Goal: Transaction & Acquisition: Purchase product/service

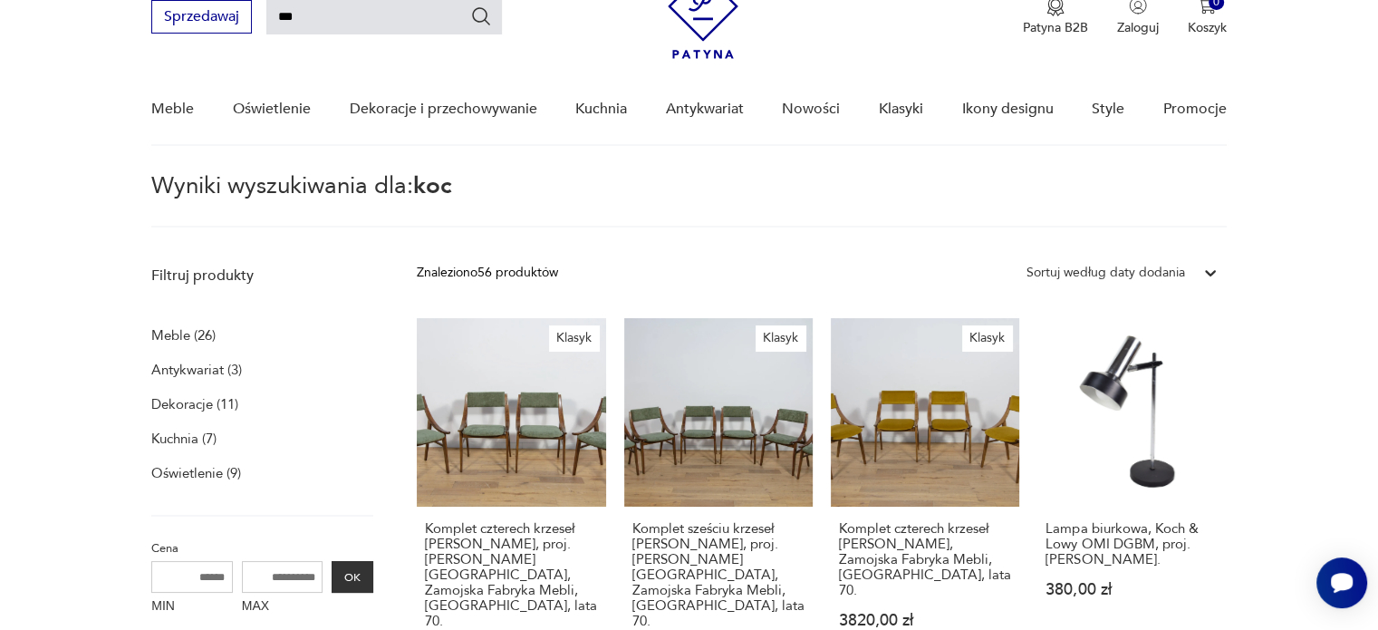
click at [417, 23] on input "***" at bounding box center [384, 17] width 236 height 34
drag, startPoint x: 333, startPoint y: 14, endPoint x: 278, endPoint y: 21, distance: 55.7
click at [278, 21] on input "***" at bounding box center [384, 17] width 236 height 34
type input "*****"
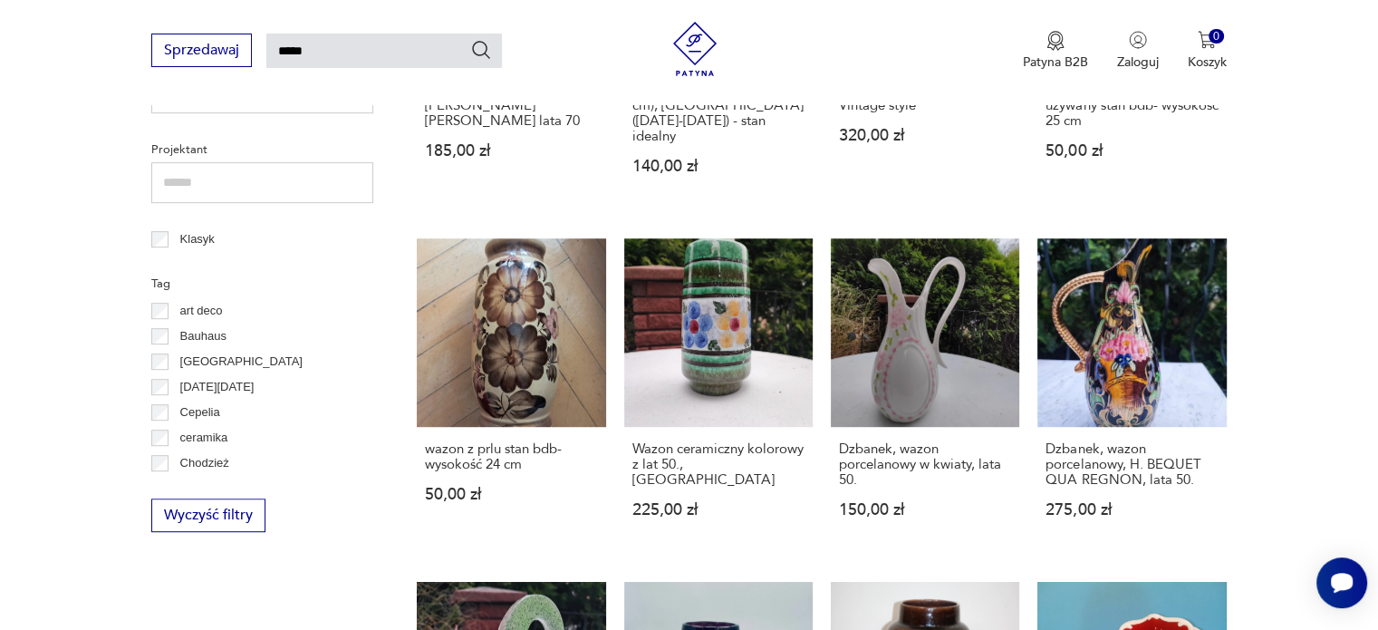
scroll to position [866, 0]
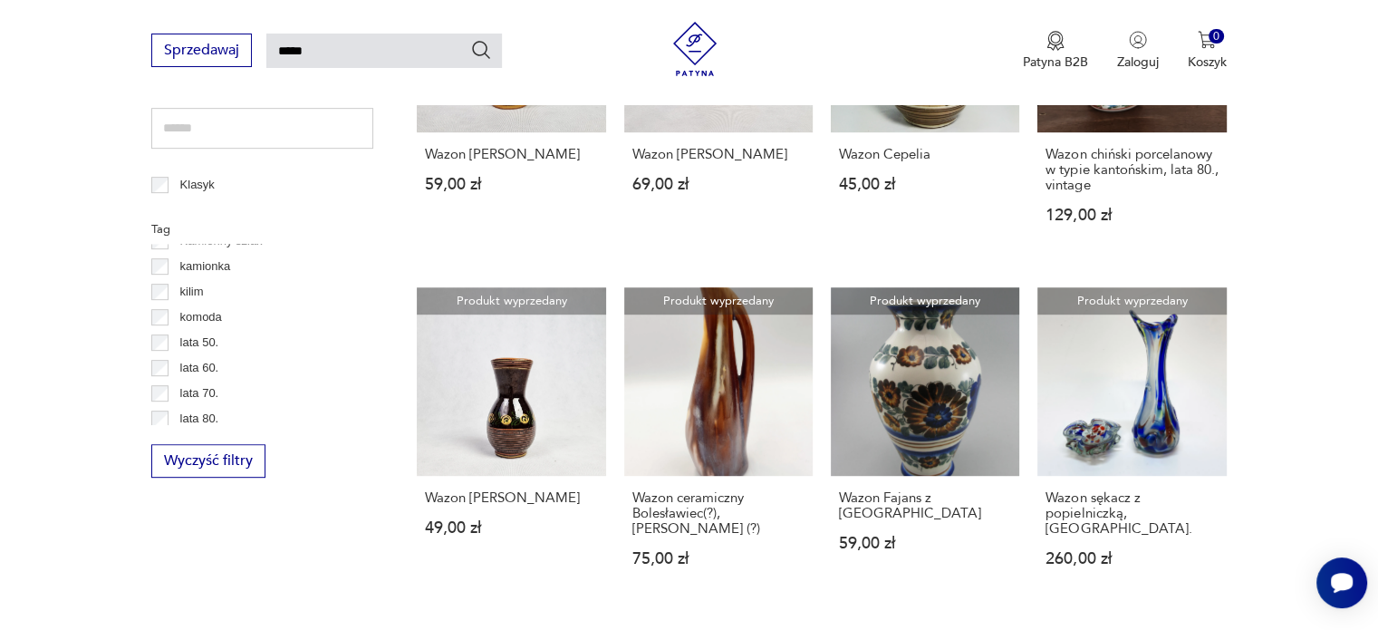
scroll to position [542, 0]
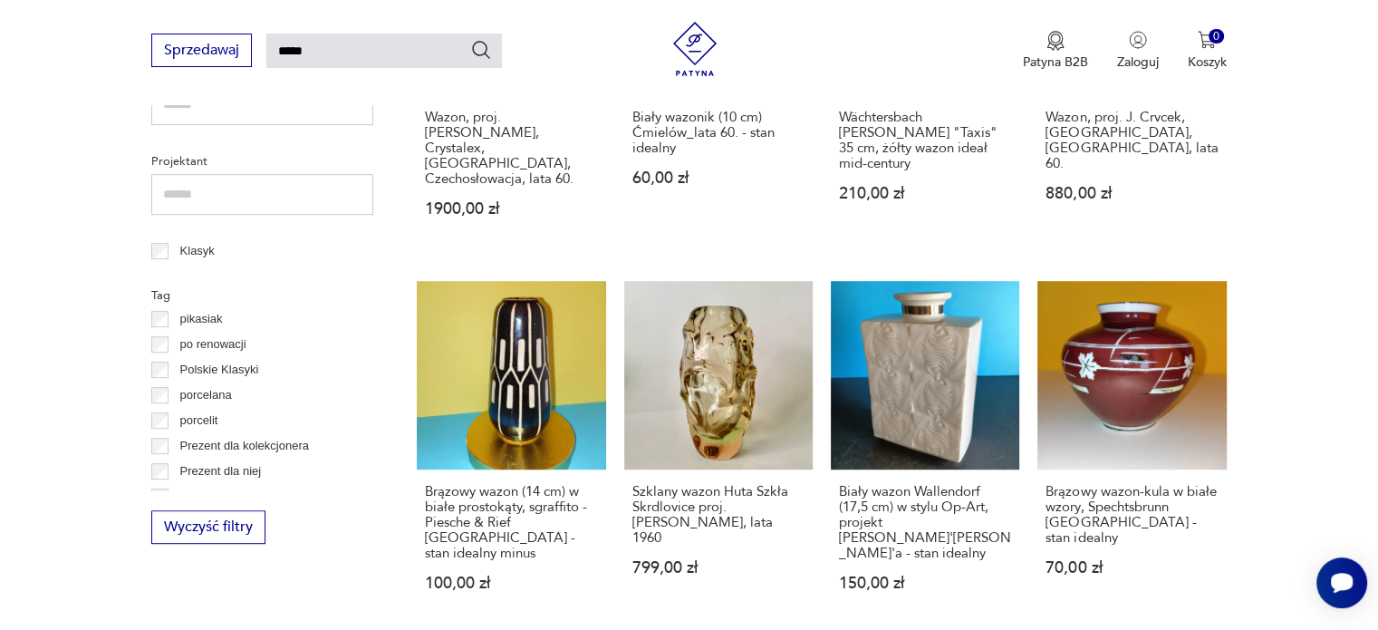
scroll to position [951, 0]
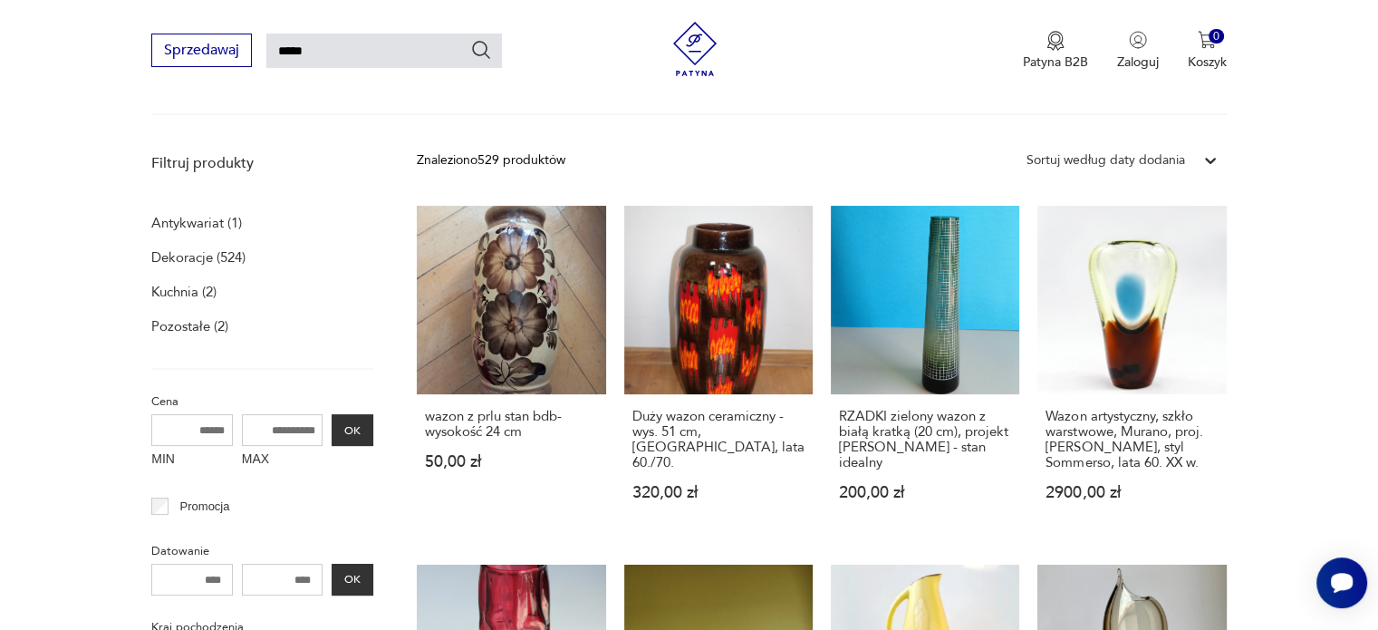
scroll to position [178, 0]
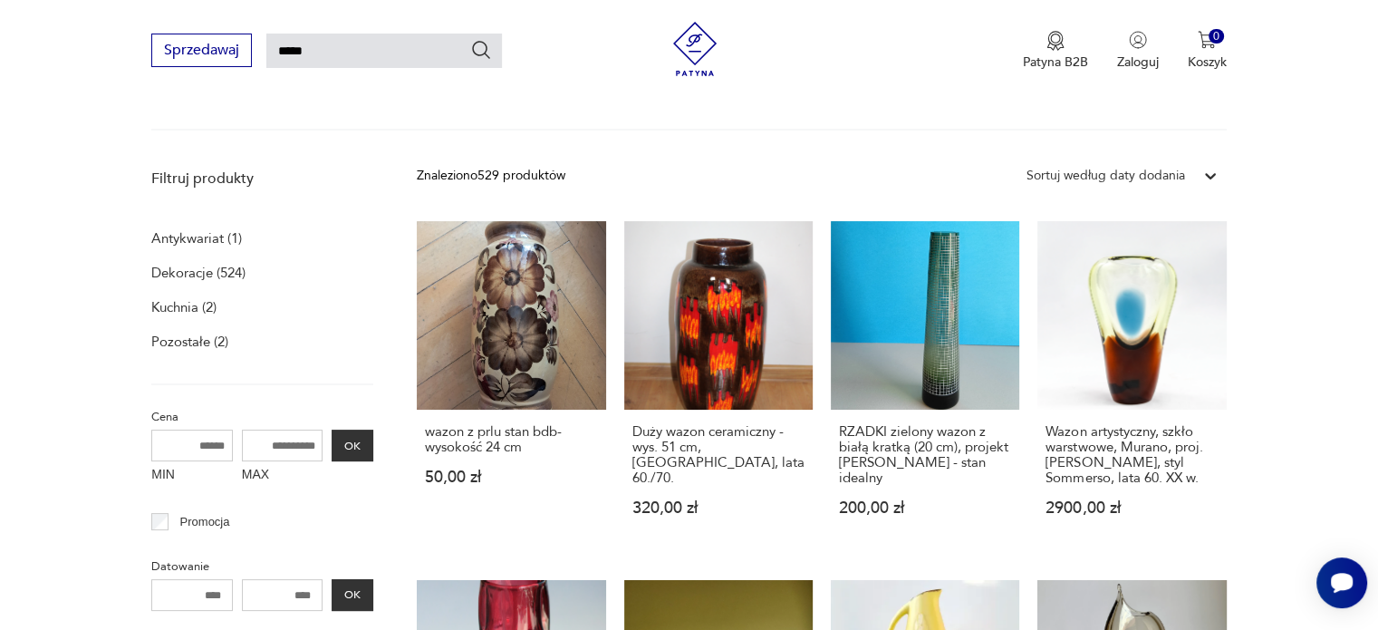
click at [1130, 181] on div "Sortuj według daty dodania" at bounding box center [1106, 176] width 159 height 20
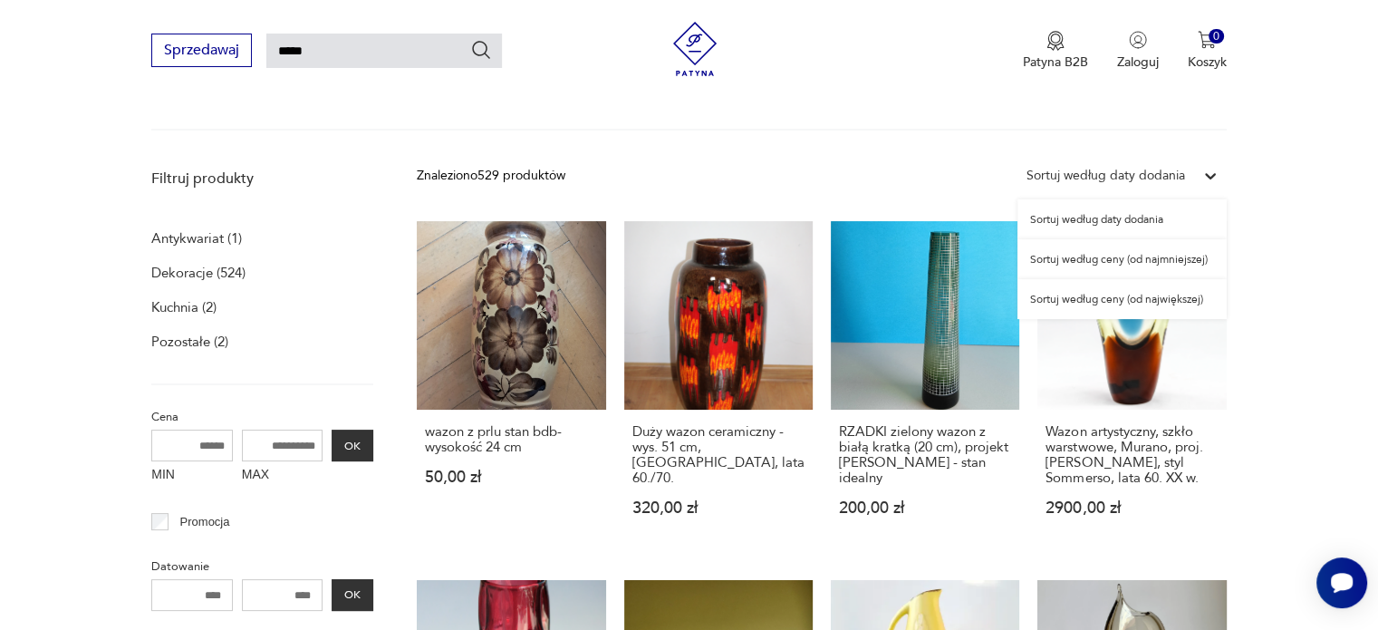
click at [1092, 267] on div "Sortuj według ceny (od najmniejszej)" at bounding box center [1122, 259] width 209 height 40
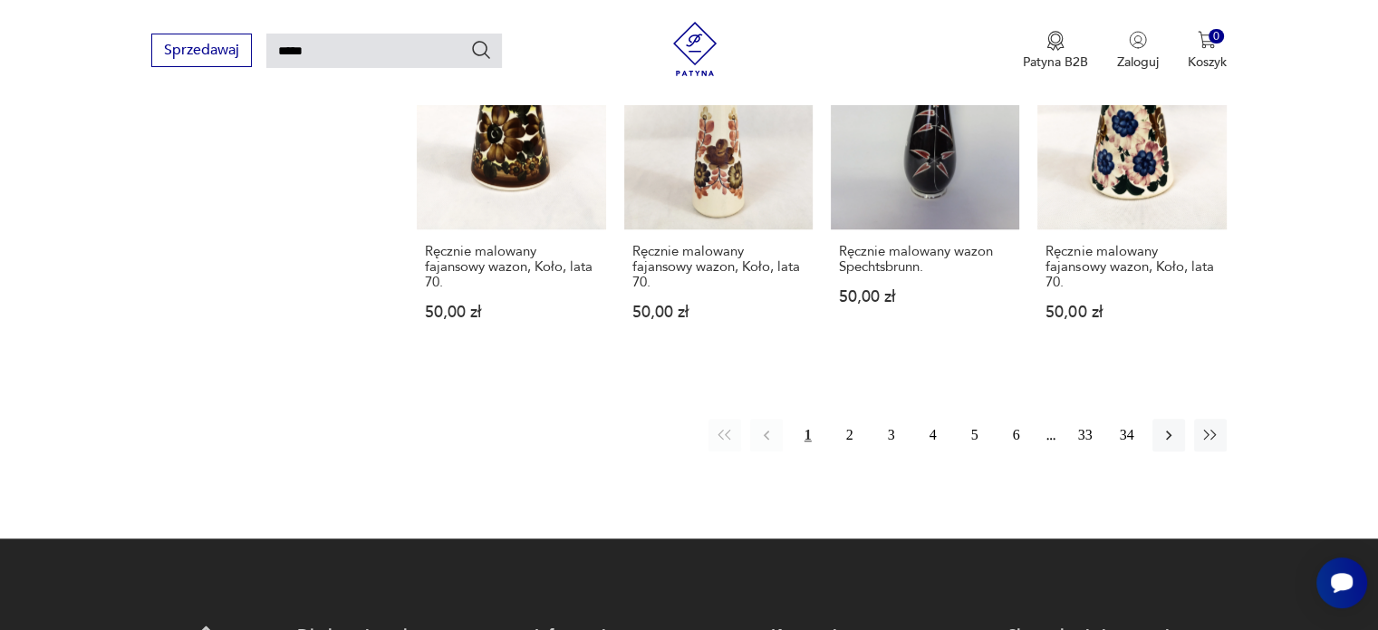
scroll to position [1400, 0]
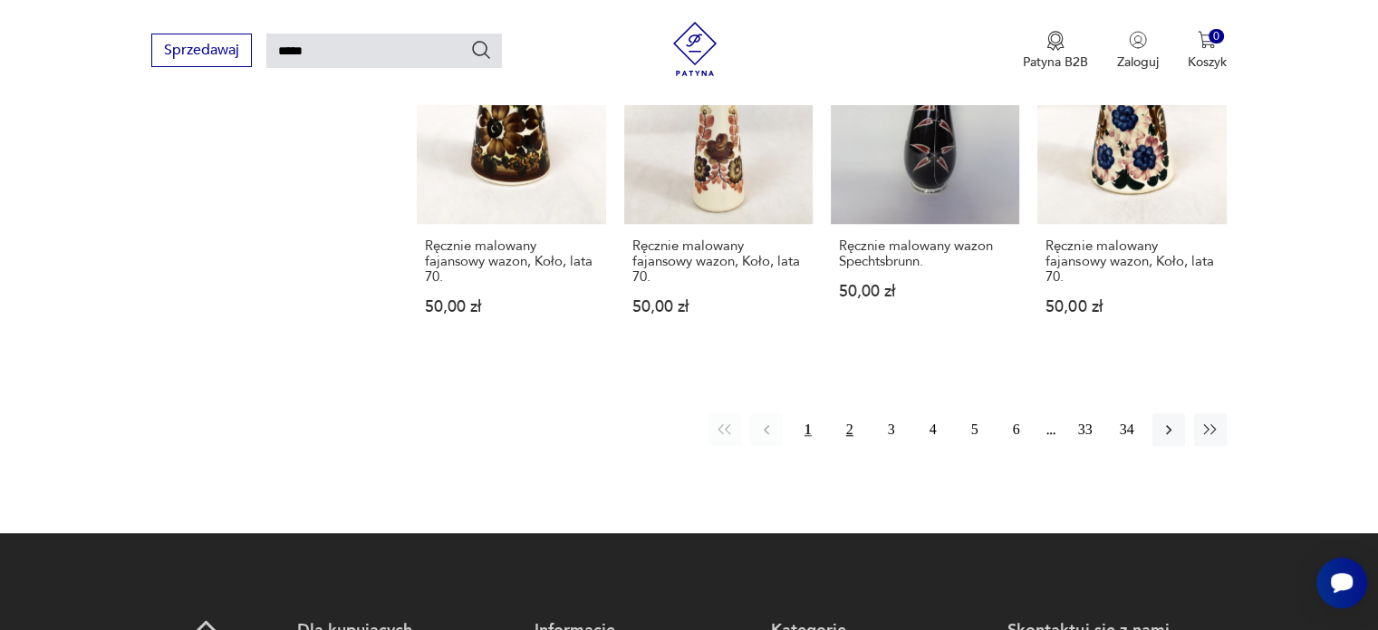
click at [851, 414] on button "2" at bounding box center [850, 429] width 33 height 33
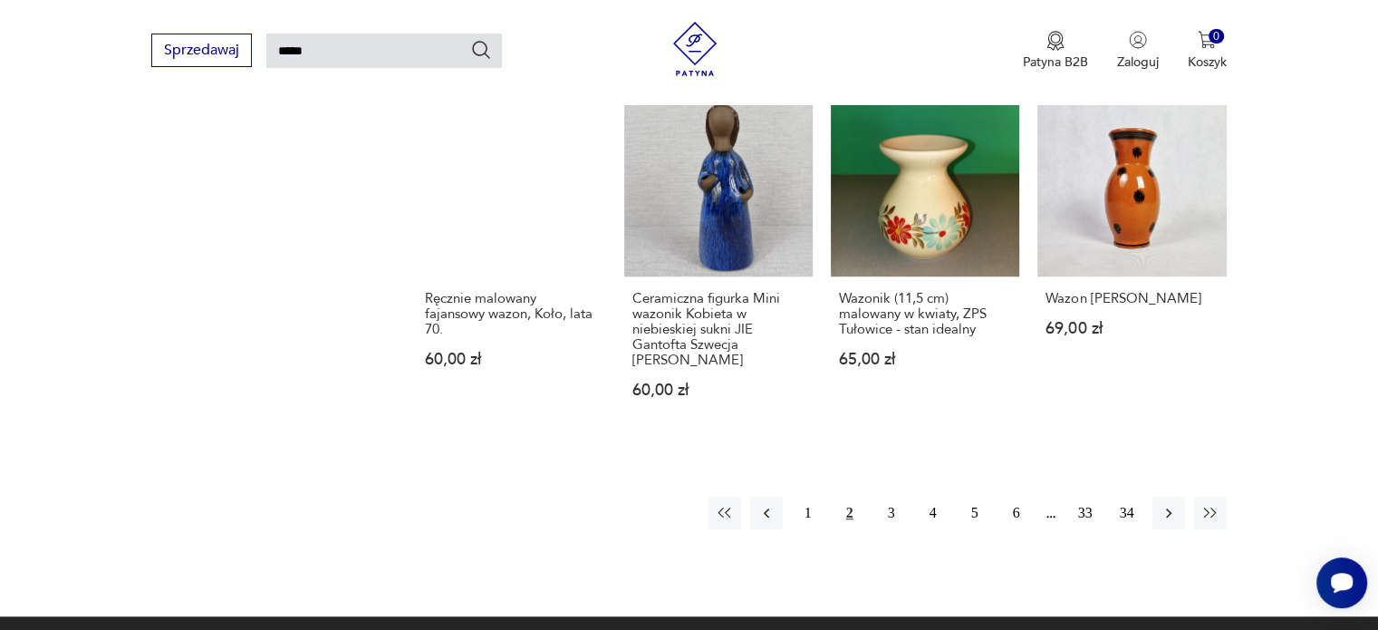
scroll to position [1394, 0]
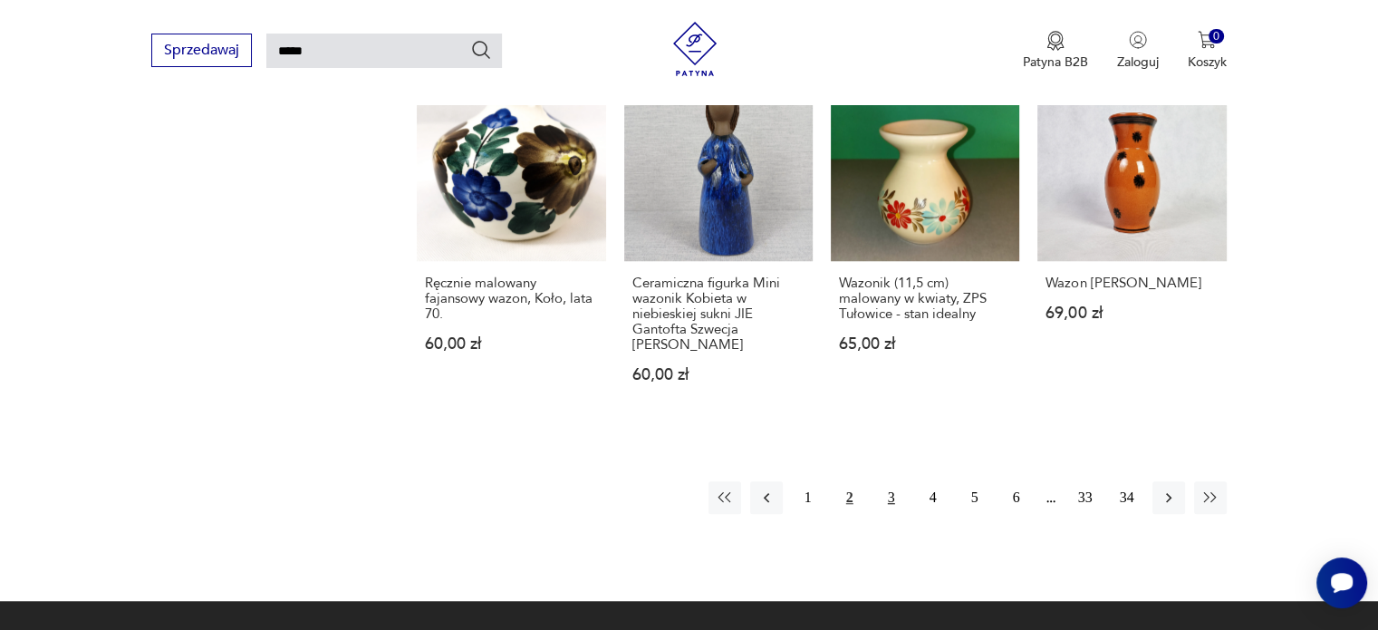
click at [882, 481] on button "3" at bounding box center [891, 497] width 33 height 33
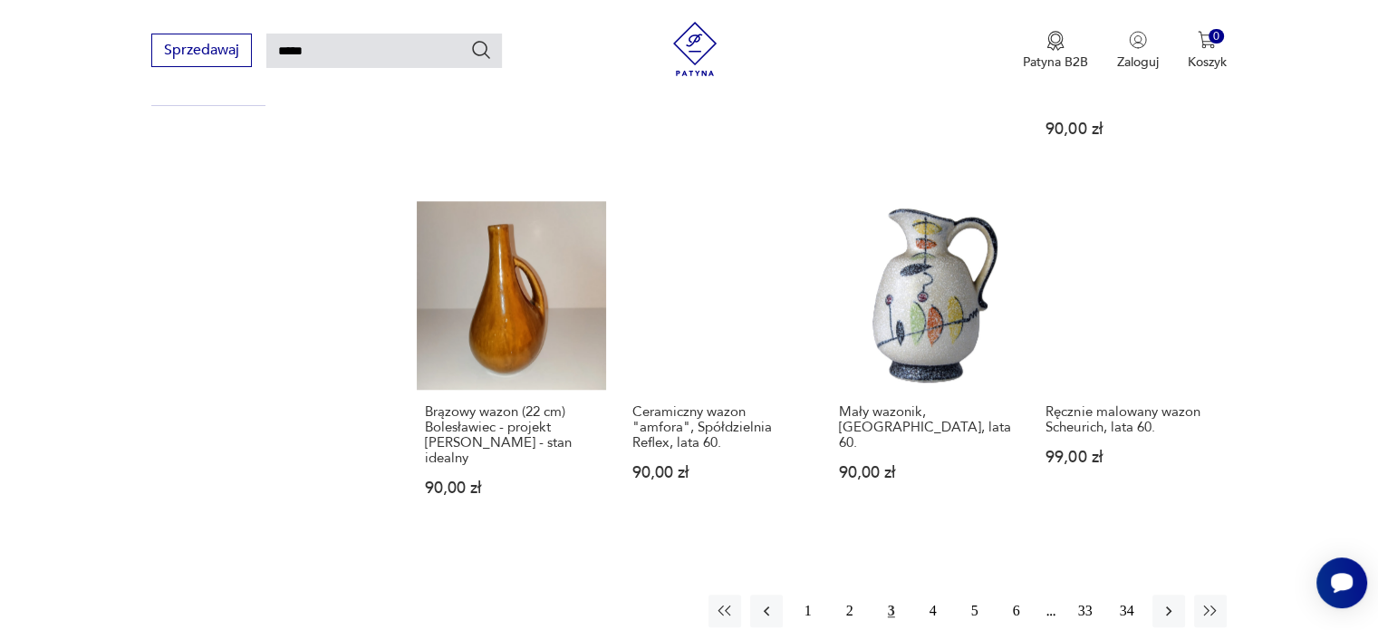
scroll to position [1337, 0]
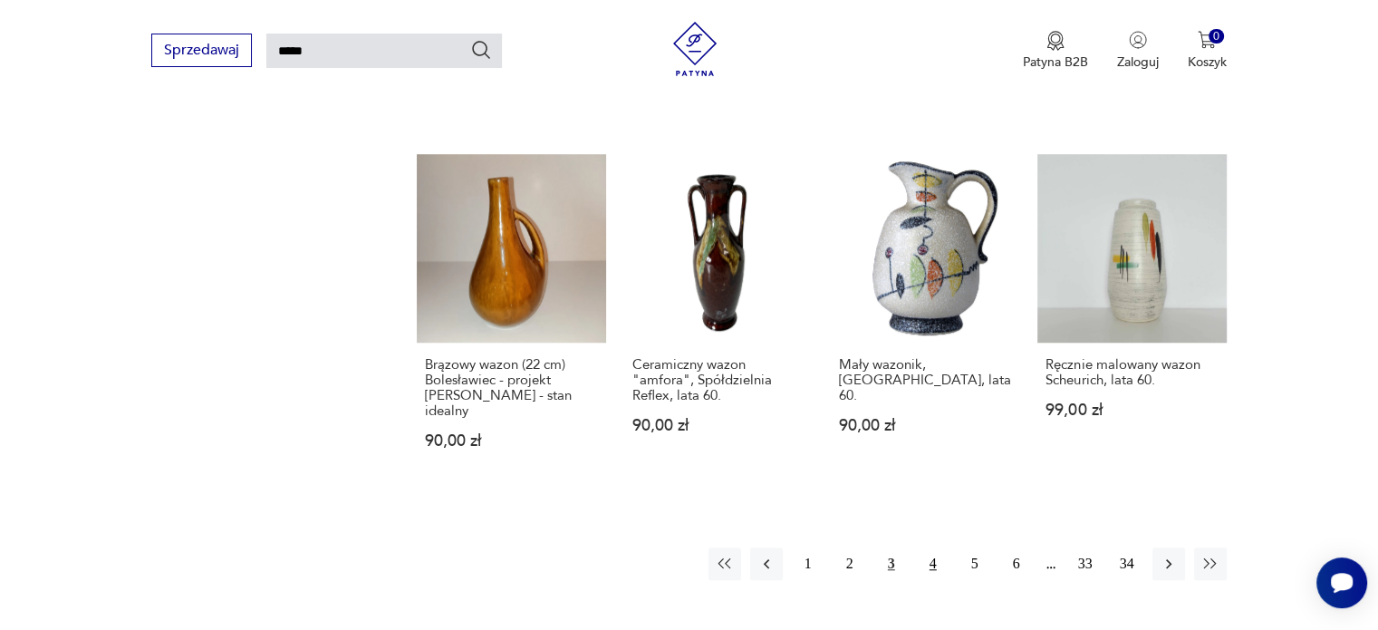
click at [935, 547] on button "4" at bounding box center [933, 563] width 33 height 33
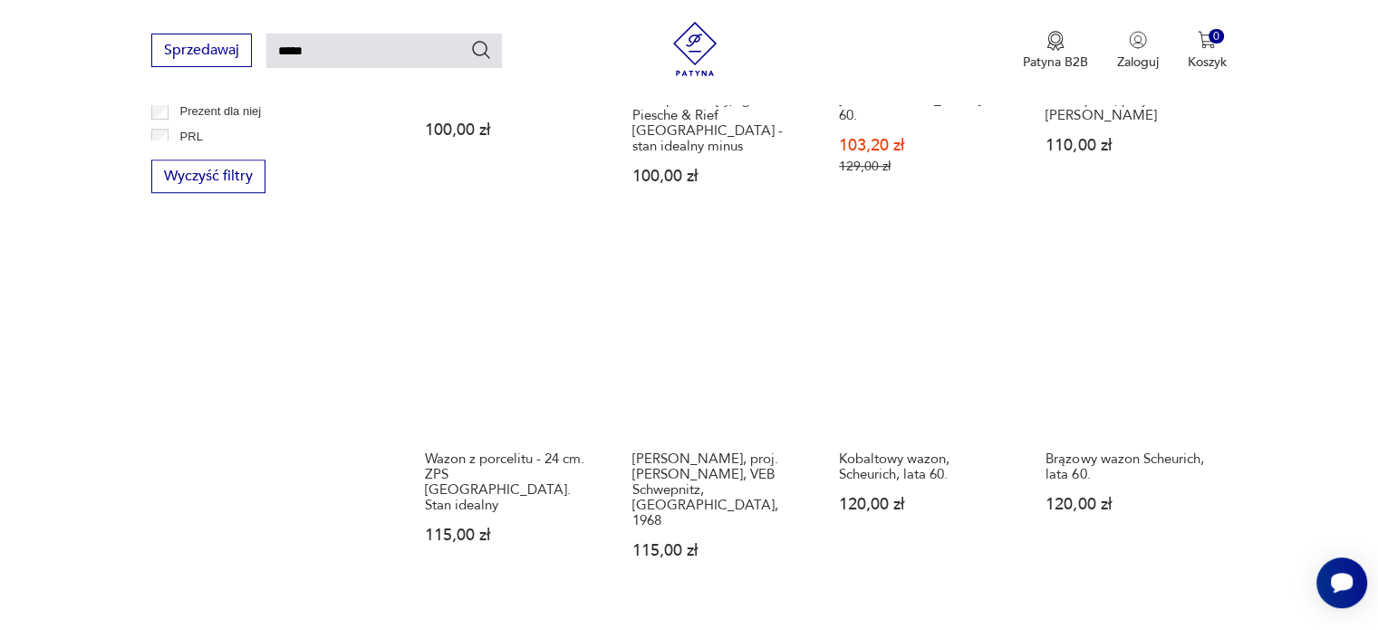
scroll to position [1287, 0]
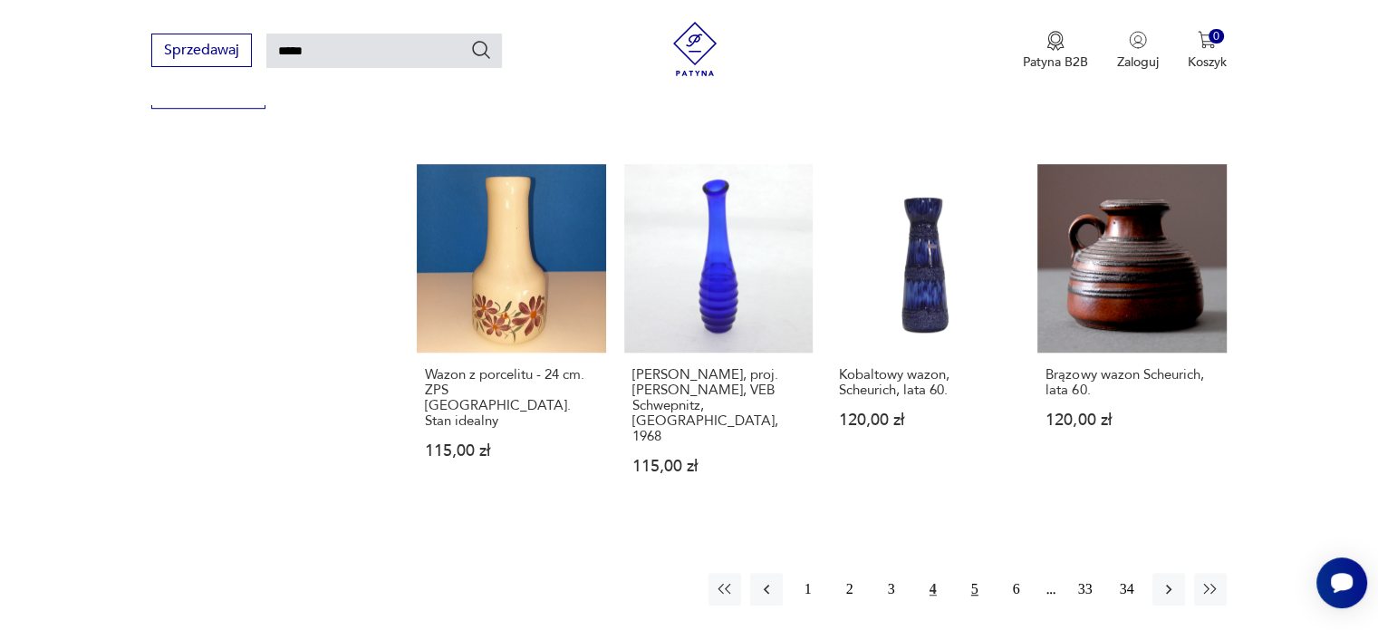
click at [978, 573] on button "5" at bounding box center [975, 589] width 33 height 33
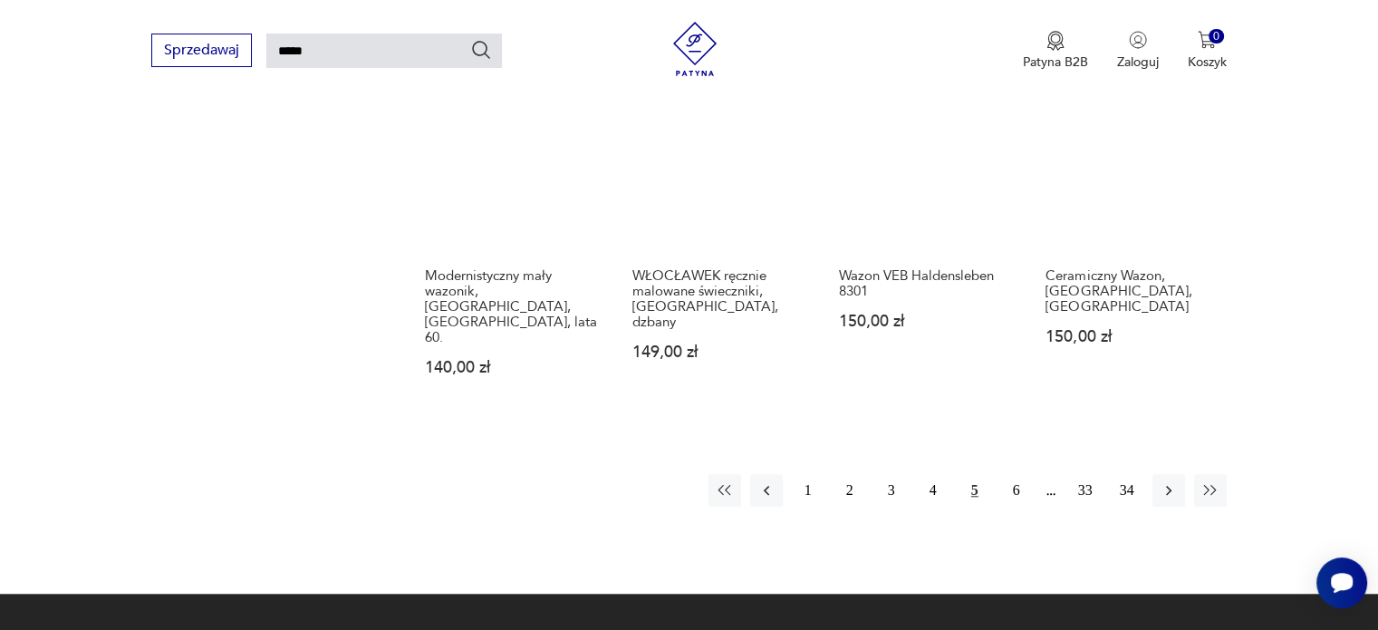
scroll to position [1520, 0]
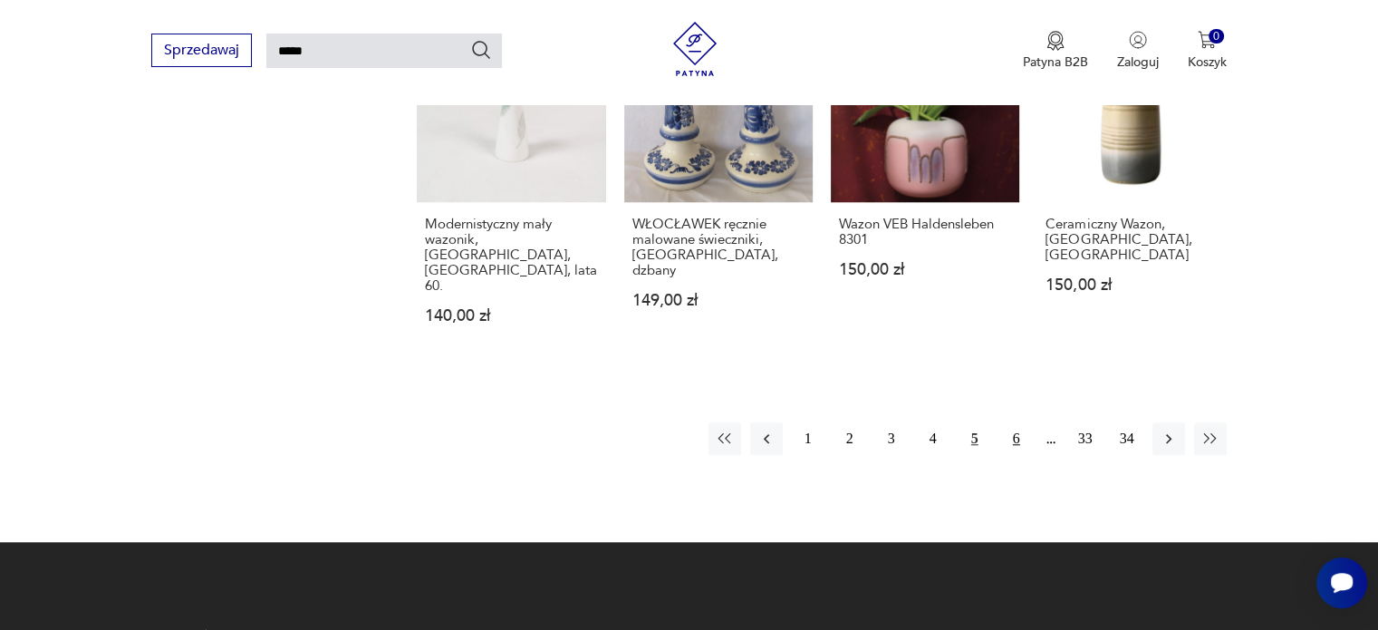
click at [1019, 422] on button "6" at bounding box center [1016, 438] width 33 height 33
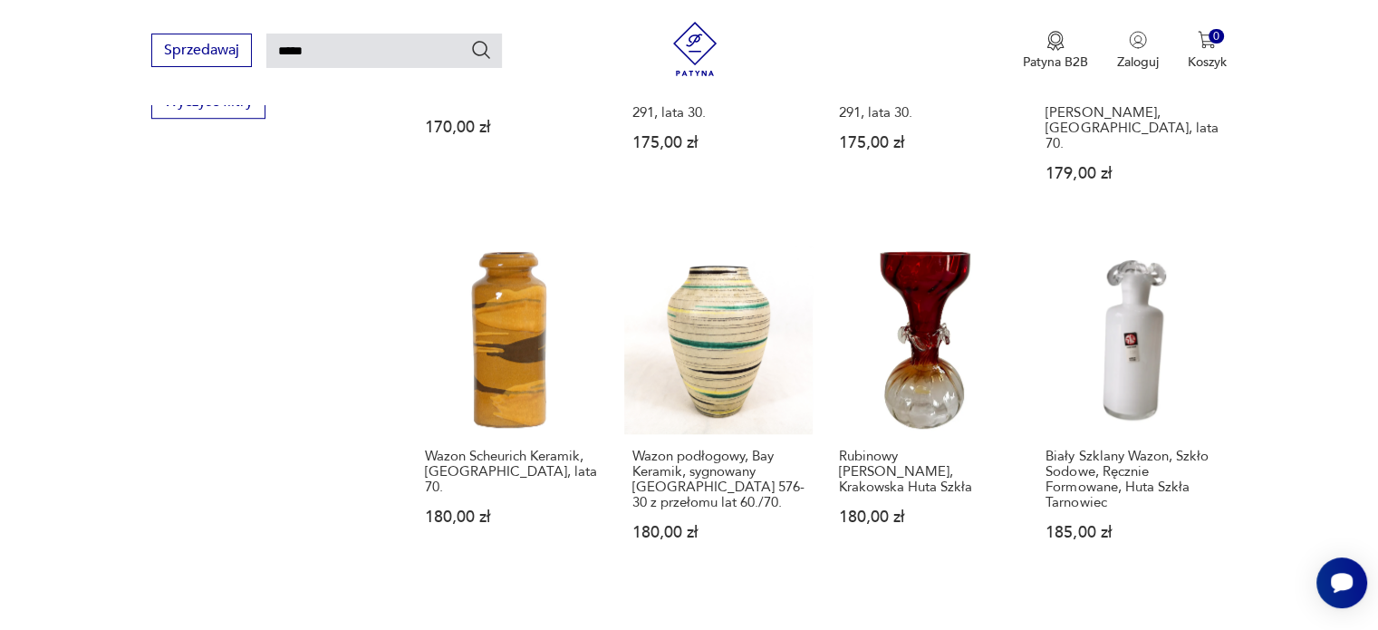
scroll to position [1273, 0]
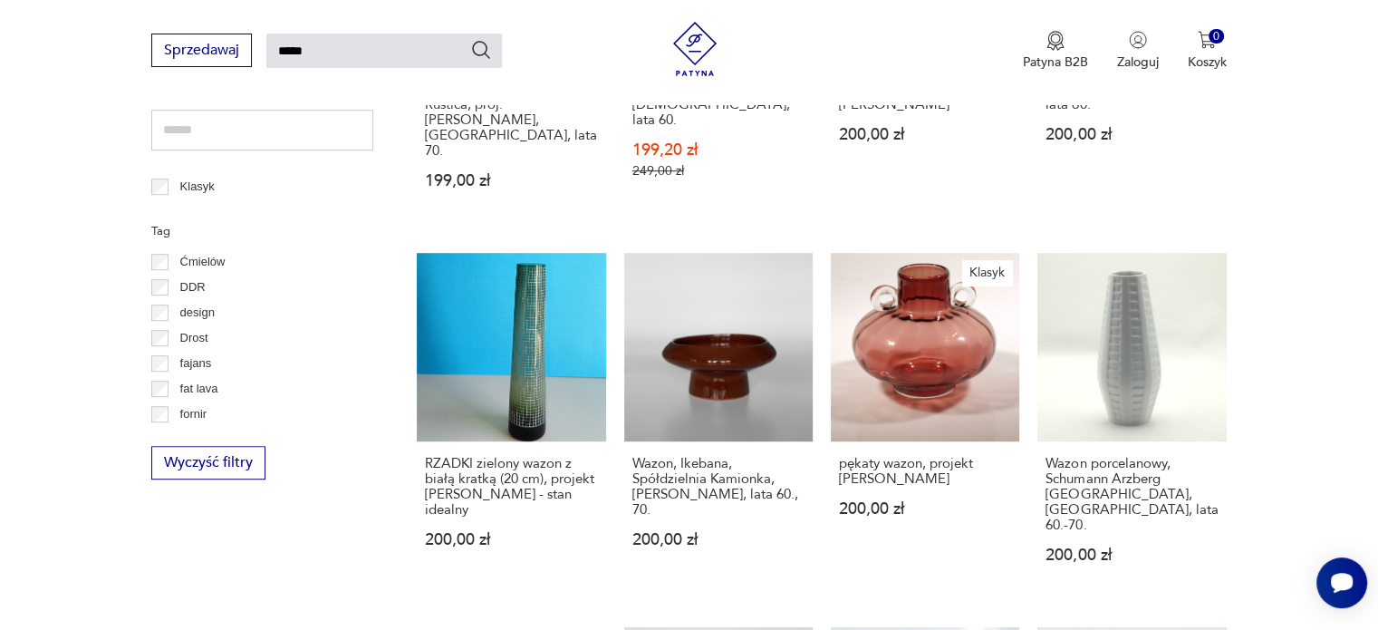
scroll to position [166, 0]
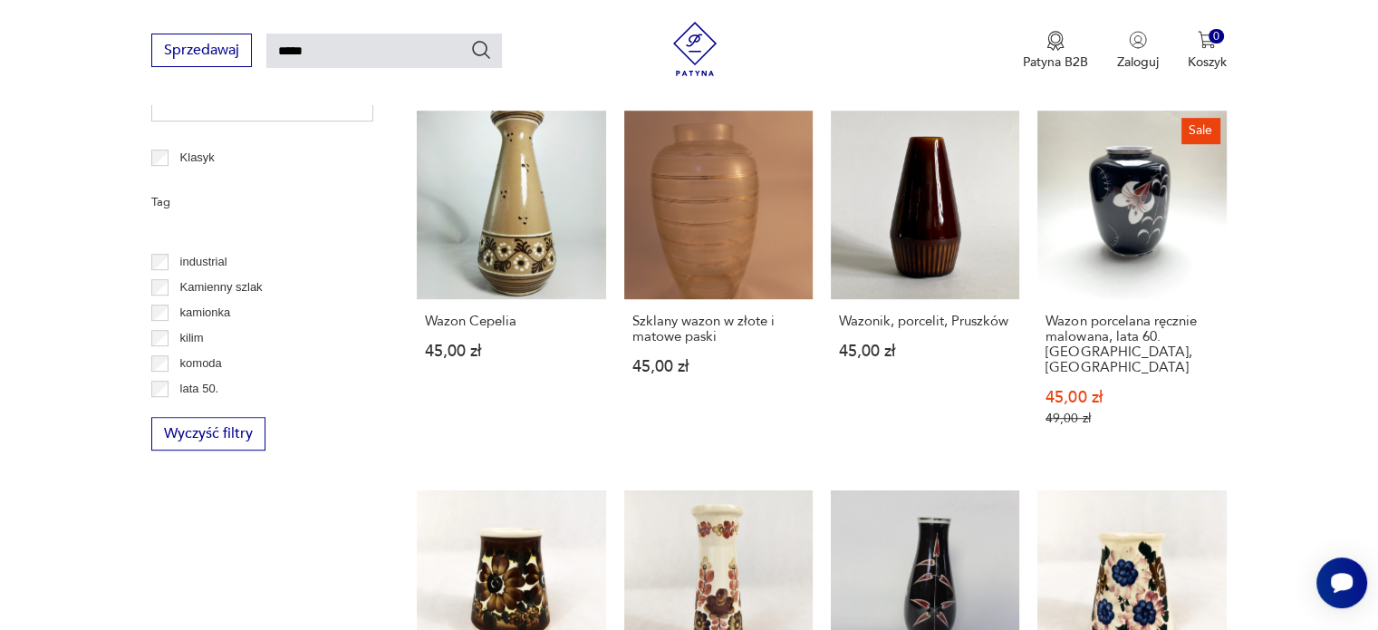
scroll to position [530, 0]
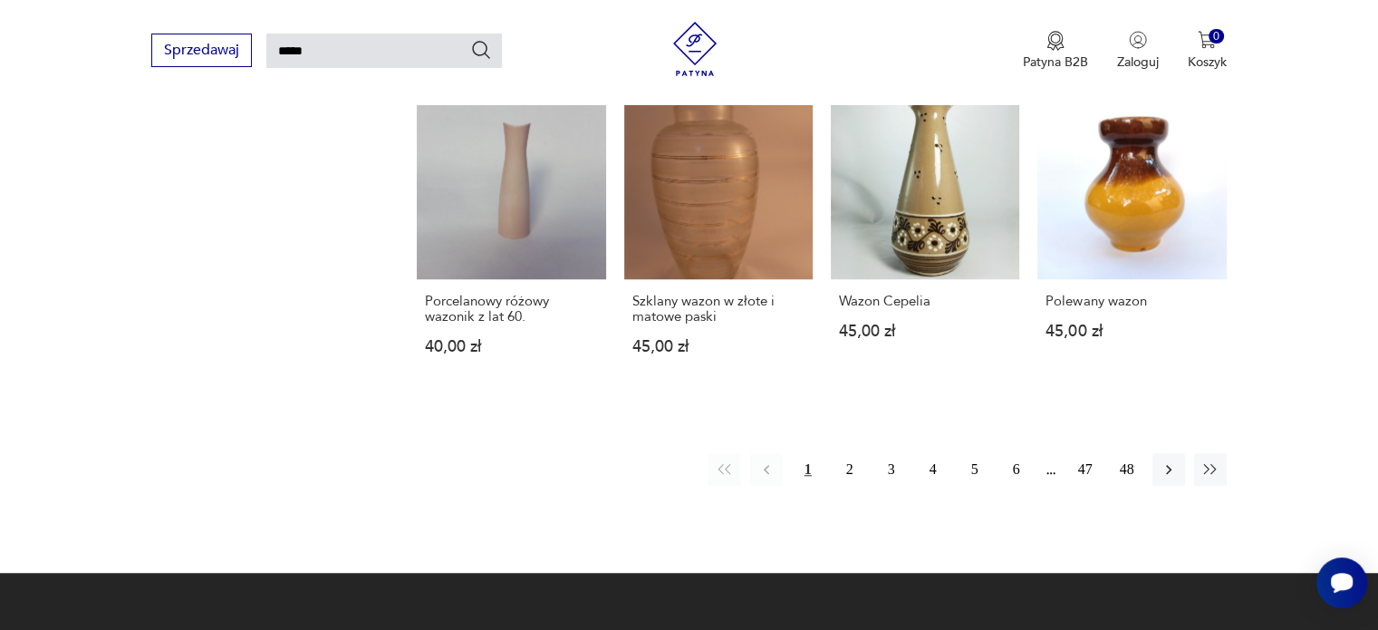
scroll to position [1360, 0]
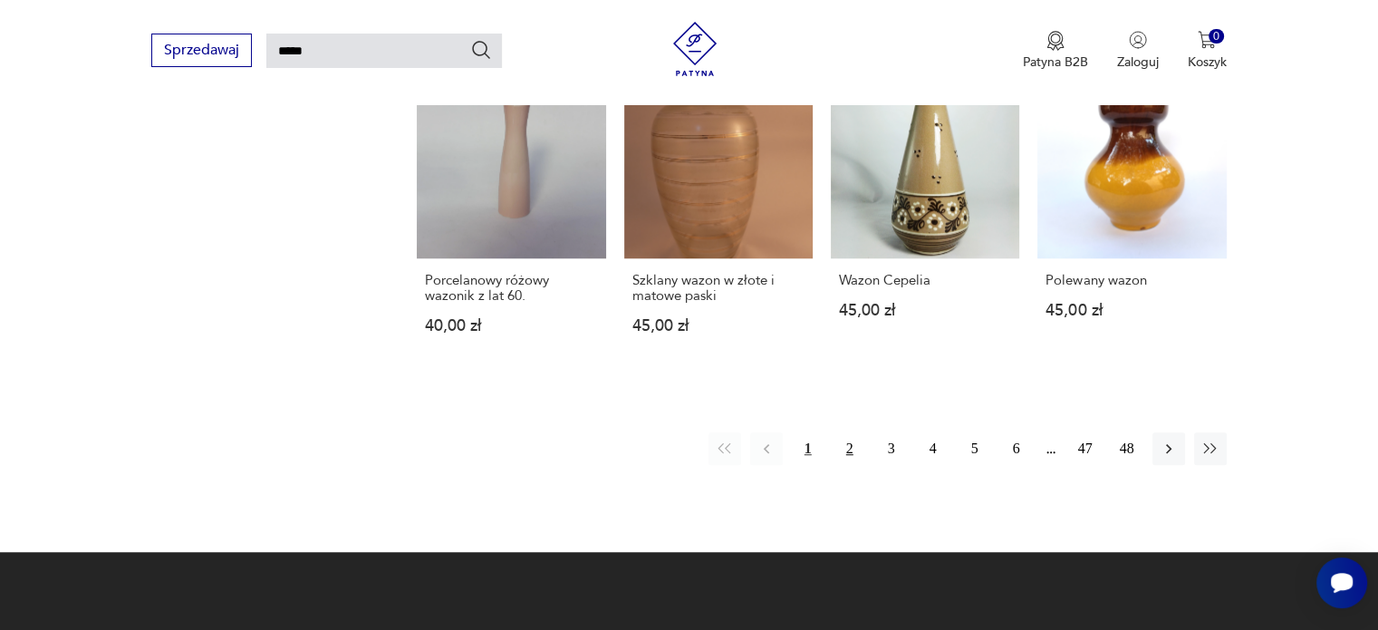
click at [844, 432] on button "2" at bounding box center [850, 448] width 33 height 33
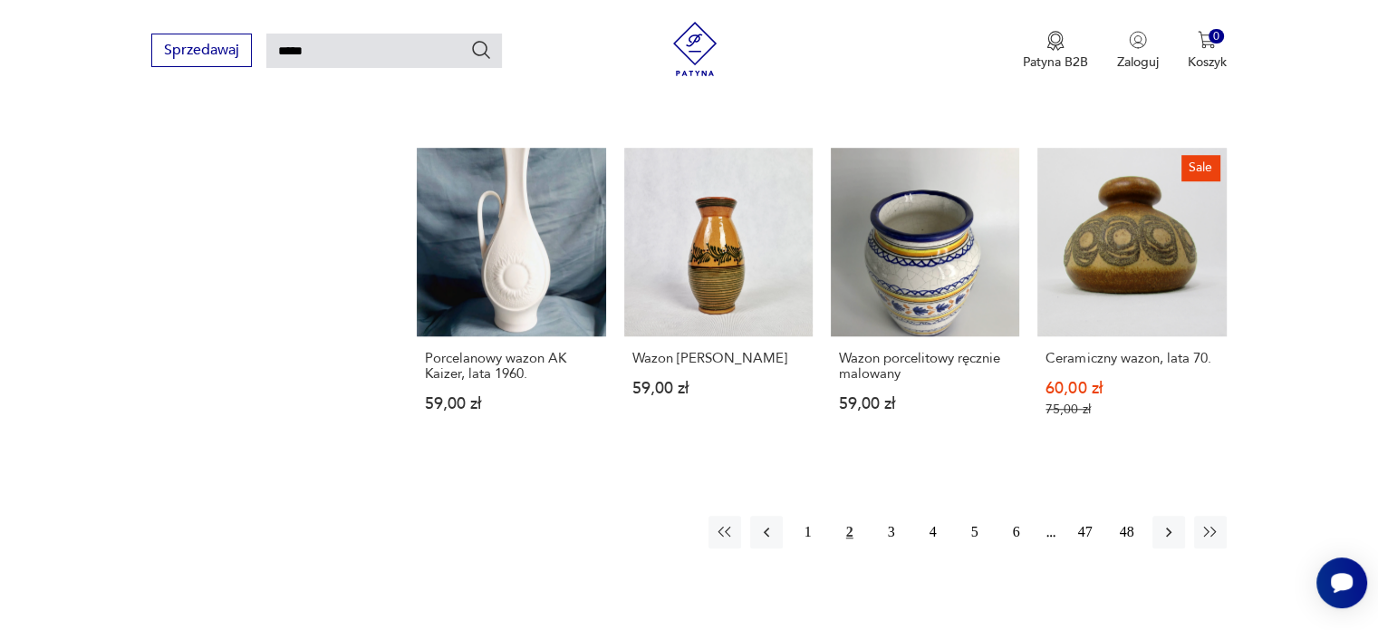
scroll to position [1352, 0]
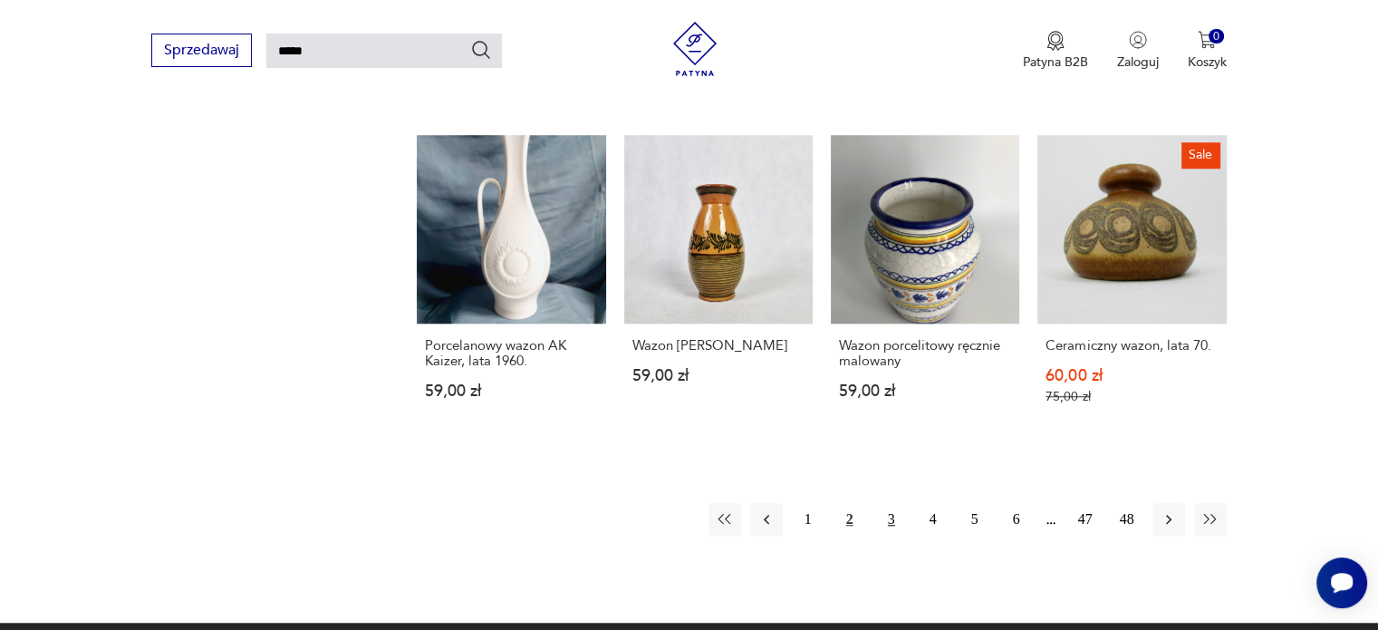
click at [889, 503] on button "3" at bounding box center [891, 519] width 33 height 33
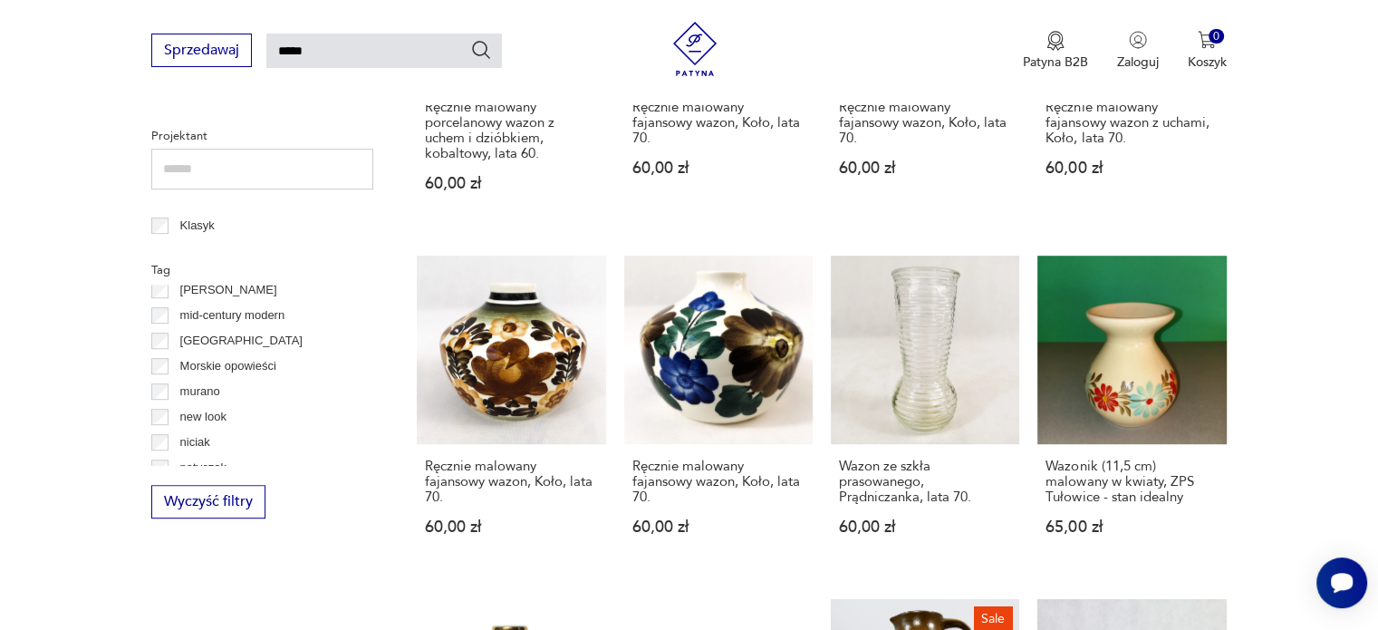
scroll to position [709, 0]
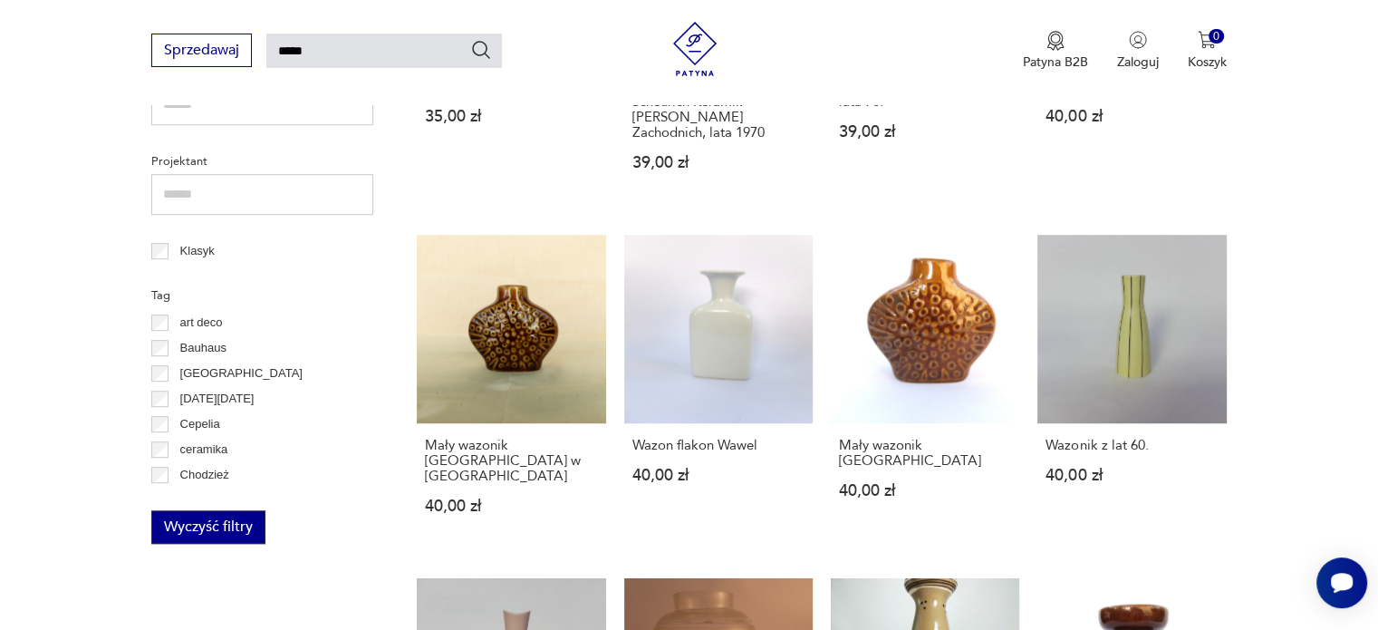
click at [207, 525] on button "Wyczyść filtry" at bounding box center [208, 527] width 114 height 34
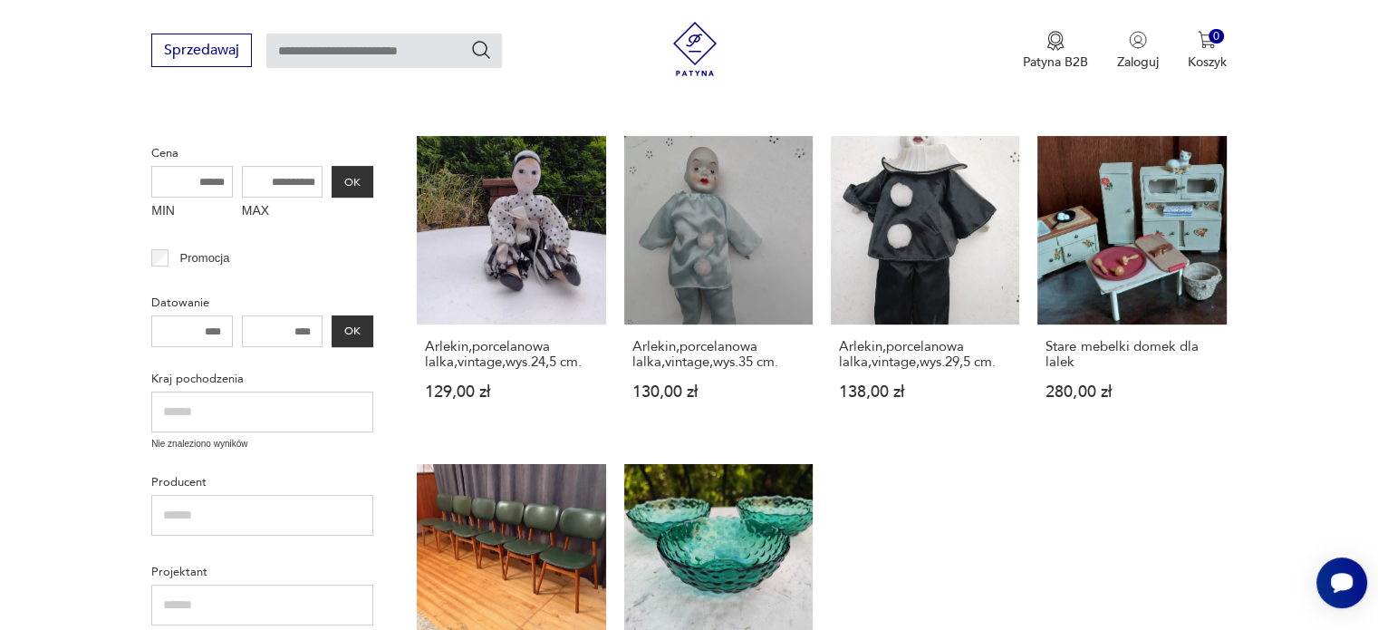
scroll to position [264, 0]
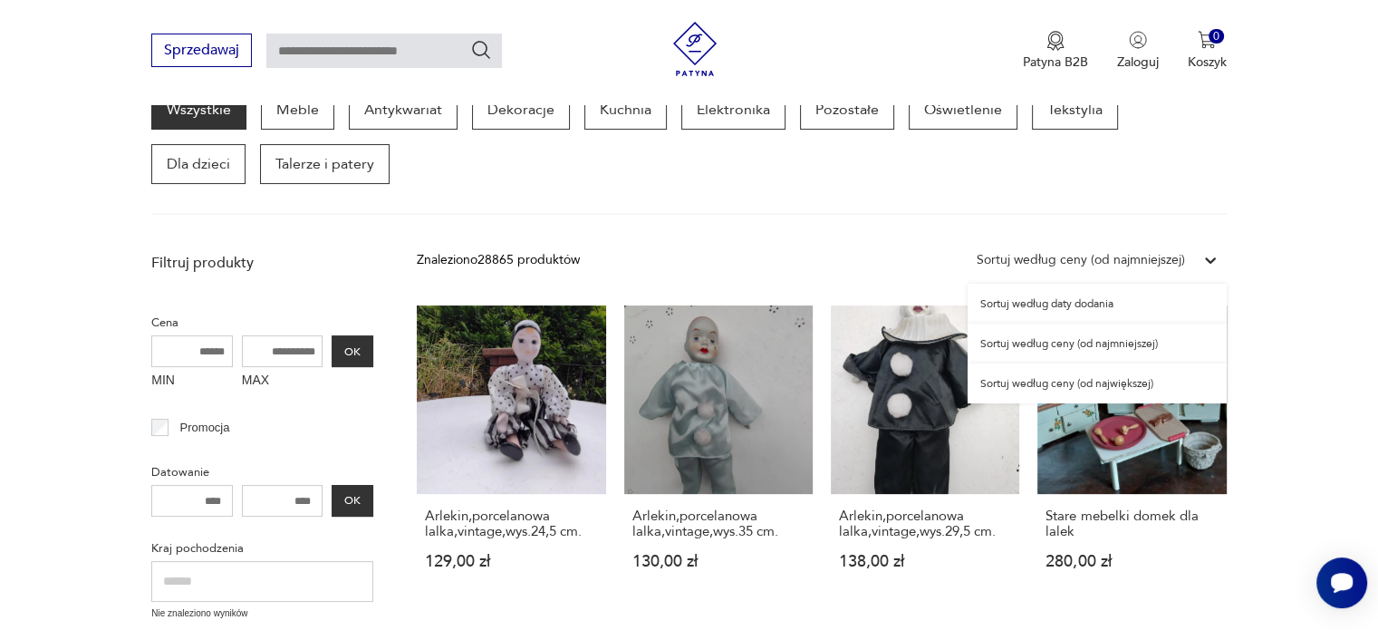
click at [1067, 256] on div "Sortuj według ceny (od najmniejszej)" at bounding box center [1081, 260] width 208 height 20
click at [1076, 342] on div "Sortuj według ceny (od najmniejszej)" at bounding box center [1097, 343] width 259 height 40
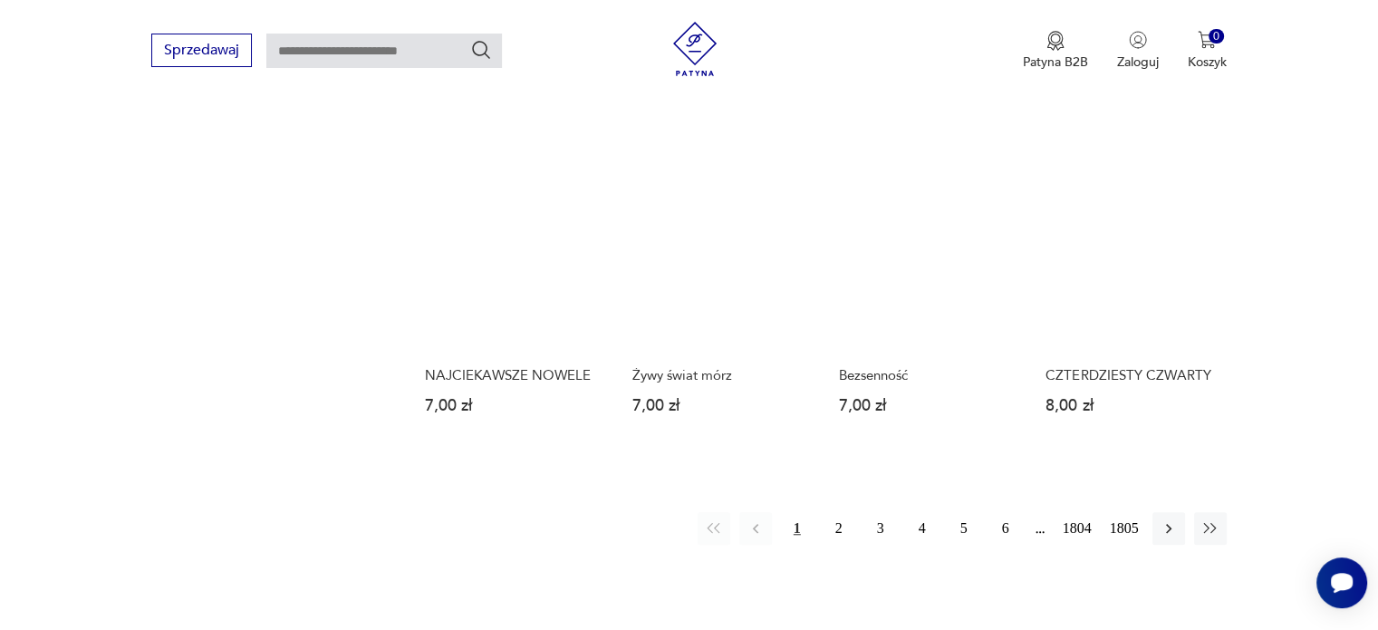
scroll to position [1371, 0]
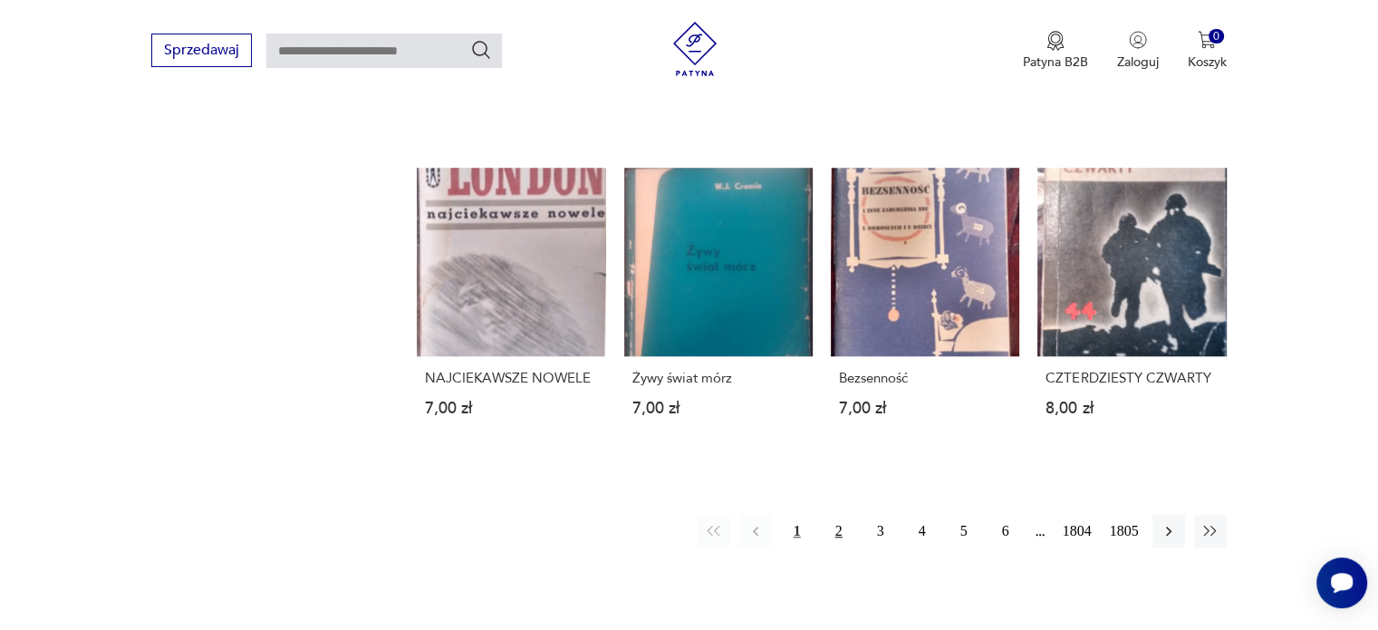
click at [830, 526] on button "2" at bounding box center [839, 531] width 33 height 33
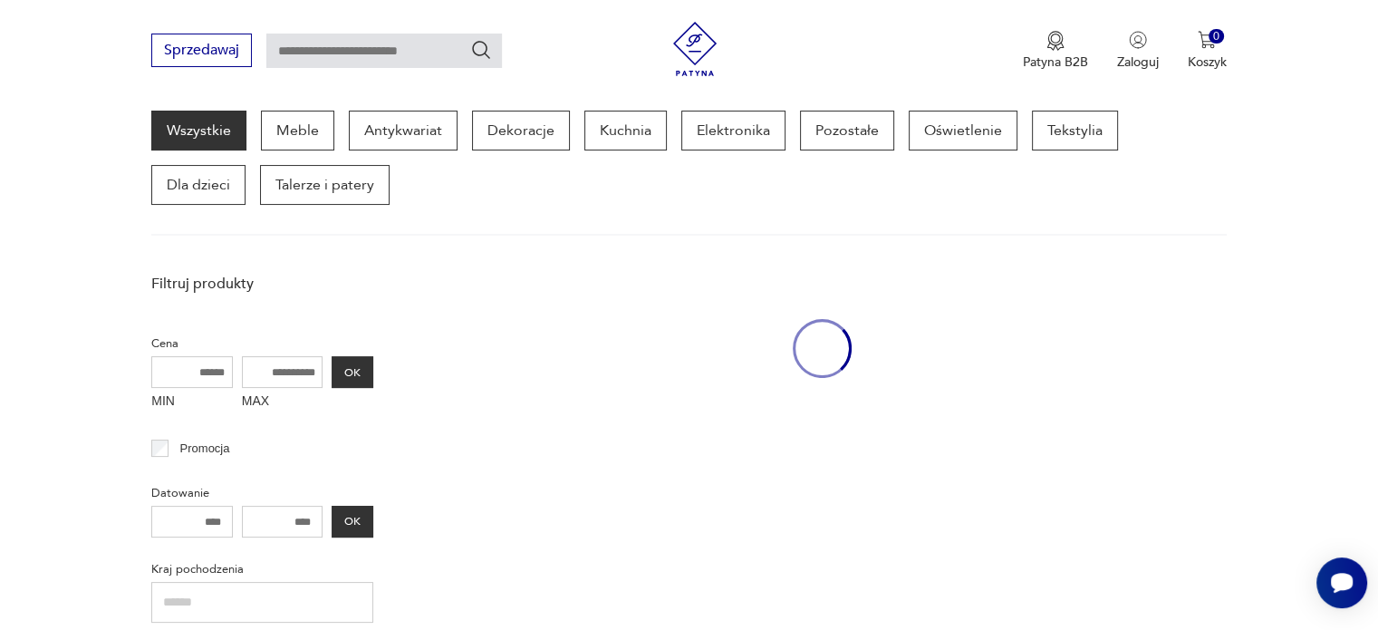
scroll to position [234, 0]
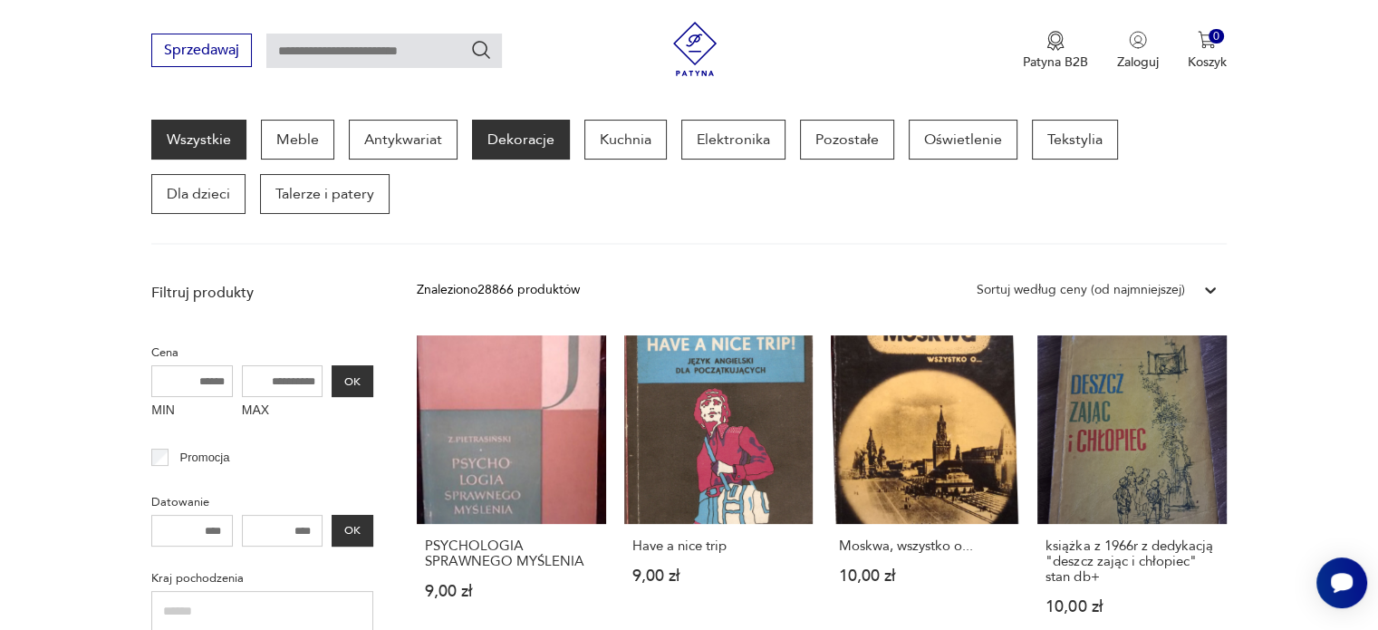
click at [511, 137] on p "Dekoracje" at bounding box center [521, 140] width 98 height 40
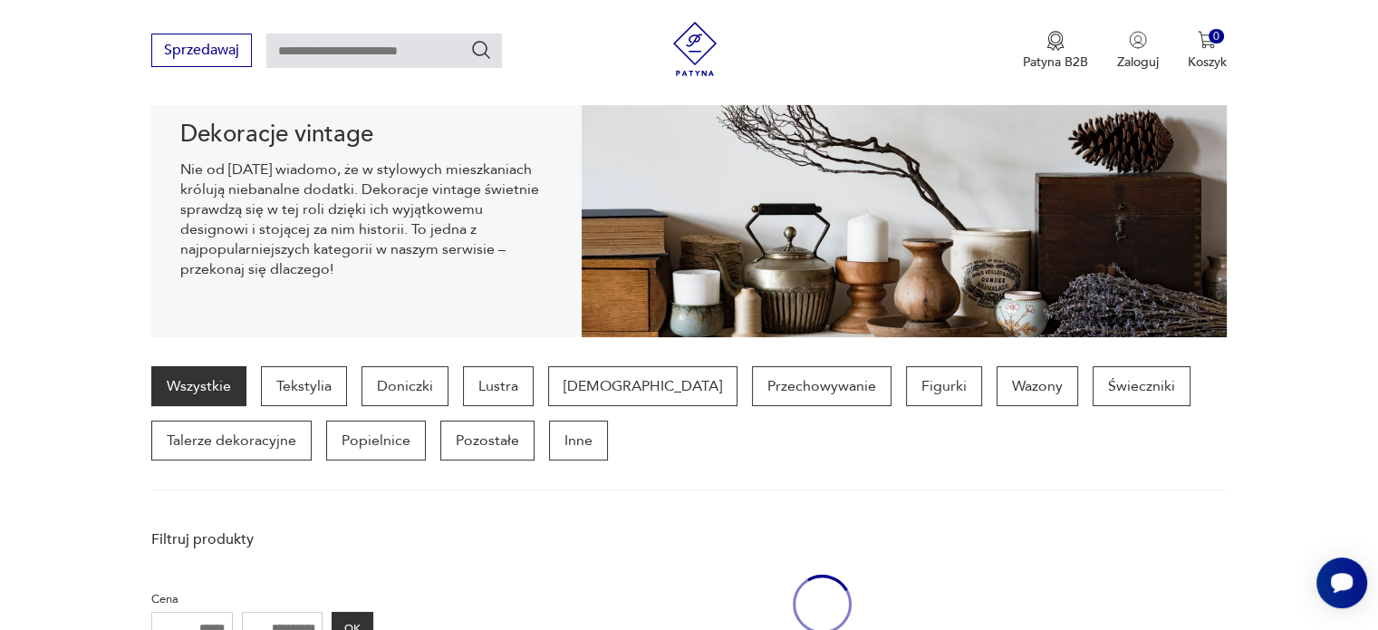
scroll to position [179, 0]
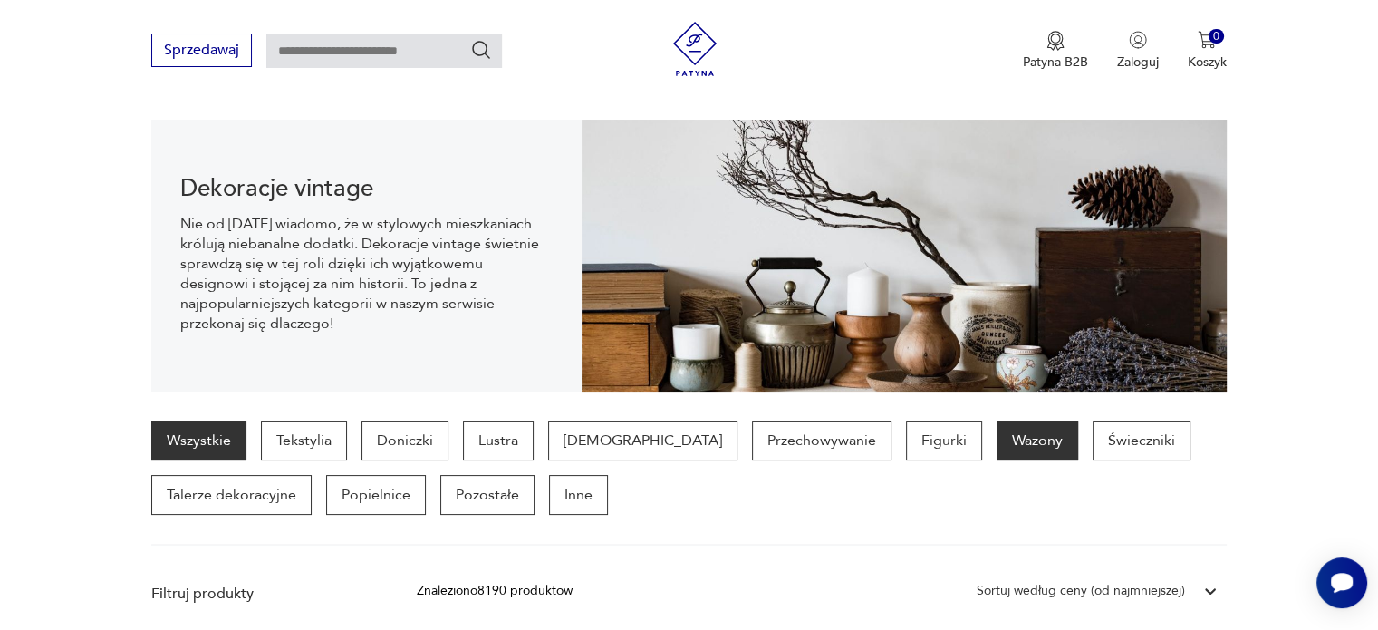
click at [997, 439] on p "Wazony" at bounding box center [1038, 440] width 82 height 40
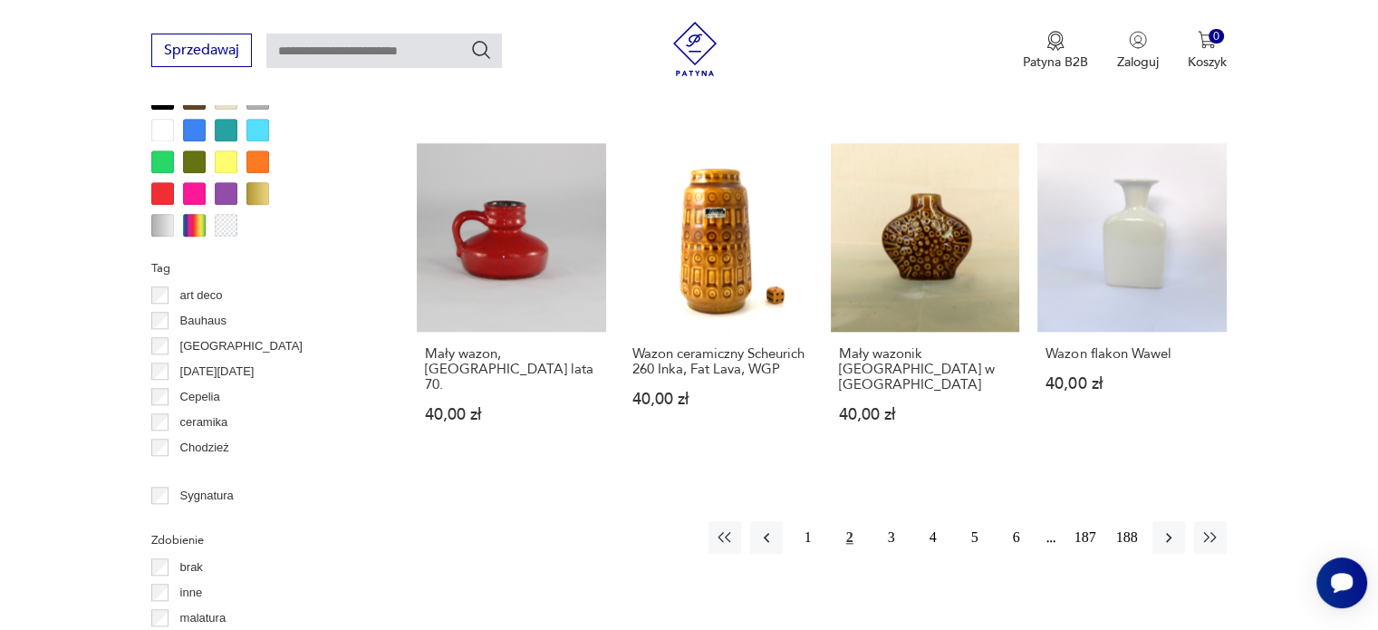
scroll to position [1714, 0]
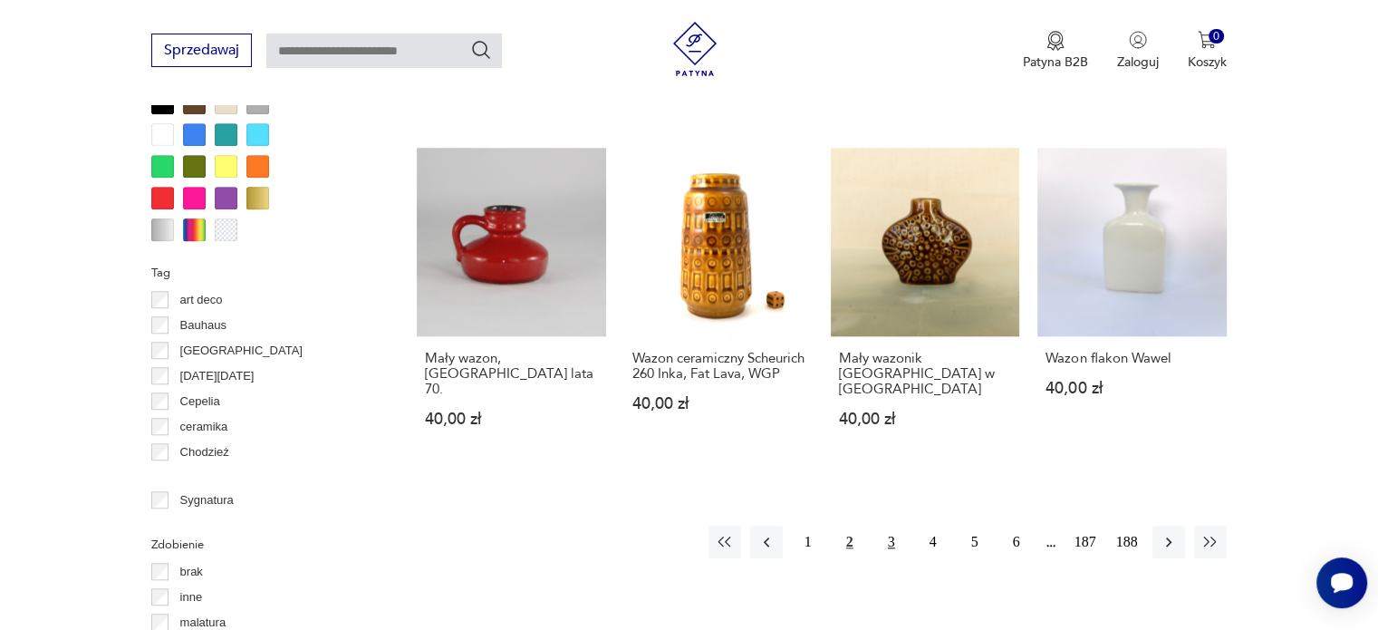
click at [892, 526] on button "3" at bounding box center [891, 542] width 33 height 33
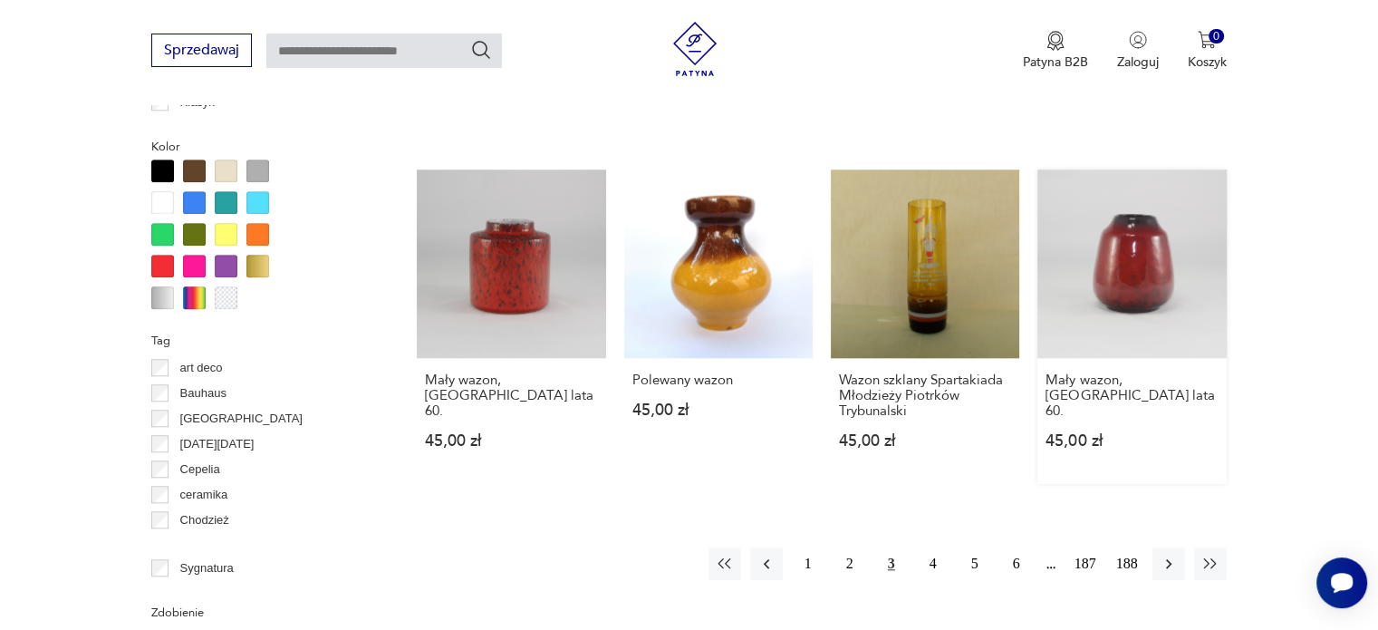
scroll to position [1635, 0]
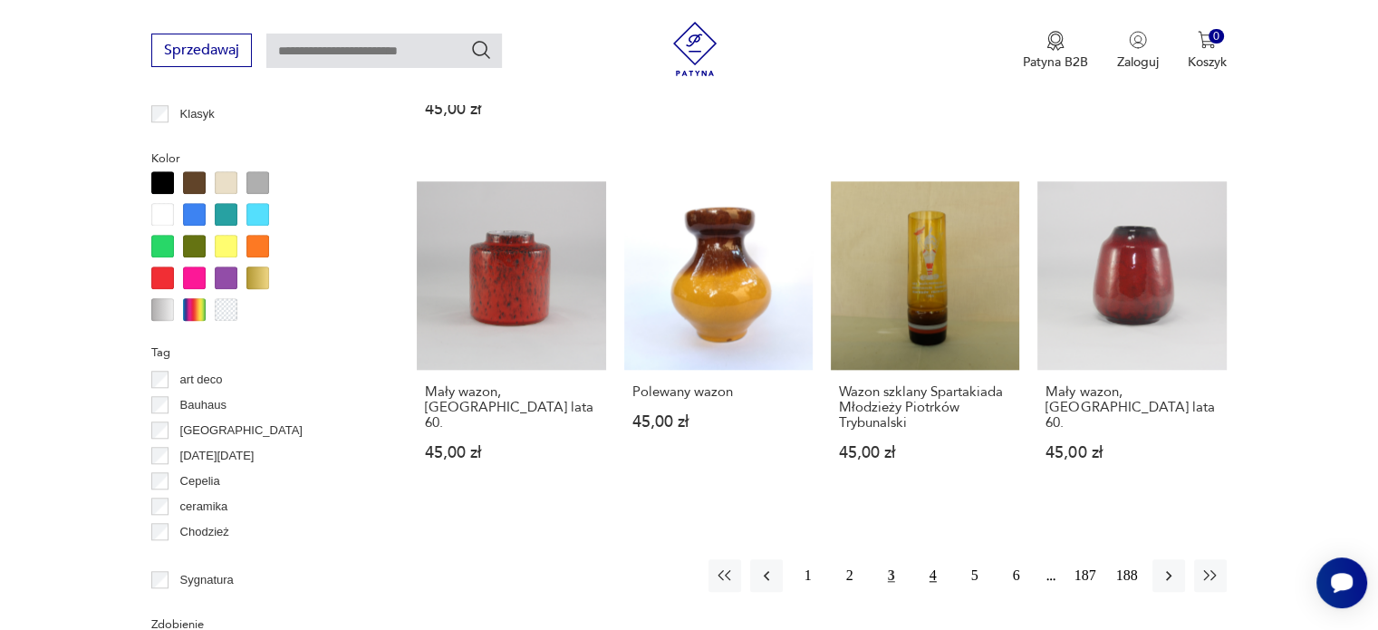
click at [928, 561] on button "4" at bounding box center [933, 575] width 33 height 33
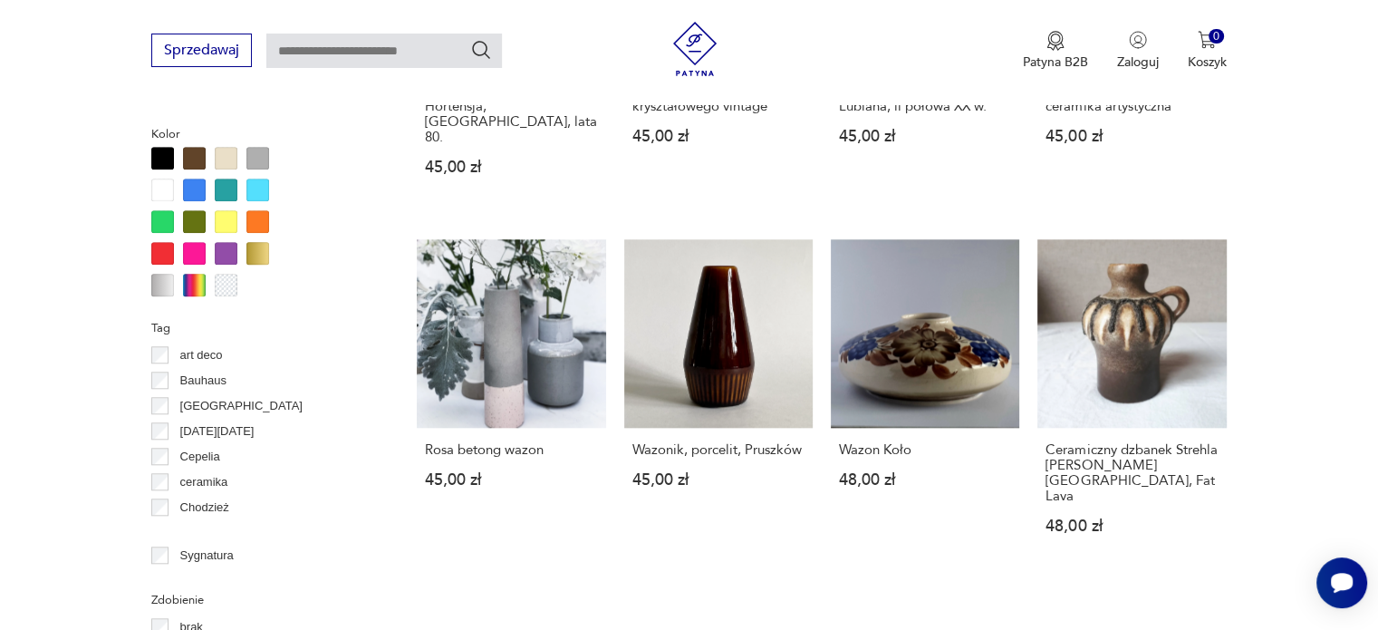
scroll to position [1655, 0]
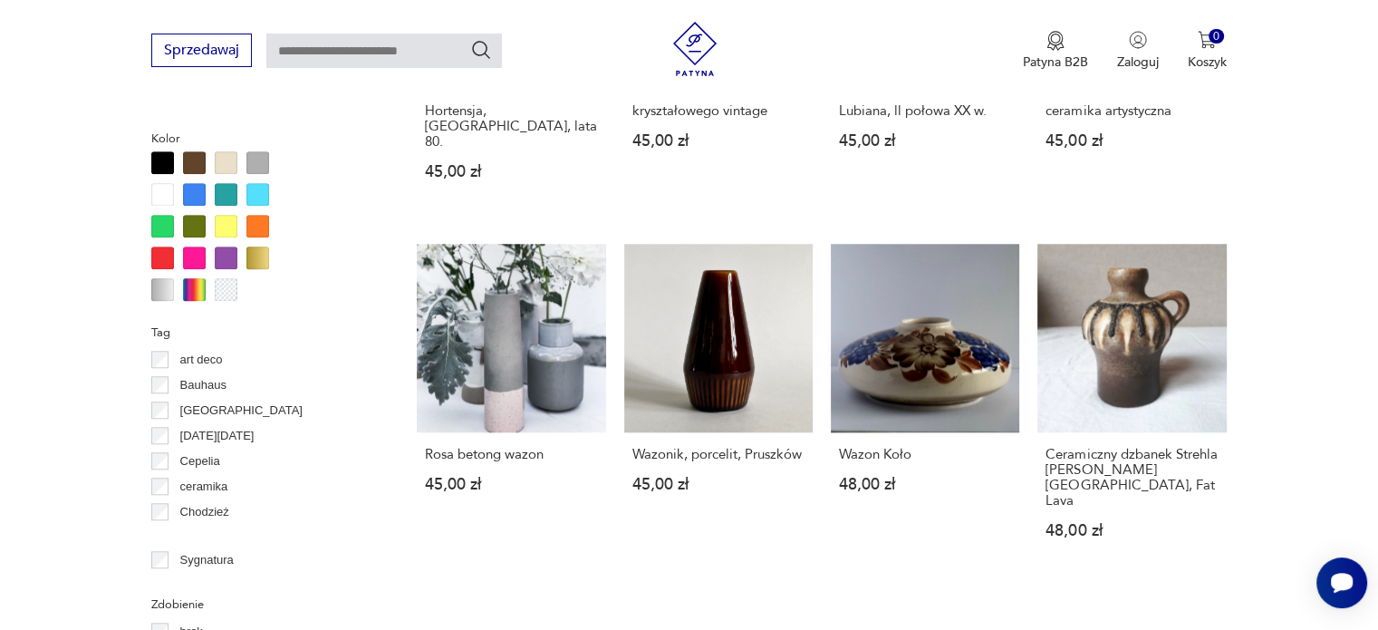
click at [163, 252] on div at bounding box center [162, 257] width 23 height 23
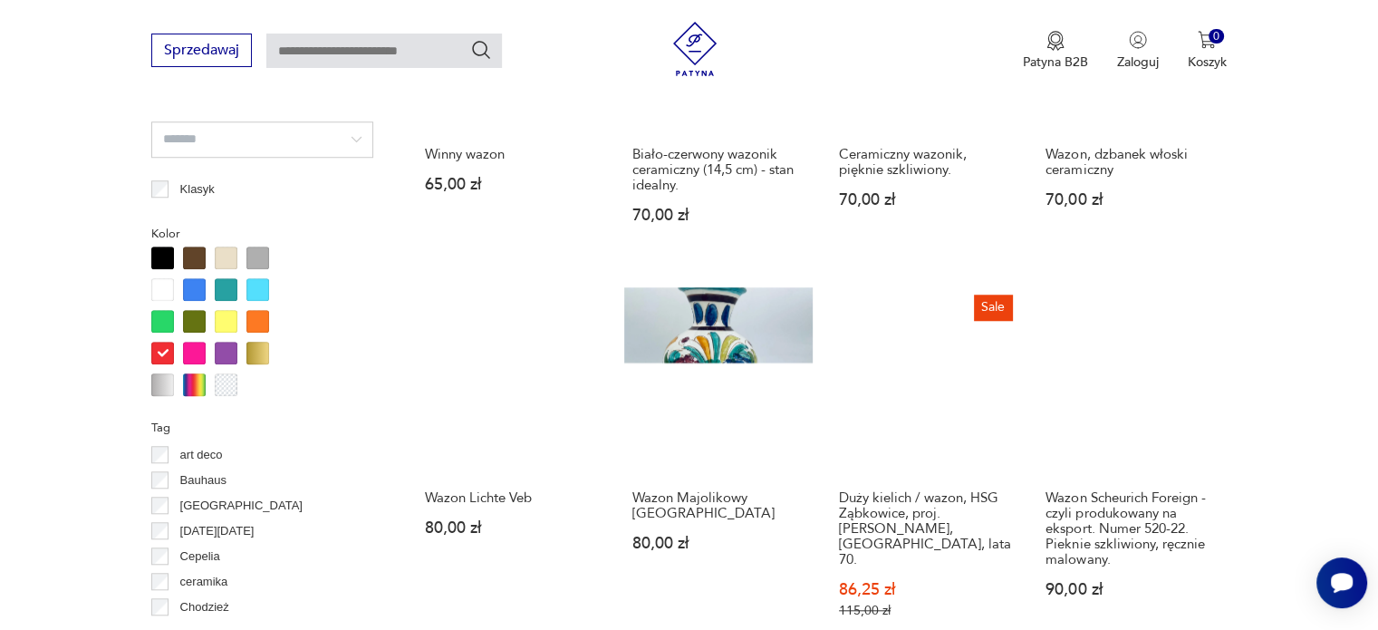
scroll to position [1721, 0]
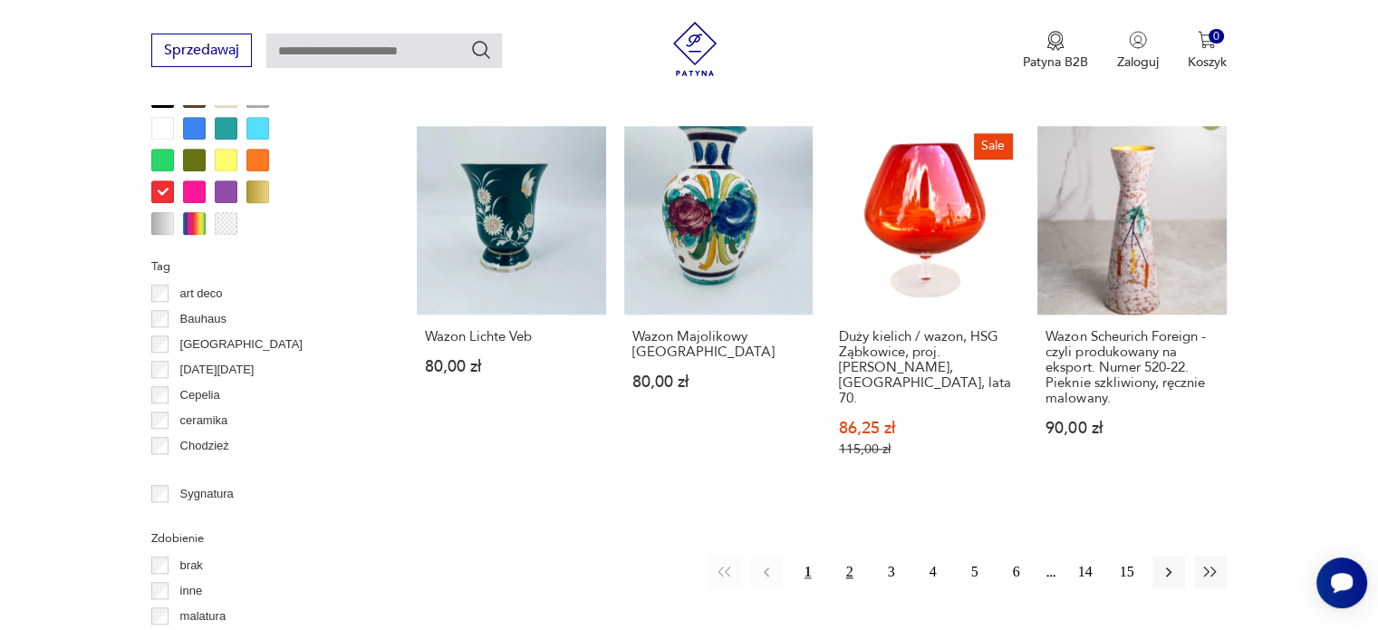
click at [853, 555] on button "2" at bounding box center [850, 571] width 33 height 33
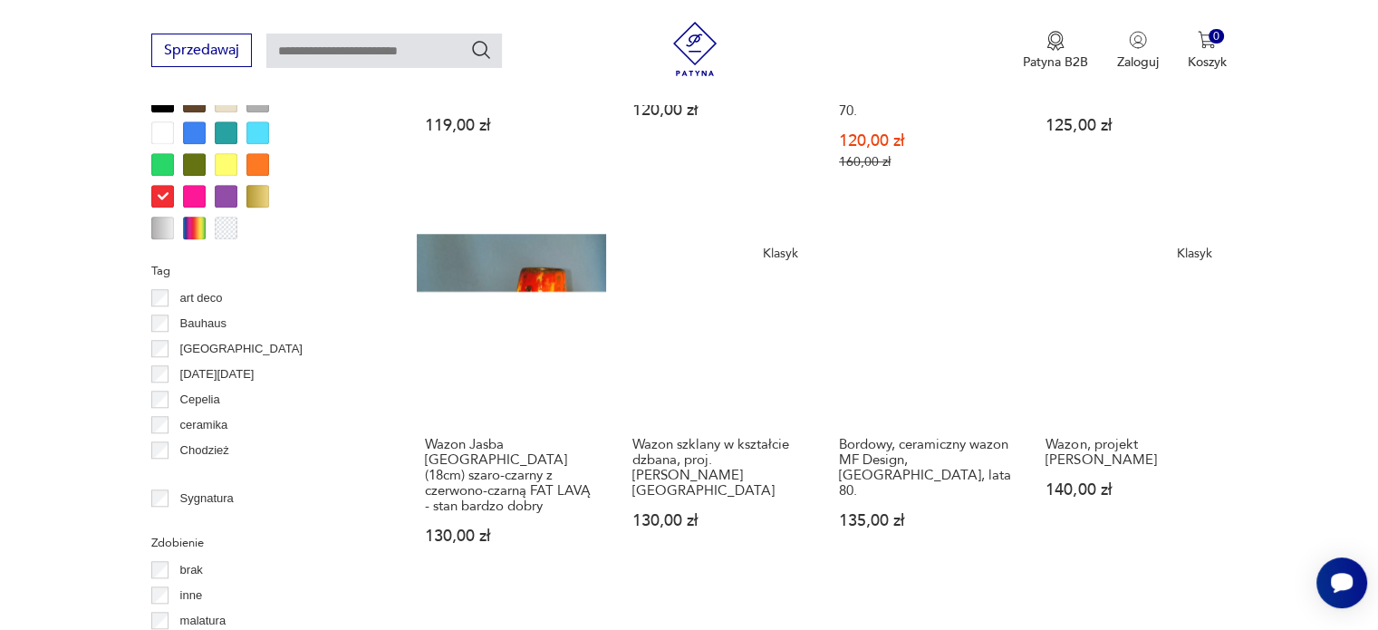
scroll to position [1772, 0]
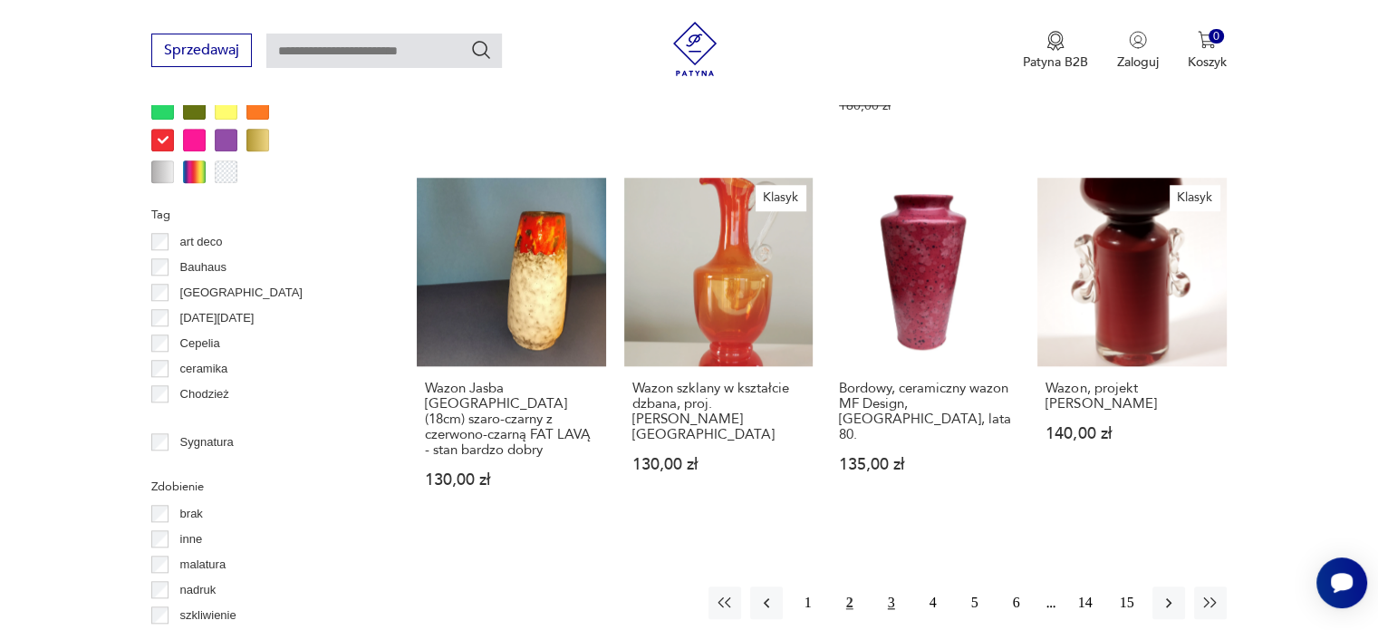
click at [888, 586] on button "3" at bounding box center [891, 602] width 33 height 33
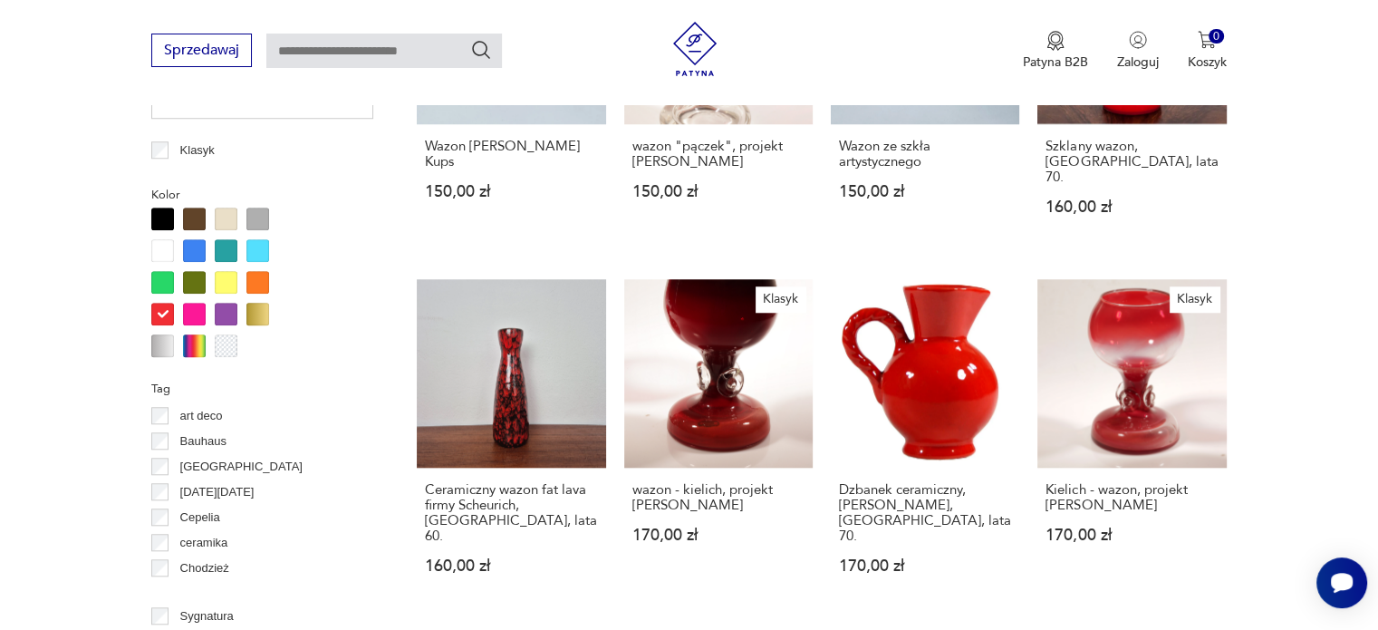
scroll to position [1678, 0]
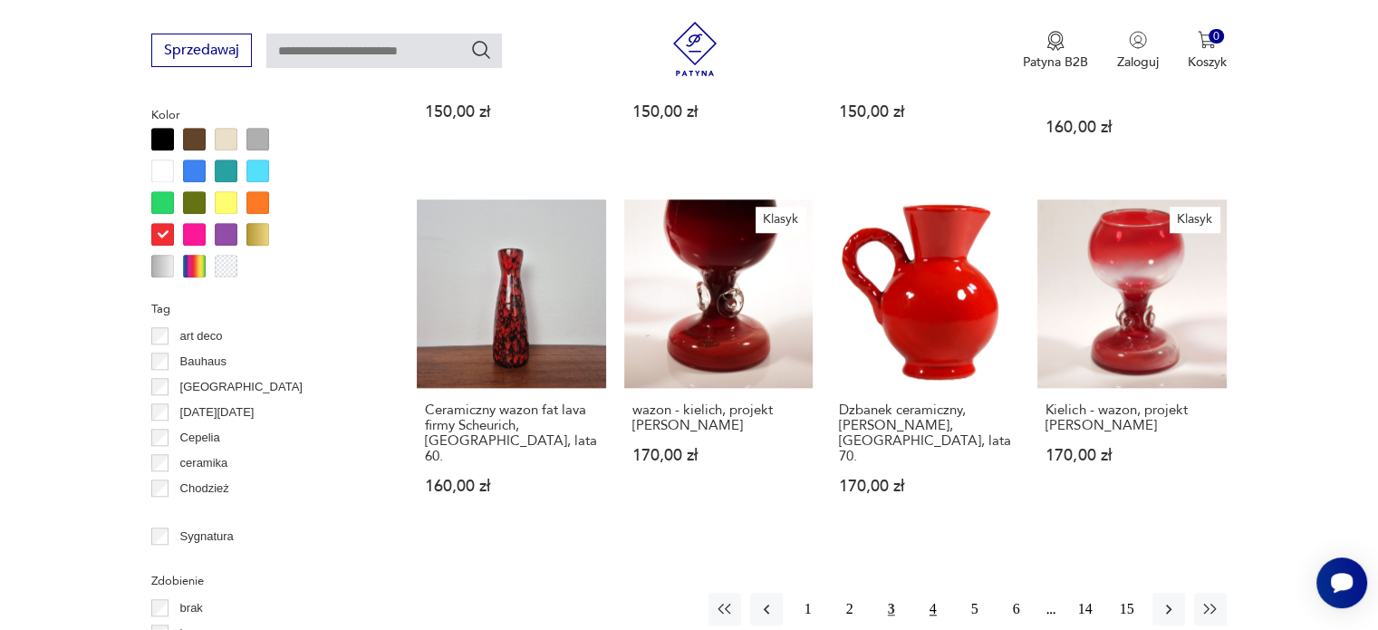
click at [928, 593] on button "4" at bounding box center [933, 609] width 33 height 33
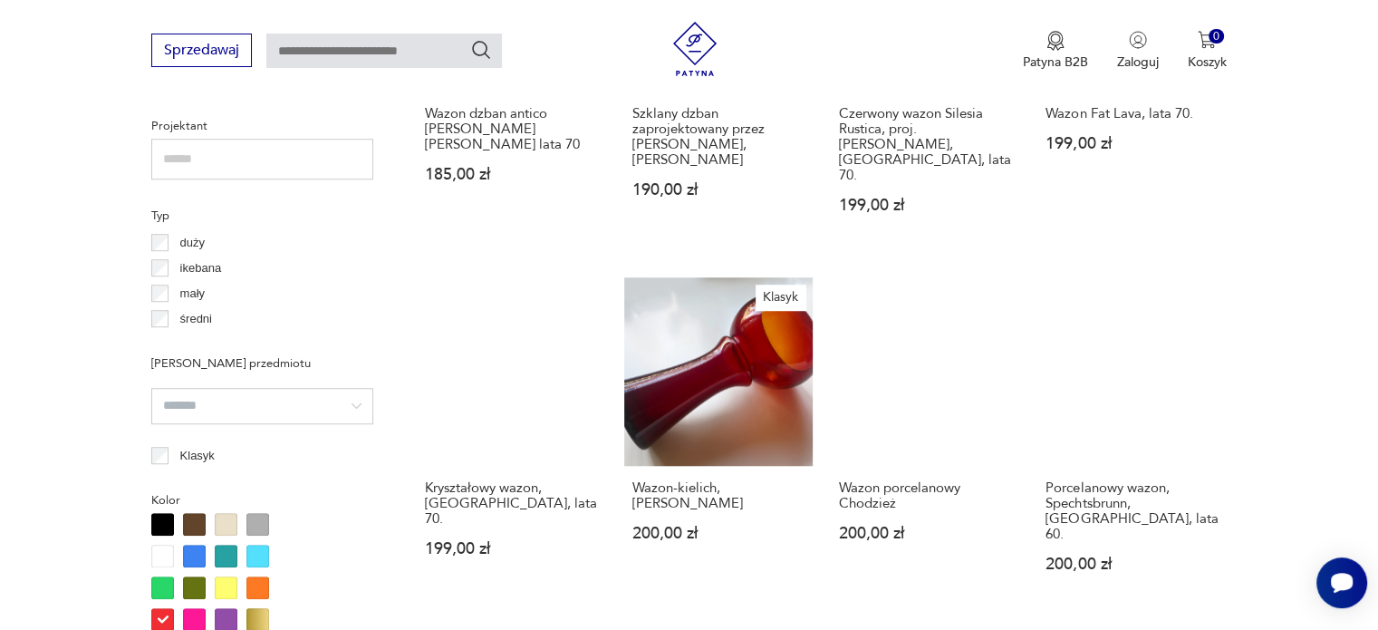
scroll to position [1389, 0]
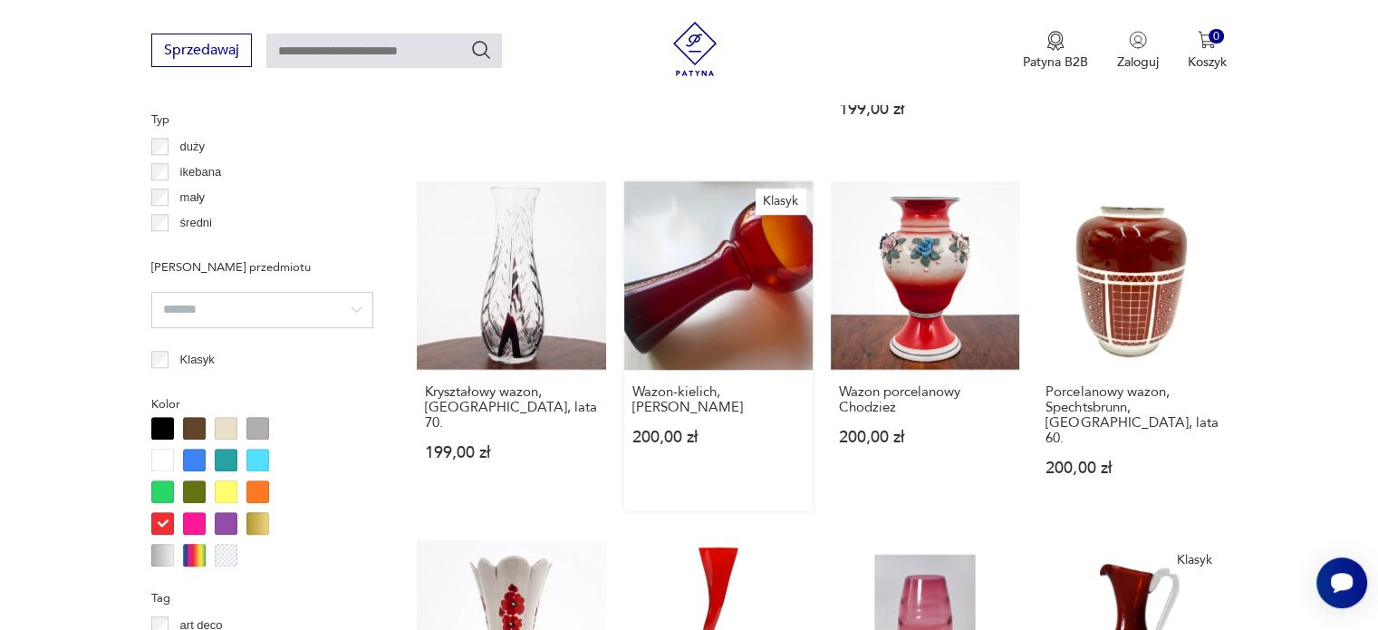
click at [680, 241] on link "Klasyk Wazon-kielich, Stefan Sadowski 200,00 zł" at bounding box center [718, 346] width 188 height 330
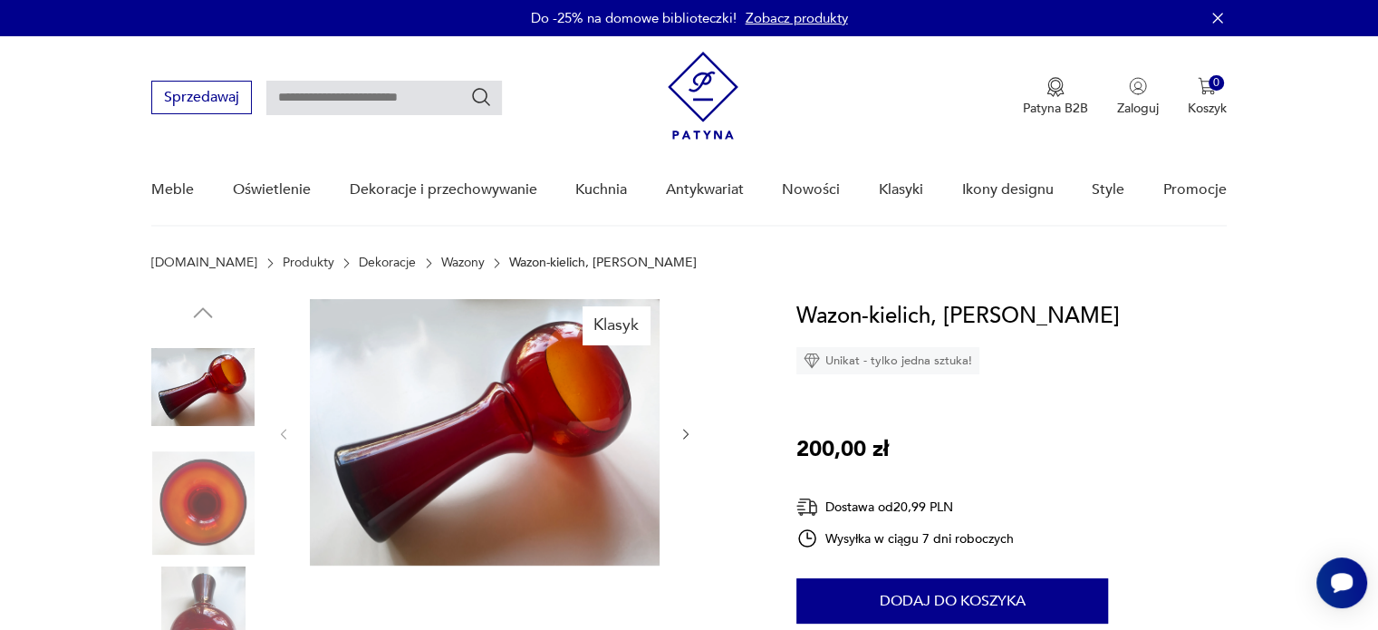
click at [205, 499] on img at bounding box center [202, 502] width 103 height 103
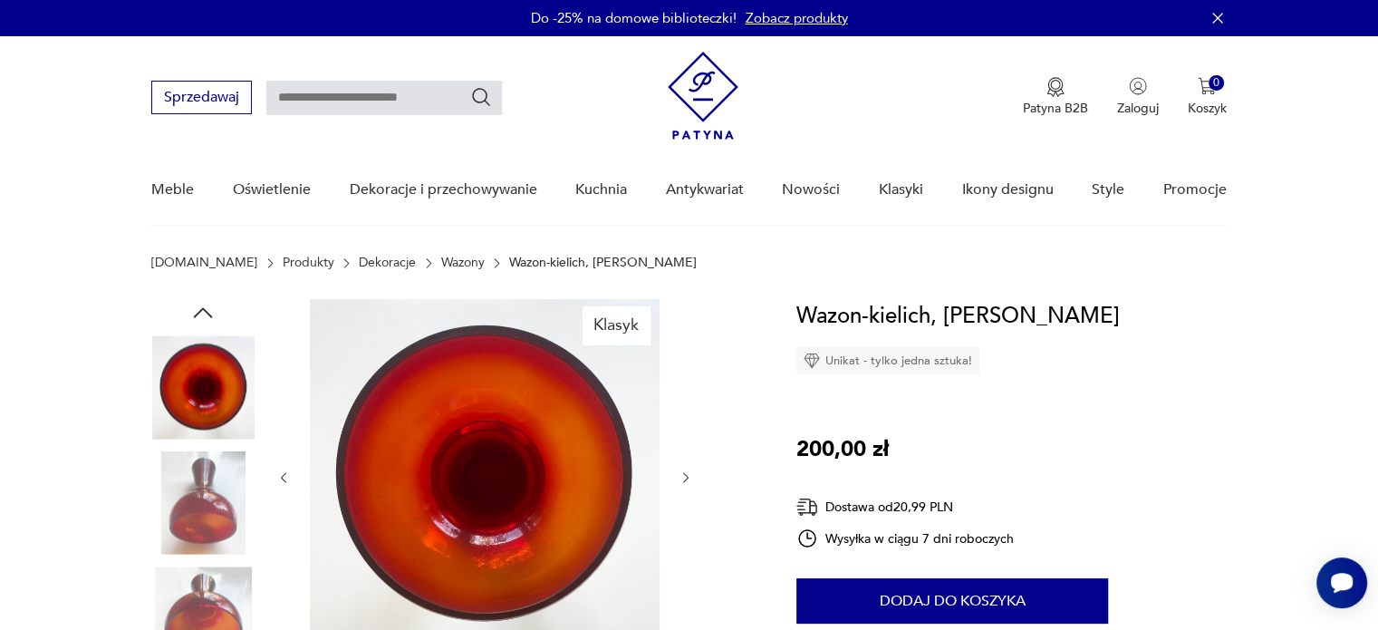
click at [211, 534] on img at bounding box center [202, 502] width 103 height 103
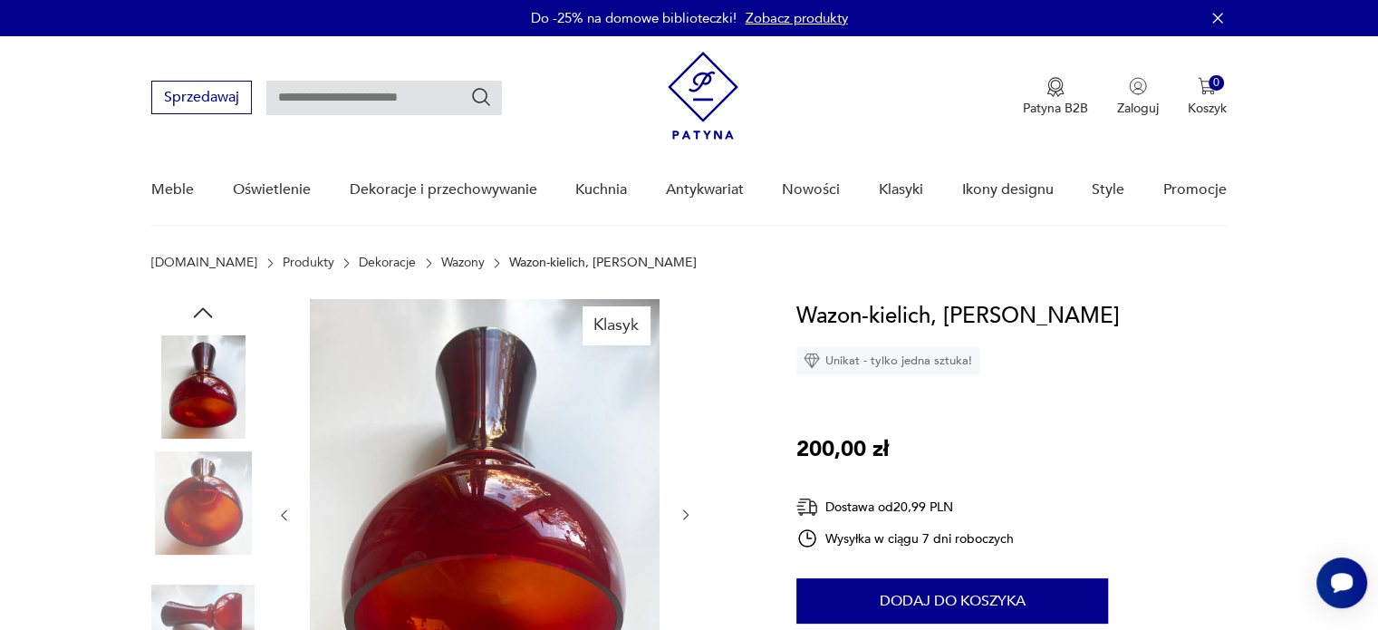
click at [217, 496] on img at bounding box center [202, 502] width 103 height 103
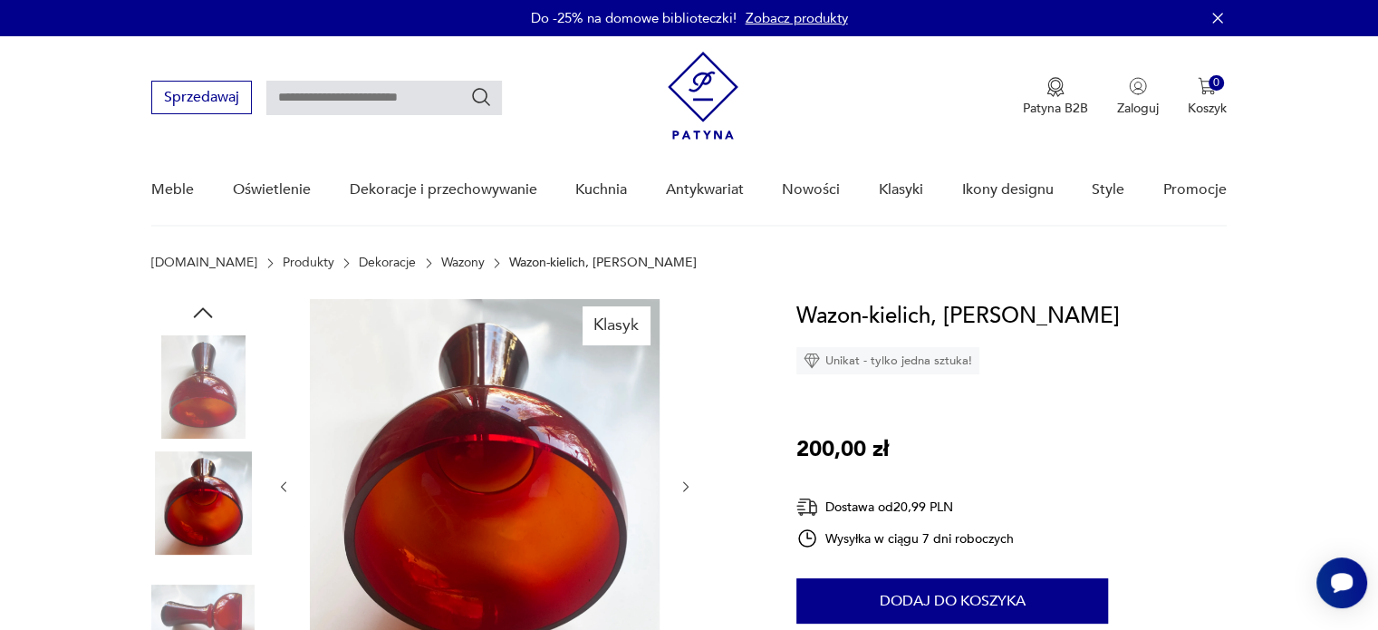
click at [209, 573] on img at bounding box center [202, 617] width 103 height 103
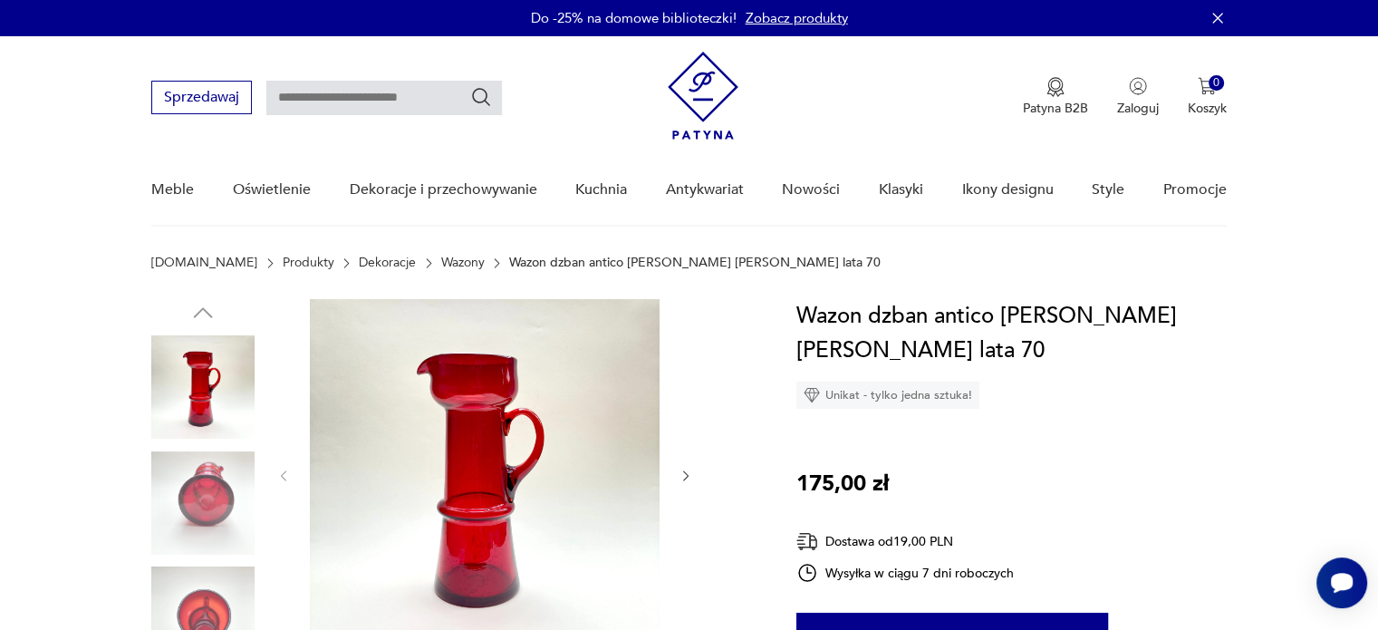
scroll to position [188, 0]
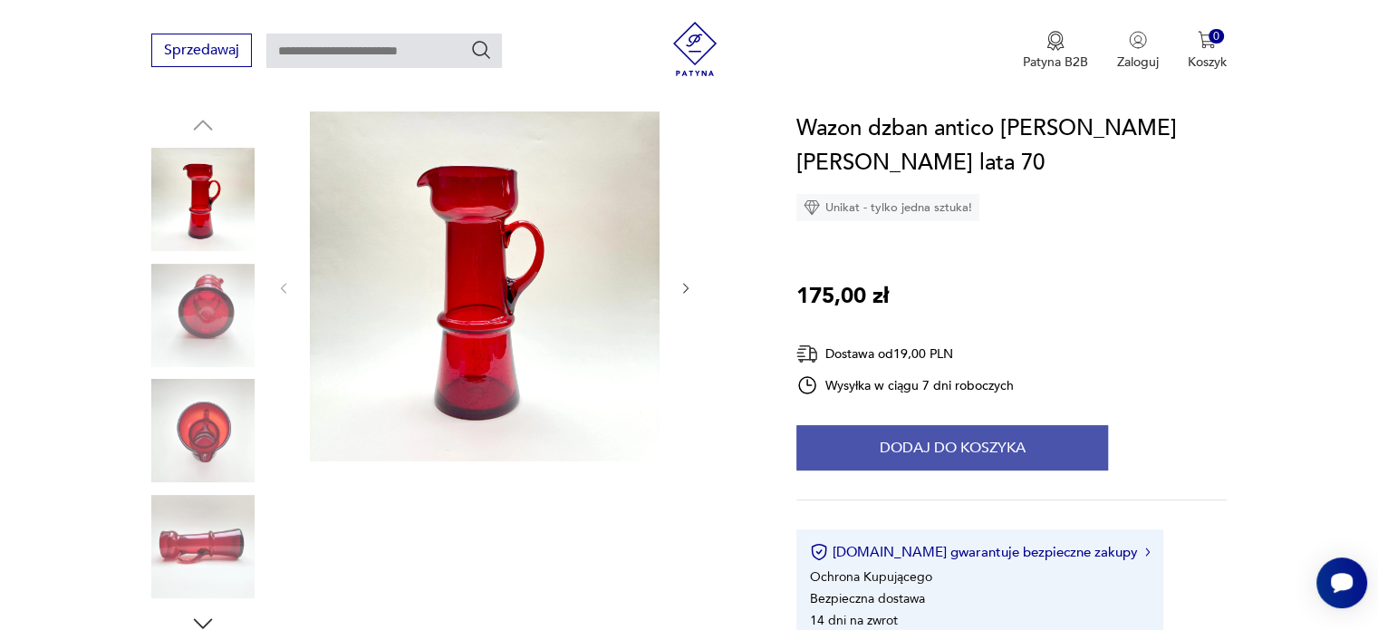
click at [946, 449] on button "Dodaj do koszyka" at bounding box center [952, 447] width 312 height 45
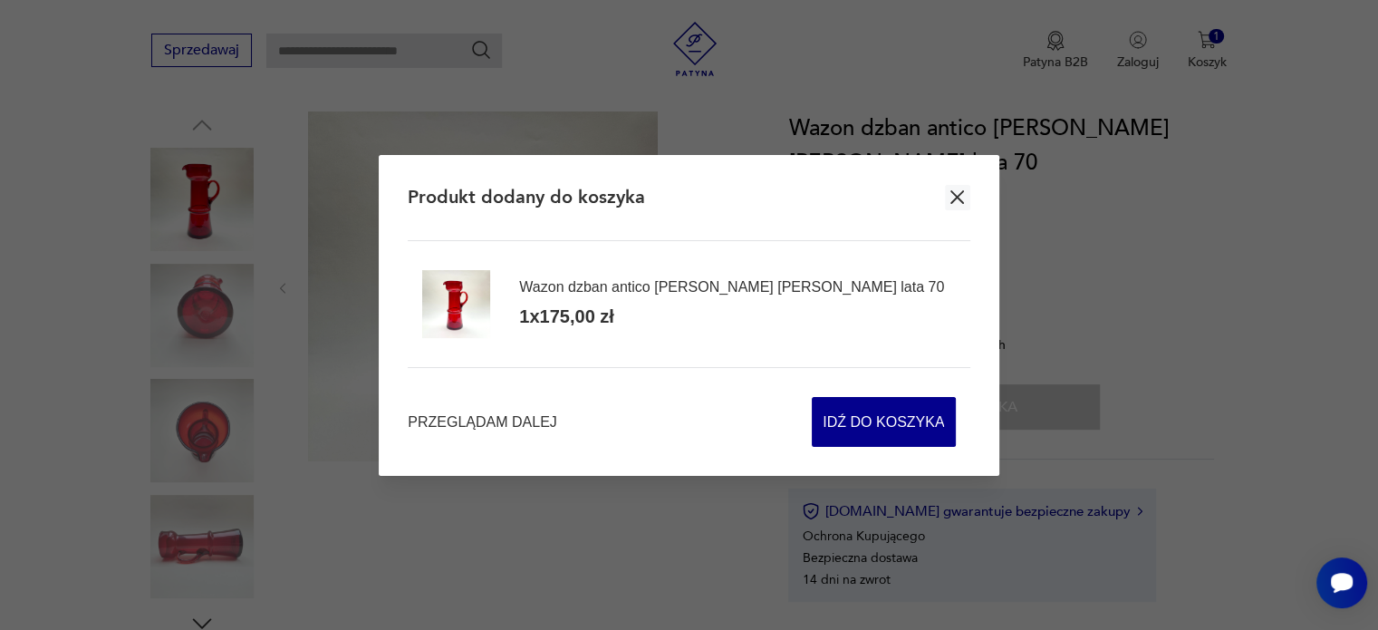
click at [964, 189] on icon "button" at bounding box center [957, 197] width 23 height 23
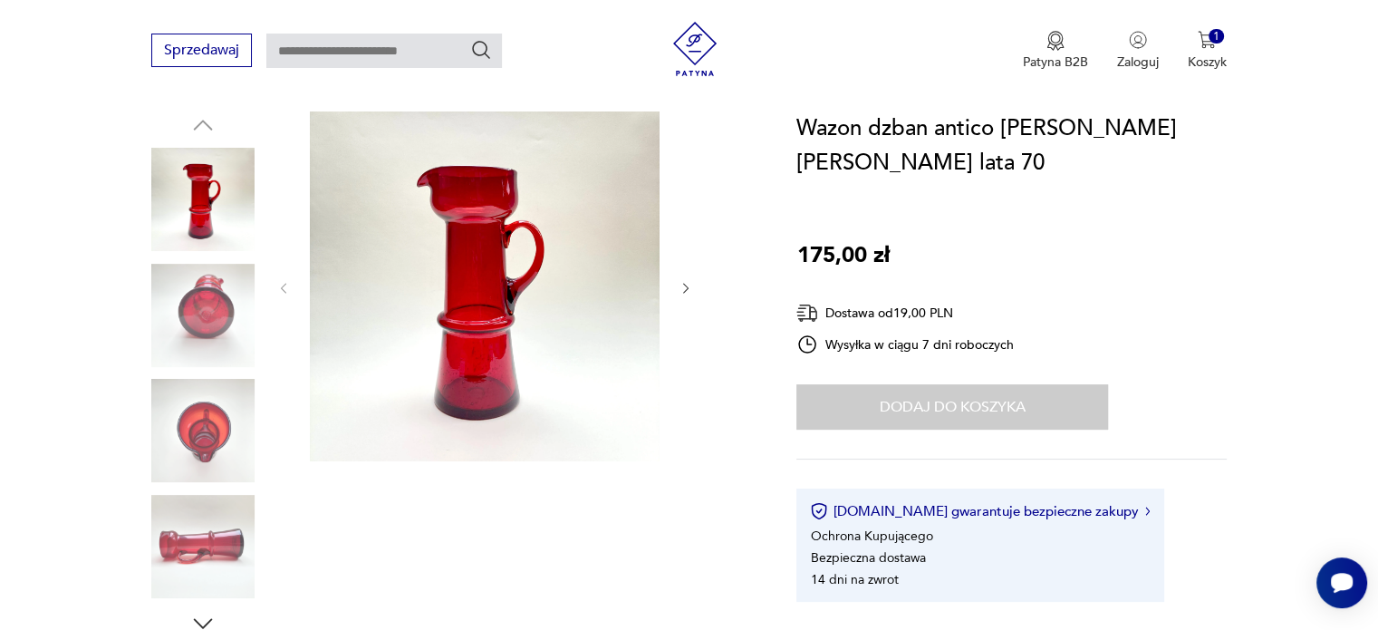
scroll to position [0, 0]
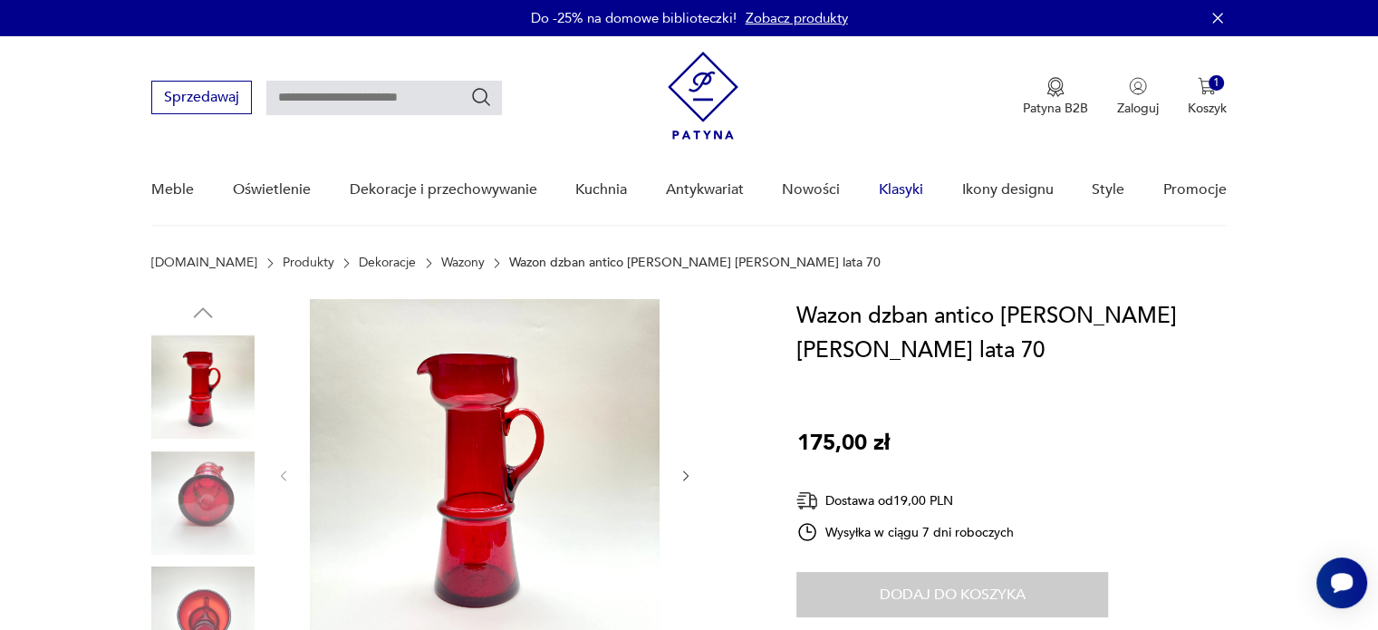
click at [898, 201] on link "Klasyki" at bounding box center [901, 190] width 44 height 70
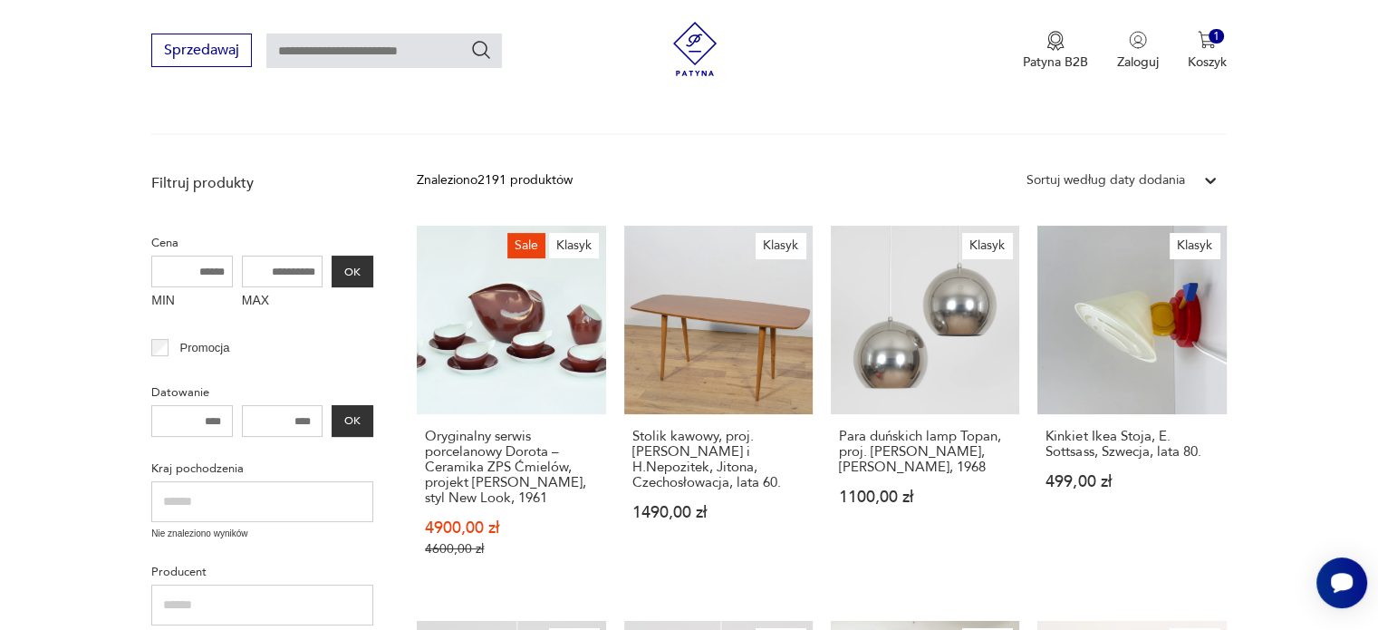
scroll to position [179, 0]
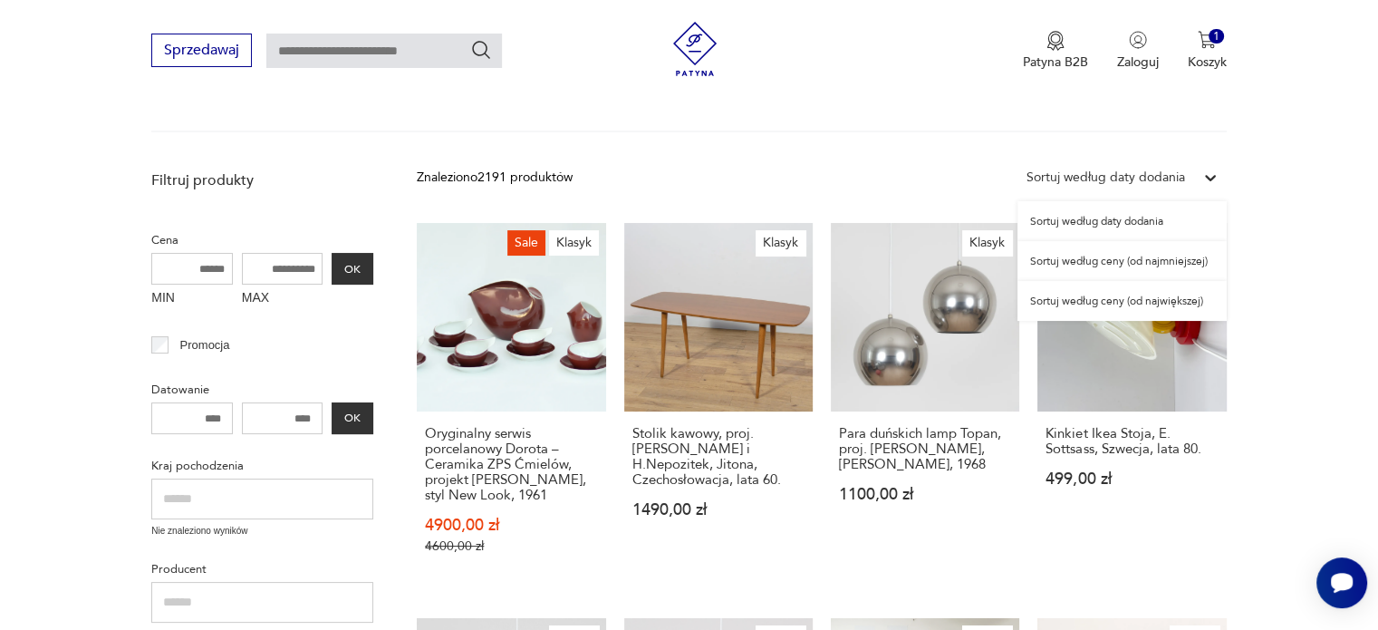
click at [1147, 172] on div "Sortuj według daty dodania" at bounding box center [1106, 178] width 159 height 20
click at [1099, 262] on div "Sortuj według ceny (od najmniejszej)" at bounding box center [1122, 261] width 209 height 40
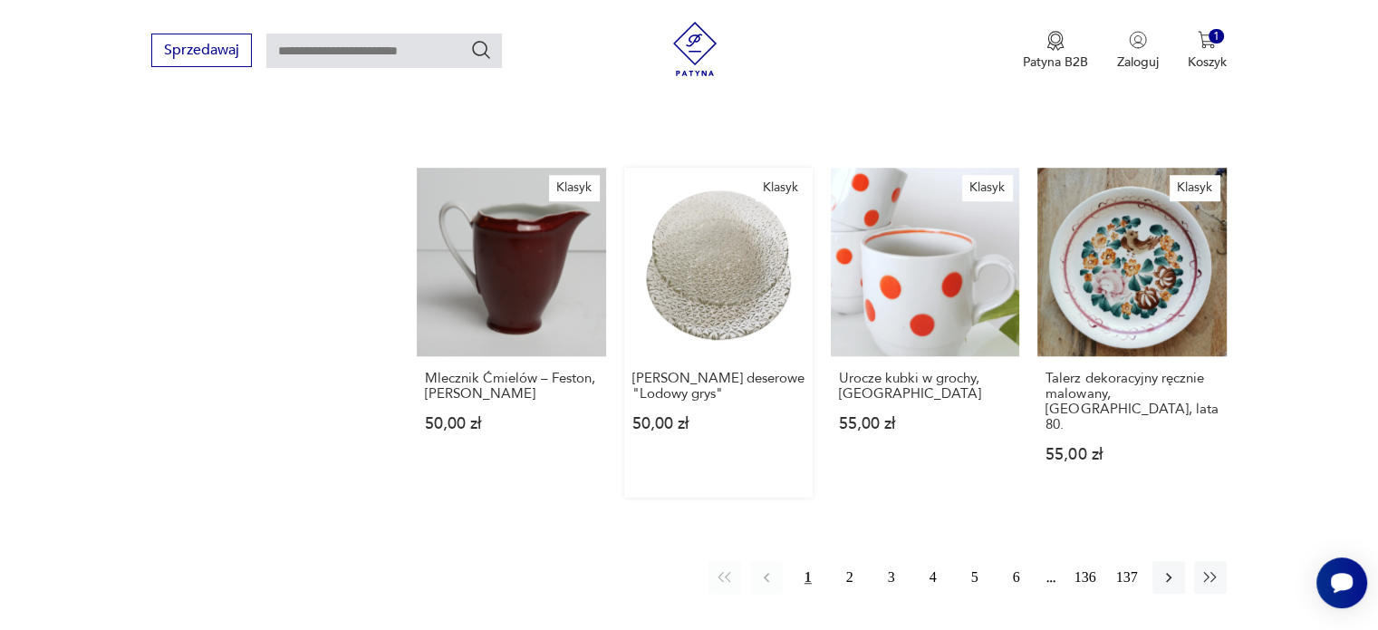
scroll to position [1244, 0]
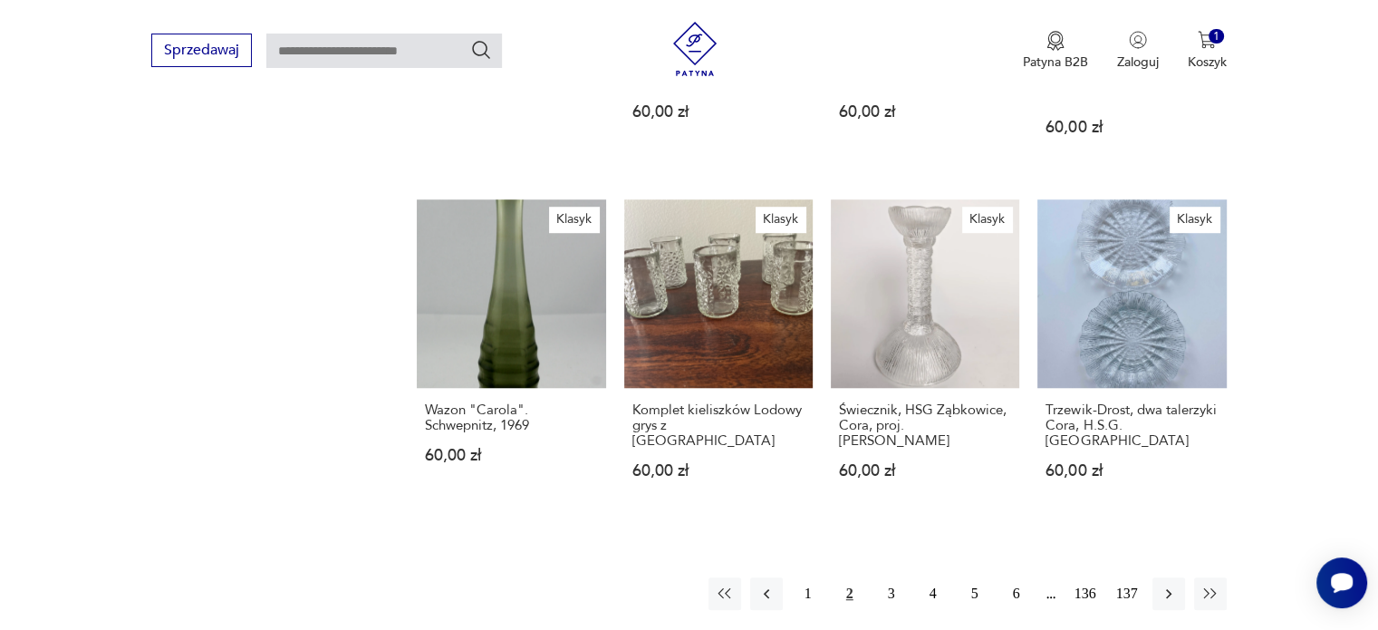
scroll to position [1269, 0]
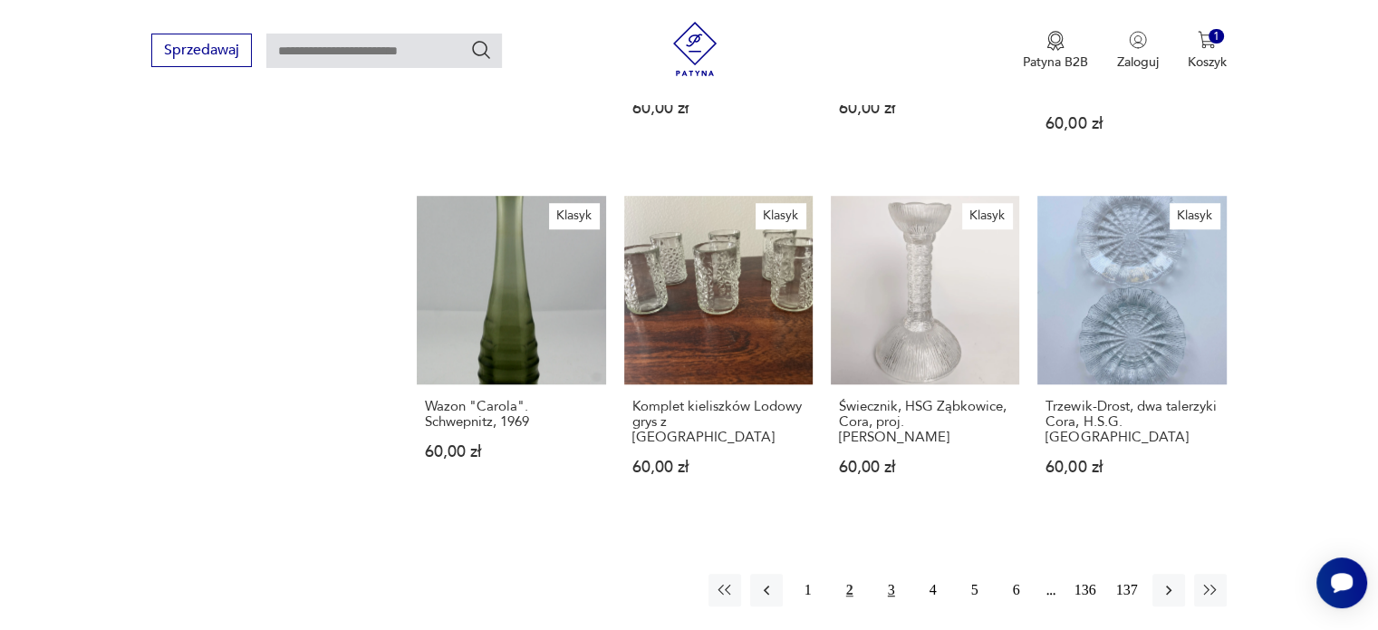
click at [885, 574] on button "3" at bounding box center [891, 590] width 33 height 33
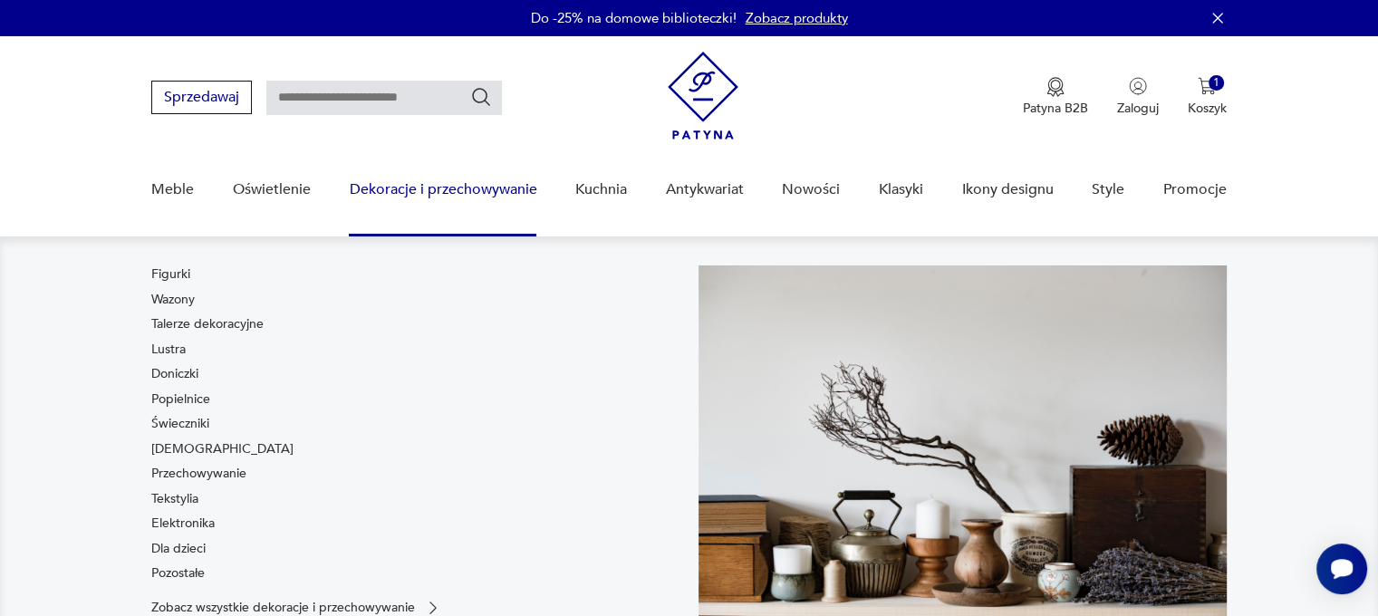
click at [478, 207] on link "Dekoracje i przechowywanie" at bounding box center [443, 190] width 188 height 70
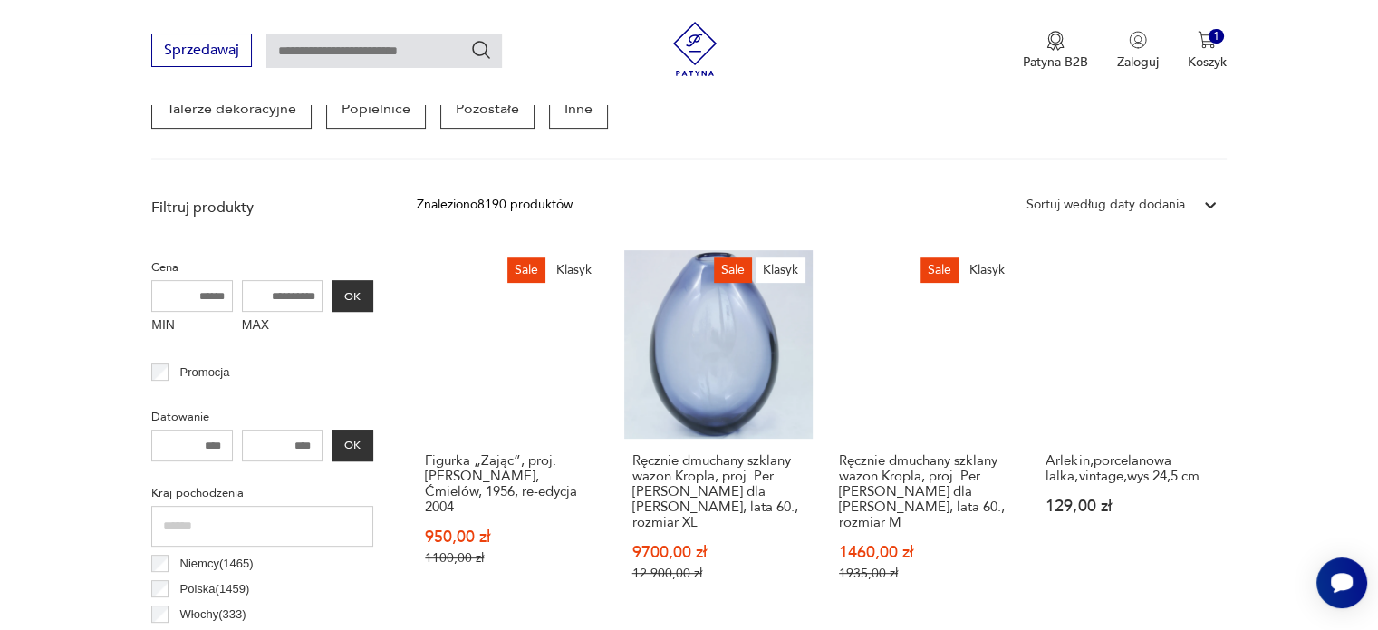
scroll to position [557, 0]
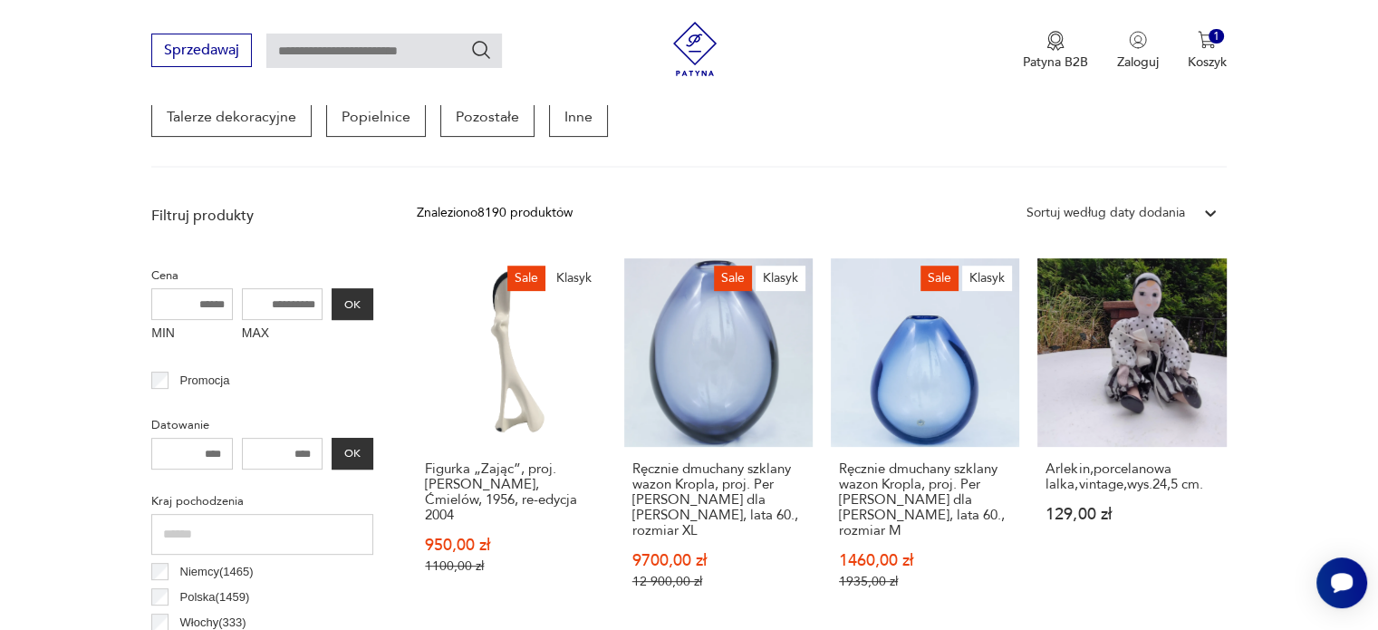
click at [1151, 215] on div "Sortuj według daty dodania" at bounding box center [1106, 213] width 159 height 20
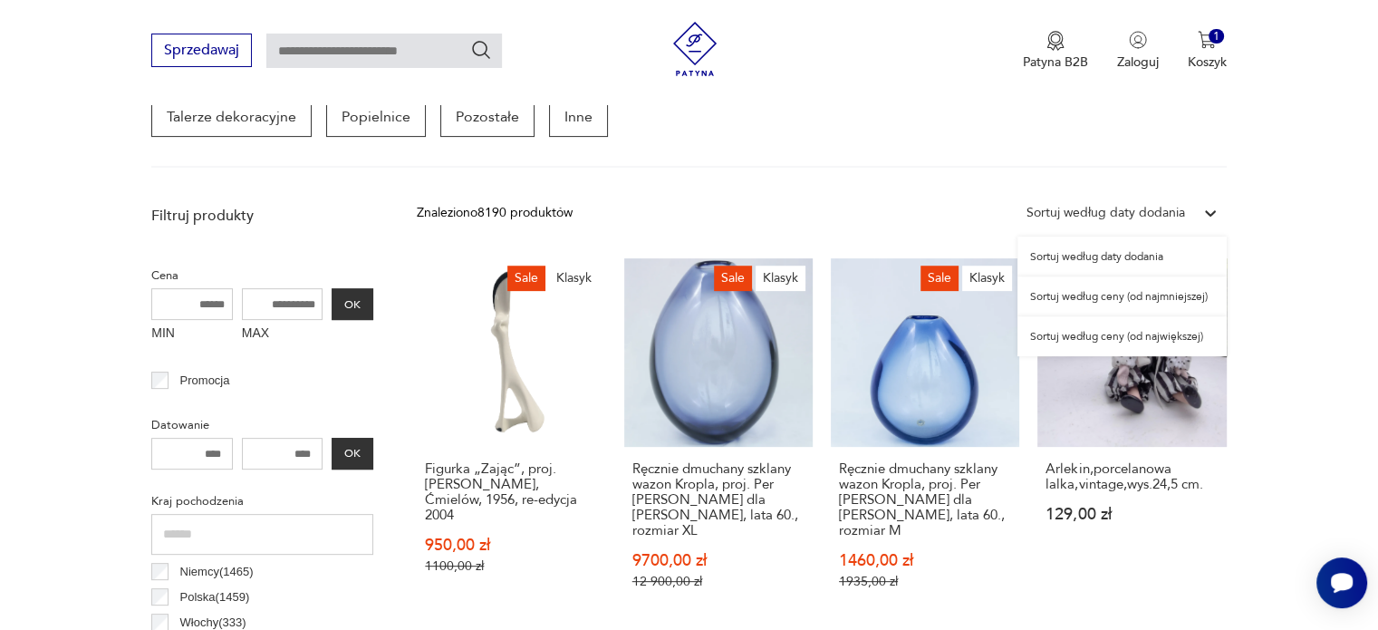
click at [1095, 293] on div "Sortuj według ceny (od najmniejszej)" at bounding box center [1122, 296] width 209 height 40
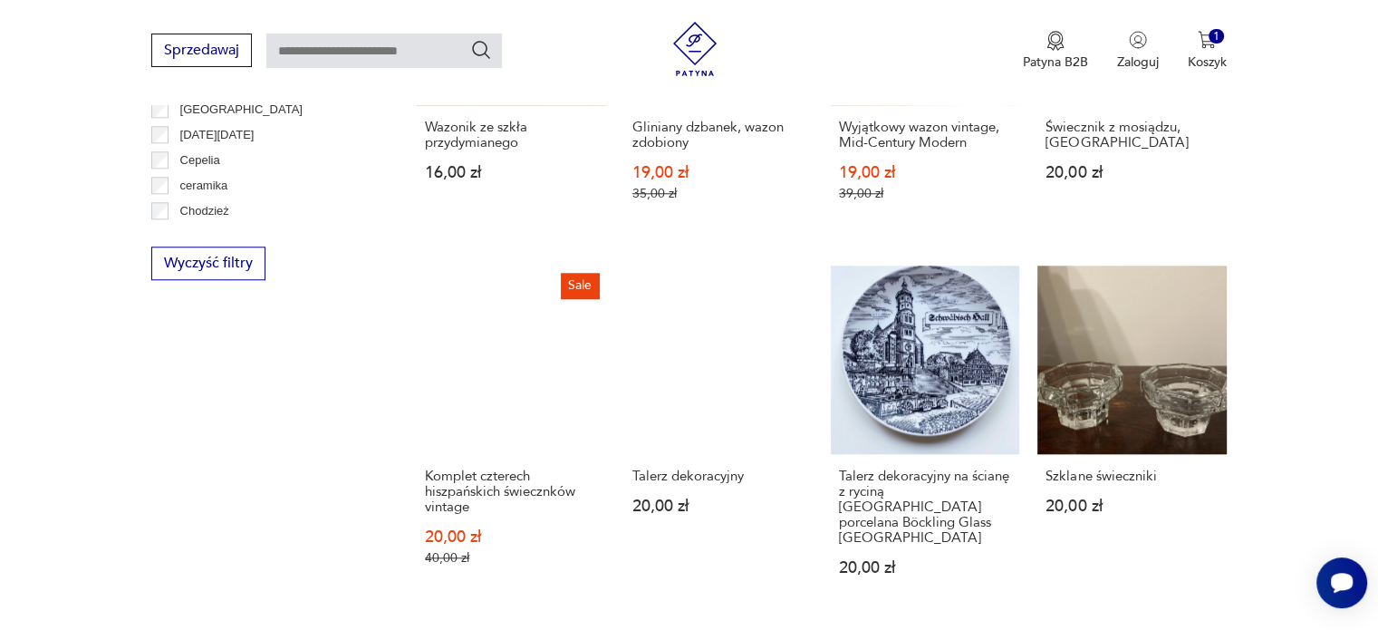
scroll to position [2017, 0]
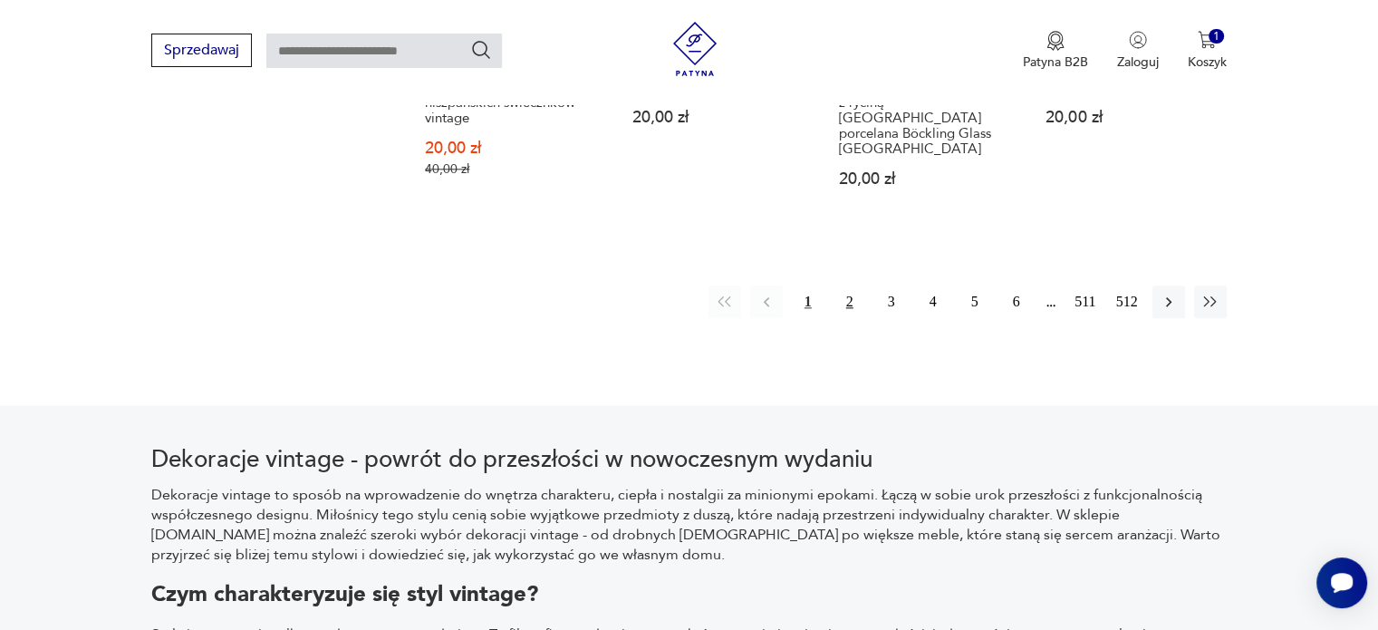
click at [848, 296] on button "2" at bounding box center [850, 301] width 33 height 33
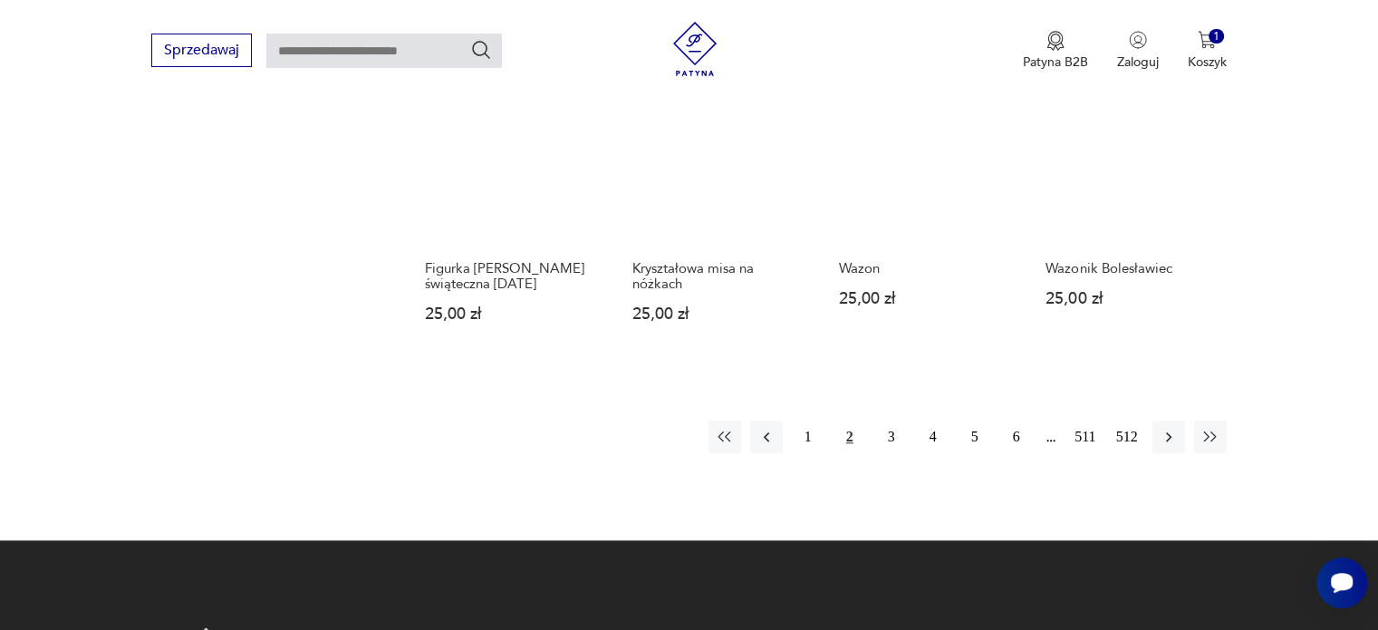
scroll to position [1858, 0]
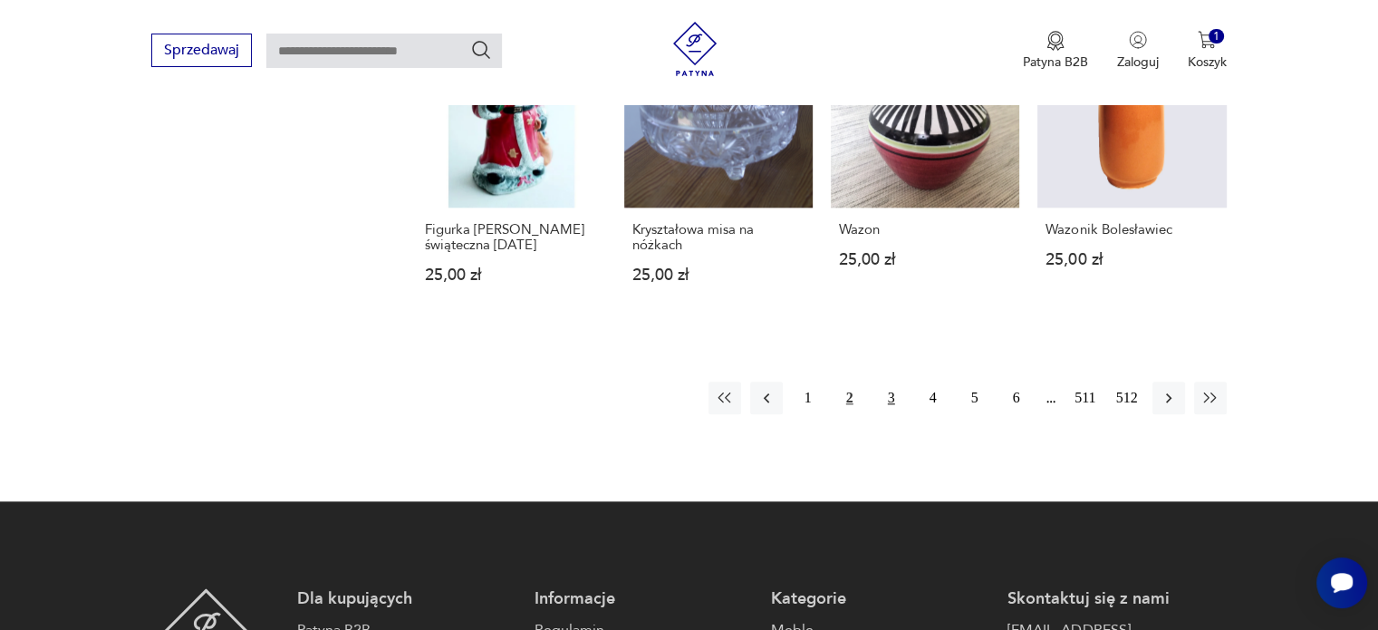
click at [888, 381] on button "3" at bounding box center [891, 397] width 33 height 33
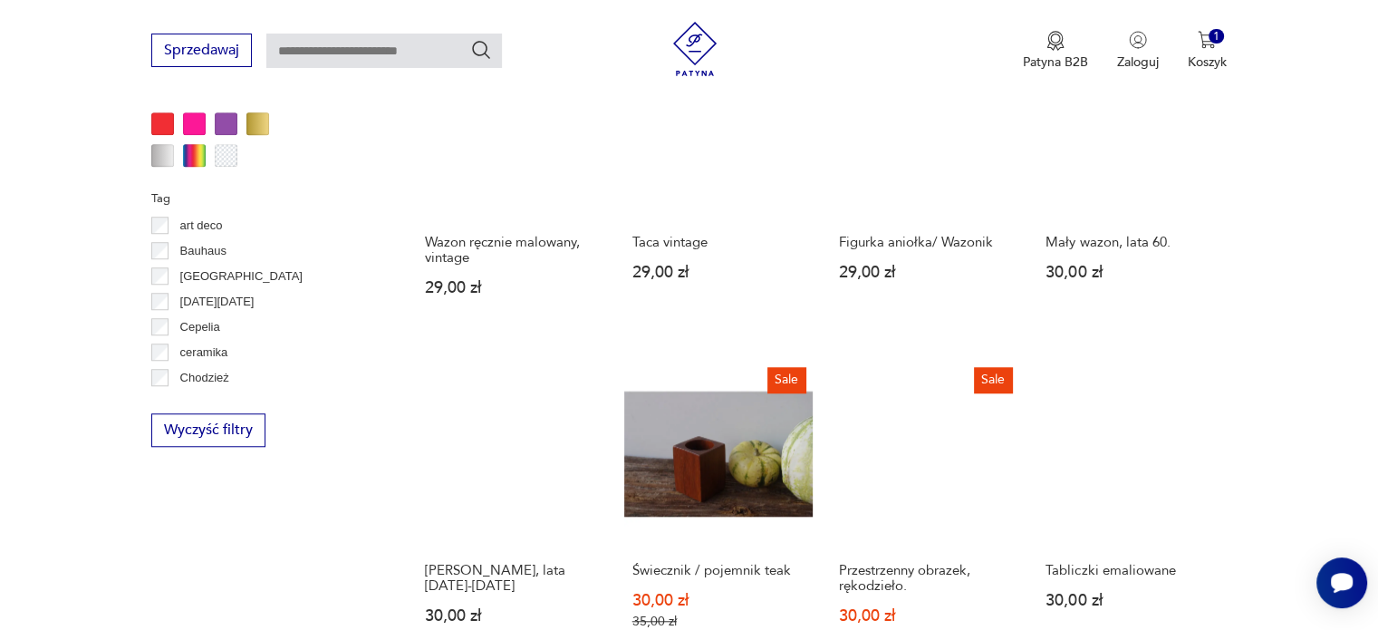
scroll to position [1642, 0]
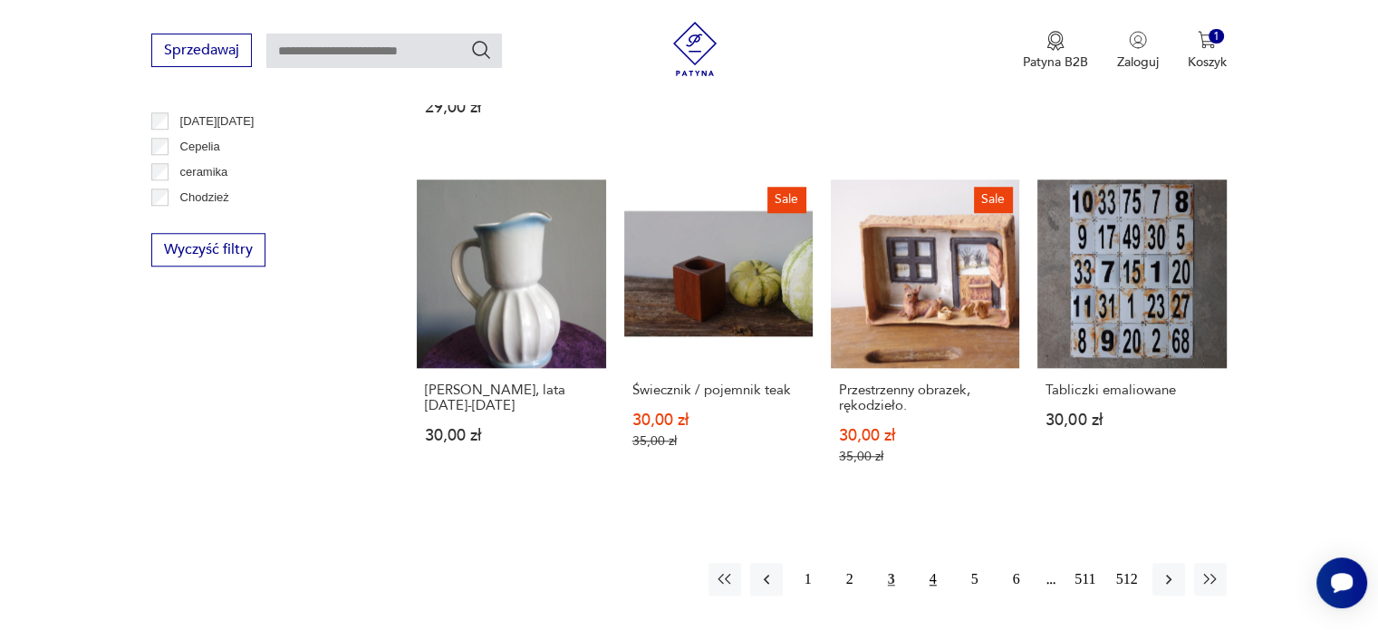
click at [922, 576] on button "4" at bounding box center [933, 579] width 33 height 33
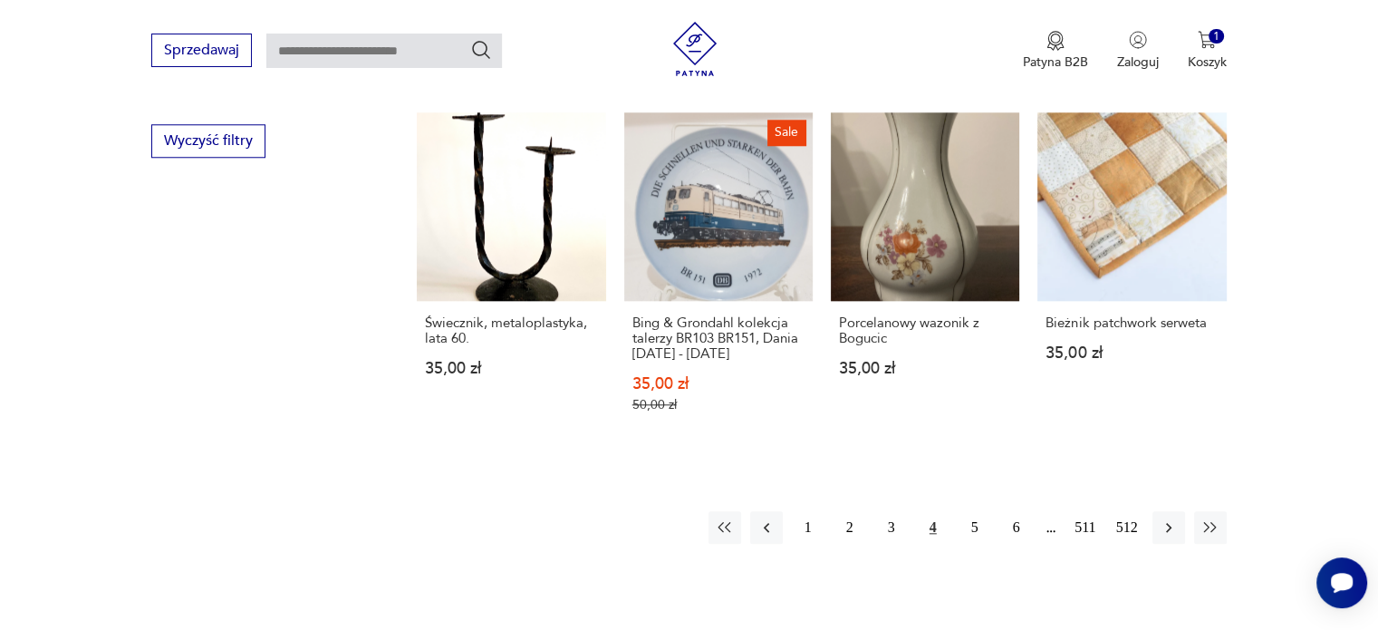
scroll to position [1758, 0]
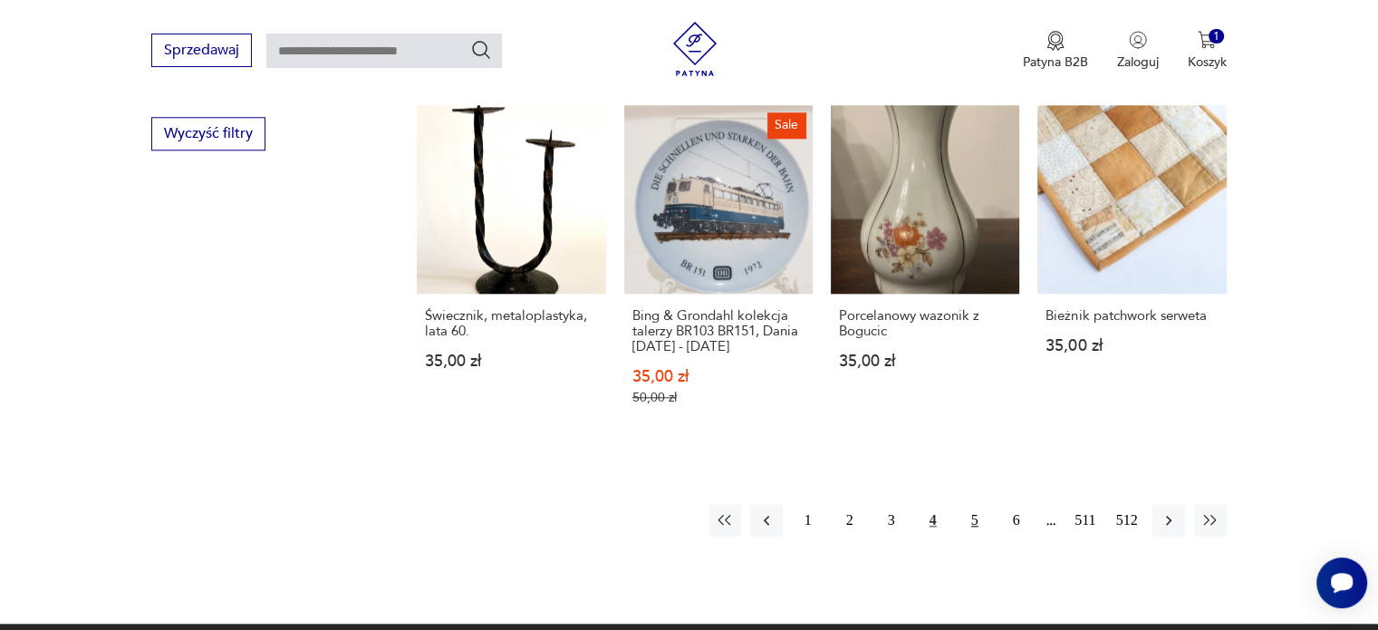
click at [967, 536] on button "5" at bounding box center [975, 520] width 33 height 33
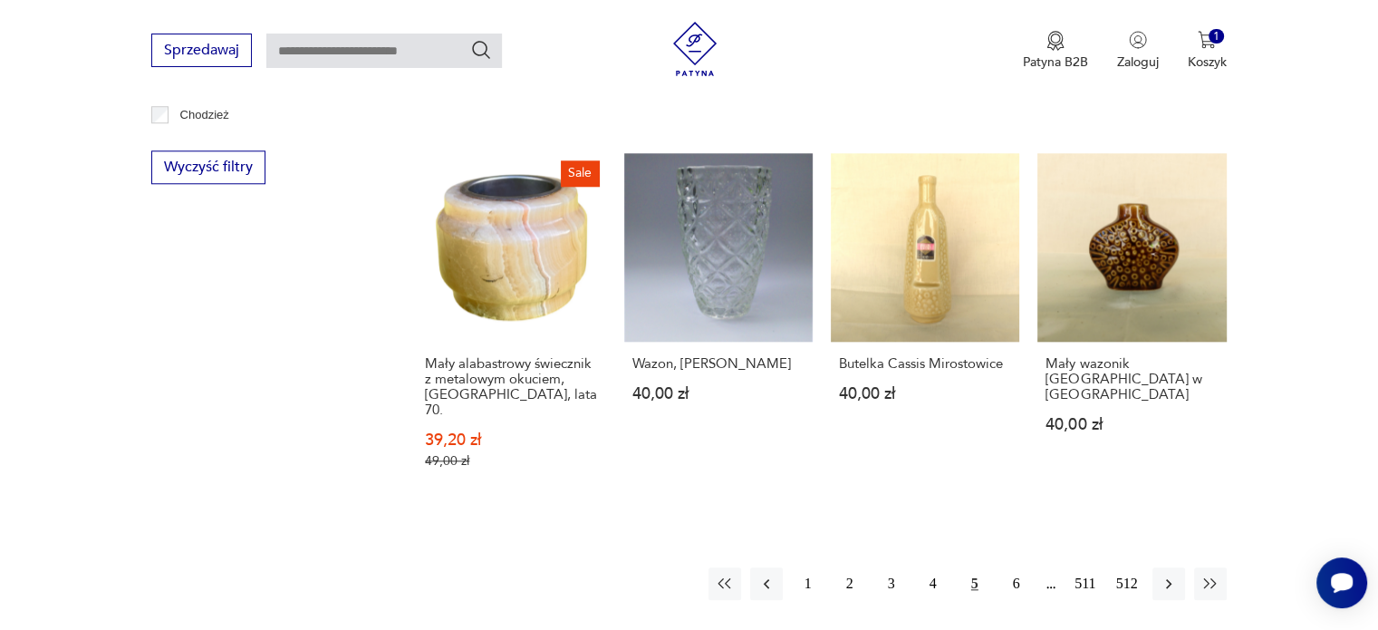
scroll to position [1760, 0]
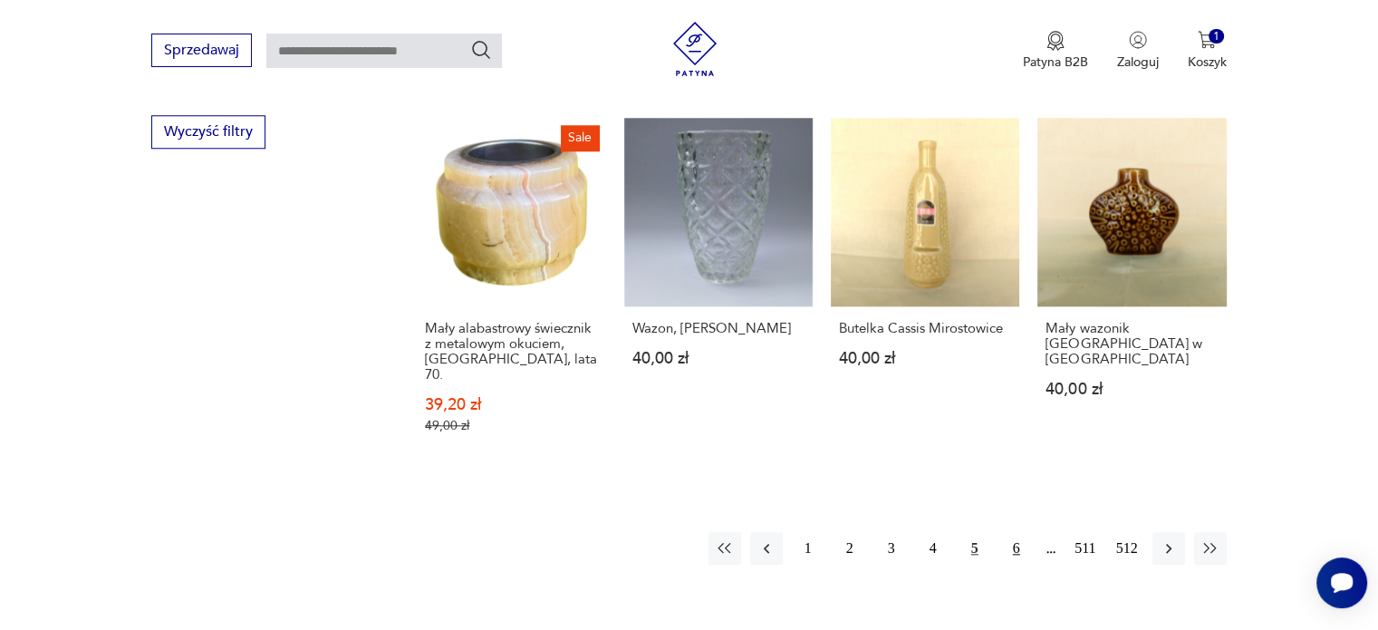
click at [1008, 532] on button "6" at bounding box center [1016, 548] width 33 height 33
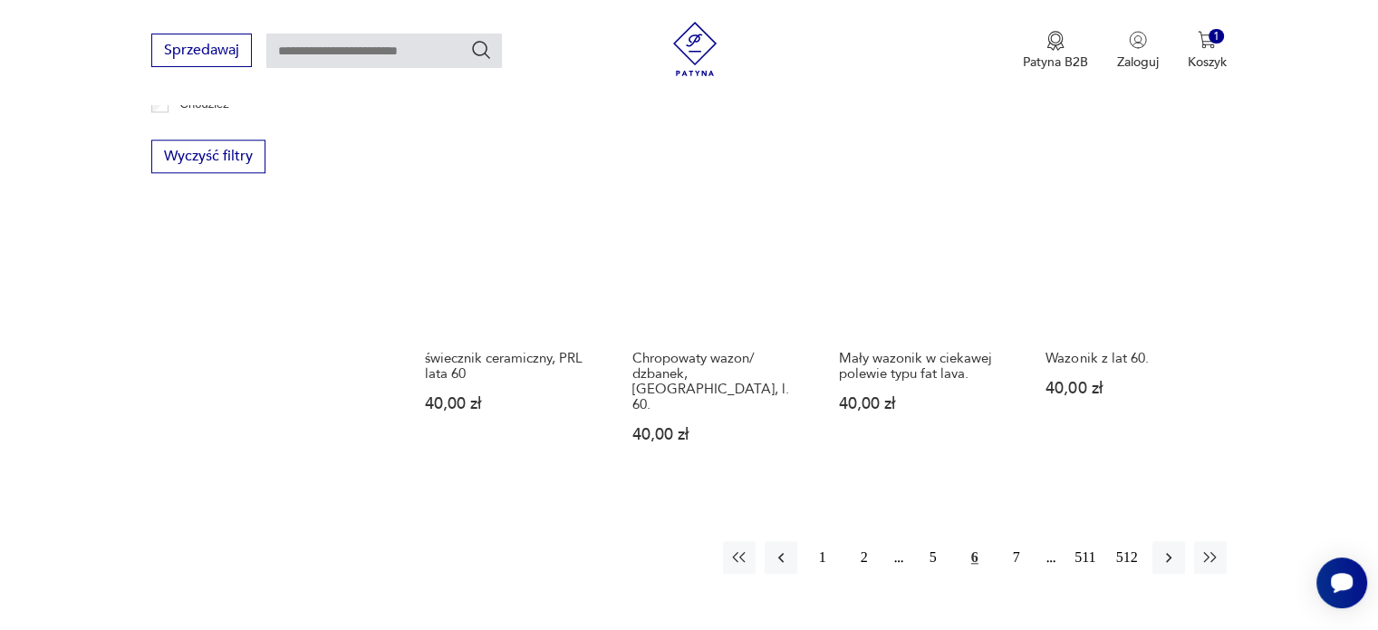
scroll to position [1815, 0]
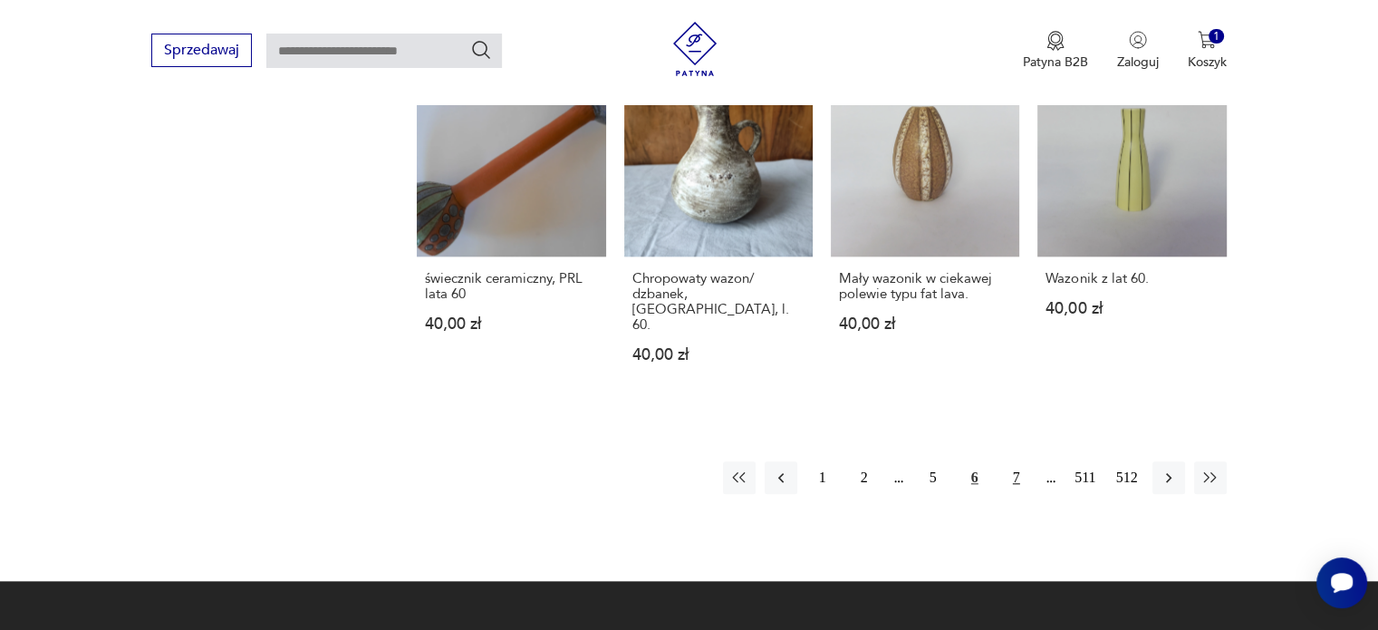
click at [1015, 461] on button "7" at bounding box center [1016, 477] width 33 height 33
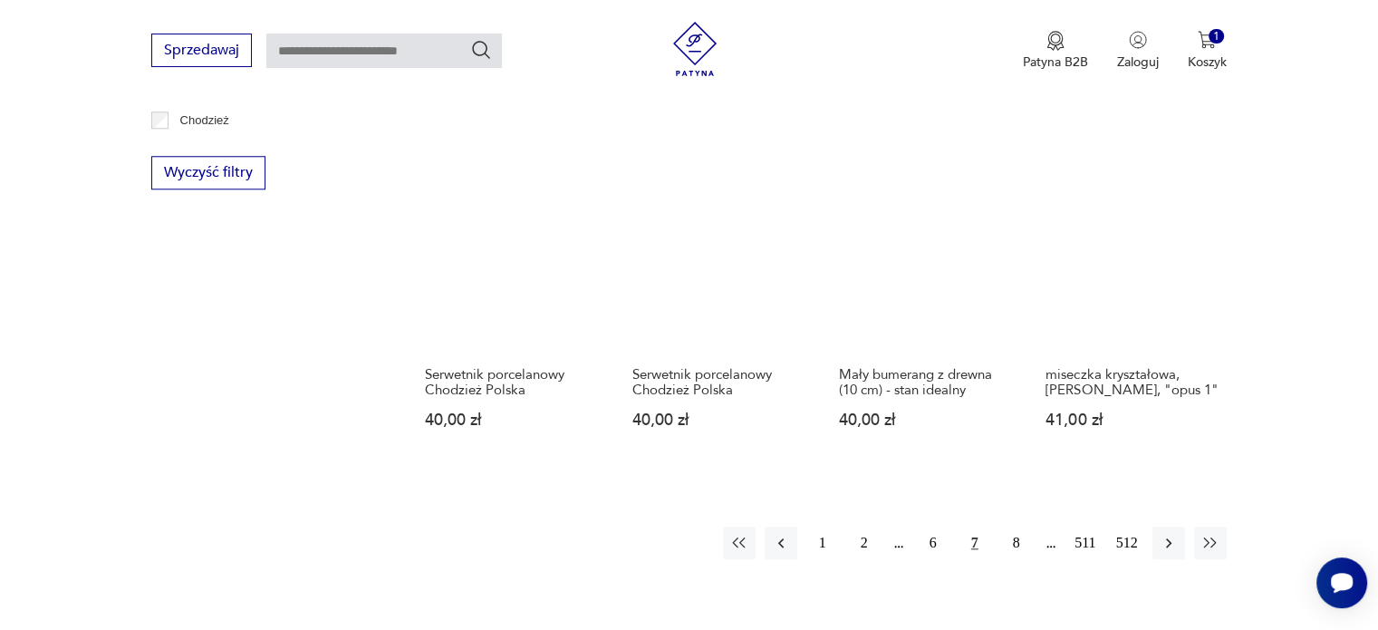
scroll to position [1757, 0]
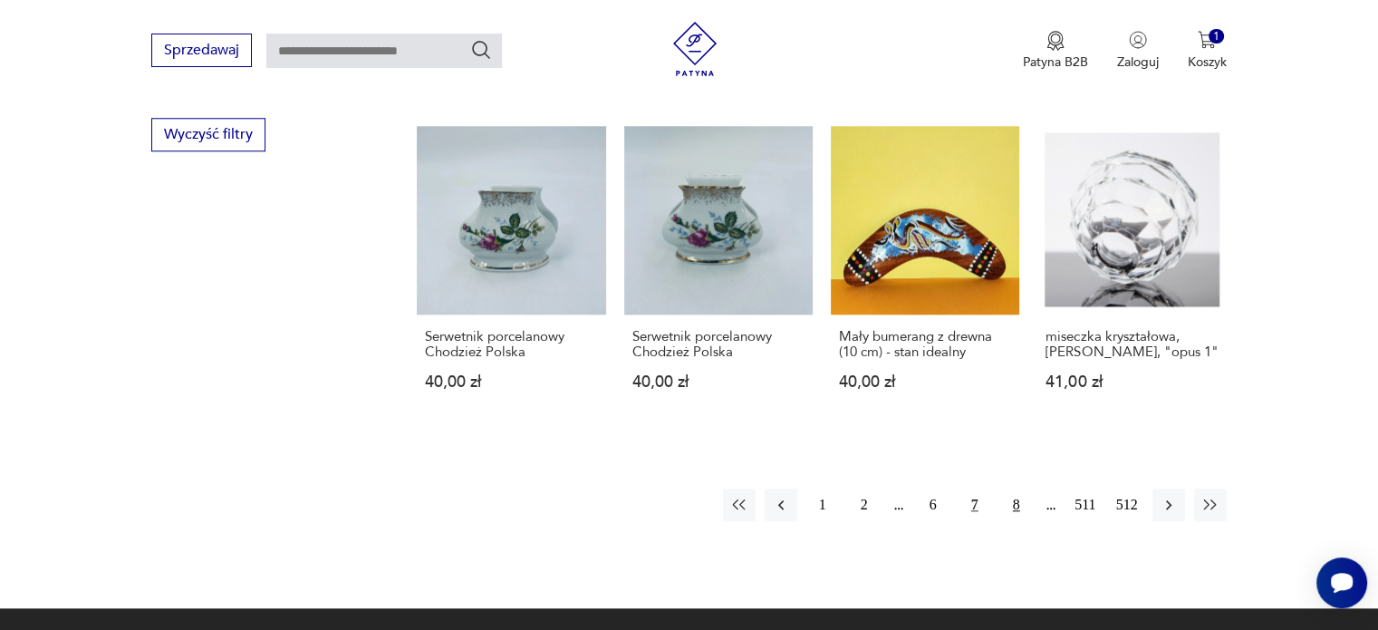
click at [1009, 488] on button "8" at bounding box center [1016, 504] width 33 height 33
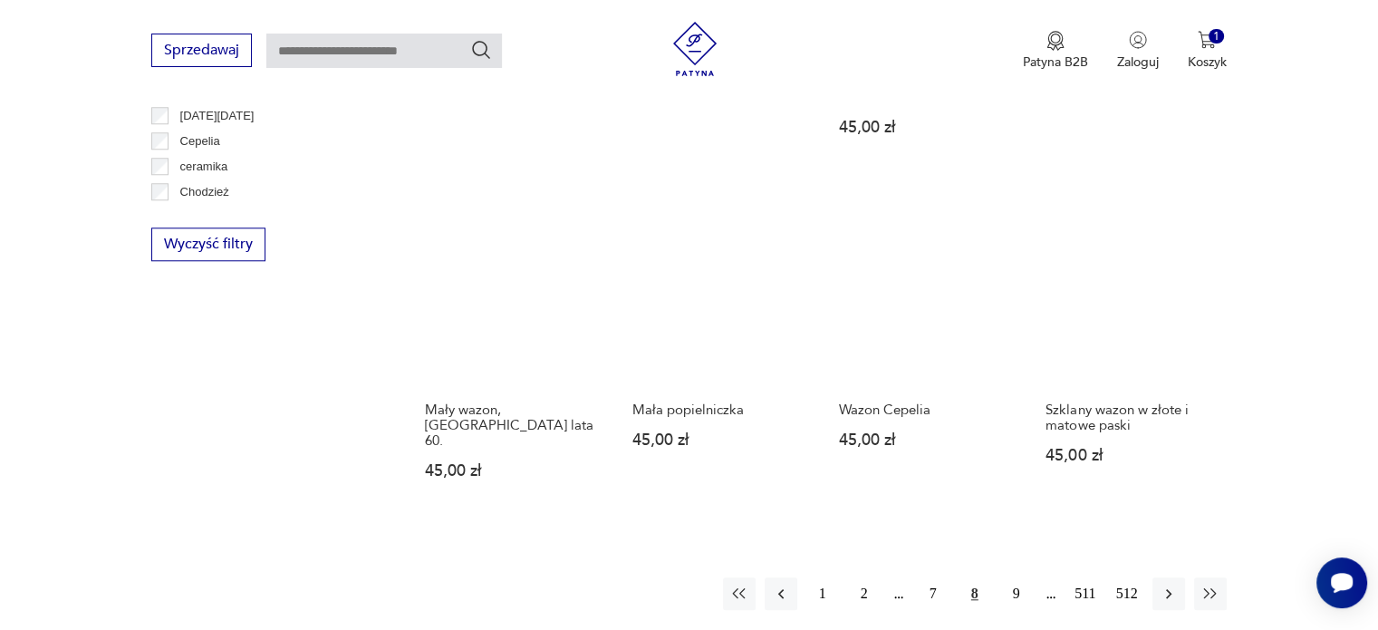
scroll to position [1655, 0]
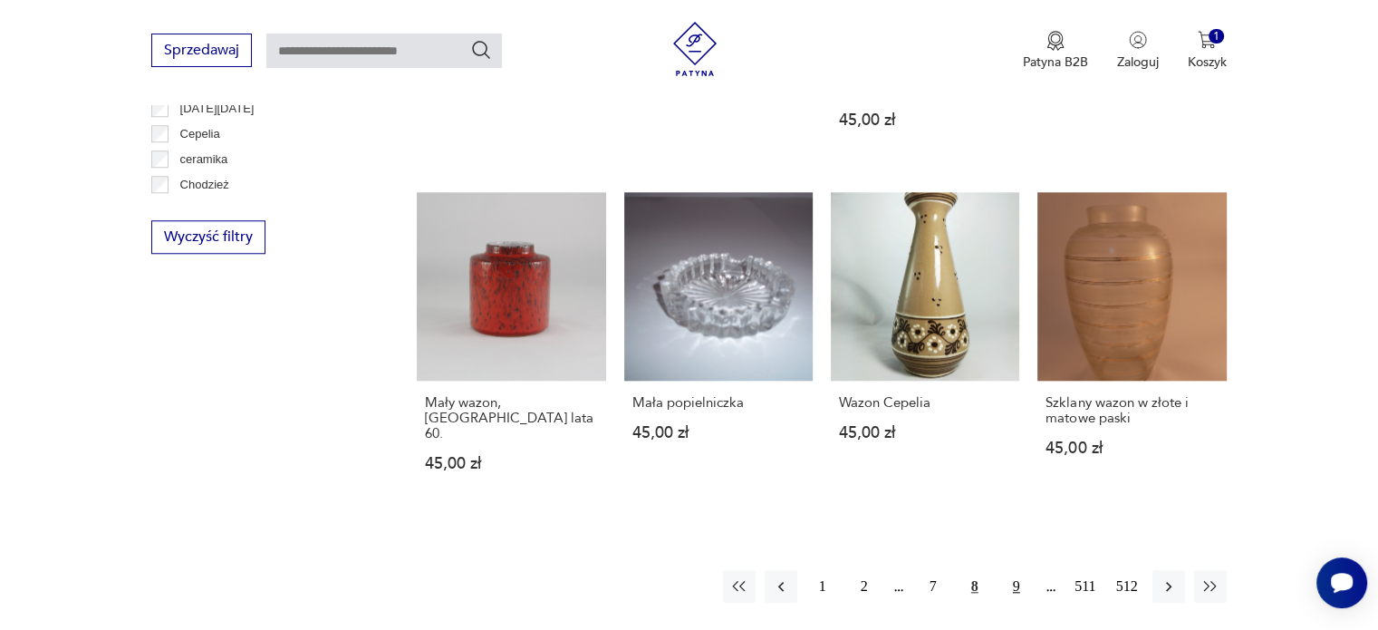
click at [1018, 570] on button "9" at bounding box center [1016, 586] width 33 height 33
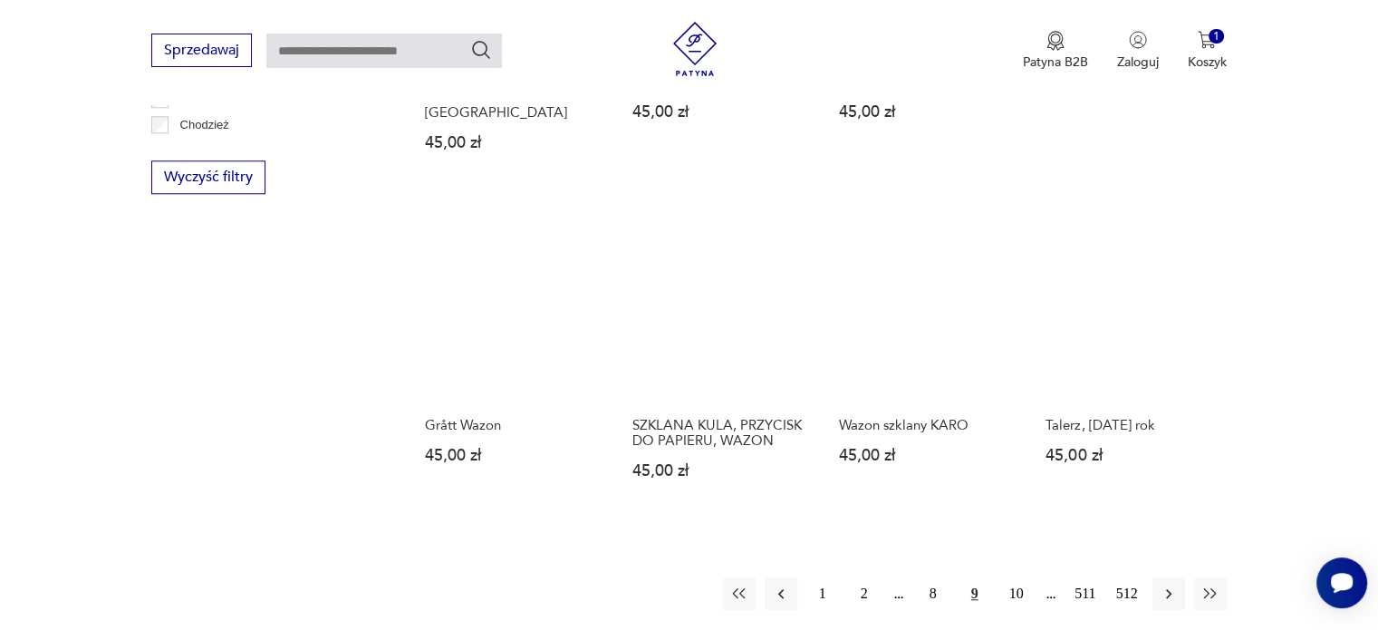
scroll to position [1756, 0]
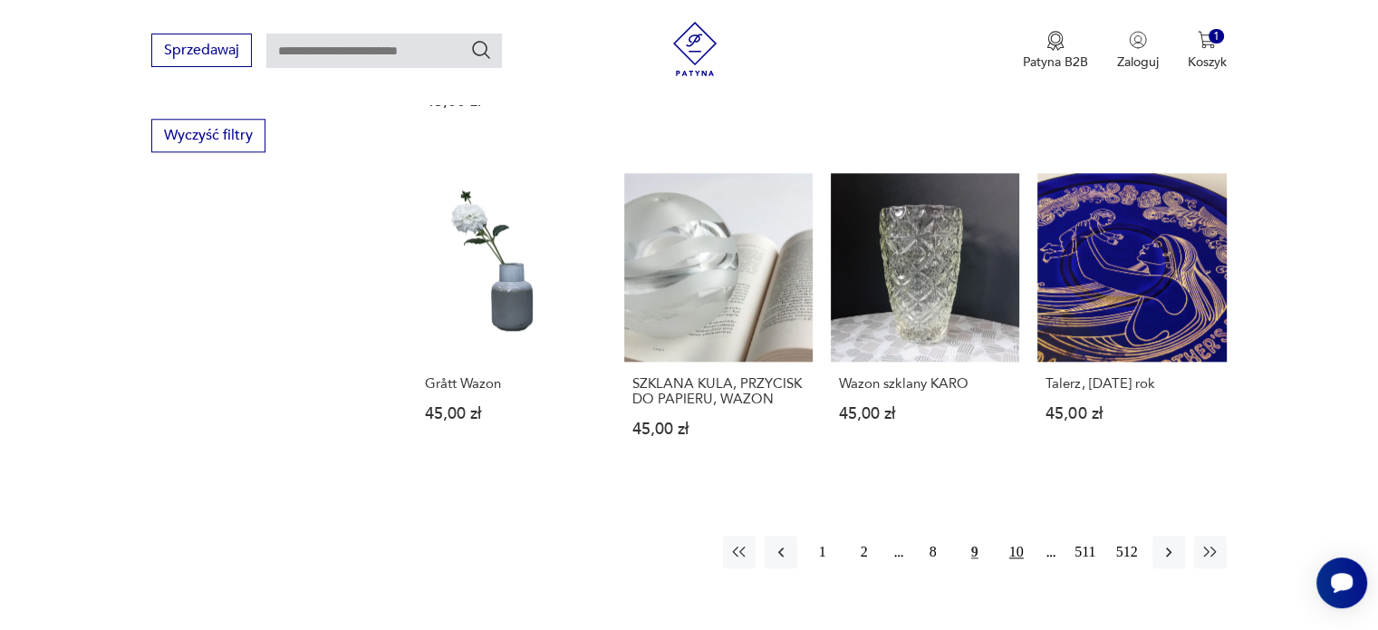
click at [1018, 536] on button "10" at bounding box center [1016, 552] width 33 height 33
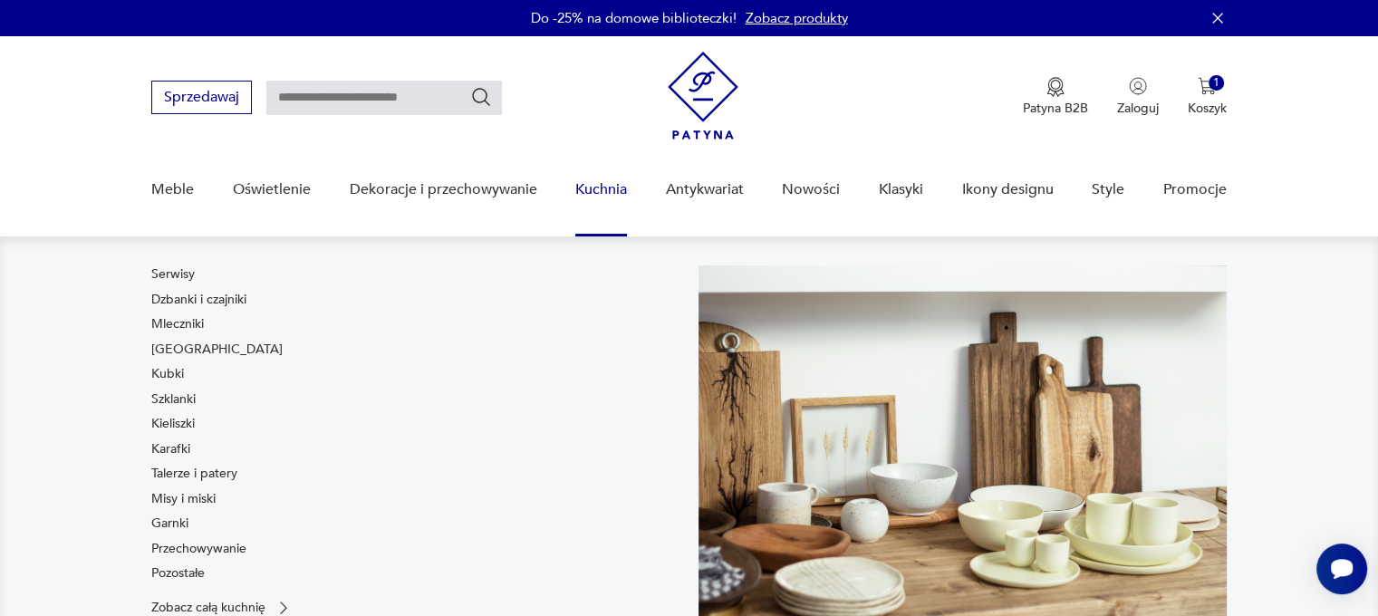
click at [594, 185] on link "Kuchnia" at bounding box center [601, 190] width 52 height 70
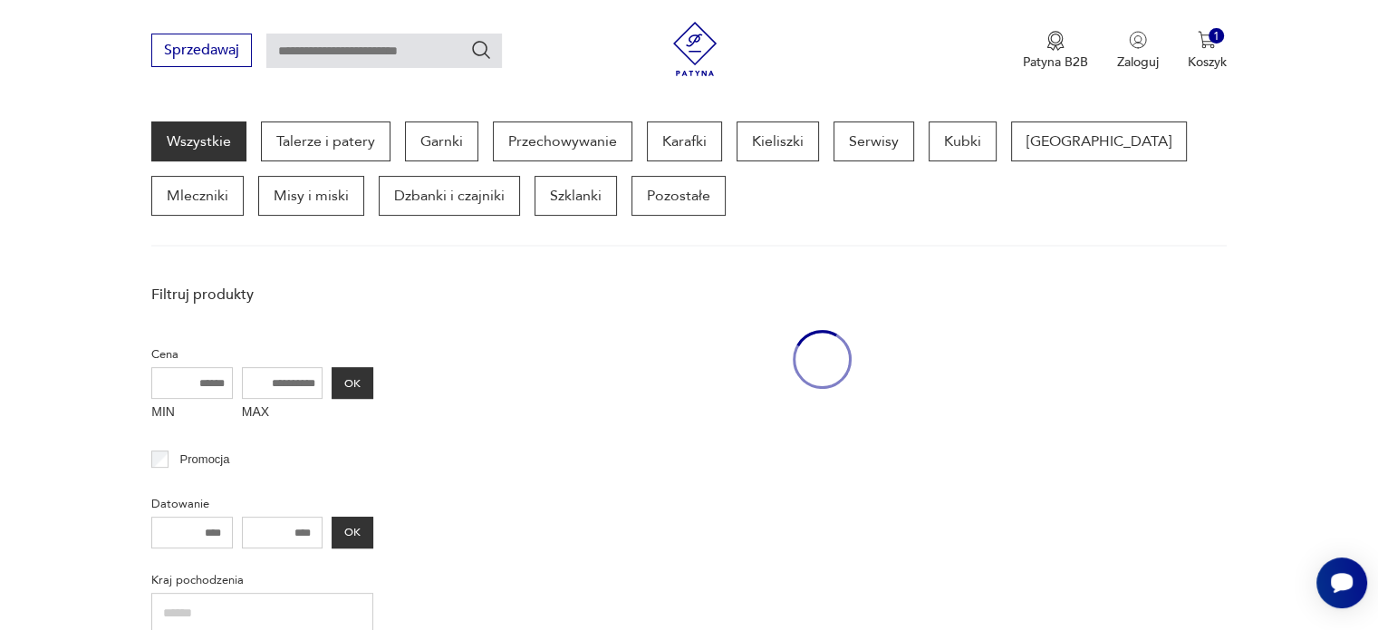
scroll to position [480, 0]
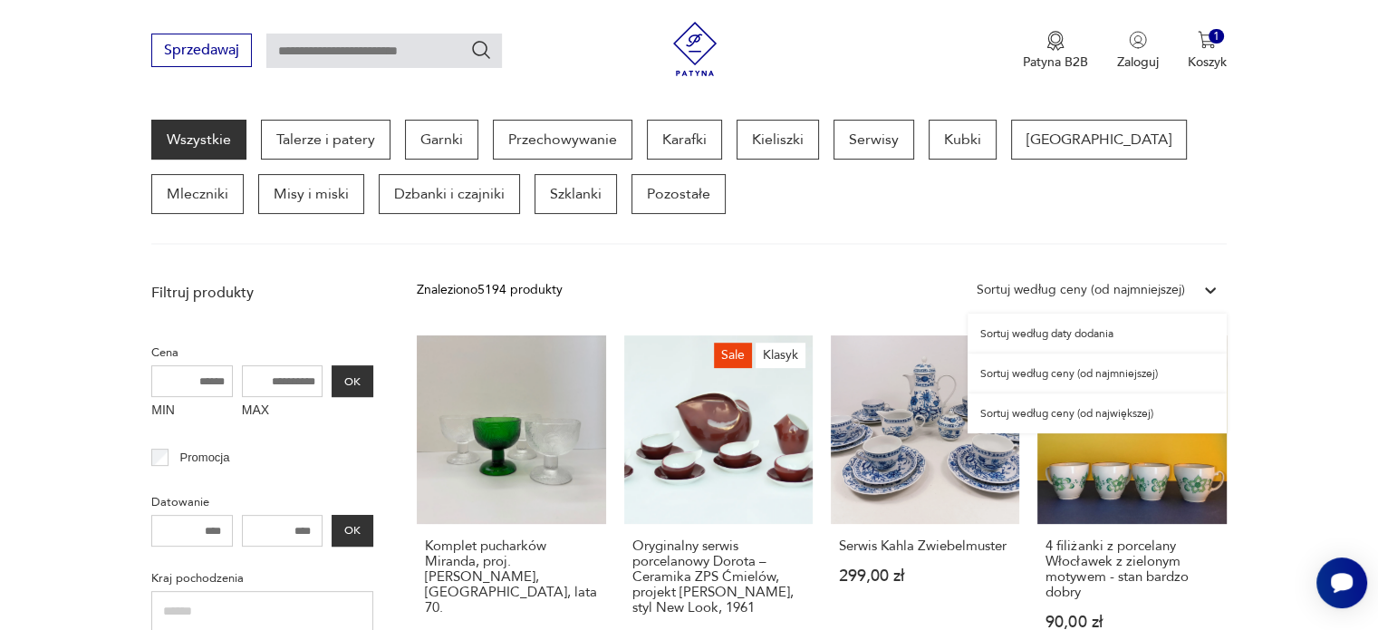
click at [1139, 287] on div "Sortuj według ceny (od najmniejszej)" at bounding box center [1081, 290] width 208 height 20
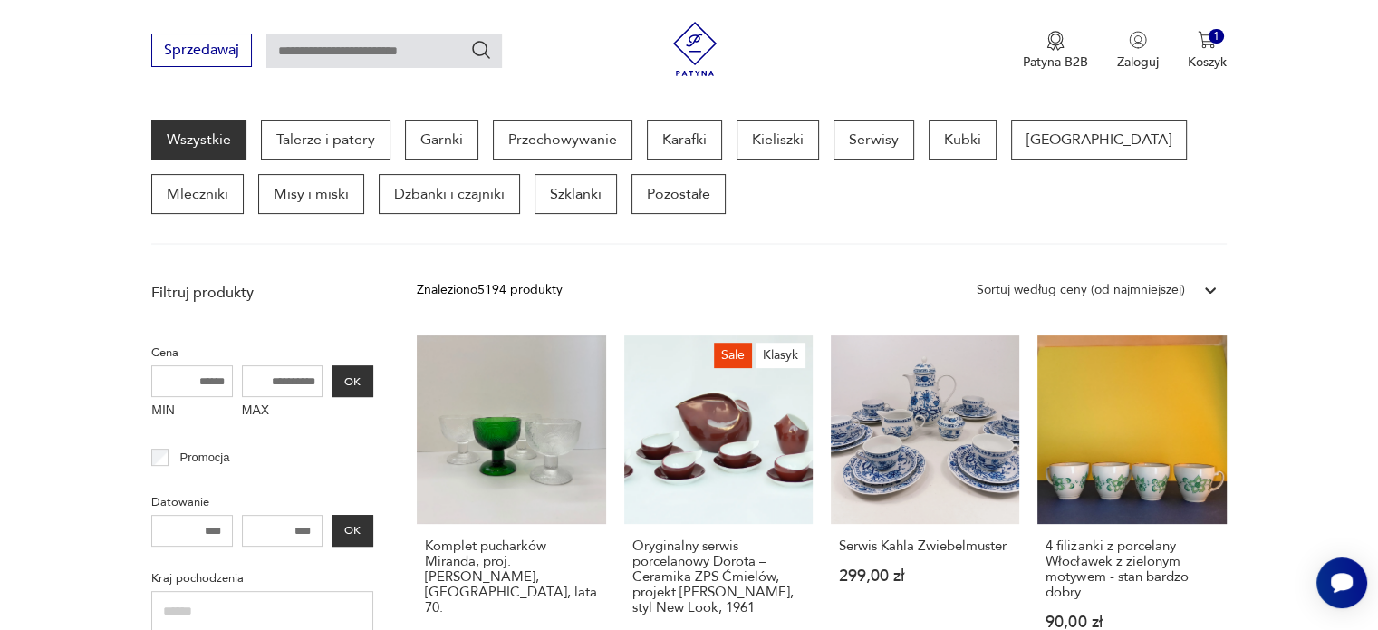
click at [1279, 184] on section "Wszystkie Talerze i patery Garnki Przechowywanie Karafki Kieliszki Serwisy Kubk…" at bounding box center [689, 182] width 1378 height 125
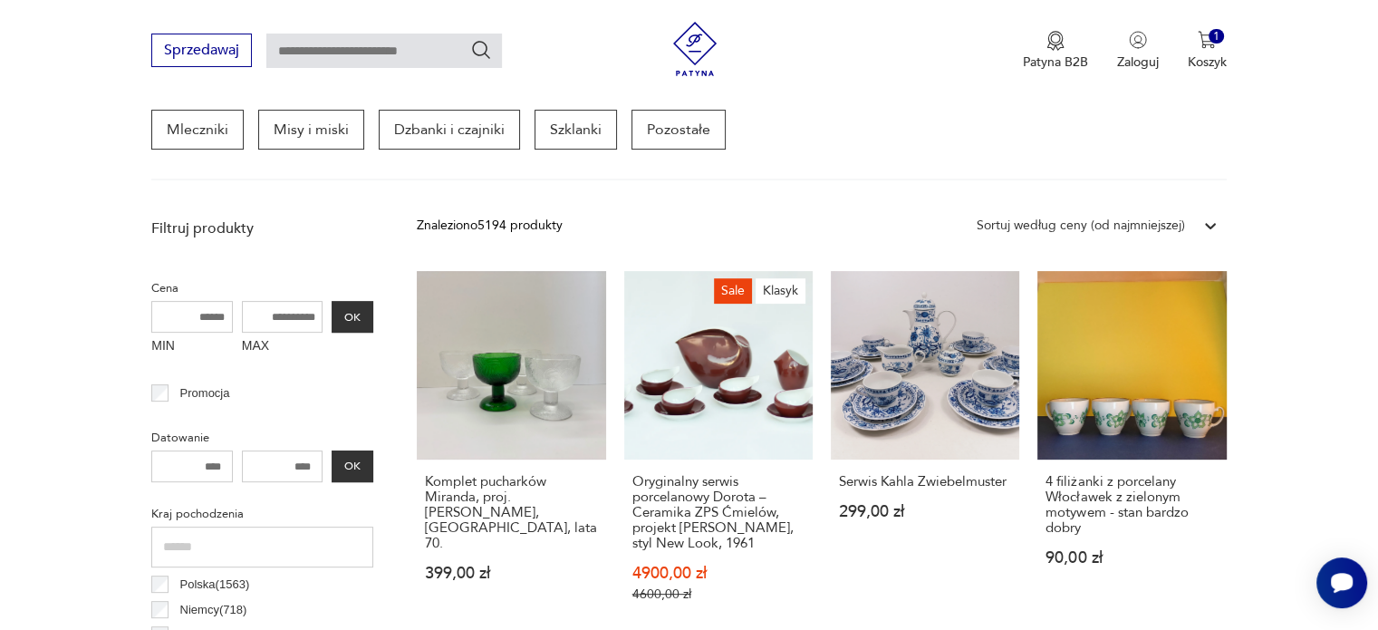
scroll to position [548, 0]
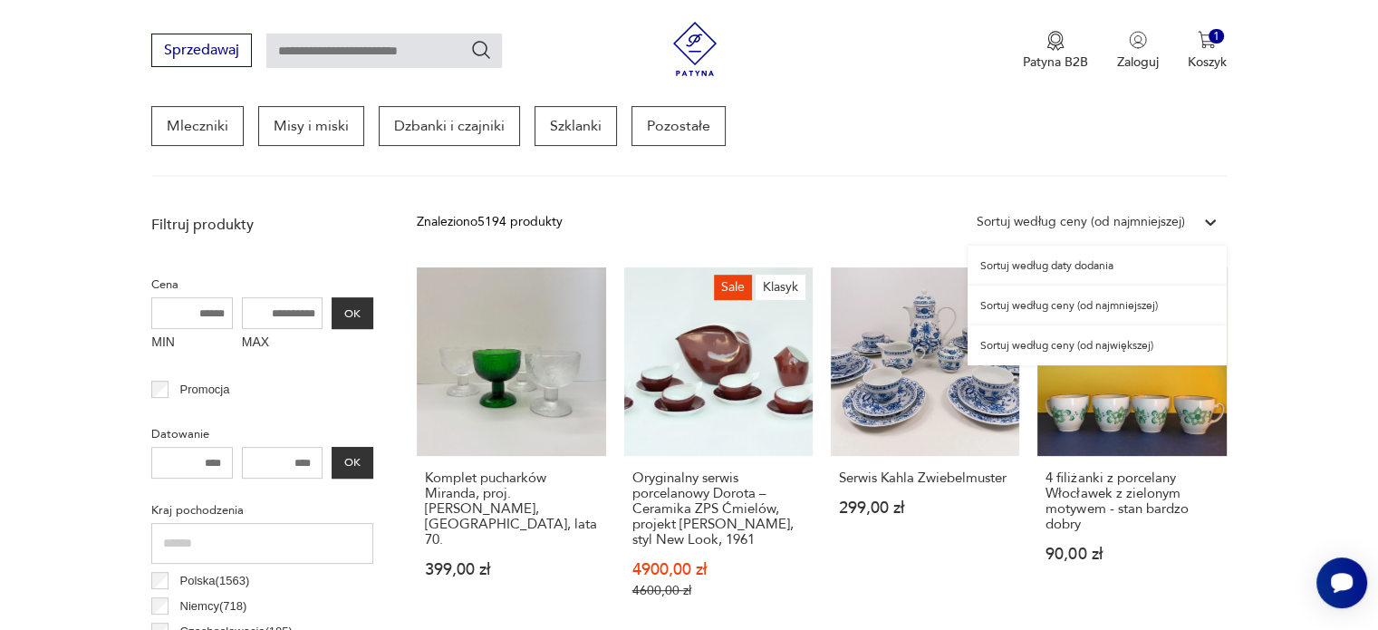
click at [1118, 223] on div "Sortuj według ceny (od najmniejszej)" at bounding box center [1081, 222] width 208 height 20
click at [1071, 298] on div "Sortuj według ceny (od najmniejszej)" at bounding box center [1097, 305] width 259 height 40
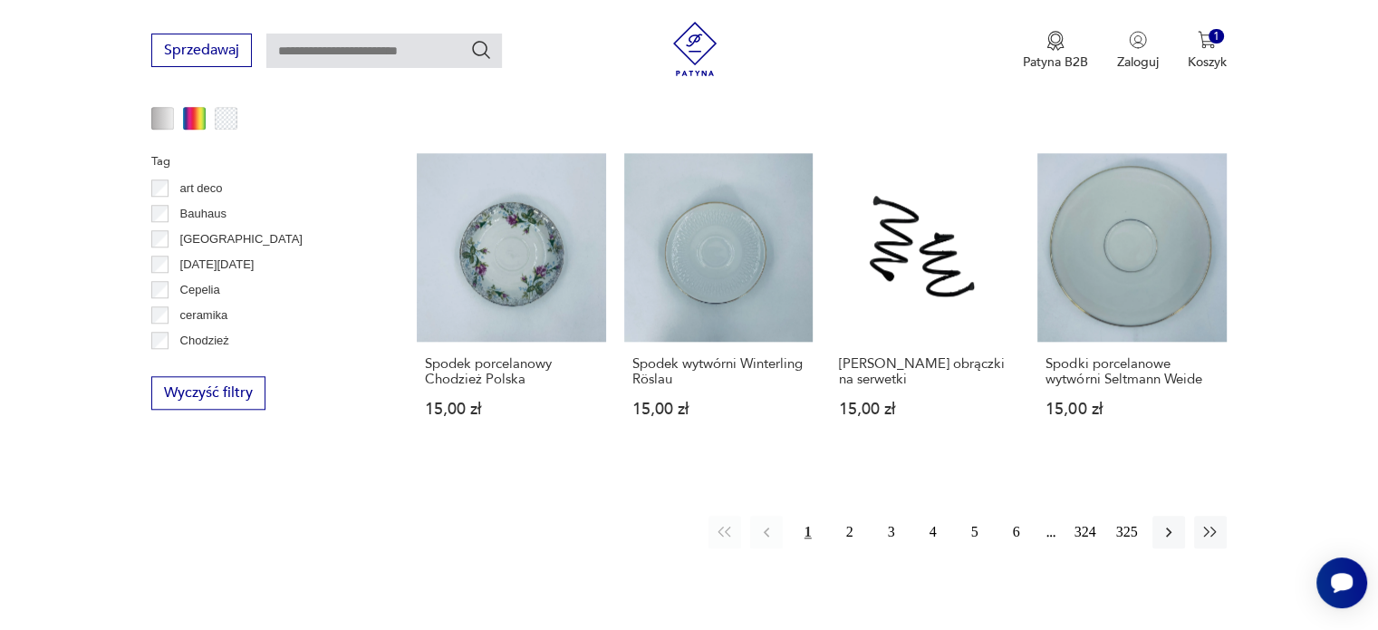
scroll to position [1682, 0]
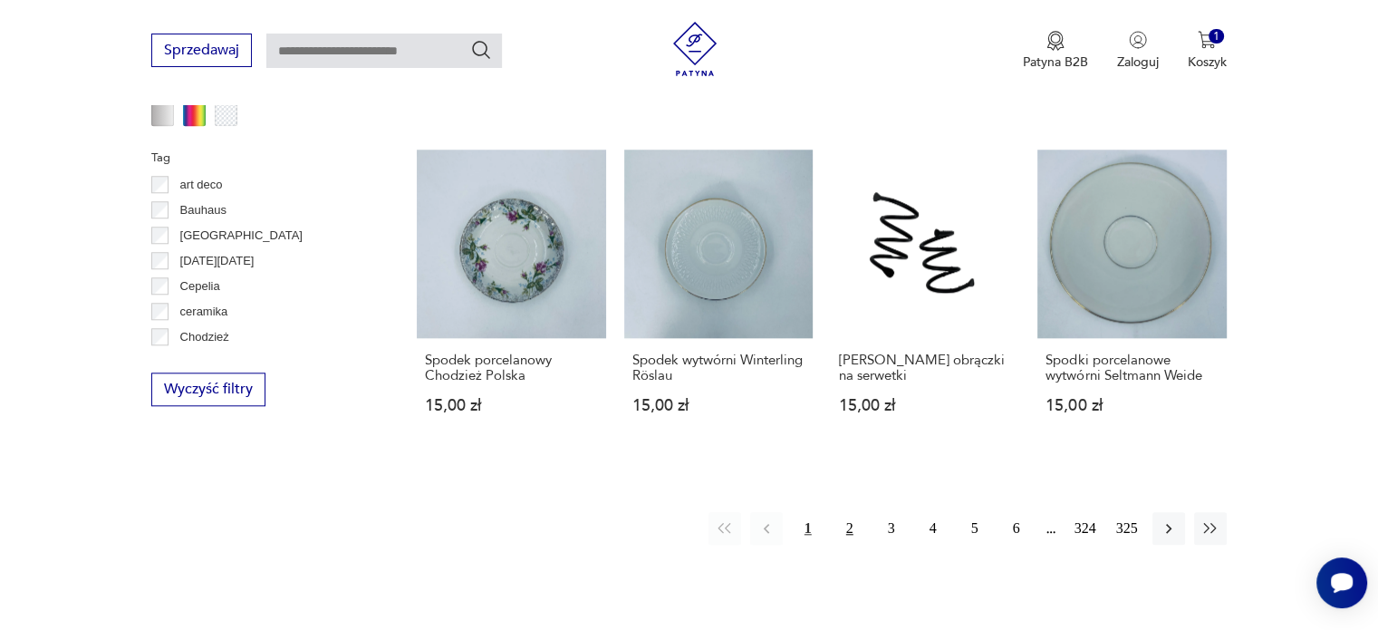
click at [841, 512] on button "2" at bounding box center [850, 528] width 33 height 33
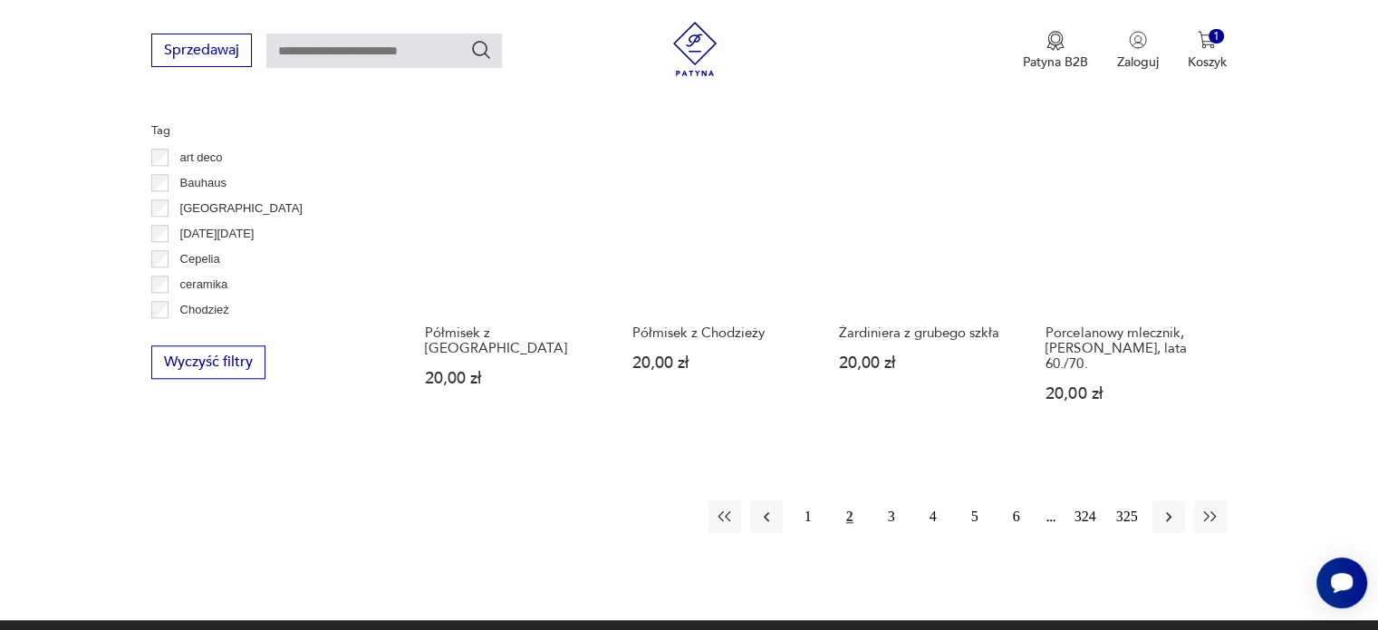
scroll to position [1716, 0]
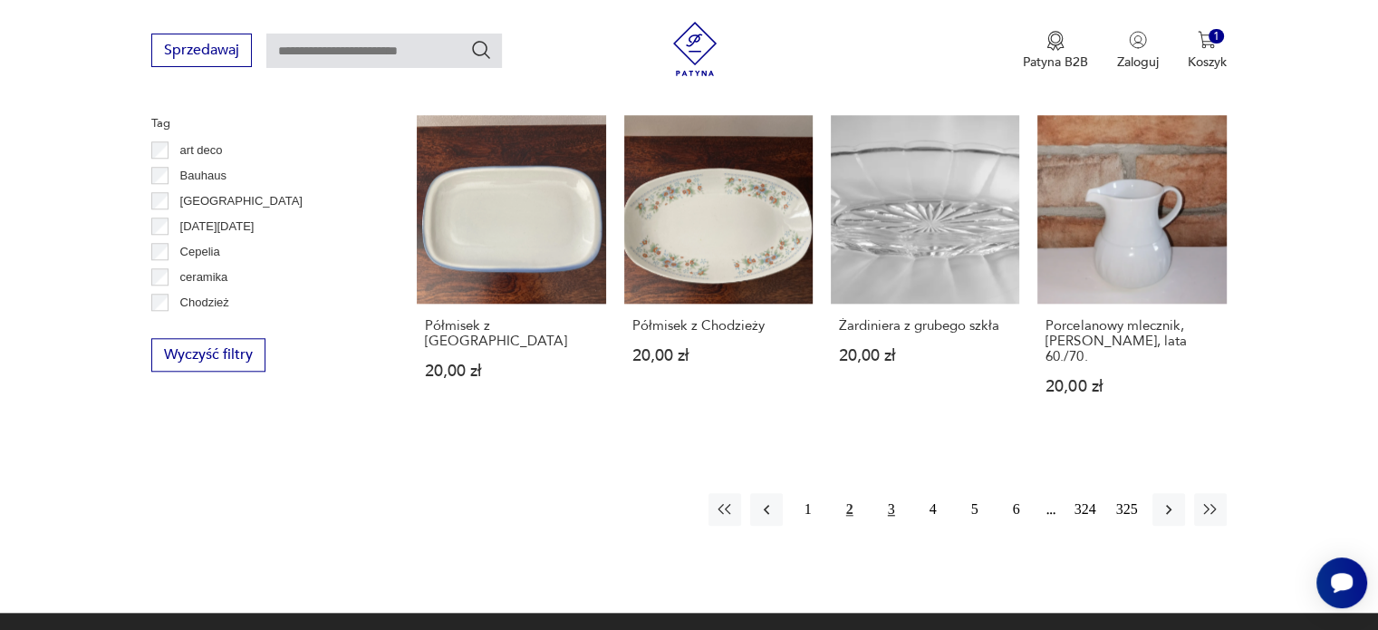
click at [894, 513] on button "3" at bounding box center [891, 509] width 33 height 33
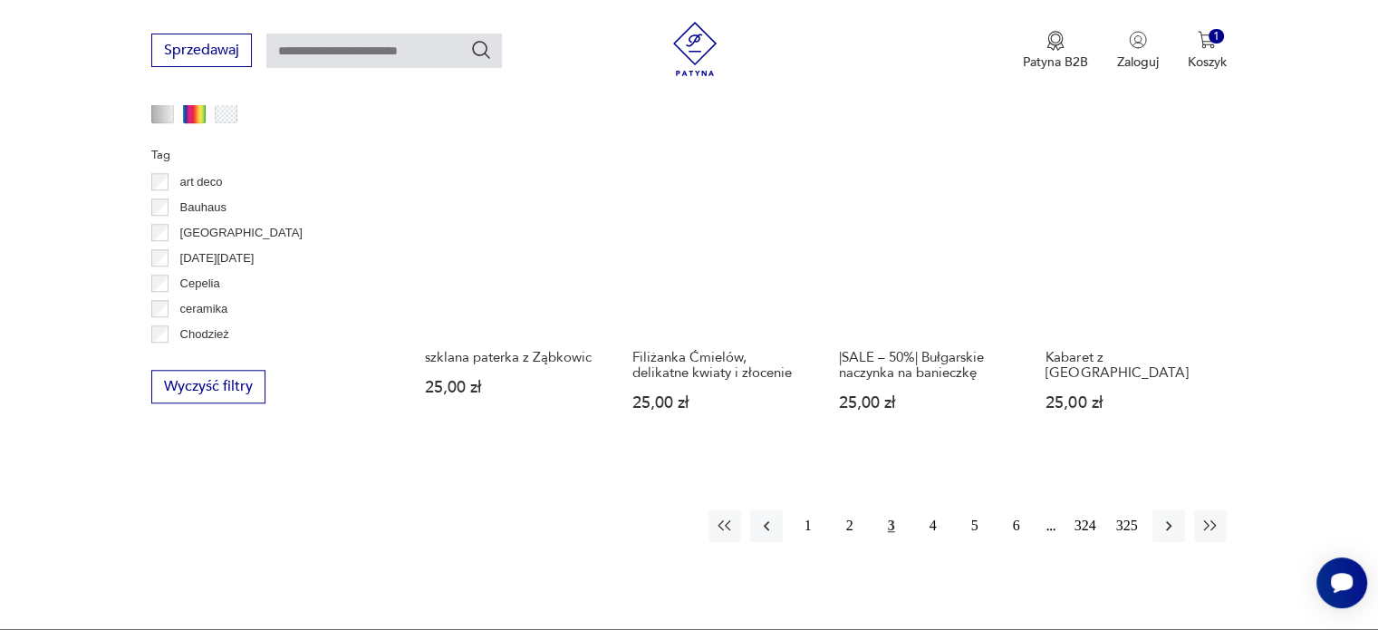
scroll to position [1688, 0]
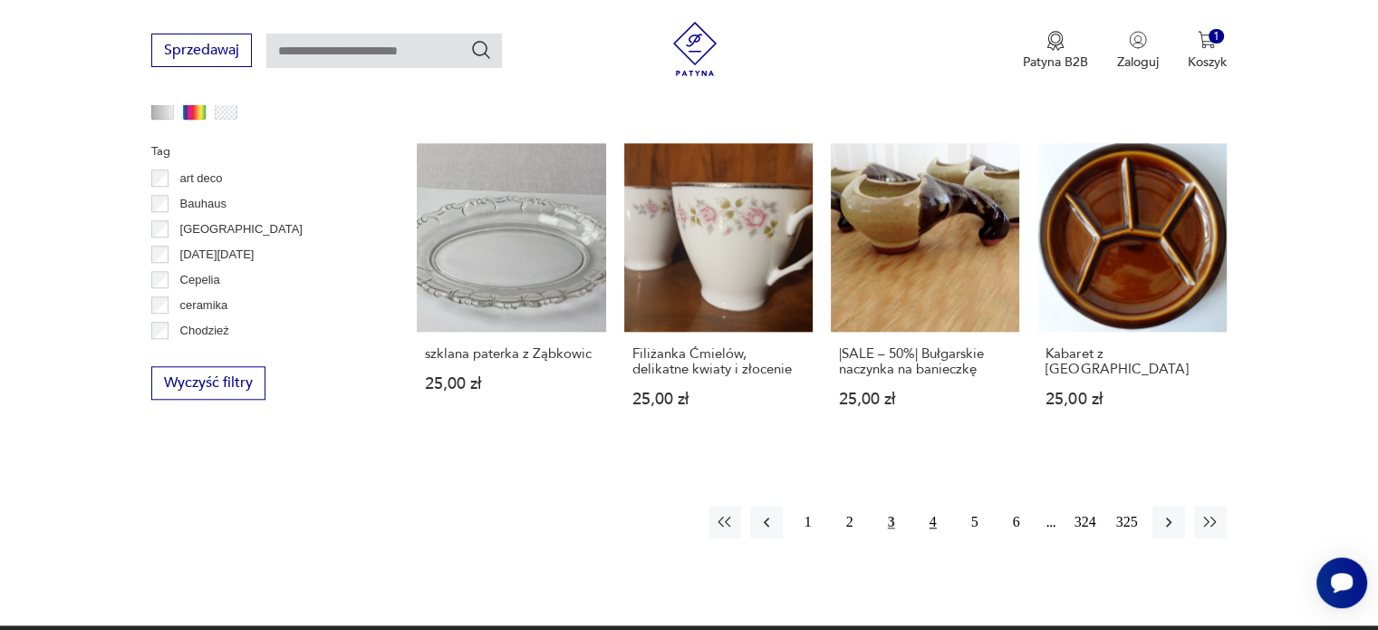
click at [925, 507] on button "4" at bounding box center [933, 522] width 33 height 33
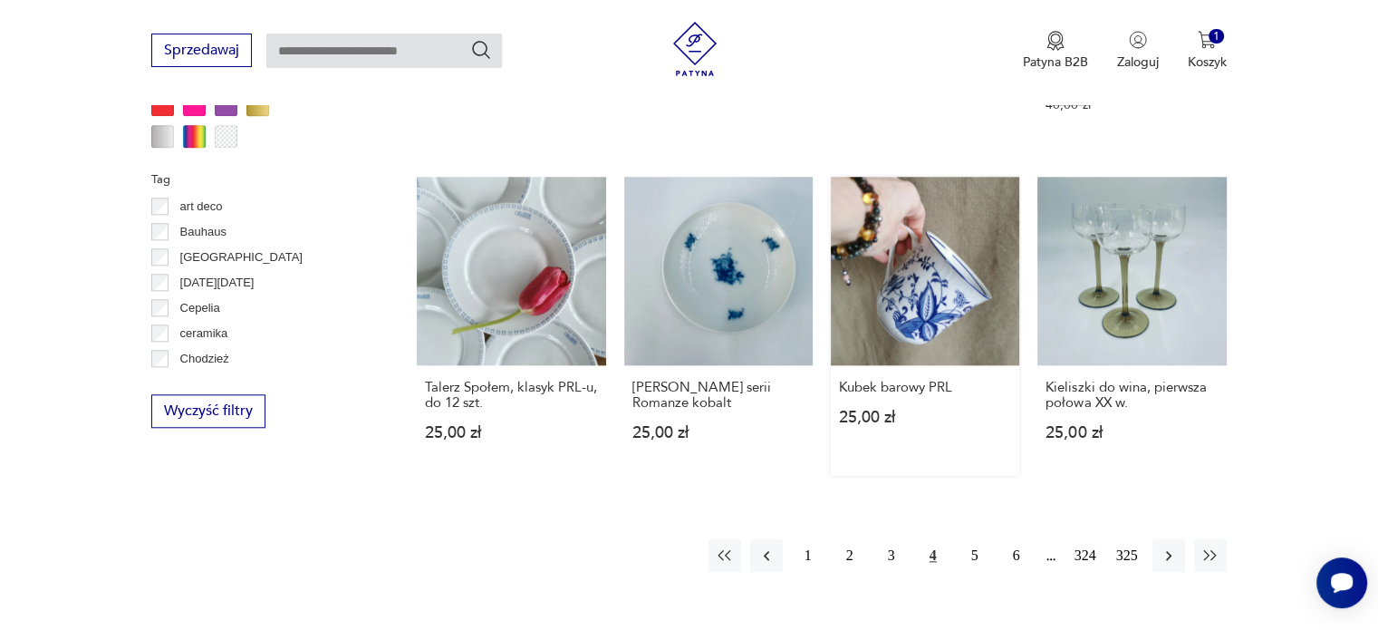
scroll to position [1664, 0]
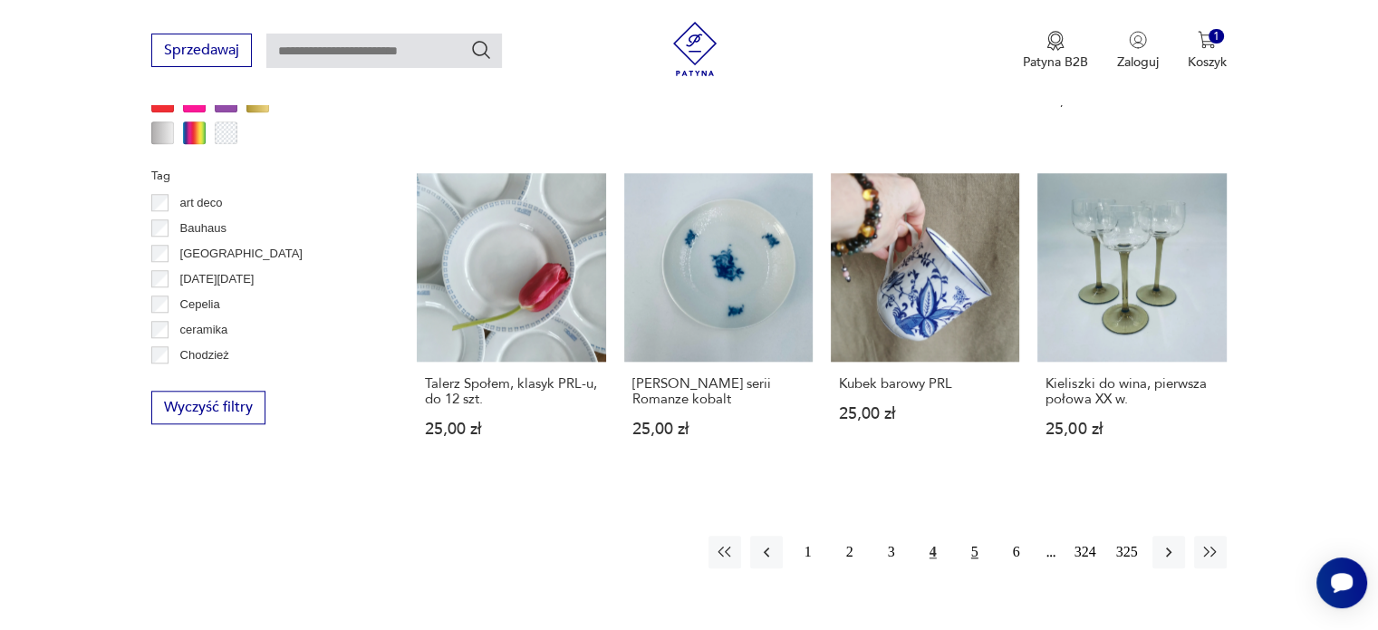
click at [965, 541] on button "5" at bounding box center [975, 552] width 33 height 33
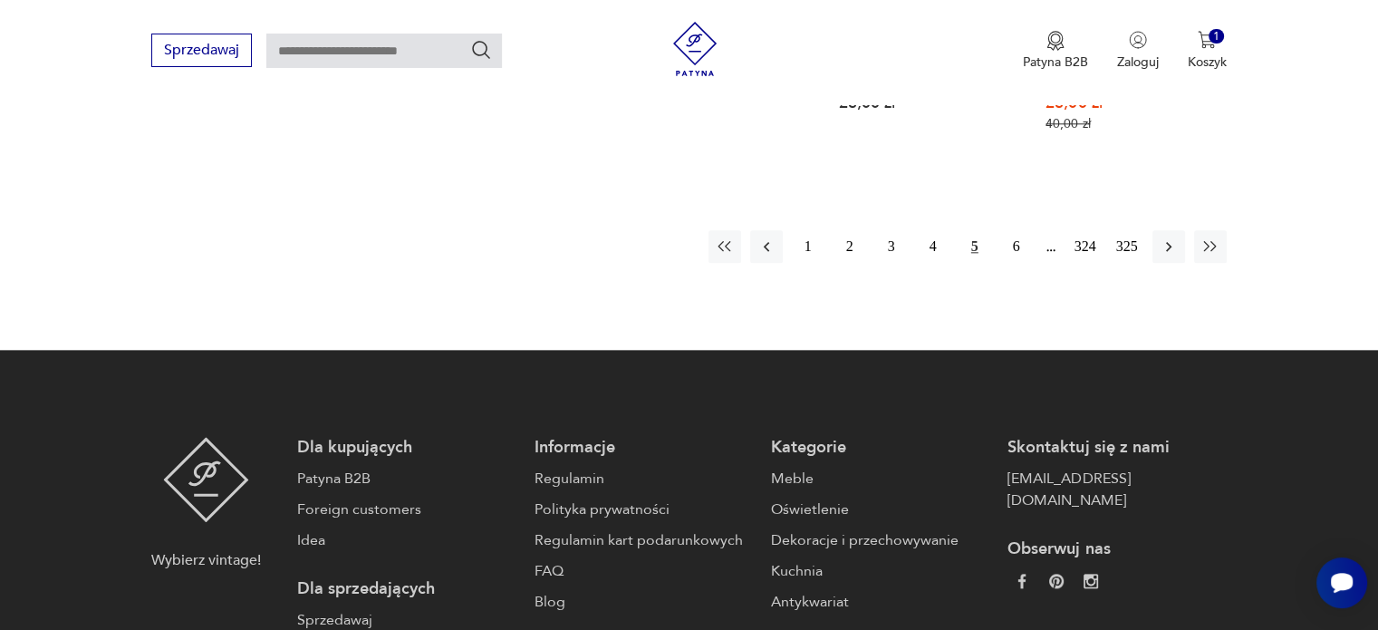
scroll to position [1809, 0]
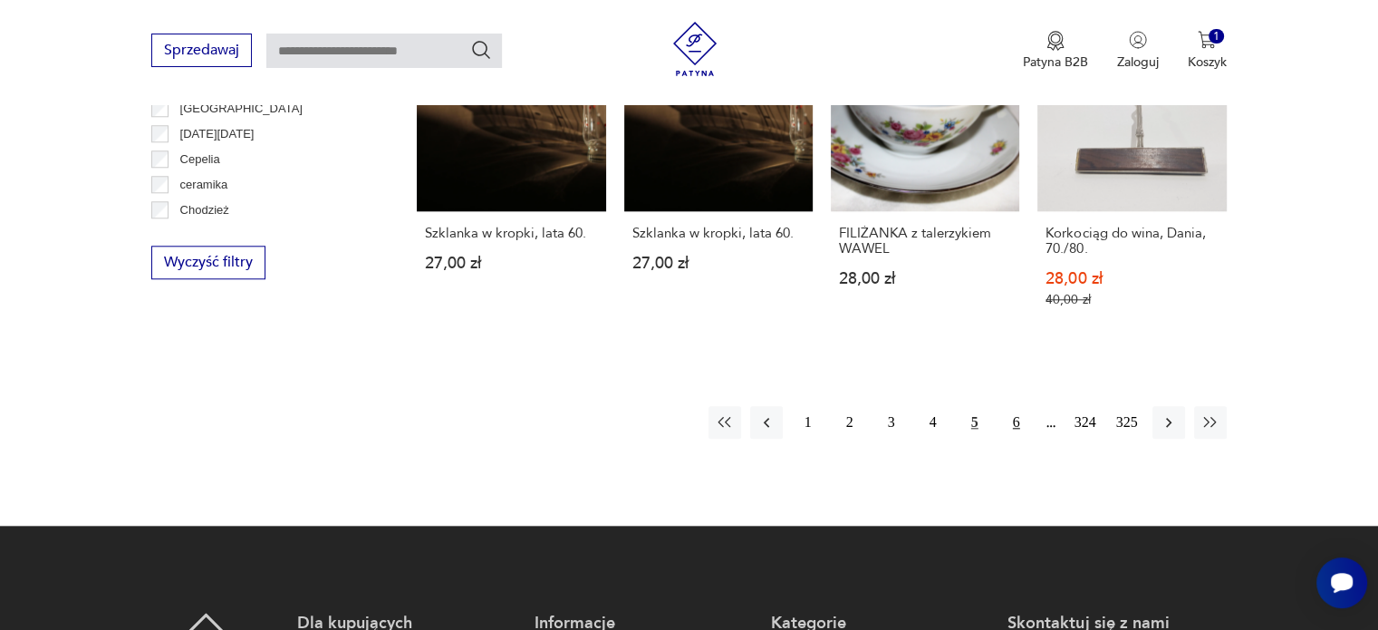
click at [1019, 409] on button "6" at bounding box center [1016, 422] width 33 height 33
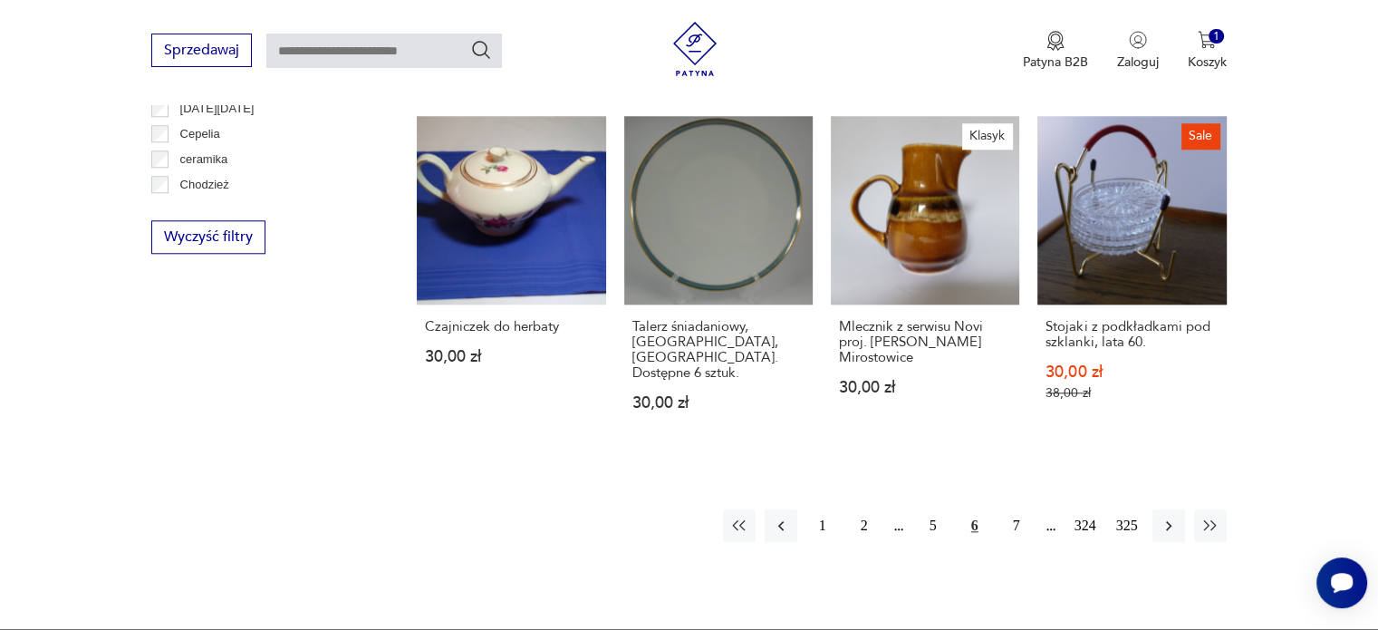
scroll to position [1830, 0]
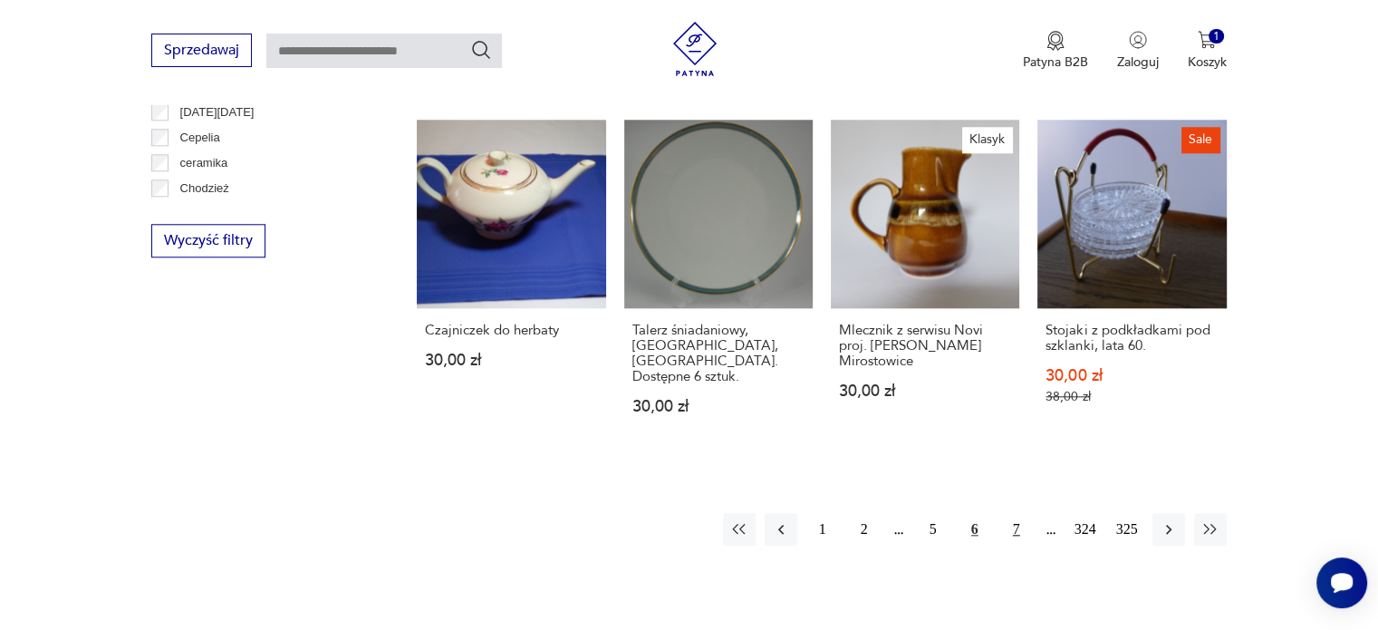
click at [1014, 513] on button "7" at bounding box center [1016, 529] width 33 height 33
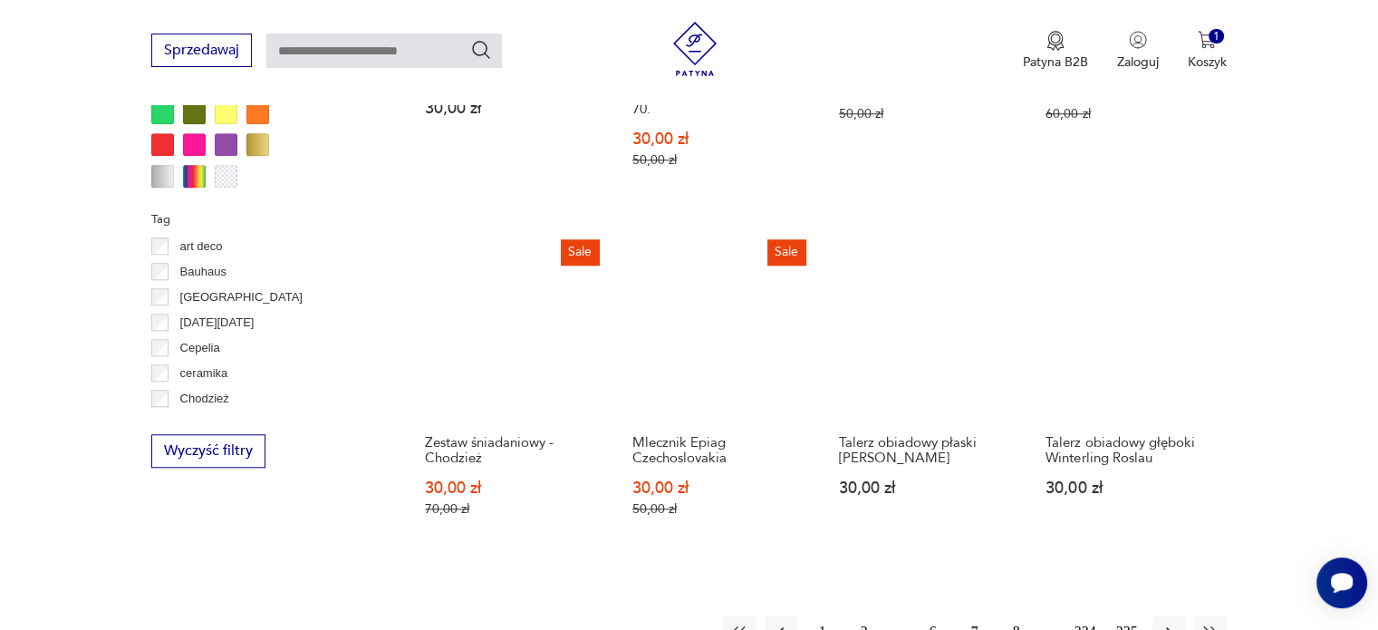
scroll to position [1716, 0]
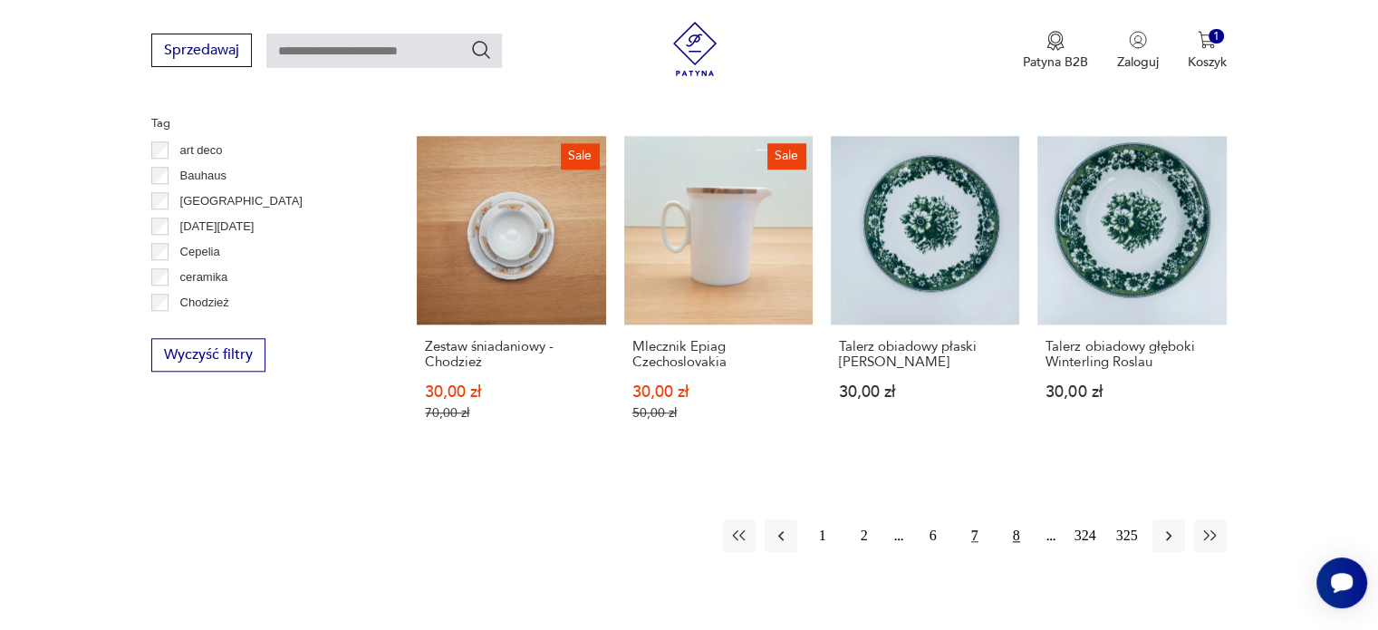
click at [1015, 519] on button "8" at bounding box center [1016, 535] width 33 height 33
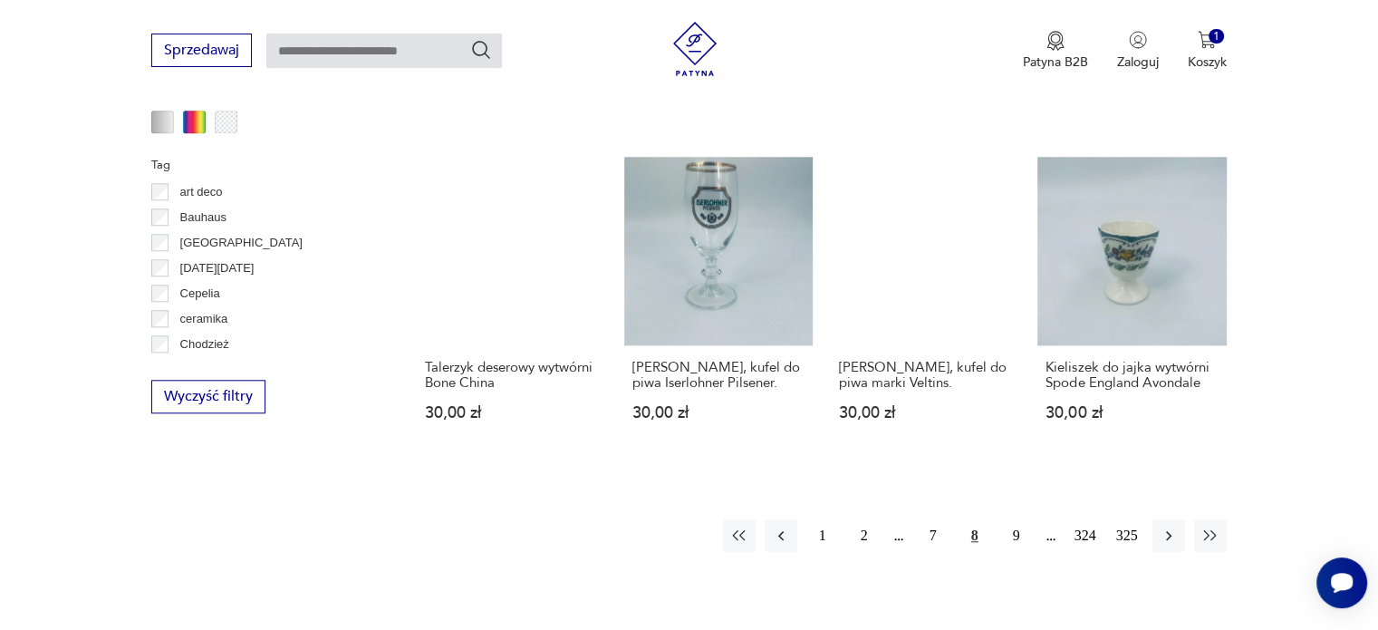
scroll to position [1743, 0]
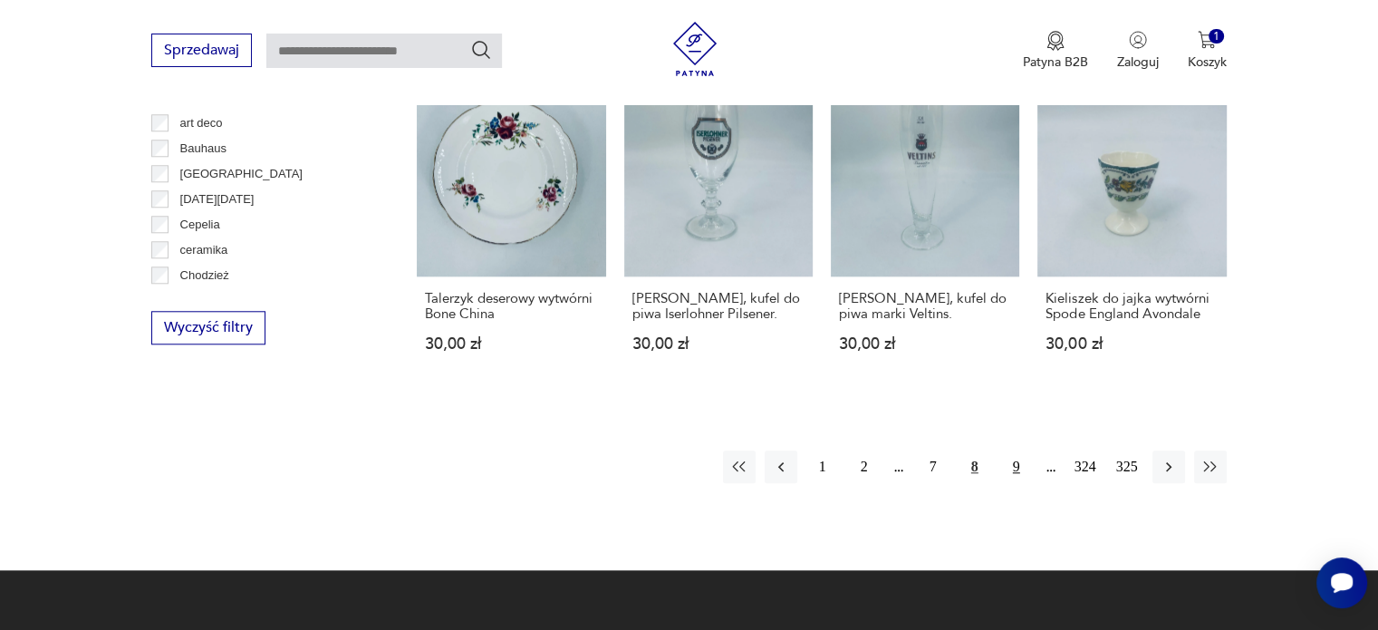
click at [1012, 467] on button "9" at bounding box center [1016, 466] width 33 height 33
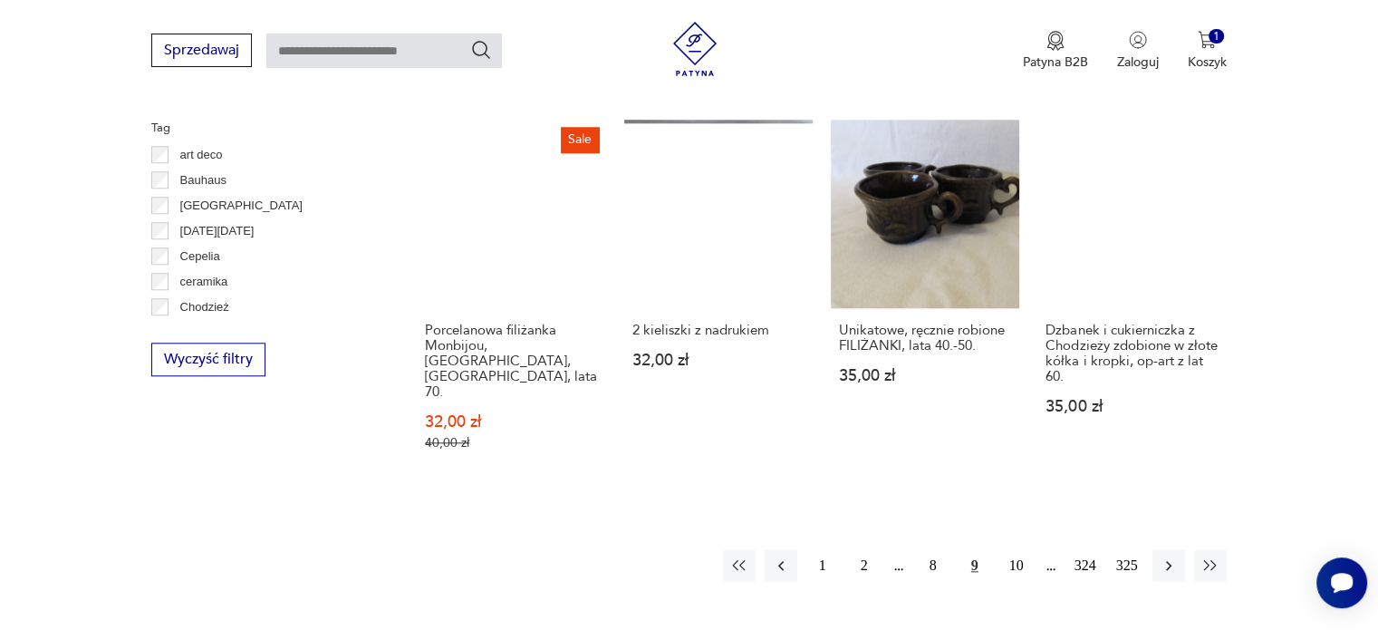
scroll to position [1718, 0]
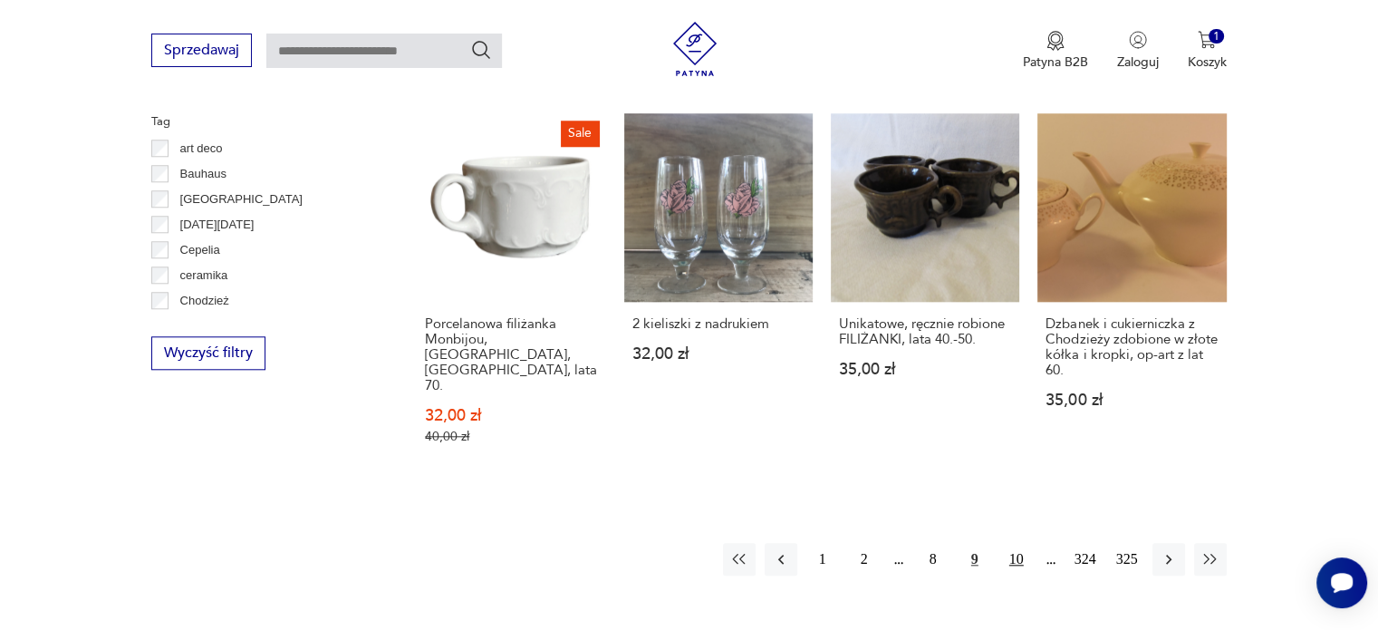
click at [1011, 543] on button "10" at bounding box center [1016, 559] width 33 height 33
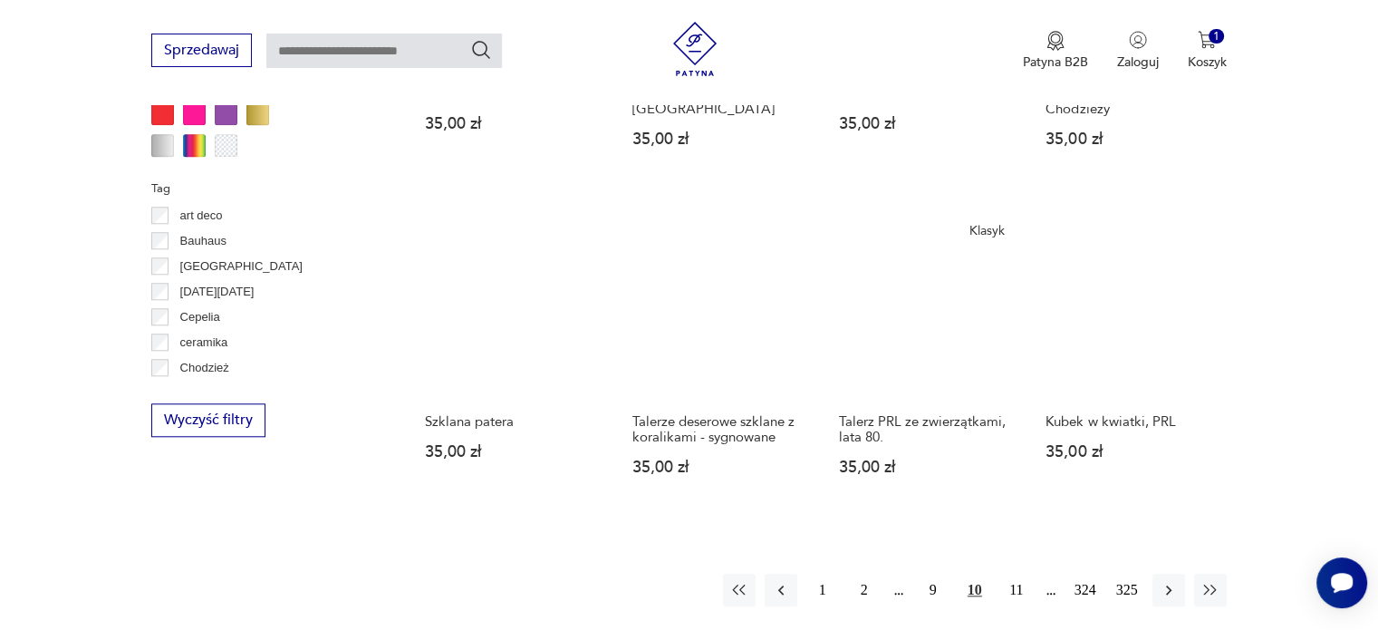
scroll to position [1720, 0]
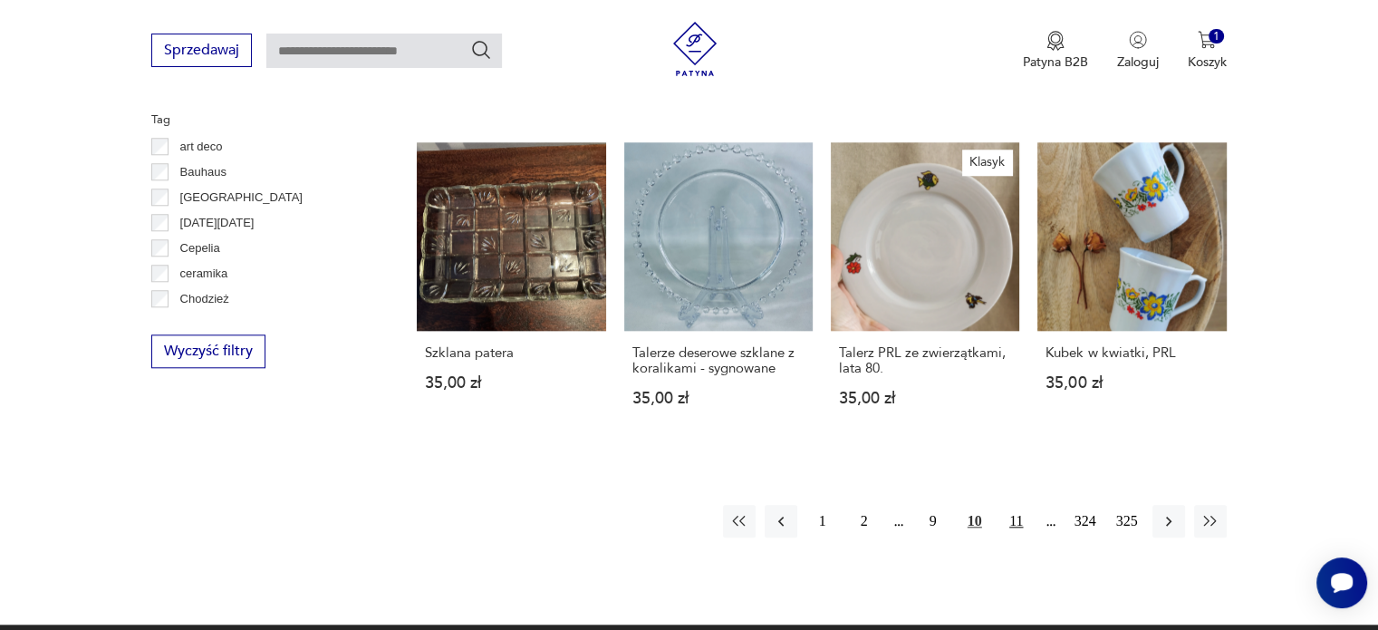
click at [1009, 505] on button "11" at bounding box center [1016, 521] width 33 height 33
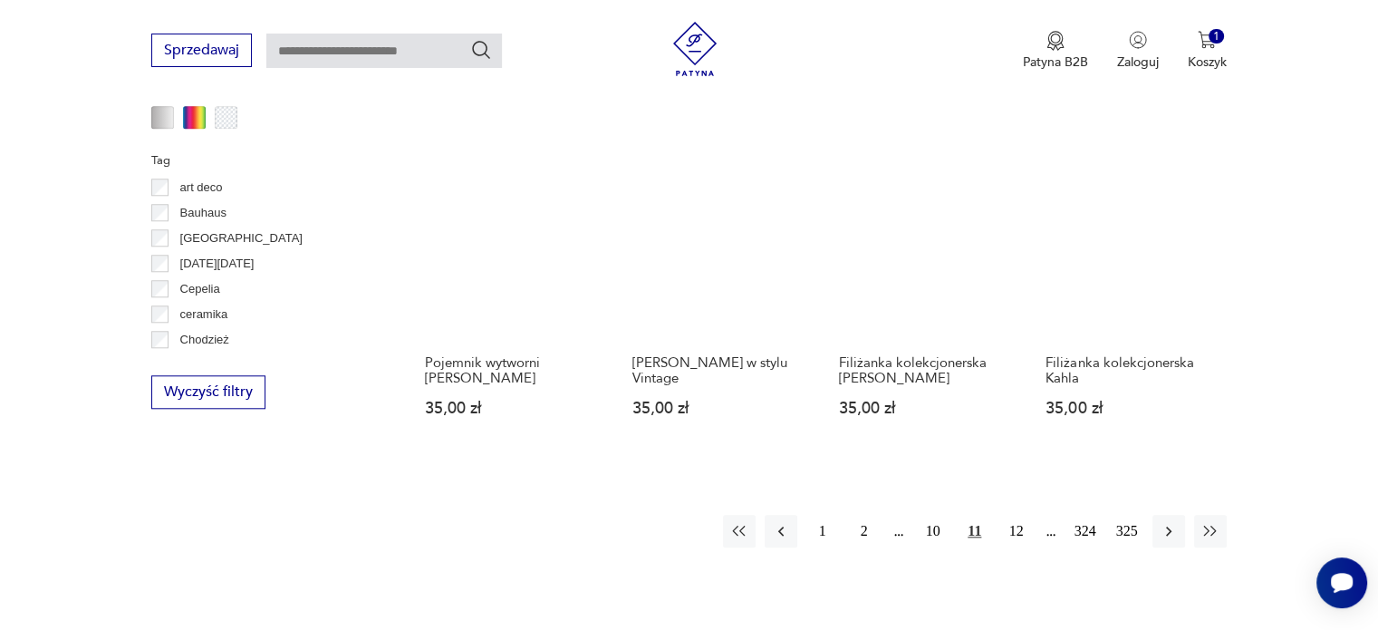
scroll to position [1683, 0]
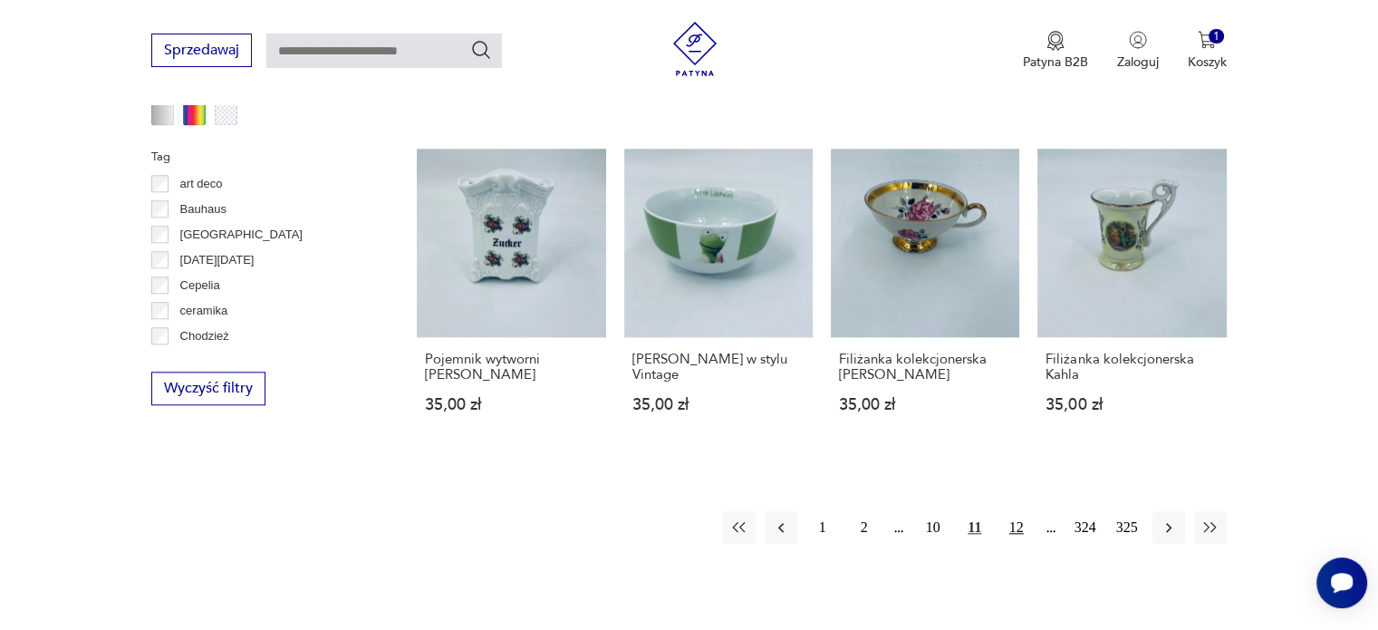
click at [1008, 528] on button "12" at bounding box center [1016, 527] width 33 height 33
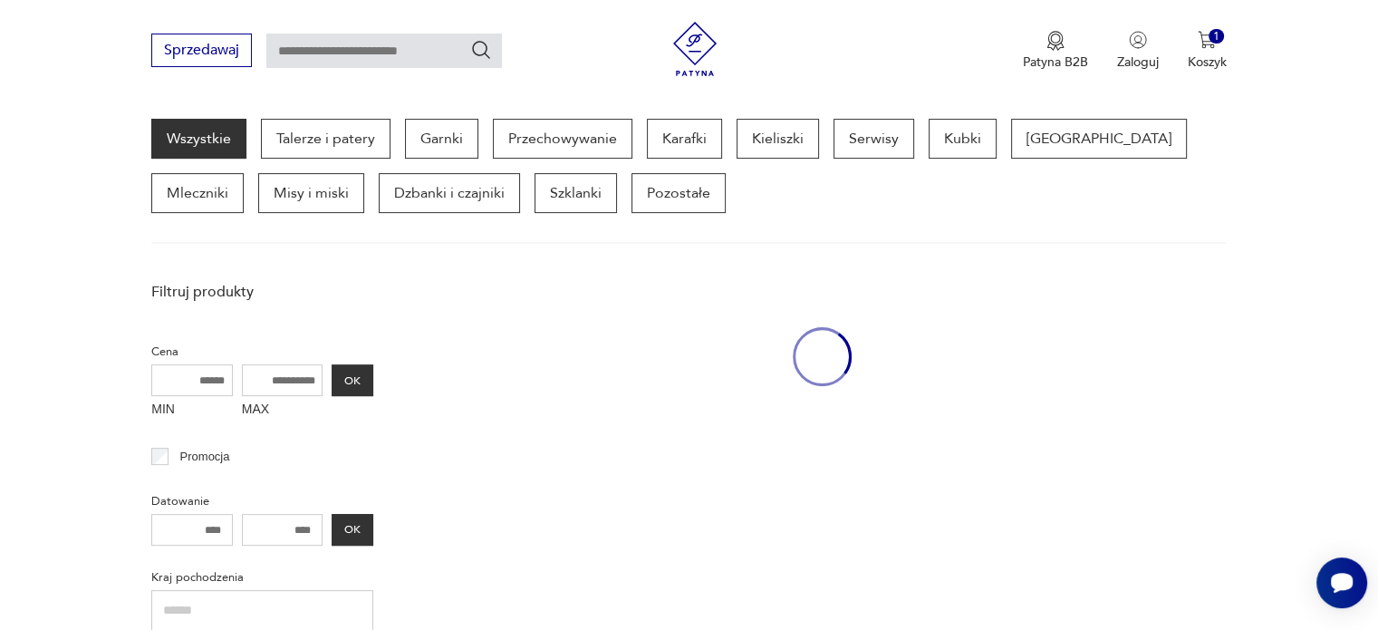
scroll to position [480, 0]
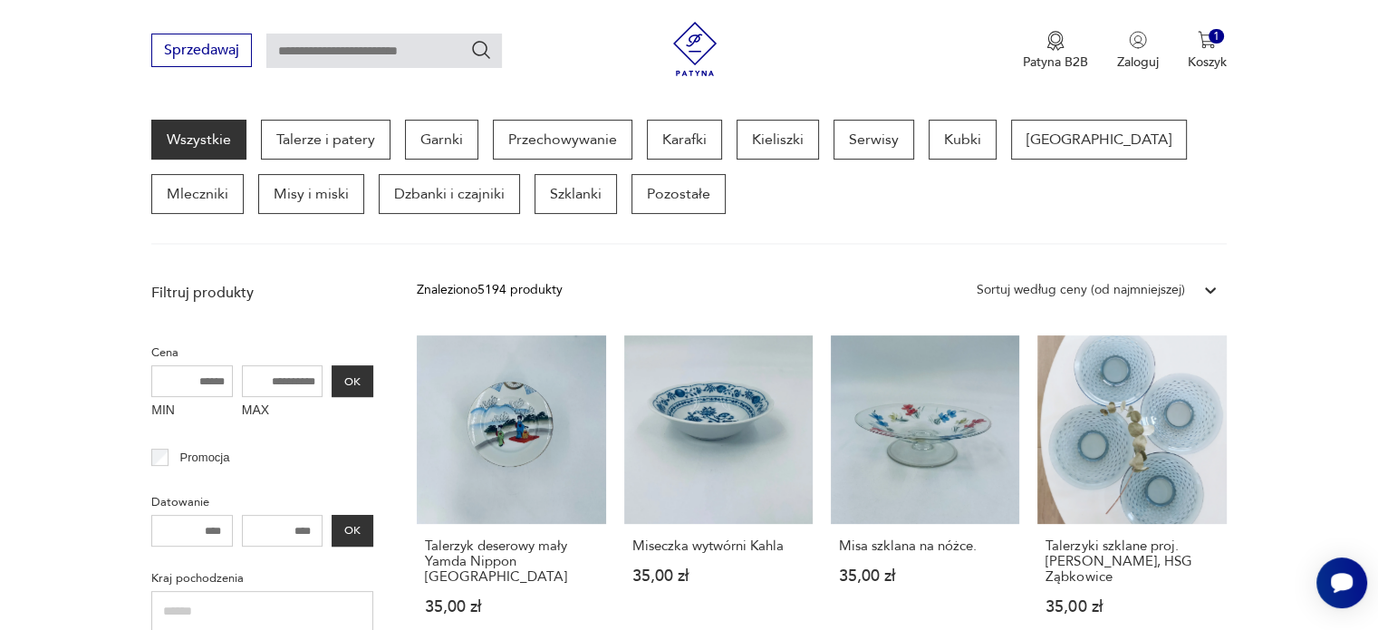
drag, startPoint x: 1375, startPoint y: 164, endPoint x: 1388, endPoint y: 205, distance: 42.7
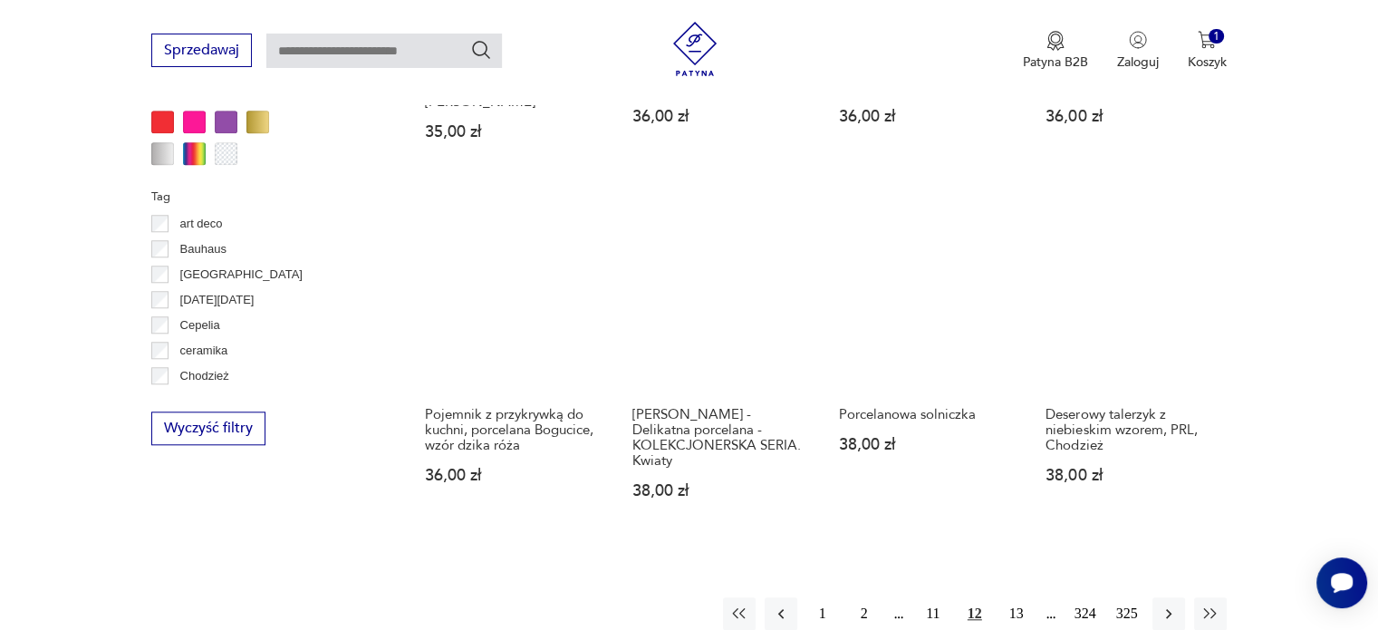
scroll to position [1671, 0]
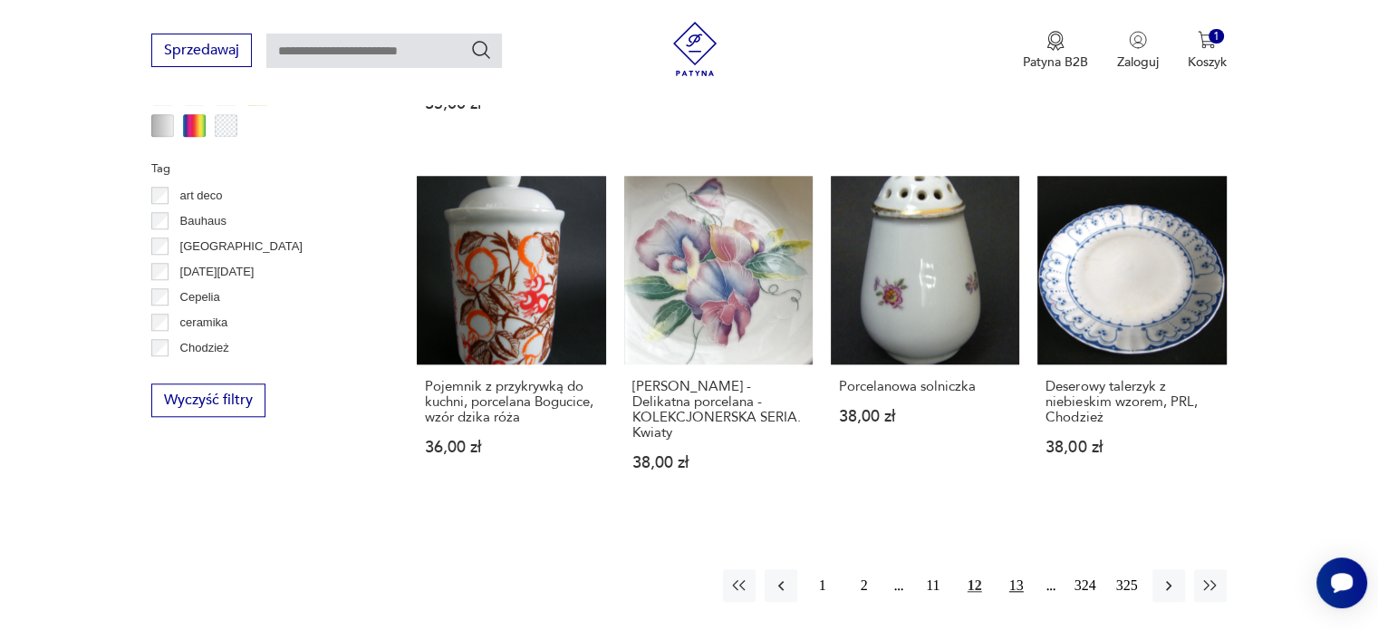
click at [1015, 569] on button "13" at bounding box center [1016, 585] width 33 height 33
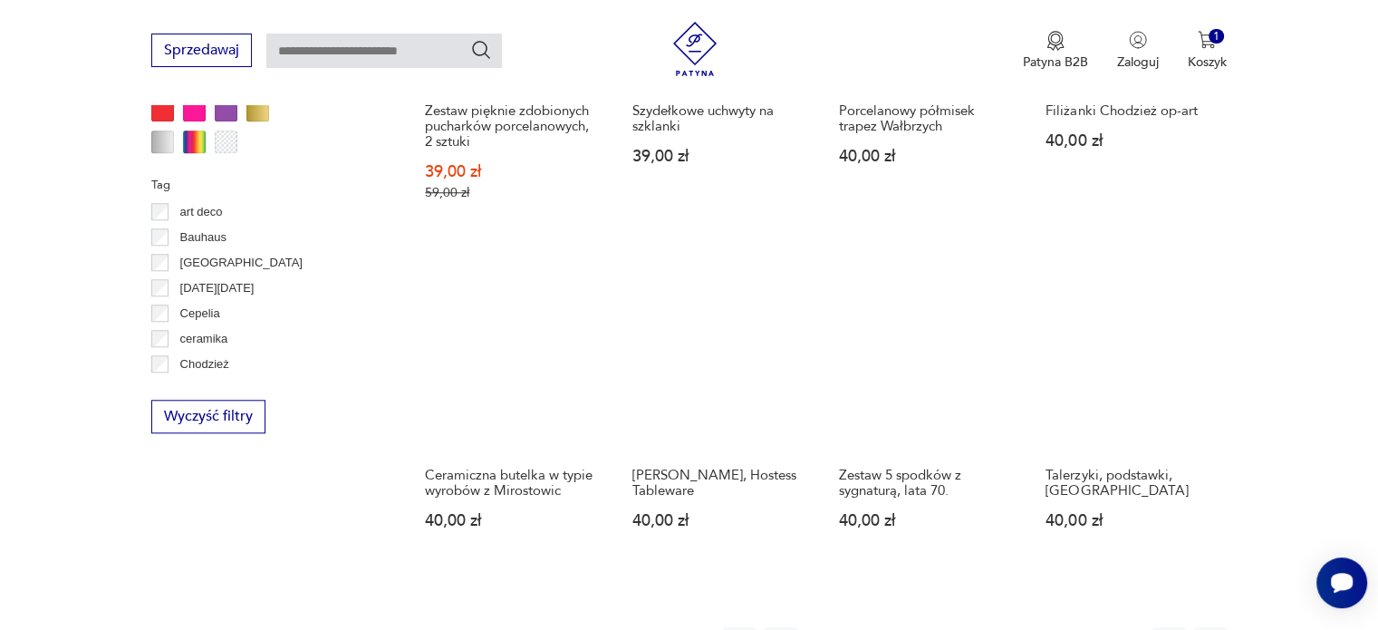
scroll to position [1838, 0]
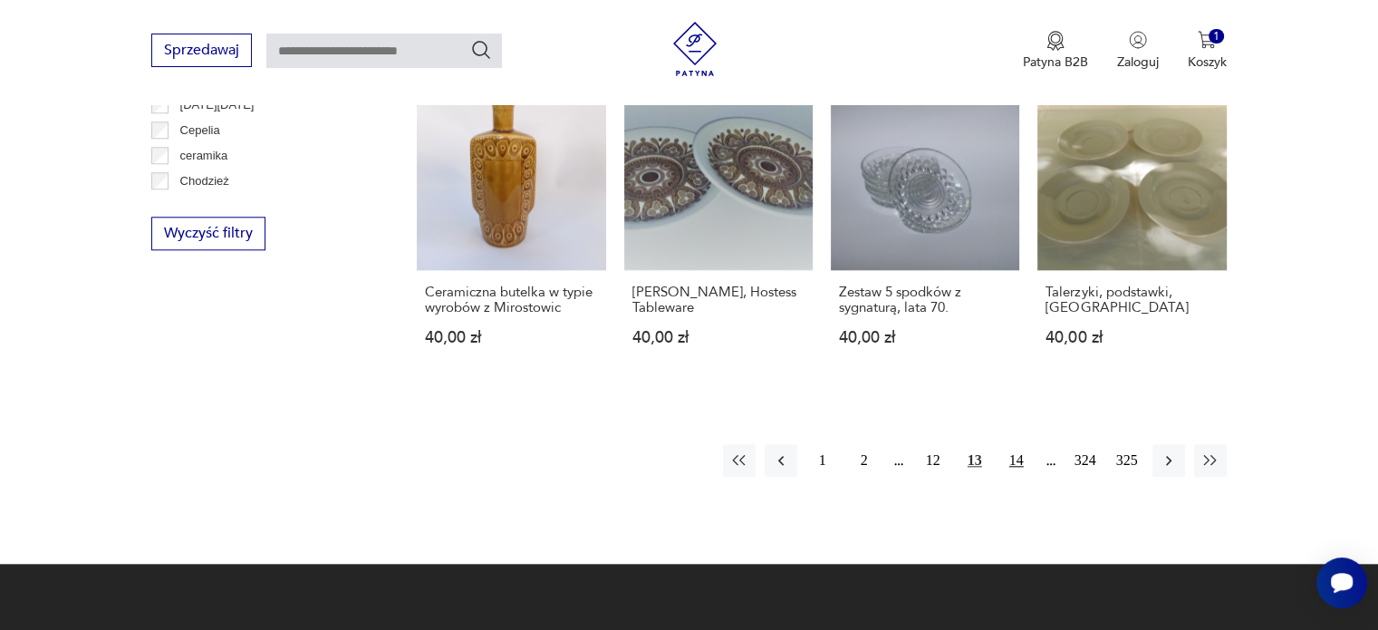
click at [1010, 444] on button "14" at bounding box center [1016, 460] width 33 height 33
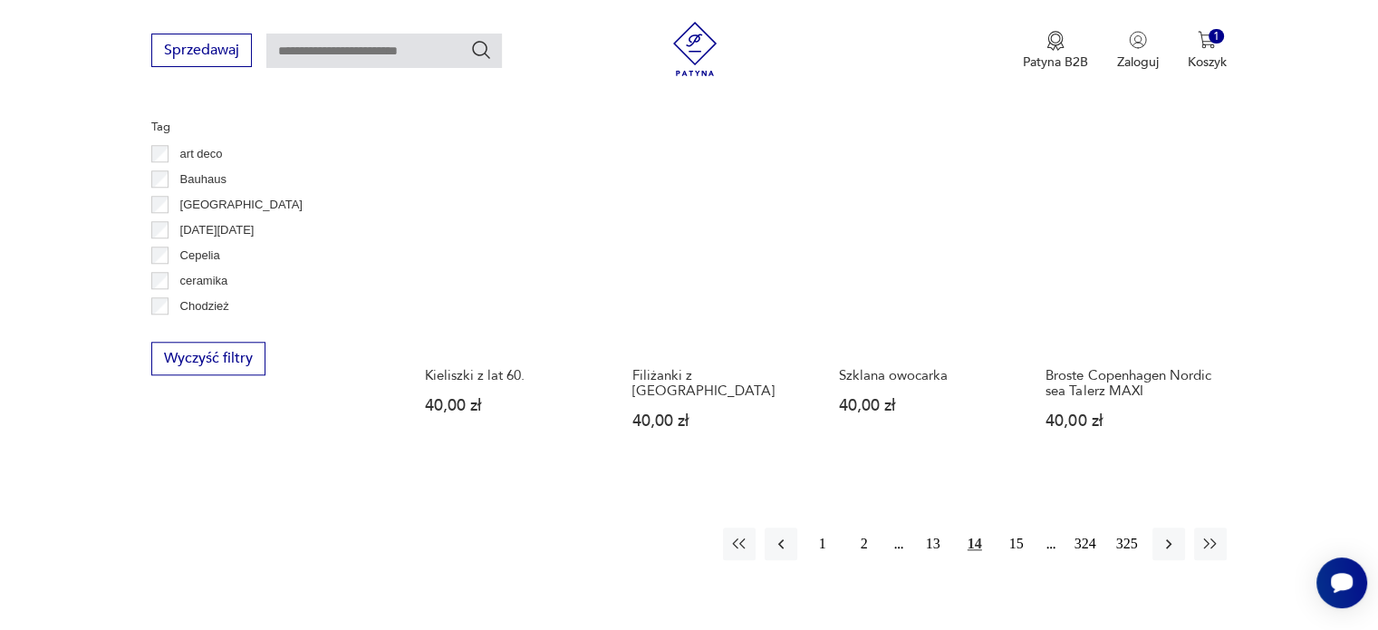
scroll to position [1716, 0]
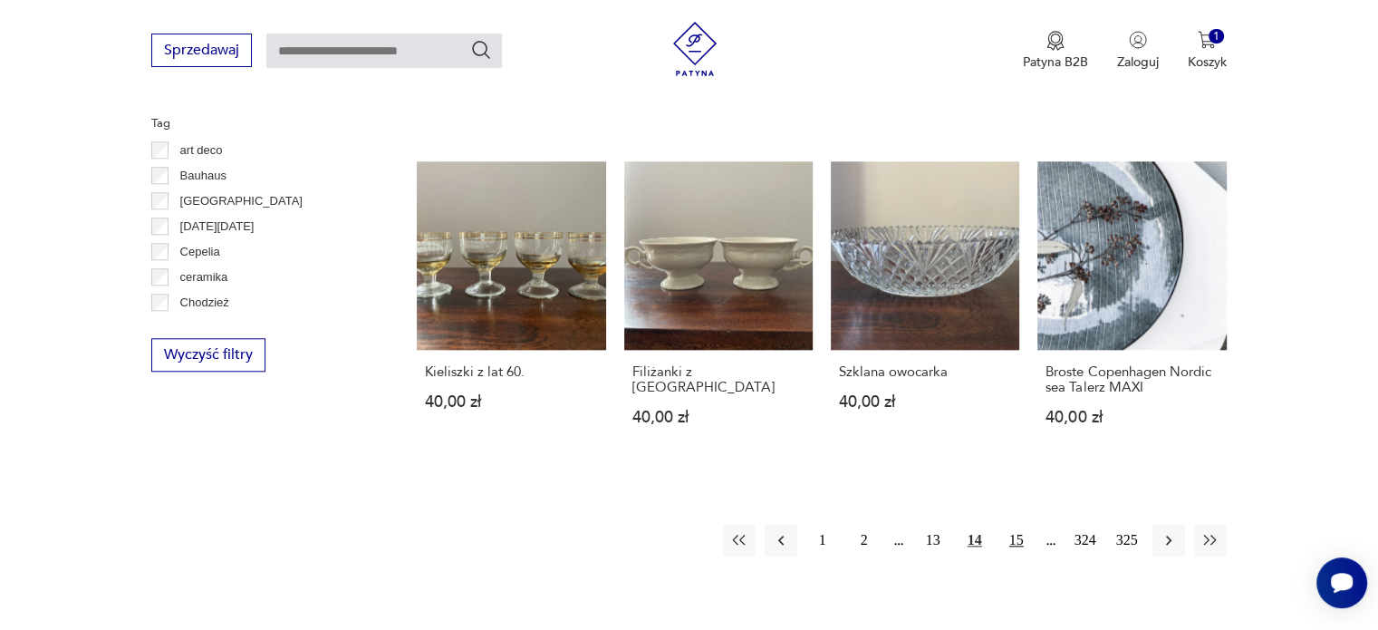
click at [1008, 524] on button "15" at bounding box center [1016, 540] width 33 height 33
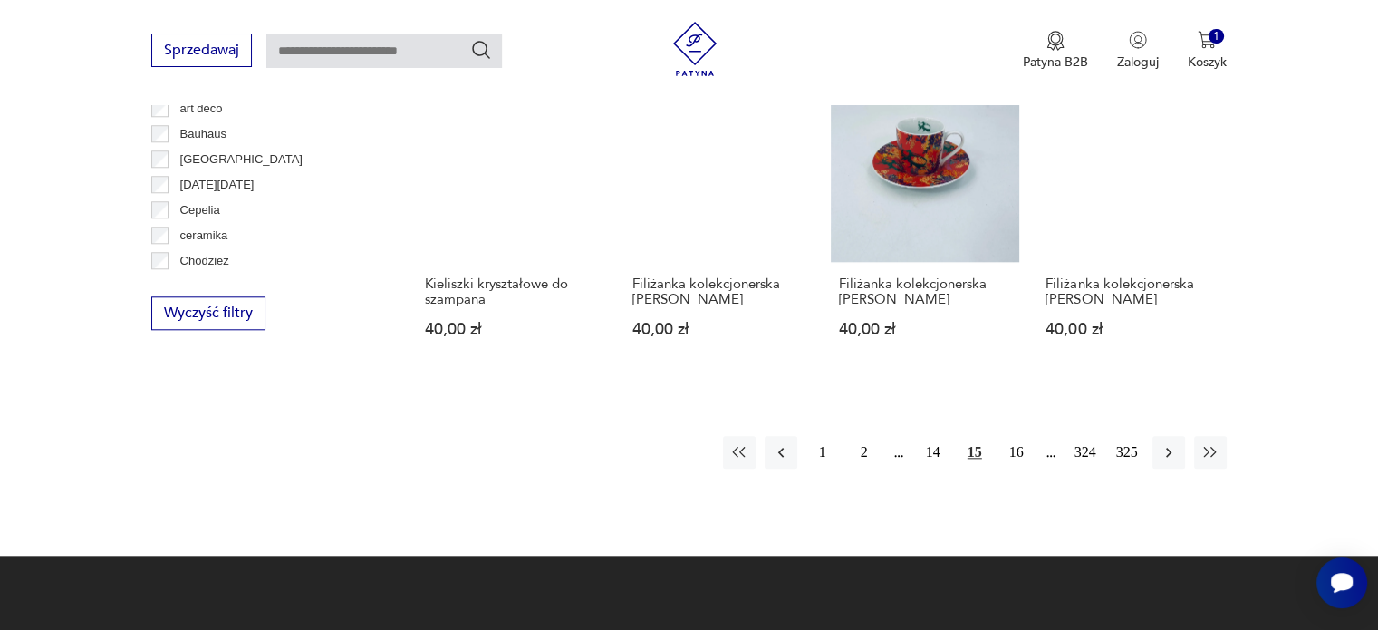
scroll to position [1761, 0]
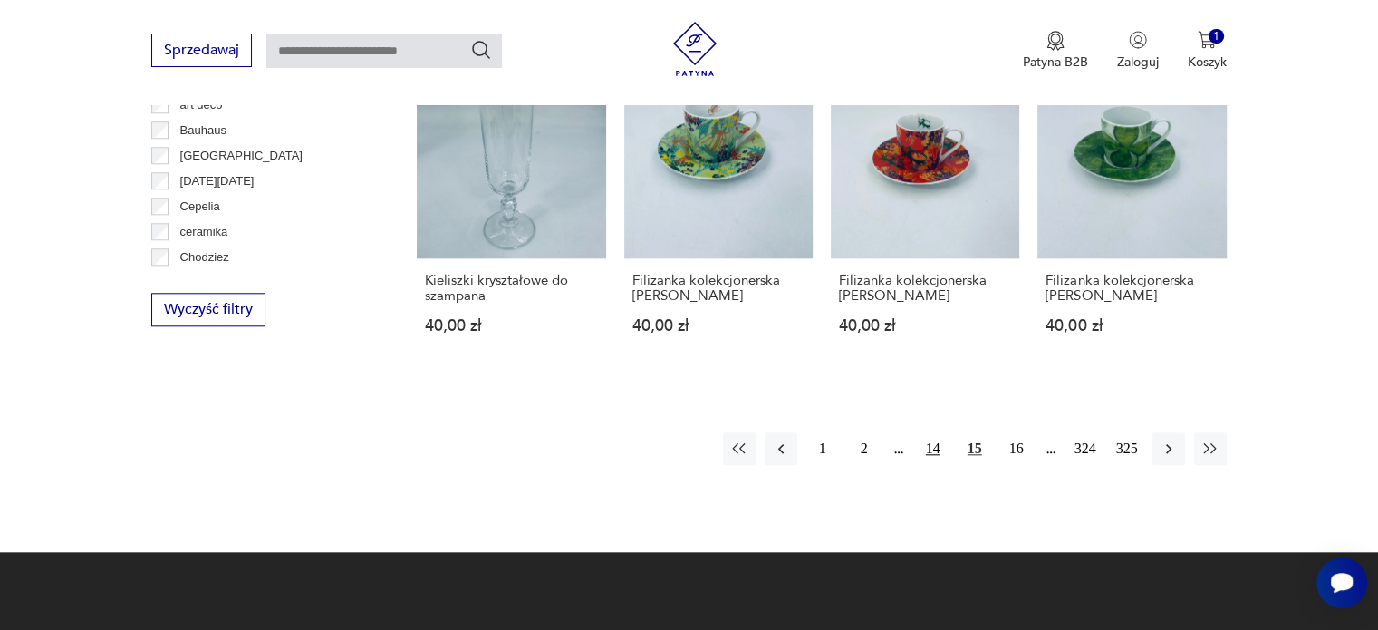
click at [930, 432] on button "14" at bounding box center [933, 448] width 33 height 33
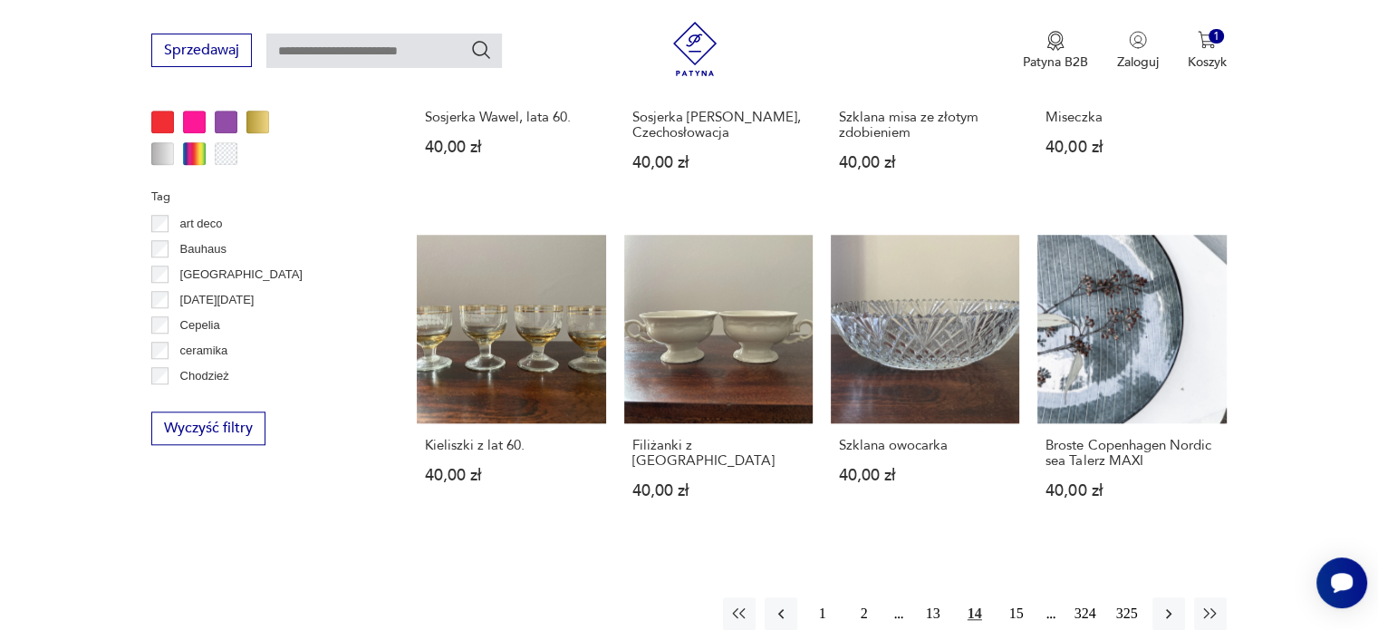
scroll to position [1699, 0]
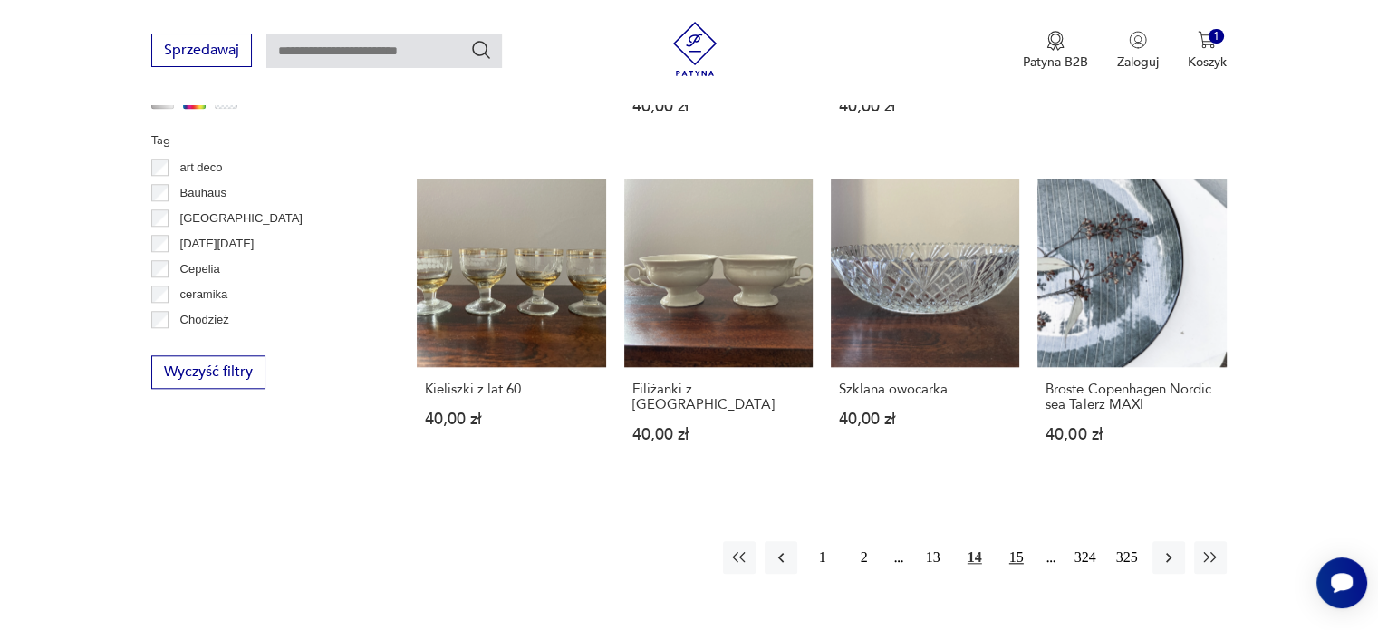
click at [1018, 541] on button "15" at bounding box center [1016, 557] width 33 height 33
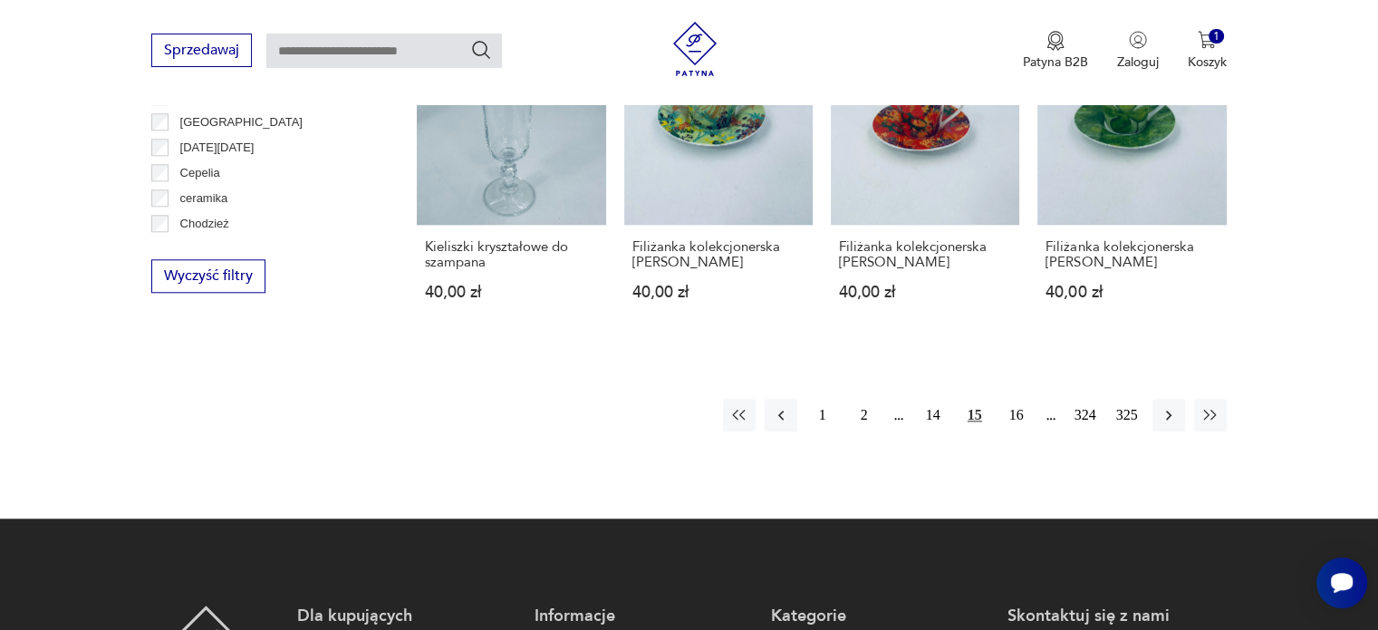
scroll to position [1895, 0]
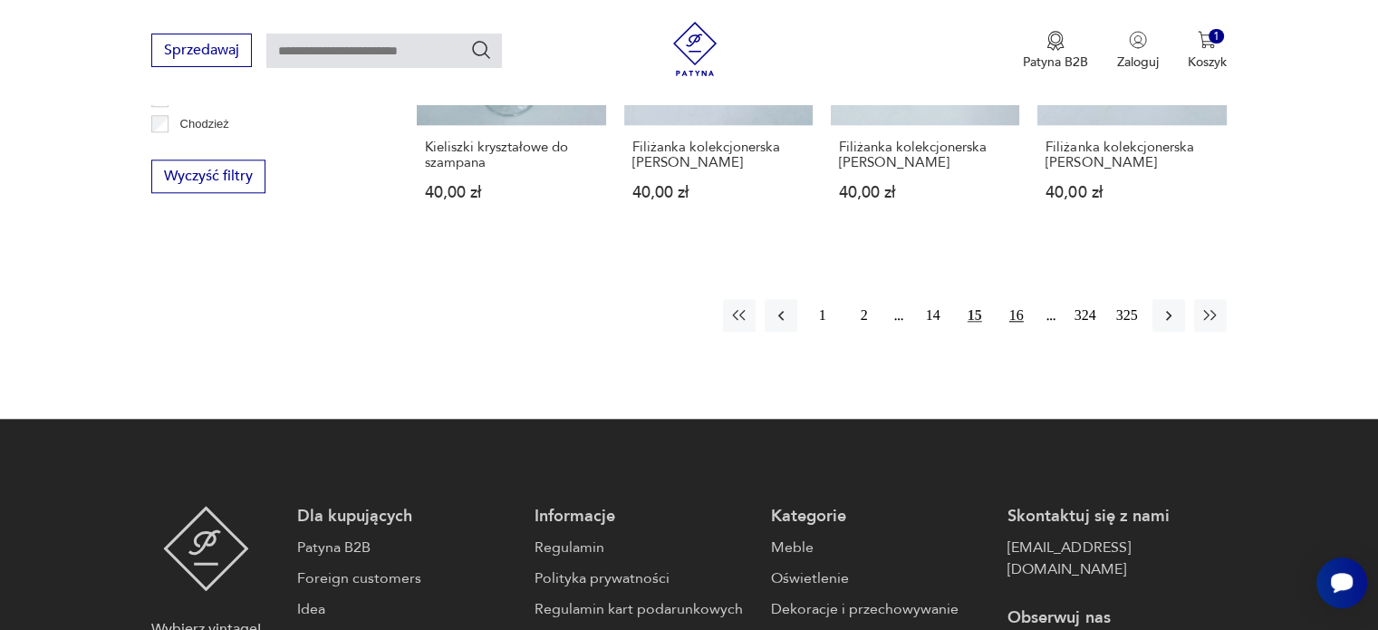
click at [1009, 304] on button "16" at bounding box center [1016, 315] width 33 height 33
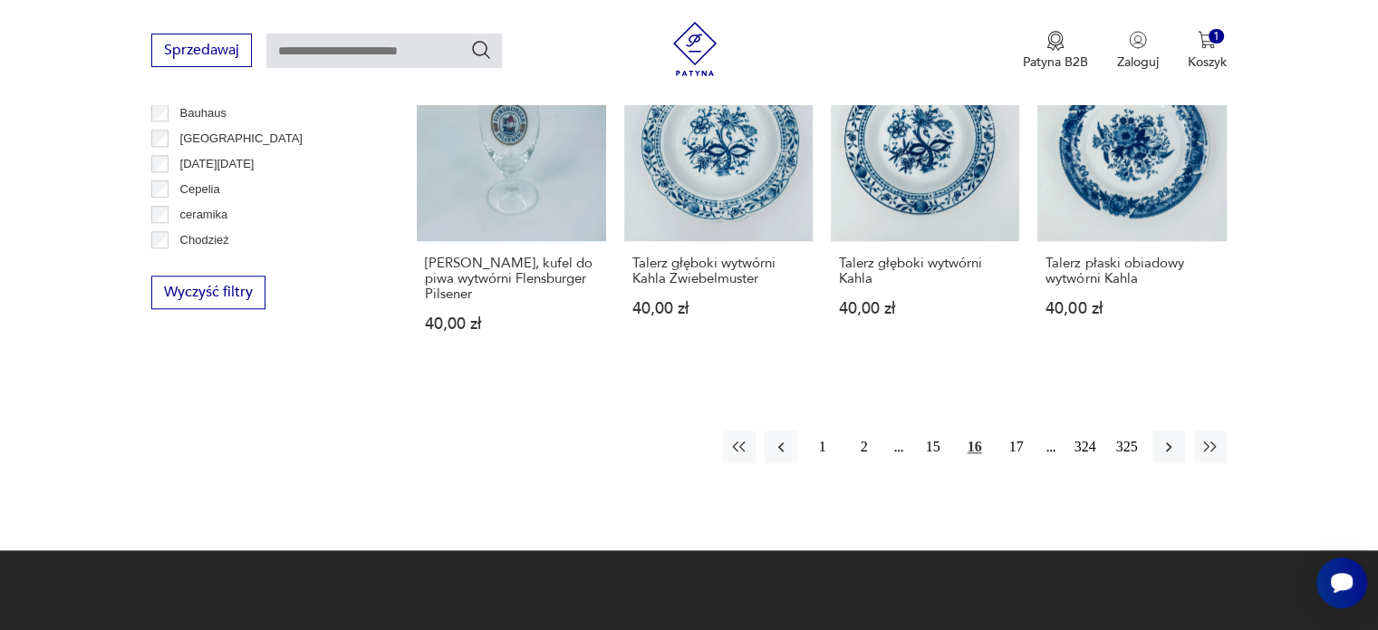
scroll to position [1802, 0]
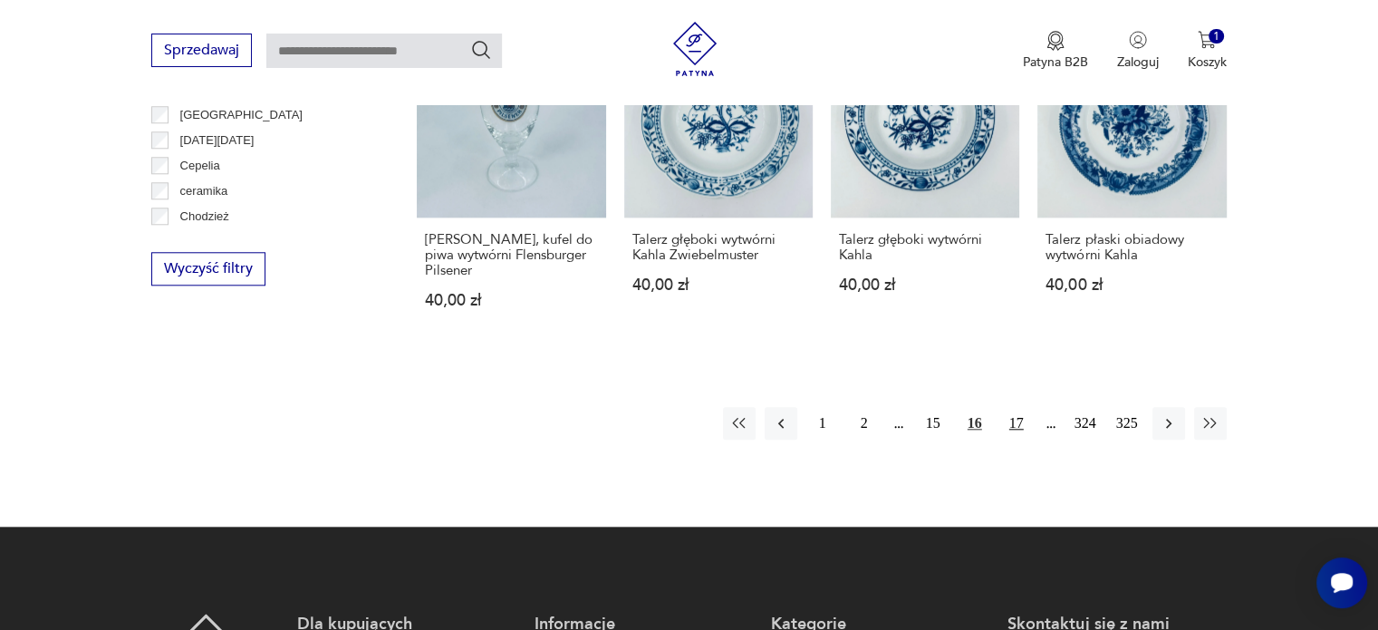
click at [1009, 407] on button "17" at bounding box center [1016, 423] width 33 height 33
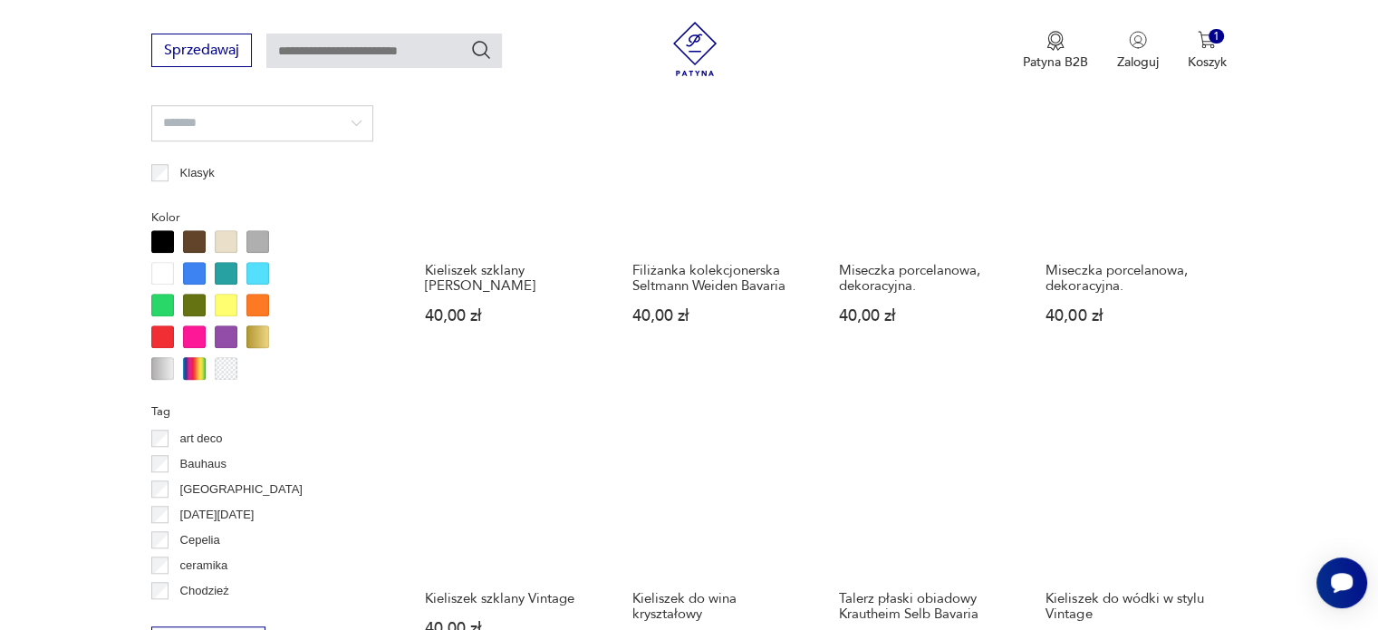
scroll to position [1613, 0]
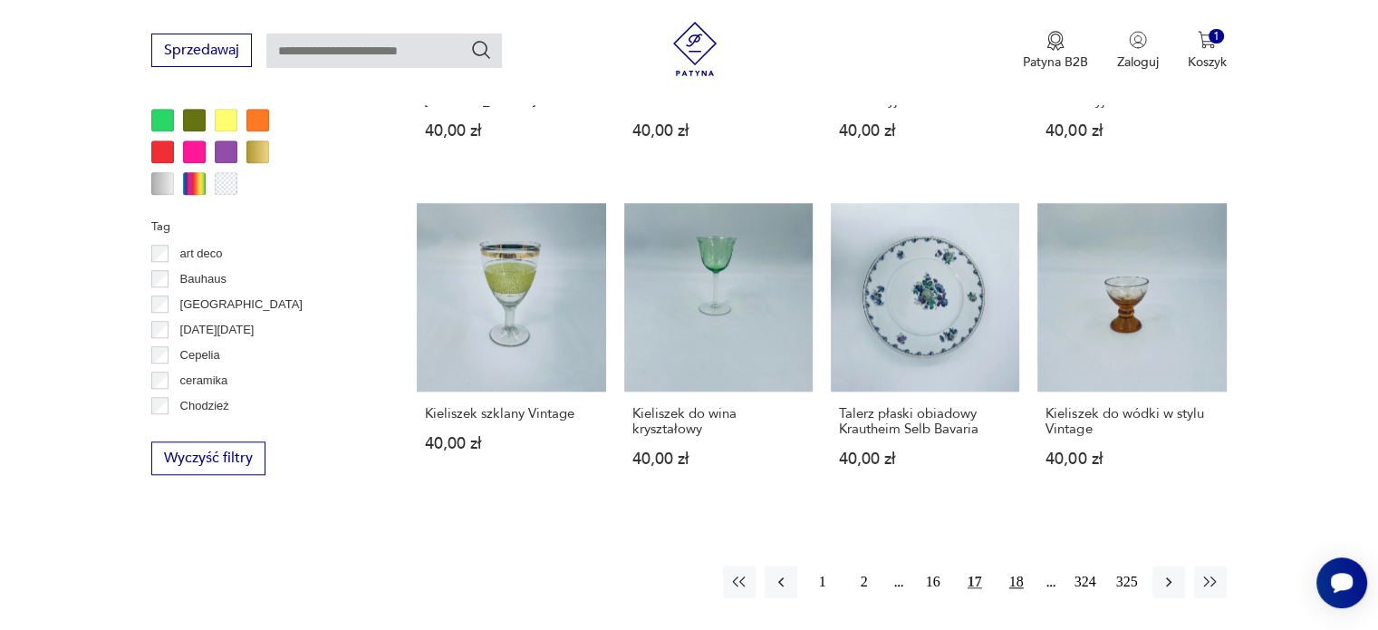
click at [1008, 583] on button "18" at bounding box center [1016, 581] width 33 height 33
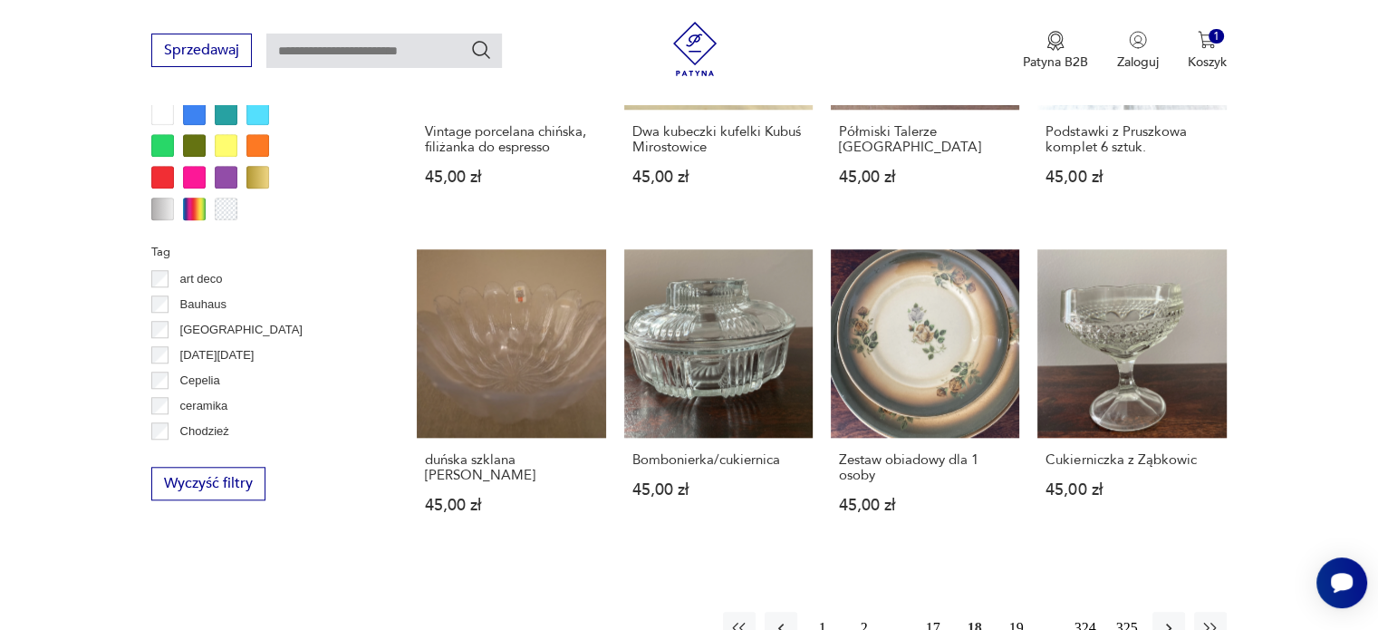
scroll to position [1643, 0]
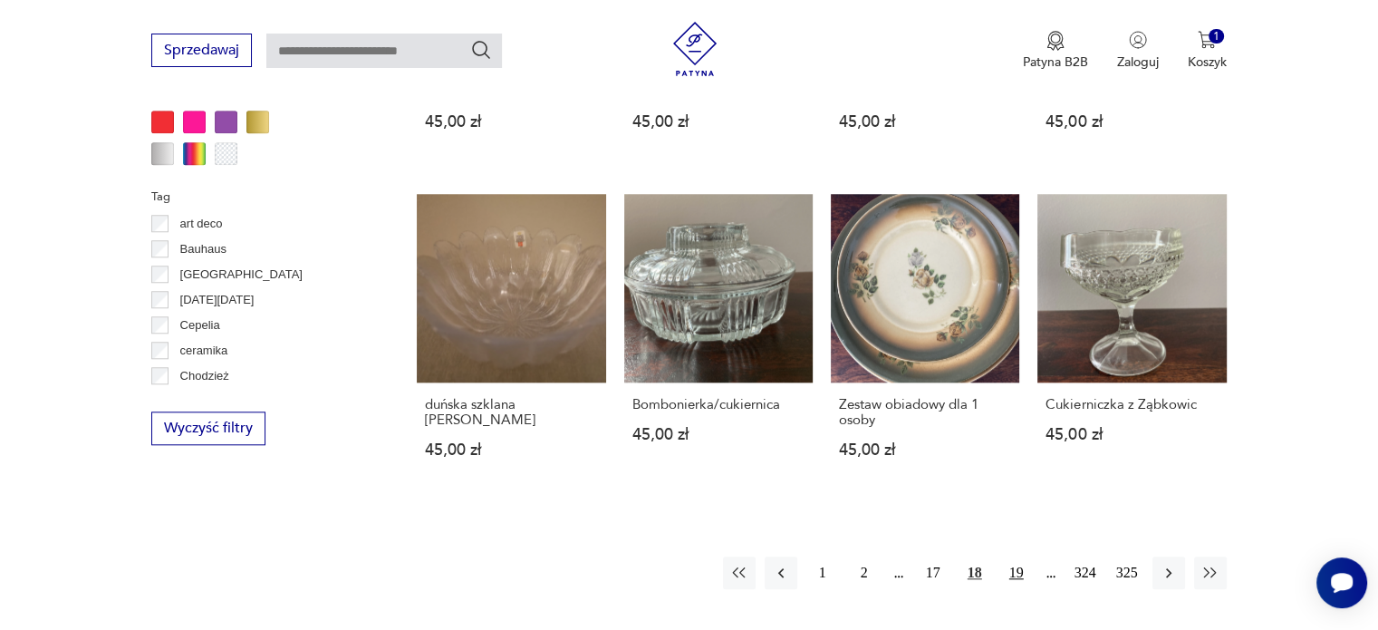
click at [1015, 568] on button "19" at bounding box center [1016, 572] width 33 height 33
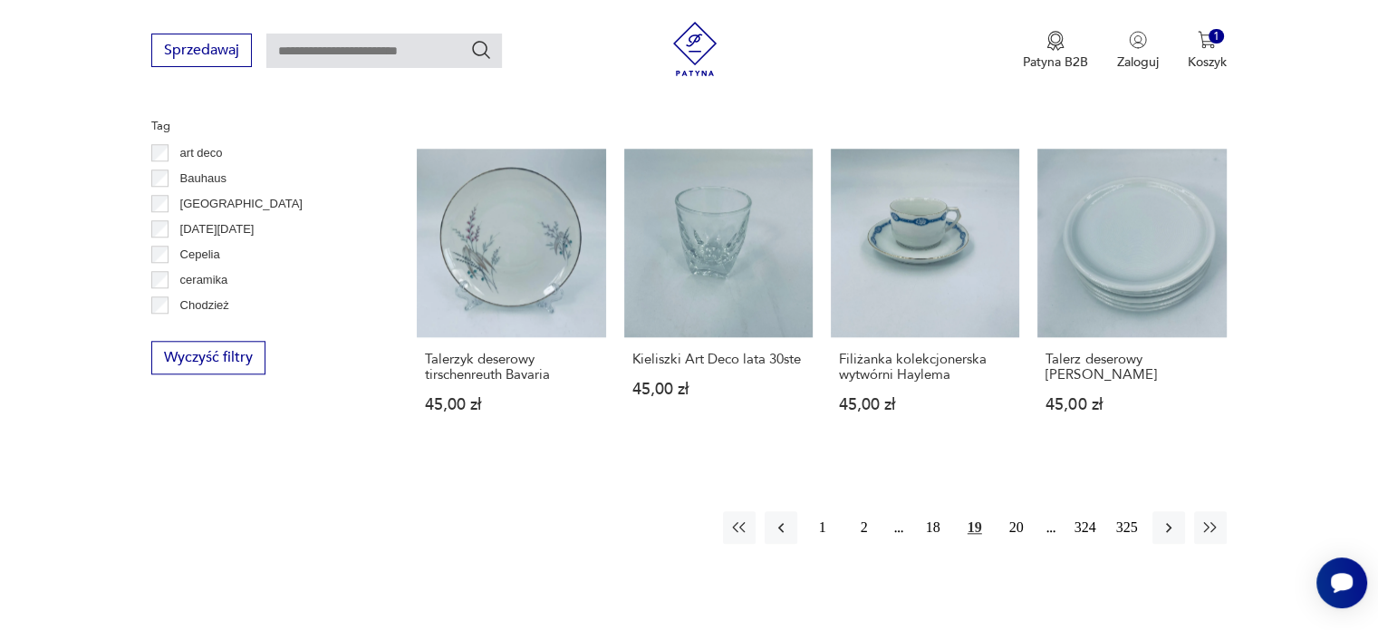
scroll to position [1716, 0]
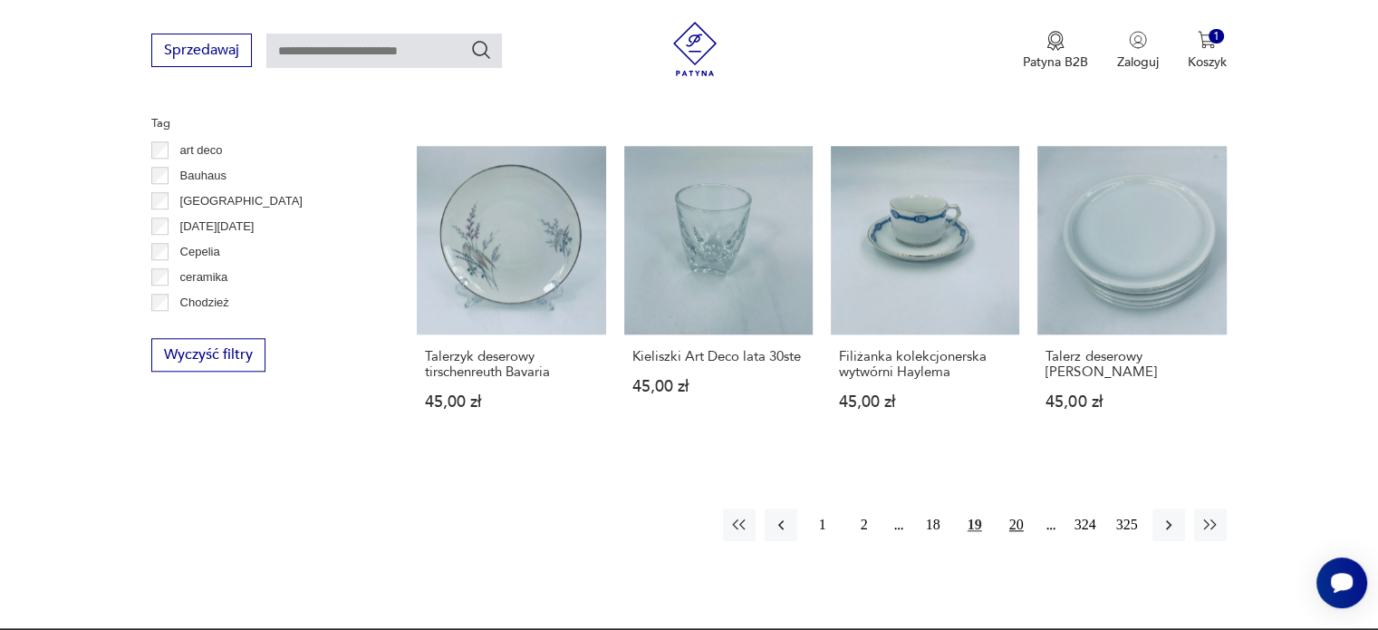
click at [1022, 521] on button "20" at bounding box center [1016, 524] width 33 height 33
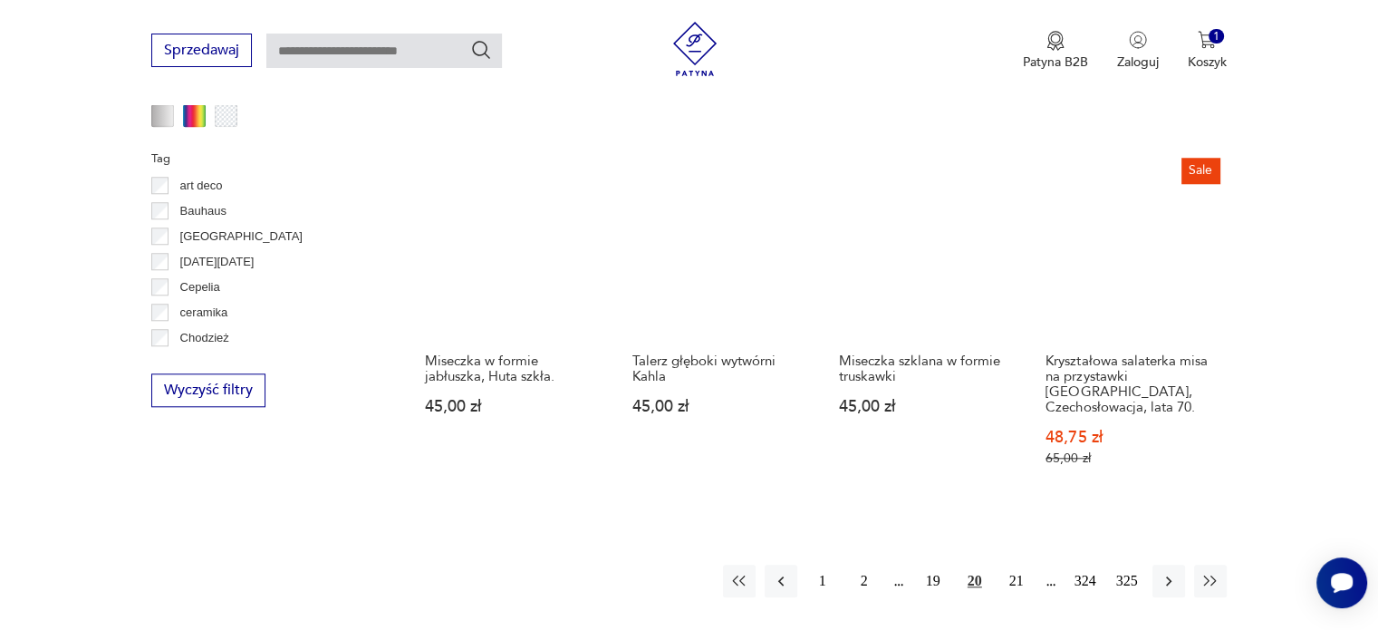
scroll to position [1684, 0]
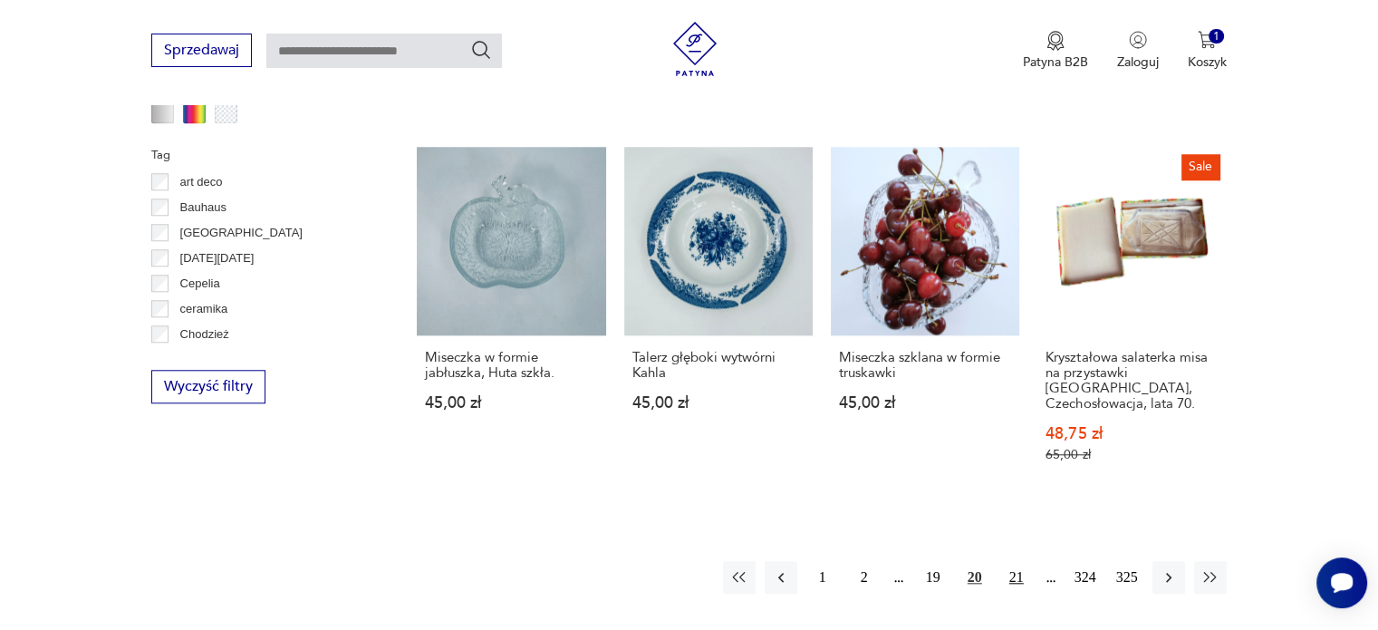
click at [1008, 561] on button "21" at bounding box center [1016, 577] width 33 height 33
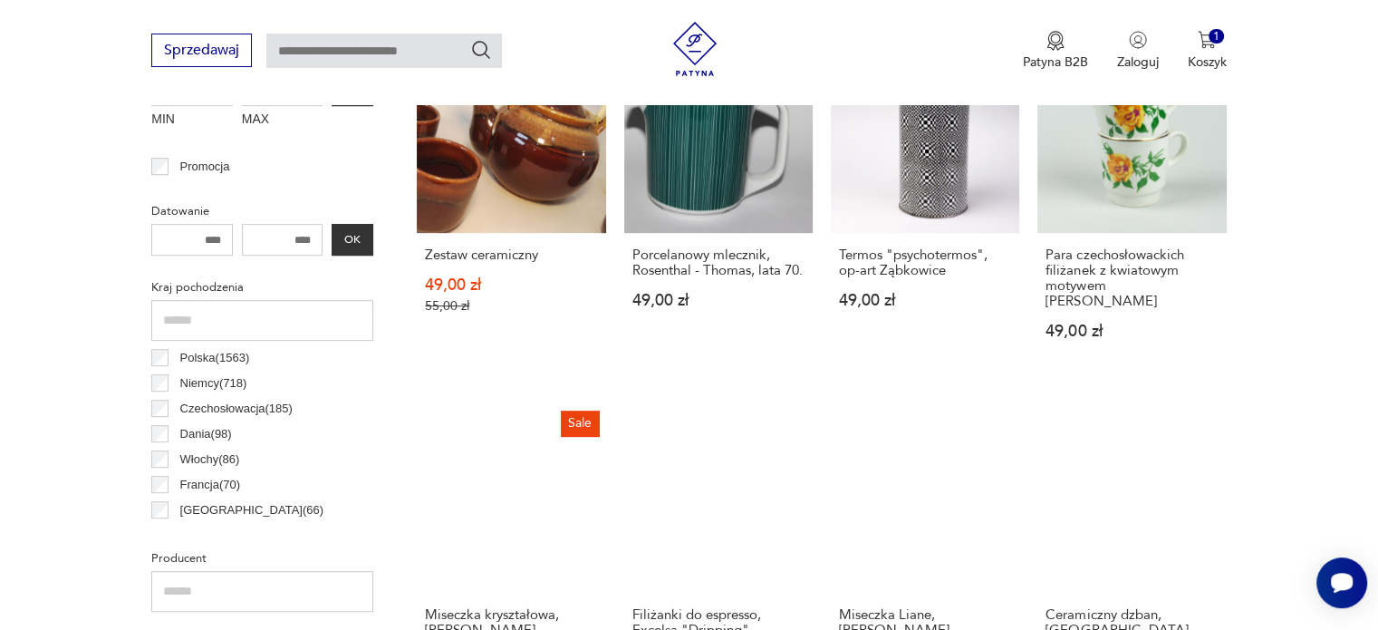
scroll to position [922, 0]
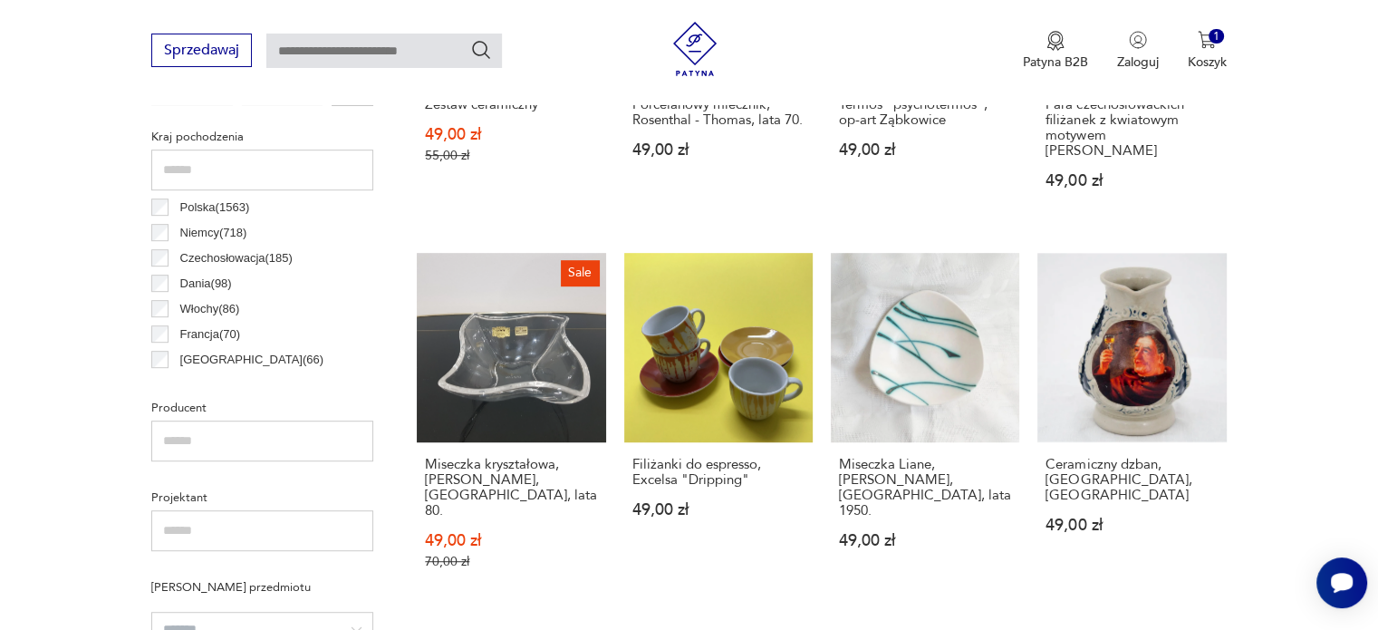
drag, startPoint x: 1371, startPoint y: 250, endPoint x: 1383, endPoint y: 319, distance: 69.9
click at [1377, 319] on html "Cenimy prywatność użytkowników Używamy plików cookie, aby poprawić jakość przeg…" at bounding box center [689, 548] width 1378 height 2940
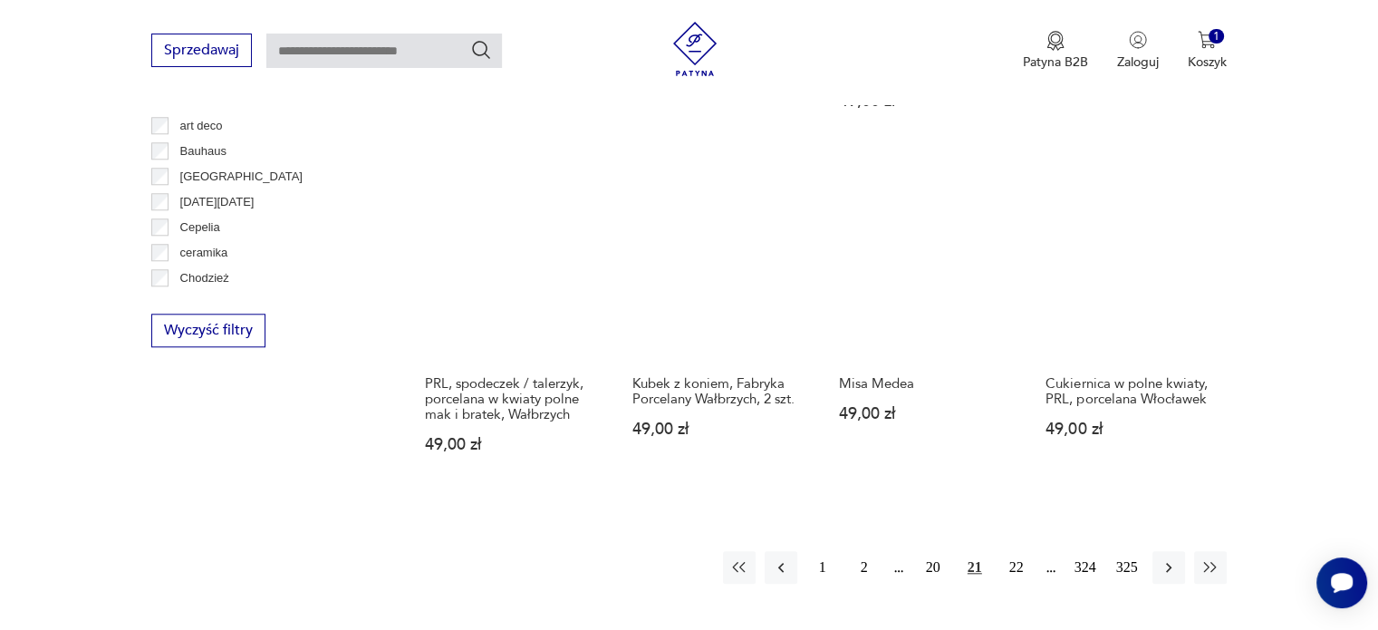
scroll to position [1747, 0]
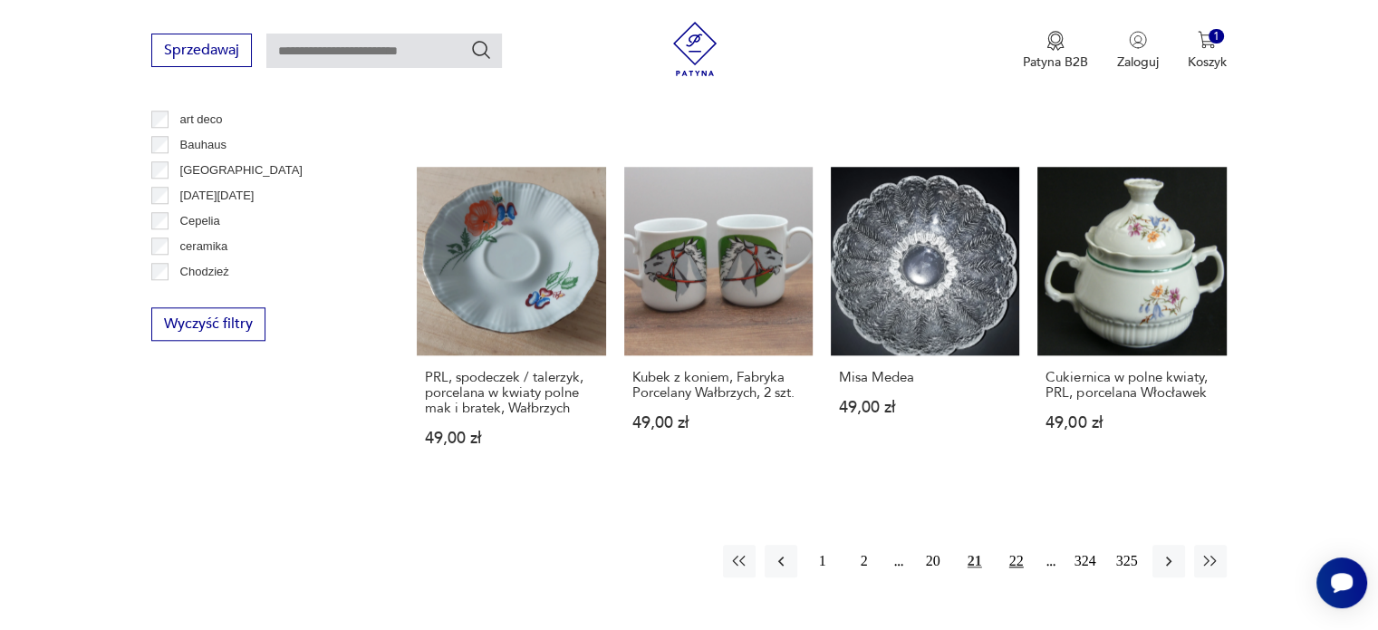
click at [1022, 545] on button "22" at bounding box center [1016, 561] width 33 height 33
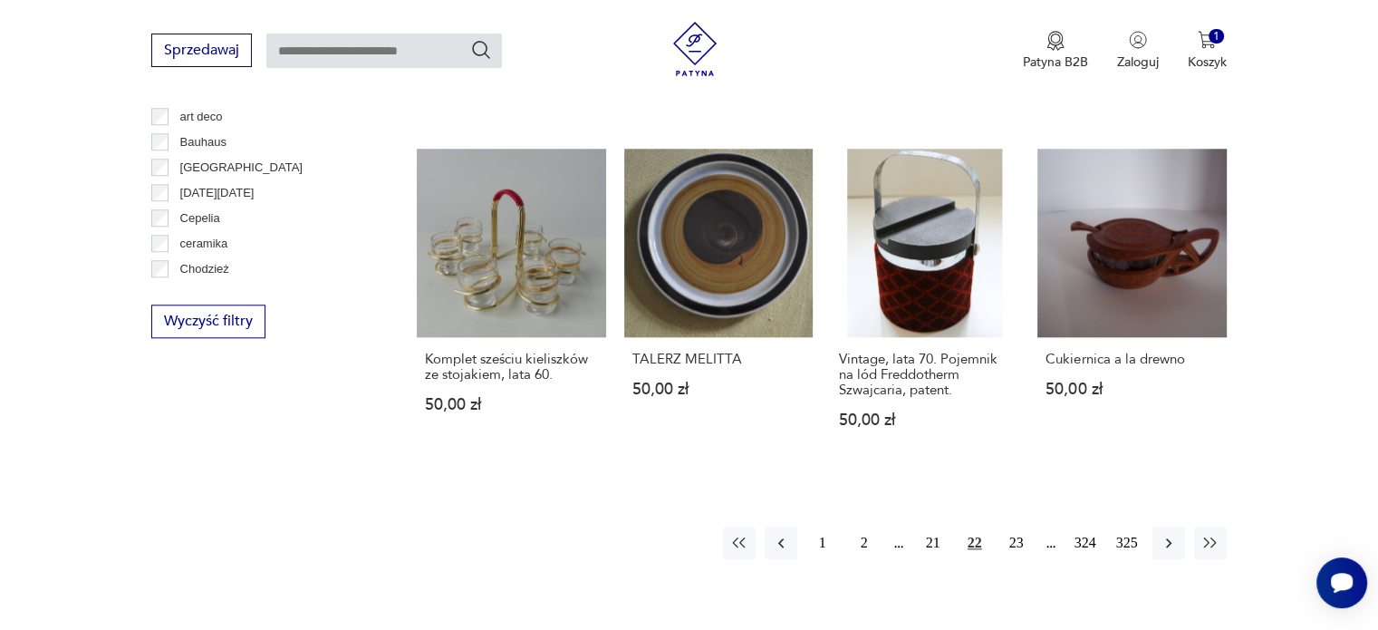
scroll to position [1757, 0]
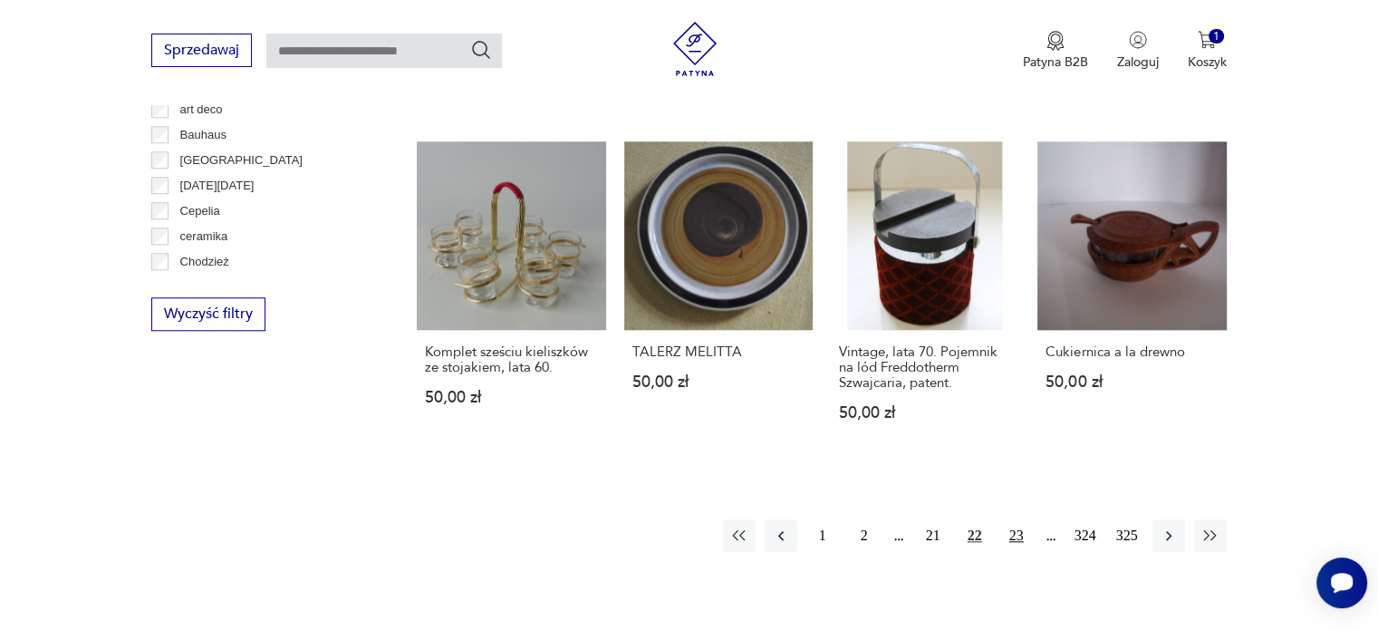
click at [1021, 519] on button "23" at bounding box center [1016, 535] width 33 height 33
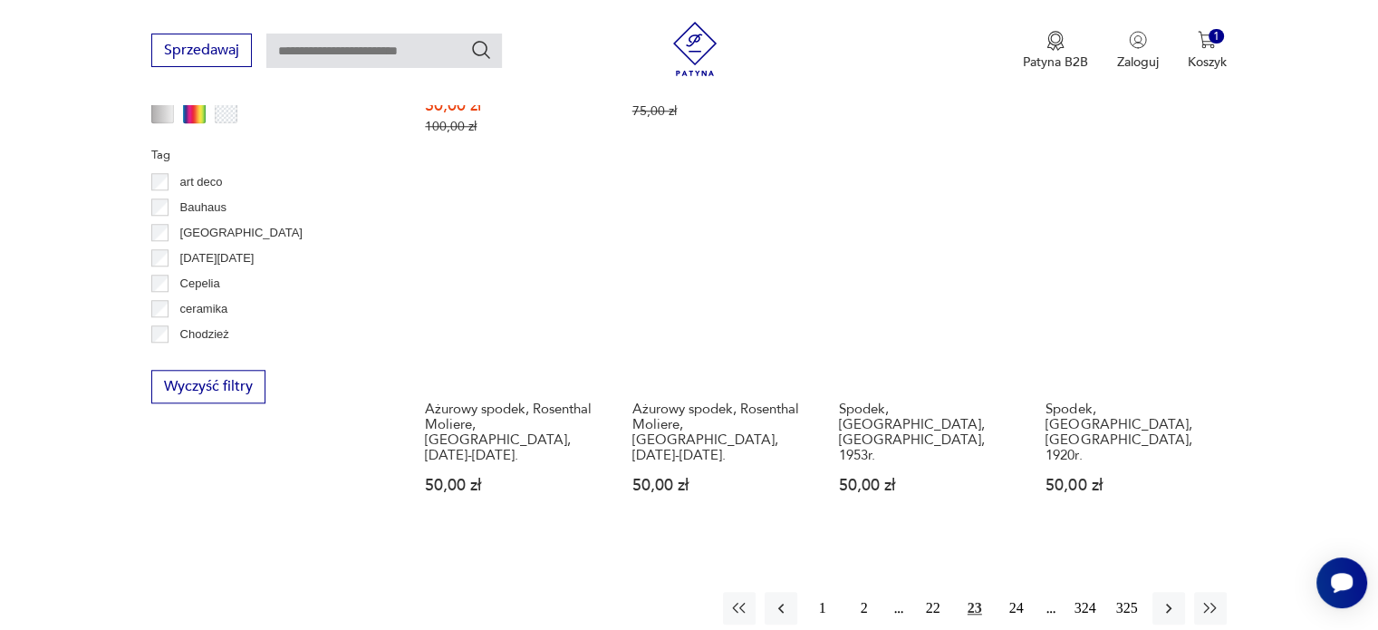
scroll to position [1723, 0]
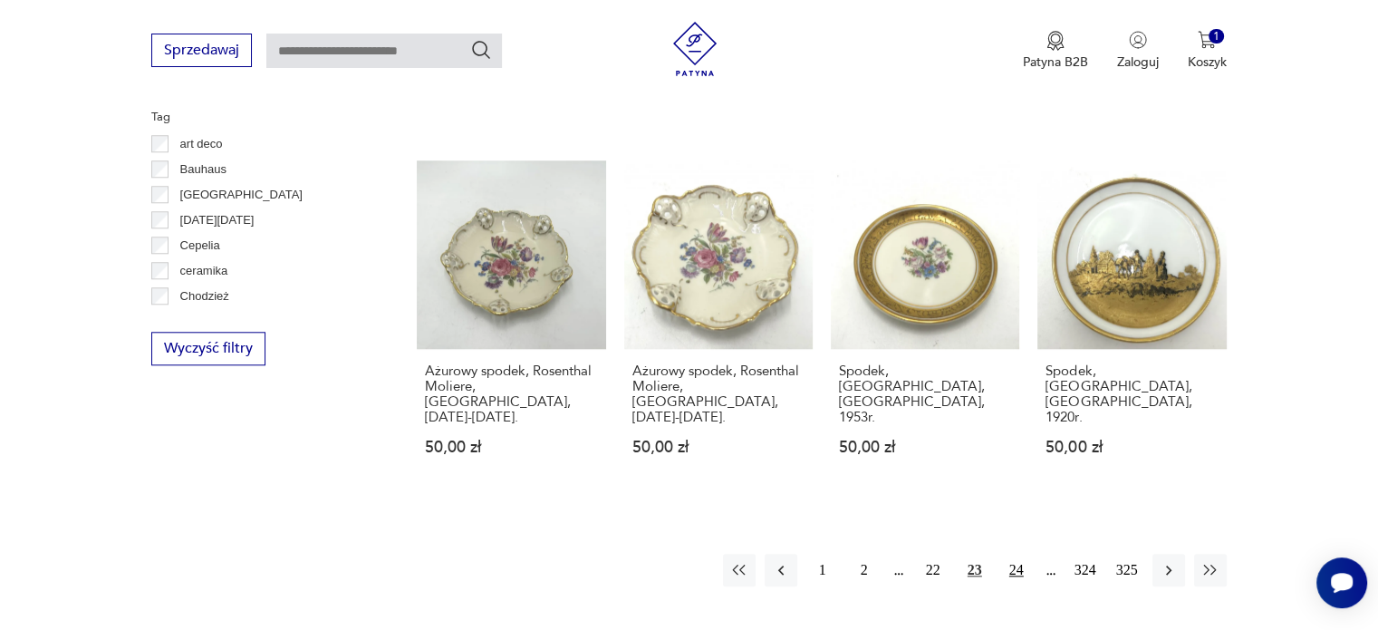
click at [1018, 554] on button "24" at bounding box center [1016, 570] width 33 height 33
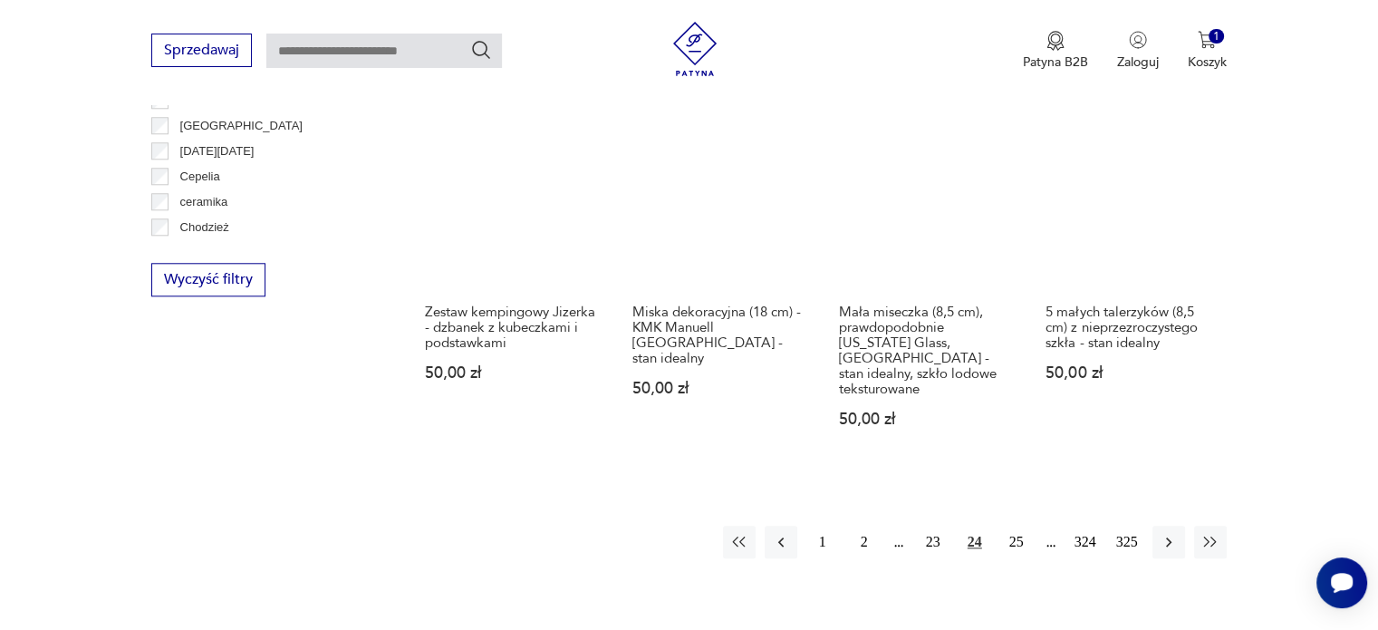
scroll to position [1778, 0]
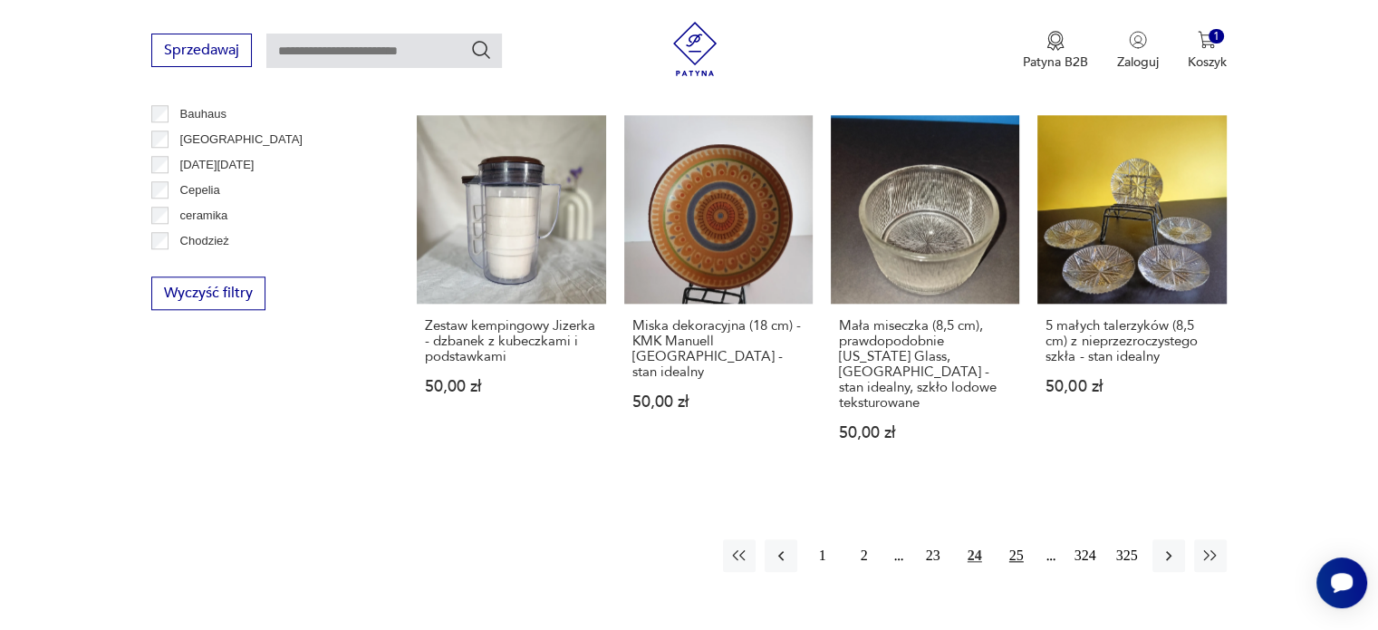
click at [1015, 539] on button "25" at bounding box center [1016, 555] width 33 height 33
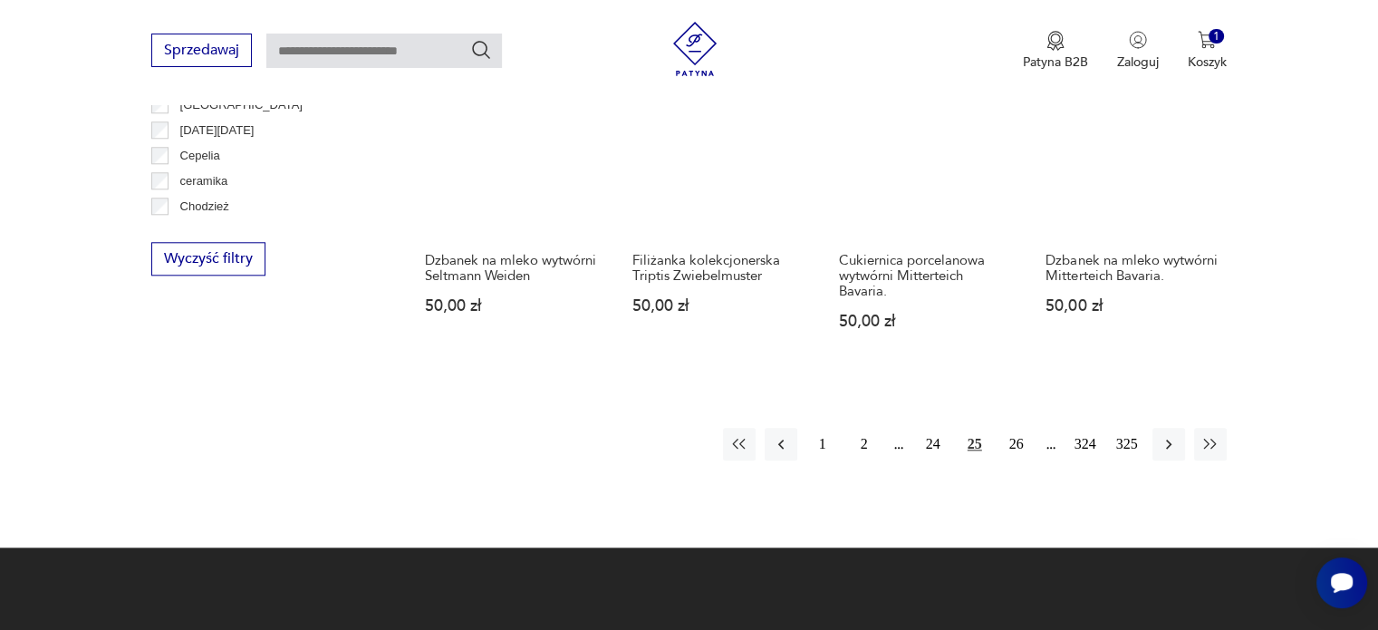
scroll to position [1839, 0]
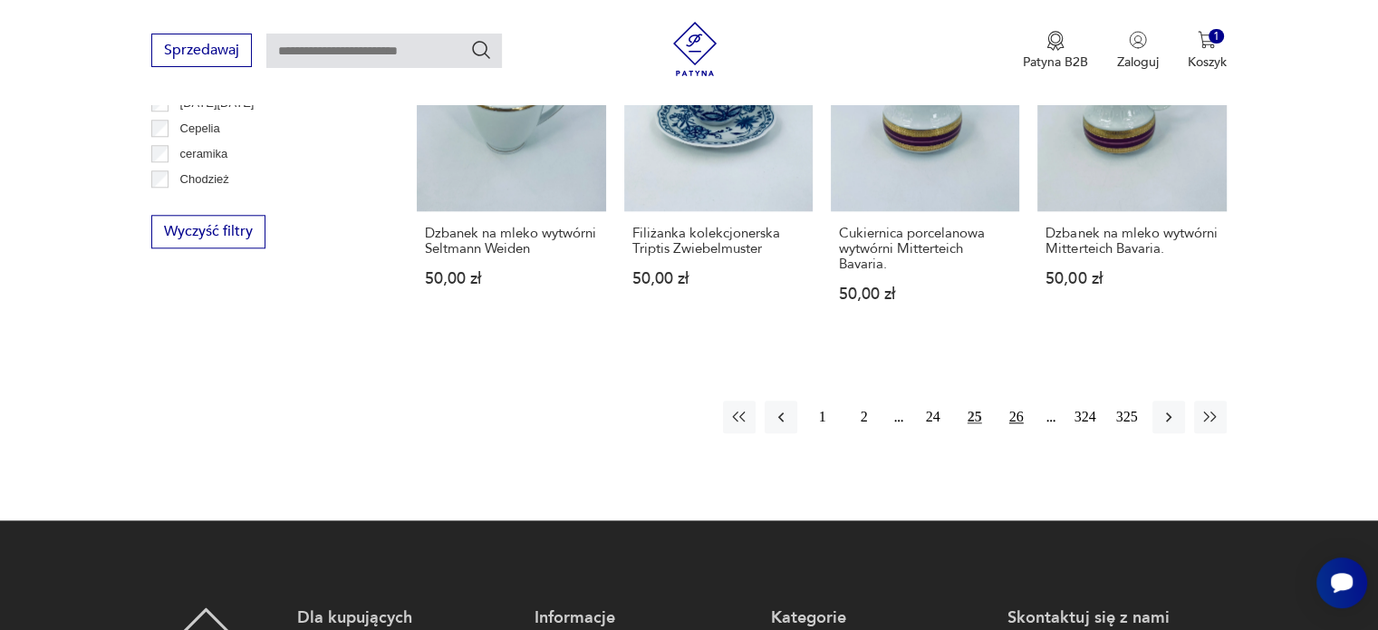
click at [1015, 401] on button "26" at bounding box center [1016, 417] width 33 height 33
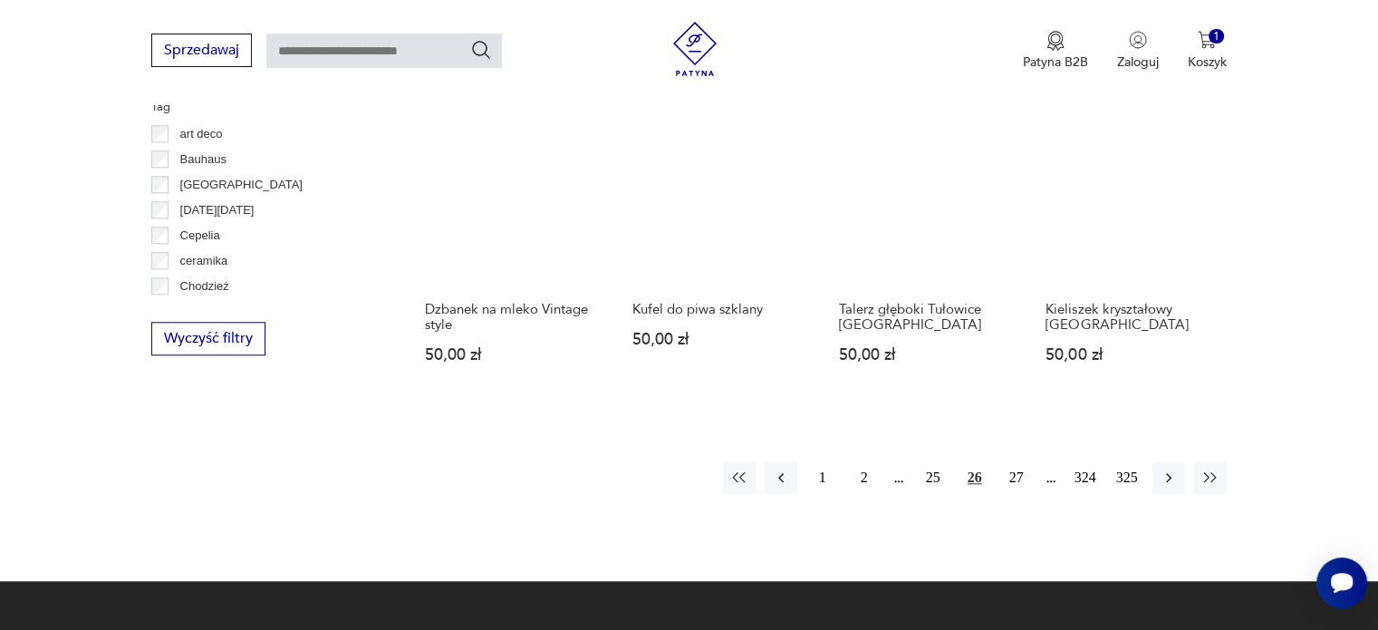
scroll to position [1725, 0]
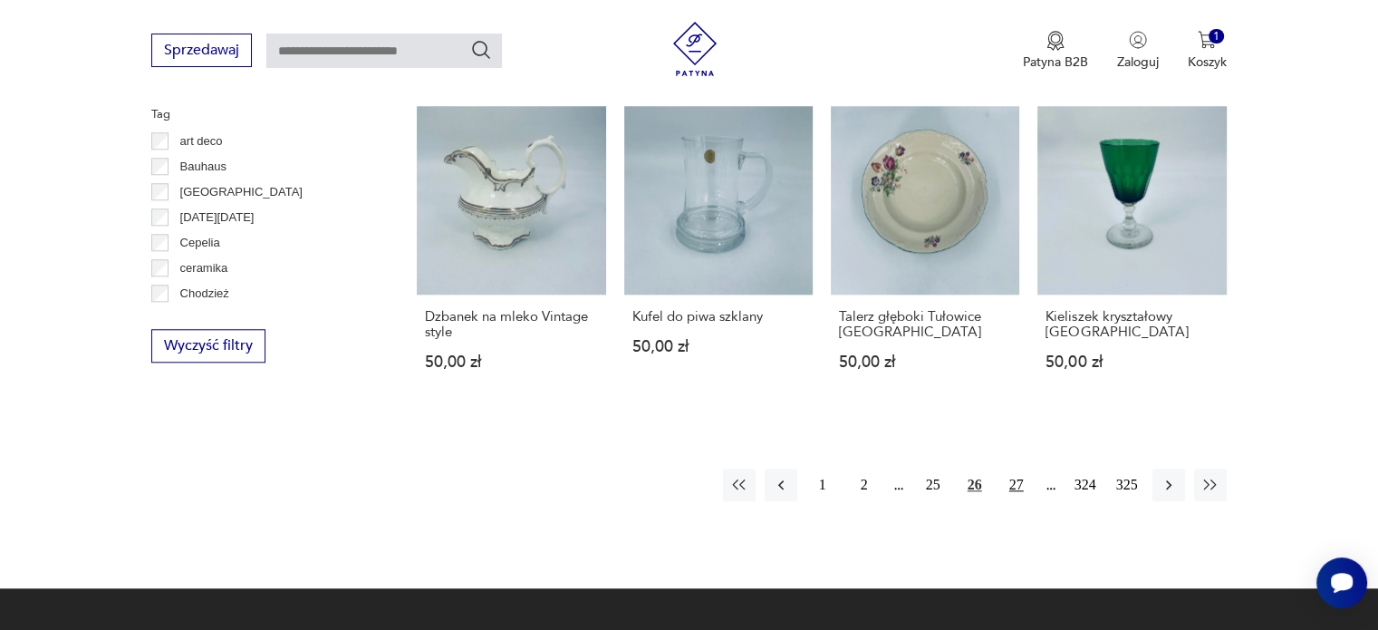
click at [1015, 486] on button "27" at bounding box center [1016, 484] width 33 height 33
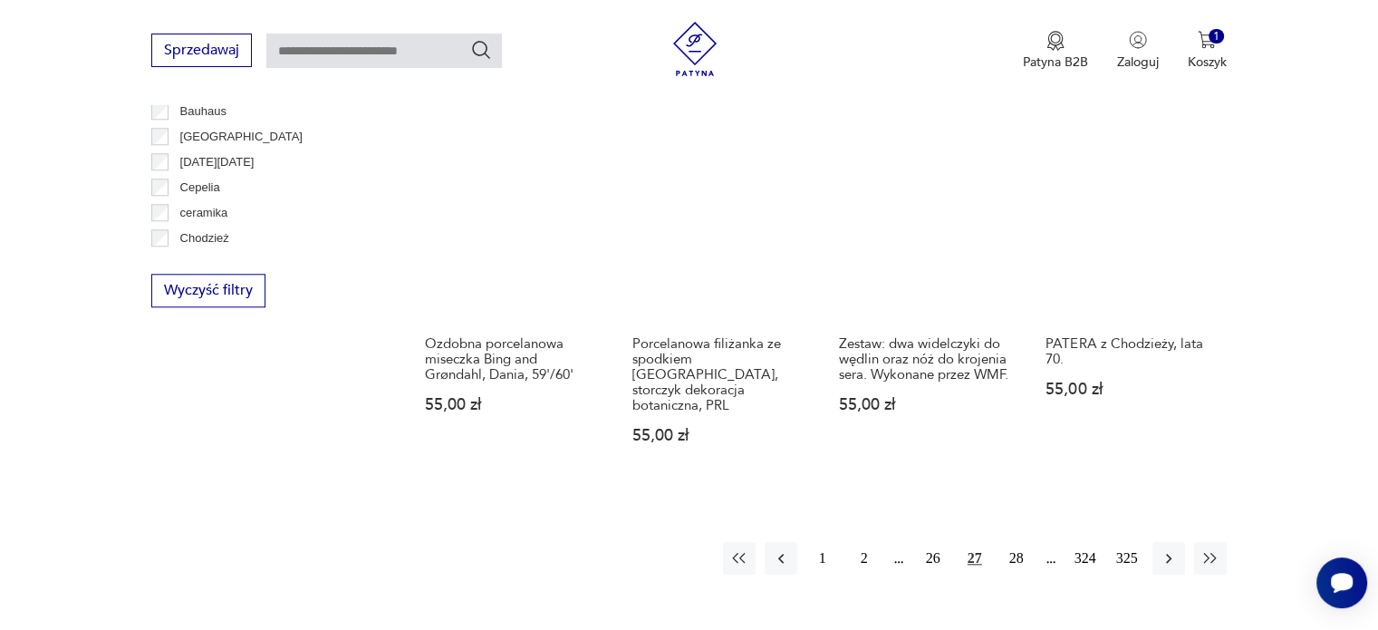
scroll to position [1784, 0]
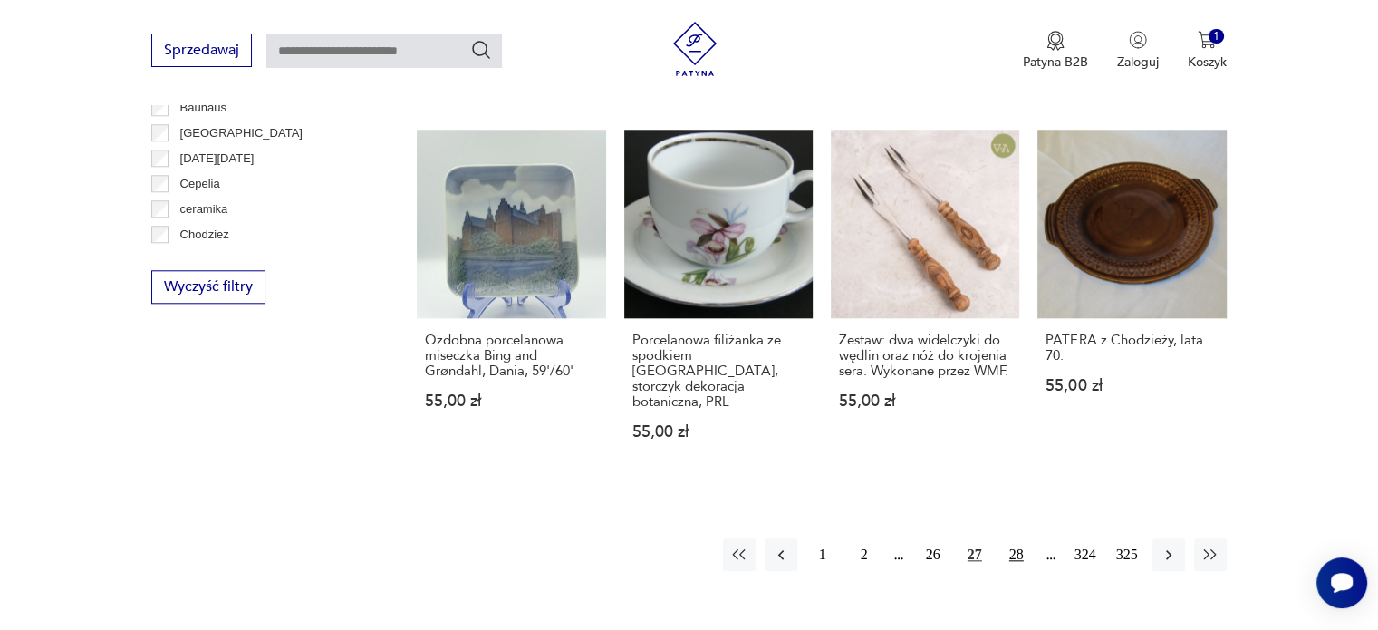
click at [1023, 538] on button "28" at bounding box center [1016, 554] width 33 height 33
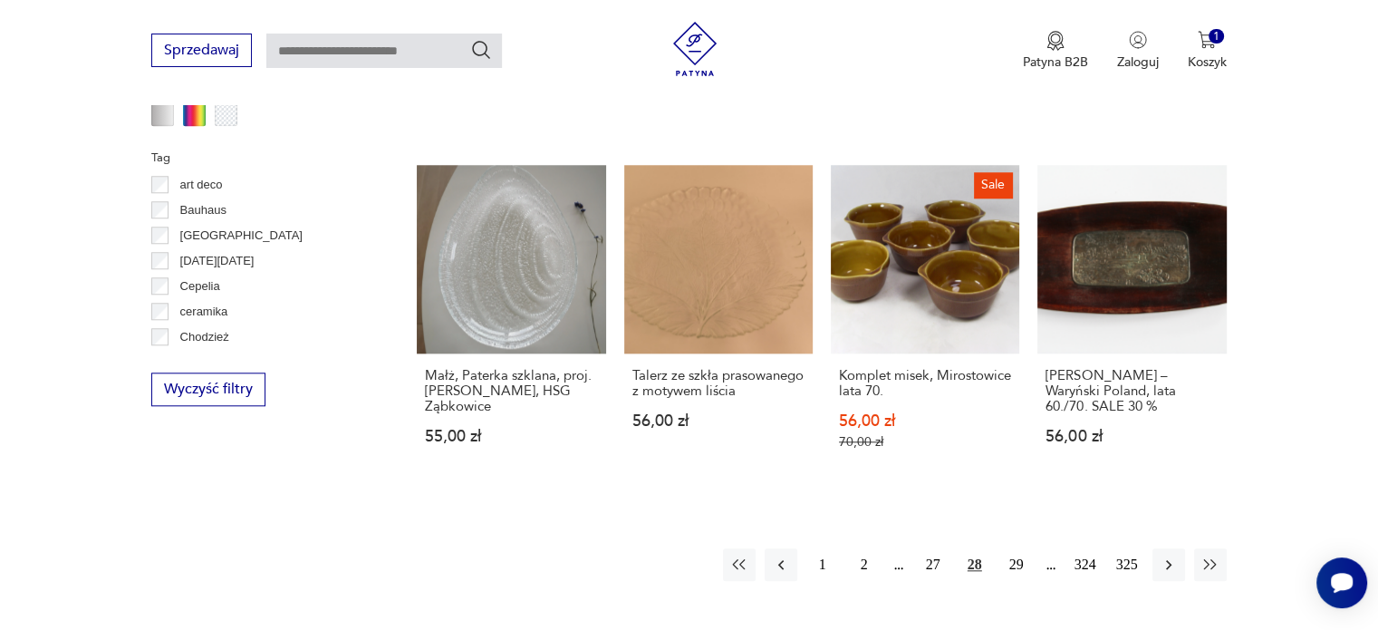
scroll to position [1671, 0]
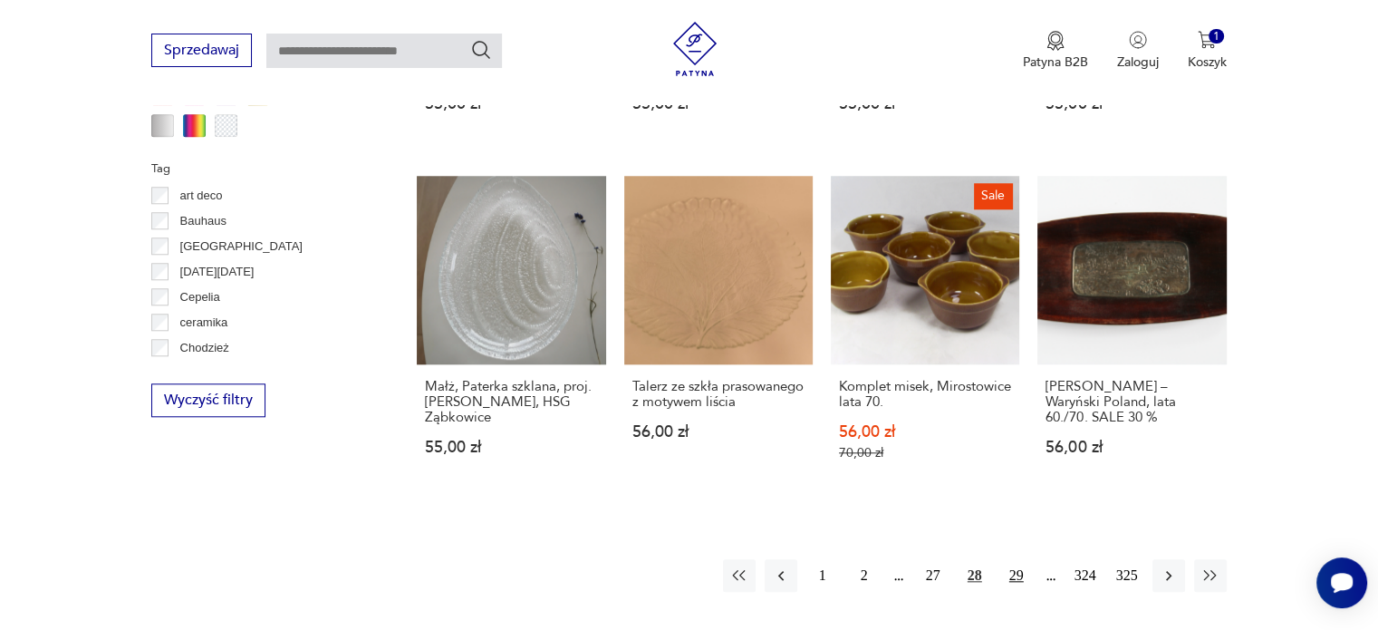
click at [1015, 559] on button "29" at bounding box center [1016, 575] width 33 height 33
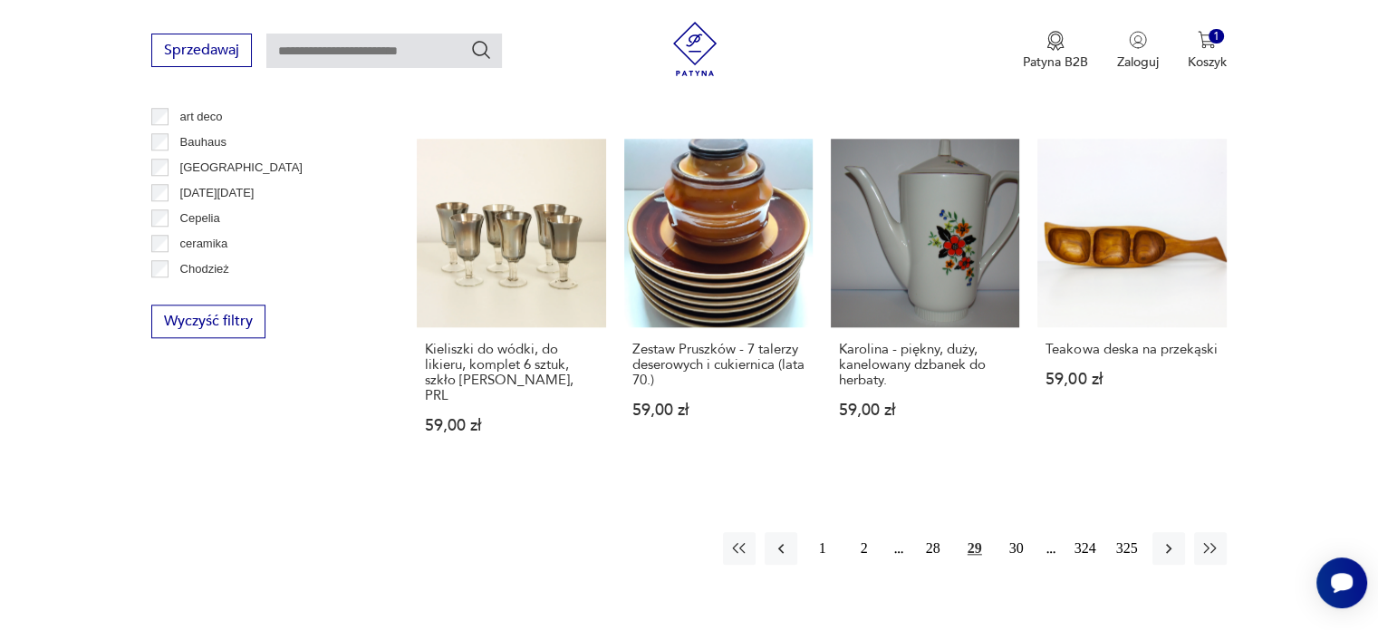
scroll to position [1757, 0]
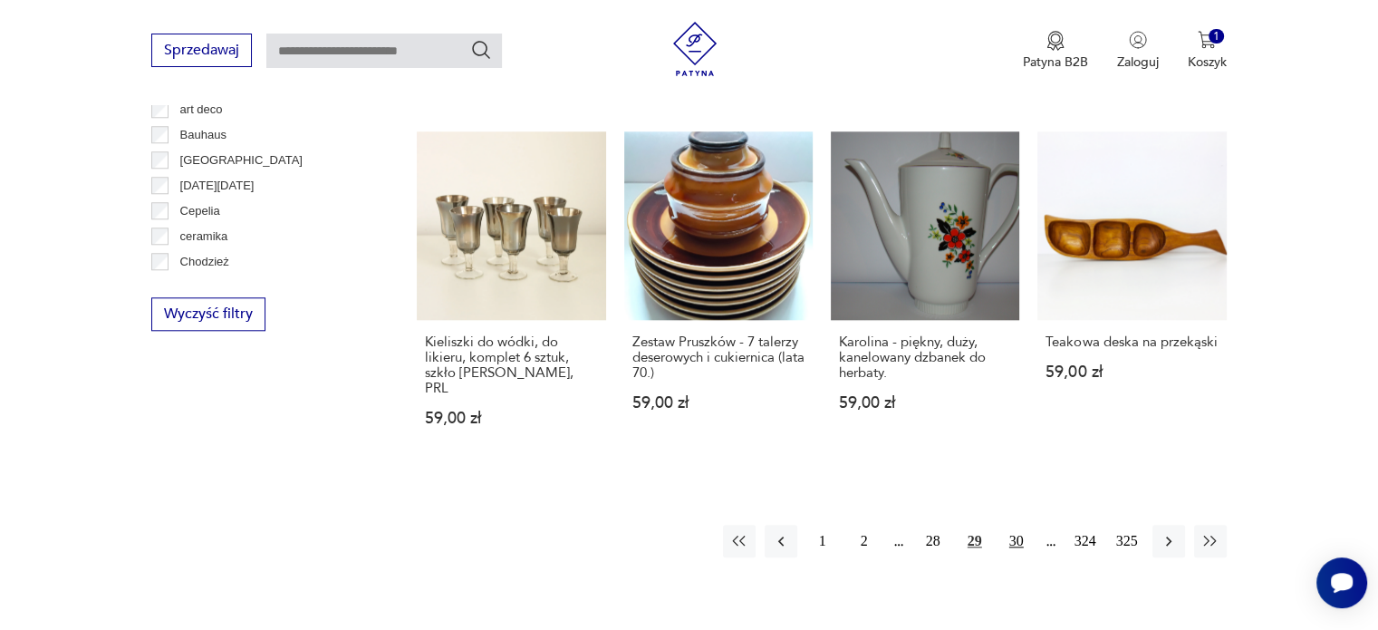
click at [1021, 525] on button "30" at bounding box center [1016, 541] width 33 height 33
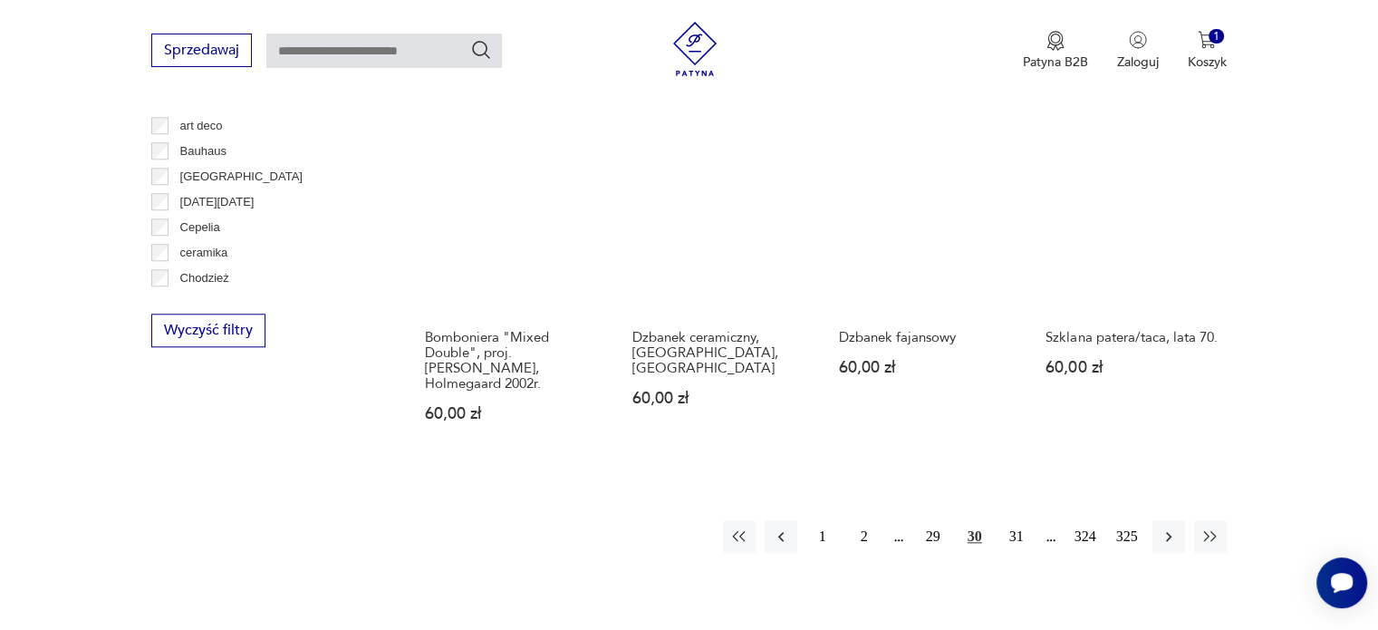
scroll to position [1730, 0]
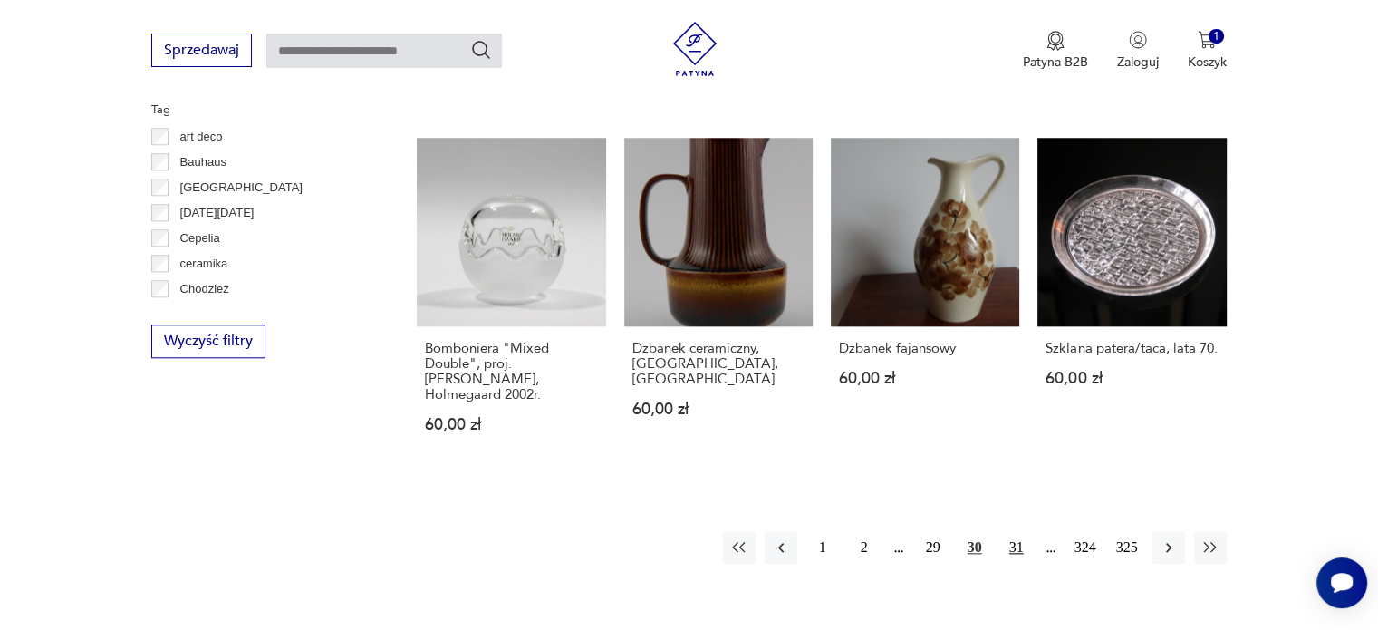
click at [1022, 531] on button "31" at bounding box center [1016, 547] width 33 height 33
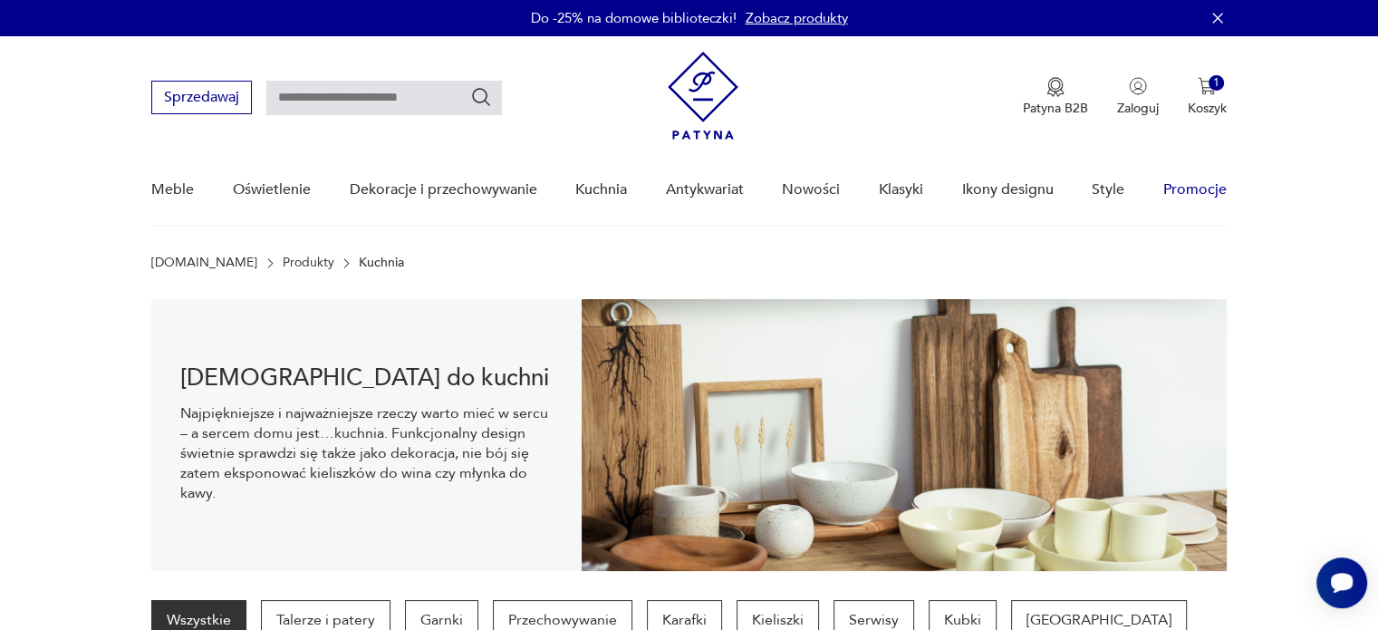
click at [1180, 184] on link "Promocje" at bounding box center [1194, 190] width 63 height 70
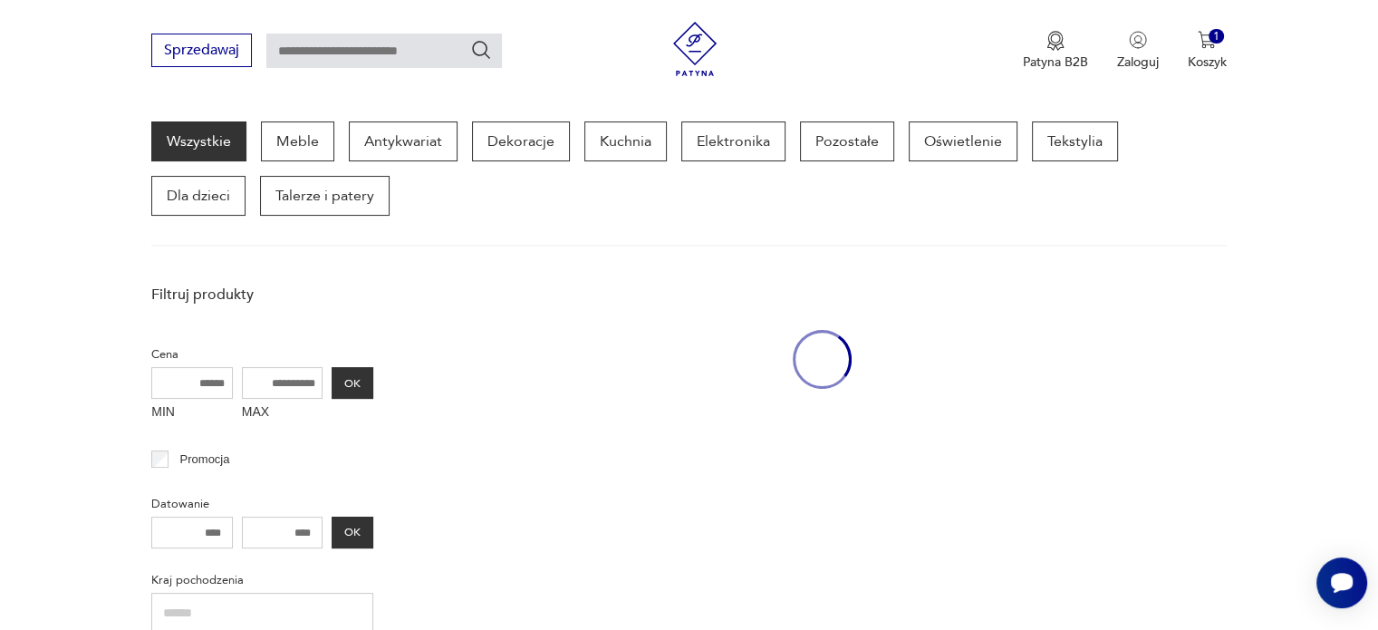
scroll to position [234, 0]
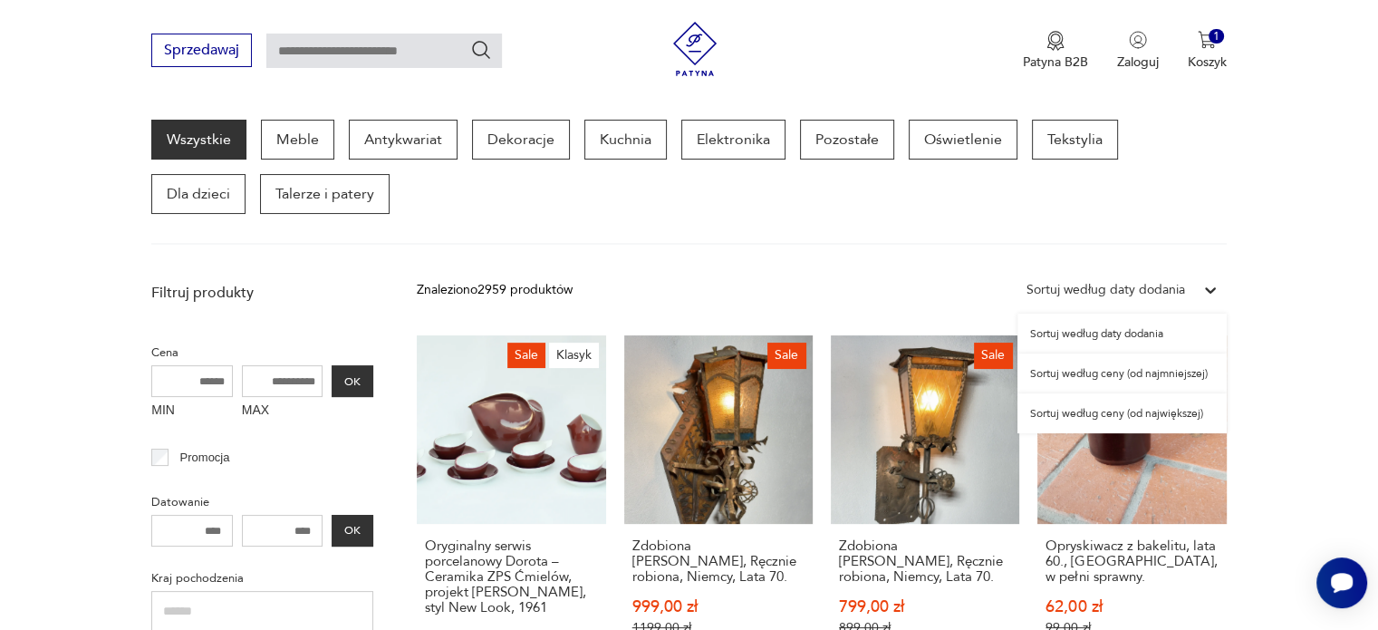
click at [1160, 291] on div "Sortuj według daty dodania" at bounding box center [1106, 290] width 159 height 20
click at [1103, 376] on div "Sortuj według ceny (od najmniejszej)" at bounding box center [1122, 373] width 209 height 40
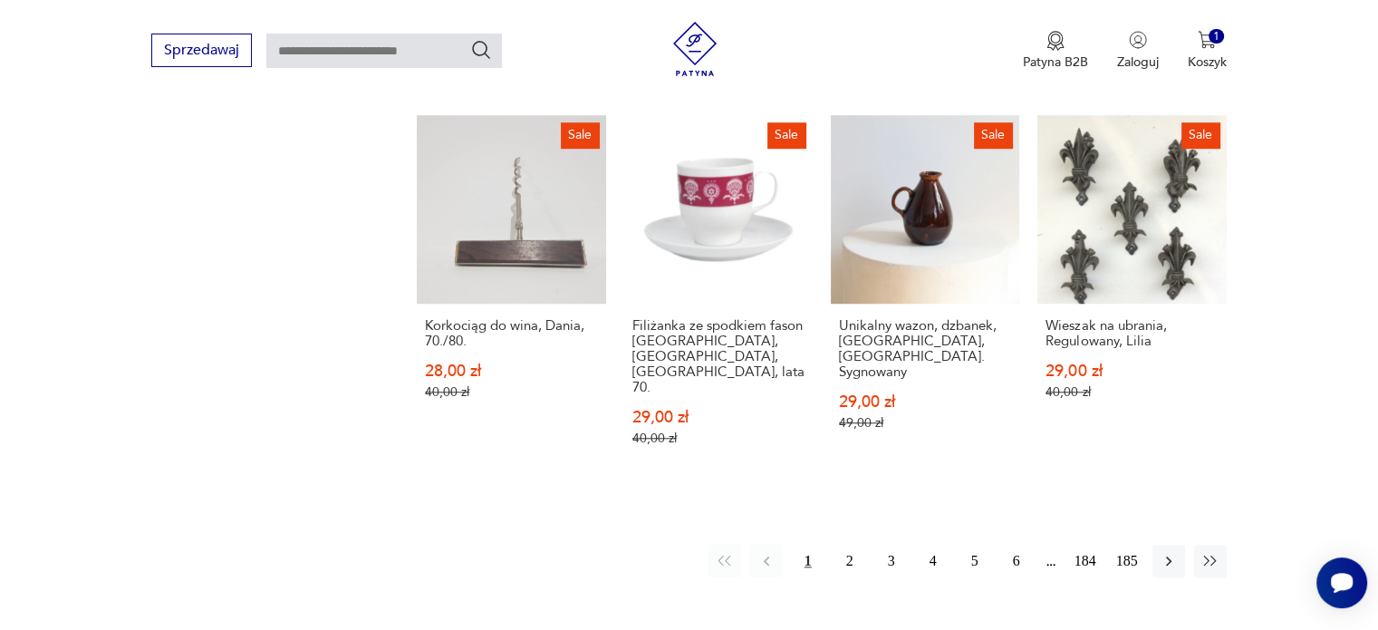
scroll to position [1580, 0]
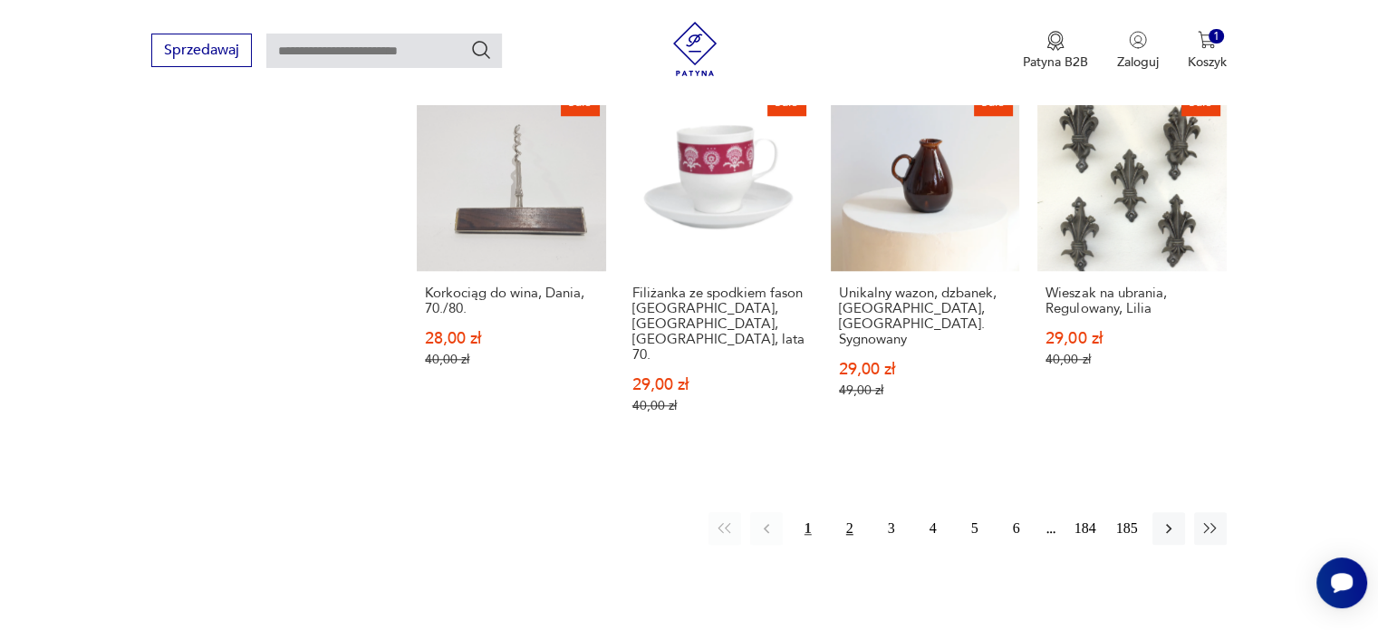
click at [848, 512] on button "2" at bounding box center [850, 528] width 33 height 33
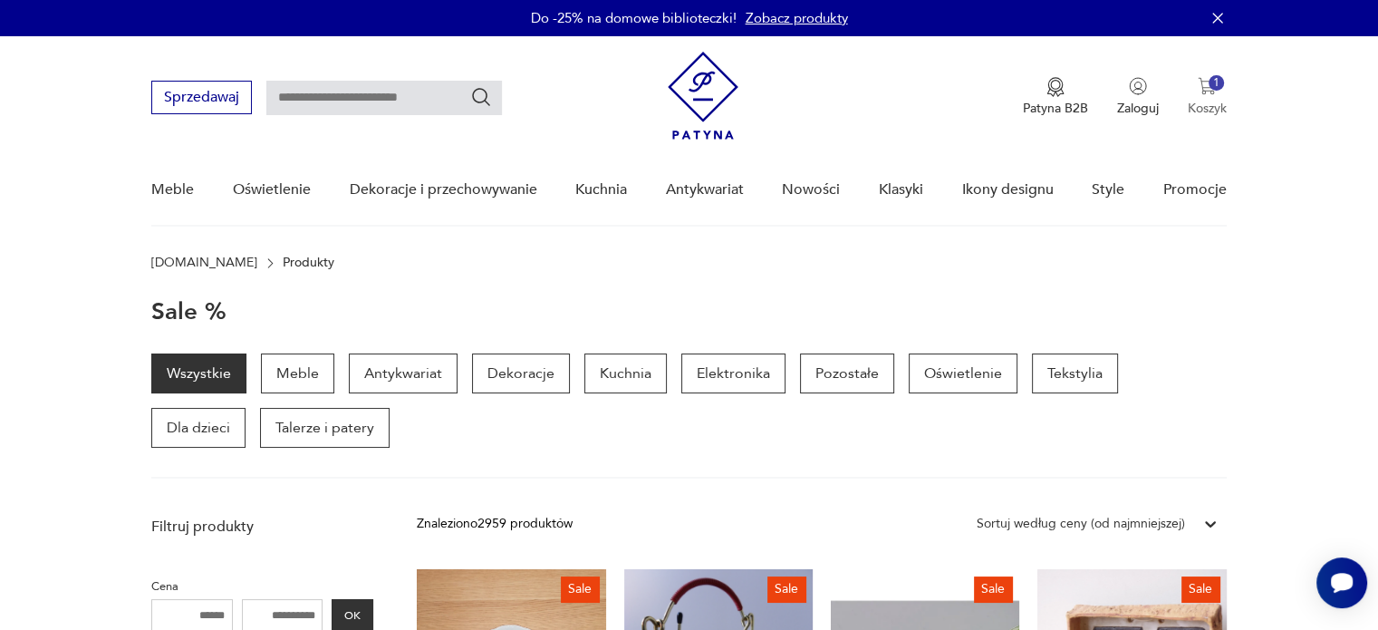
click at [1203, 88] on img "button" at bounding box center [1207, 86] width 18 height 18
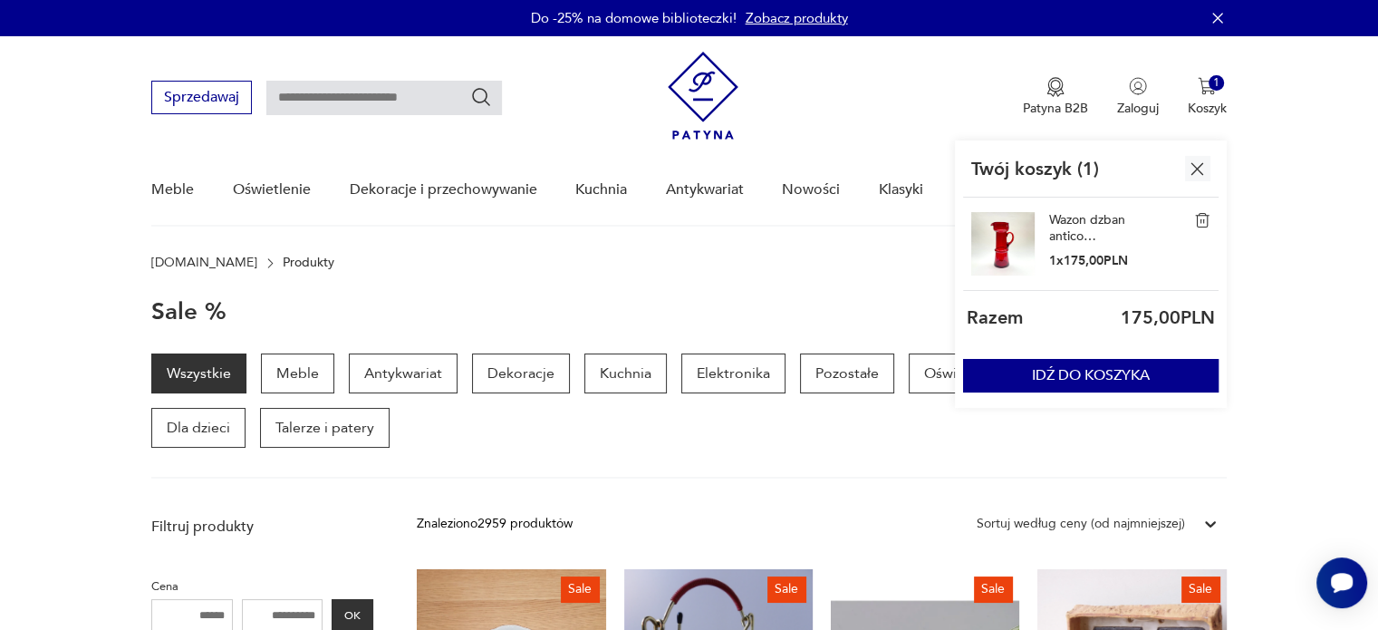
click at [1069, 215] on link "Wazon dzban antico Zuber Czesław Huta Barbara lata 70" at bounding box center [1094, 228] width 91 height 33
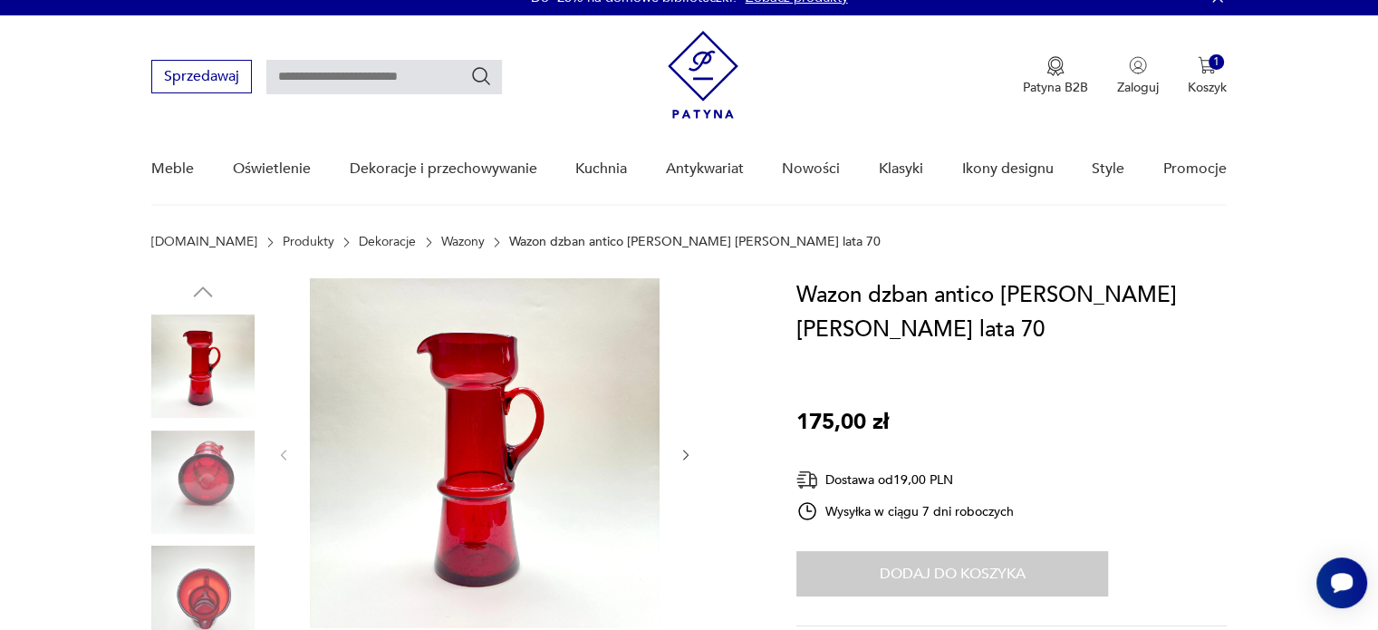
scroll to position [25, 0]
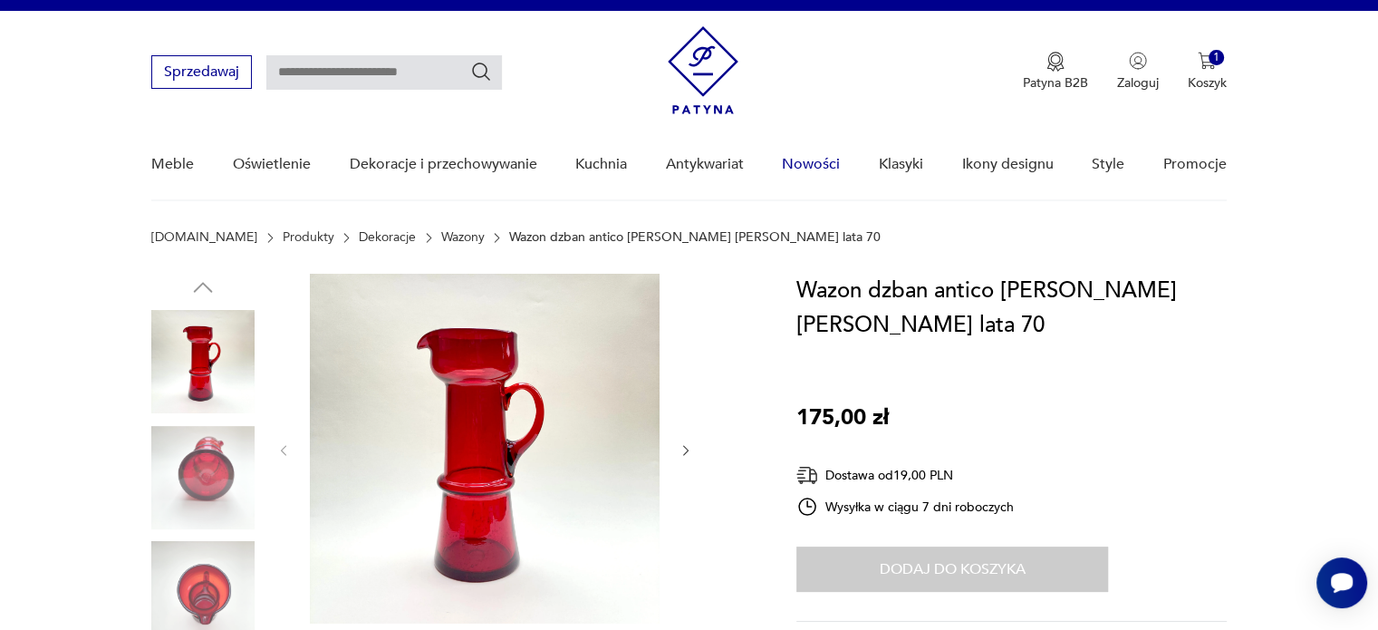
click at [822, 155] on link "Nowości" at bounding box center [811, 165] width 58 height 70
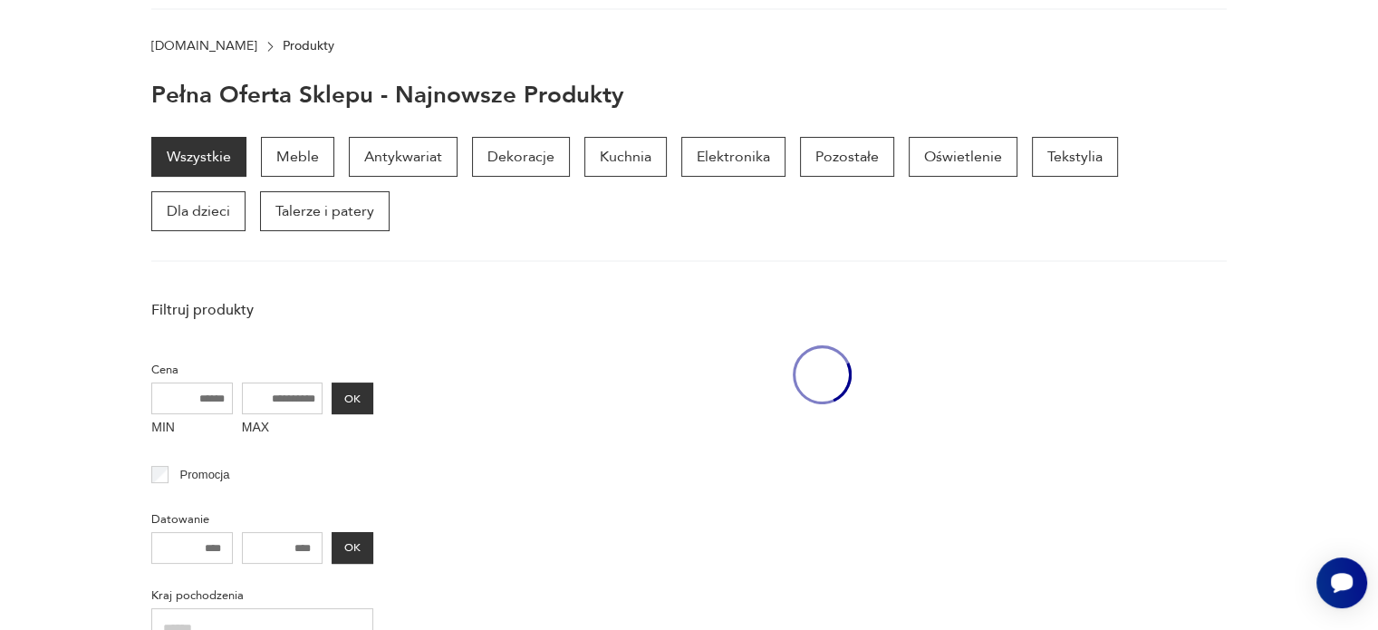
scroll to position [234, 0]
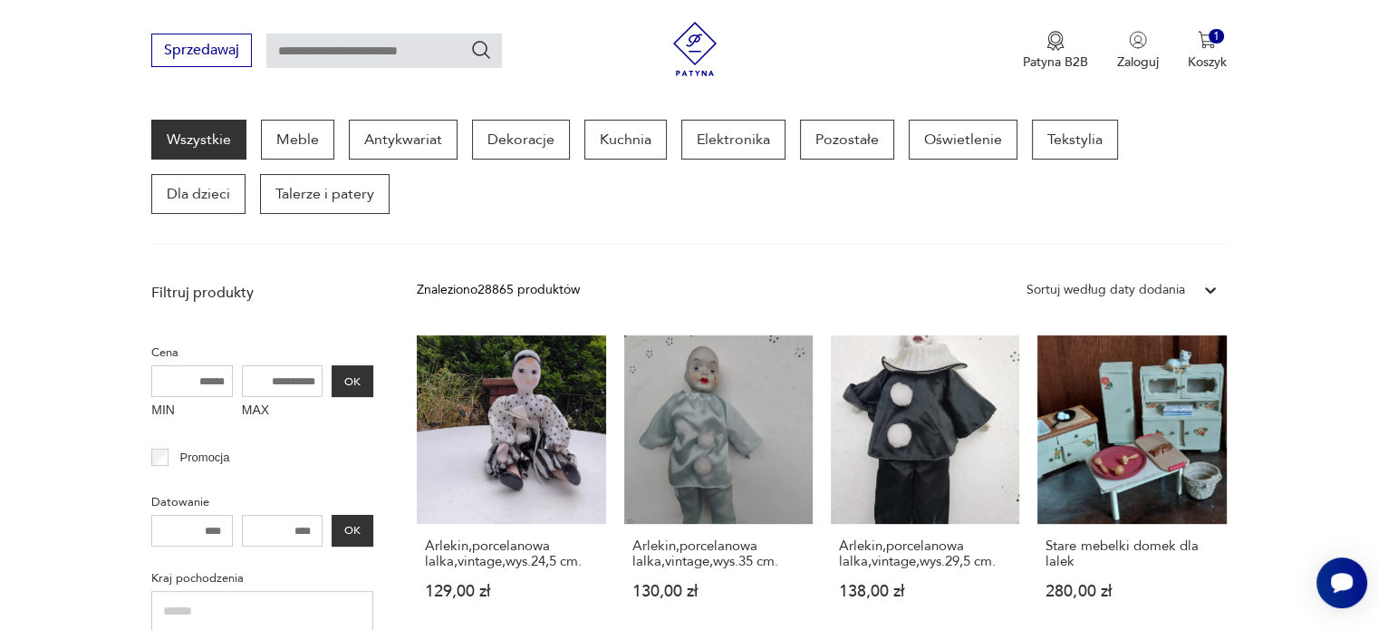
click at [1145, 293] on div "Sortuj według daty dodania" at bounding box center [1106, 290] width 159 height 20
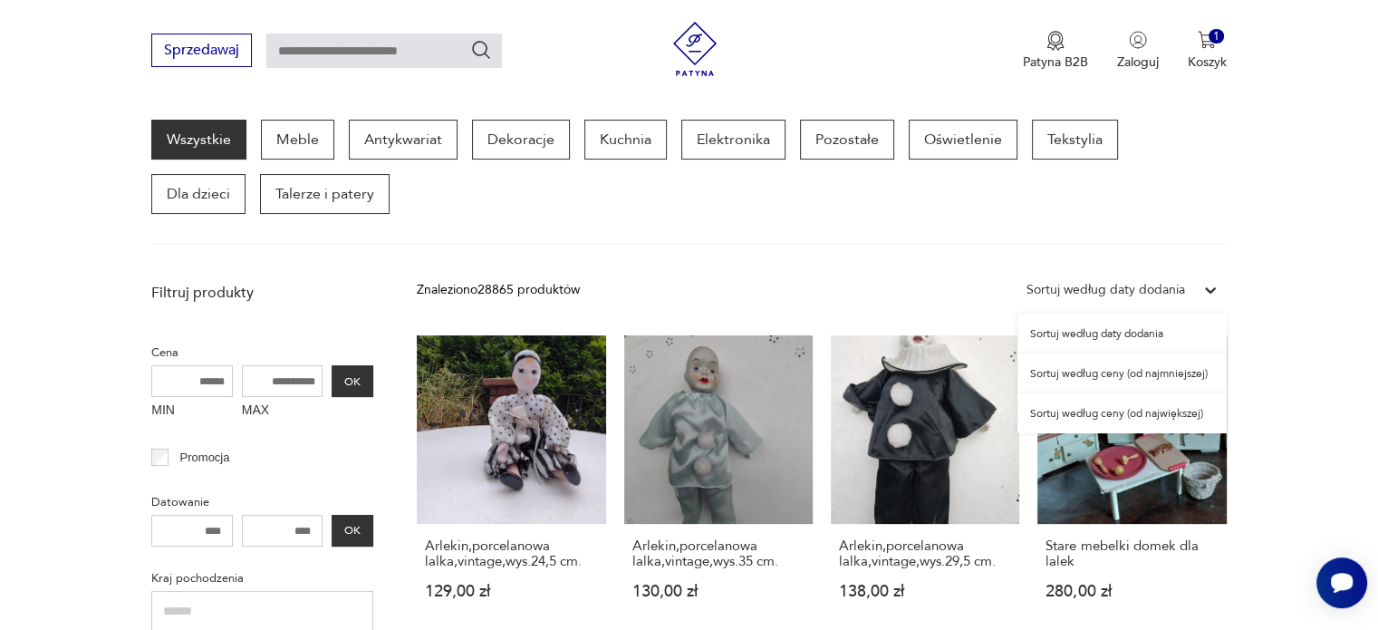
click at [1102, 362] on div "Sortuj według ceny (od najmniejszej)" at bounding box center [1122, 373] width 209 height 40
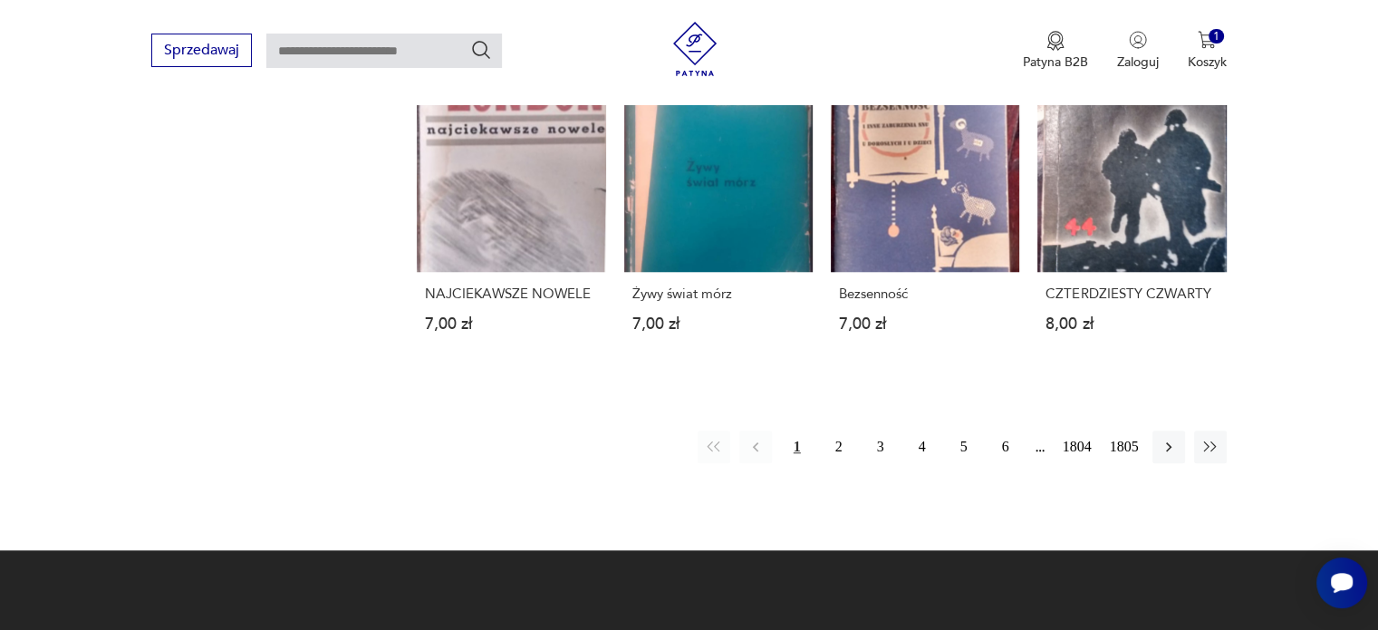
scroll to position [1464, 0]
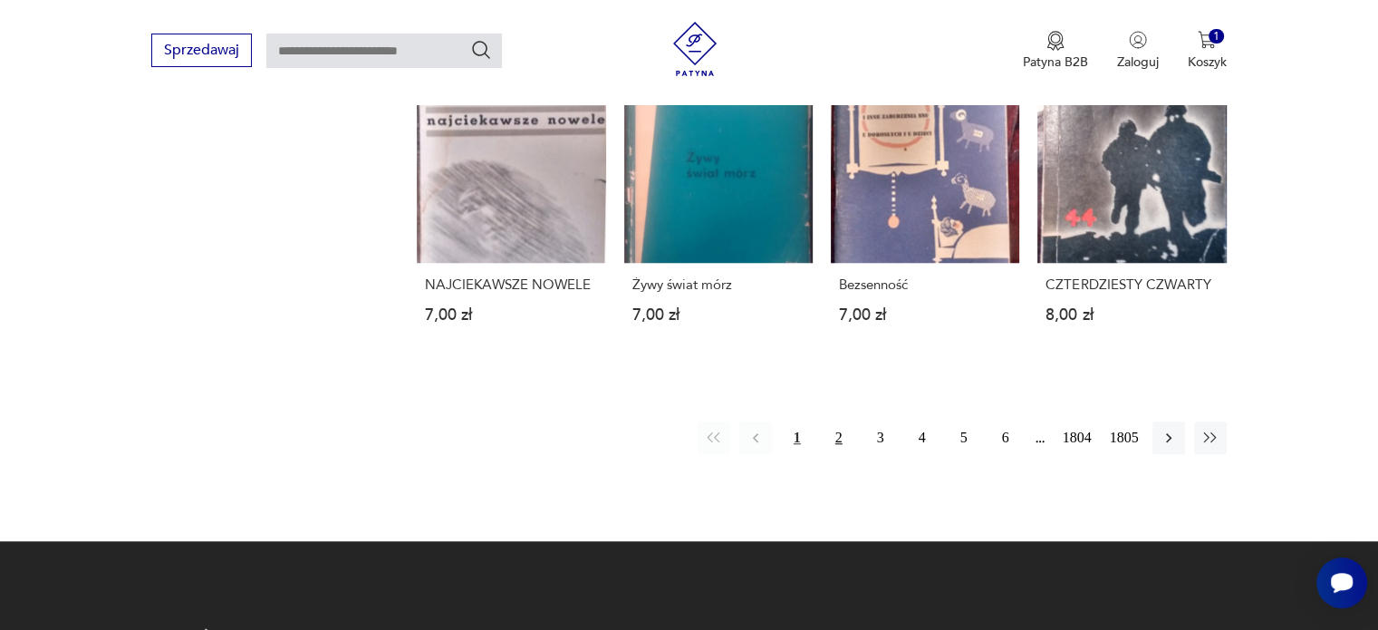
click at [837, 444] on button "2" at bounding box center [839, 437] width 33 height 33
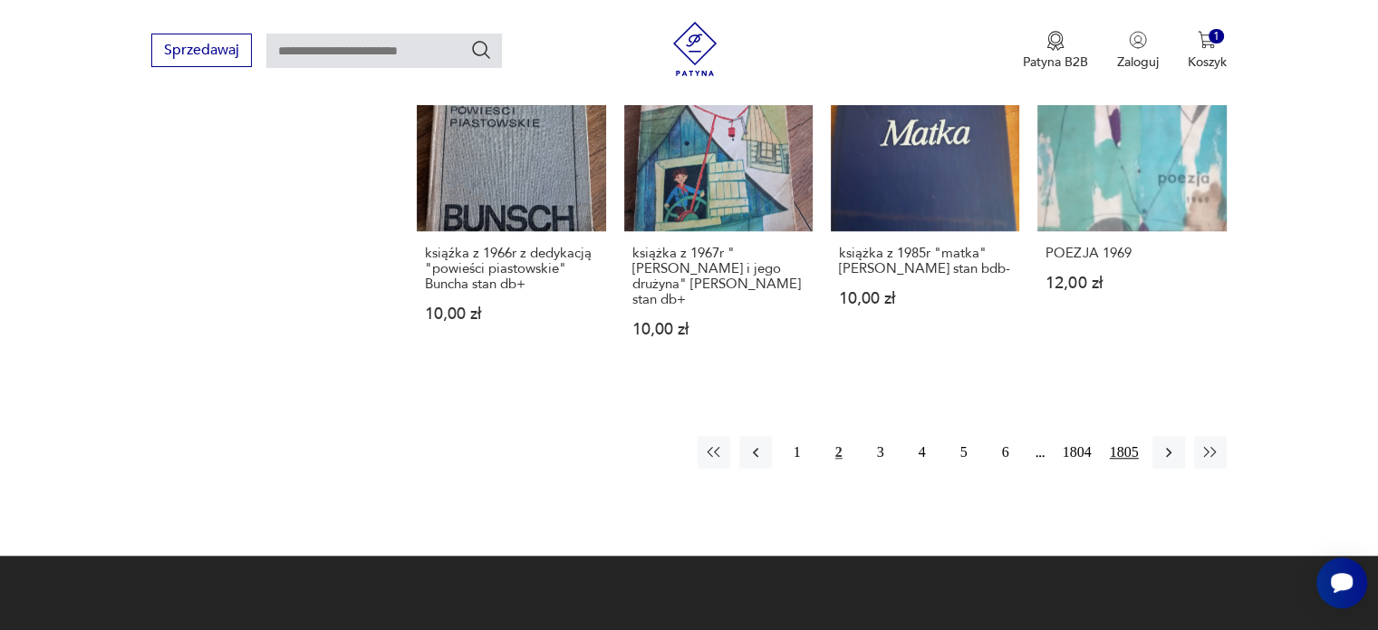
scroll to position [1539, 0]
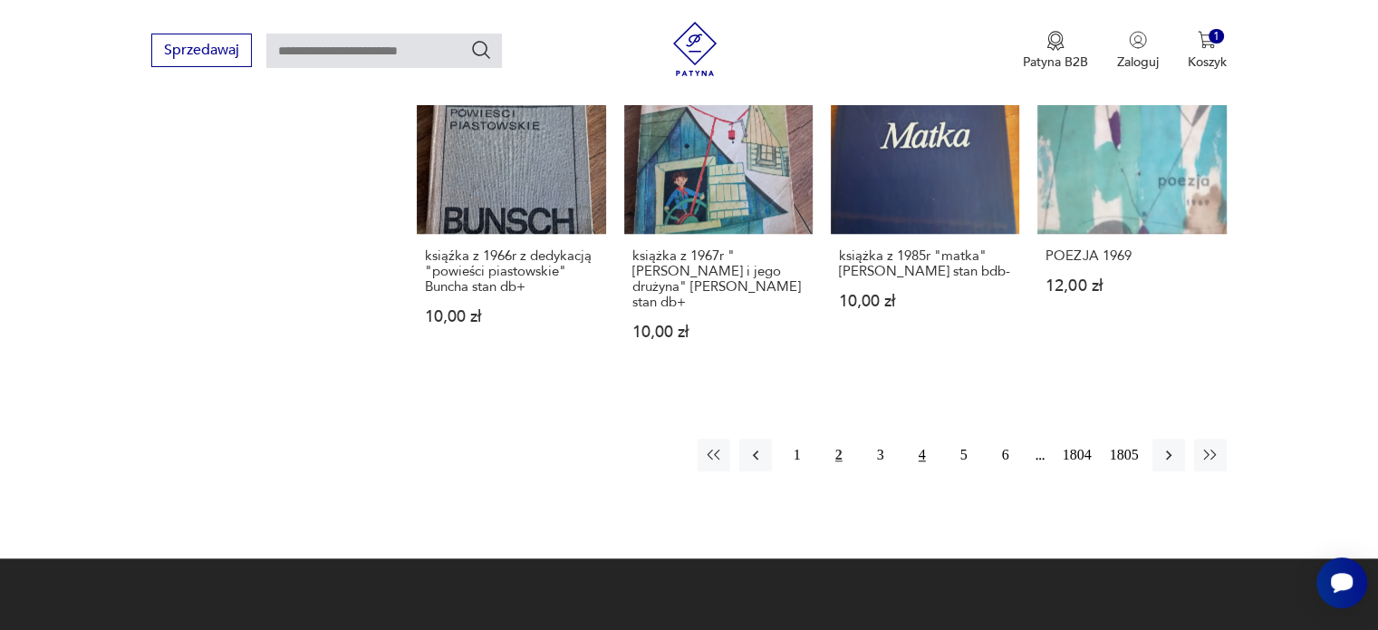
click at [918, 439] on button "4" at bounding box center [922, 455] width 33 height 33
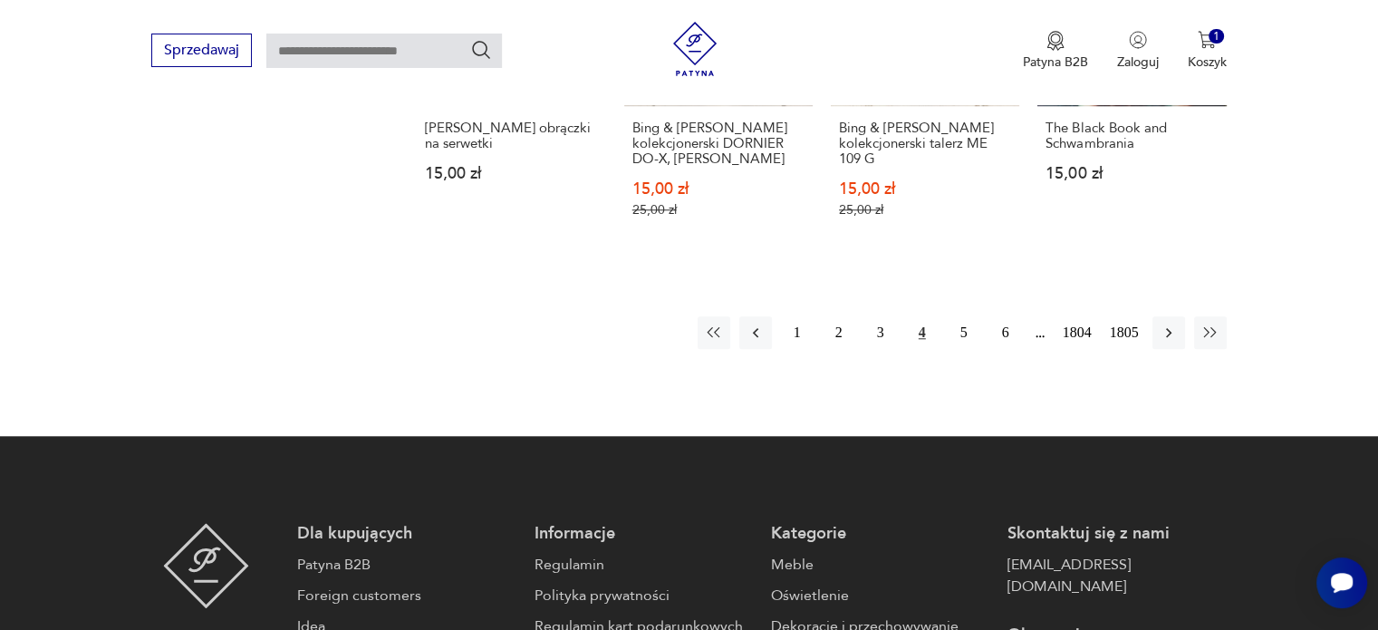
scroll to position [1700, 0]
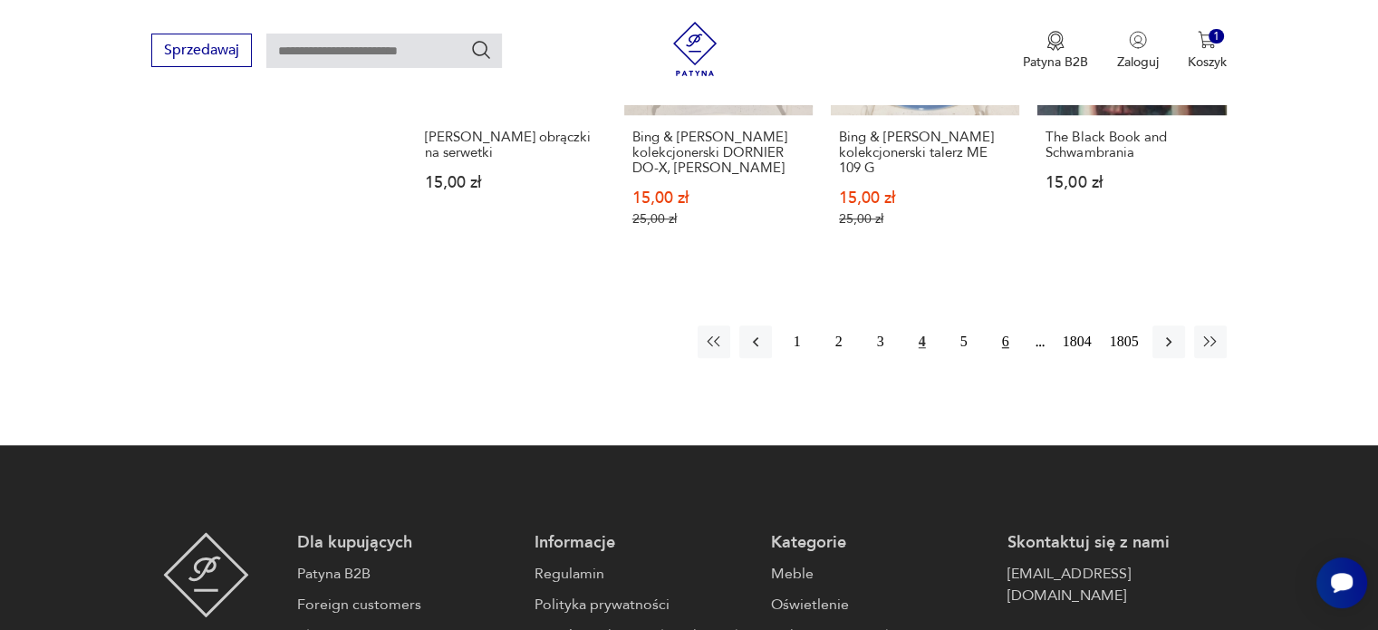
click at [1008, 344] on button "6" at bounding box center [1005, 341] width 33 height 33
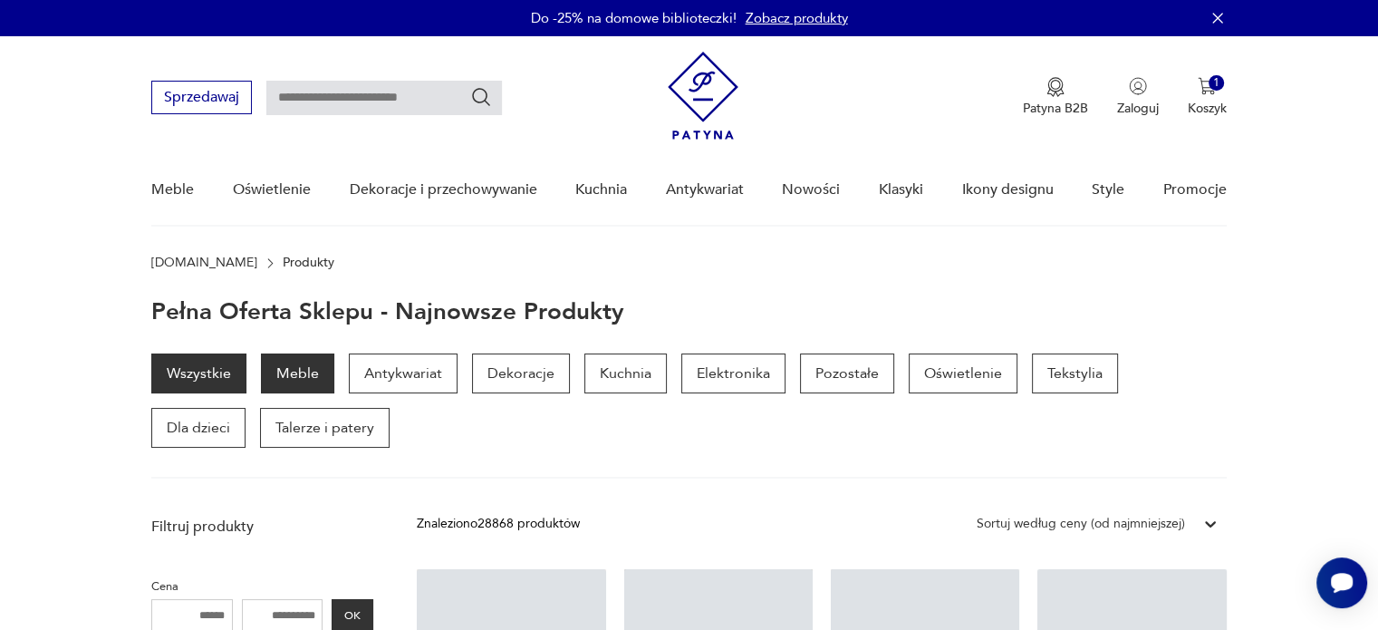
click at [276, 378] on p "Meble" at bounding box center [297, 373] width 73 height 40
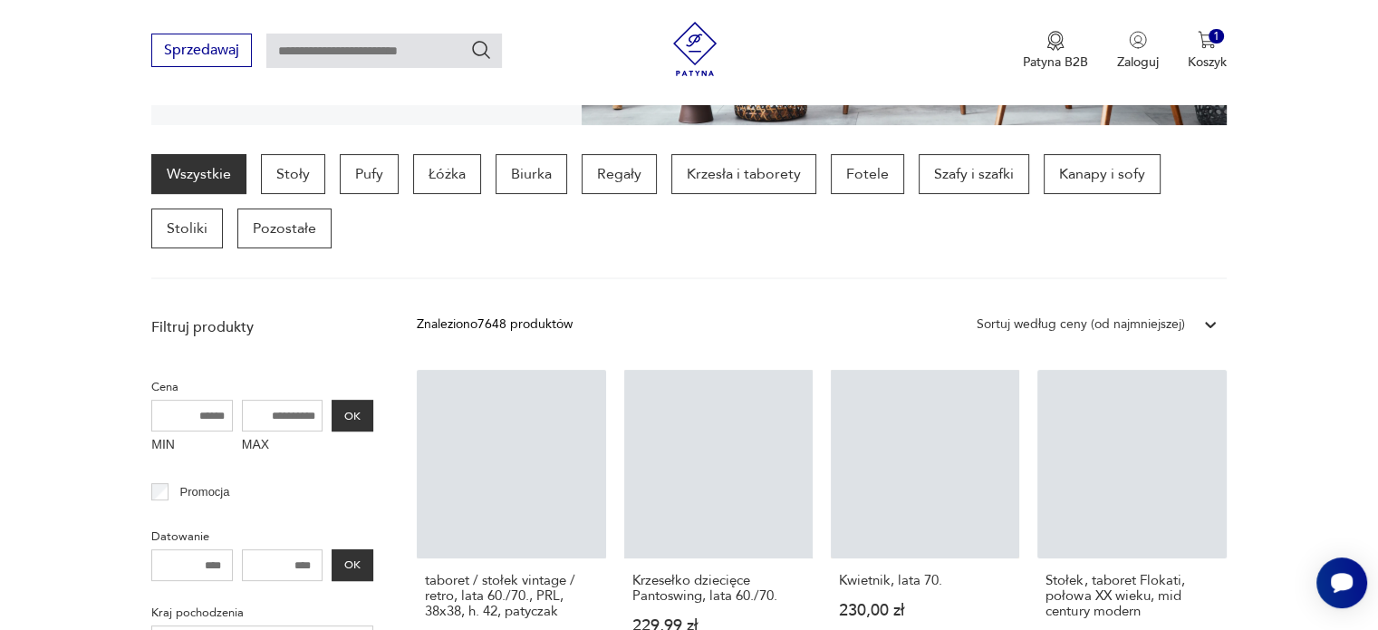
scroll to position [417, 0]
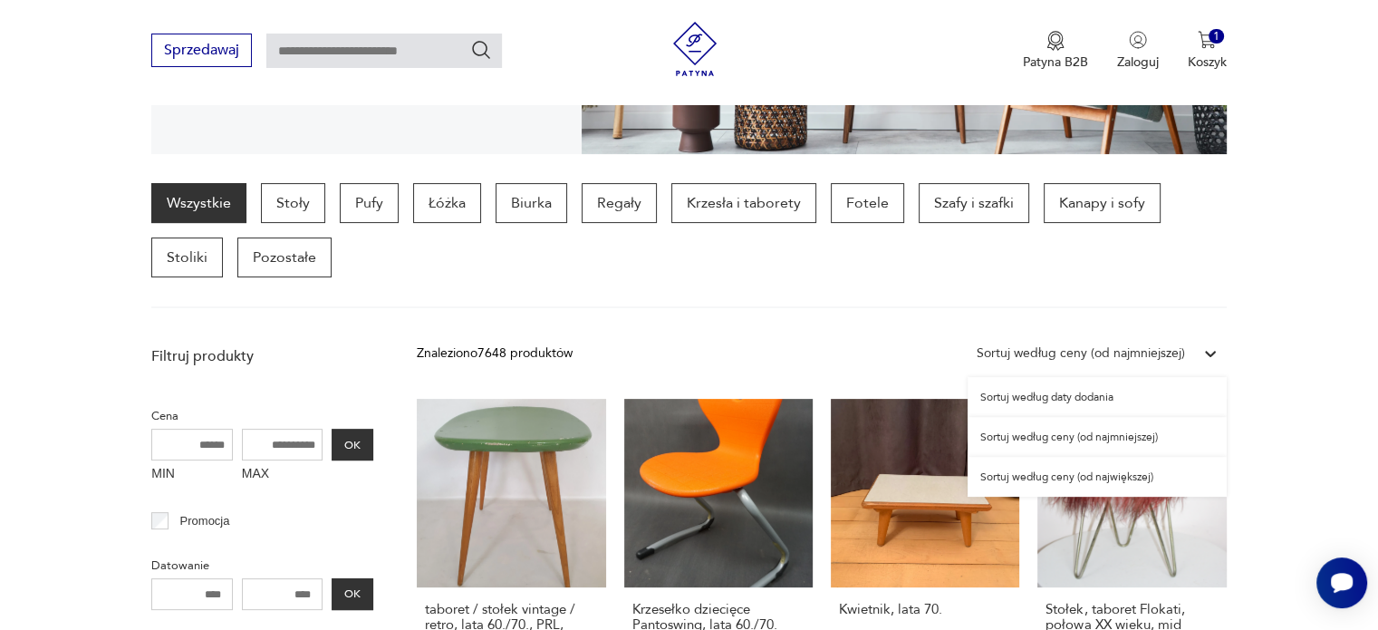
click at [1094, 346] on div "Sortuj według ceny (od najmniejszej)" at bounding box center [1081, 353] width 208 height 20
click at [1082, 435] on div "Sortuj według ceny (od najmniejszej)" at bounding box center [1097, 437] width 259 height 40
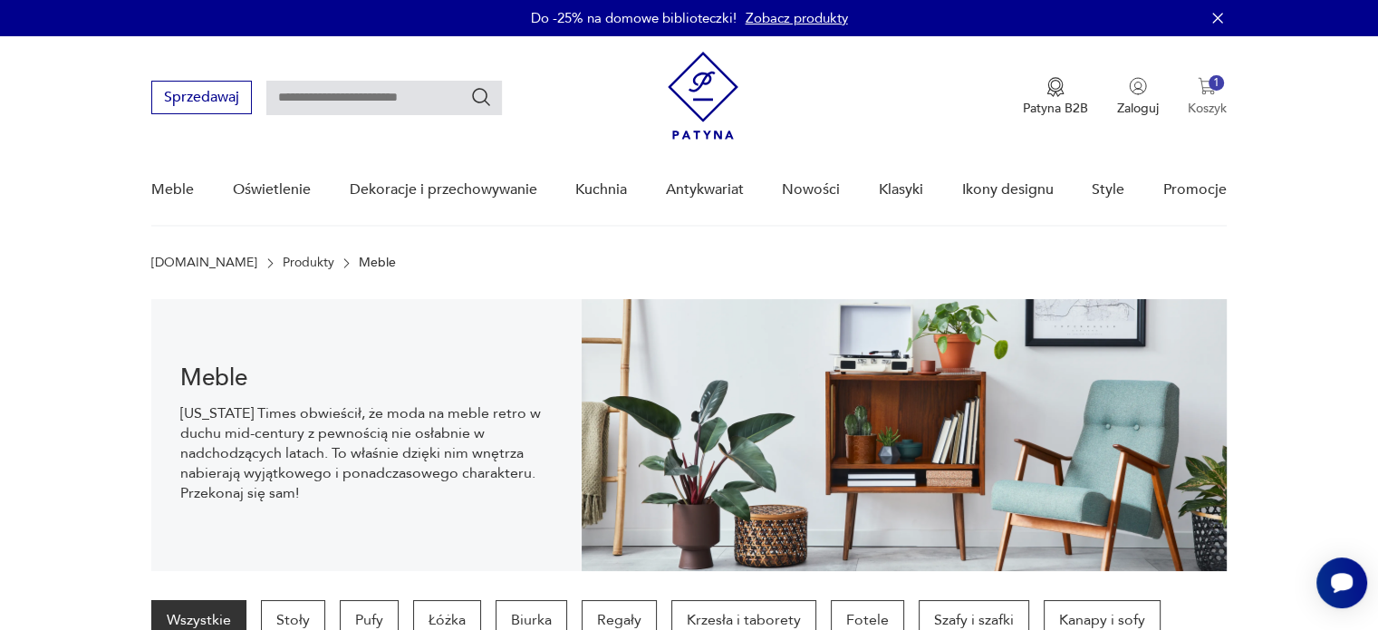
click at [1200, 94] on img "button" at bounding box center [1207, 86] width 18 height 18
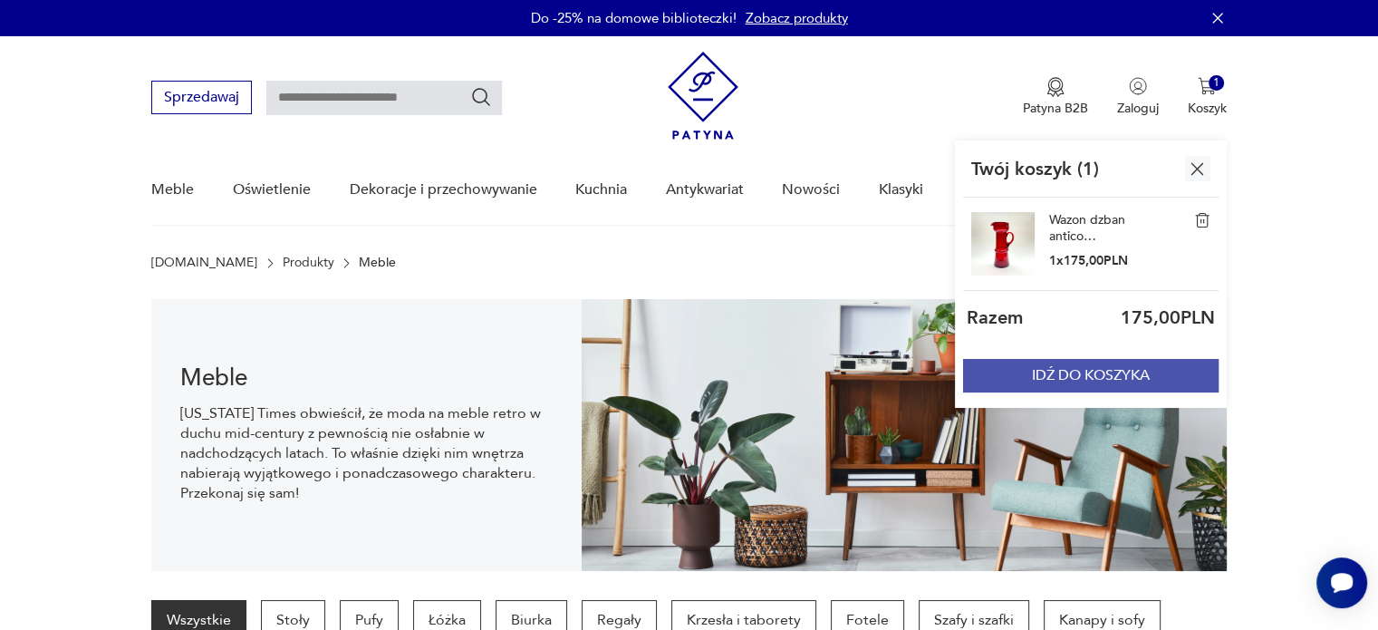
click at [1066, 379] on button "IDŹ DO KOSZYKA" at bounding box center [1091, 376] width 256 height 34
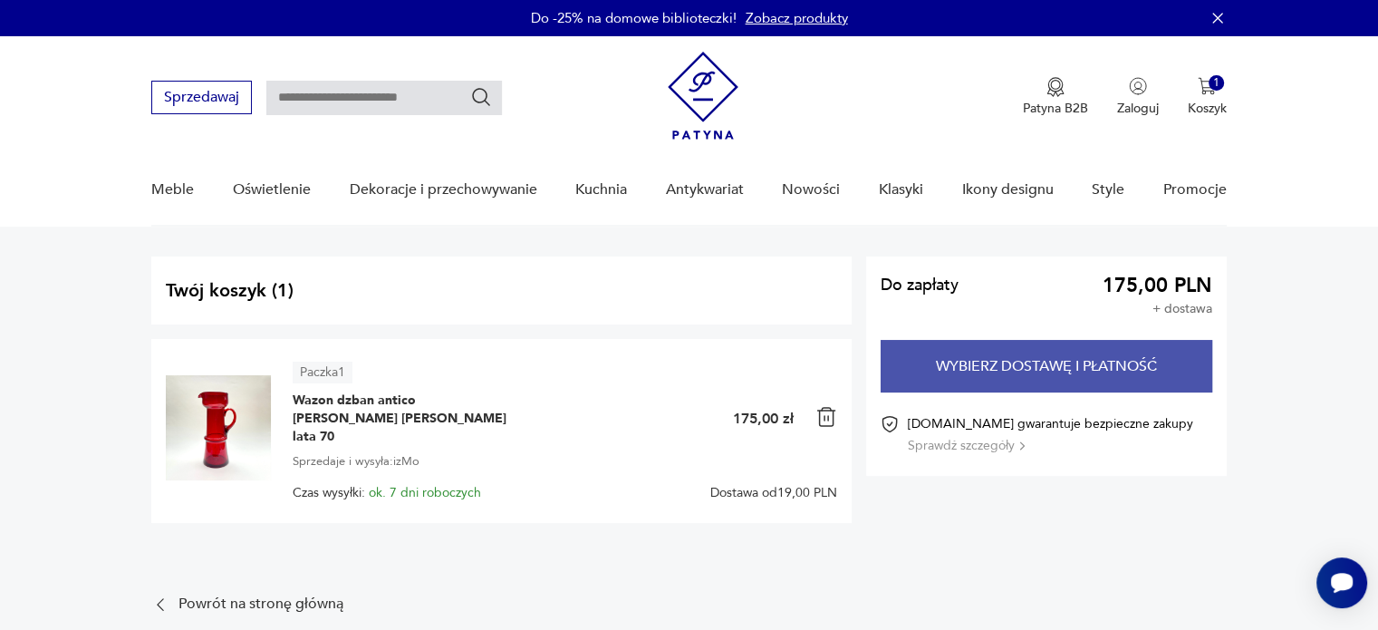
click at [995, 354] on button "Wybierz dostawę i płatność" at bounding box center [1047, 366] width 332 height 53
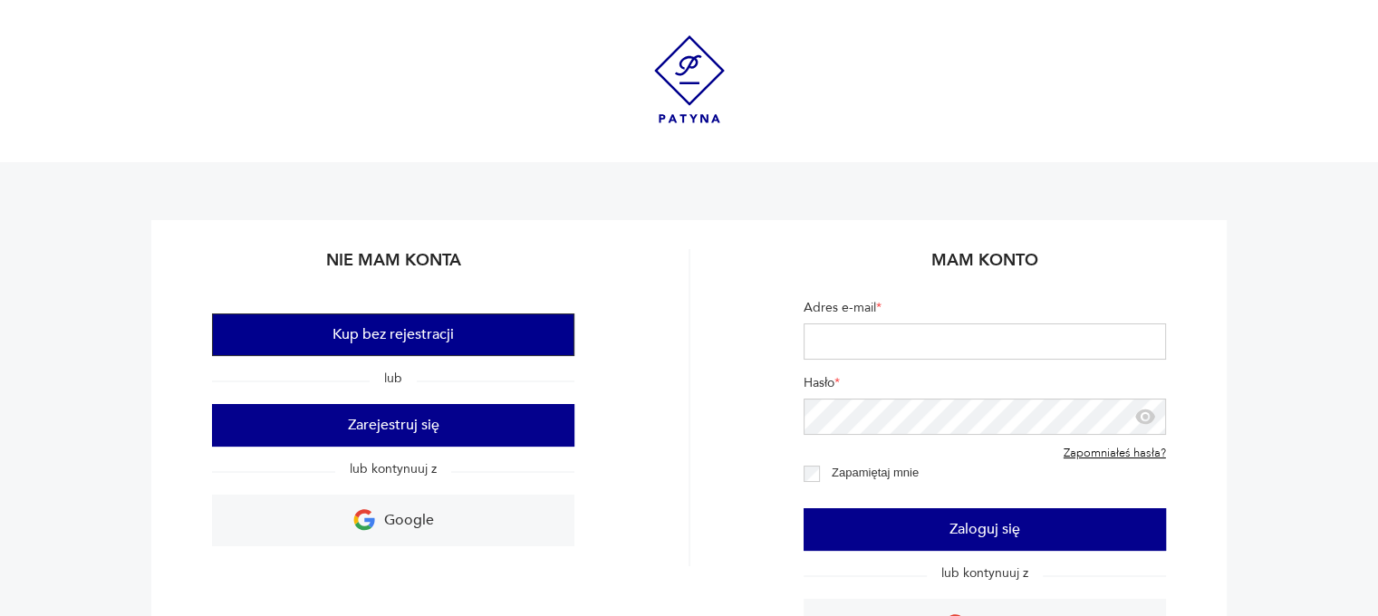
click at [466, 336] on button "Kup bez rejestracji" at bounding box center [393, 335] width 362 height 43
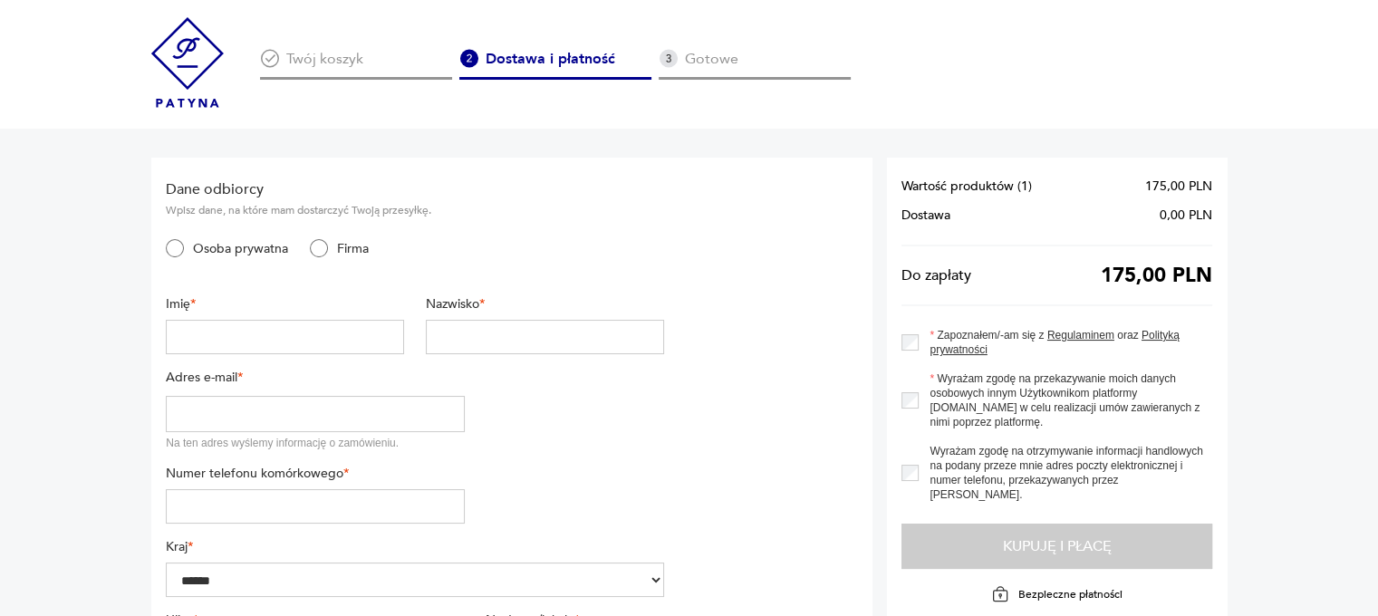
click at [301, 343] on input "text" at bounding box center [285, 337] width 238 height 34
type input "*****"
click at [587, 328] on input "text" at bounding box center [545, 337] width 238 height 34
type input "******"
click at [372, 409] on input "email" at bounding box center [315, 414] width 299 height 36
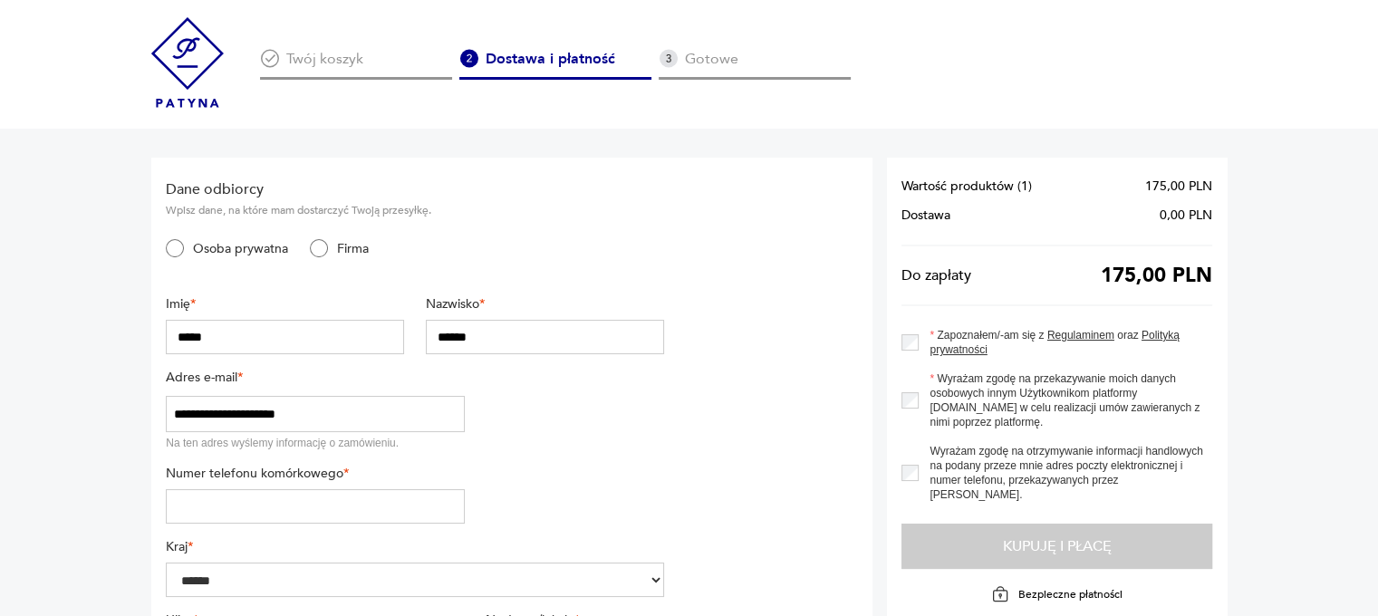
type input "**********"
click at [290, 512] on input "tel" at bounding box center [315, 506] width 299 height 34
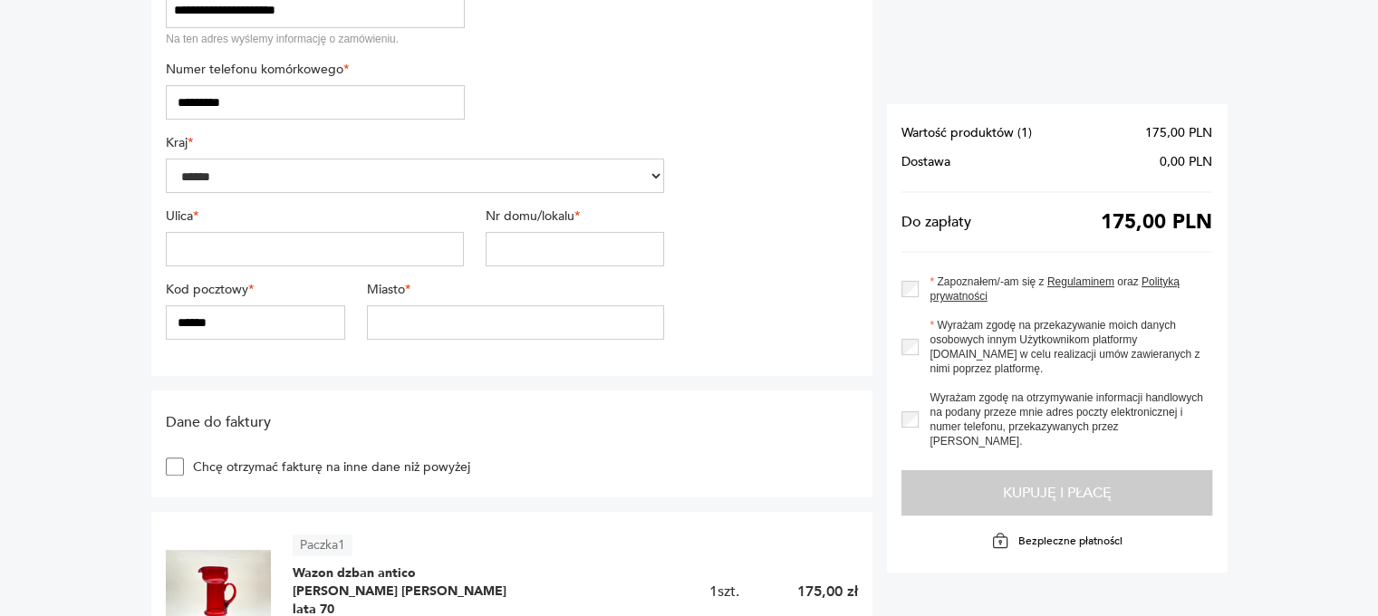
scroll to position [398, 0]
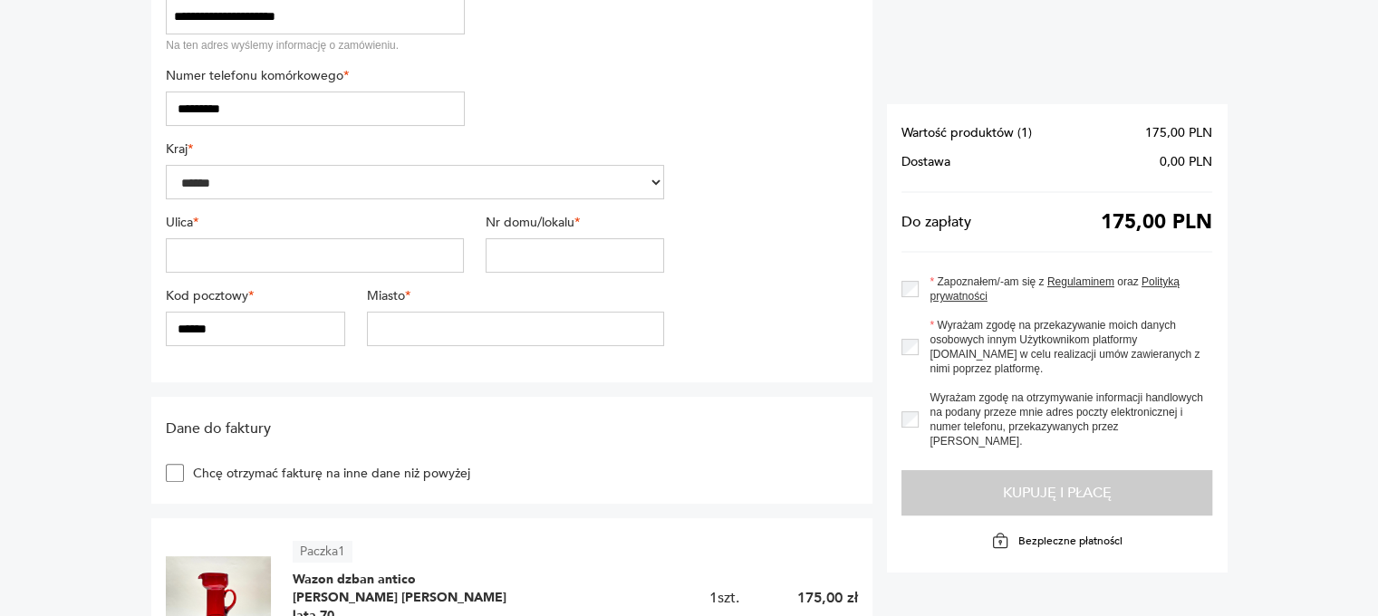
type input "*********"
click at [301, 256] on input "text" at bounding box center [315, 255] width 298 height 34
type input "**********"
click at [572, 248] on input "text" at bounding box center [575, 255] width 179 height 34
type input "****"
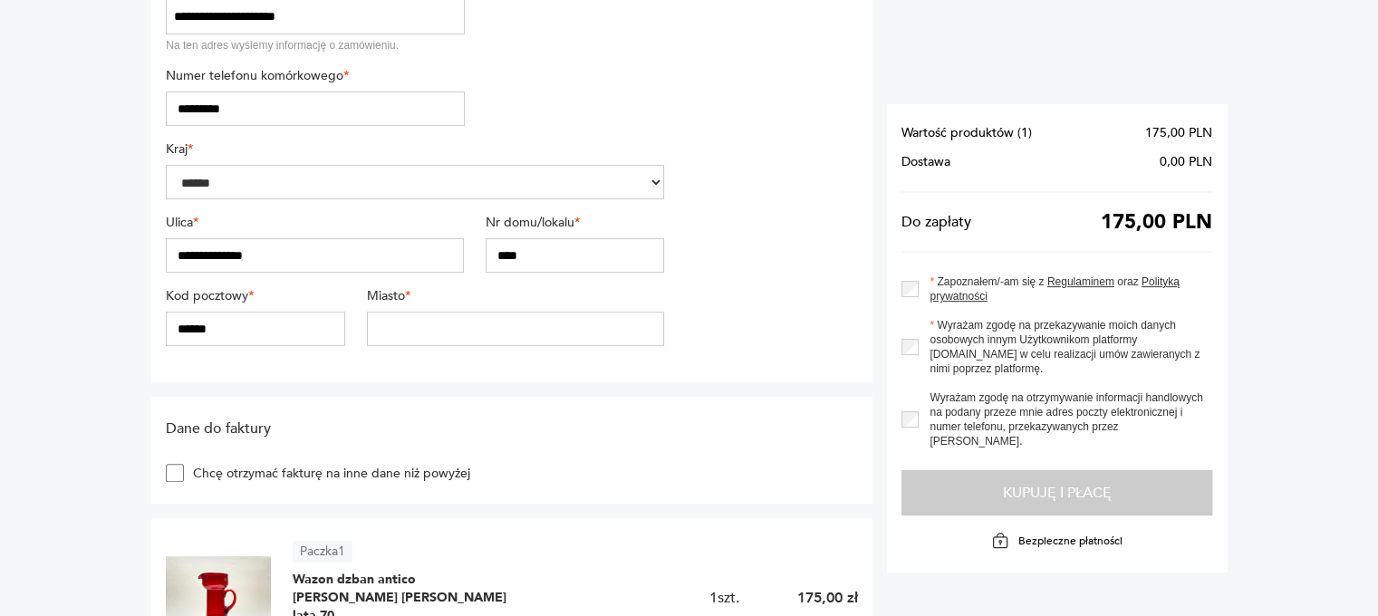
click at [261, 329] on input "******" at bounding box center [255, 329] width 179 height 34
type input "******"
click at [446, 326] on input "text" at bounding box center [516, 329] width 298 height 34
type input "******"
click at [569, 436] on h2 "Dane do faktury" at bounding box center [415, 429] width 498 height 20
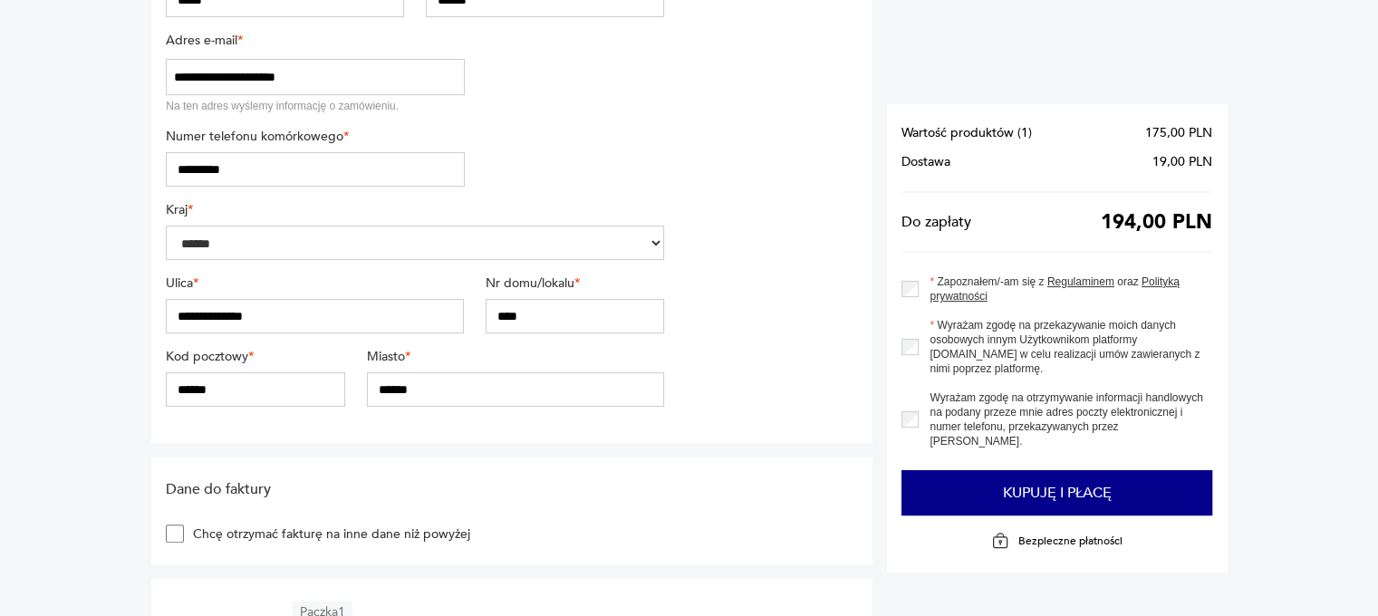
scroll to position [340, 0]
drag, startPoint x: 358, startPoint y: 318, endPoint x: 86, endPoint y: 350, distance: 273.7
click at [86, 350] on section "**********" at bounding box center [689, 578] width 1378 height 1579
type input "**********"
drag, startPoint x: 568, startPoint y: 314, endPoint x: 418, endPoint y: 312, distance: 150.4
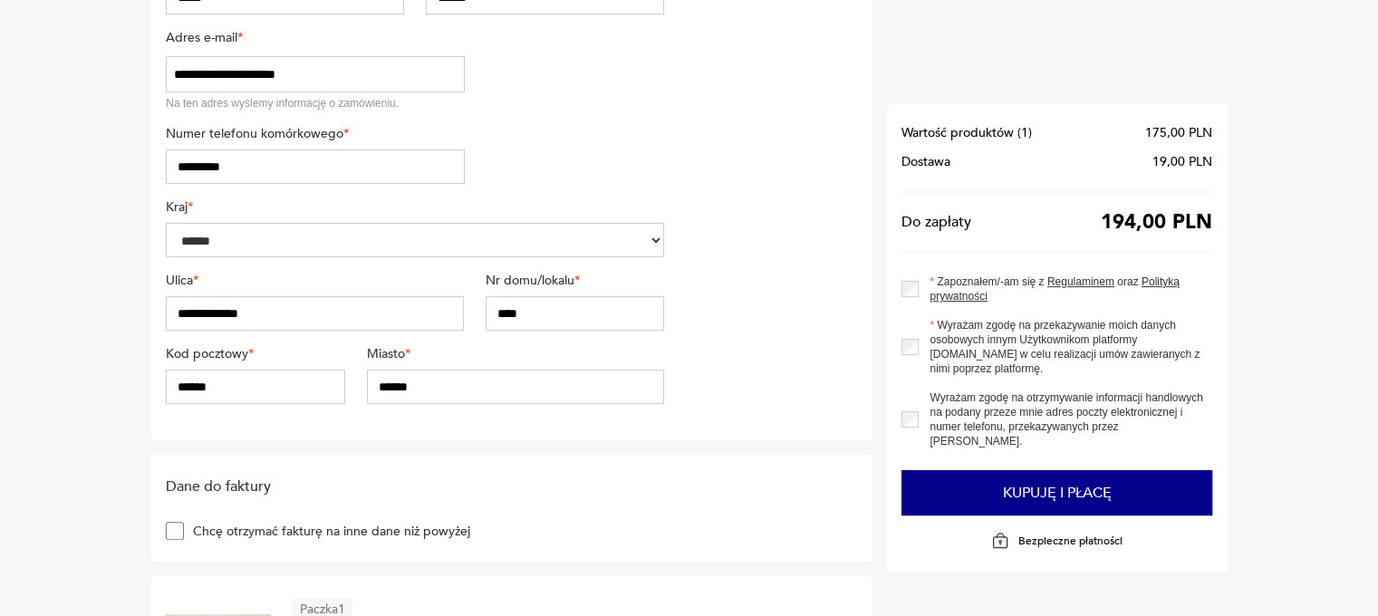
click at [418, 312] on div "**********" at bounding box center [415, 308] width 498 height 73
type input "******"
drag, startPoint x: 312, startPoint y: 394, endPoint x: 75, endPoint y: 388, distance: 236.6
click at [75, 388] on section "**********" at bounding box center [689, 578] width 1378 height 1579
type input "******"
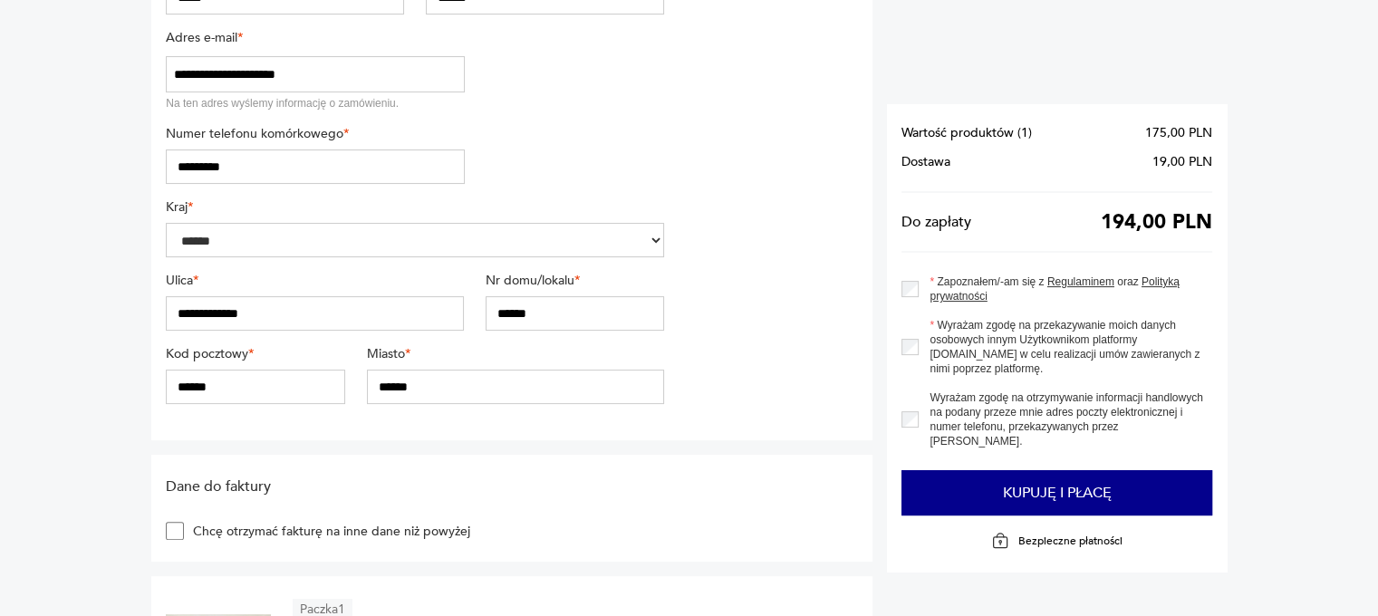
drag, startPoint x: 511, startPoint y: 383, endPoint x: 301, endPoint y: 383, distance: 210.2
click at [301, 383] on div "Kod pocztowy * ****** Miasto * ******" at bounding box center [415, 381] width 498 height 73
type input "********"
click at [278, 393] on input "******" at bounding box center [255, 387] width 179 height 34
click at [57, 333] on section "**********" at bounding box center [689, 578] width 1378 height 1579
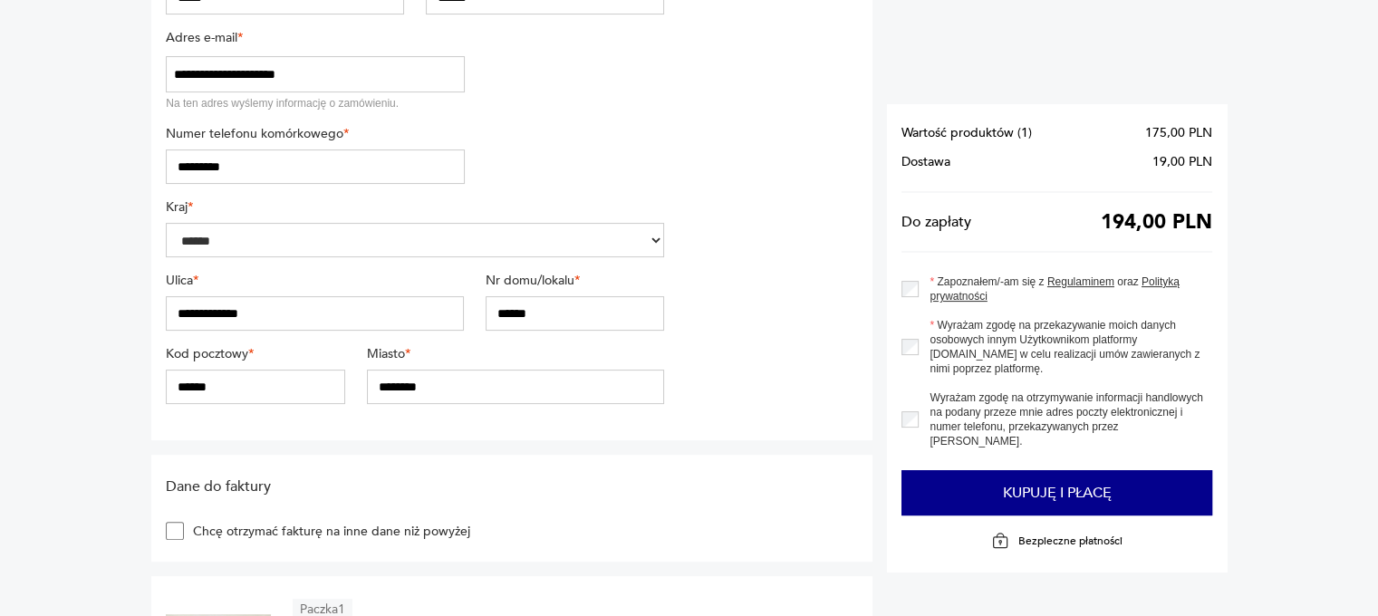
click at [192, 383] on input "******" at bounding box center [255, 387] width 179 height 34
click at [232, 388] on input "******" at bounding box center [255, 387] width 179 height 34
type input "******"
click at [698, 520] on section "Dane do faktury Chcę otrzymać fakturę na inne dane niż powyżej" at bounding box center [511, 508] width 721 height 107
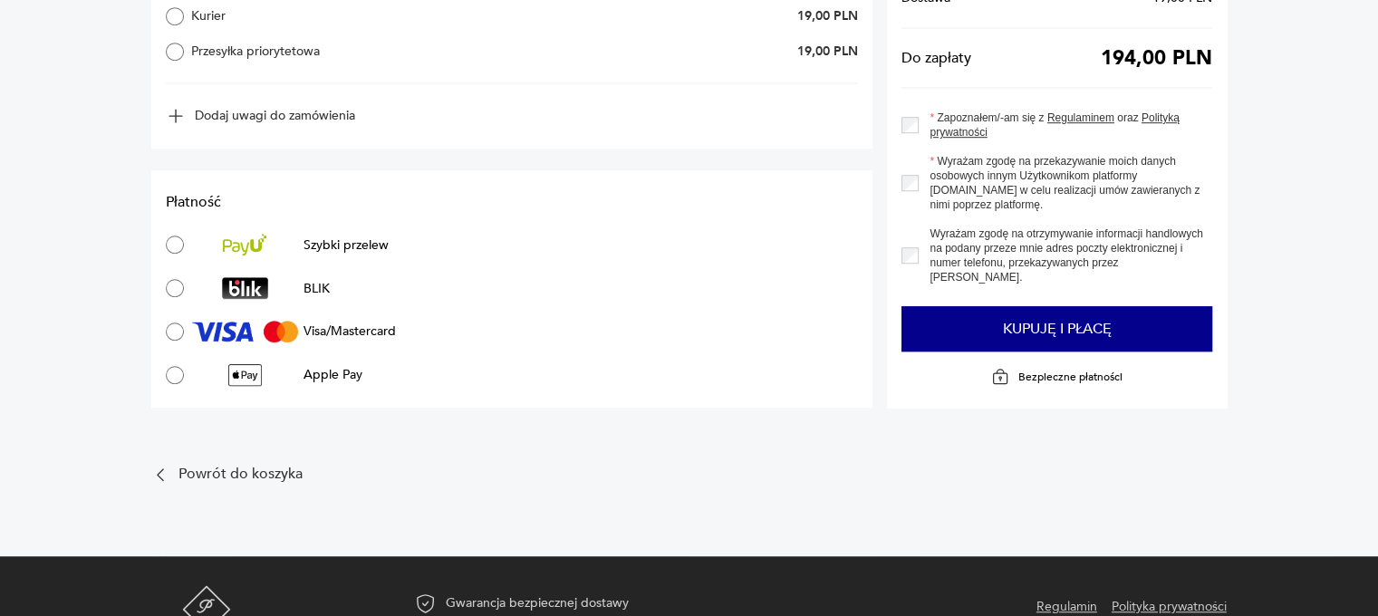
scroll to position [1207, 0]
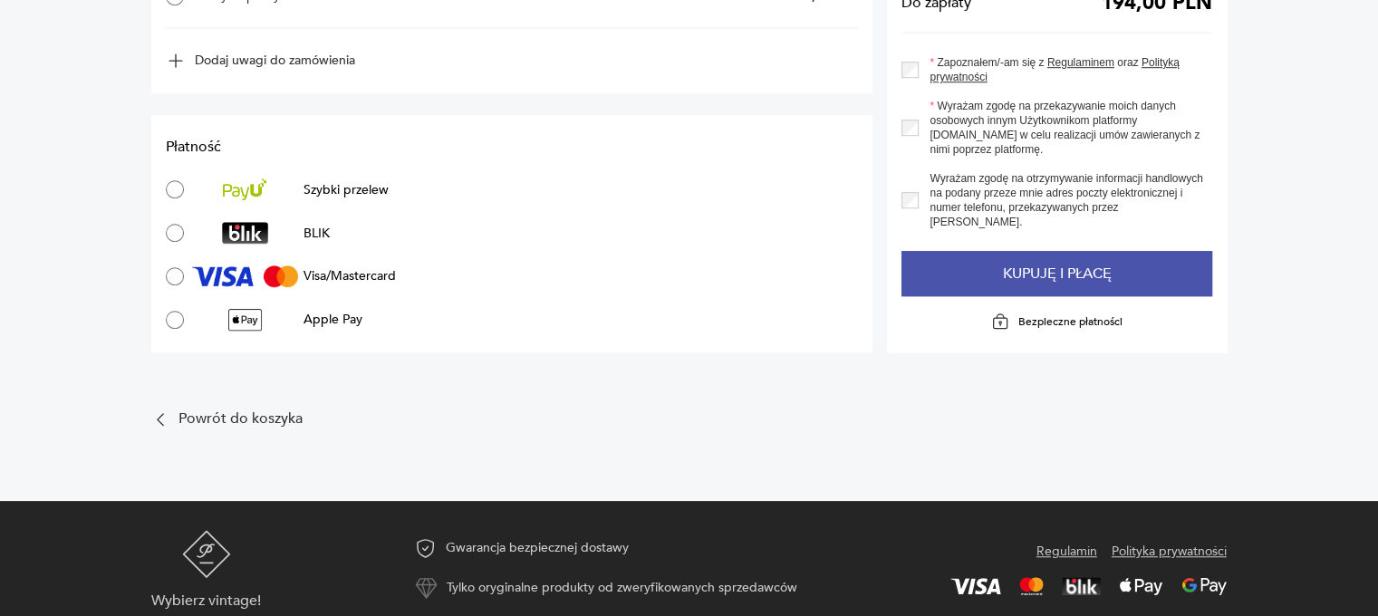
click at [992, 258] on button "Kupuję i płacę" at bounding box center [1057, 273] width 311 height 45
type input "**********"
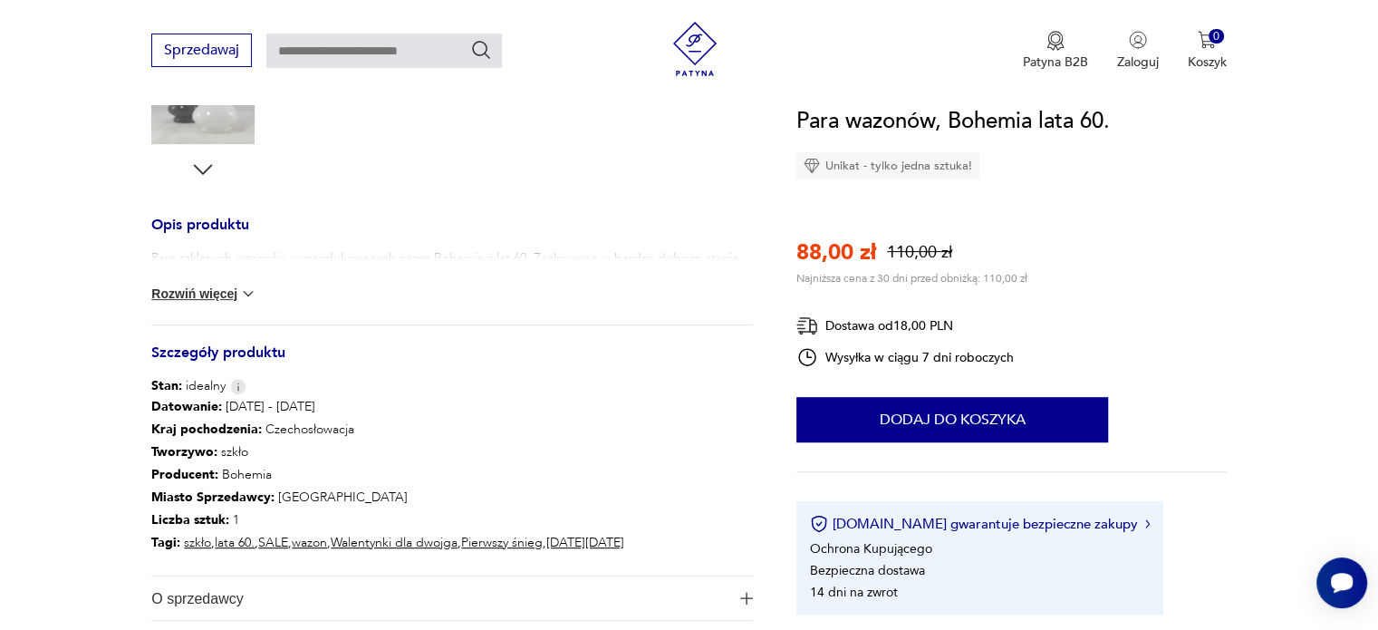
scroll to position [647, 0]
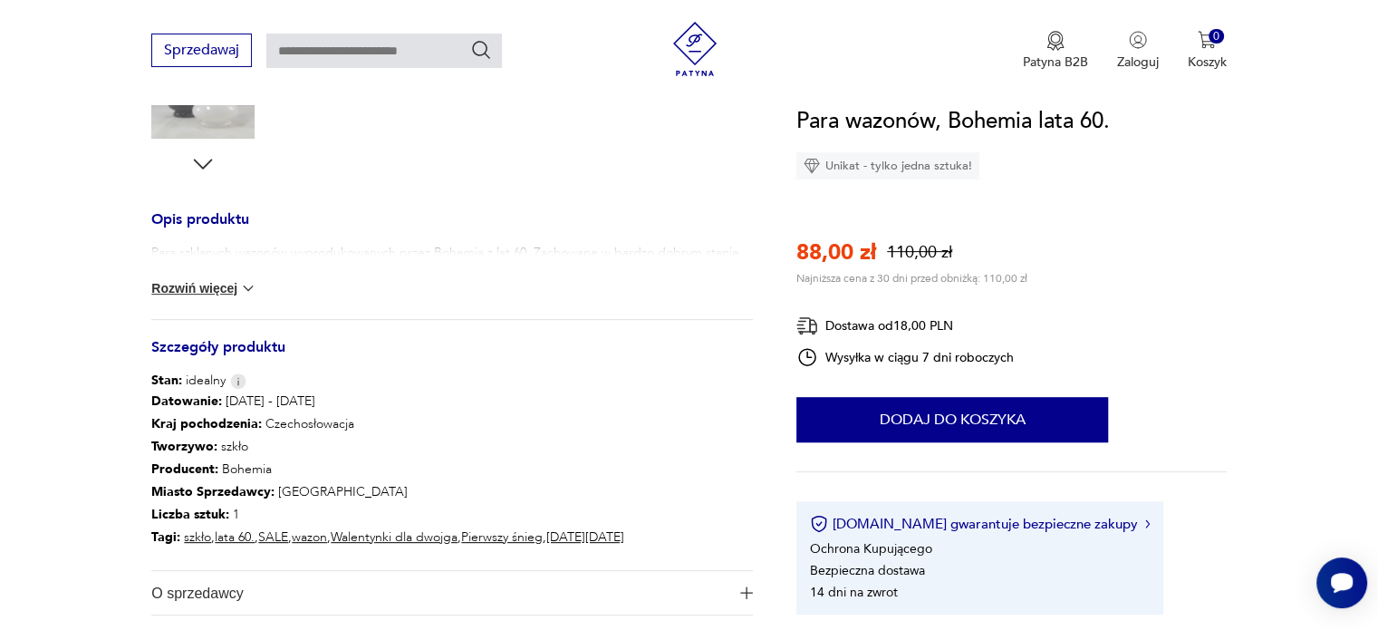
click at [227, 282] on button "Rozwiń więcej" at bounding box center [203, 288] width 105 height 18
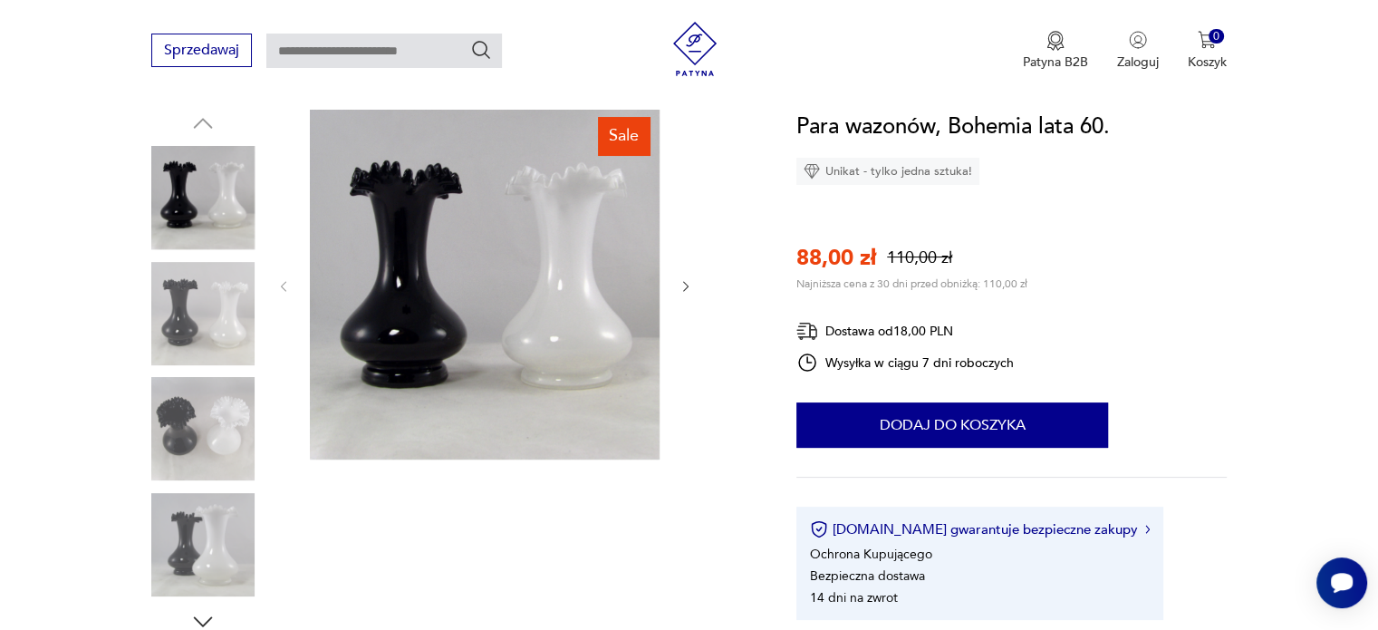
scroll to position [221, 0]
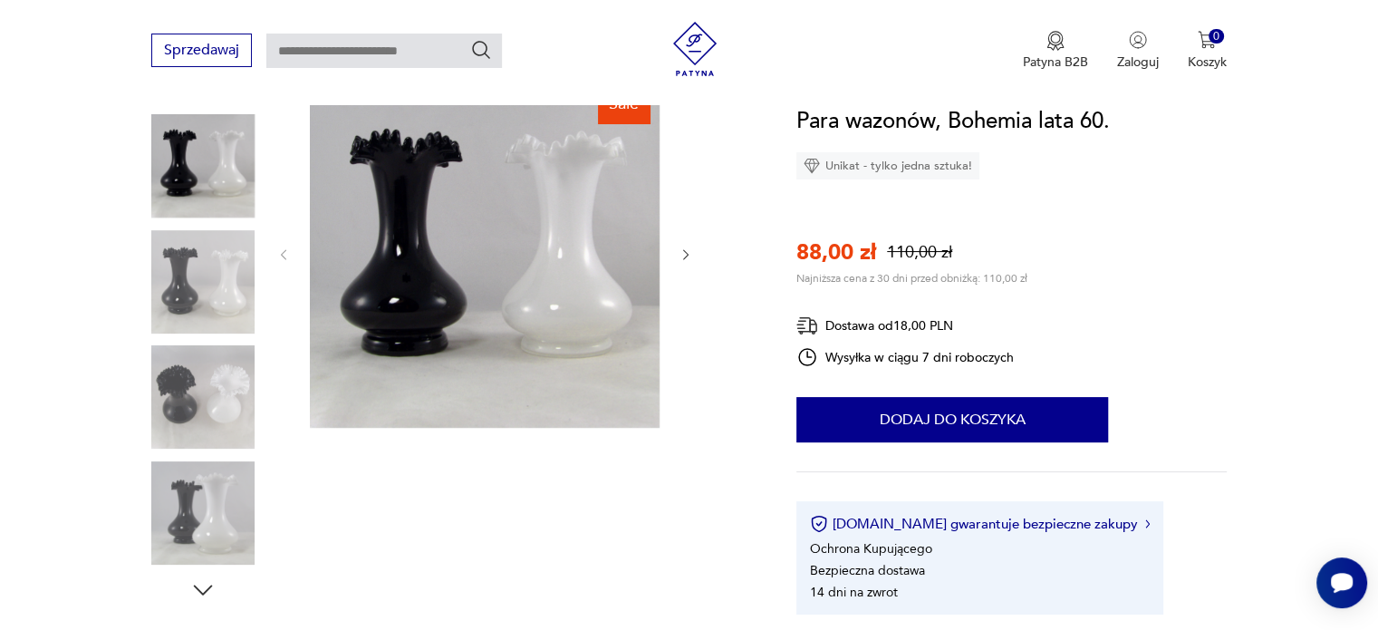
click at [191, 308] on img at bounding box center [202, 281] width 103 height 103
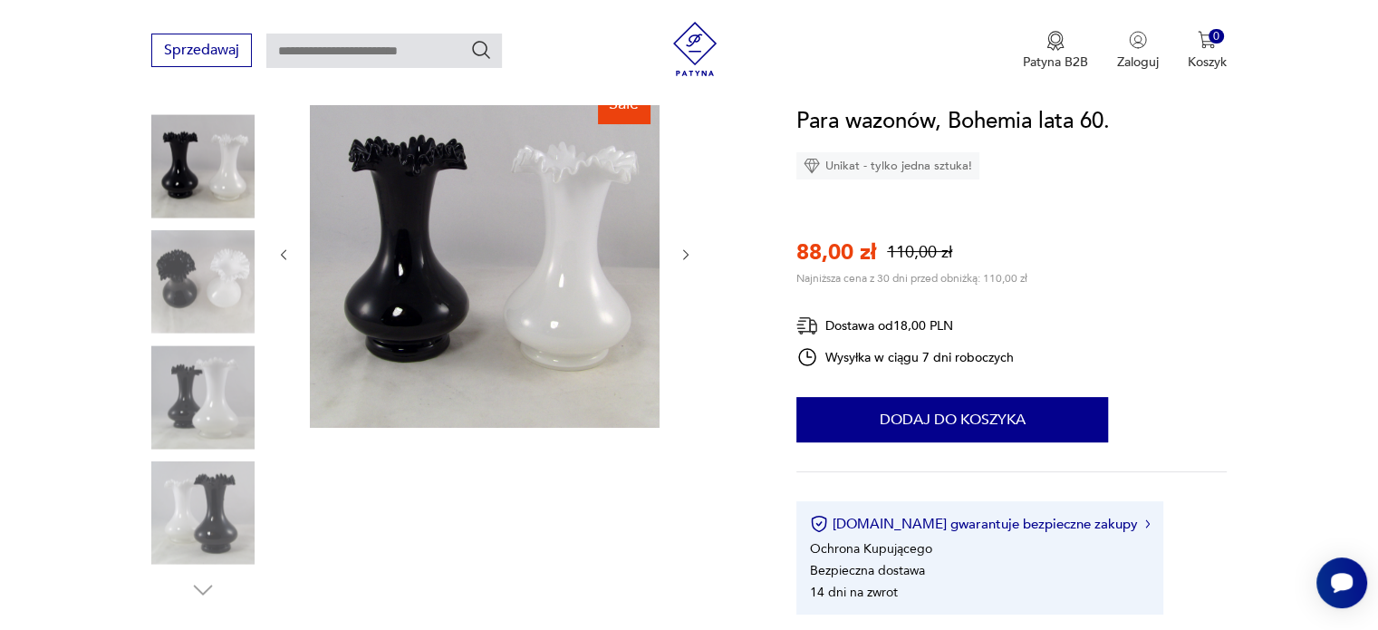
click at [197, 365] on img at bounding box center [202, 396] width 103 height 103
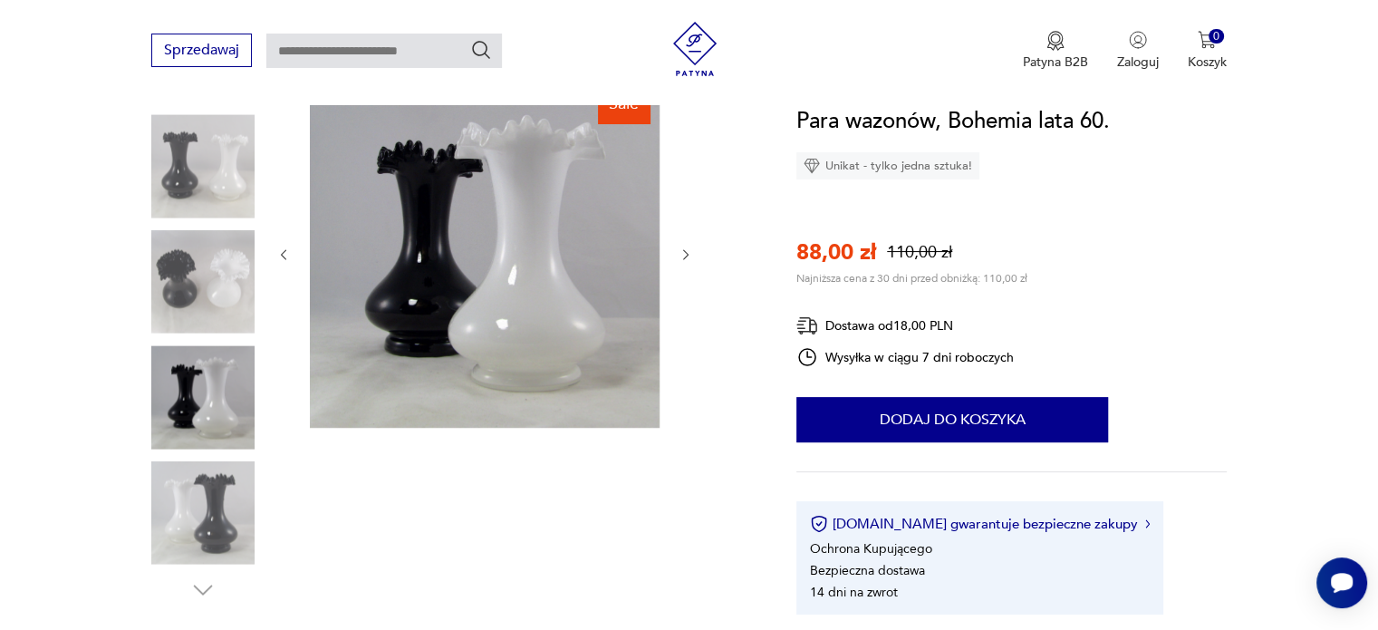
click at [222, 450] on div at bounding box center [202, 398] width 103 height 107
click at [218, 485] on img at bounding box center [202, 512] width 103 height 103
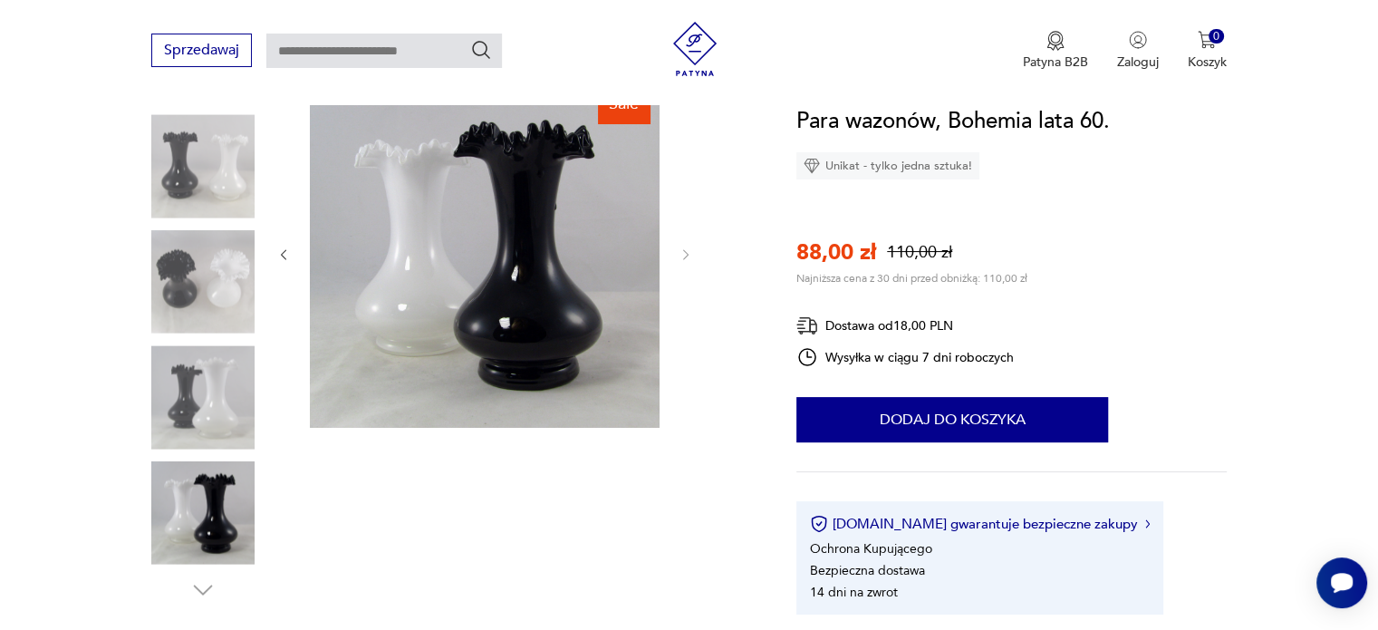
click at [201, 397] on img at bounding box center [202, 396] width 103 height 103
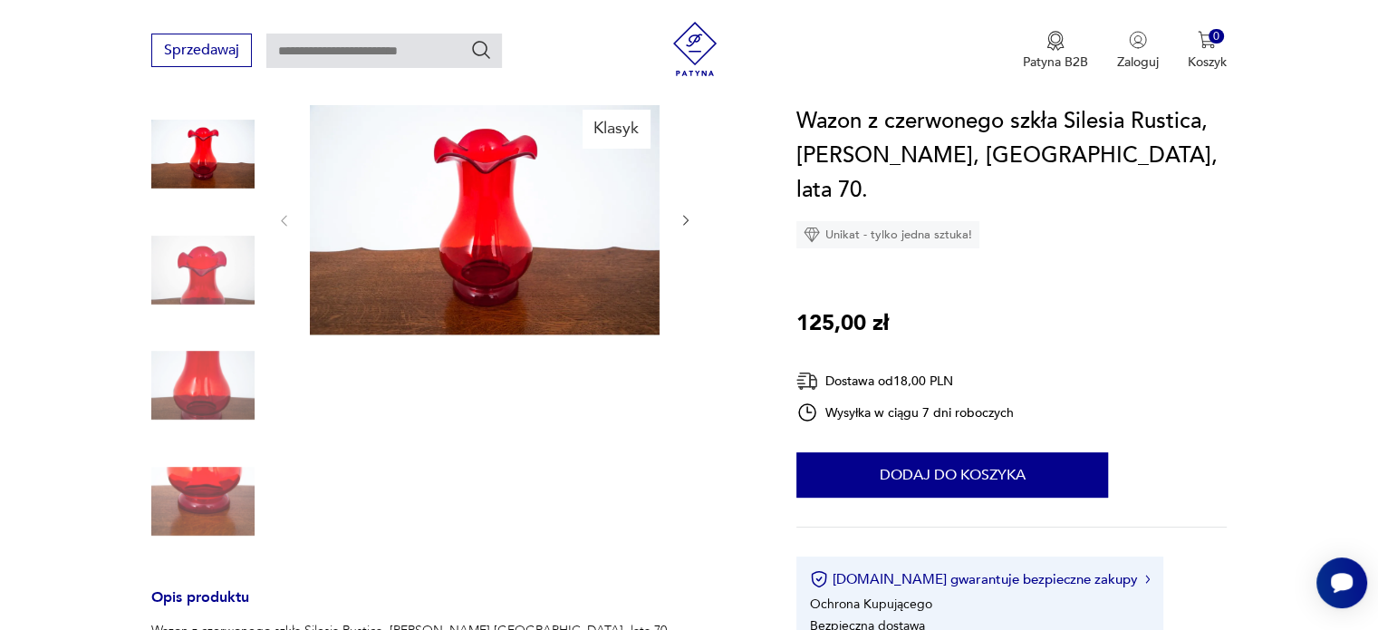
scroll to position [188, 0]
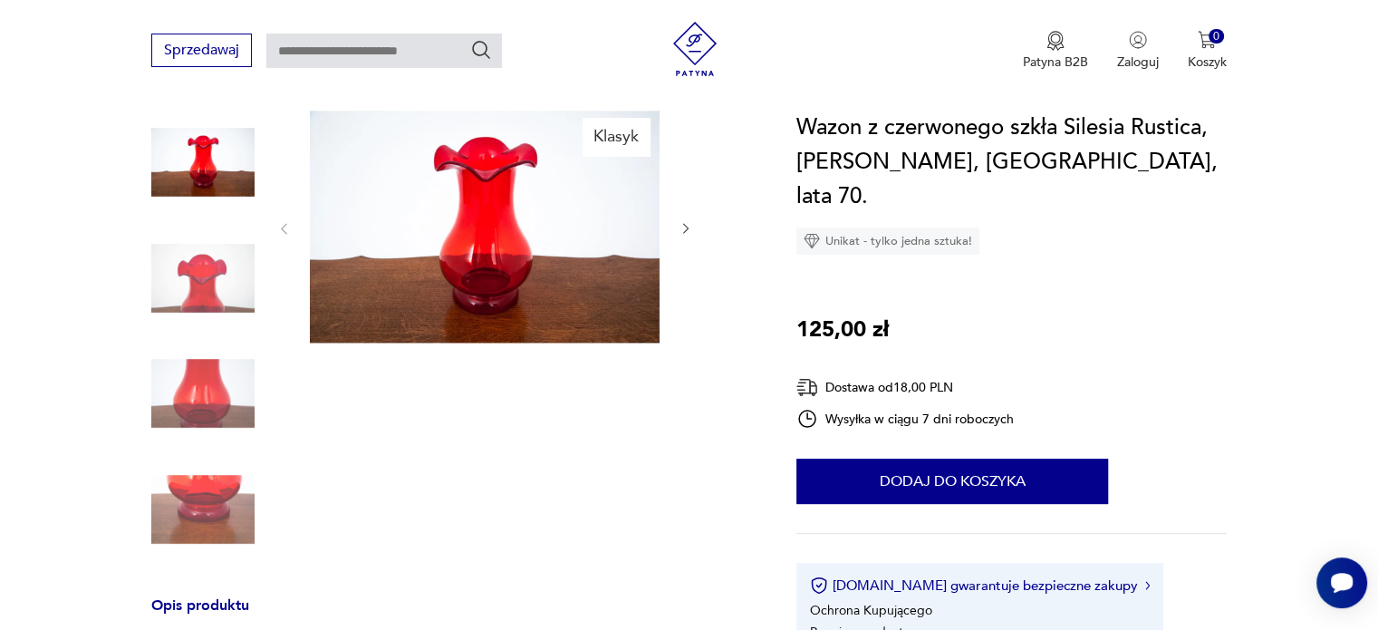
click at [232, 305] on img at bounding box center [202, 278] width 103 height 103
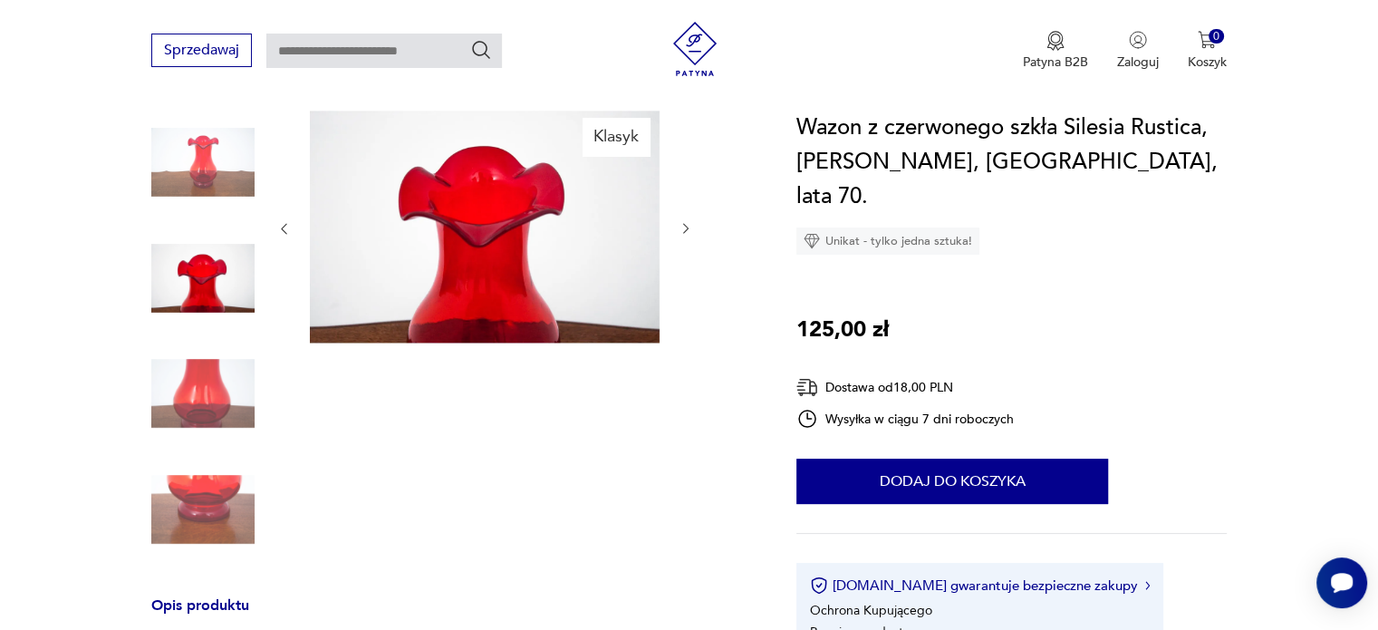
click at [215, 394] on img at bounding box center [202, 393] width 103 height 103
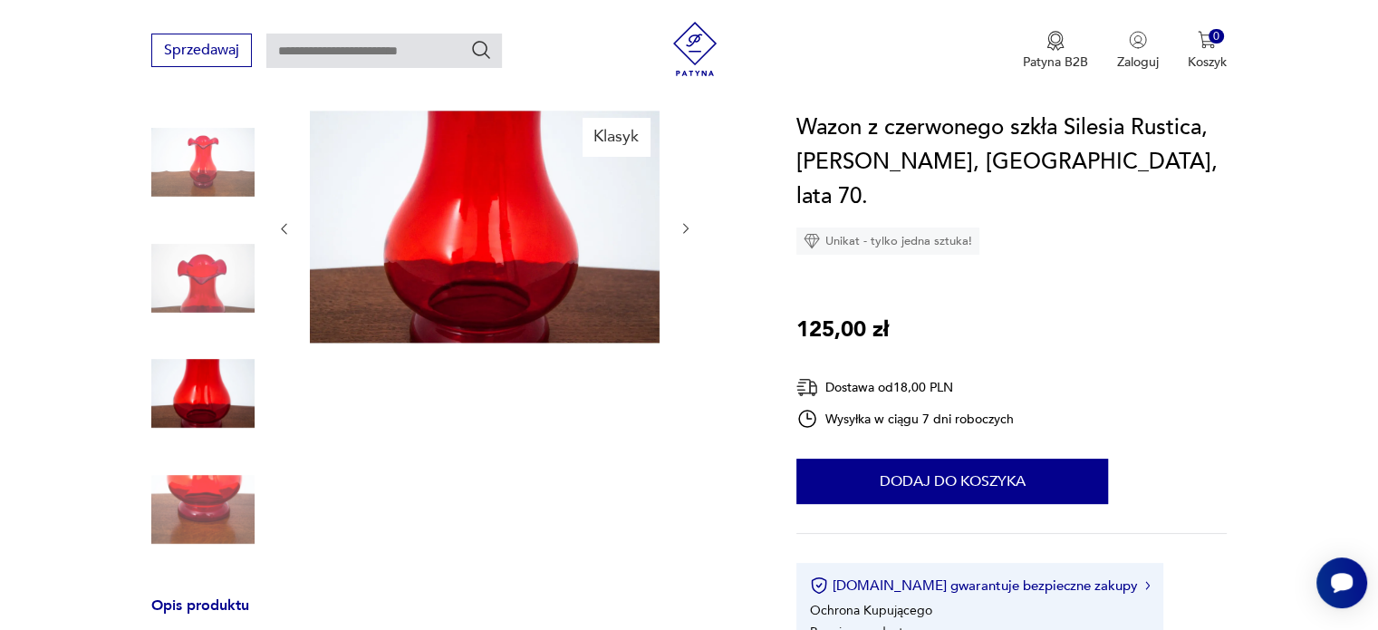
click at [202, 477] on img at bounding box center [202, 509] width 103 height 103
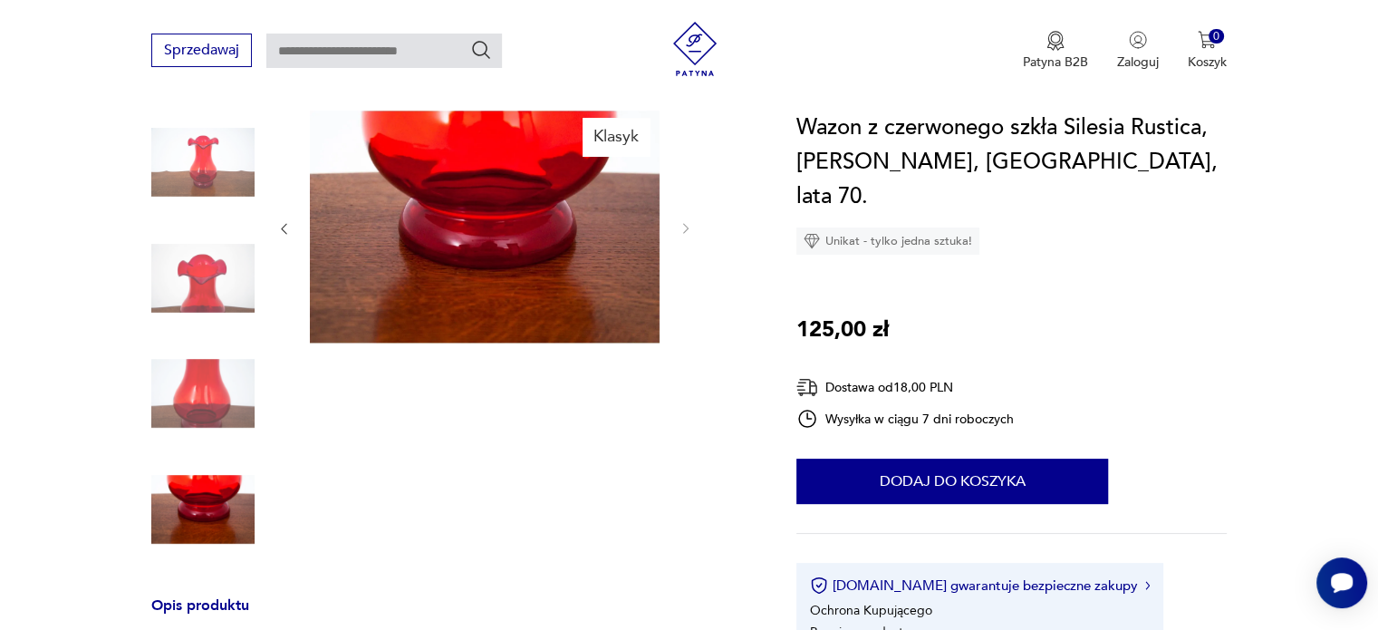
click at [215, 181] on img at bounding box center [202, 162] width 103 height 103
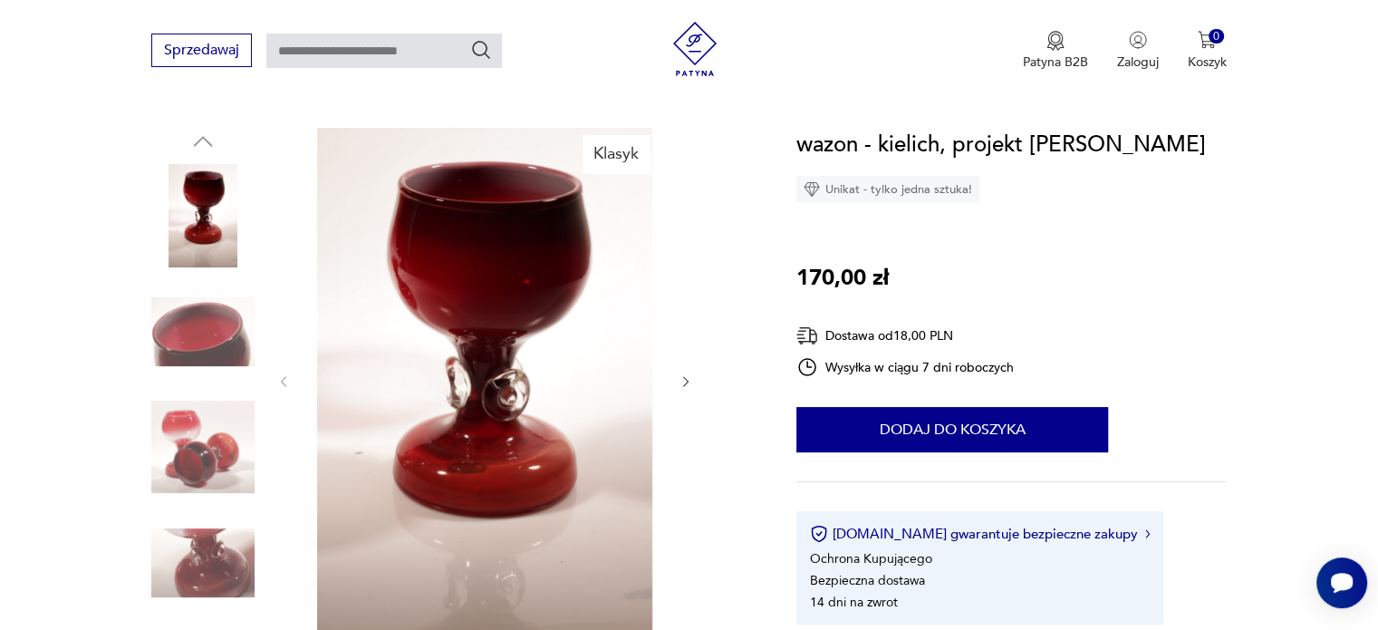
scroll to position [167, 0]
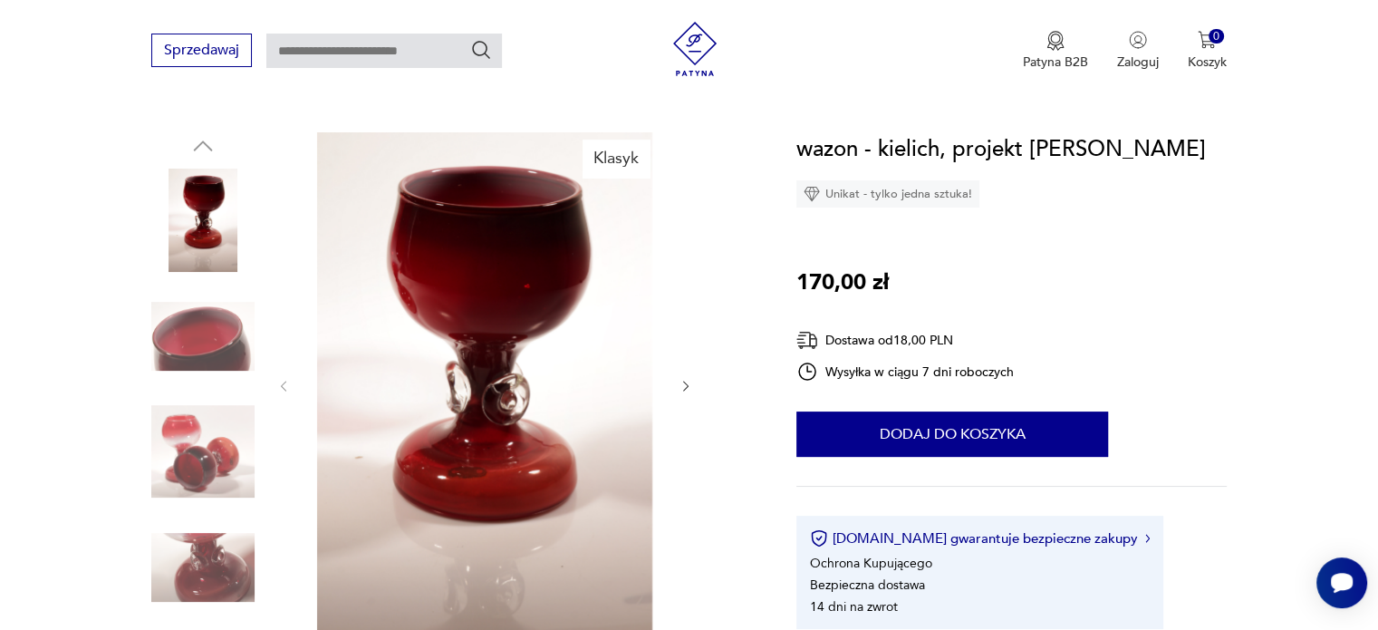
drag, startPoint x: 1388, startPoint y: 92, endPoint x: 1388, endPoint y: 119, distance: 26.3
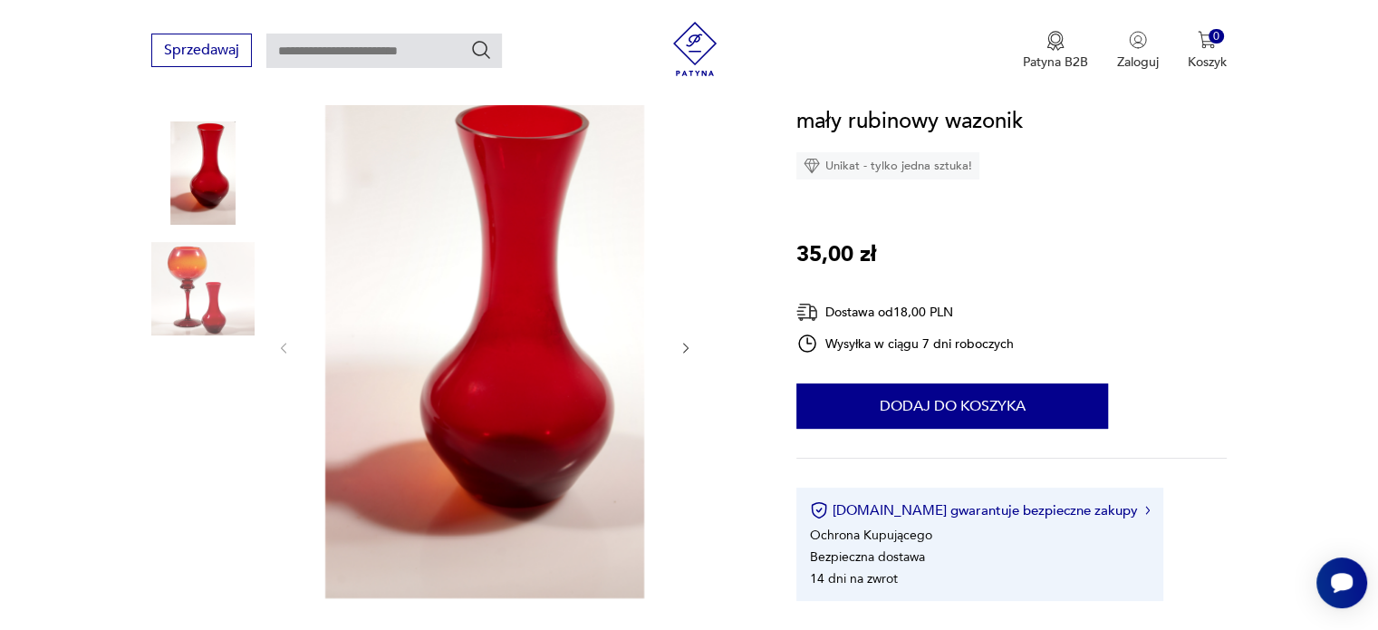
click at [226, 308] on img at bounding box center [202, 288] width 103 height 103
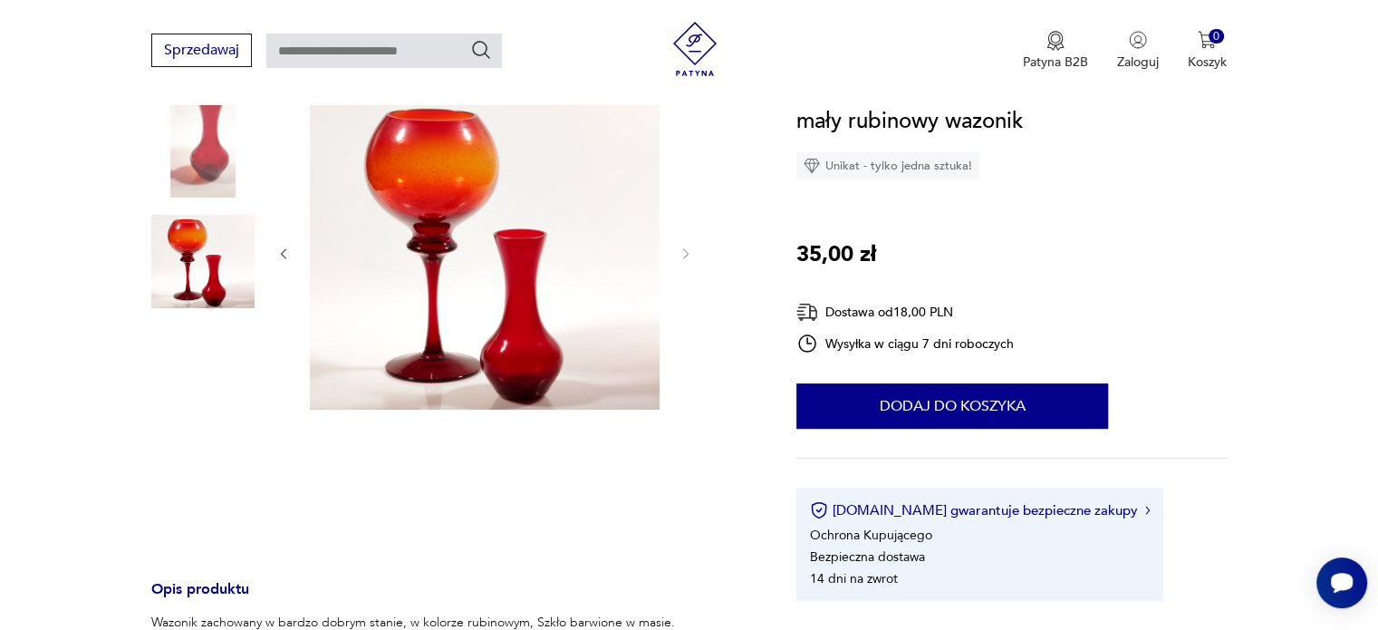
click at [208, 166] on img at bounding box center [202, 145] width 103 height 103
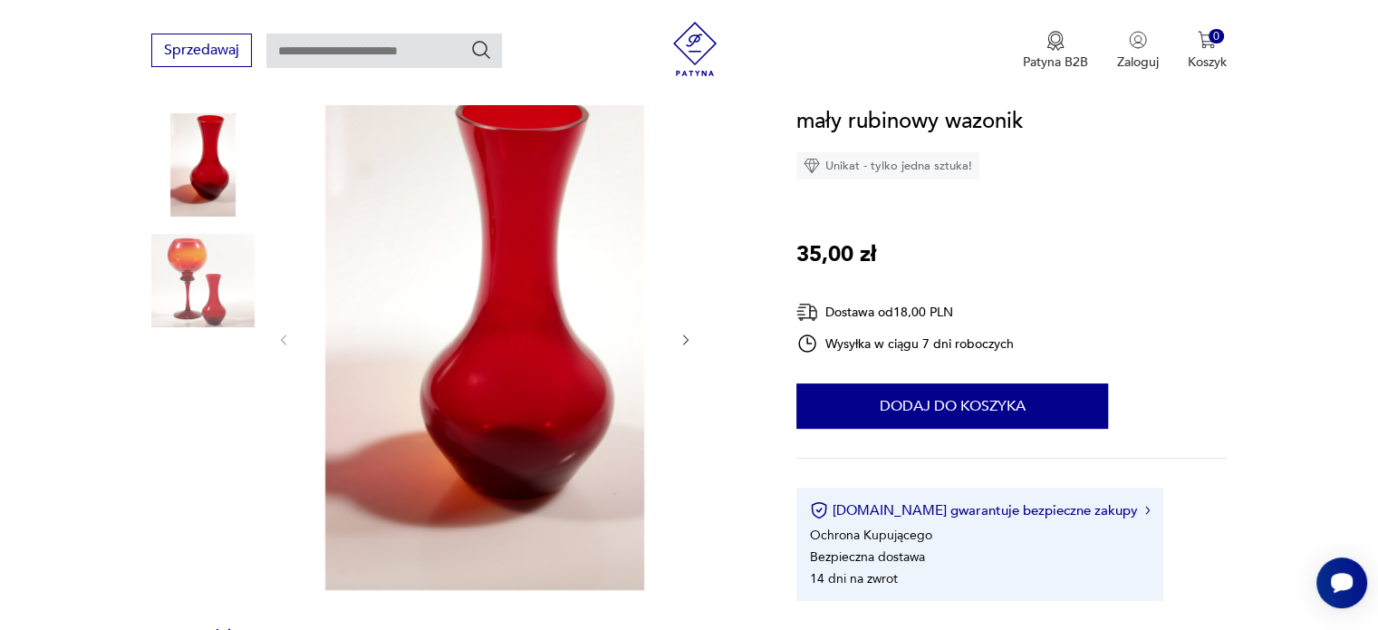
scroll to position [185, 0]
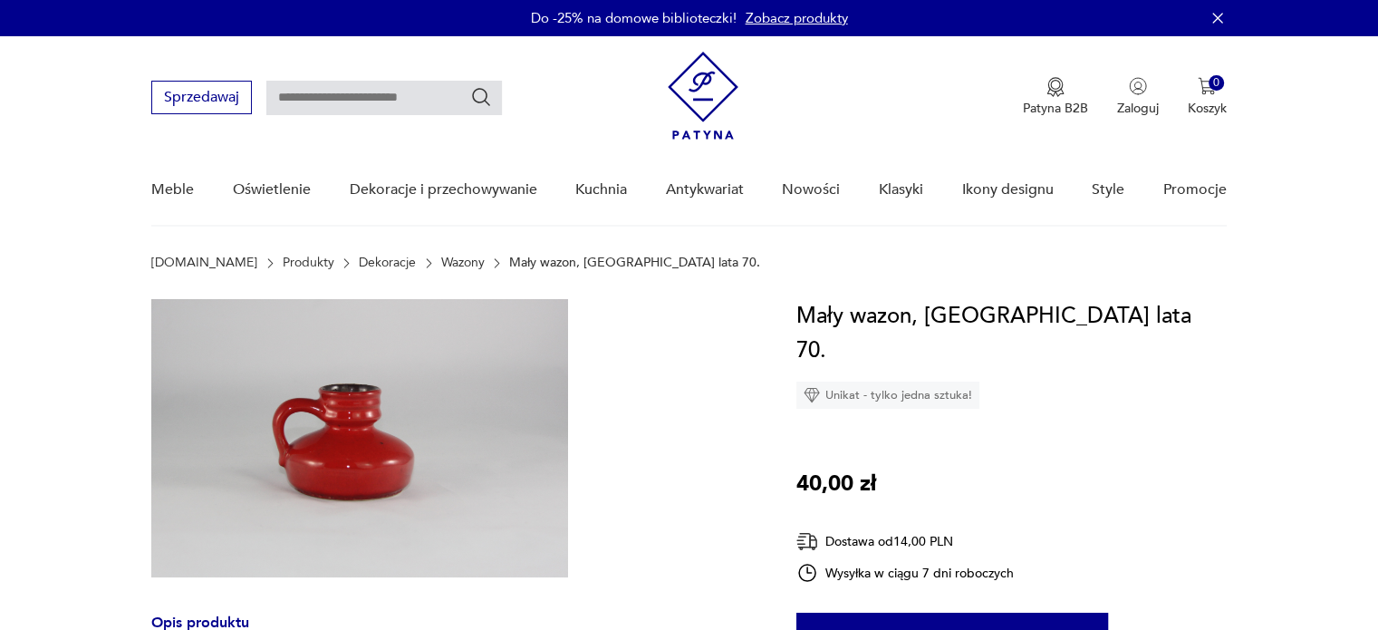
click at [335, 450] on img at bounding box center [359, 438] width 417 height 278
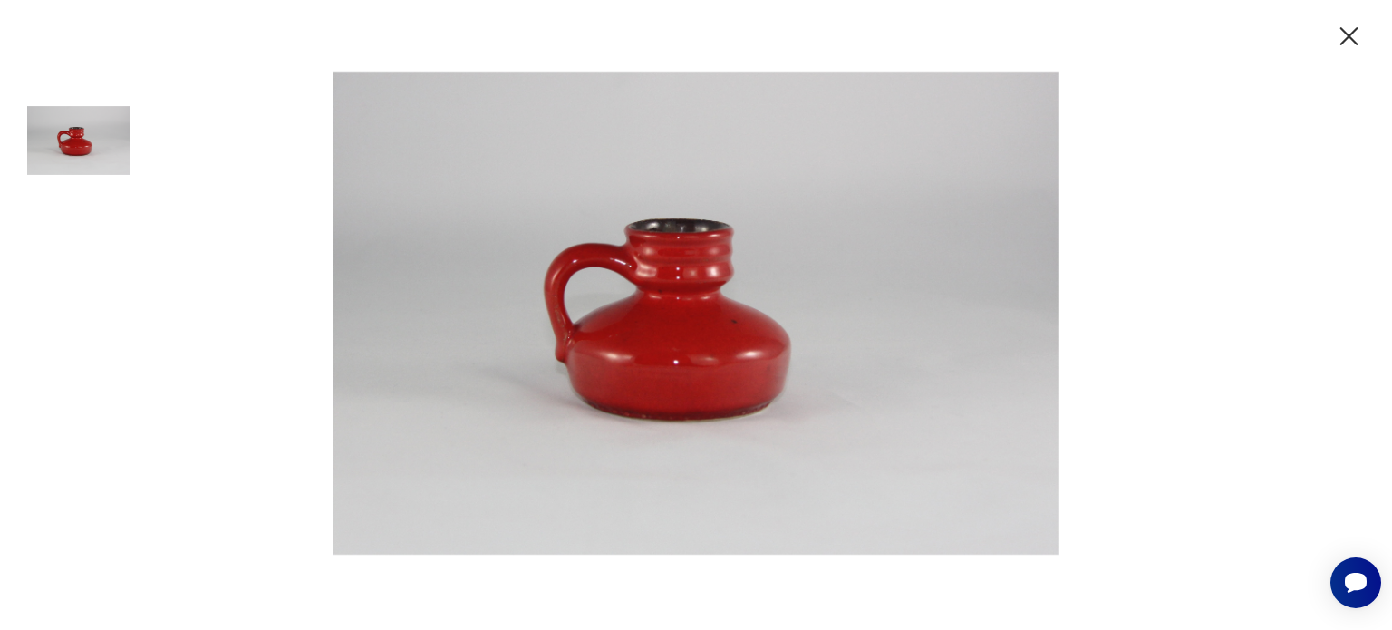
click at [1345, 38] on icon "button" at bounding box center [1349, 37] width 32 height 32
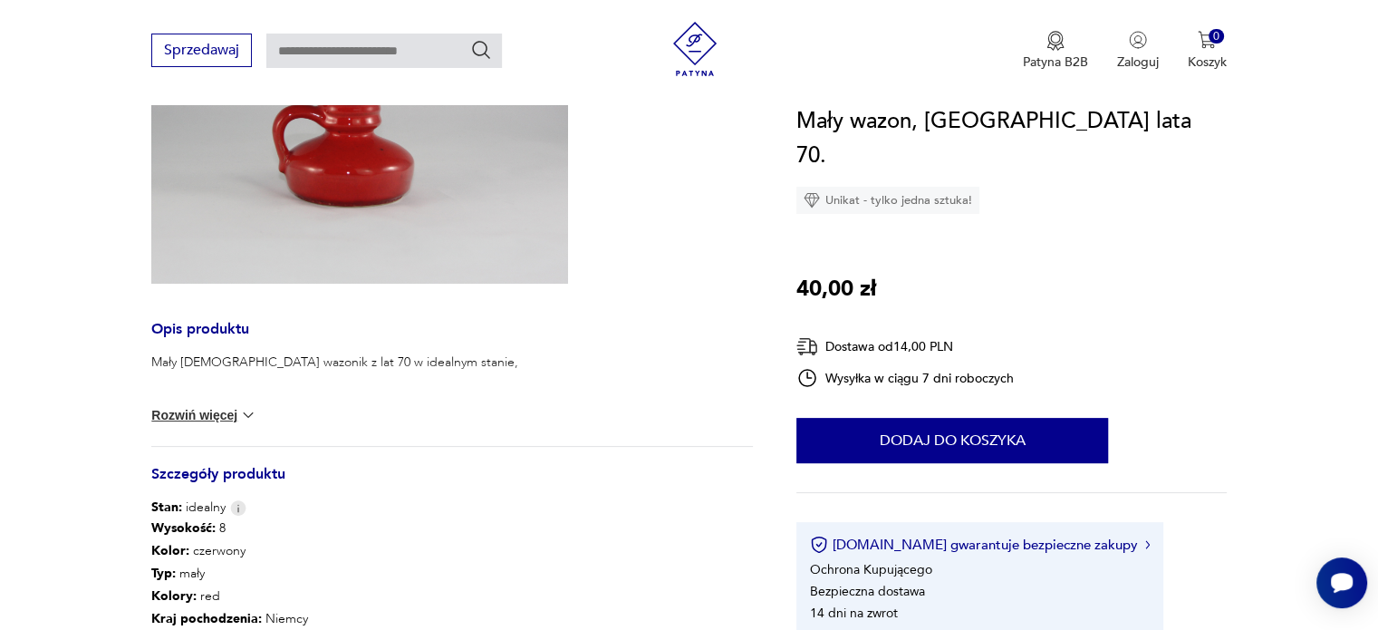
scroll to position [286, 0]
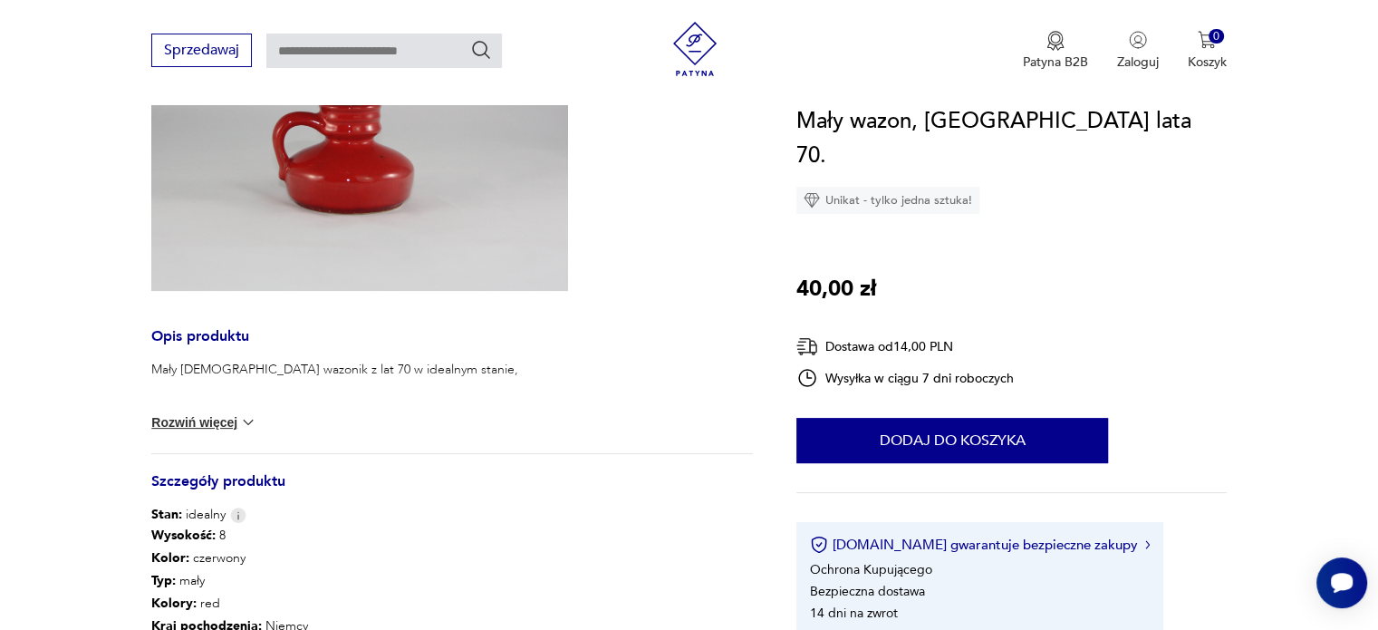
click at [217, 426] on button "Rozwiń więcej" at bounding box center [203, 422] width 105 height 18
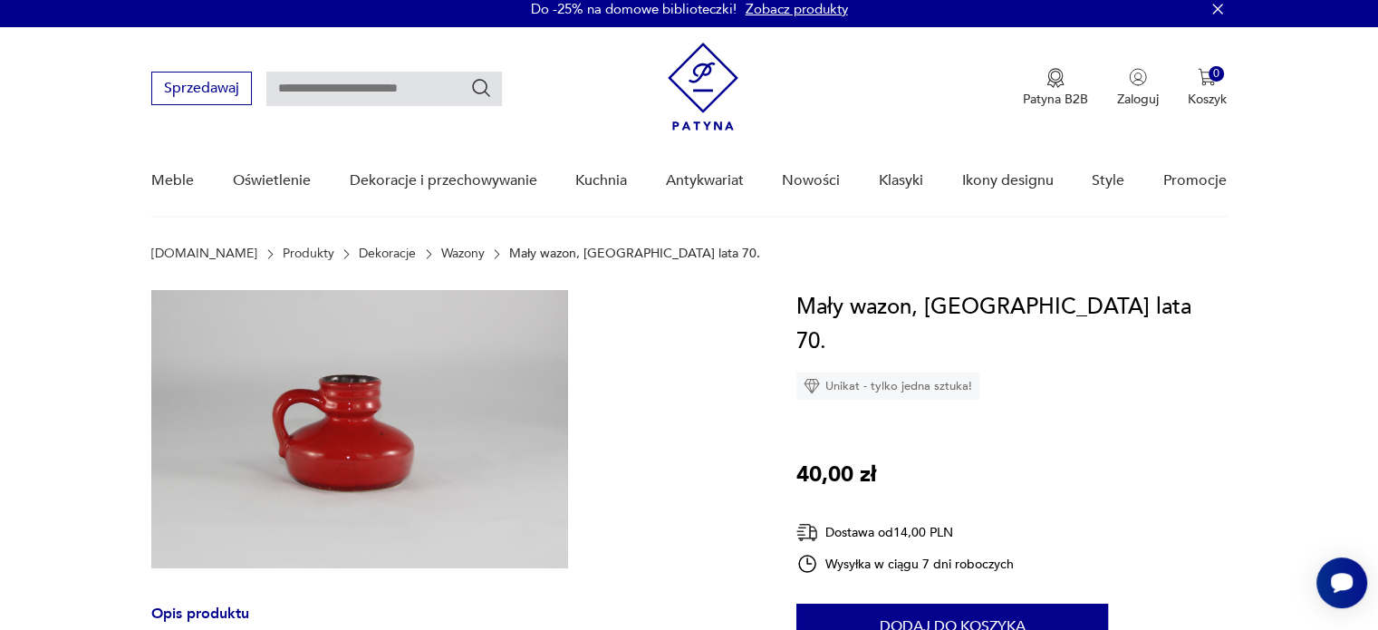
scroll to position [105, 0]
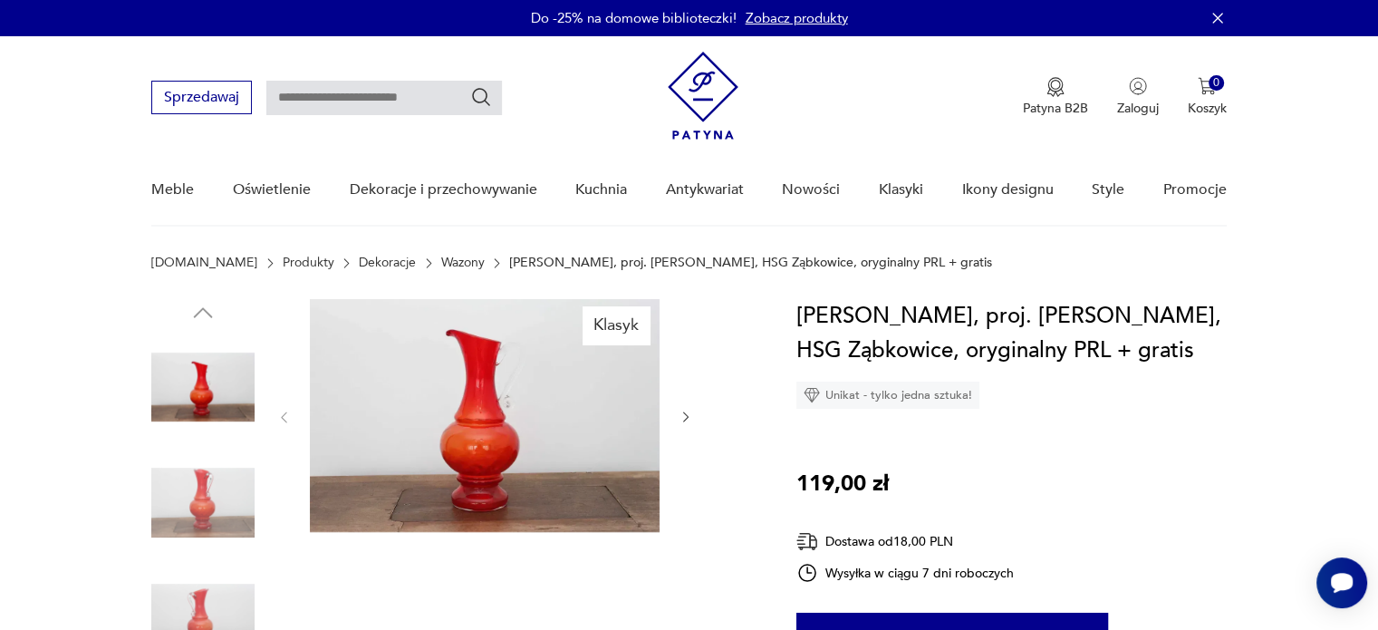
click at [216, 480] on img at bounding box center [202, 502] width 103 height 103
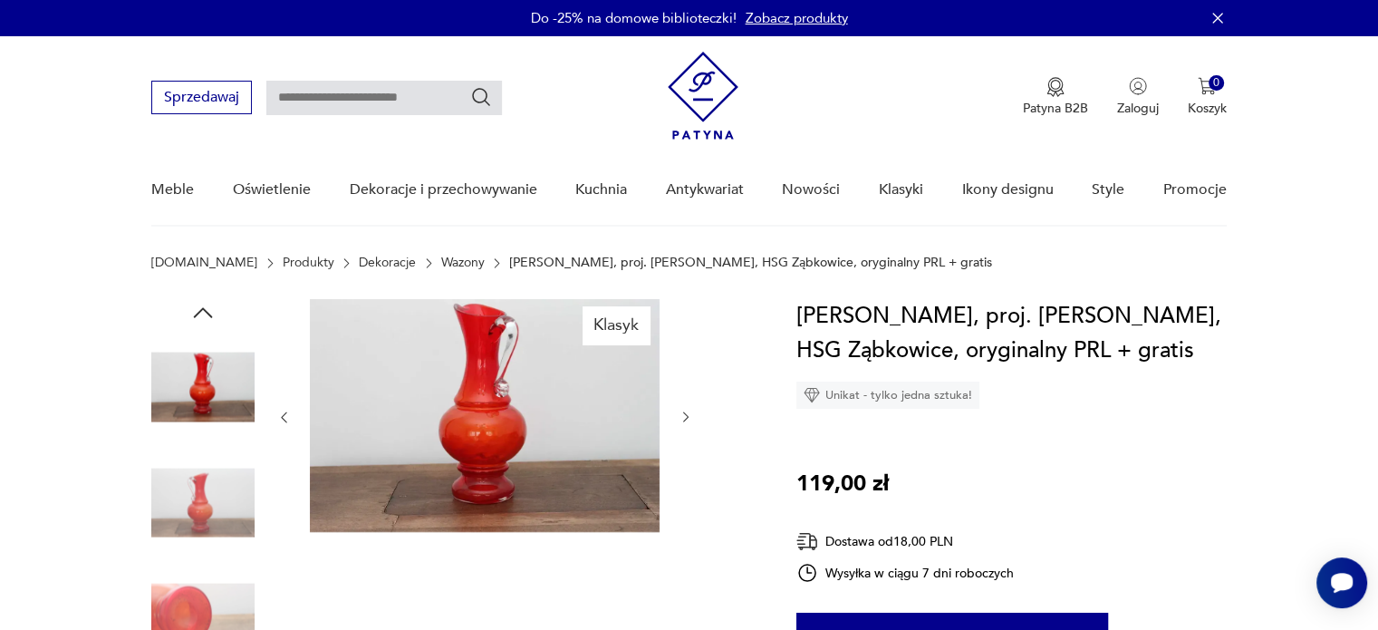
click at [215, 401] on img at bounding box center [202, 386] width 103 height 103
click at [217, 400] on img at bounding box center [202, 386] width 103 height 103
click at [203, 304] on icon "button" at bounding box center [202, 312] width 27 height 27
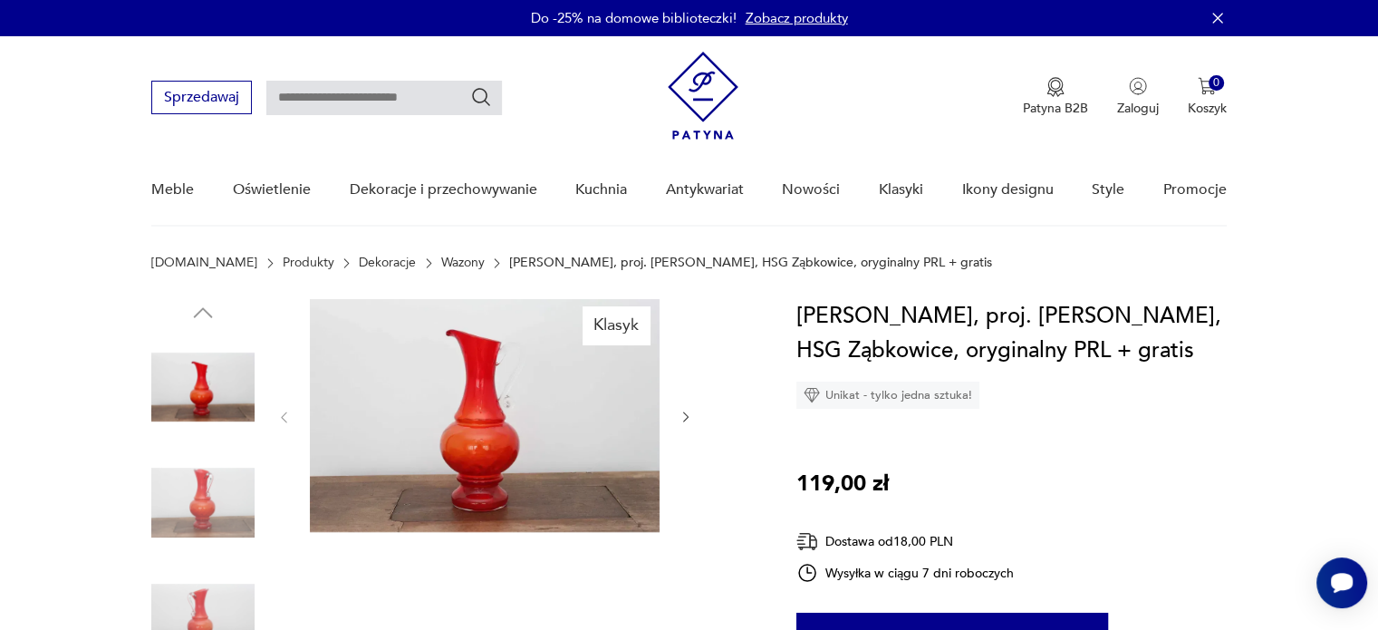
click at [206, 394] on img at bounding box center [202, 386] width 103 height 103
click at [569, 437] on img at bounding box center [485, 415] width 350 height 233
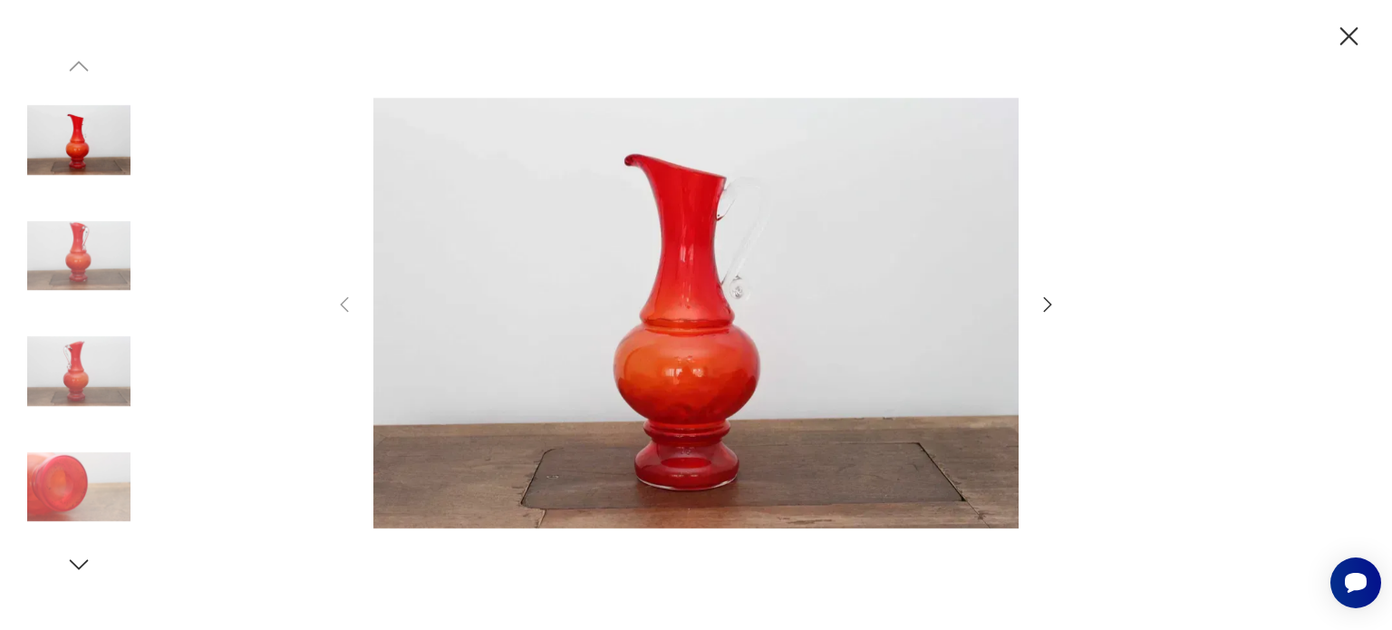
click at [91, 497] on img at bounding box center [78, 486] width 103 height 103
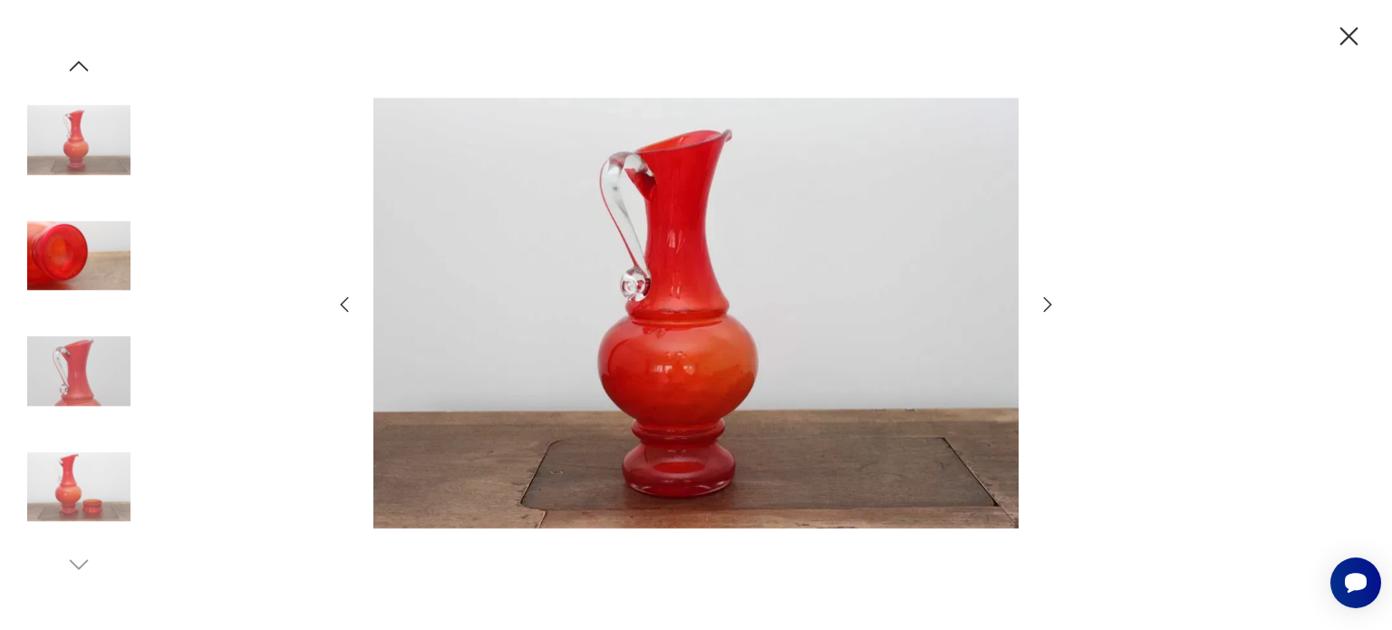
click at [106, 358] on img at bounding box center [78, 371] width 103 height 103
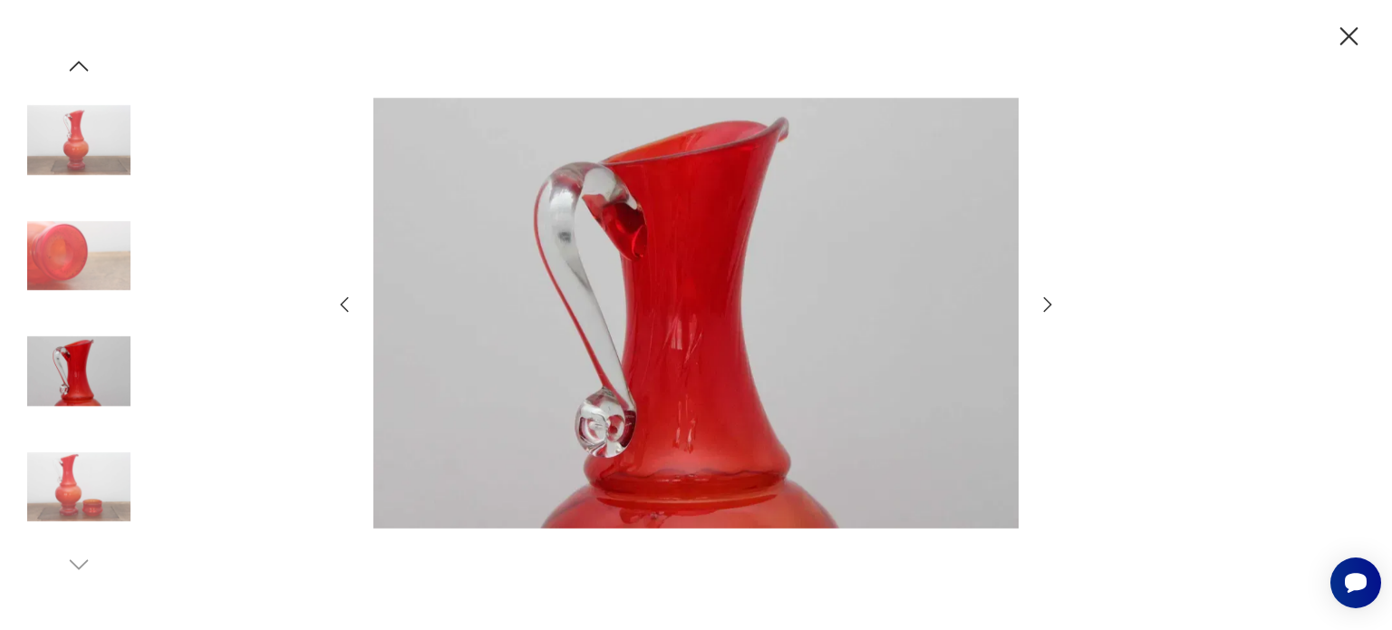
click at [99, 468] on img at bounding box center [78, 486] width 103 height 103
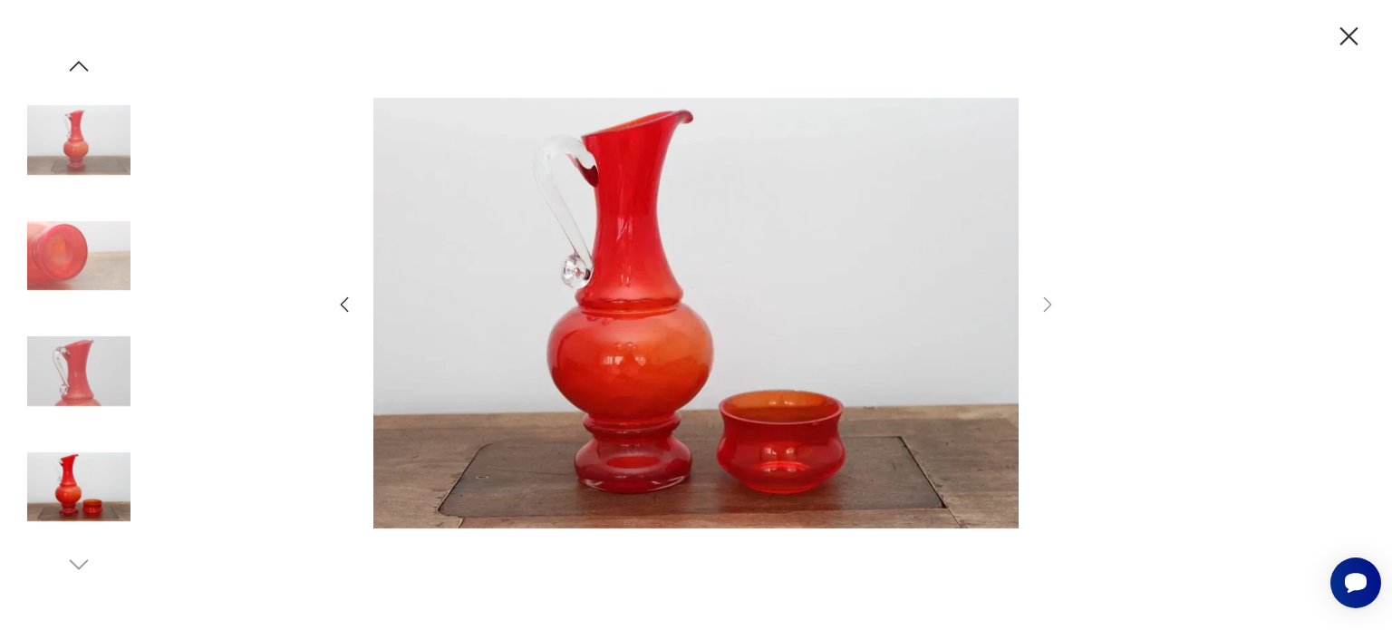
click at [1349, 38] on icon "button" at bounding box center [1349, 36] width 18 height 18
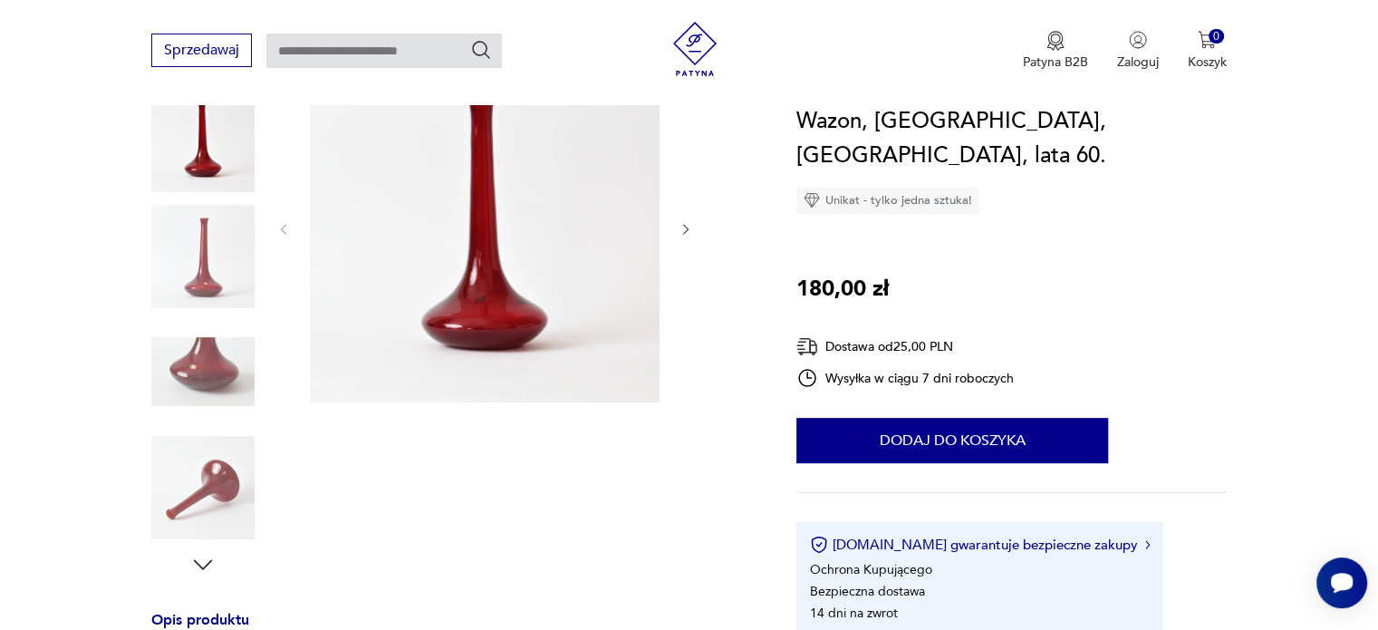
click at [217, 275] on img at bounding box center [202, 256] width 103 height 103
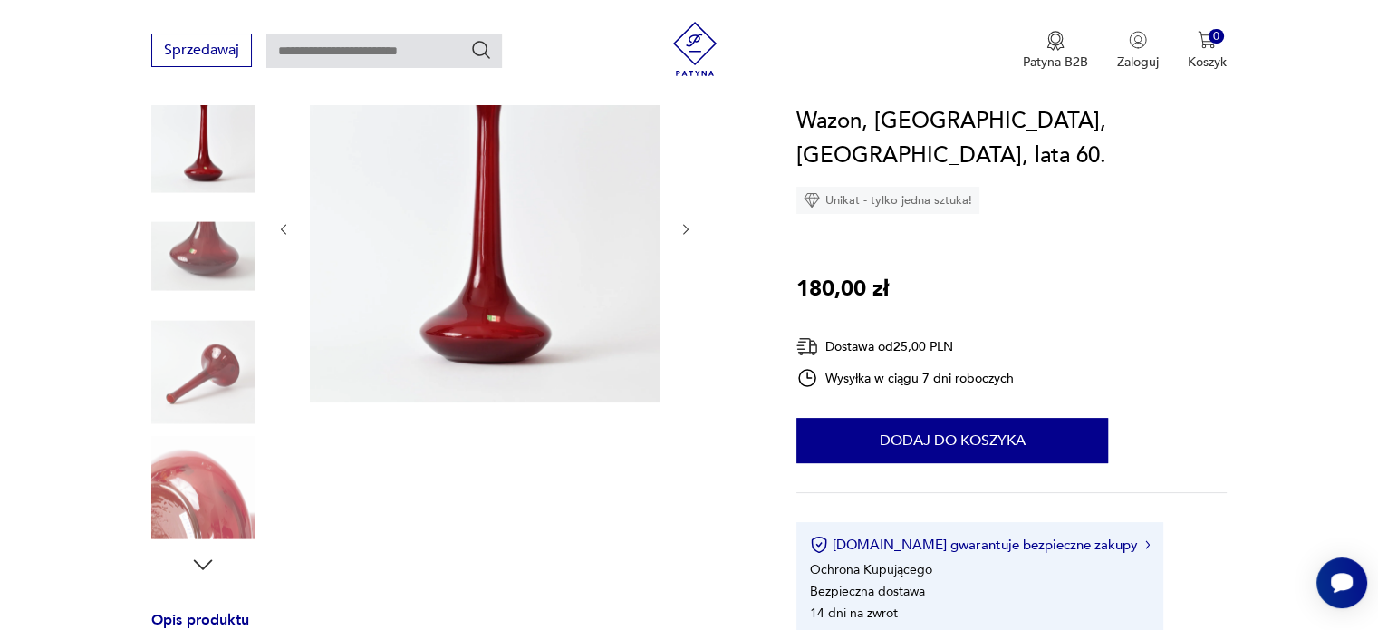
click at [216, 320] on img at bounding box center [202, 371] width 103 height 103
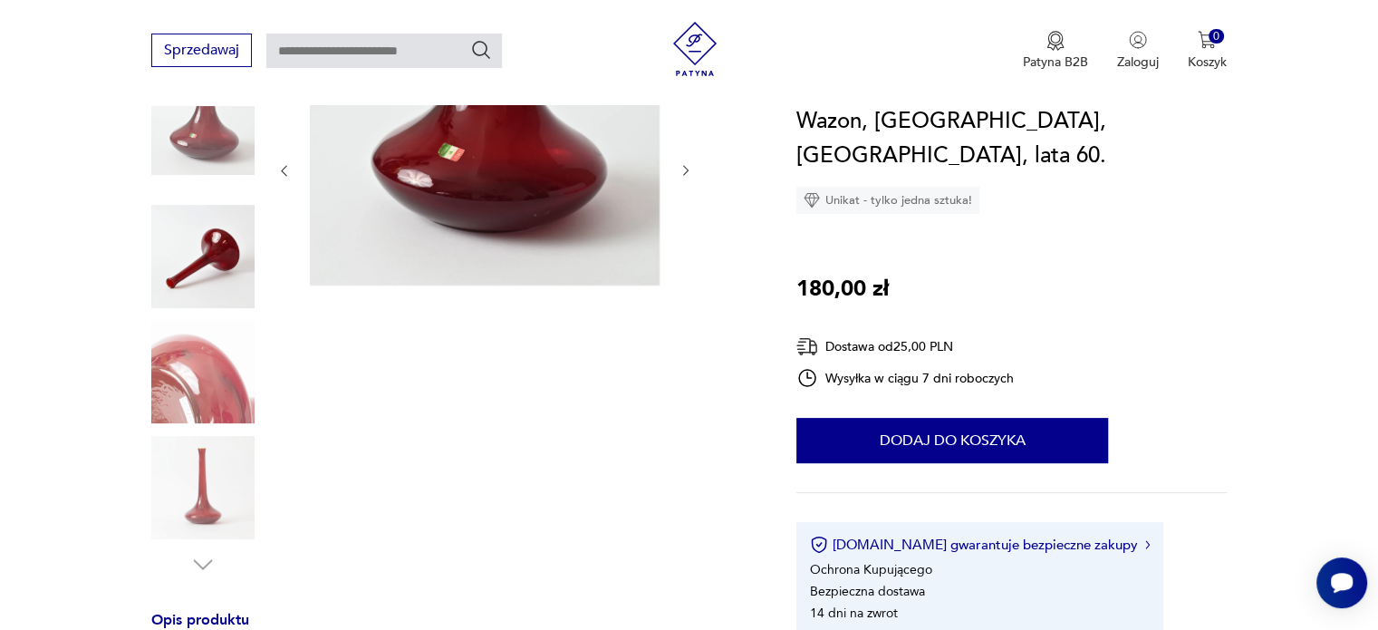
click at [206, 408] on img at bounding box center [202, 371] width 103 height 103
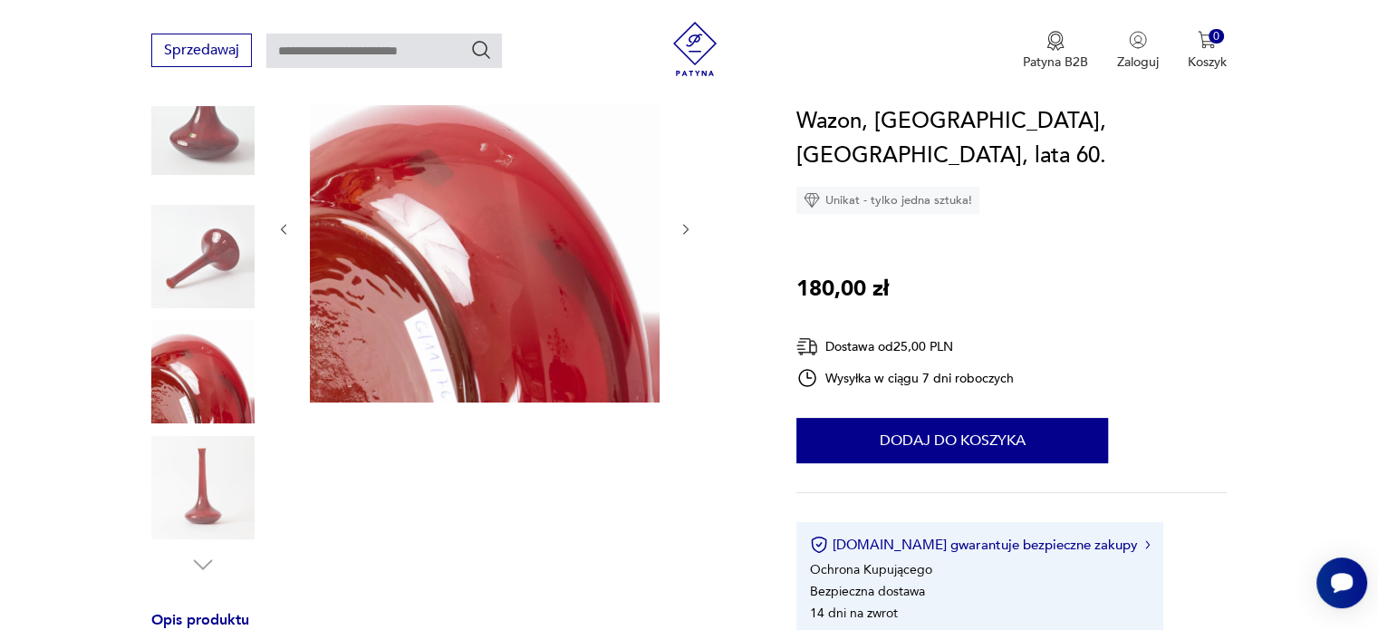
click at [219, 472] on img at bounding box center [202, 487] width 103 height 103
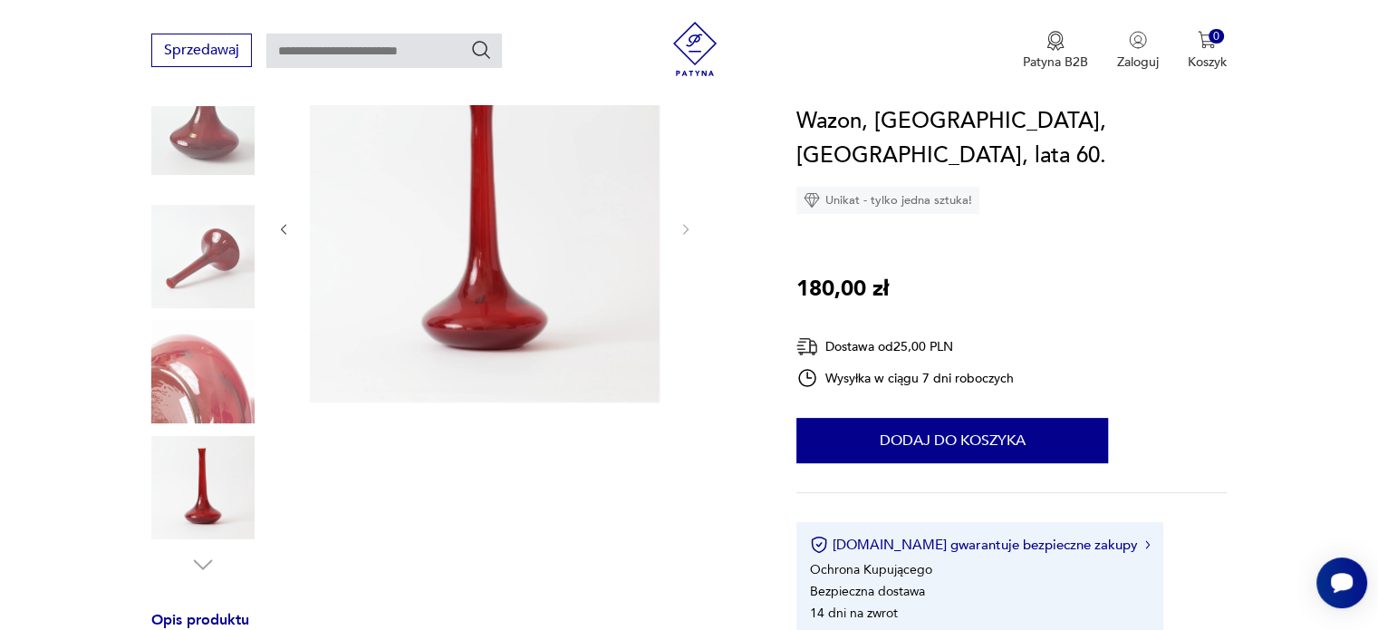
click at [224, 377] on img at bounding box center [202, 371] width 103 height 103
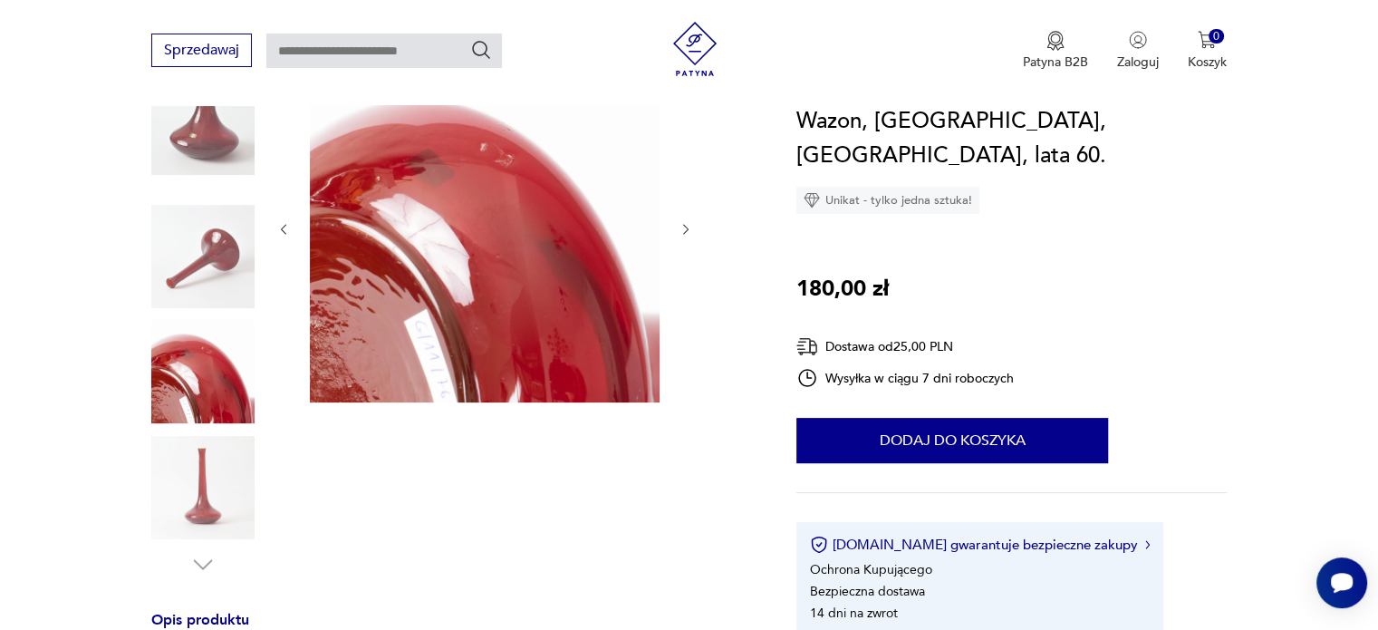
click at [199, 245] on img at bounding box center [202, 256] width 103 height 103
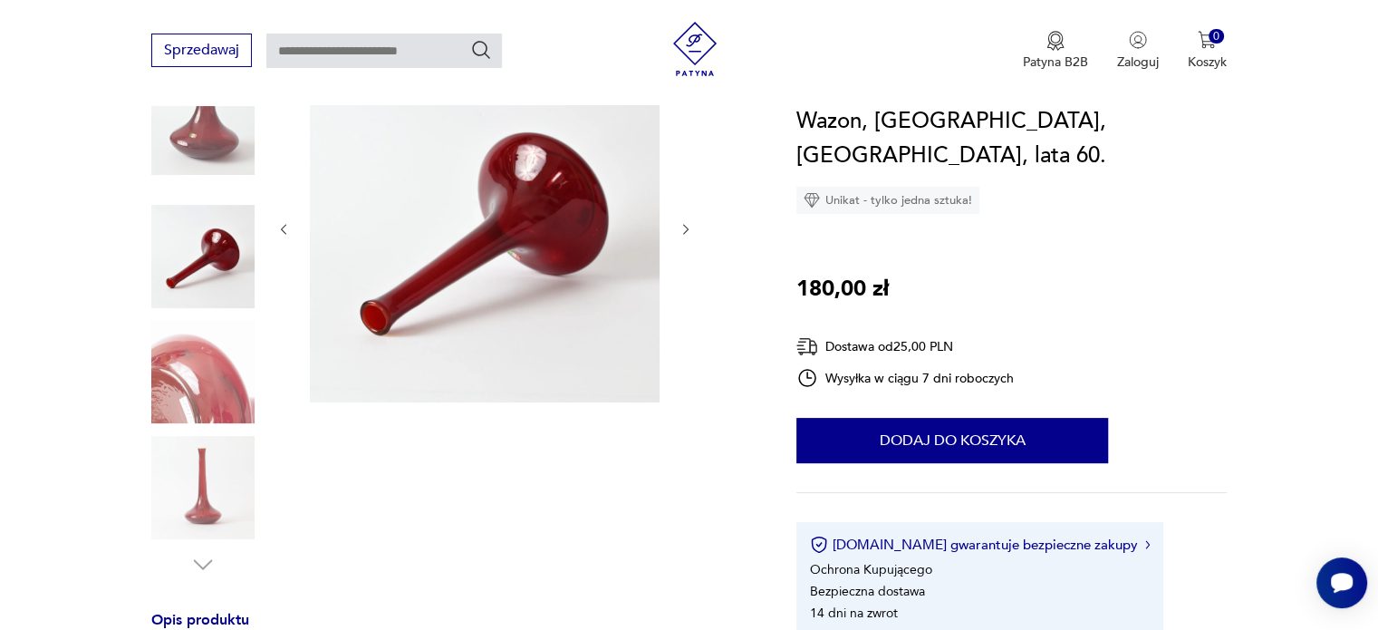
click at [210, 148] on img at bounding box center [202, 140] width 103 height 103
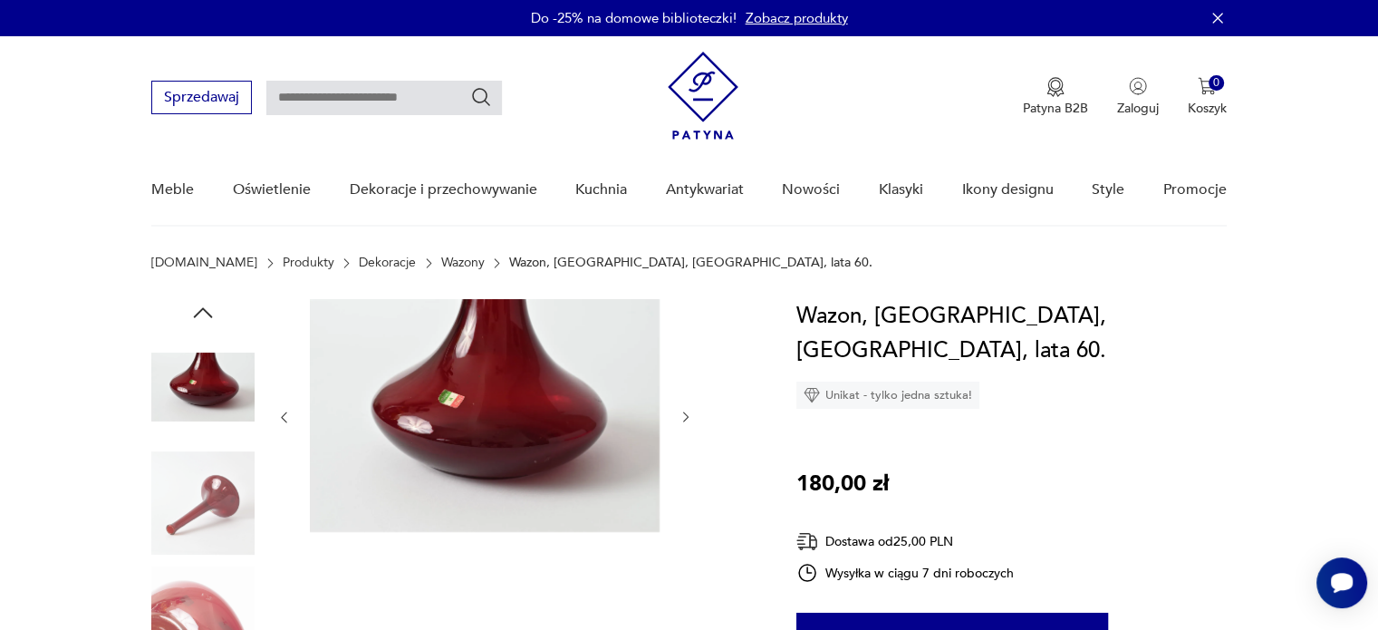
click at [203, 316] on icon "button" at bounding box center [202, 312] width 27 height 27
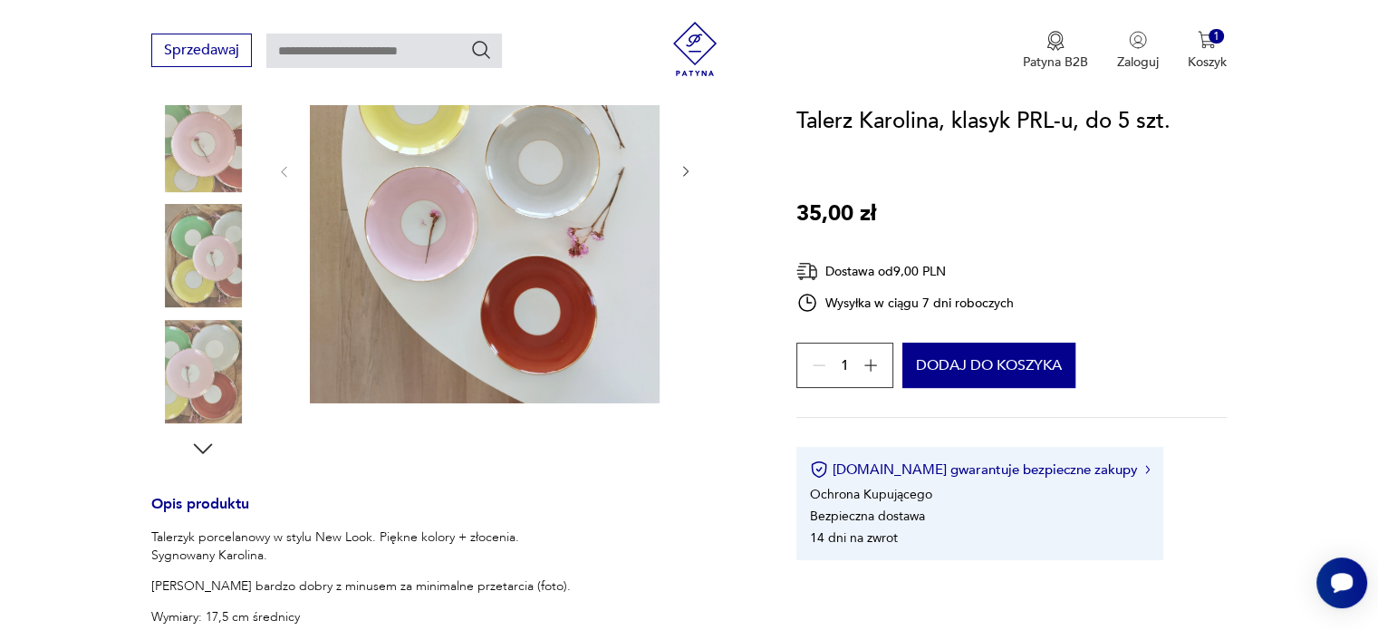
scroll to position [297, 0]
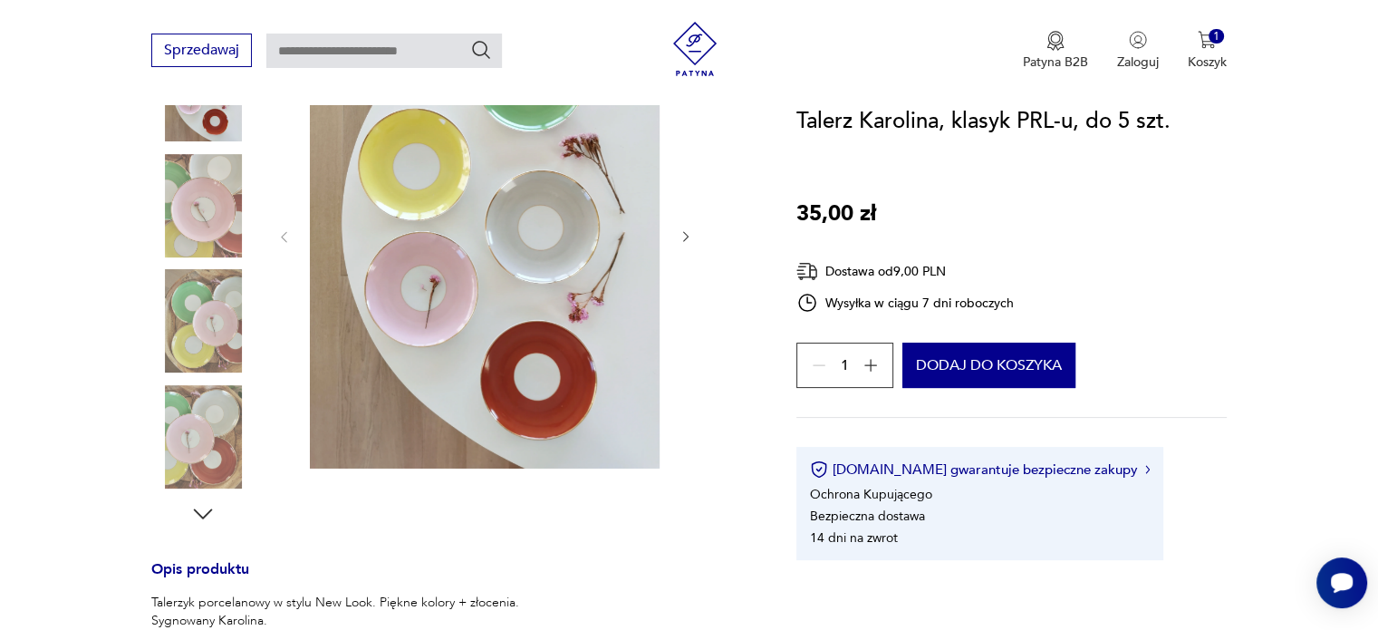
click at [214, 203] on img at bounding box center [202, 205] width 103 height 103
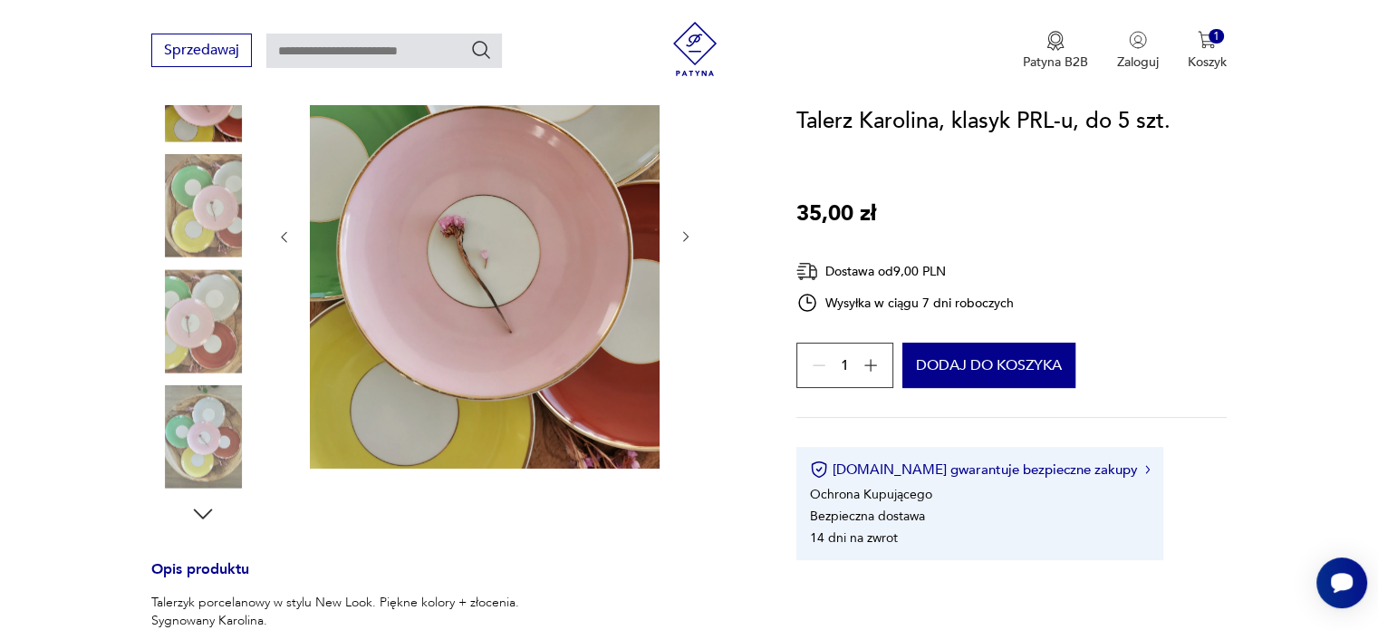
click at [208, 249] on img at bounding box center [202, 205] width 103 height 103
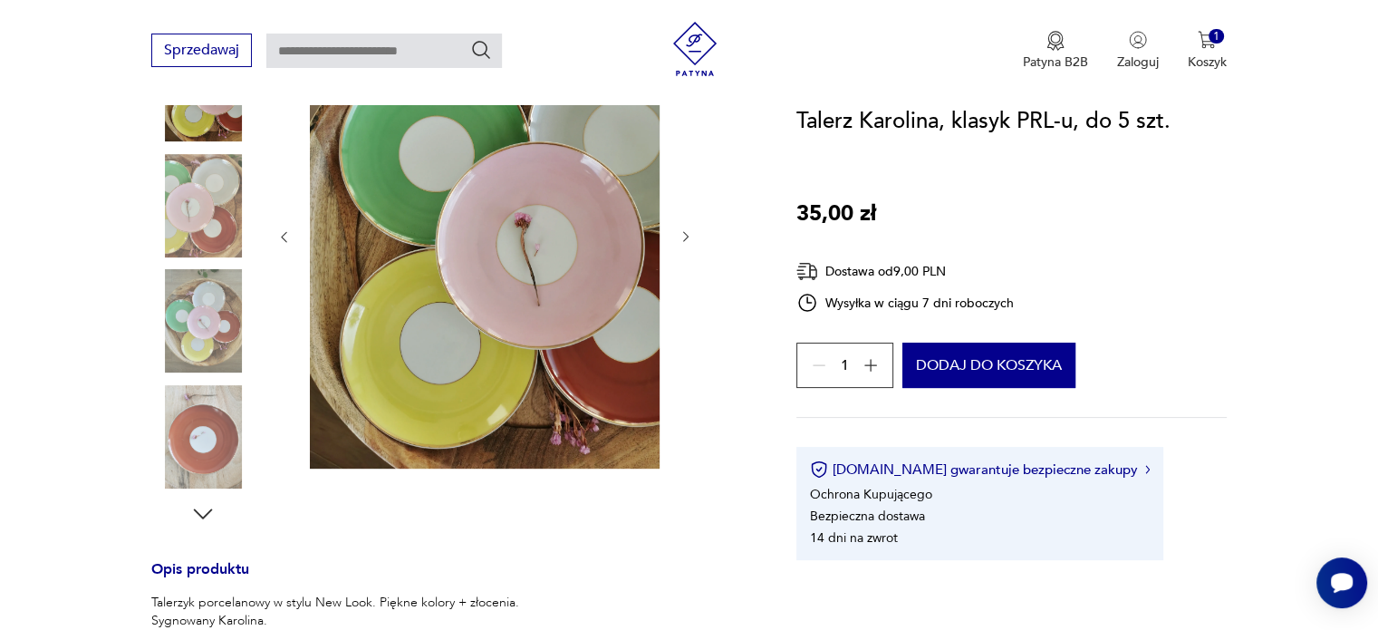
click at [215, 234] on img at bounding box center [202, 205] width 103 height 103
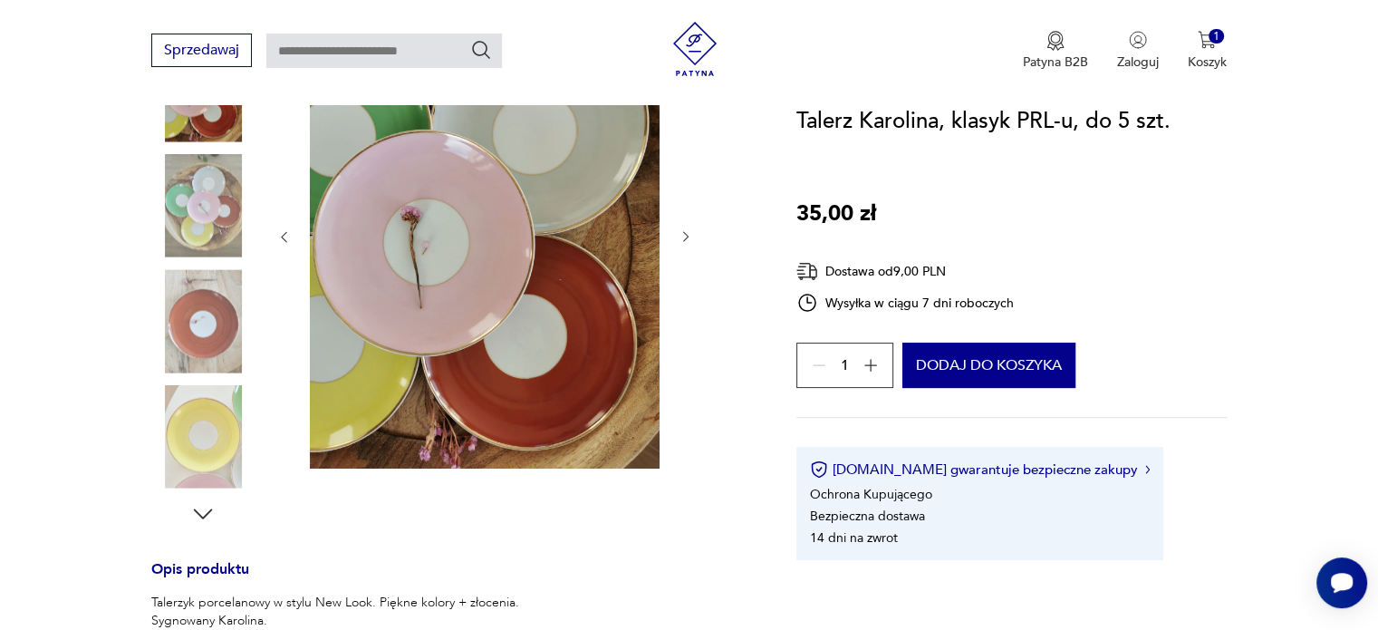
click at [215, 254] on img at bounding box center [202, 205] width 103 height 103
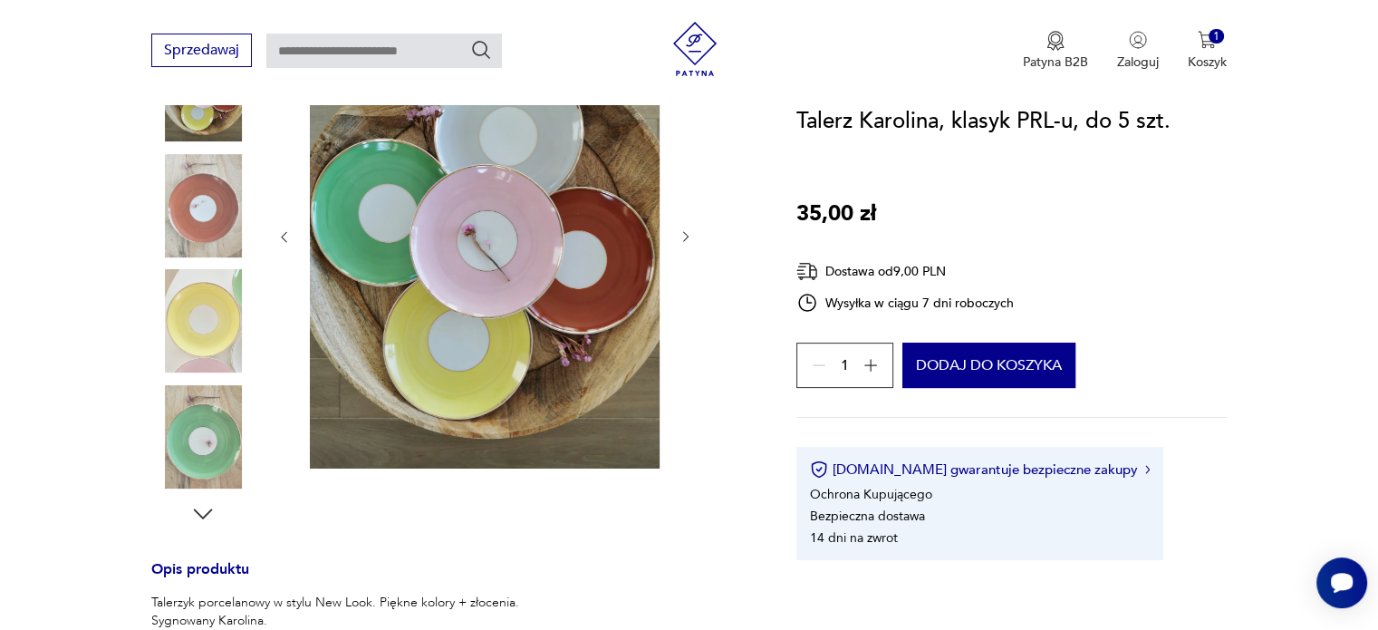
click at [216, 300] on img at bounding box center [202, 320] width 103 height 103
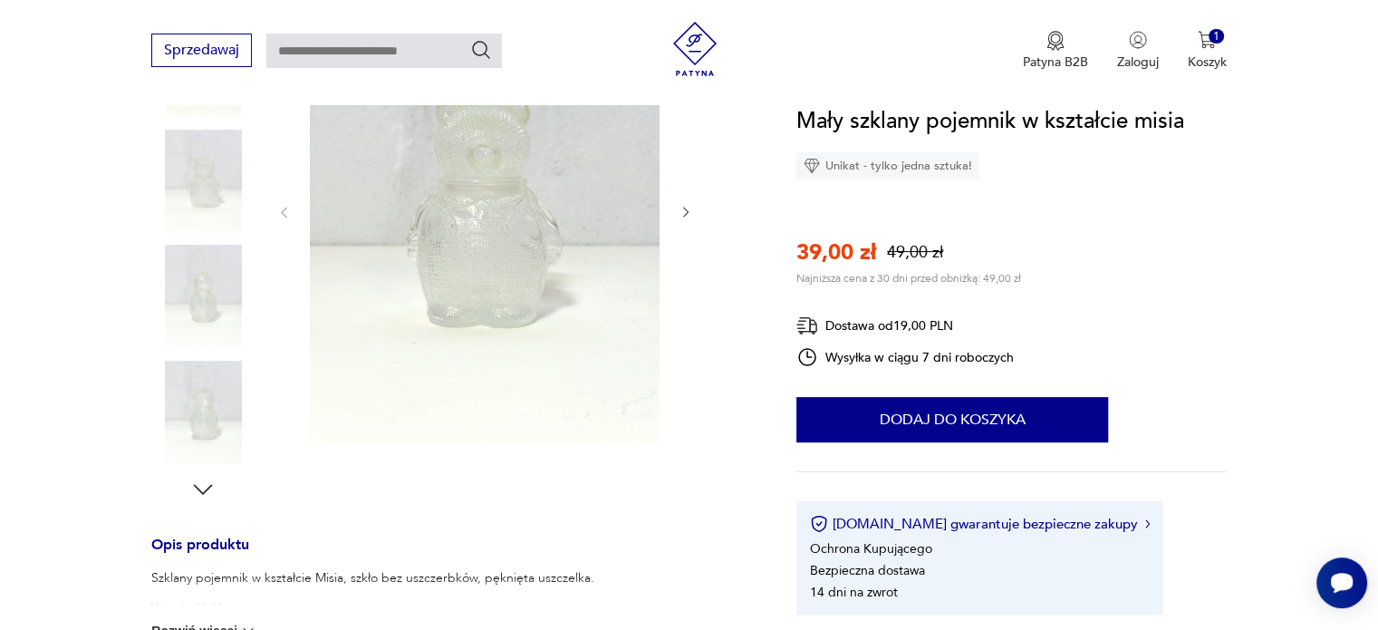
scroll to position [299, 0]
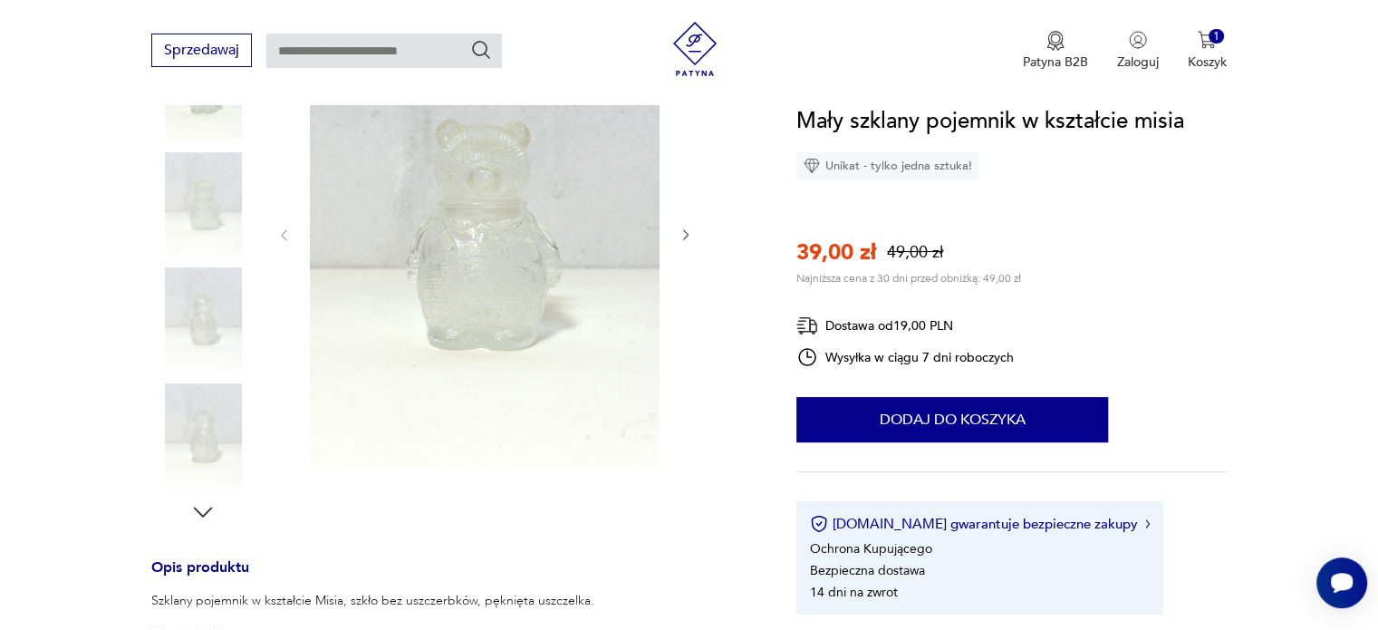
click at [217, 243] on img at bounding box center [202, 203] width 103 height 103
click at [209, 282] on img at bounding box center [202, 318] width 103 height 103
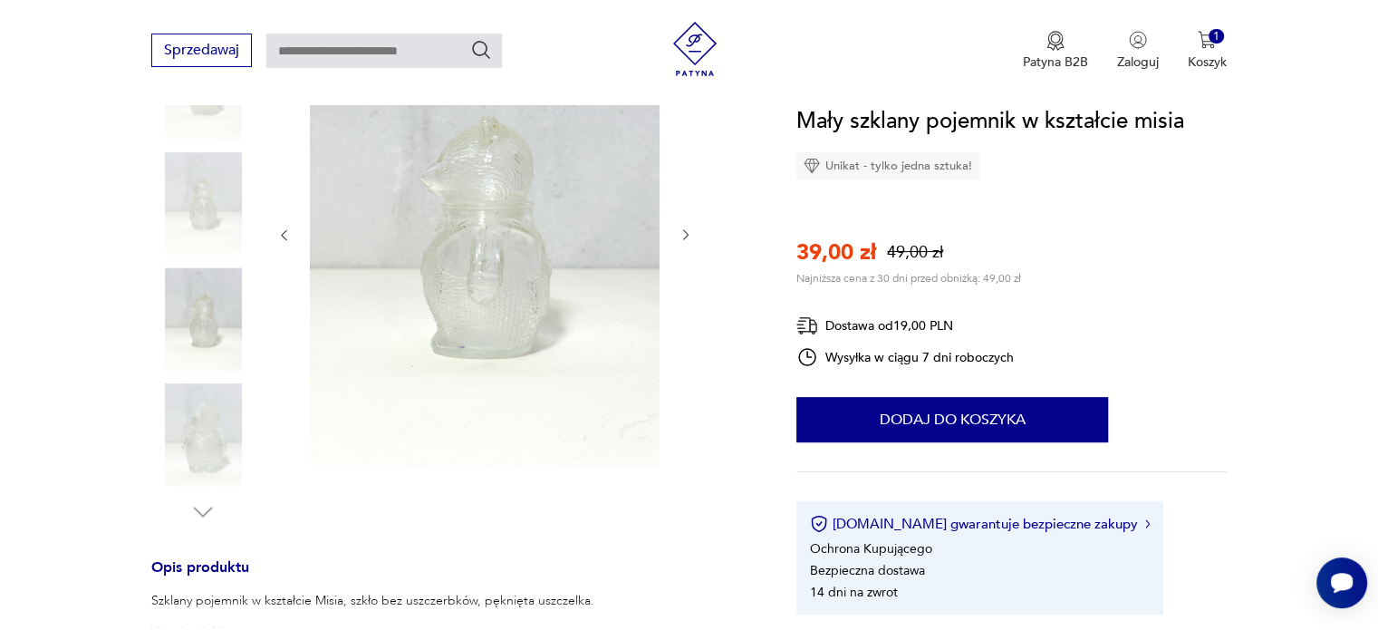
click at [214, 401] on img at bounding box center [202, 434] width 103 height 103
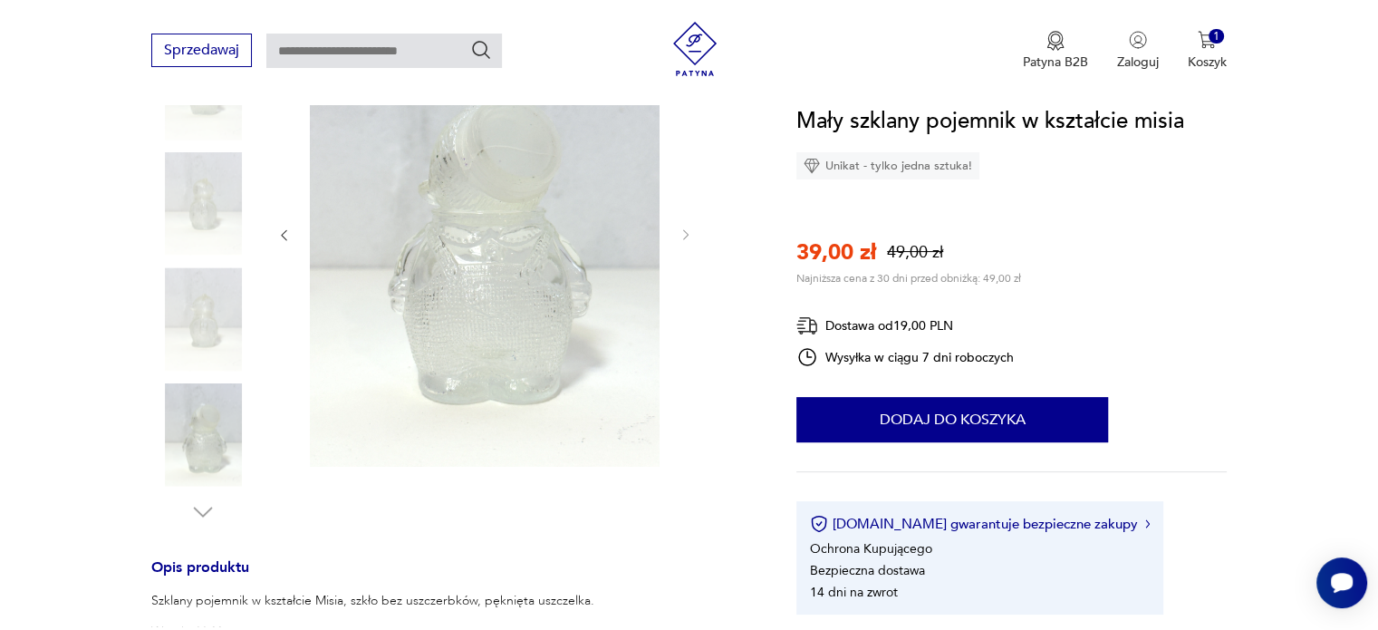
click at [214, 352] on img at bounding box center [202, 318] width 103 height 103
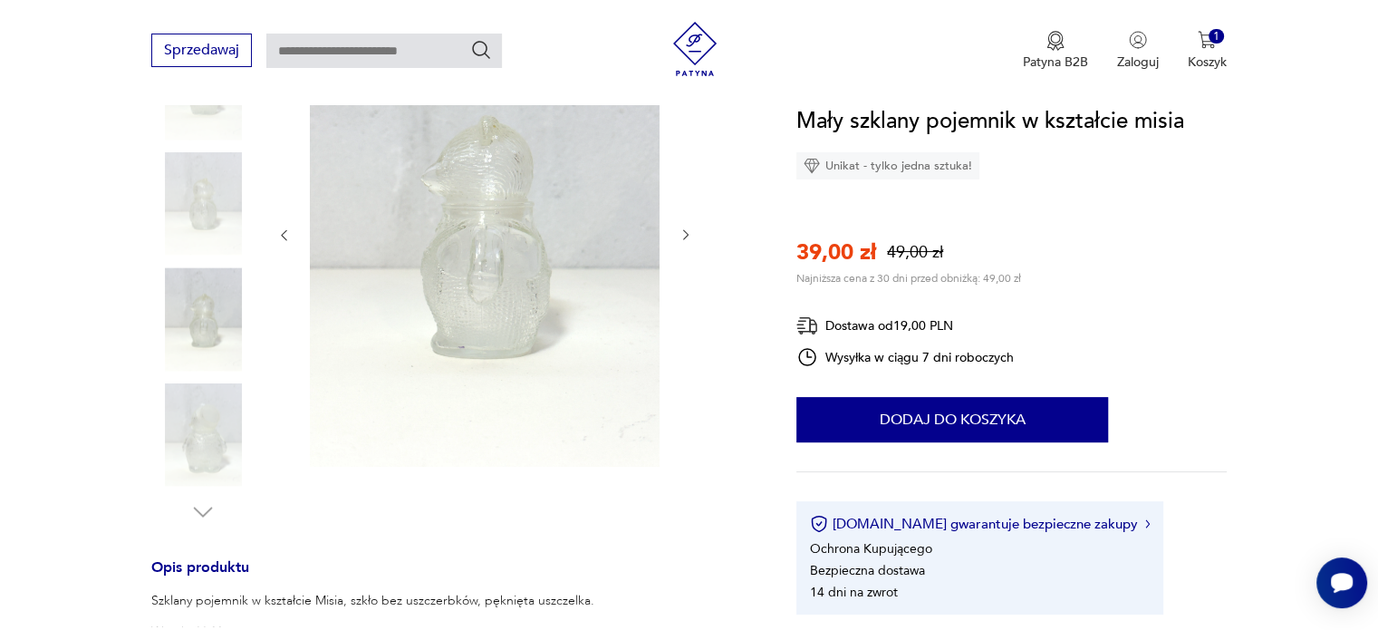
click at [209, 199] on img at bounding box center [202, 203] width 103 height 103
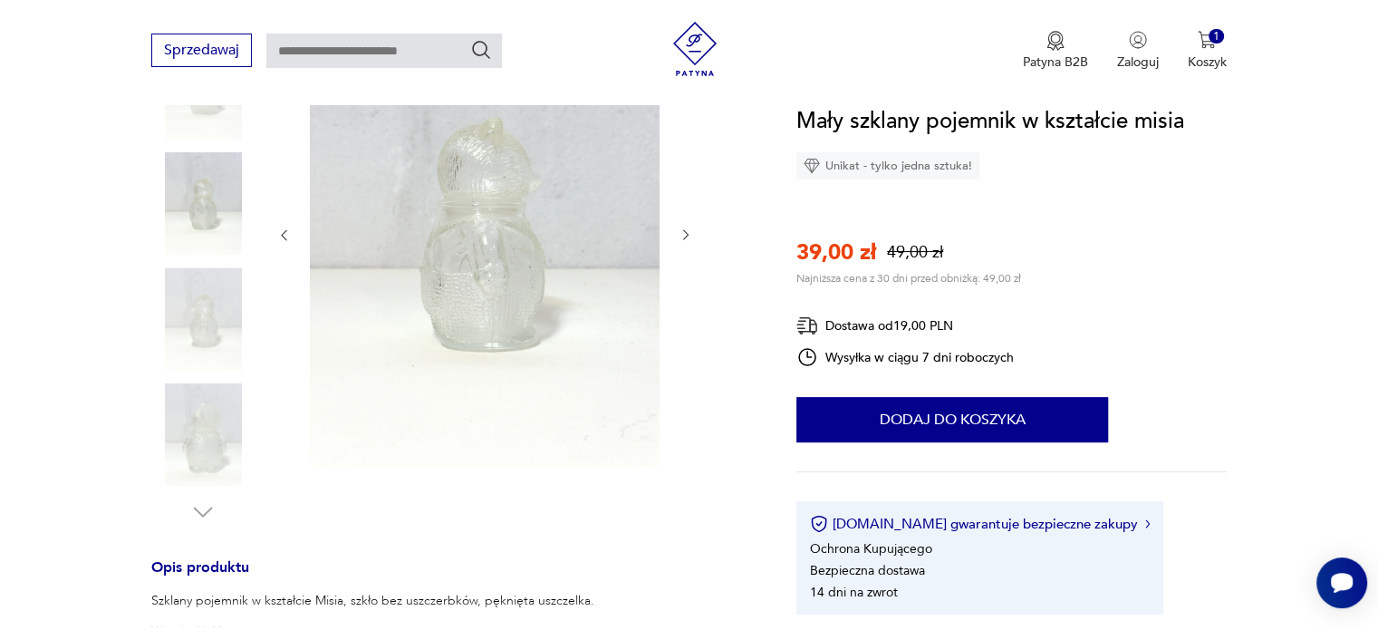
click at [215, 134] on img at bounding box center [202, 87] width 103 height 103
click at [450, 268] on img at bounding box center [485, 233] width 350 height 467
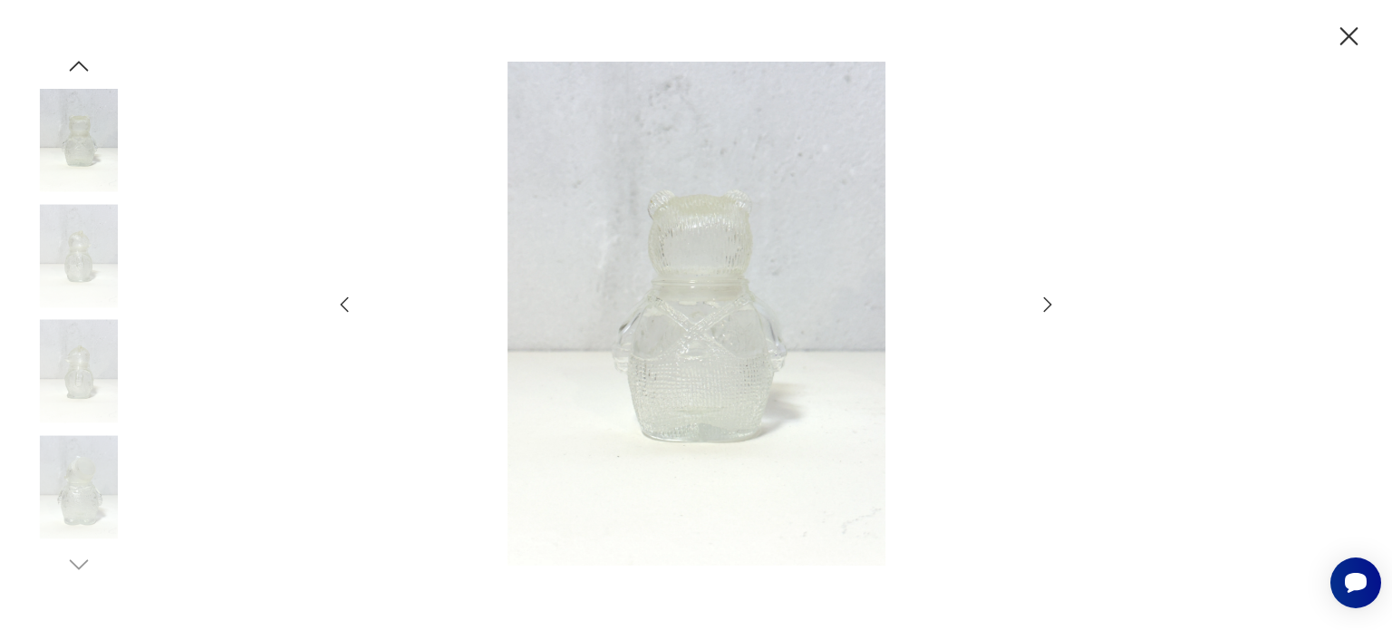
click at [330, 316] on div at bounding box center [696, 315] width 1392 height 630
click at [140, 152] on div at bounding box center [696, 315] width 1392 height 630
click at [102, 151] on img at bounding box center [78, 140] width 103 height 103
click at [352, 304] on icon "button" at bounding box center [344, 305] width 22 height 22
click at [1054, 302] on icon "button" at bounding box center [1048, 305] width 22 height 22
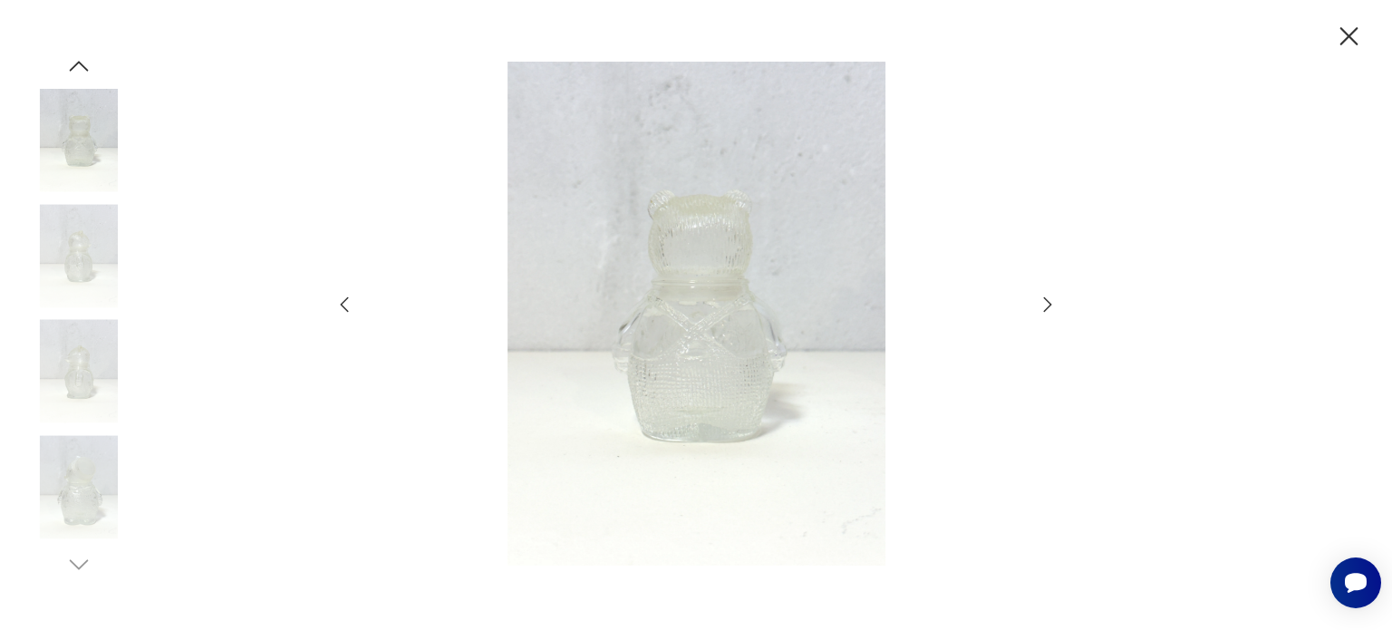
click at [1054, 302] on icon "button" at bounding box center [1048, 305] width 22 height 22
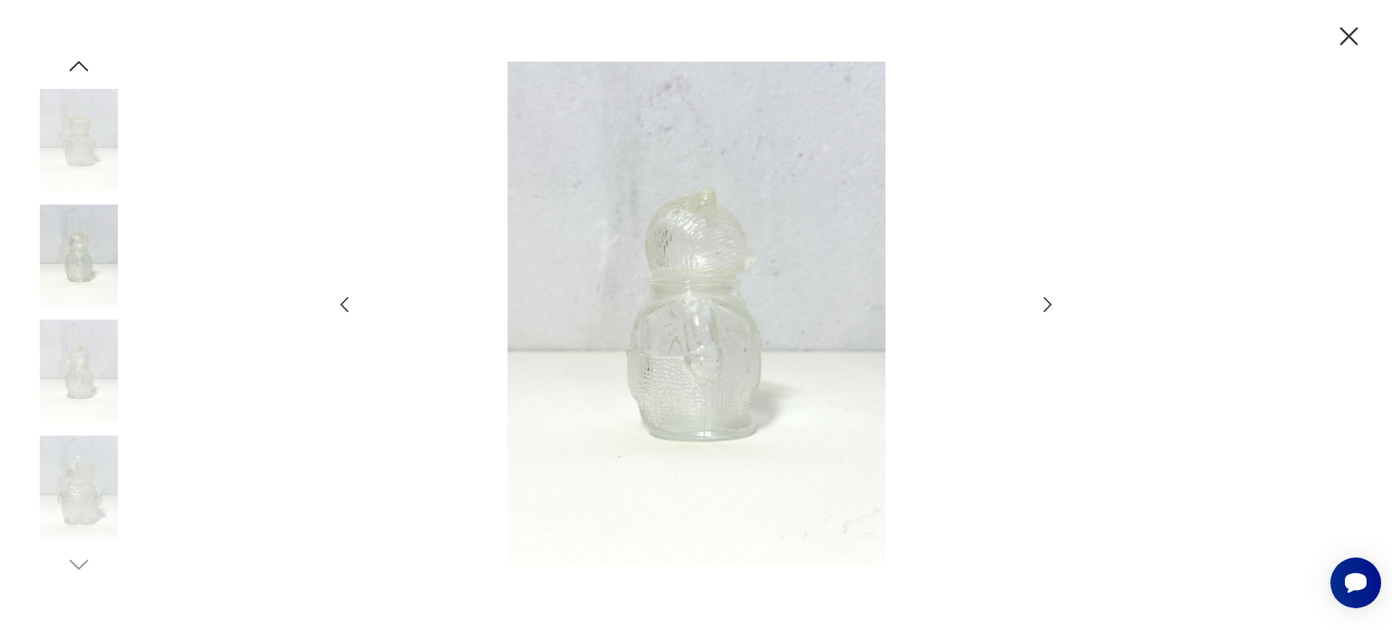
click at [1054, 302] on icon "button" at bounding box center [1048, 305] width 22 height 22
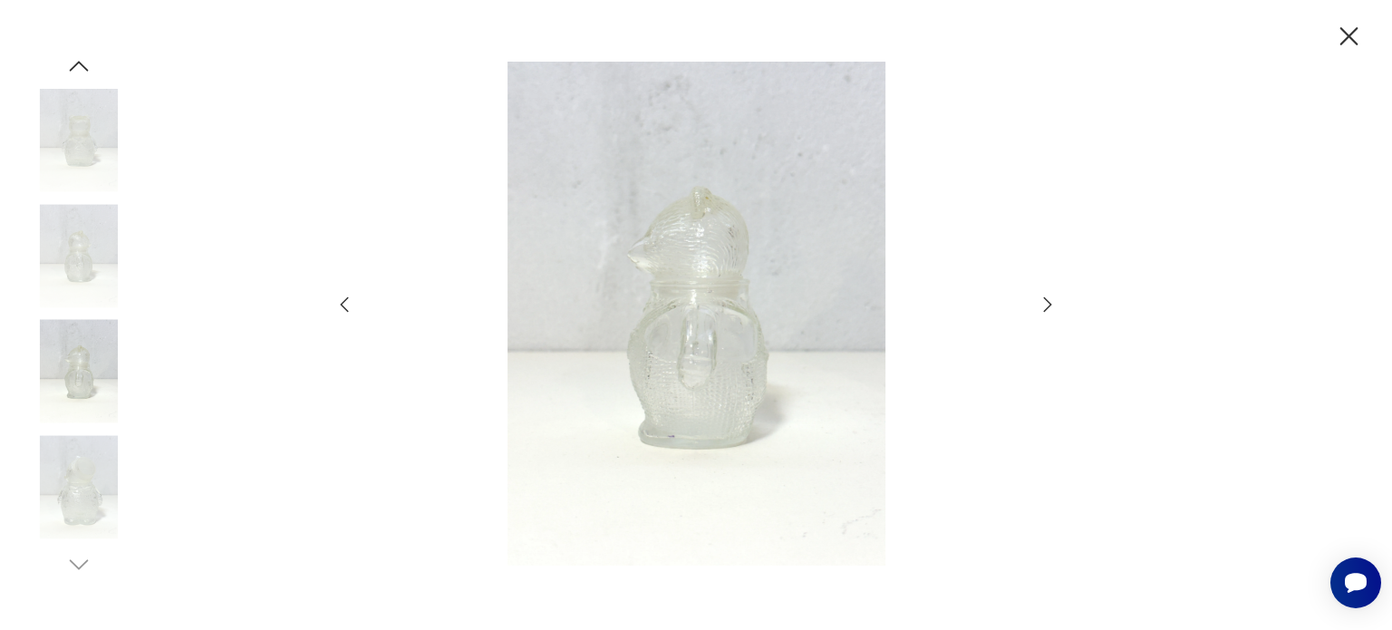
click at [1054, 302] on icon "button" at bounding box center [1048, 305] width 22 height 22
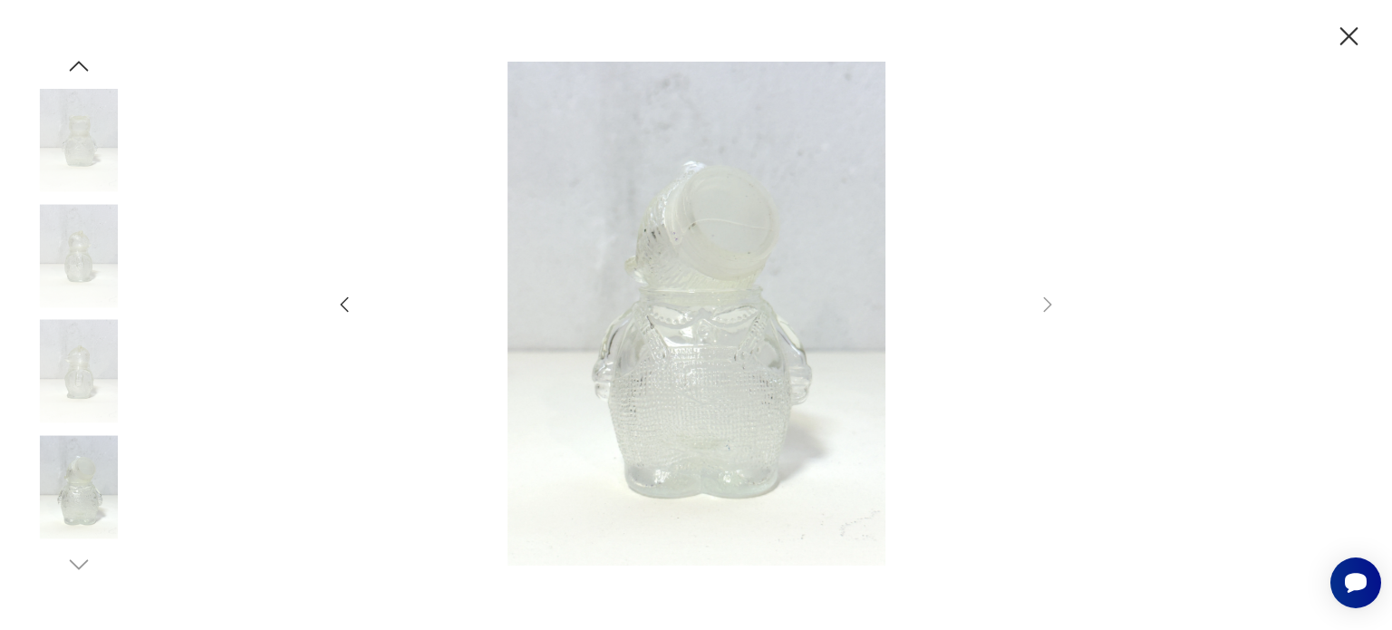
click at [335, 314] on icon "button" at bounding box center [344, 305] width 22 height 22
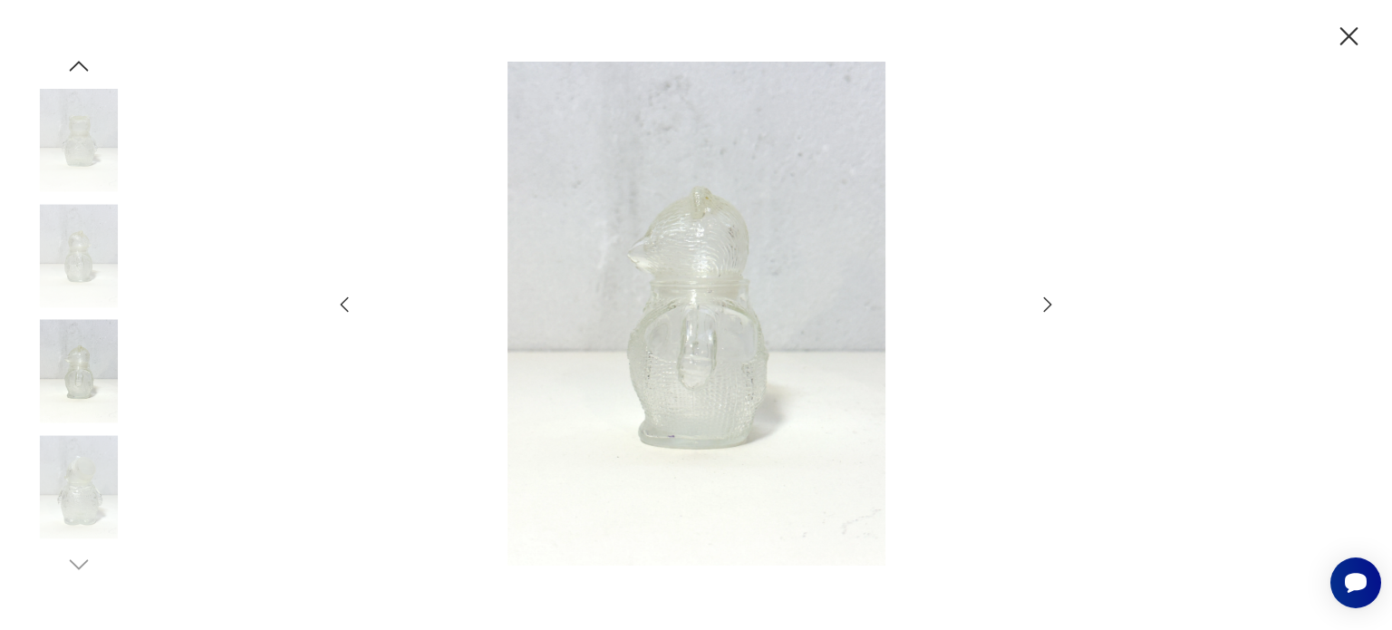
click at [1035, 296] on div at bounding box center [695, 315] width 725 height 507
click at [1043, 311] on icon "button" at bounding box center [1048, 305] width 22 height 22
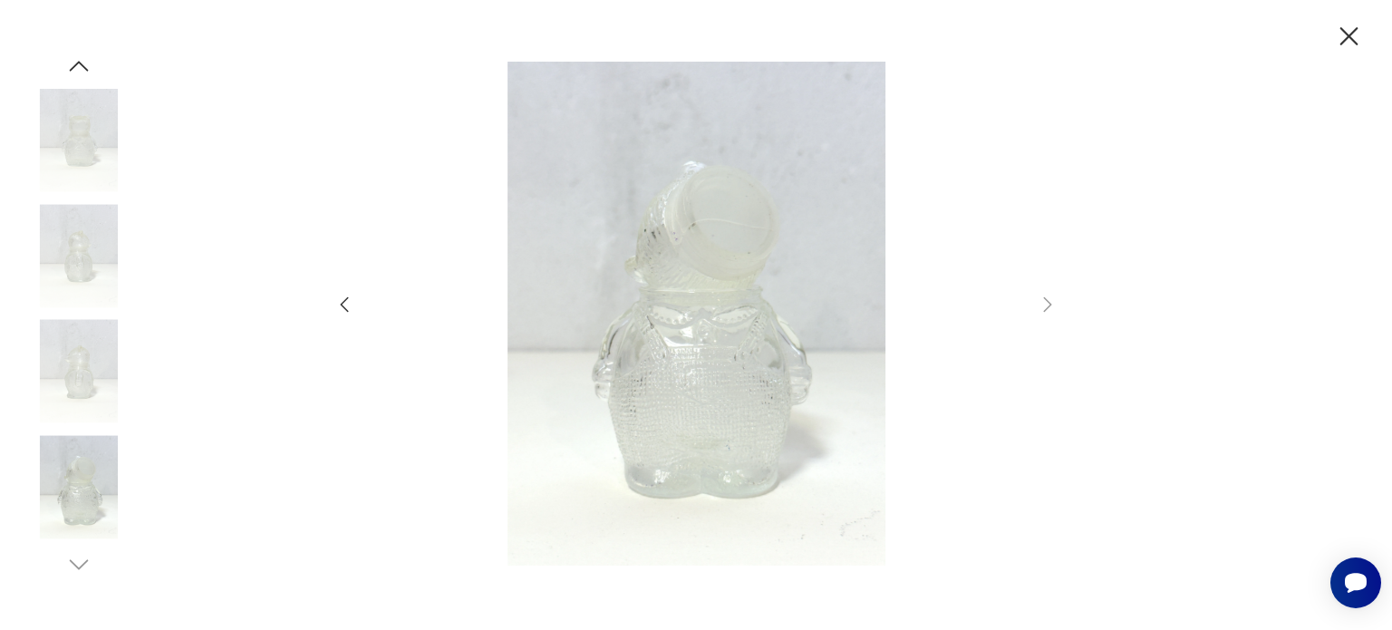
click at [1356, 29] on icon "button" at bounding box center [1349, 36] width 18 height 18
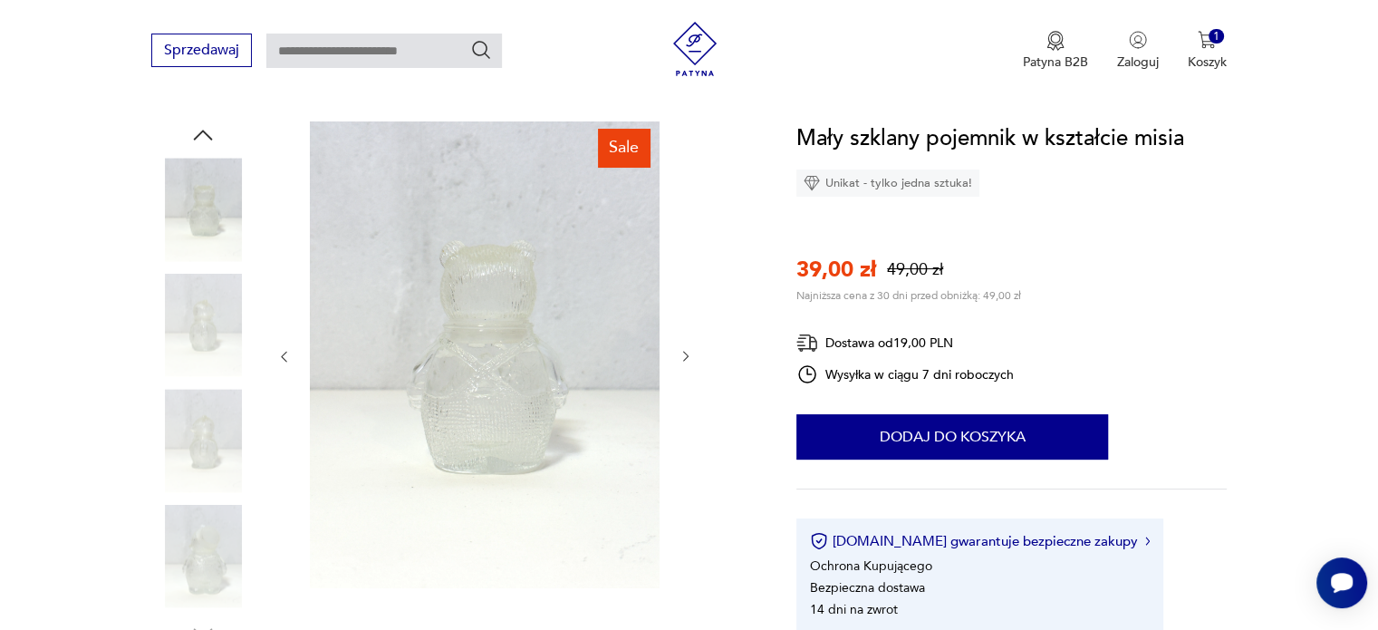
scroll to position [205, 0]
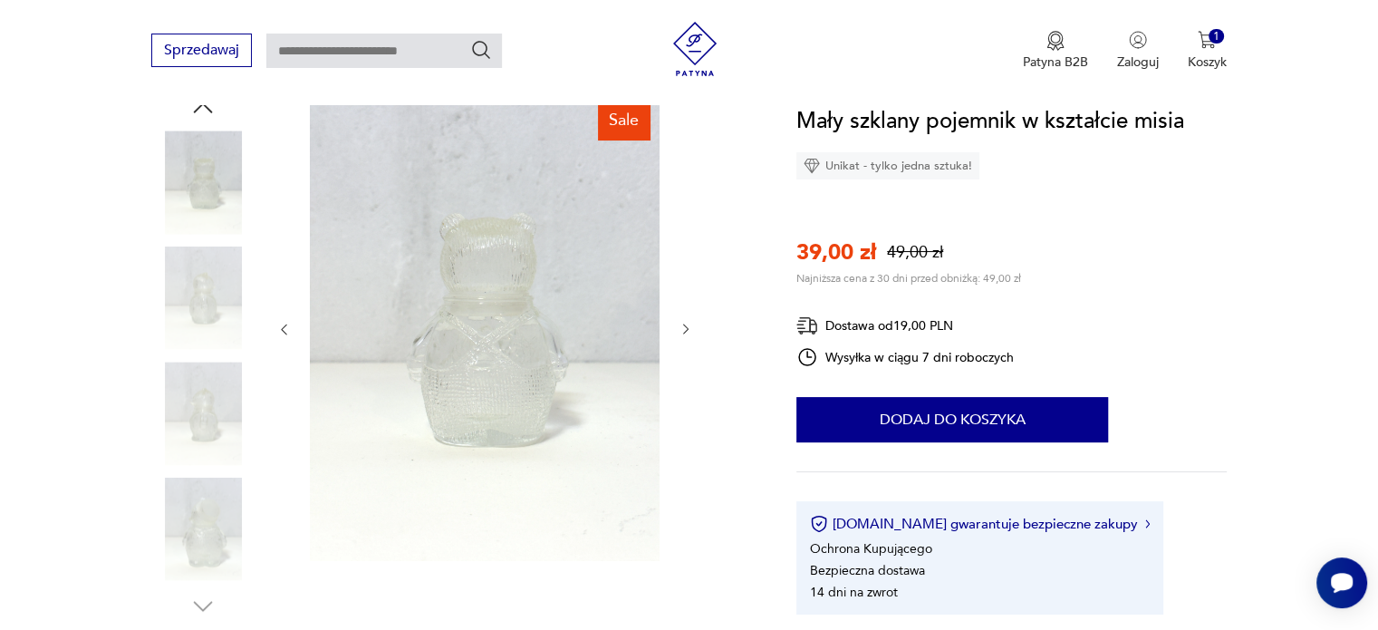
click at [208, 202] on img at bounding box center [202, 181] width 103 height 103
click at [214, 256] on img at bounding box center [202, 297] width 103 height 103
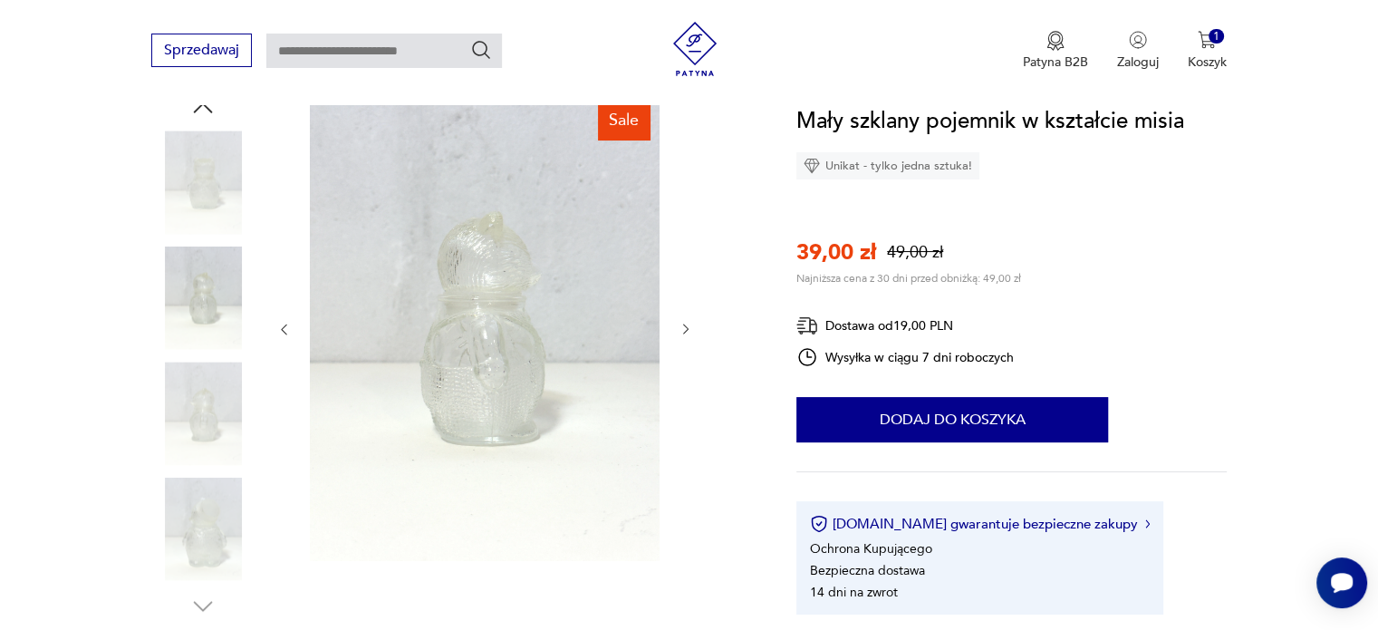
click at [231, 399] on img at bounding box center [202, 413] width 103 height 103
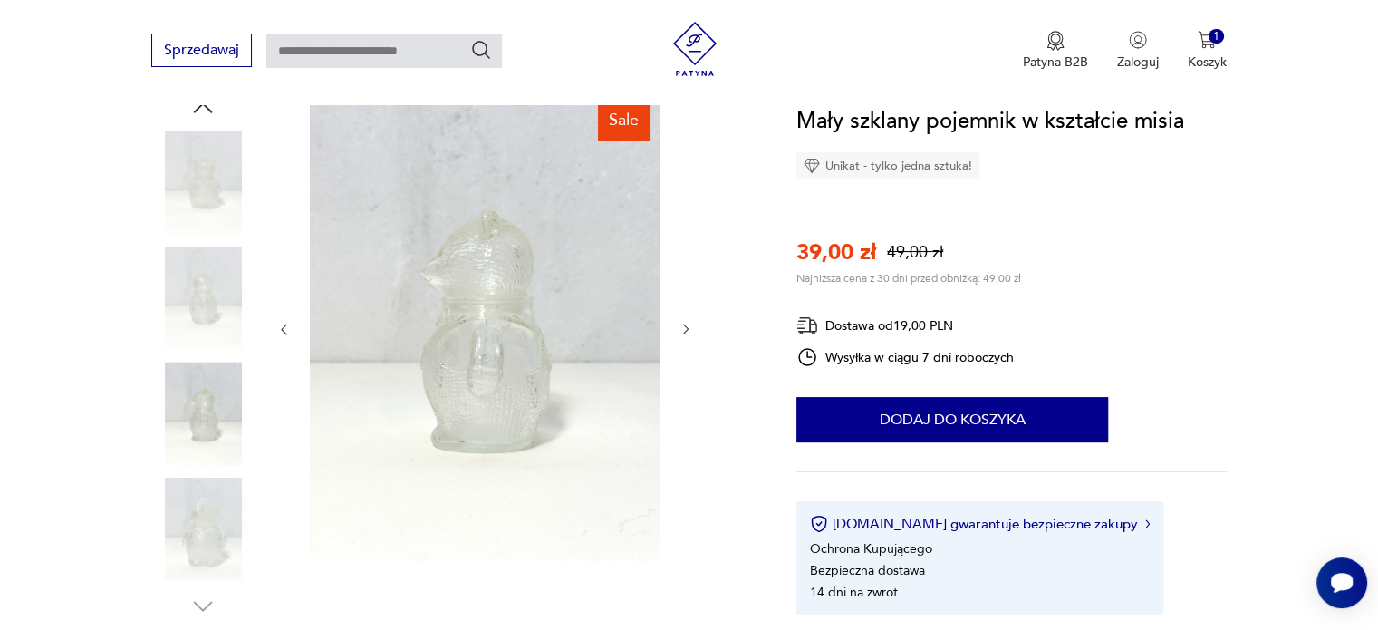
click at [207, 494] on img at bounding box center [202, 529] width 103 height 103
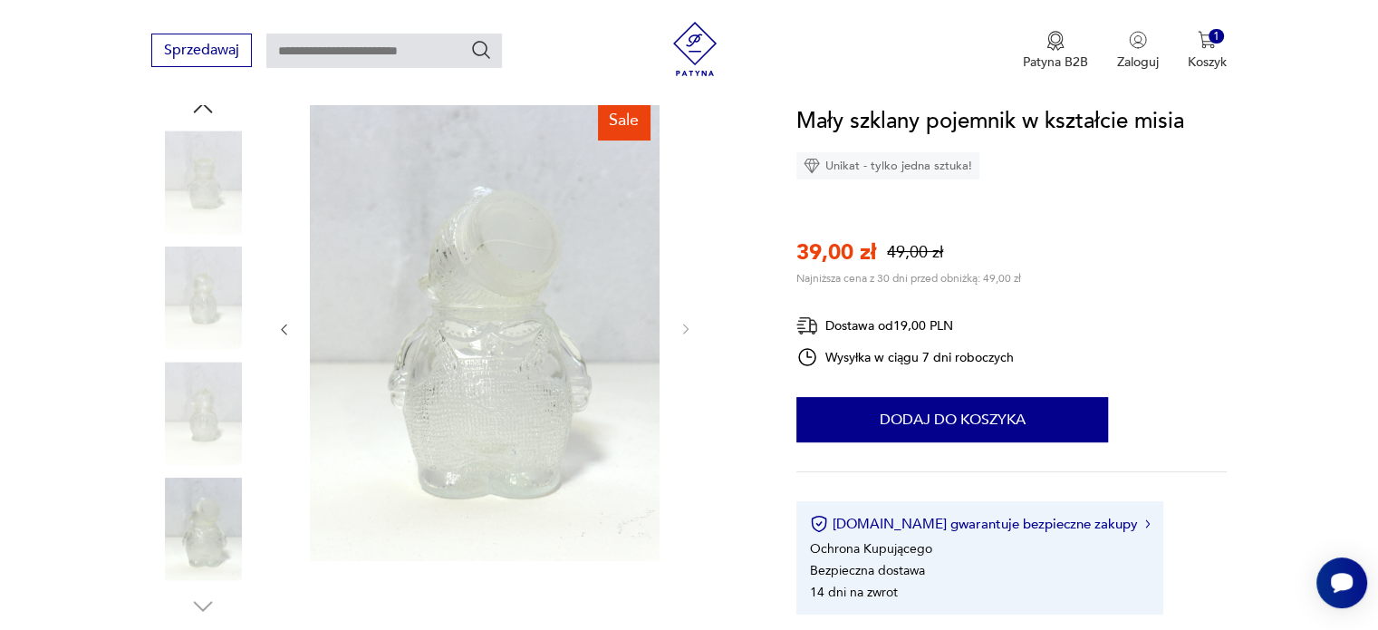
click at [214, 526] on img at bounding box center [202, 529] width 103 height 103
click at [206, 115] on icon "button" at bounding box center [202, 107] width 27 height 27
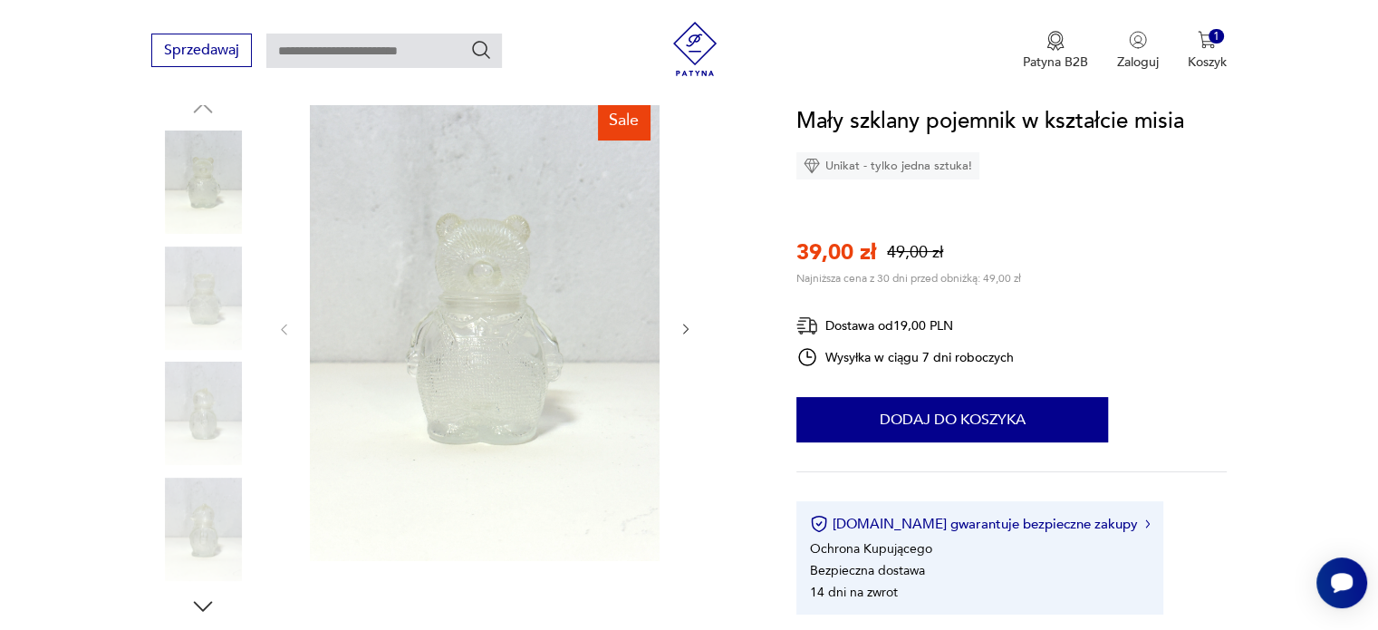
click at [201, 184] on img at bounding box center [202, 181] width 103 height 103
click at [210, 302] on img at bounding box center [202, 297] width 103 height 103
click at [385, 314] on img at bounding box center [485, 327] width 350 height 467
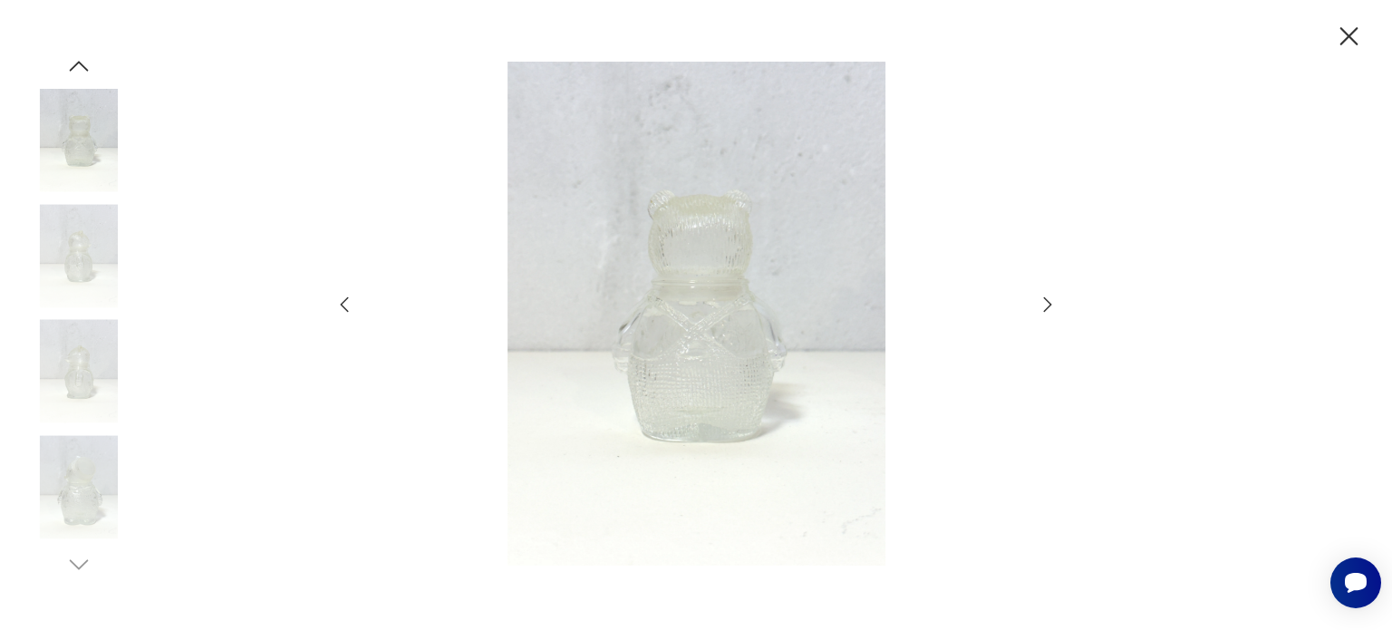
click at [1038, 297] on icon "button" at bounding box center [1048, 305] width 22 height 22
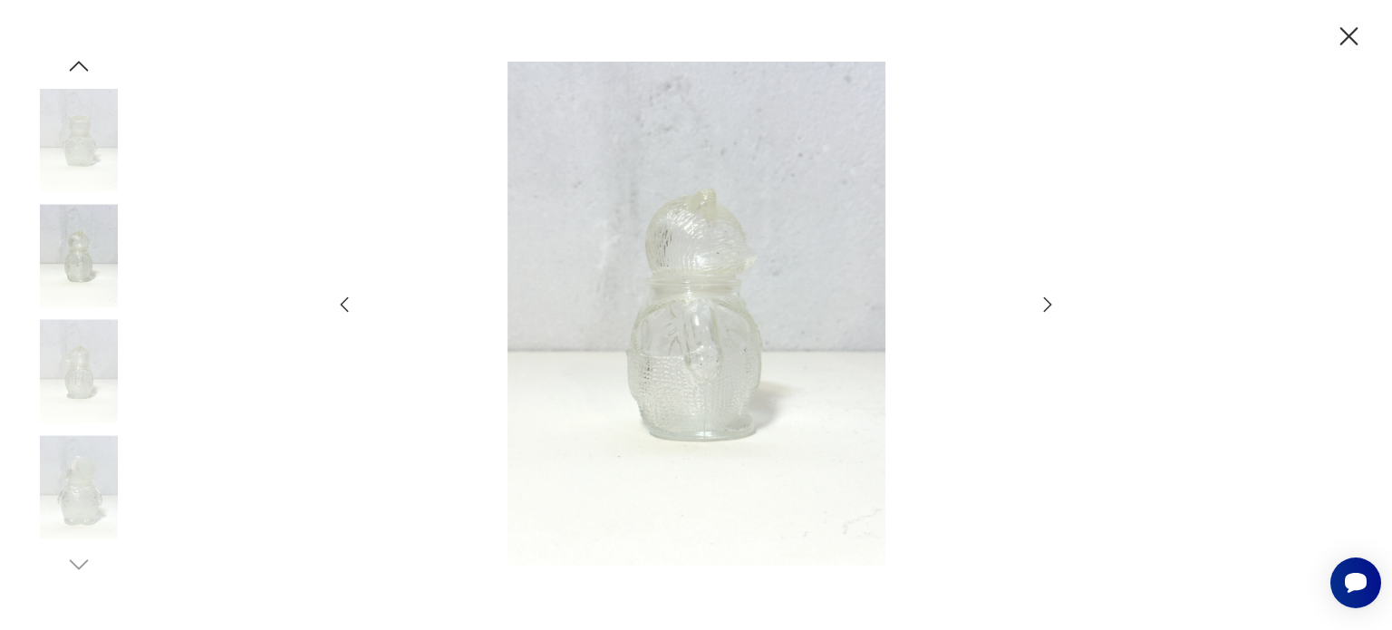
click at [1038, 297] on icon "button" at bounding box center [1048, 305] width 22 height 22
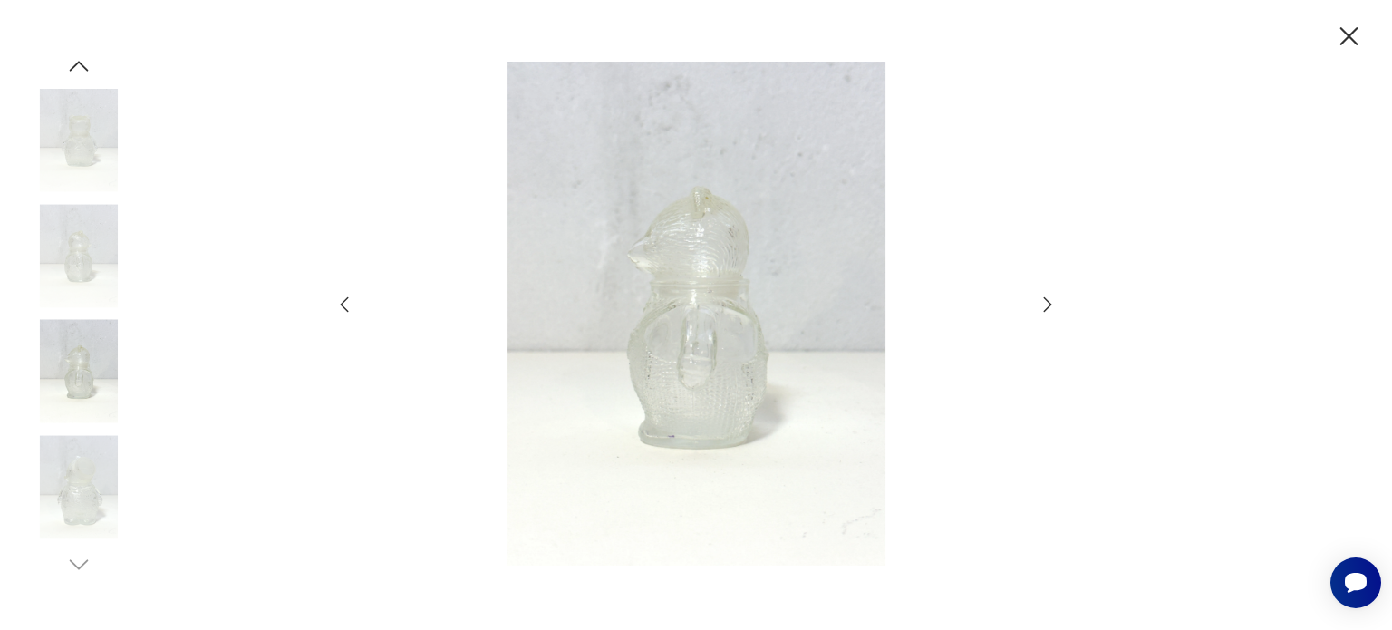
click at [1038, 297] on icon "button" at bounding box center [1048, 305] width 22 height 22
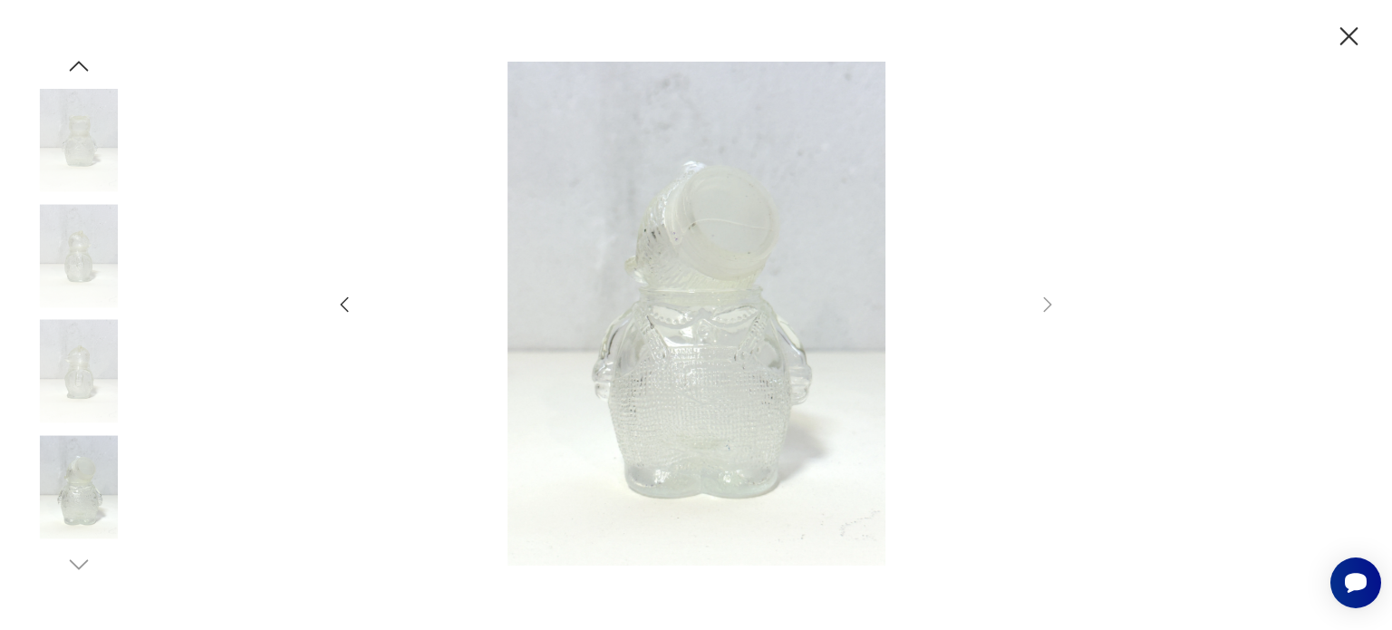
click at [76, 369] on img at bounding box center [78, 371] width 103 height 103
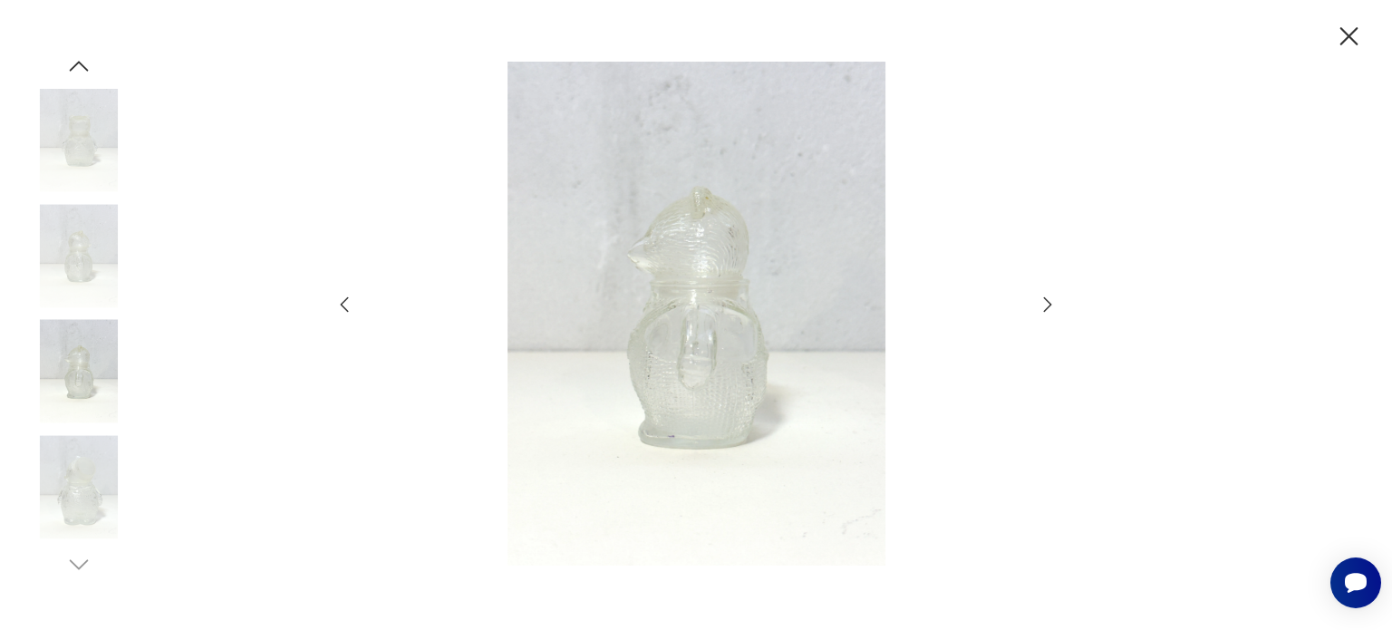
click at [93, 236] on img at bounding box center [78, 255] width 103 height 103
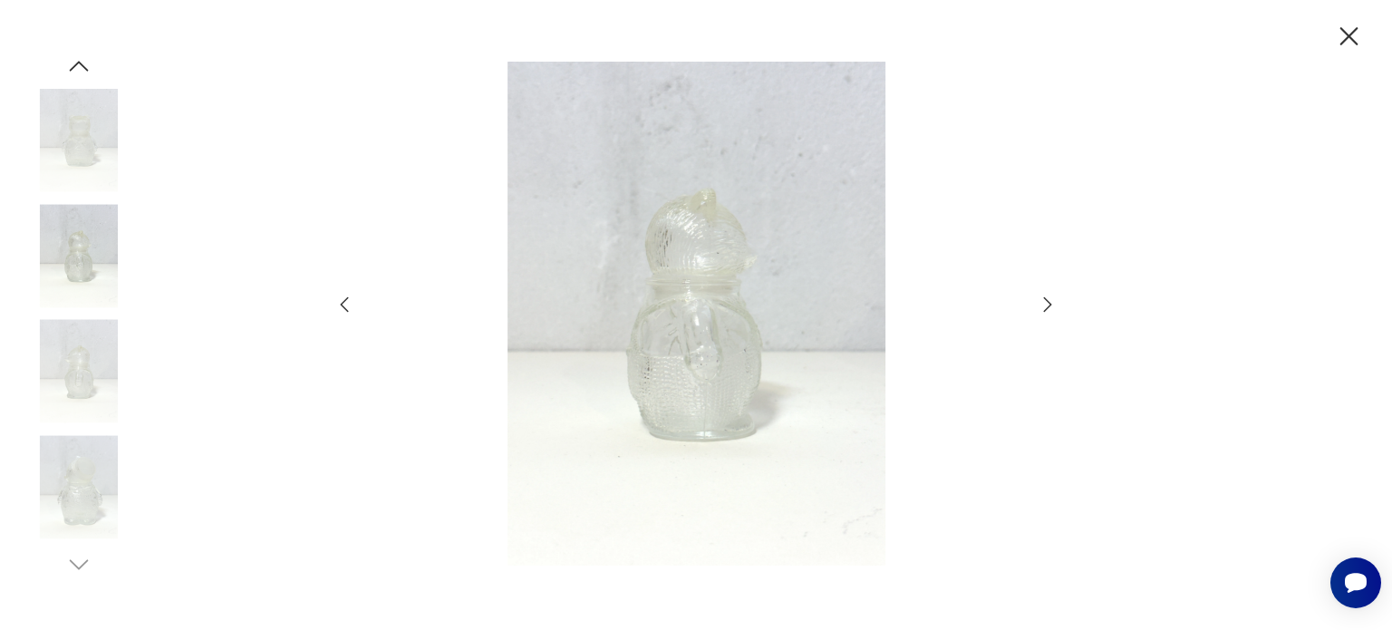
click at [96, 111] on img at bounding box center [78, 140] width 103 height 103
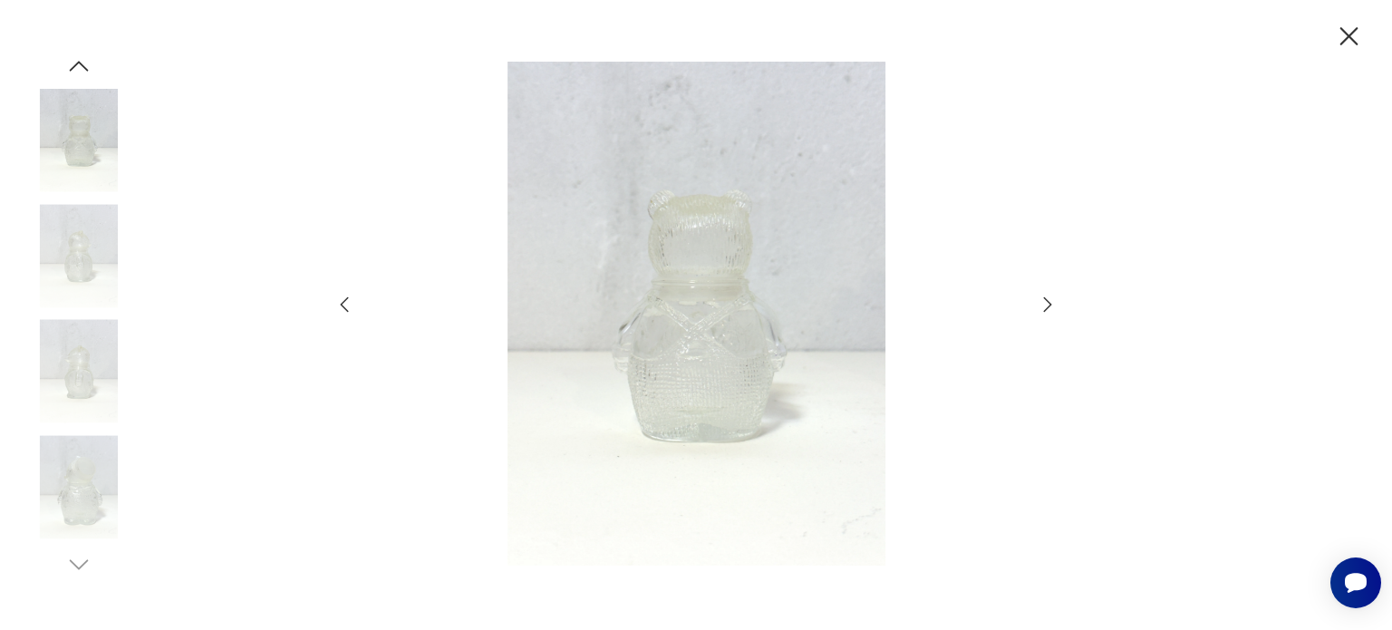
click at [89, 472] on img at bounding box center [78, 486] width 103 height 103
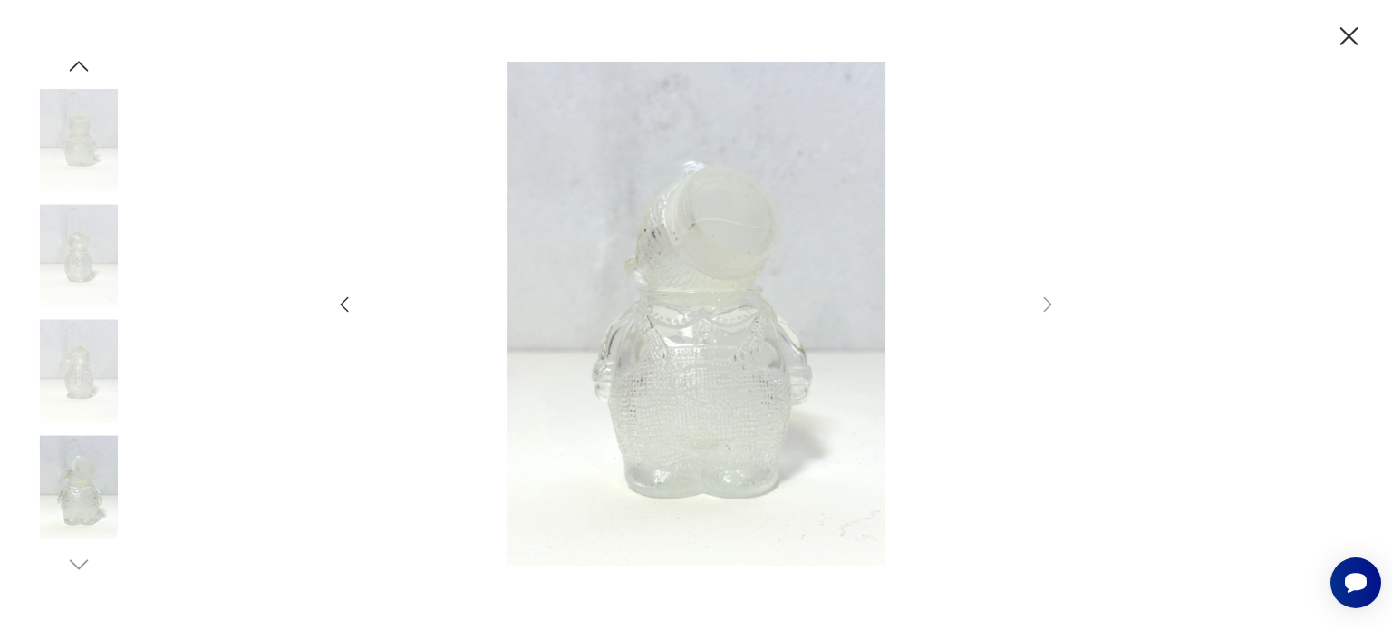
click at [1343, 34] on icon "button" at bounding box center [1349, 37] width 32 height 32
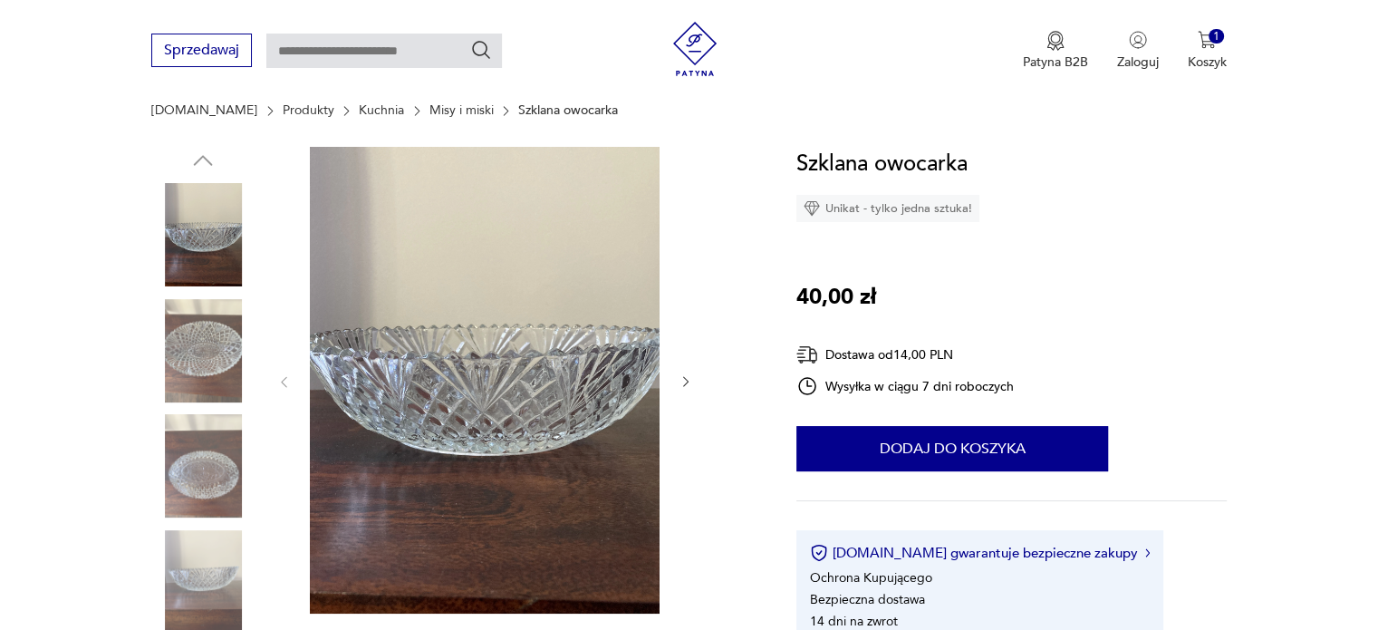
scroll to position [167, 0]
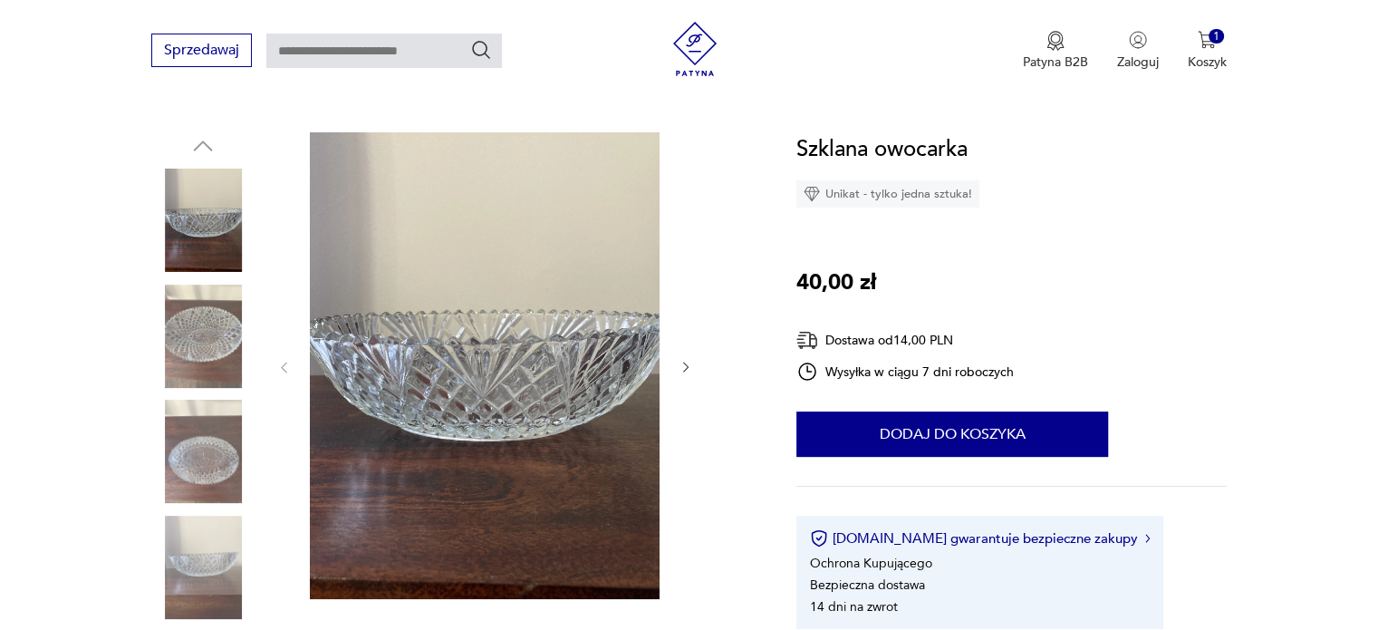
click at [196, 332] on img at bounding box center [202, 336] width 103 height 103
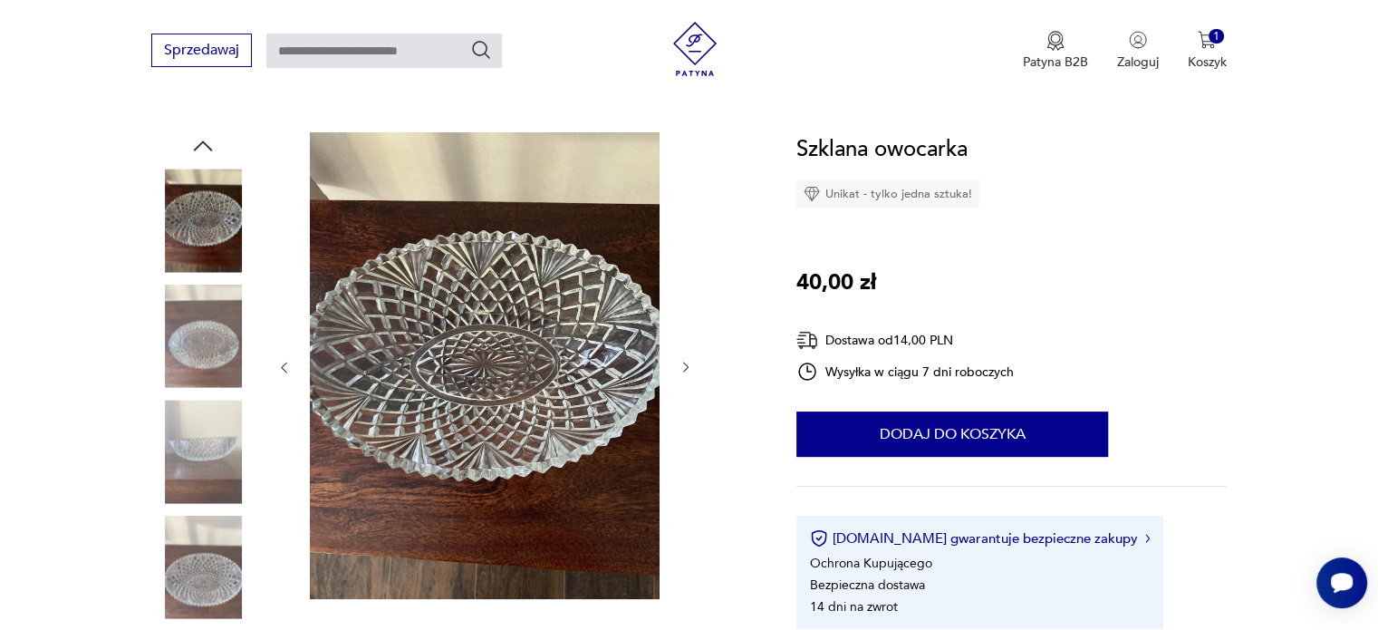
click at [203, 371] on img at bounding box center [202, 336] width 103 height 103
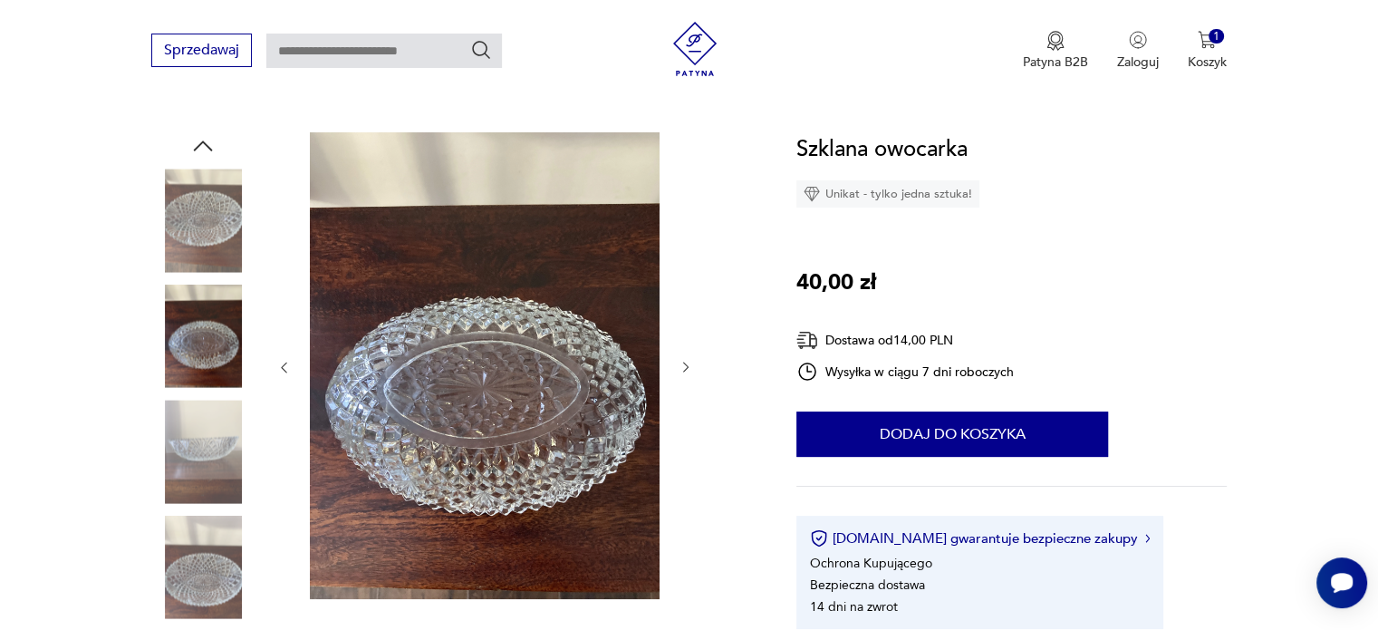
click at [210, 436] on img at bounding box center [202, 451] width 103 height 103
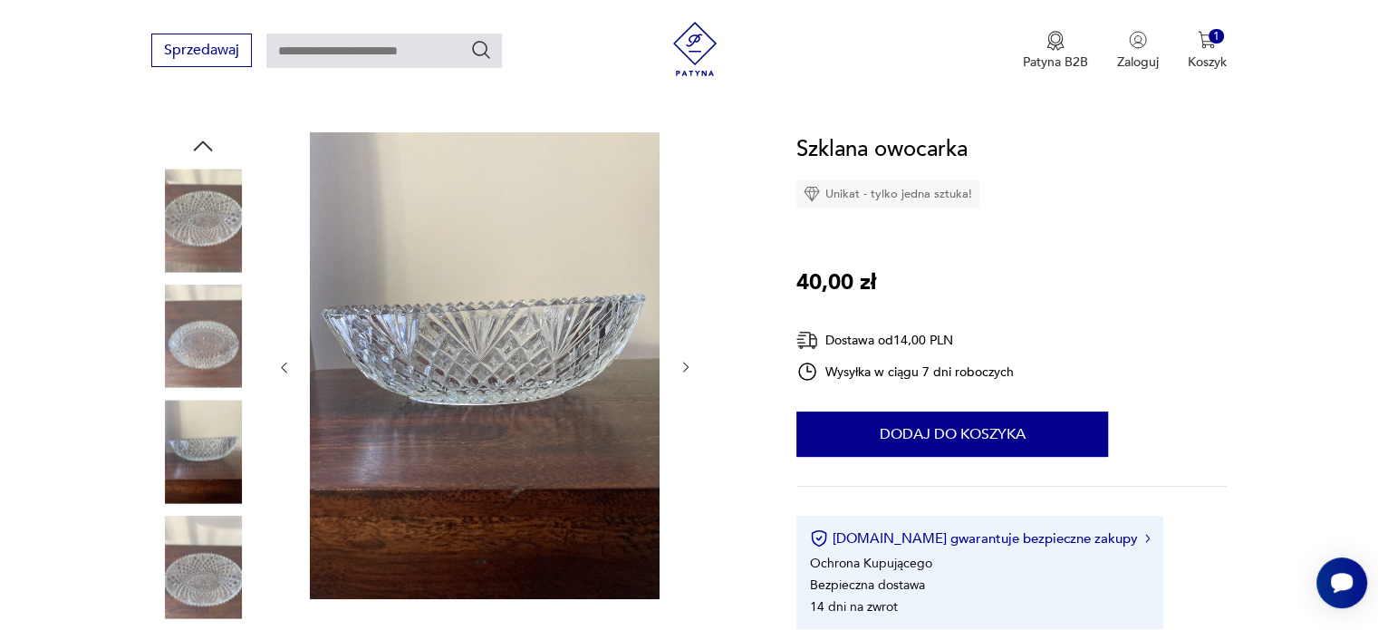
click at [210, 549] on img at bounding box center [202, 567] width 103 height 103
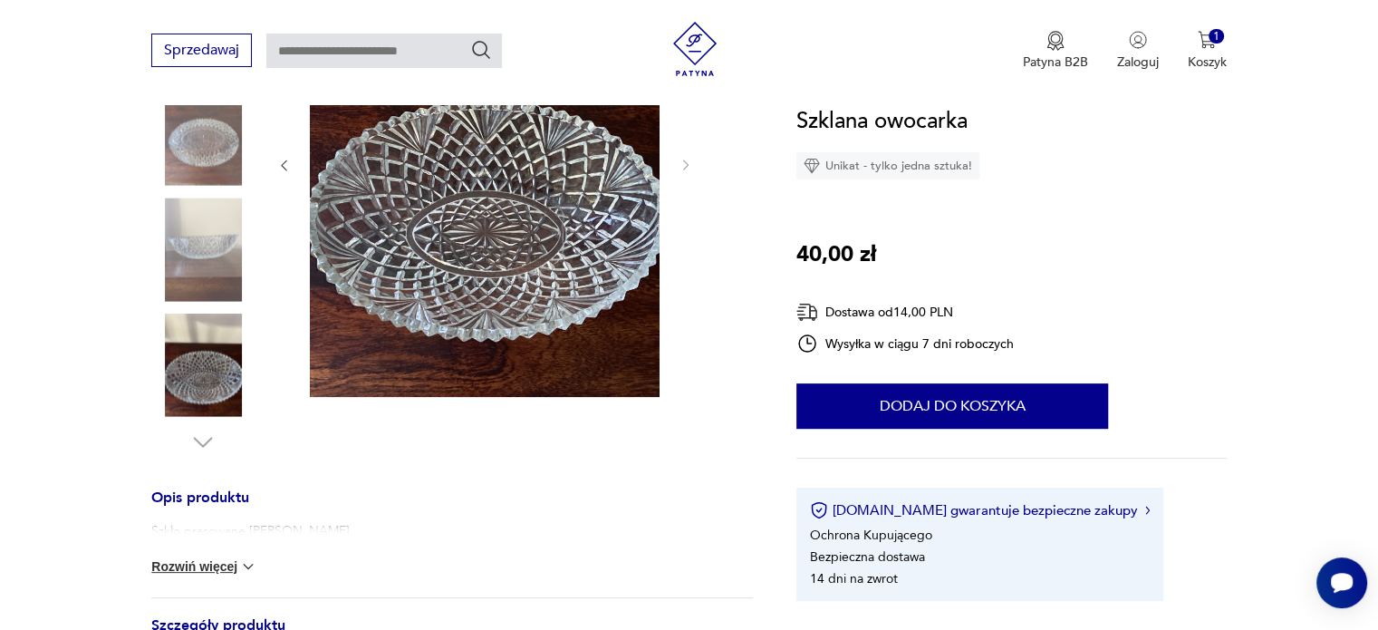
scroll to position [315, 0]
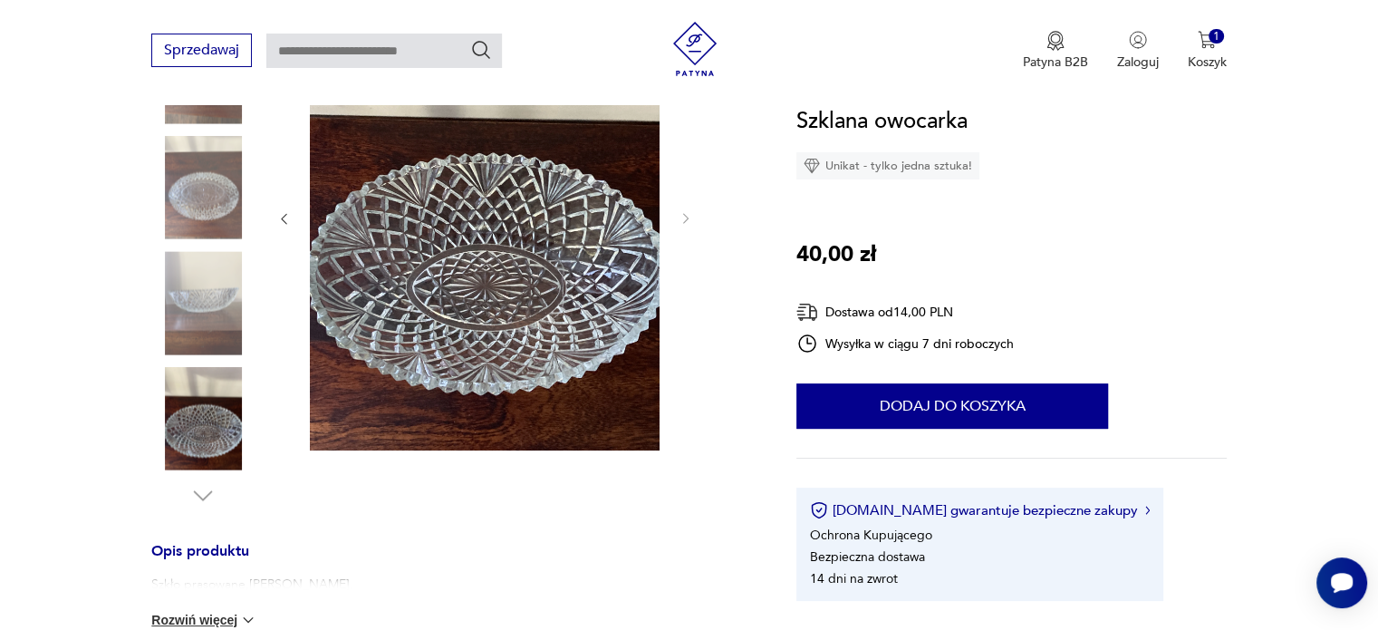
click at [220, 608] on div "Szkło prasowane,[PERSON_NAME]. Rozwiń więcej" at bounding box center [452, 612] width 602 height 75
click at [213, 626] on button "Rozwiń więcej" at bounding box center [203, 620] width 105 height 18
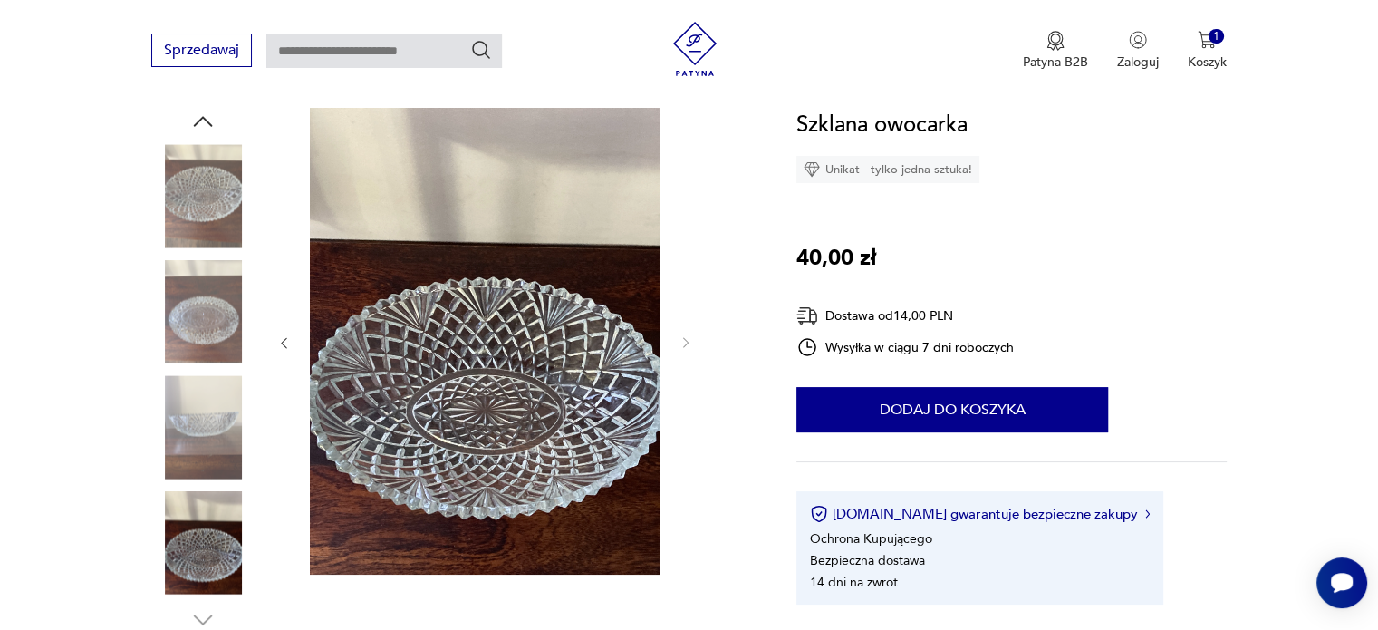
scroll to position [186, 0]
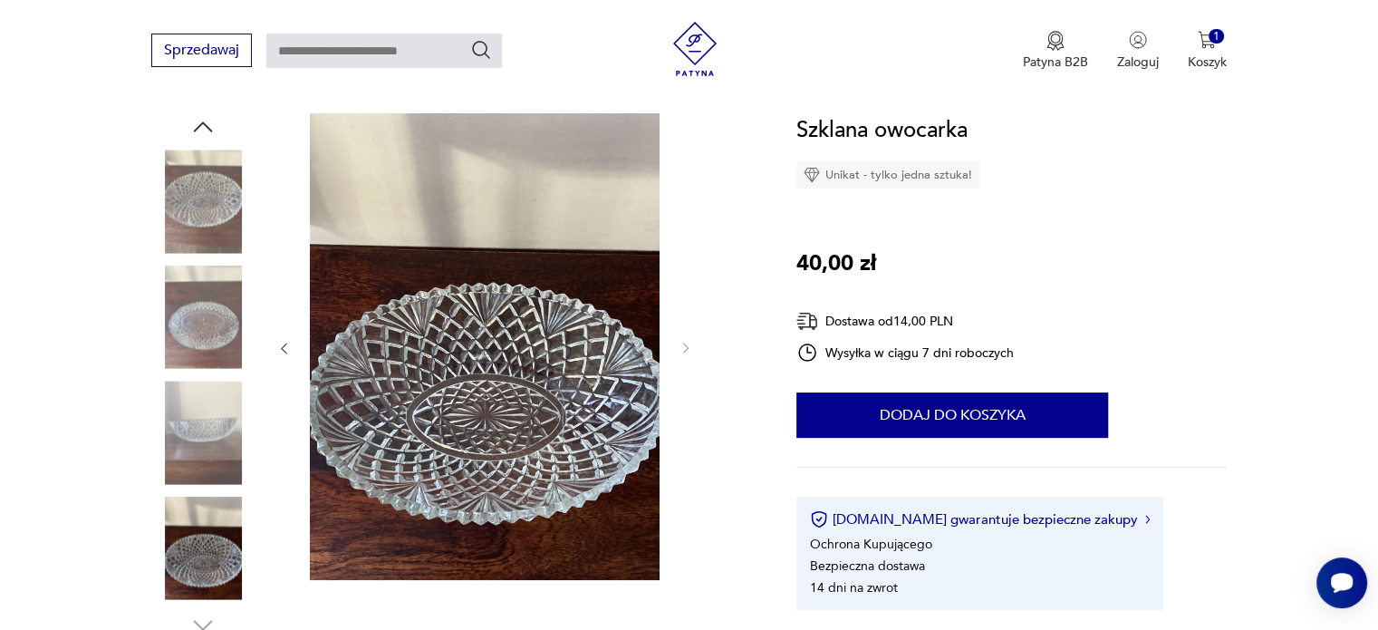
click at [192, 195] on img at bounding box center [202, 201] width 103 height 103
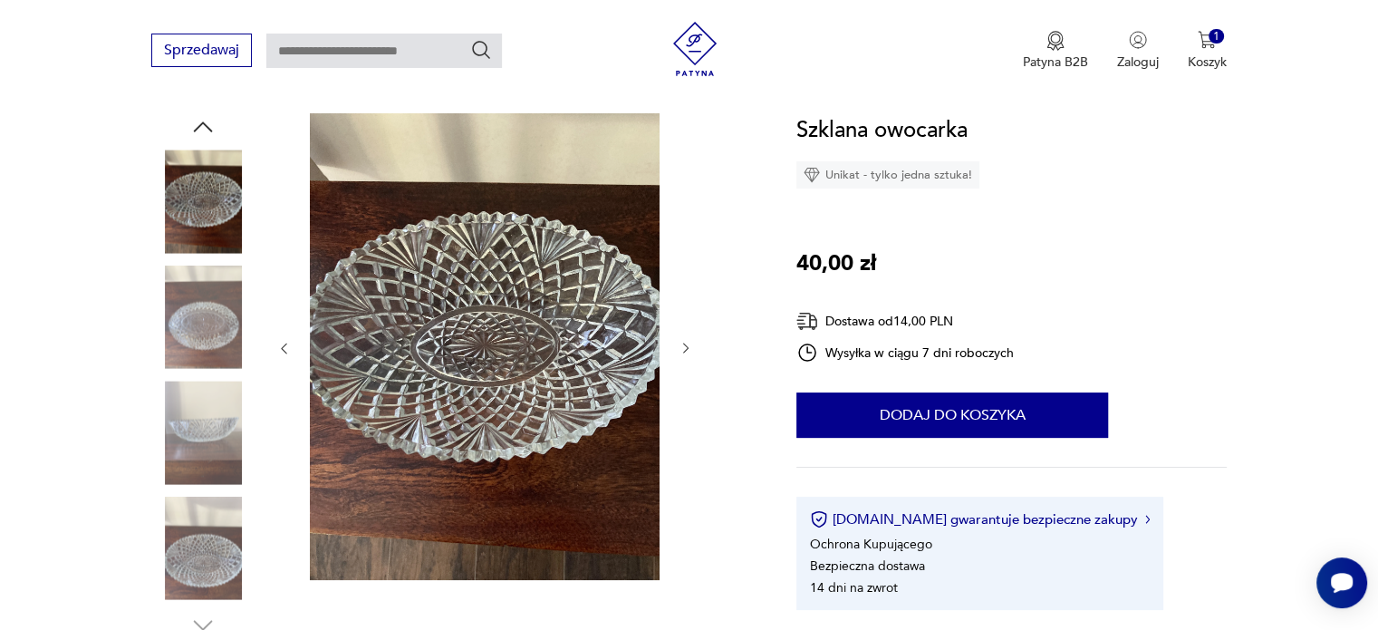
click at [207, 136] on icon "button" at bounding box center [202, 126] width 27 height 27
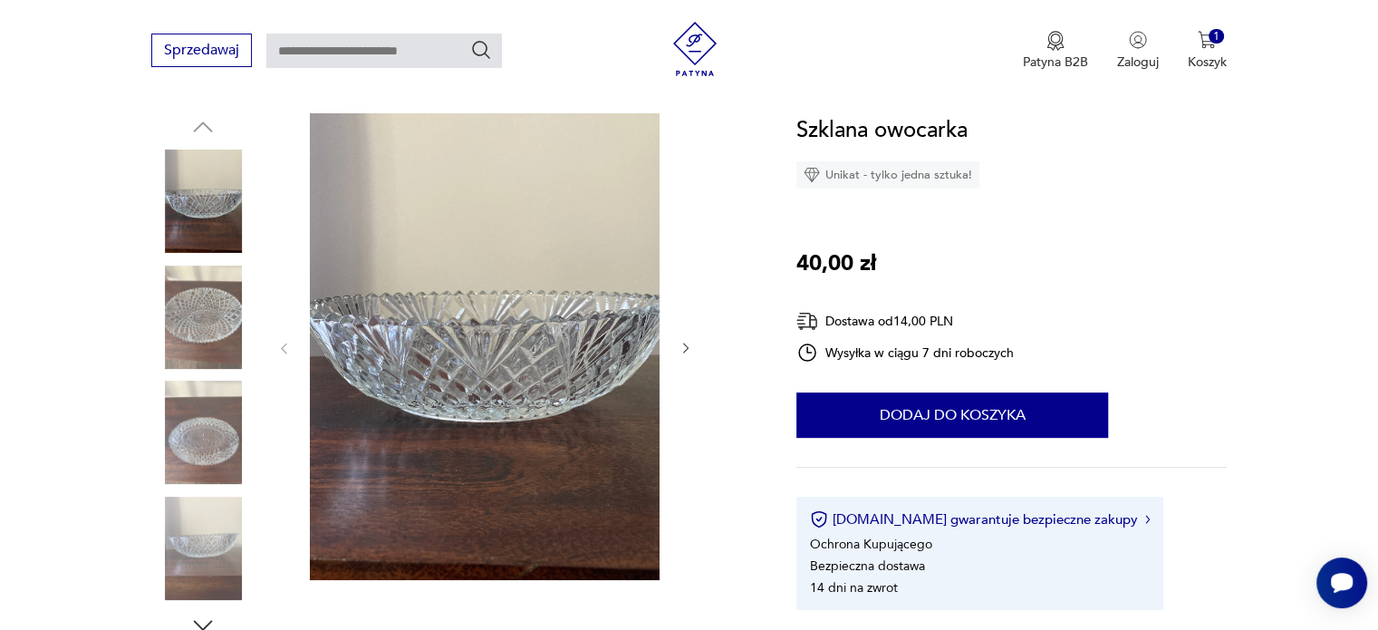
click at [202, 184] on img at bounding box center [202, 201] width 103 height 103
click at [202, 336] on img at bounding box center [202, 316] width 103 height 103
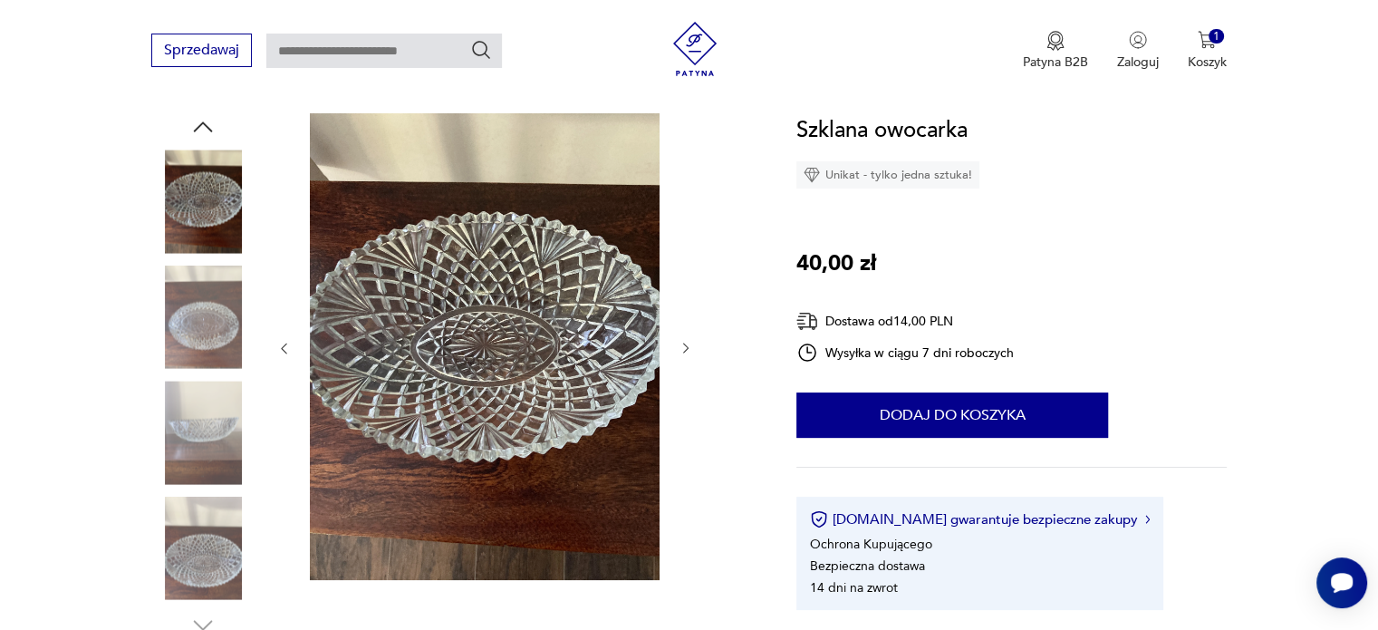
click at [207, 341] on img at bounding box center [202, 316] width 103 height 103
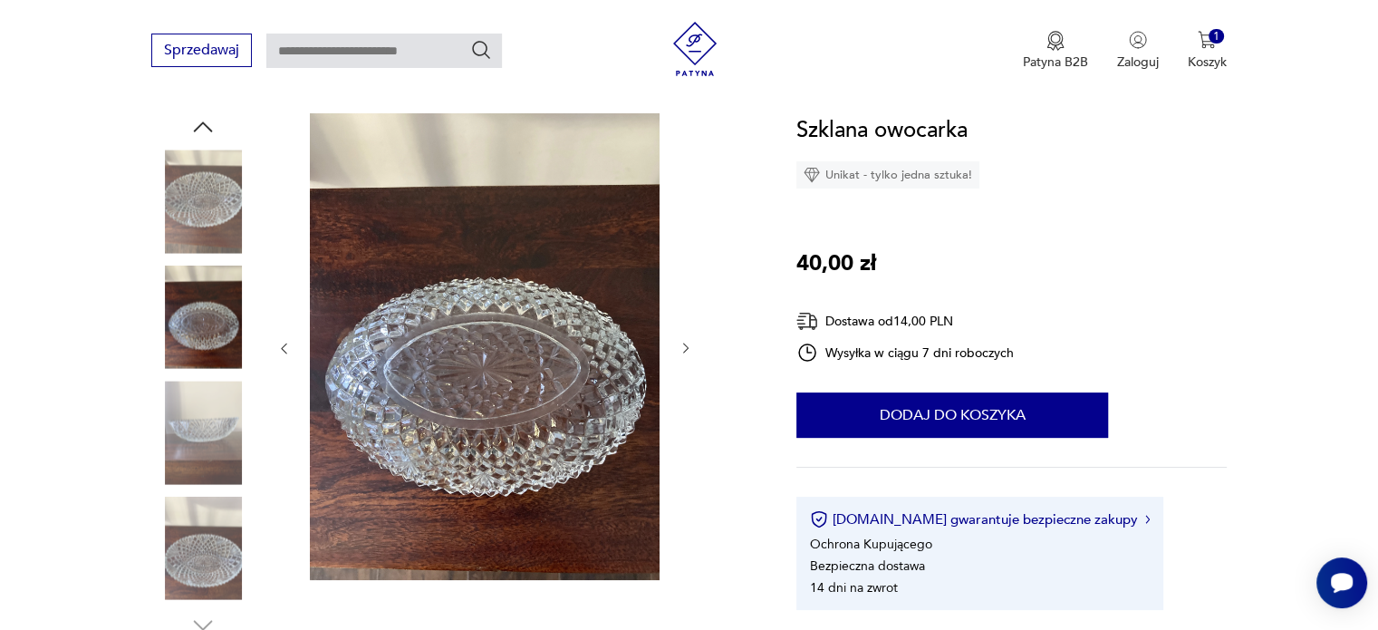
click at [207, 401] on img at bounding box center [202, 432] width 103 height 103
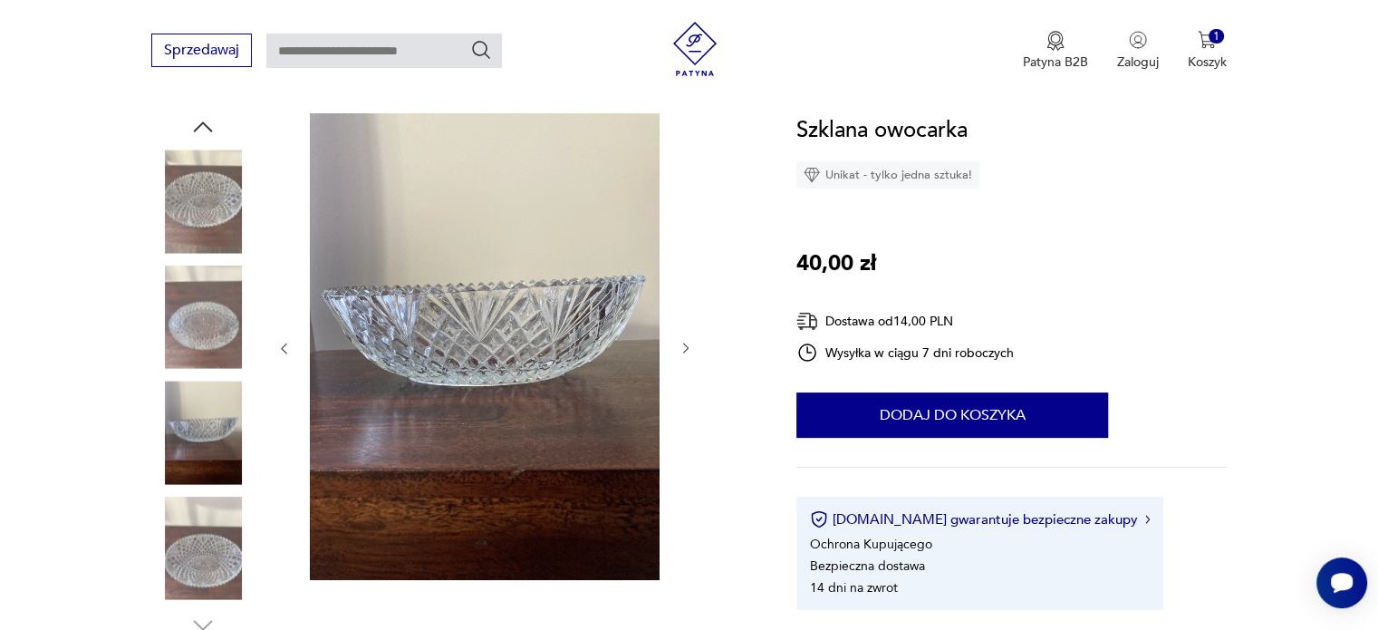
click at [214, 509] on img at bounding box center [202, 548] width 103 height 103
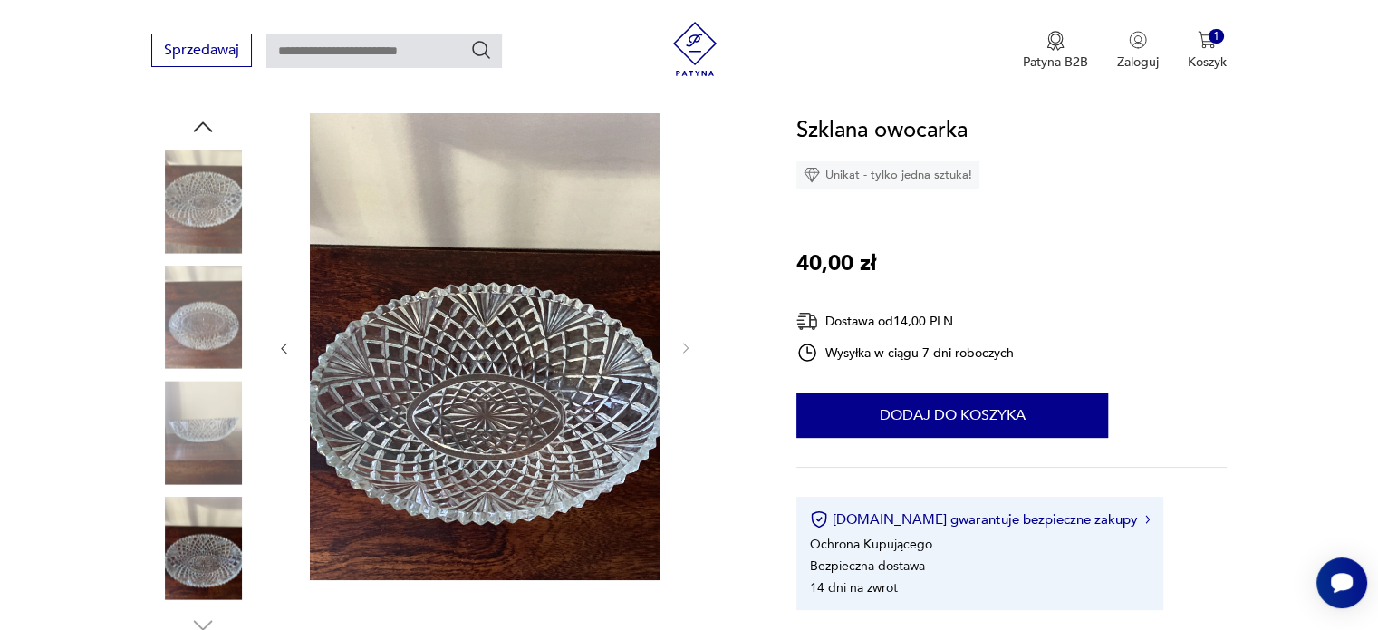
click at [214, 550] on img at bounding box center [202, 548] width 103 height 103
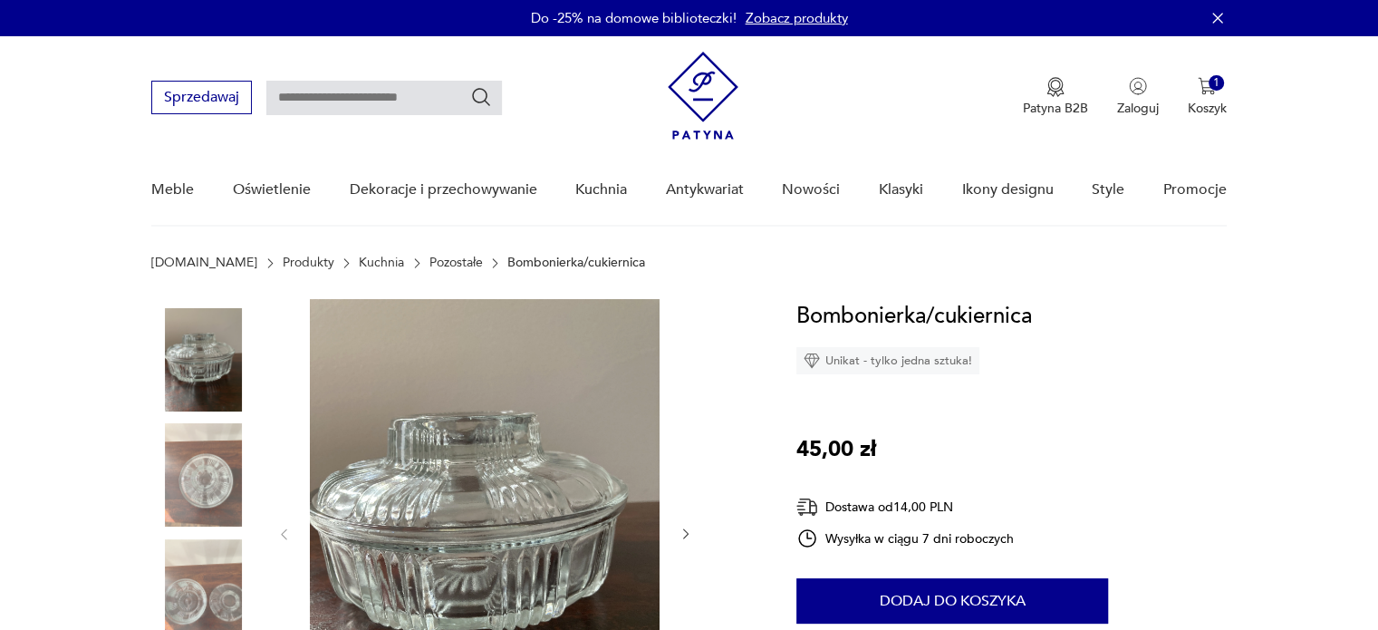
click at [225, 471] on img at bounding box center [202, 474] width 103 height 103
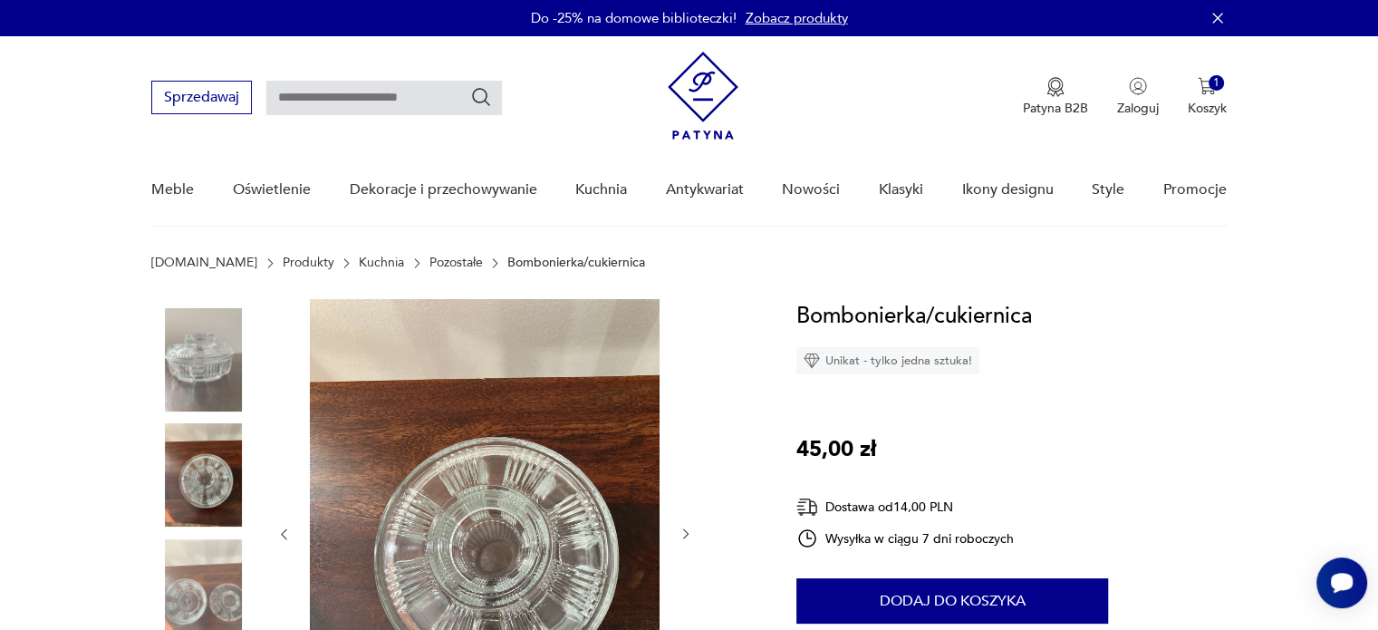
click at [232, 560] on img at bounding box center [202, 590] width 103 height 103
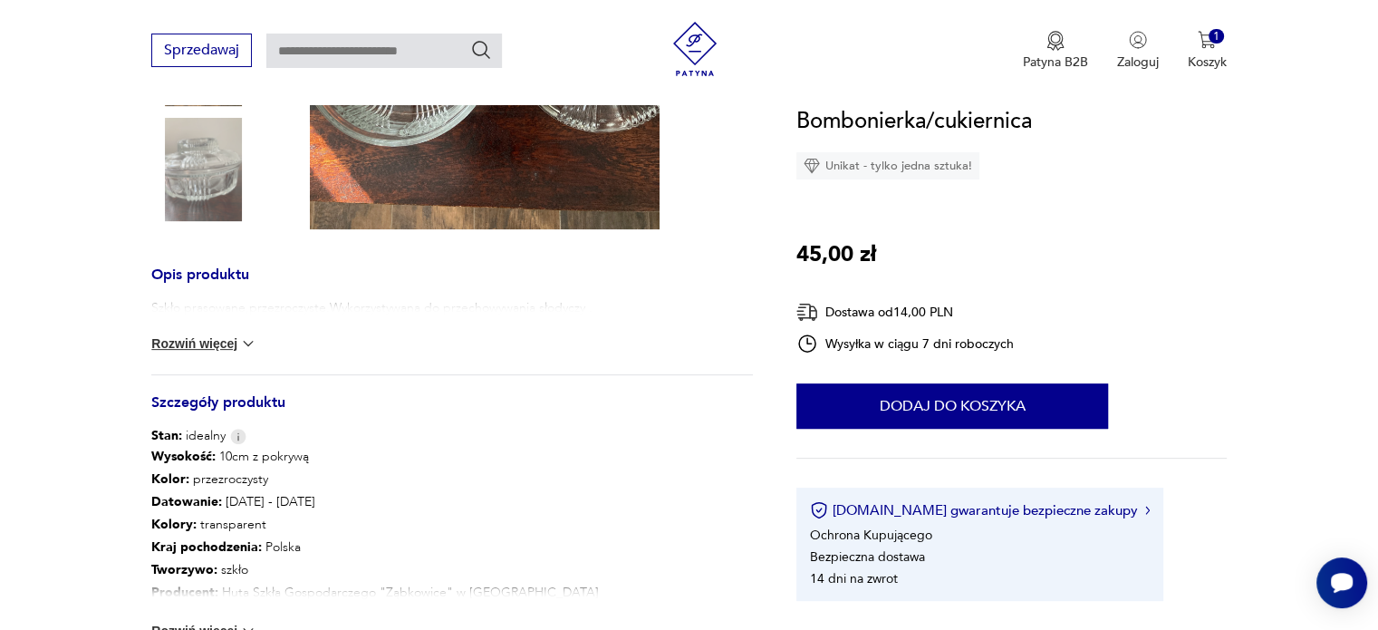
scroll to position [532, 0]
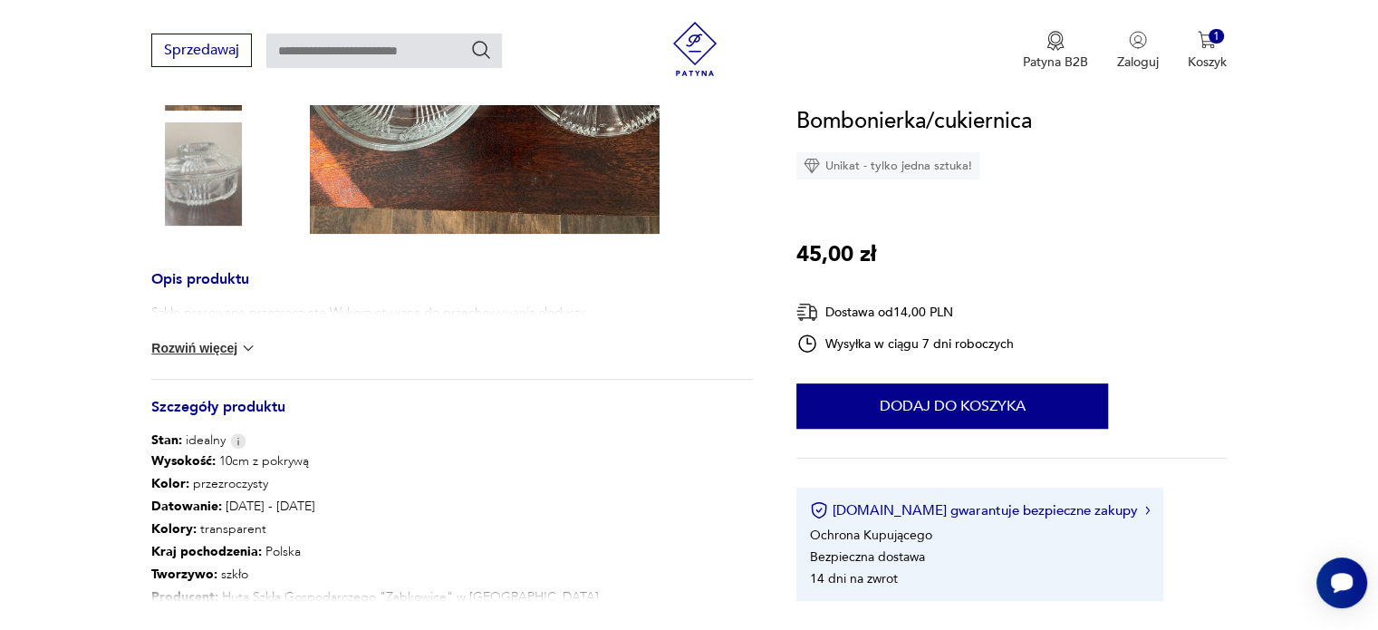
click at [217, 282] on h3 "Opis produktu" at bounding box center [452, 289] width 602 height 30
click at [198, 343] on button "Rozwiń więcej" at bounding box center [203, 348] width 105 height 18
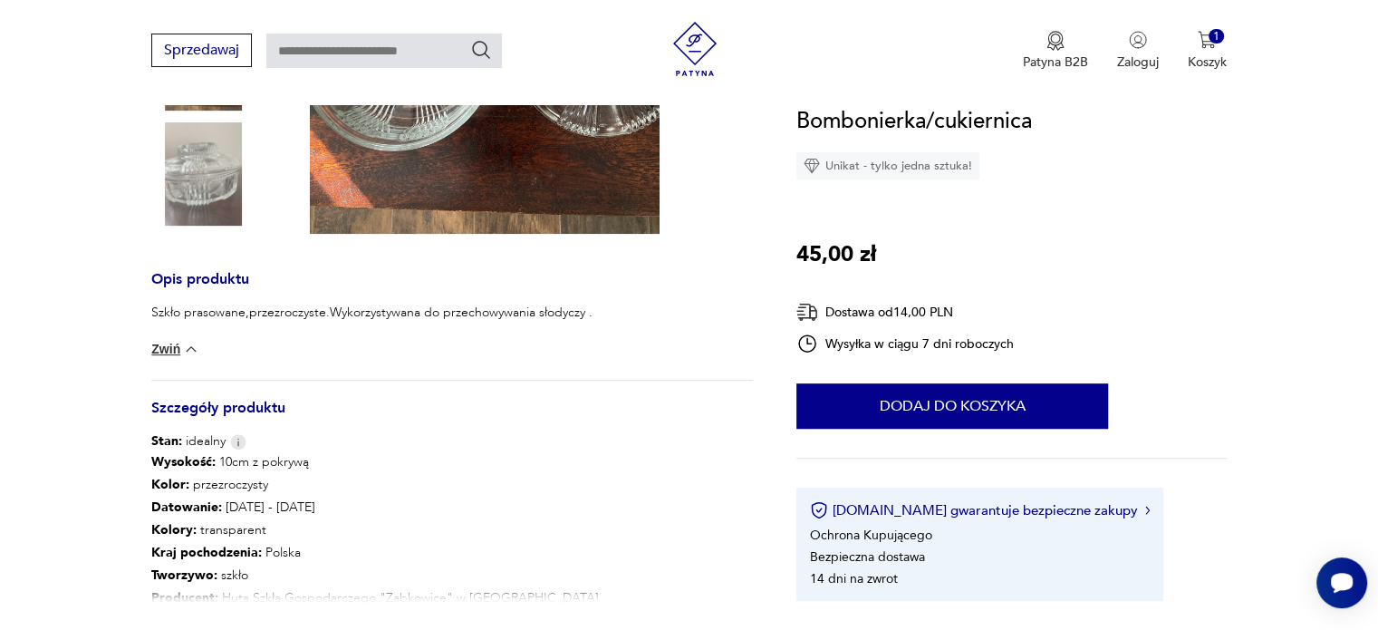
click at [217, 209] on img at bounding box center [202, 173] width 103 height 103
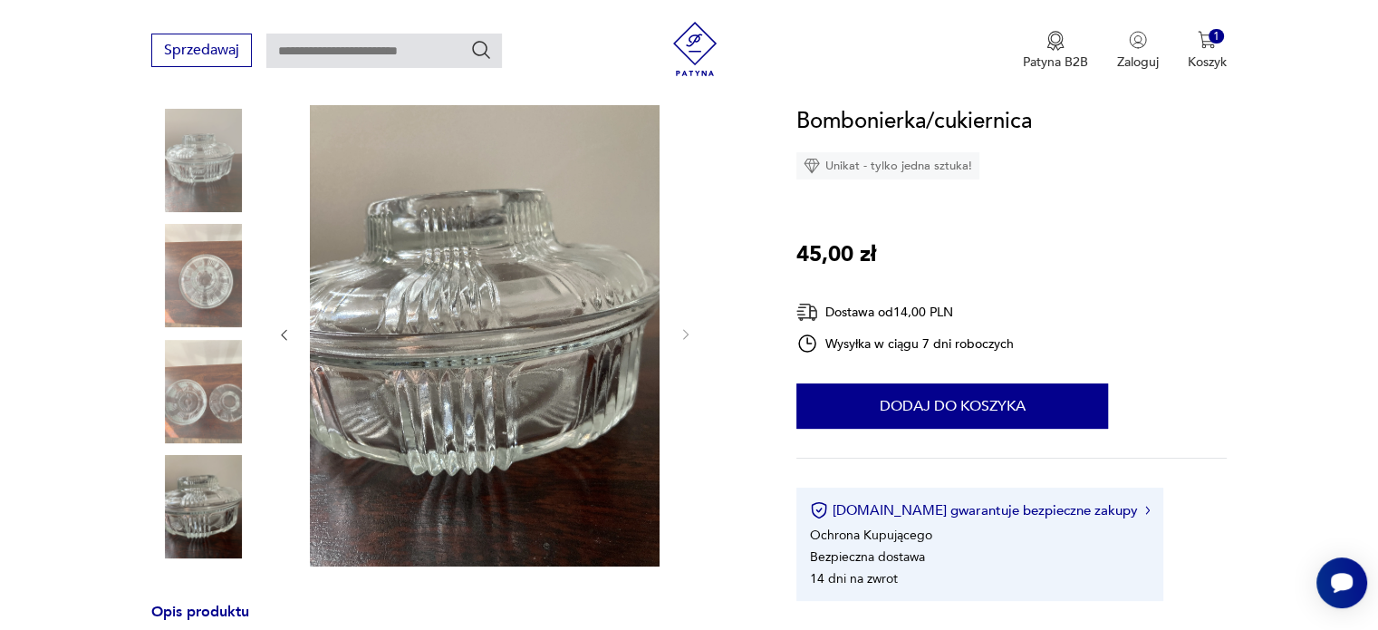
scroll to position [207, 0]
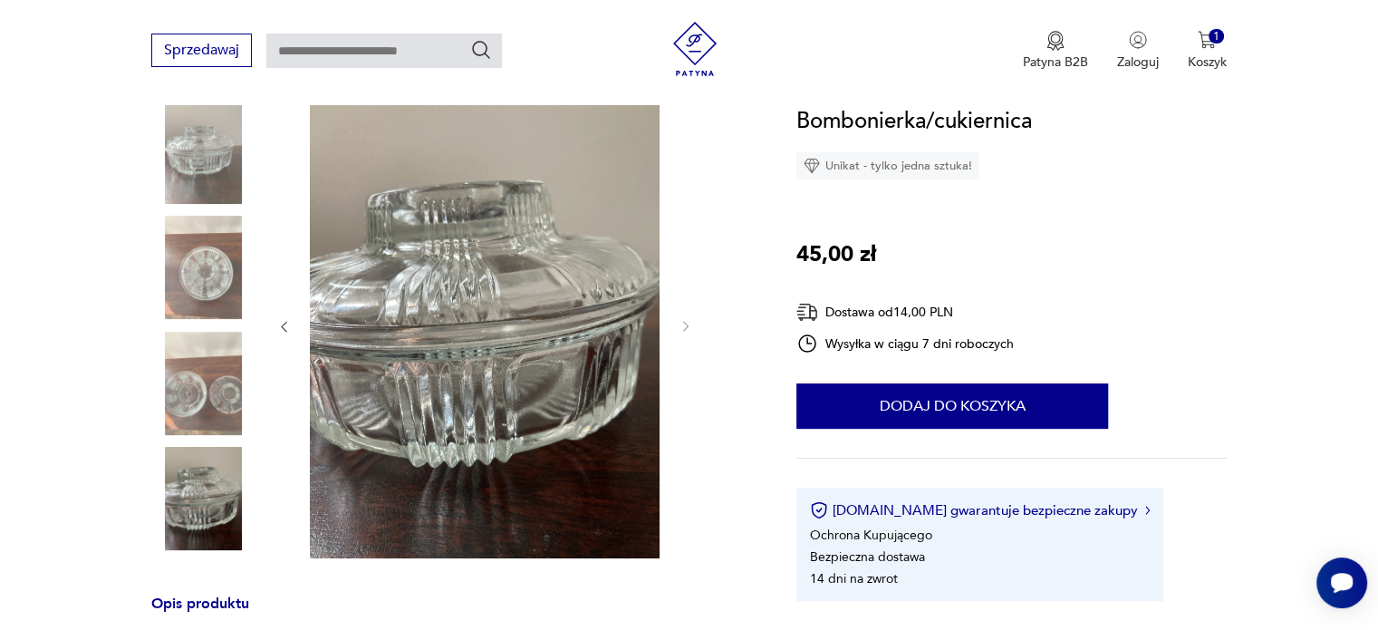
click at [206, 406] on img at bounding box center [202, 383] width 103 height 103
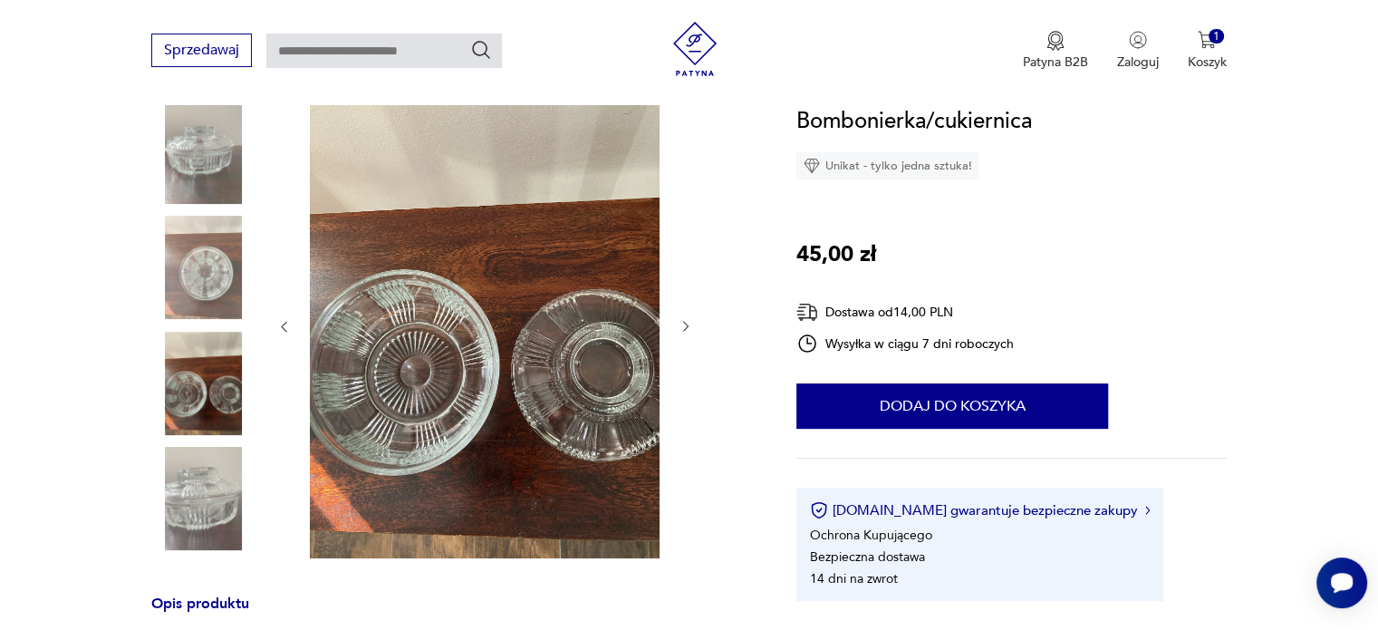
click at [210, 277] on img at bounding box center [202, 267] width 103 height 103
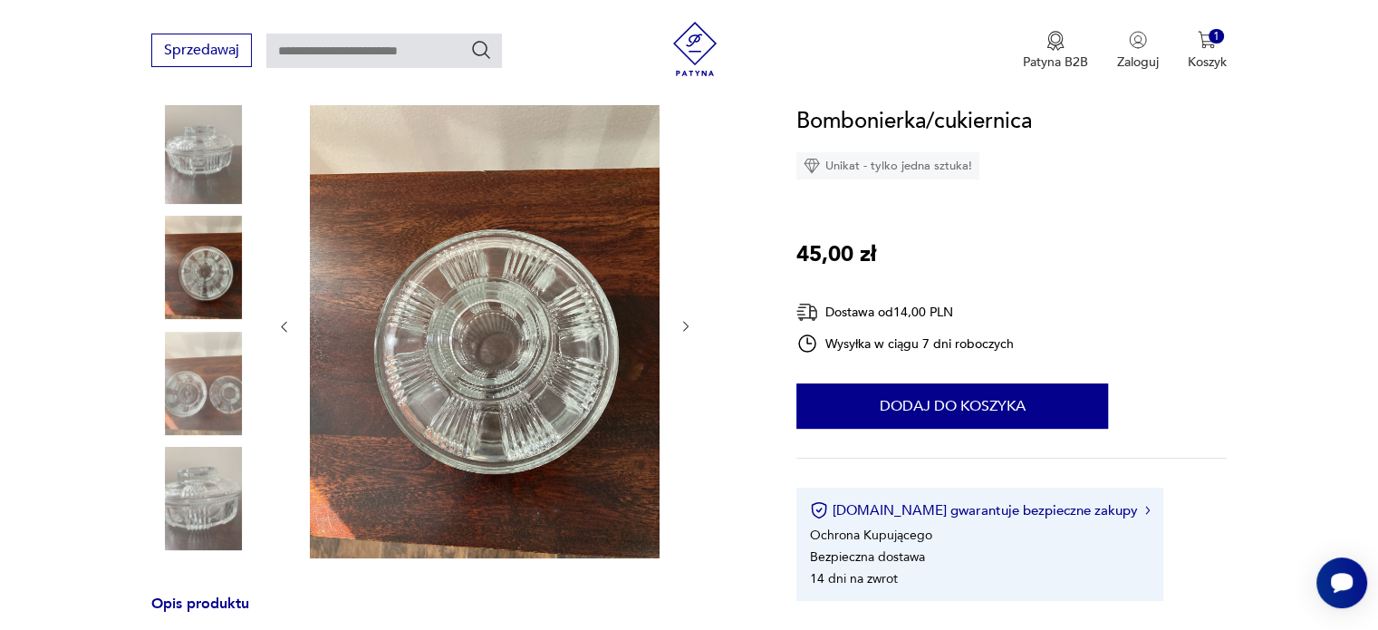
click at [215, 188] on img at bounding box center [202, 152] width 103 height 103
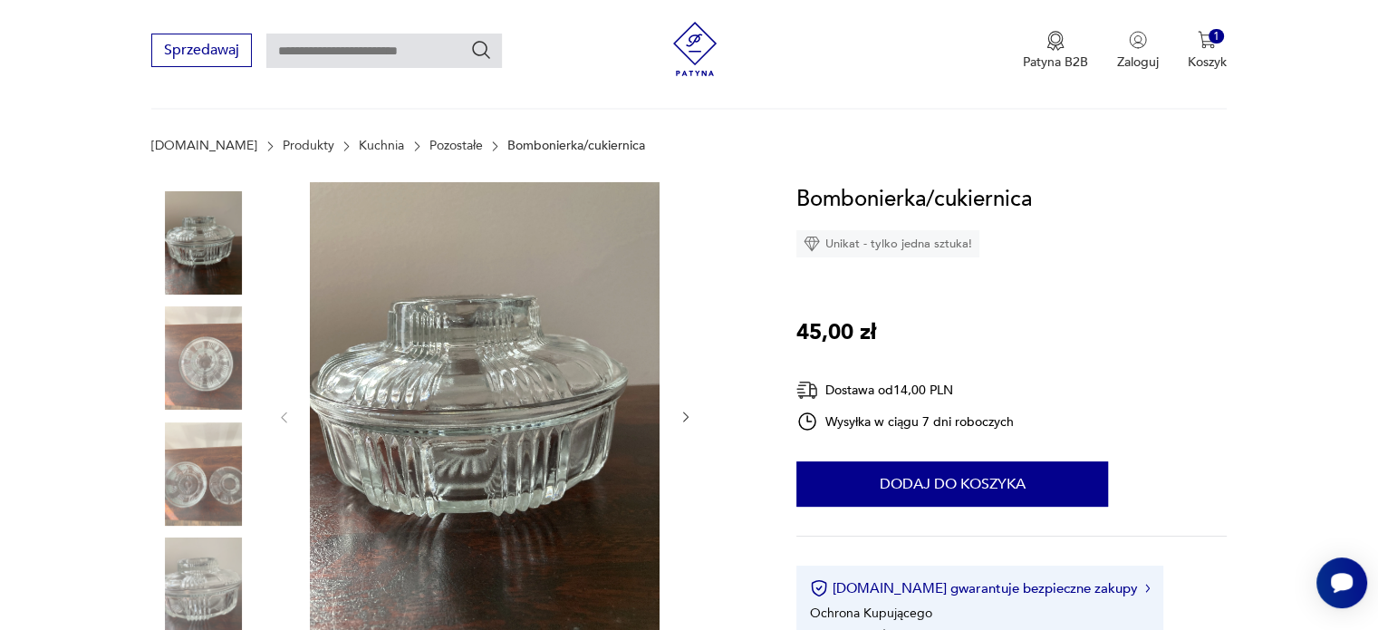
scroll to position [196, 0]
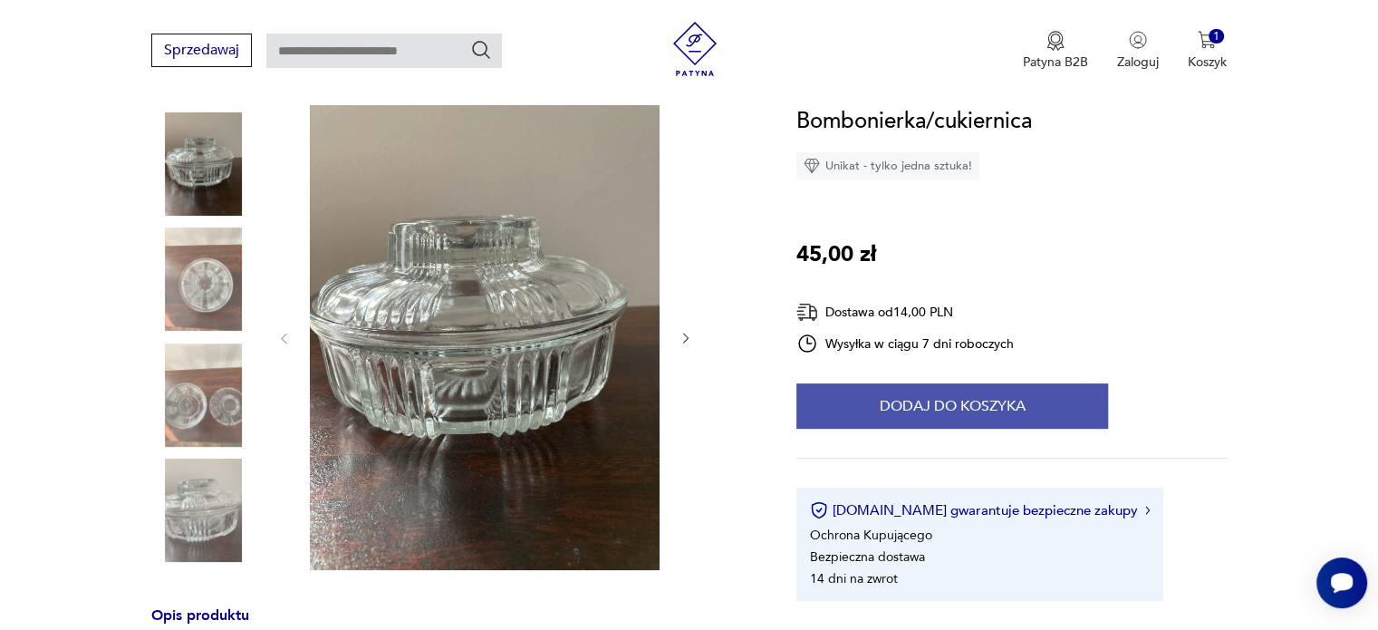
click at [945, 408] on button "Dodaj do koszyka" at bounding box center [952, 405] width 312 height 45
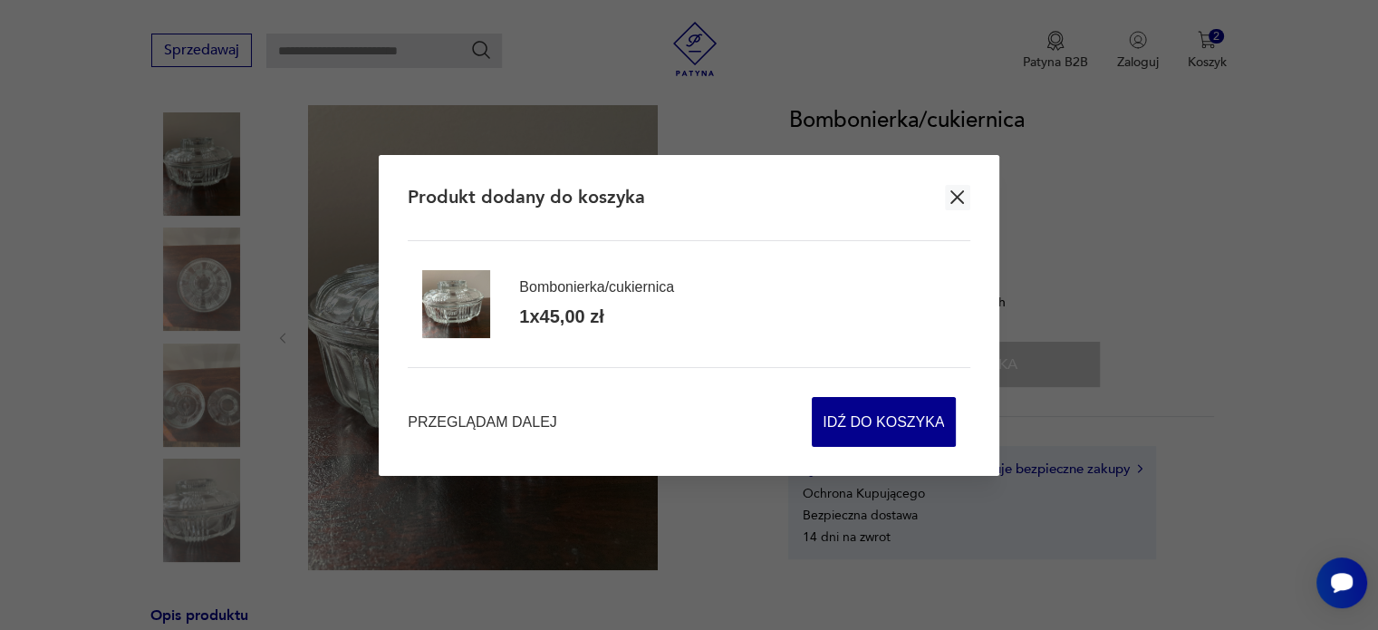
click at [964, 198] on icon "button" at bounding box center [957, 197] width 23 height 23
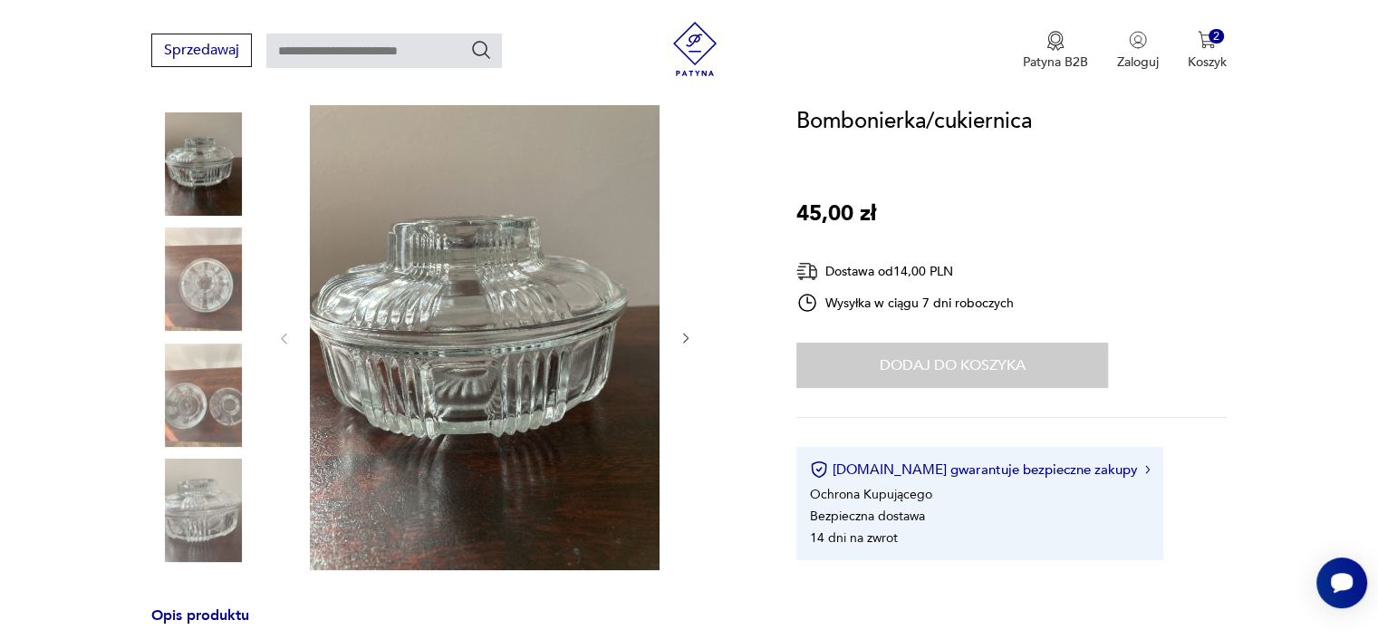
click at [202, 413] on img at bounding box center [202, 394] width 103 height 103
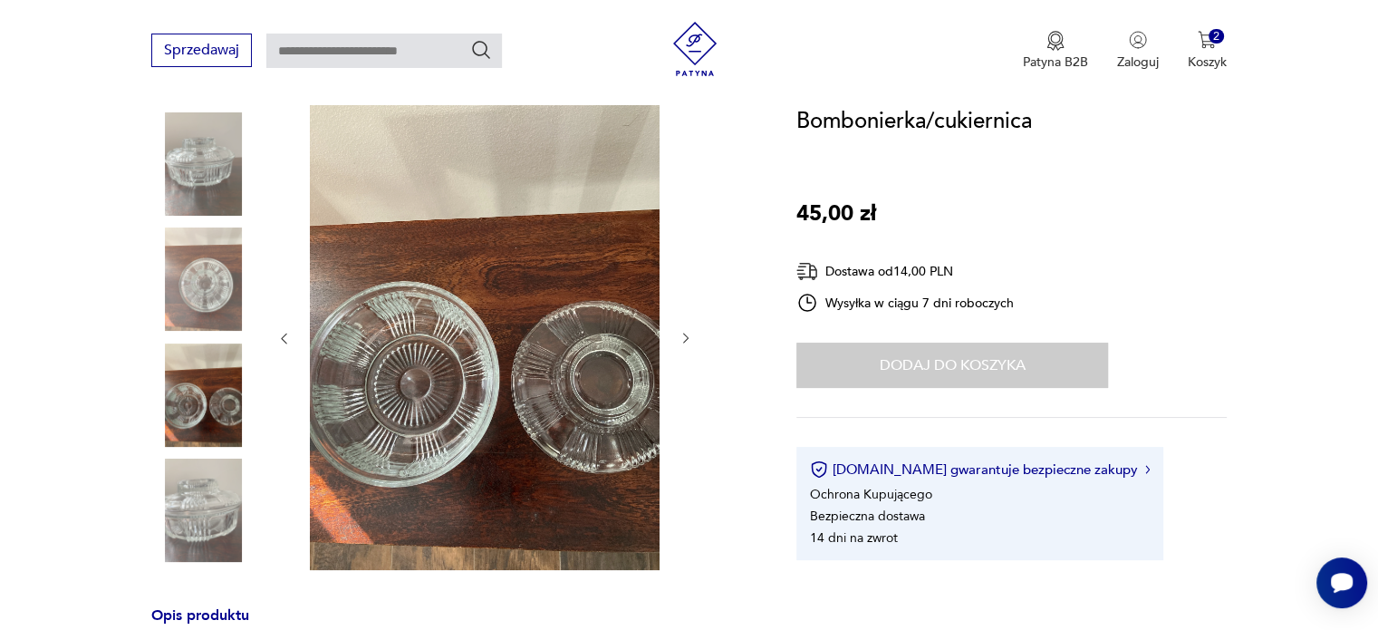
click at [209, 297] on img at bounding box center [202, 278] width 103 height 103
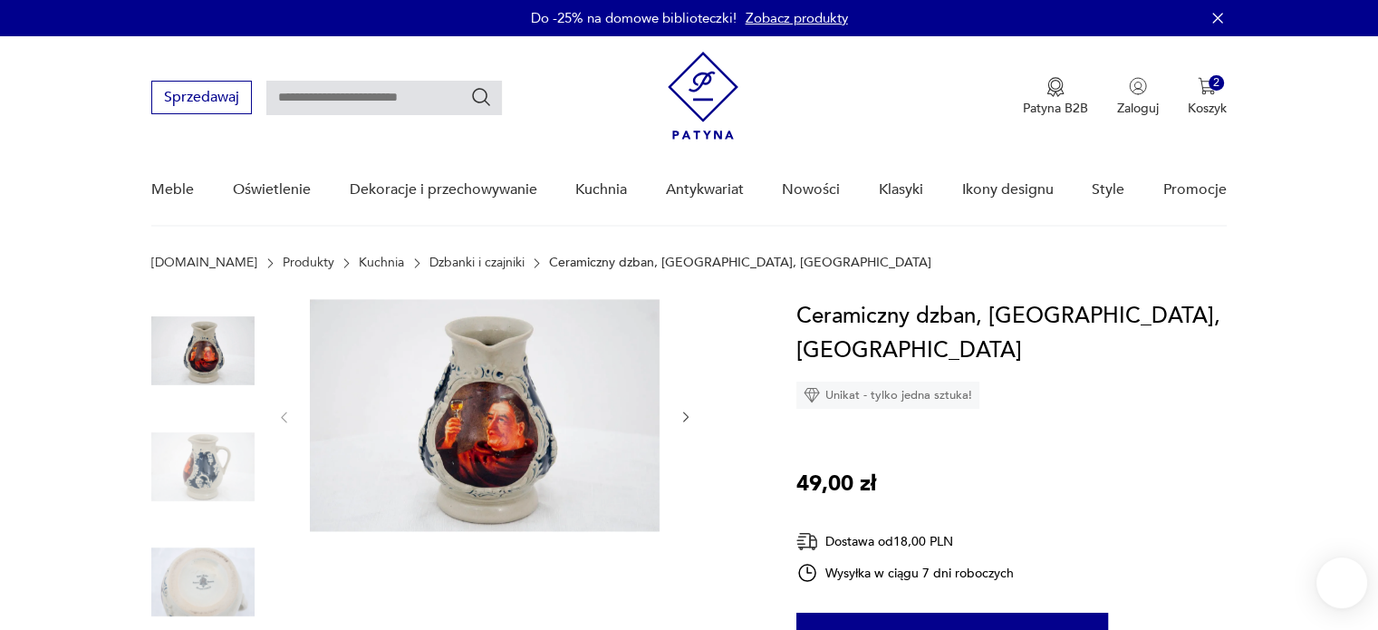
click at [260, 457] on div at bounding box center [452, 525] width 602 height 453
click at [210, 478] on img at bounding box center [202, 466] width 103 height 103
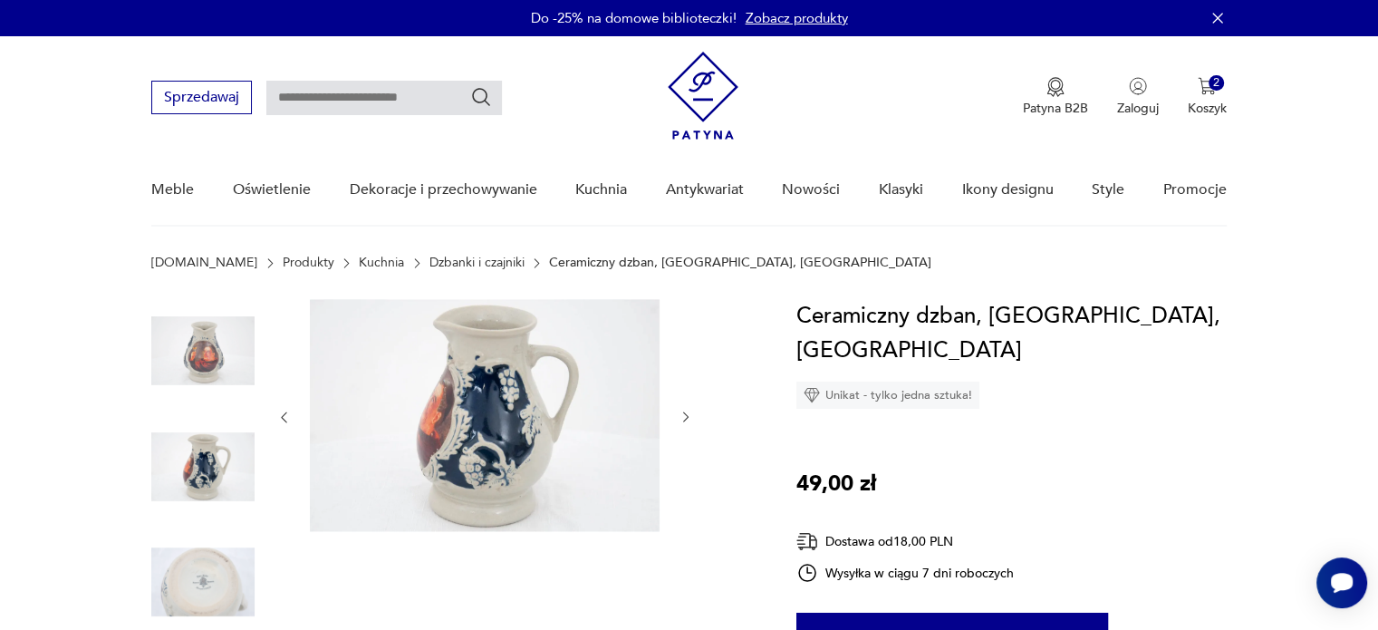
click at [212, 572] on img at bounding box center [202, 581] width 103 height 103
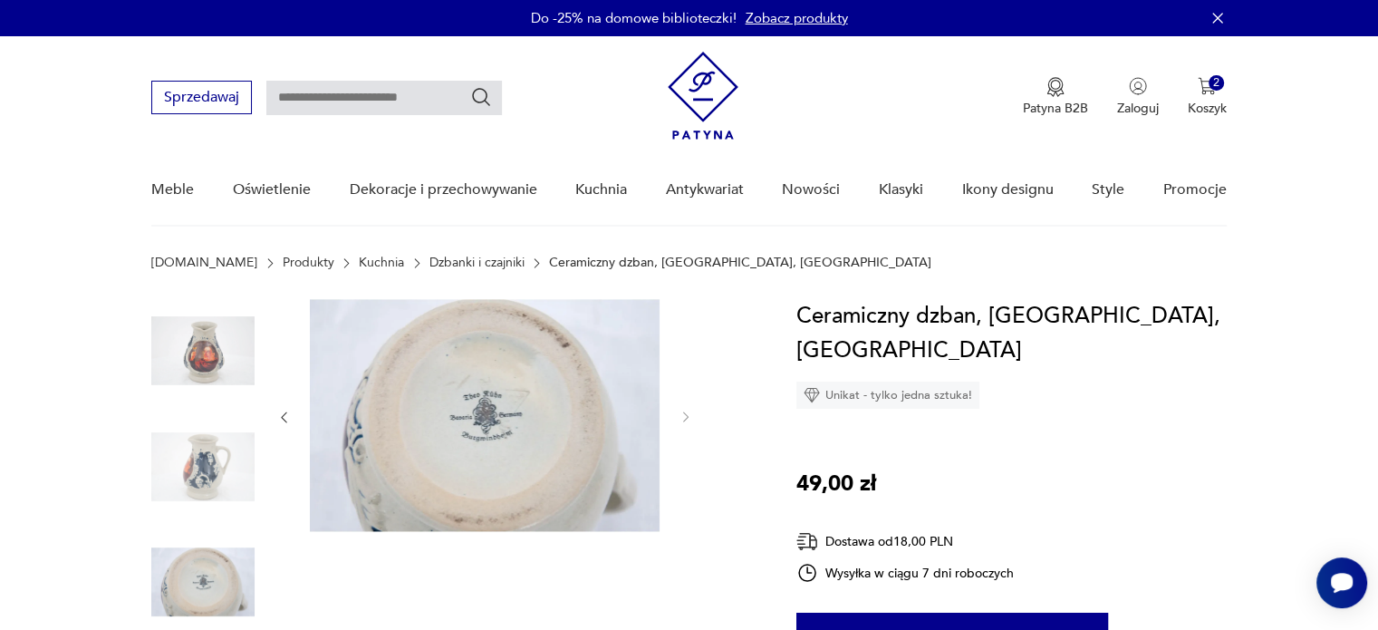
click at [214, 376] on img at bounding box center [202, 350] width 103 height 103
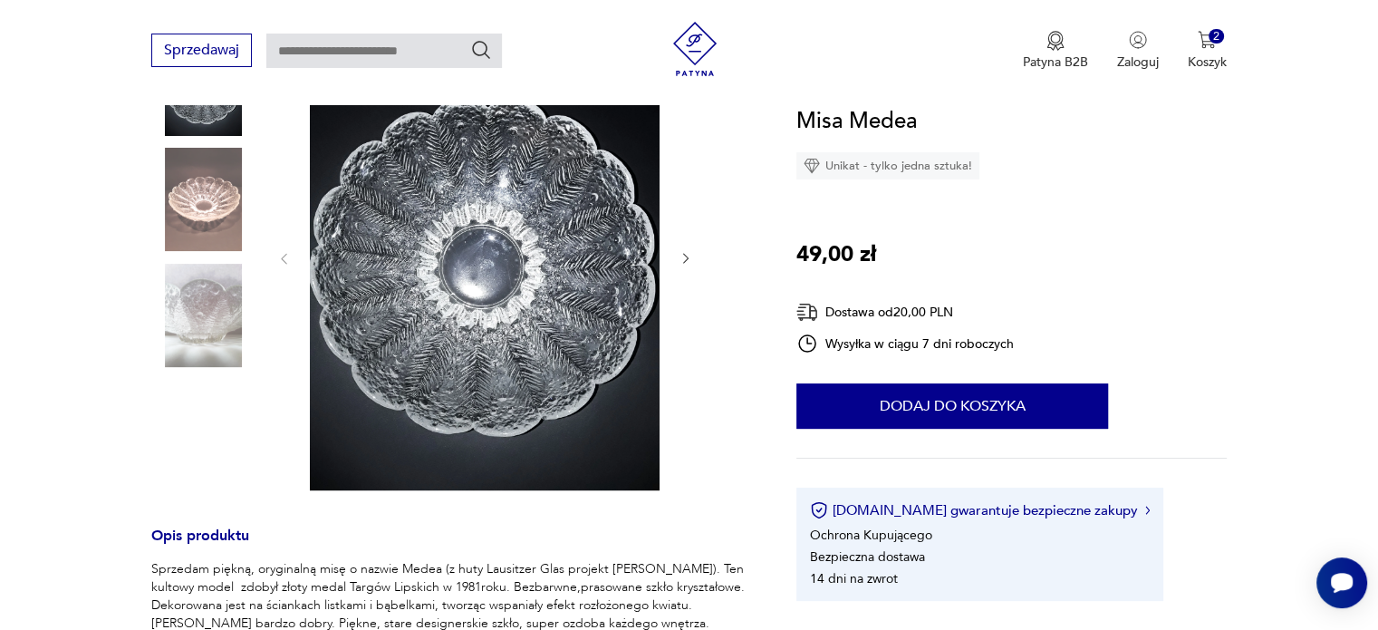
scroll to position [238, 0]
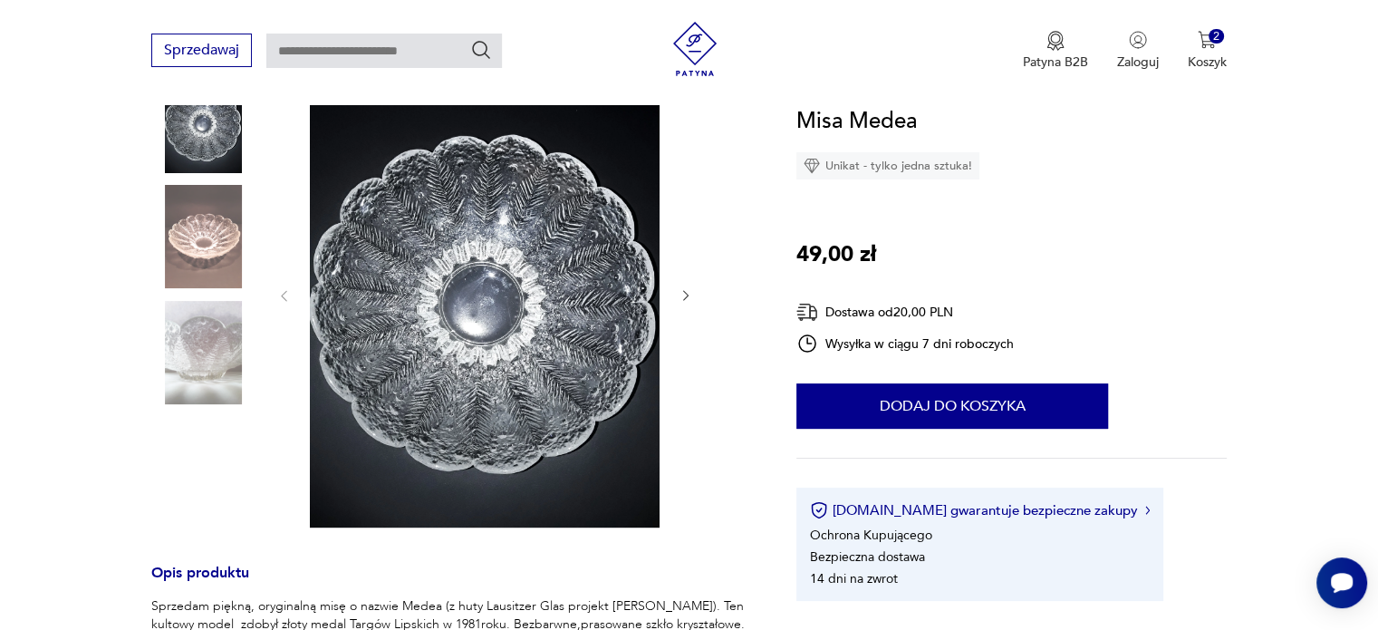
click at [205, 253] on img at bounding box center [202, 236] width 103 height 103
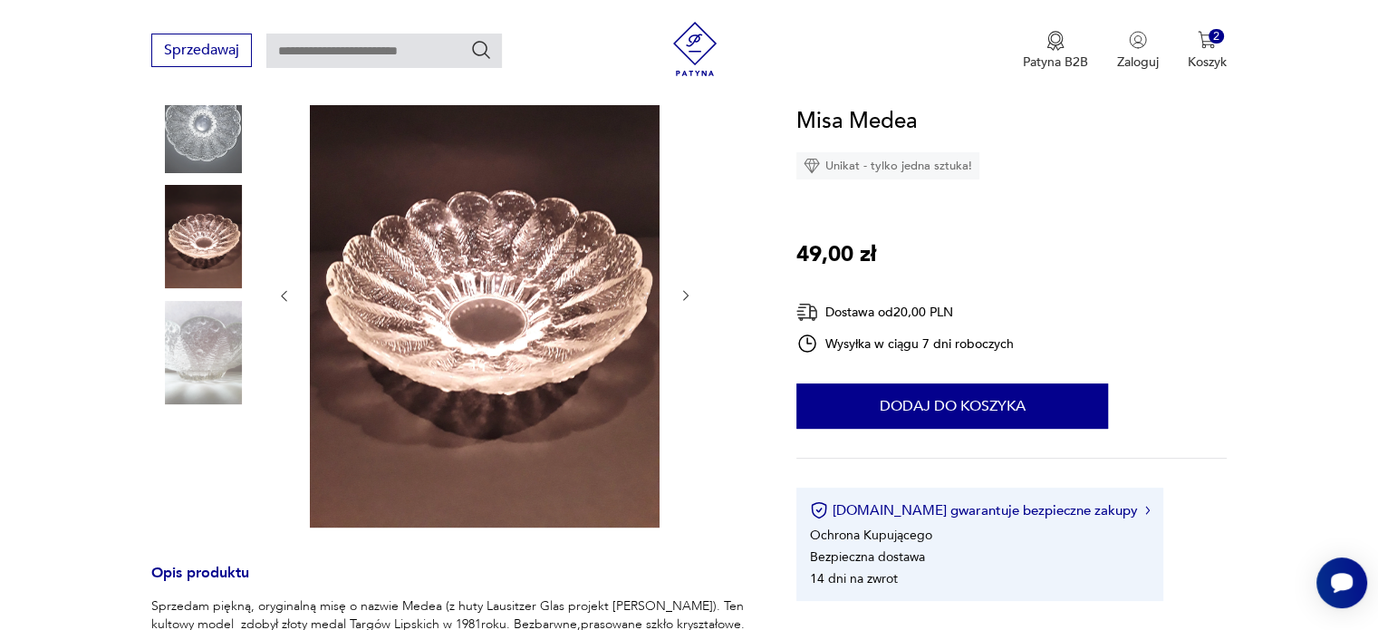
click at [199, 364] on img at bounding box center [202, 352] width 103 height 103
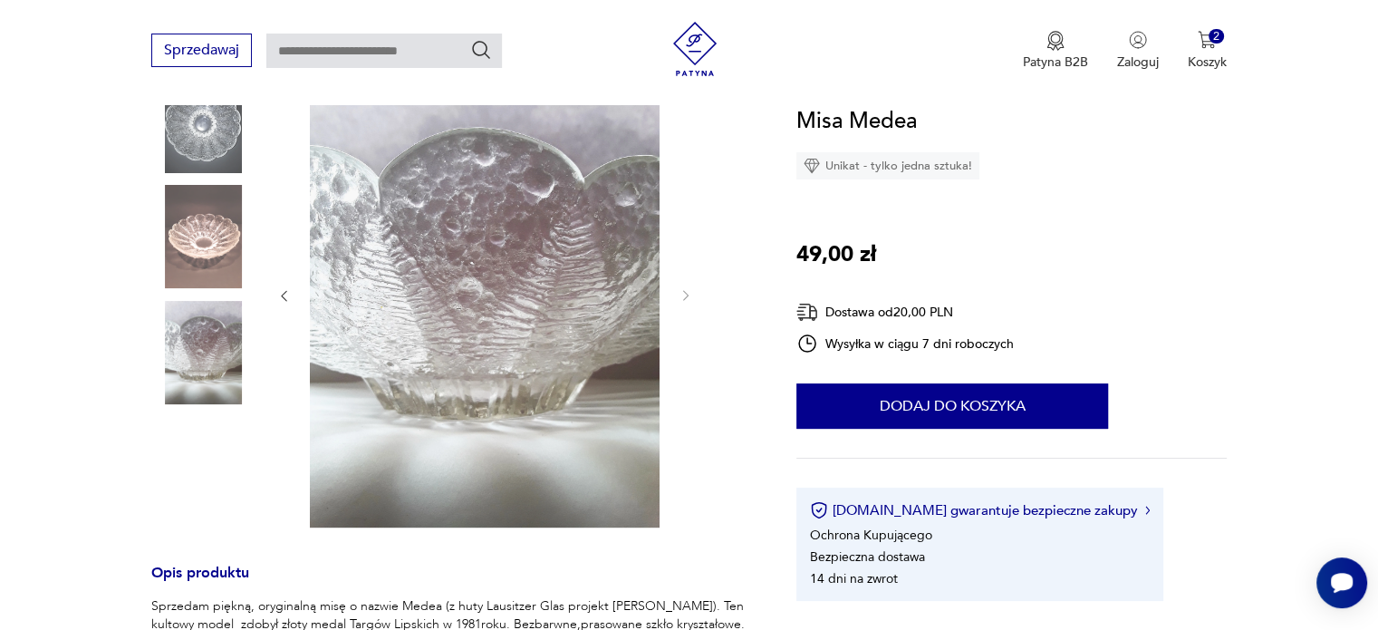
click at [215, 270] on img at bounding box center [202, 236] width 103 height 103
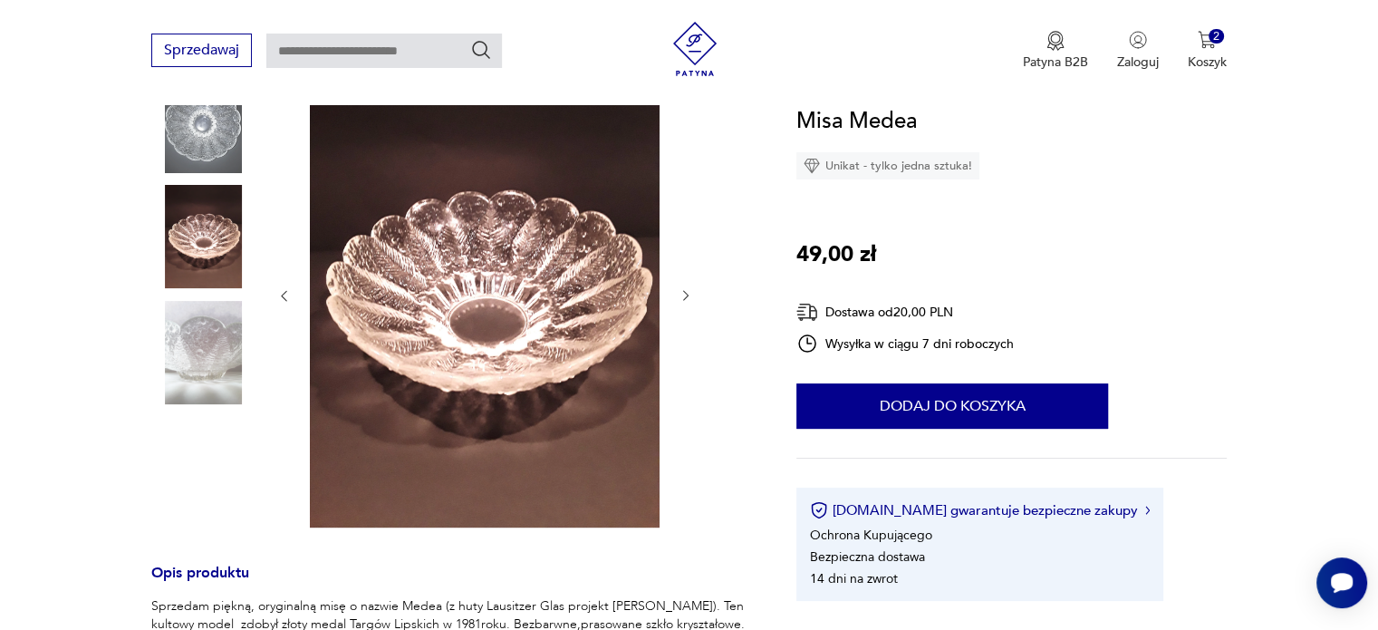
click at [219, 151] on img at bounding box center [202, 121] width 103 height 103
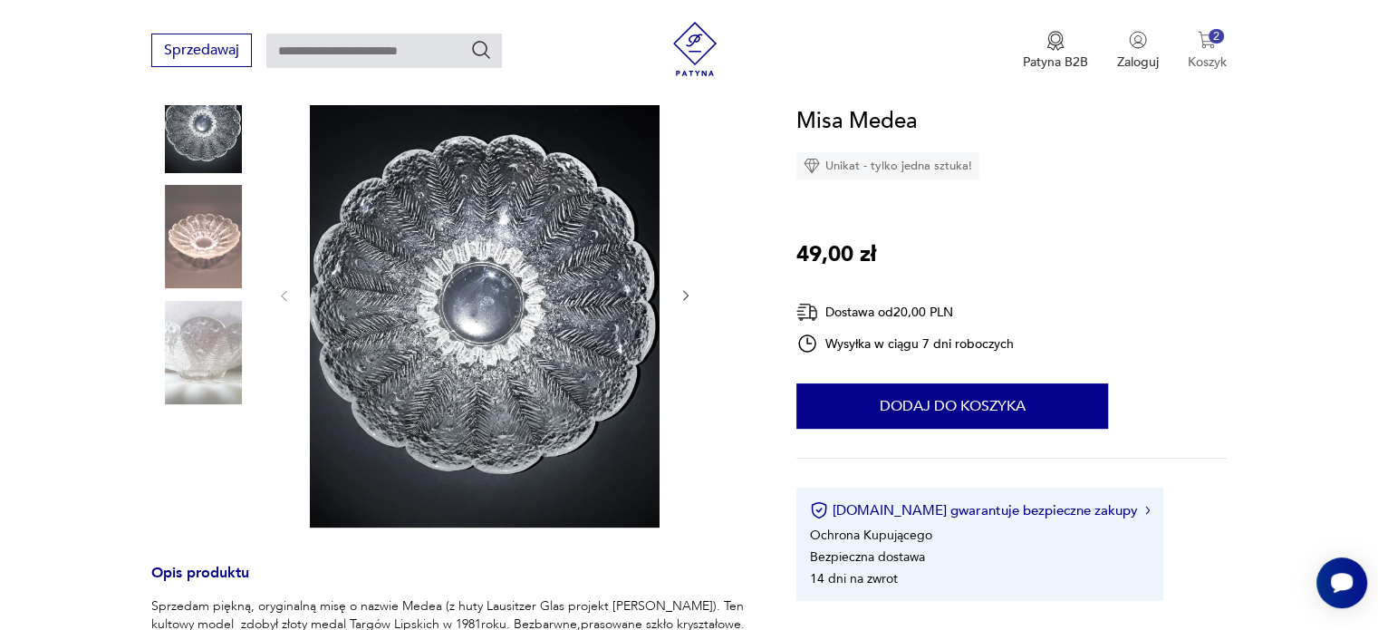
click at [1211, 35] on div "2" at bounding box center [1216, 36] width 15 height 15
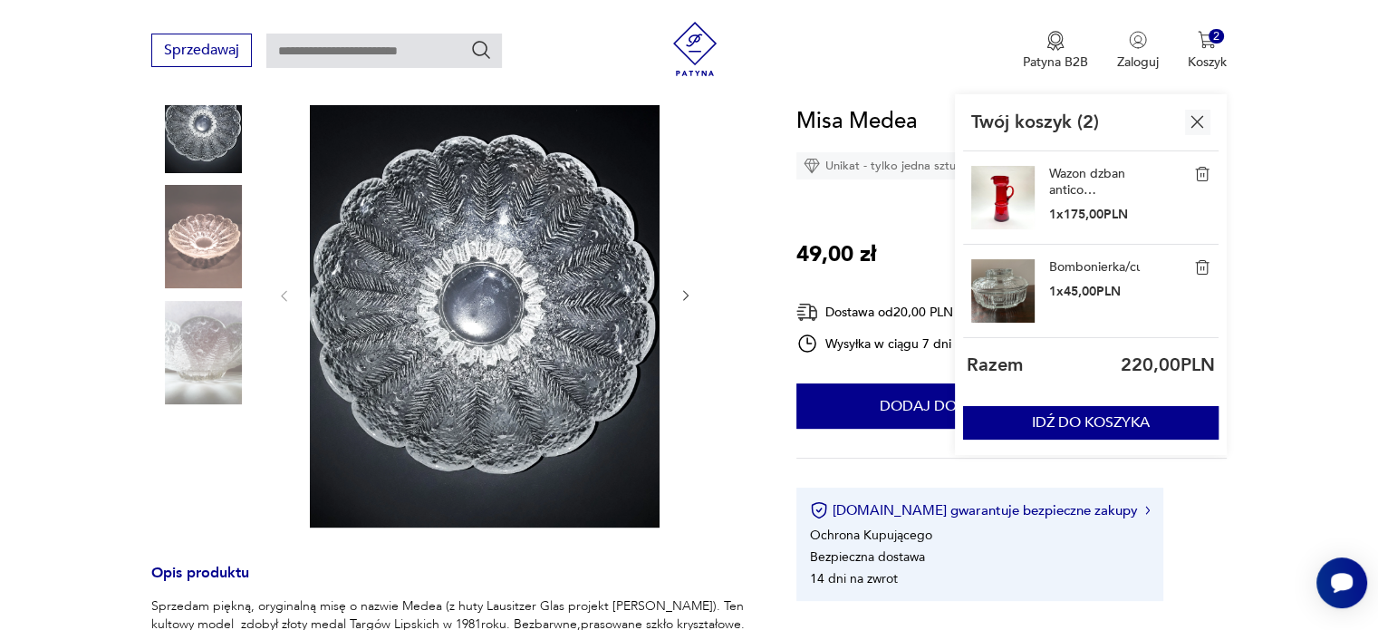
click at [1207, 266] on img at bounding box center [1202, 267] width 16 height 16
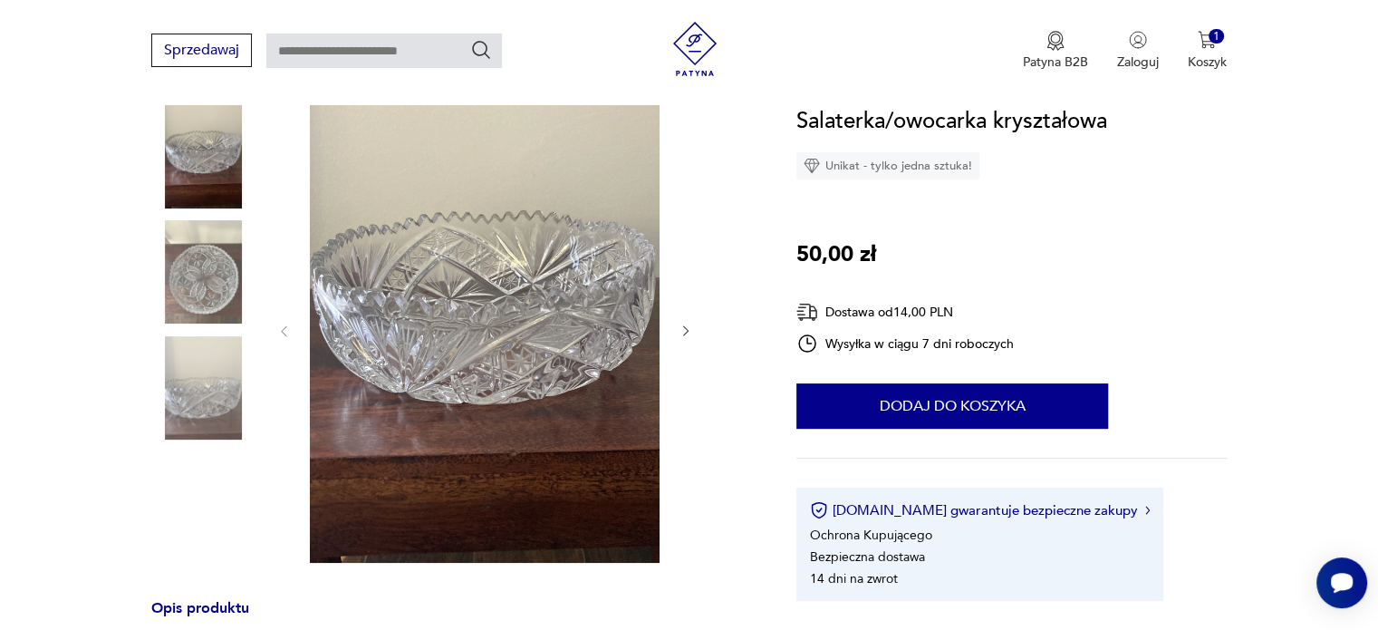
scroll to position [195, 0]
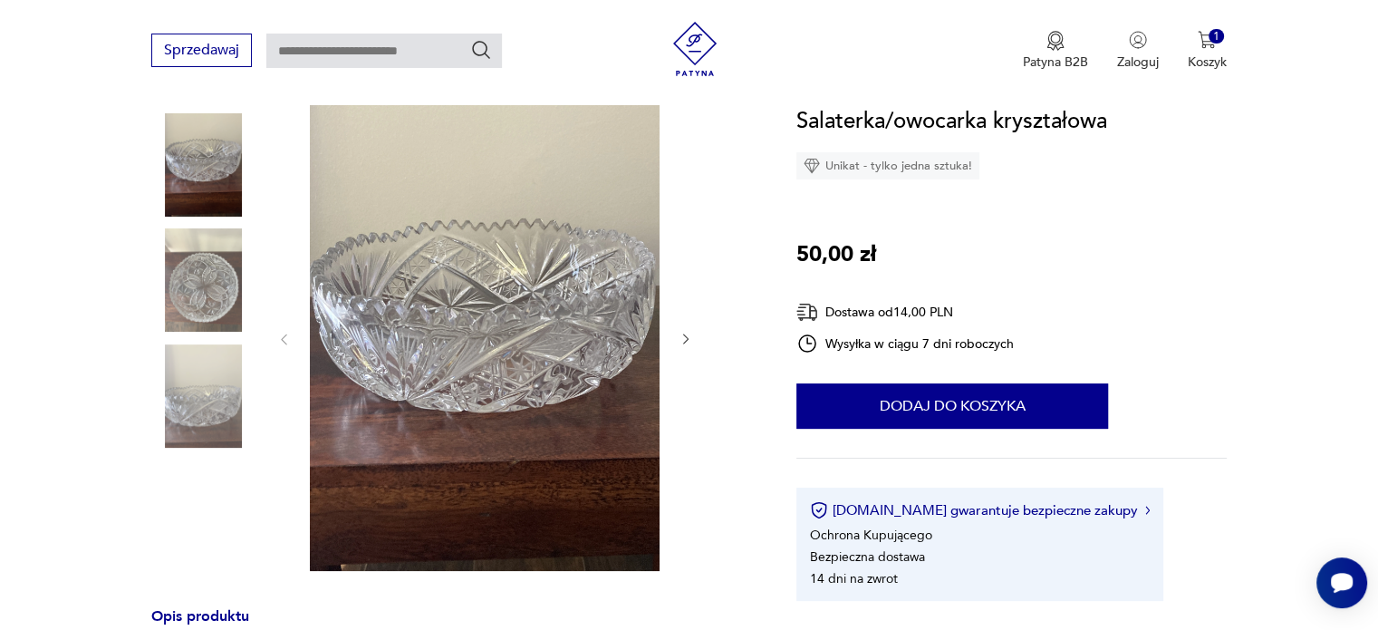
click at [203, 280] on img at bounding box center [202, 279] width 103 height 103
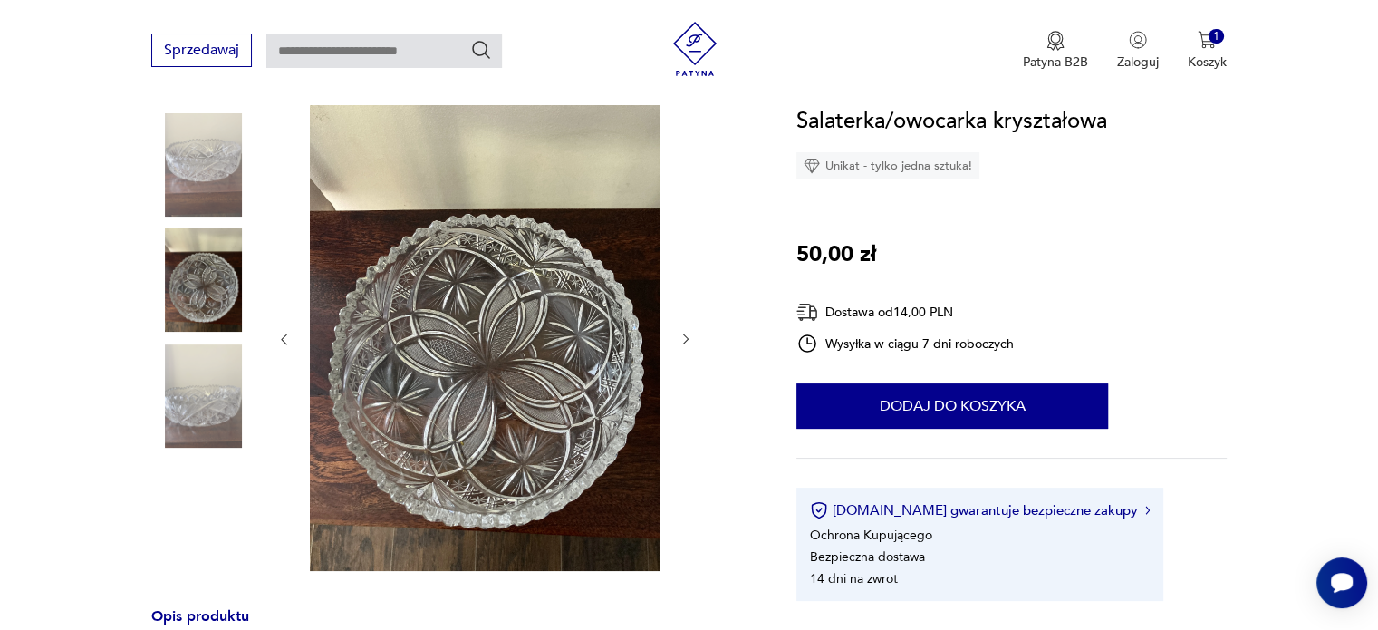
click at [205, 391] on img at bounding box center [202, 395] width 103 height 103
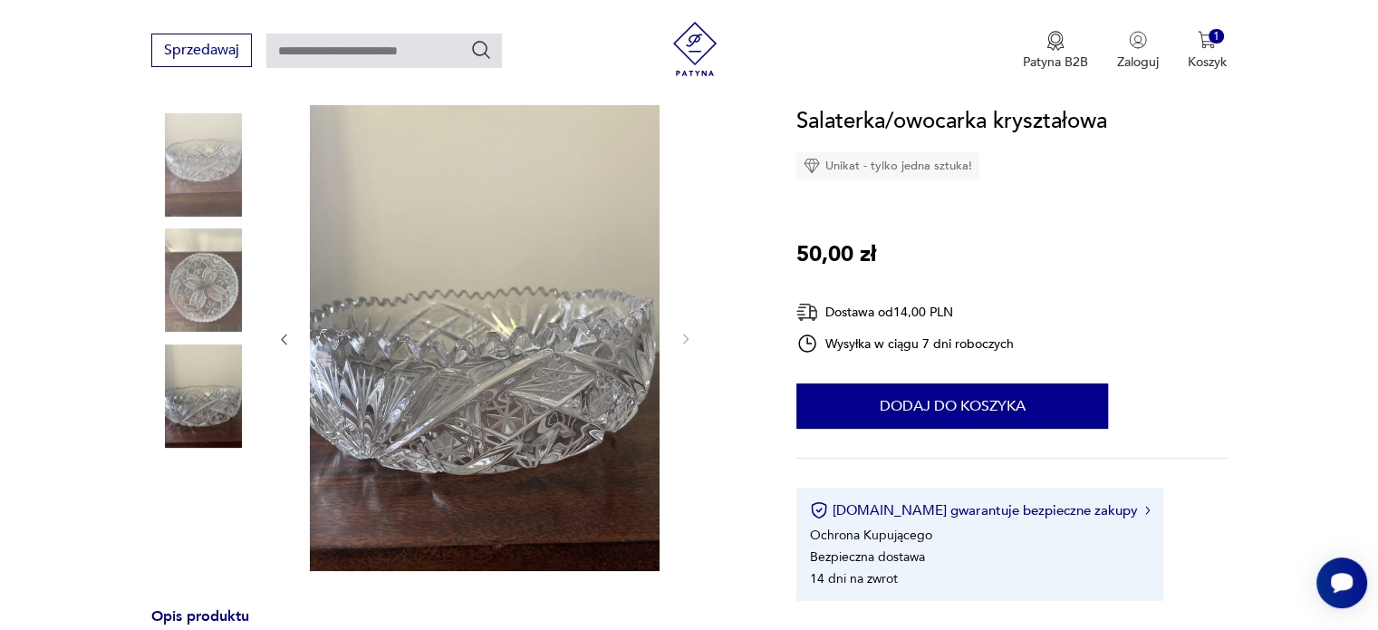
click at [205, 391] on img at bounding box center [202, 395] width 103 height 103
click at [212, 150] on img at bounding box center [202, 164] width 103 height 103
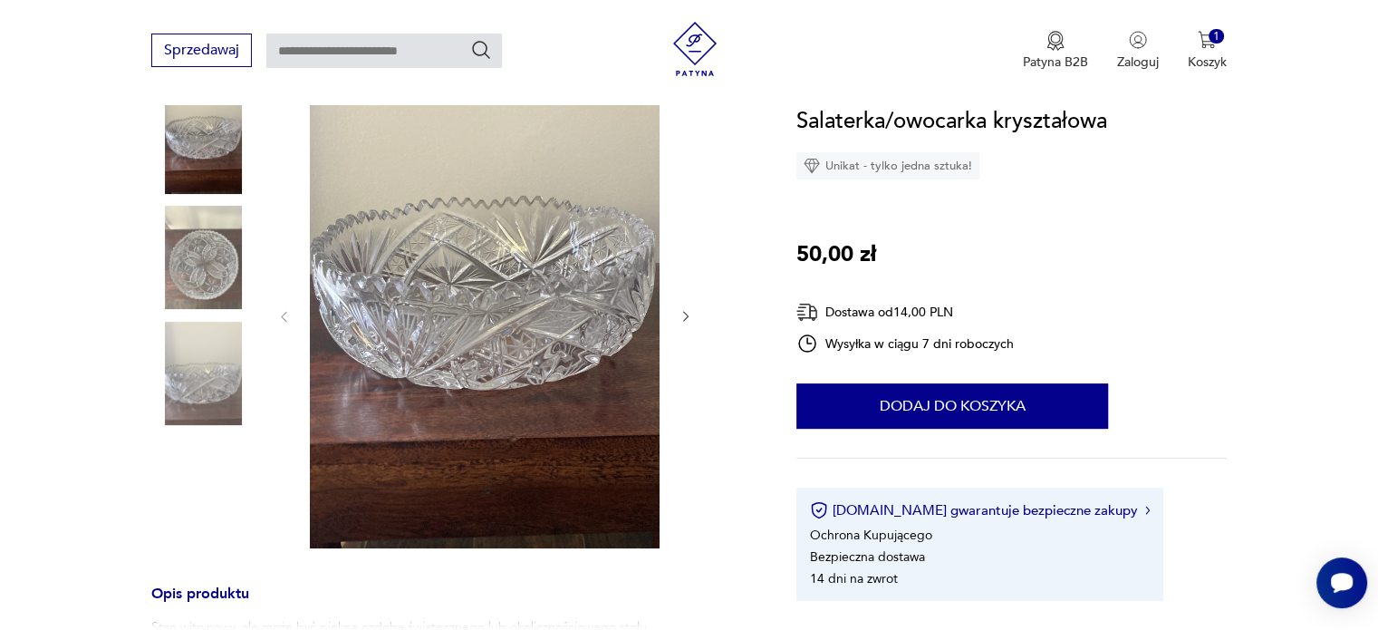
scroll to position [208, 0]
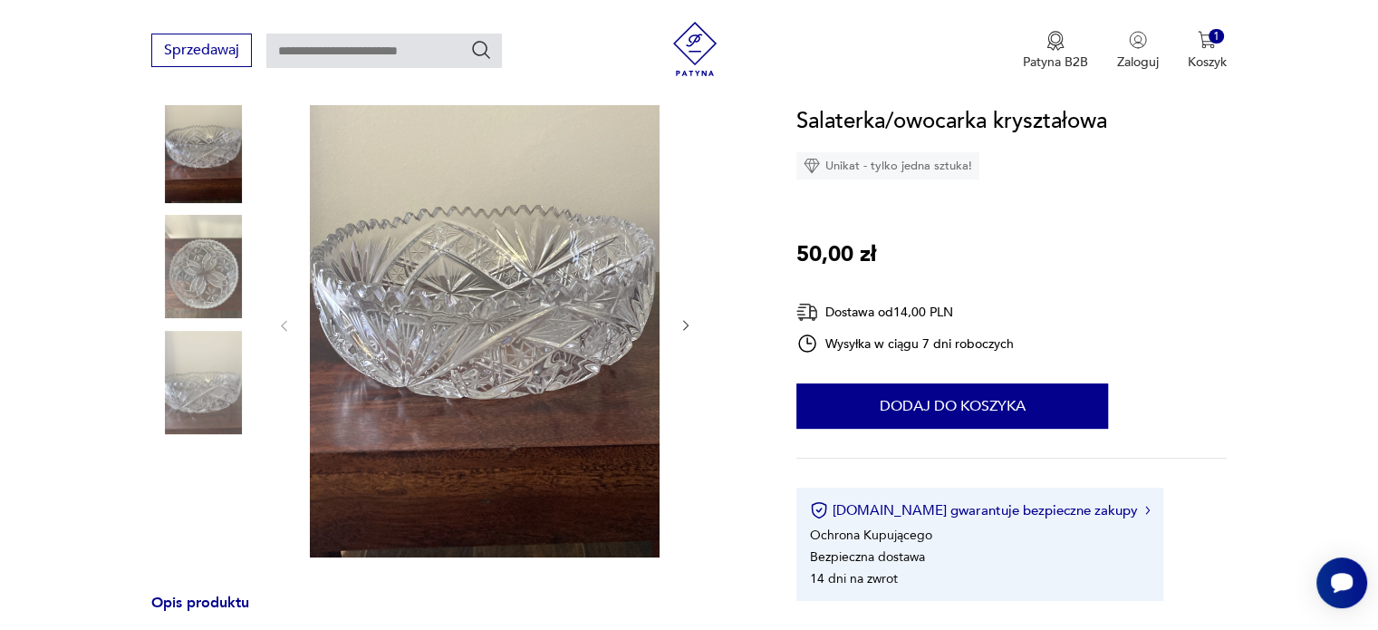
click at [214, 273] on img at bounding box center [202, 266] width 103 height 103
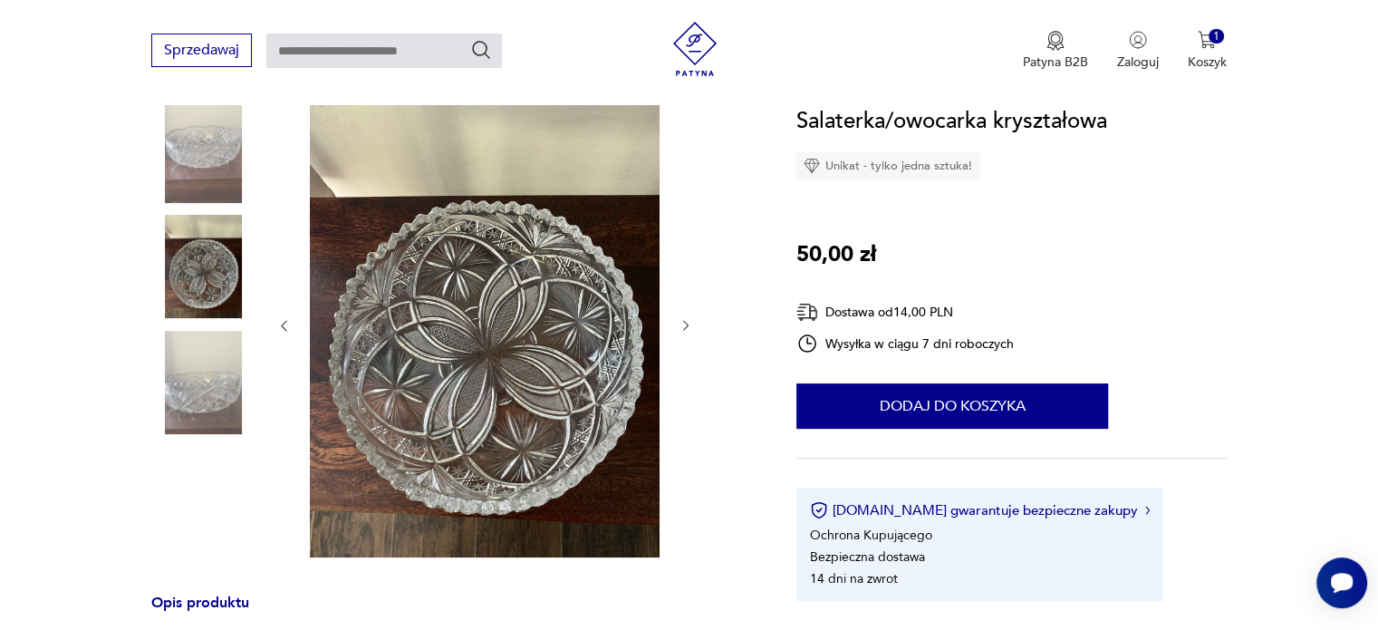
click at [207, 373] on img at bounding box center [202, 382] width 103 height 103
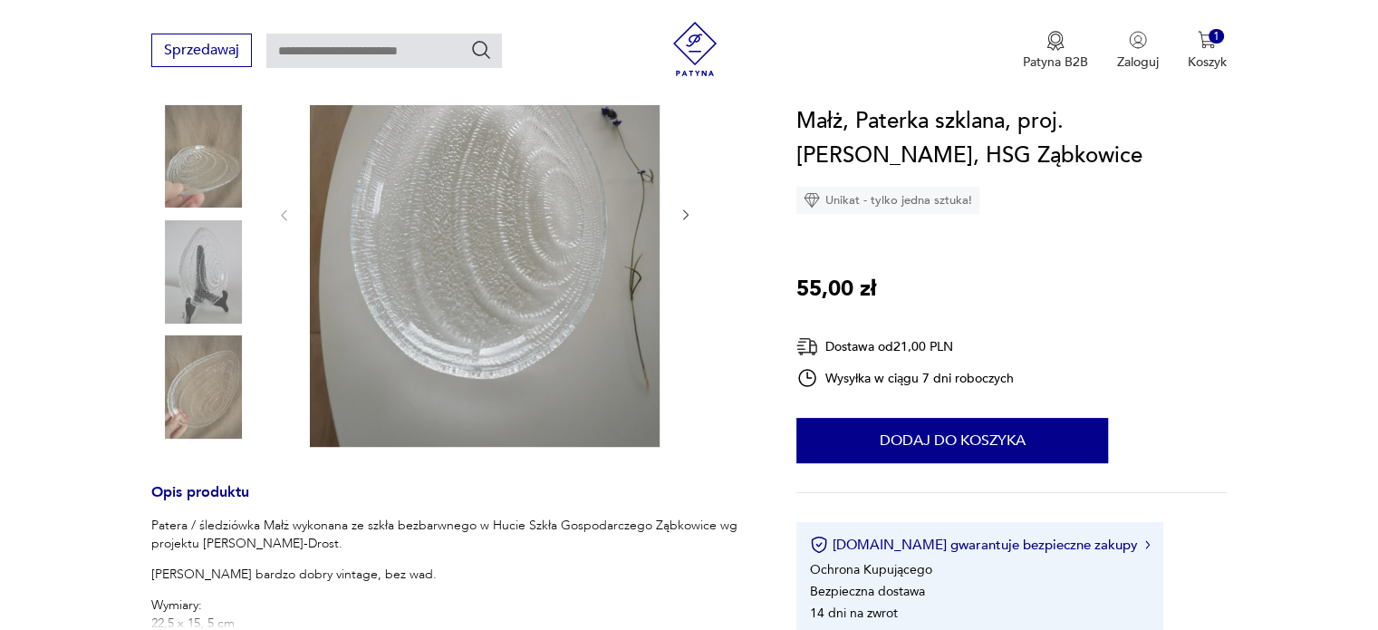
scroll to position [305, 0]
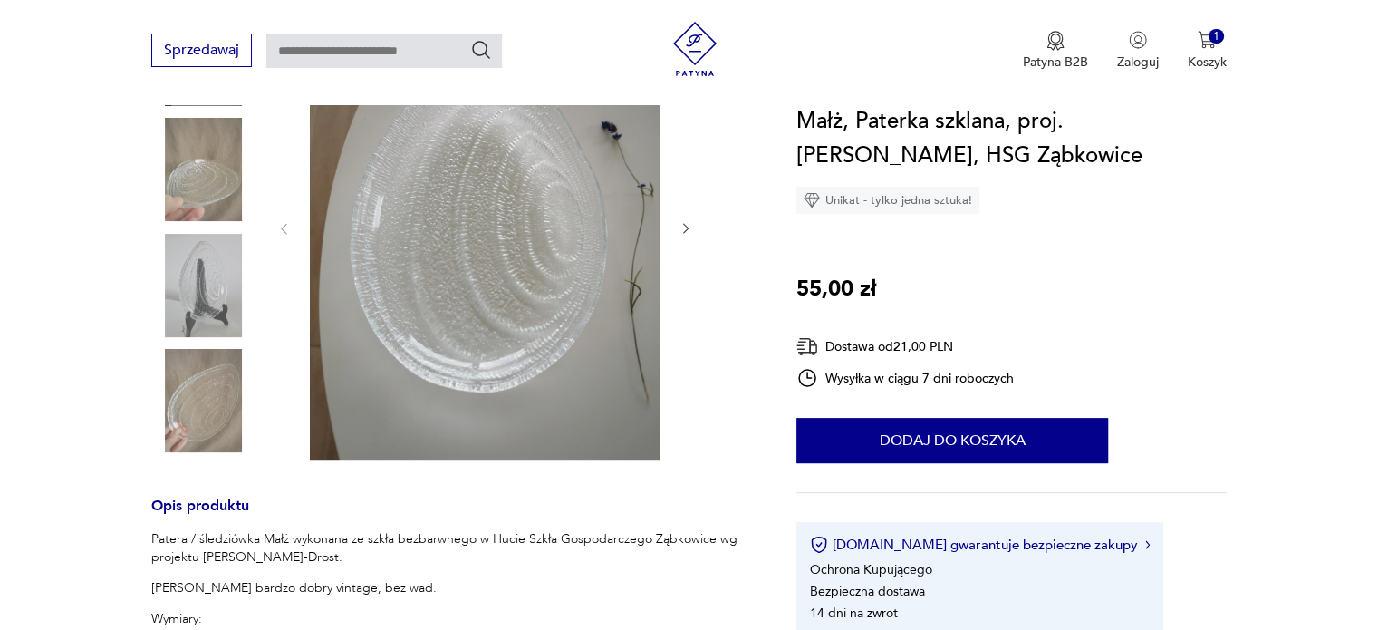
drag, startPoint x: 1386, startPoint y: 104, endPoint x: 1391, endPoint y: 152, distance: 48.2
click at [217, 292] on img at bounding box center [202, 285] width 103 height 103
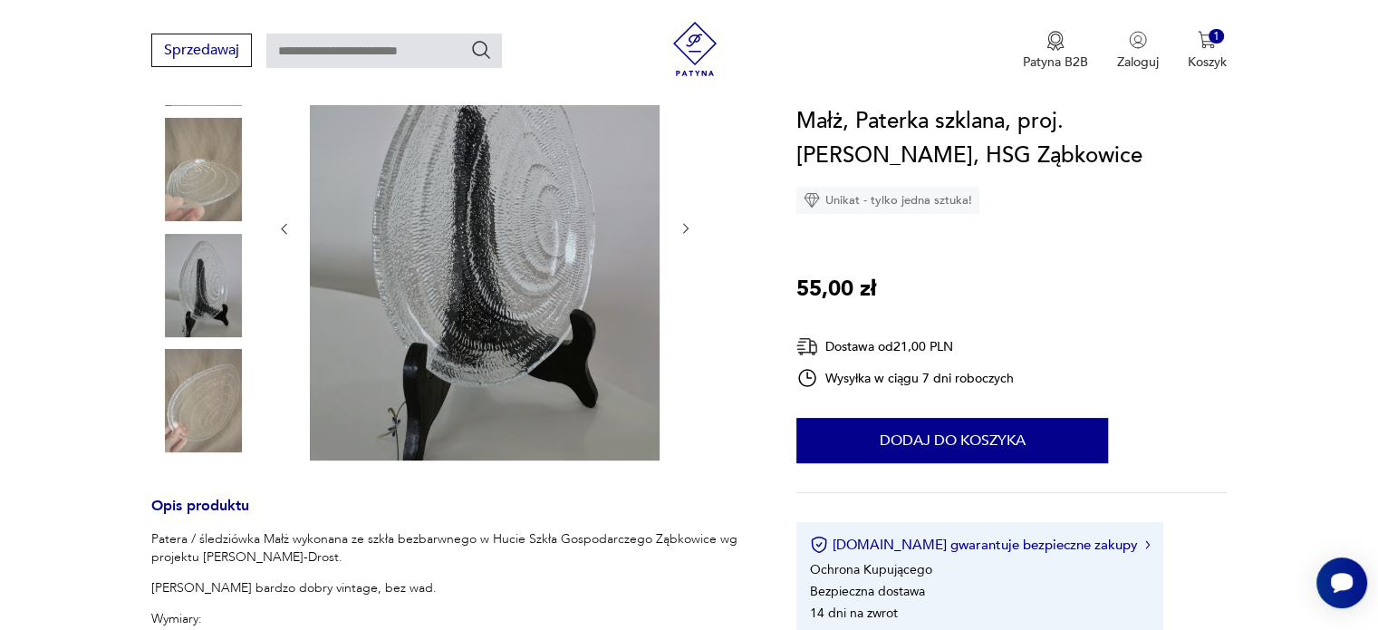
click at [210, 412] on img at bounding box center [202, 400] width 103 height 103
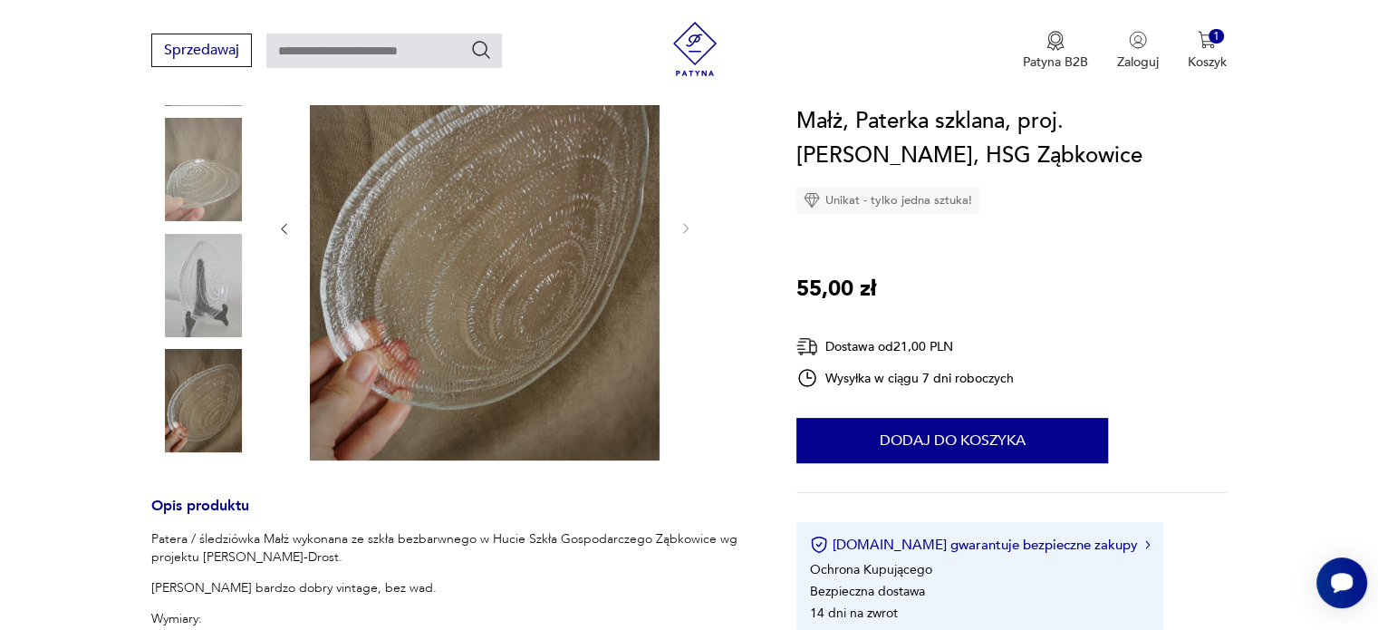
click at [192, 163] on img at bounding box center [202, 169] width 103 height 103
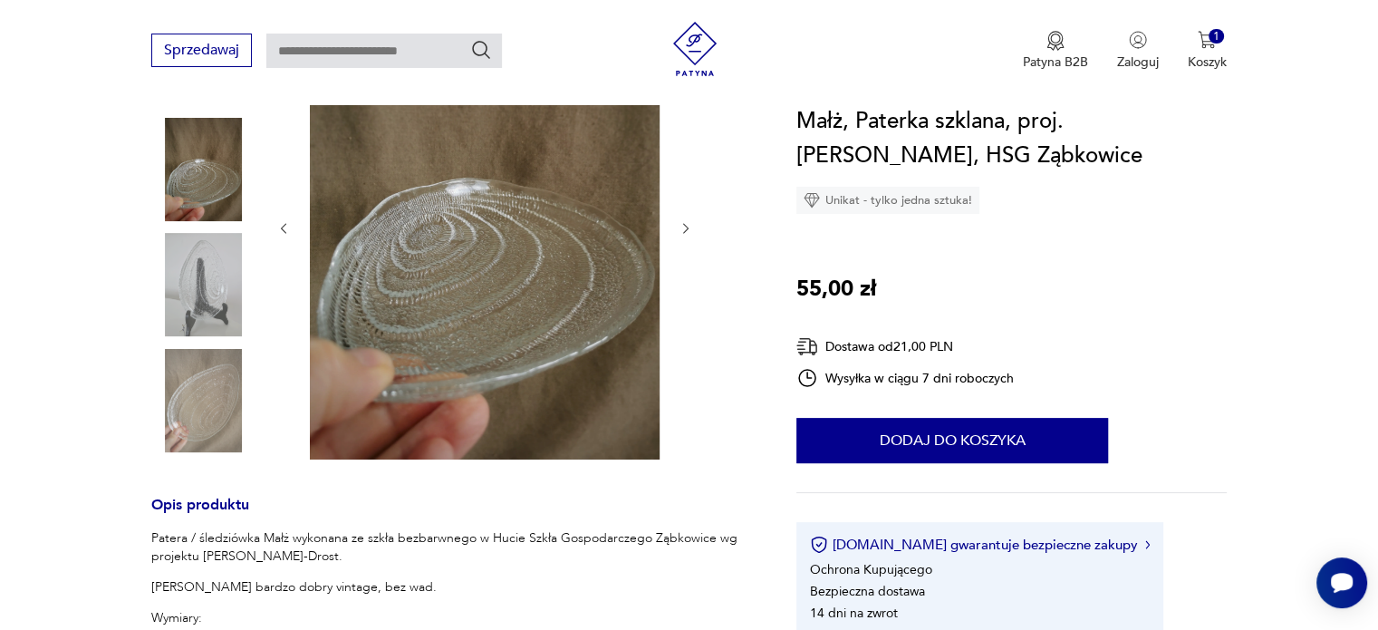
scroll to position [304, 0]
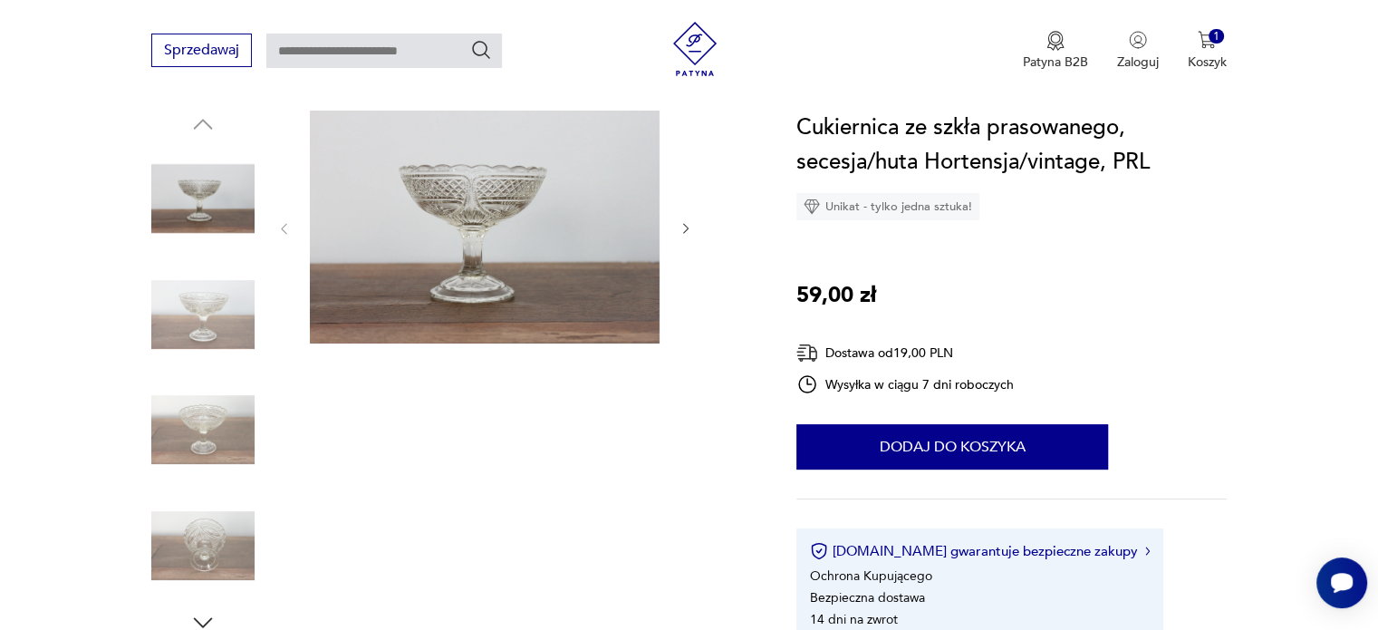
drag, startPoint x: 1385, startPoint y: 80, endPoint x: 1388, endPoint y: 110, distance: 30.1
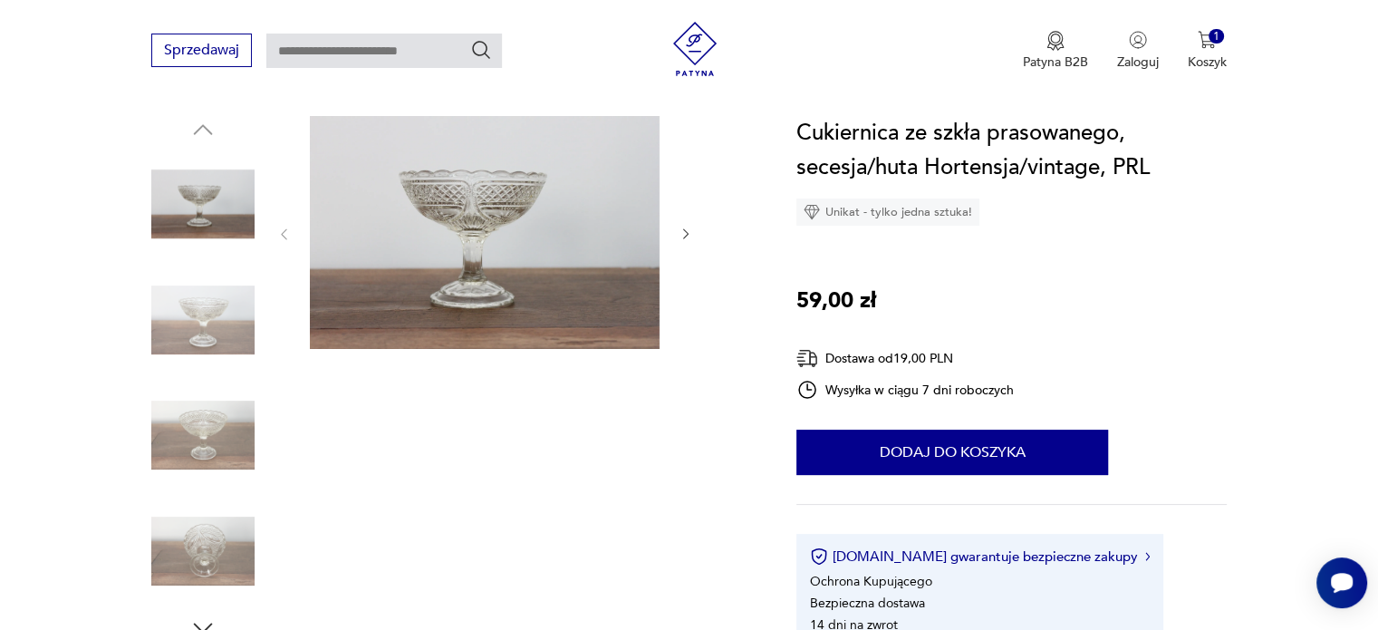
click at [229, 323] on img at bounding box center [202, 319] width 103 height 103
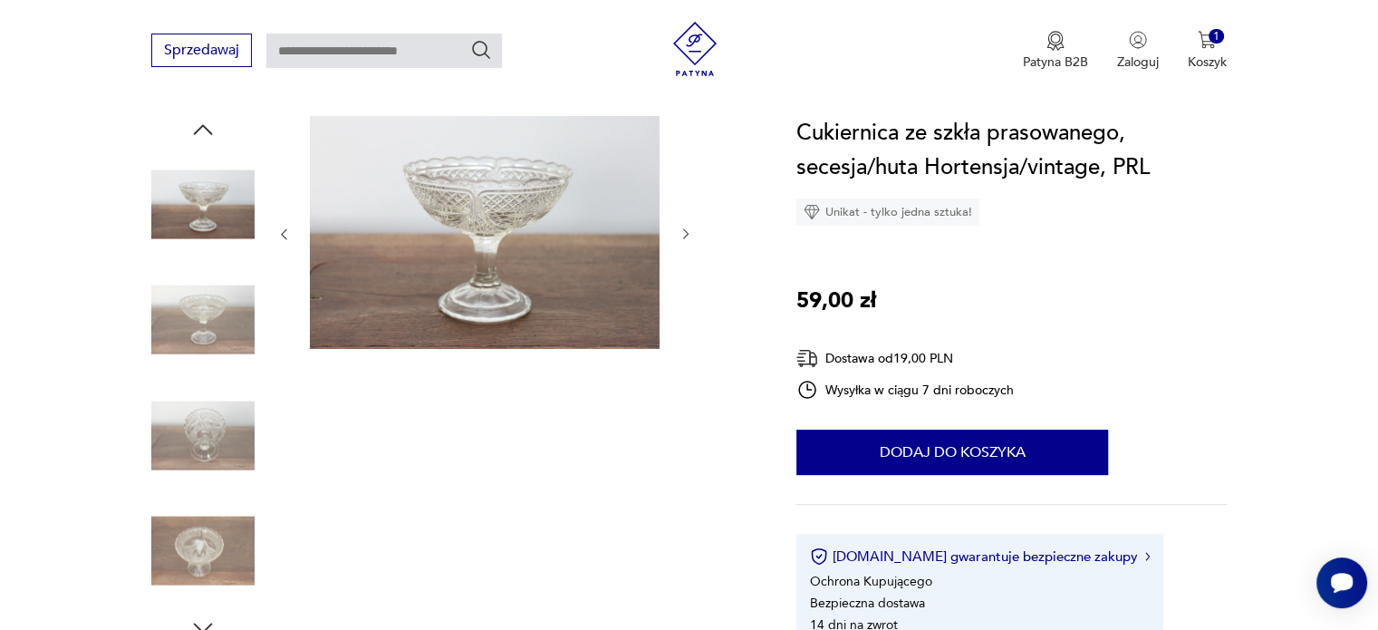
click at [228, 369] on img at bounding box center [202, 319] width 103 height 103
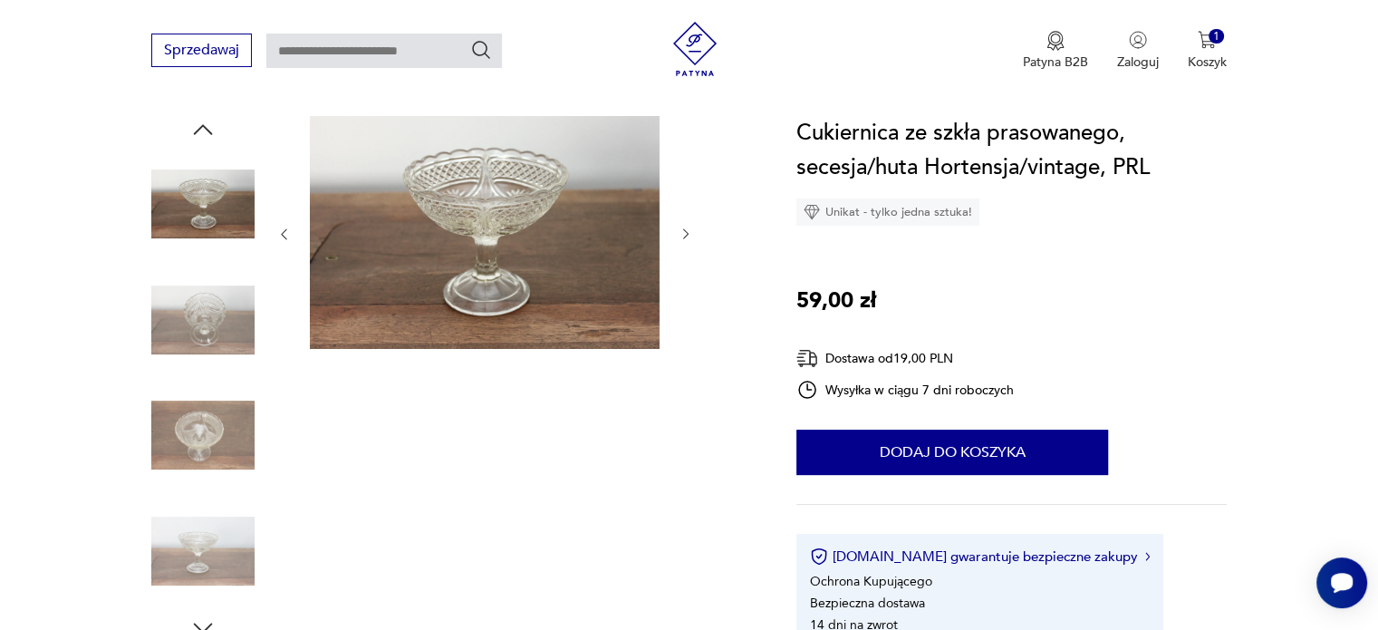
click at [228, 394] on img at bounding box center [202, 434] width 103 height 103
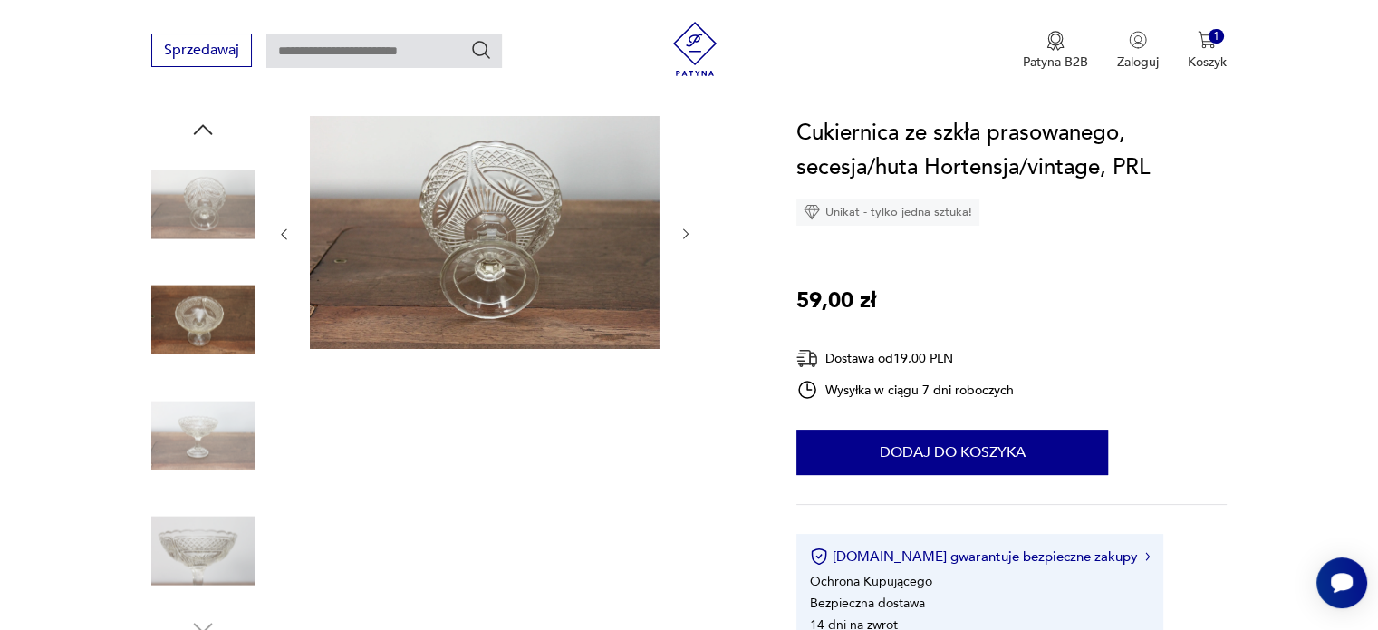
click at [227, 451] on img at bounding box center [202, 434] width 103 height 103
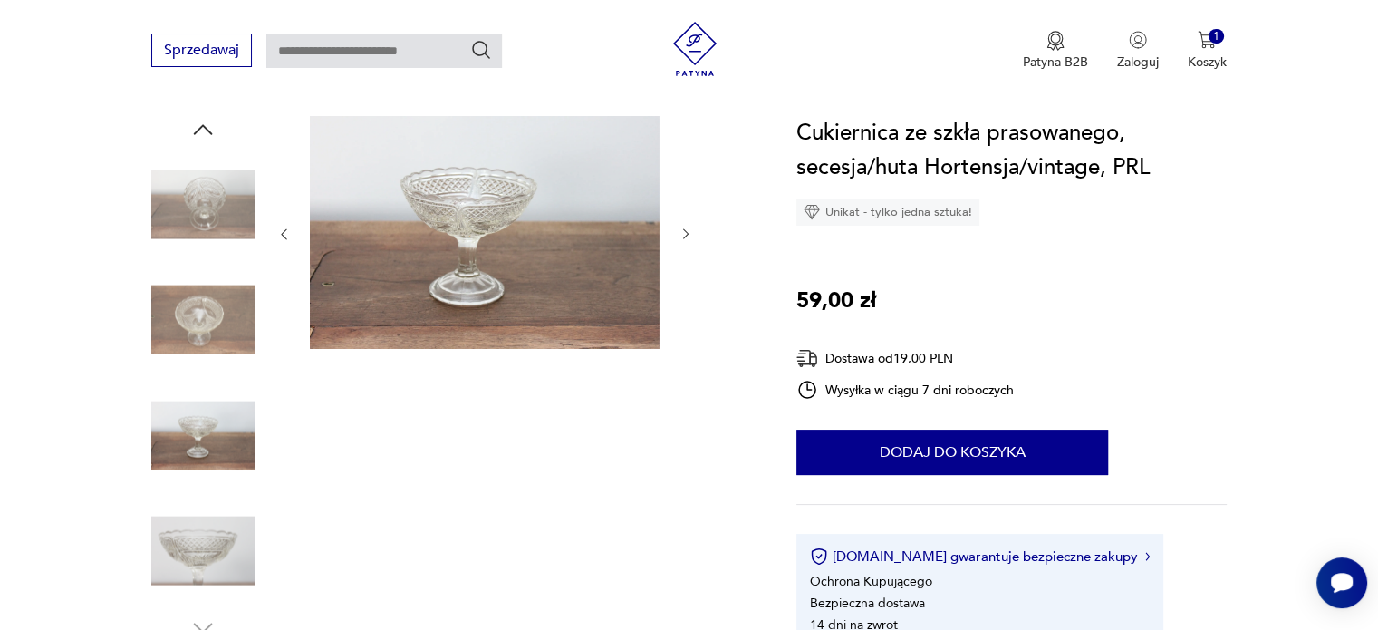
click at [217, 526] on img at bounding box center [202, 550] width 103 height 103
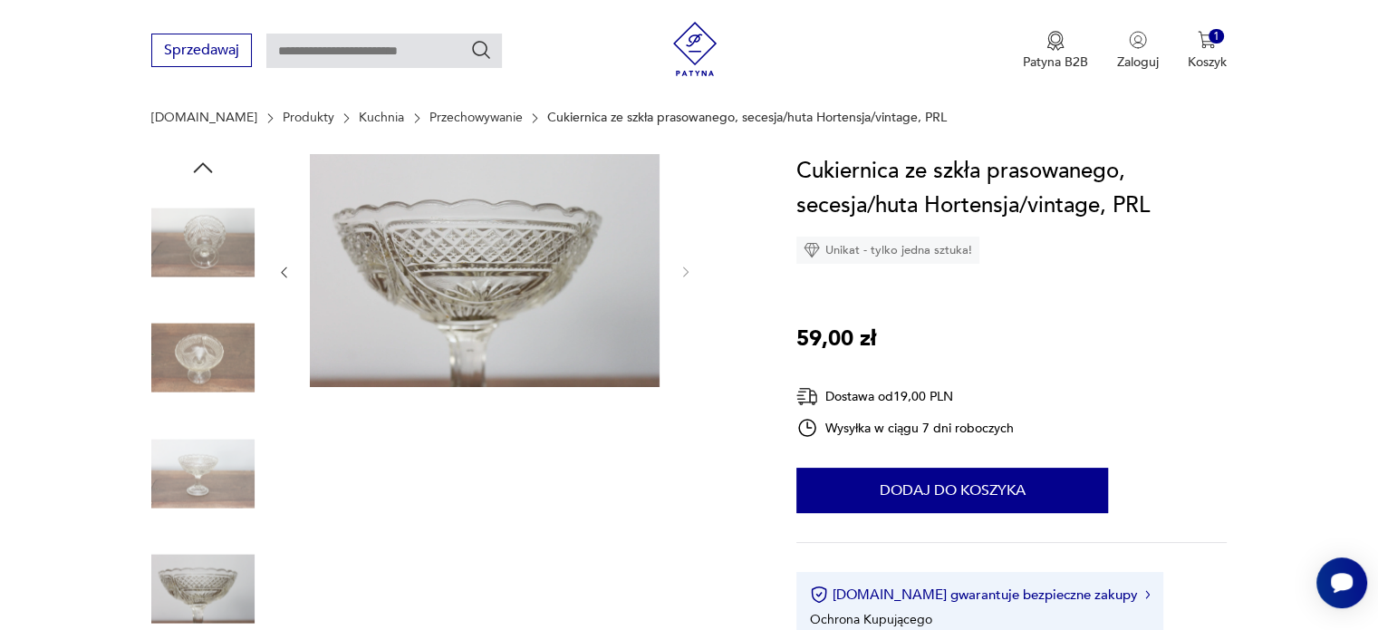
scroll to position [163, 0]
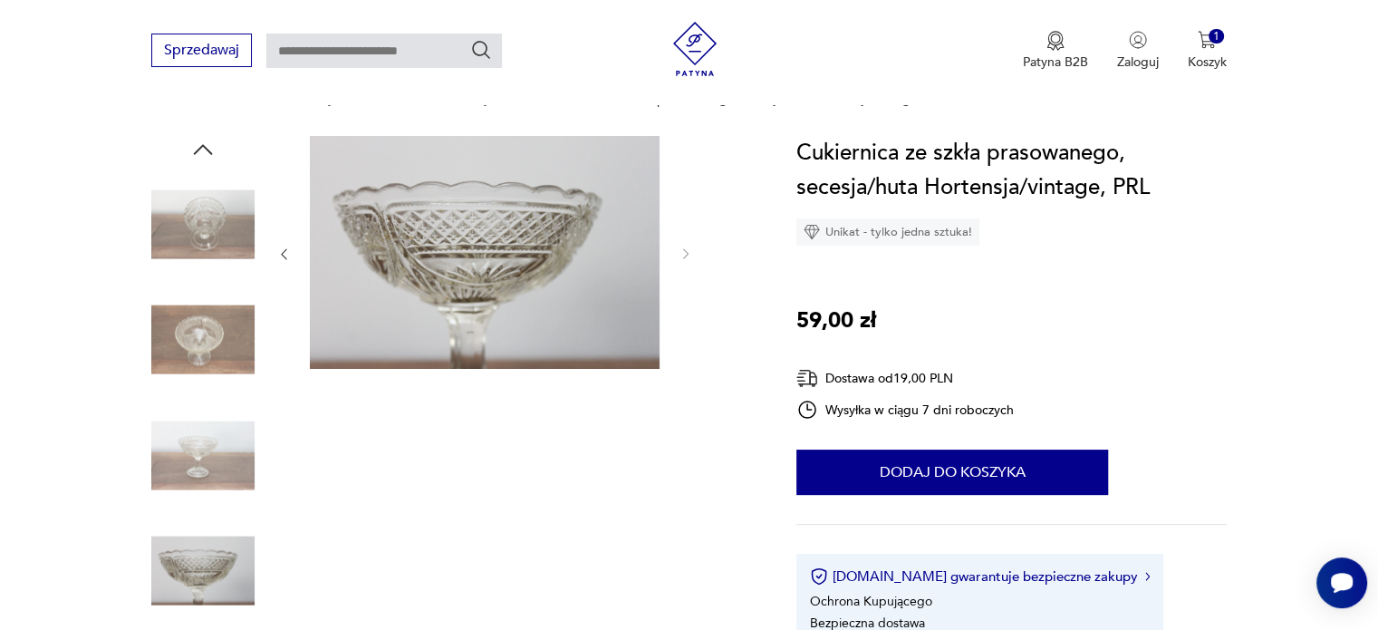
click at [246, 325] on img at bounding box center [202, 339] width 103 height 103
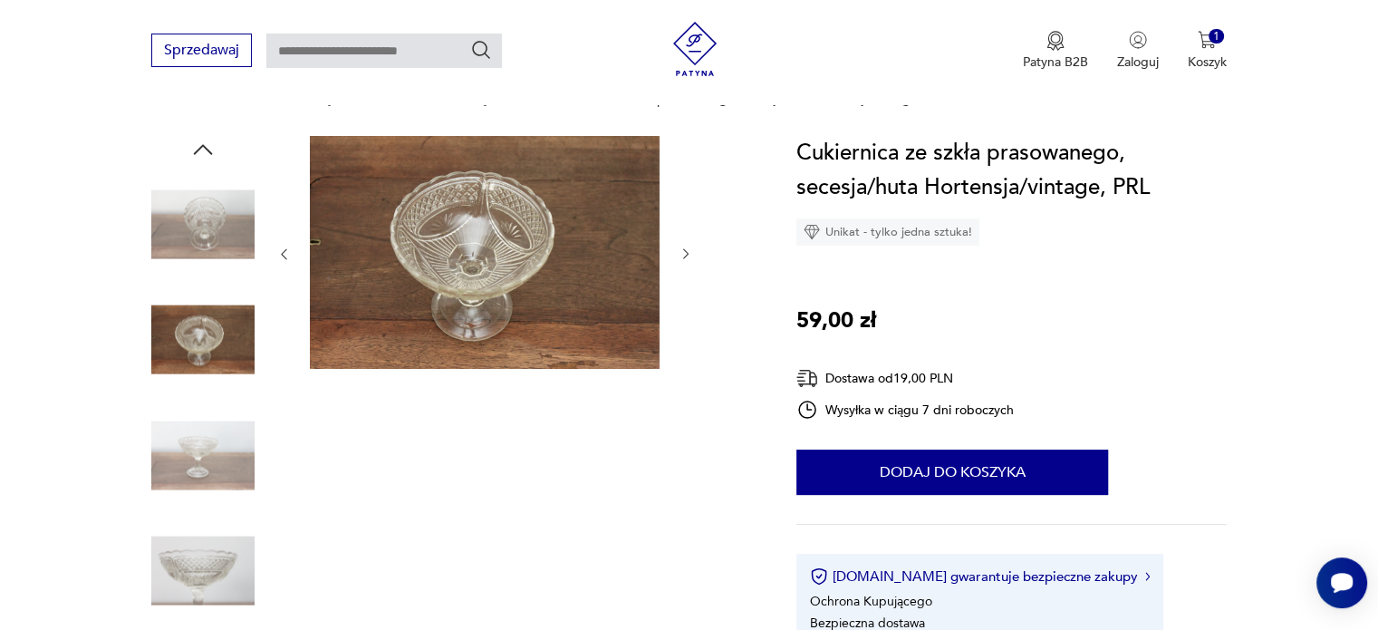
click at [228, 412] on img at bounding box center [202, 454] width 103 height 103
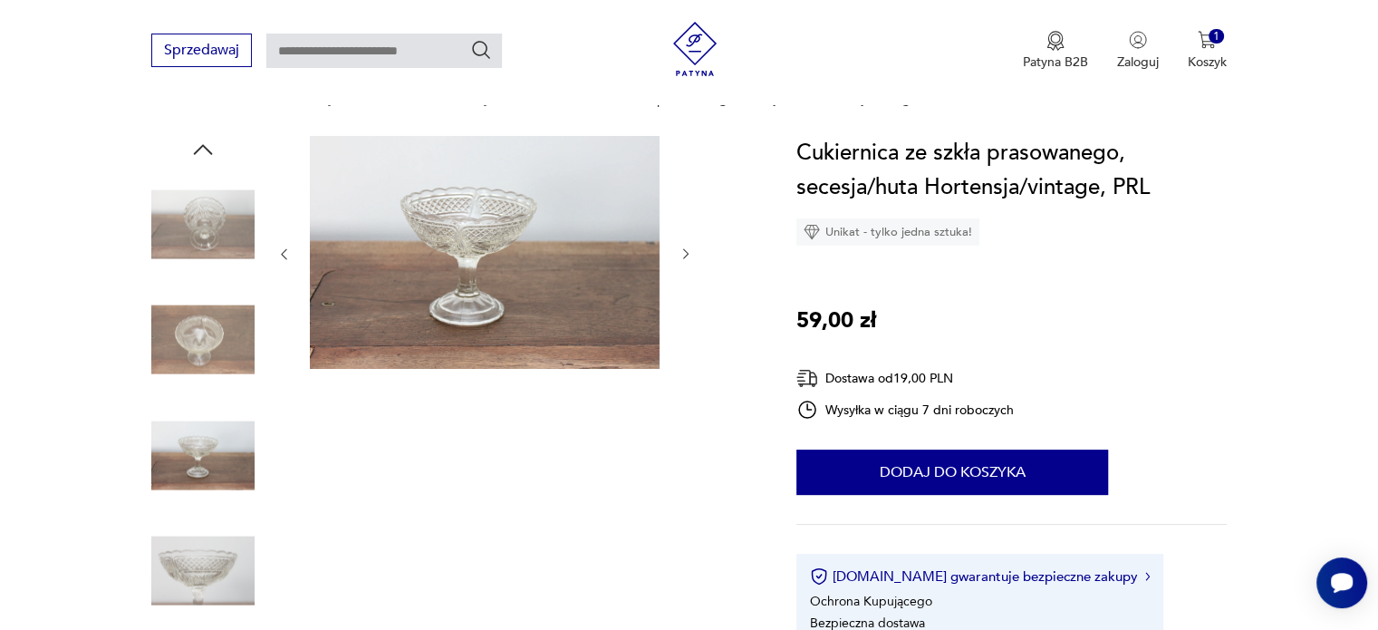
click at [237, 525] on img at bounding box center [202, 570] width 103 height 103
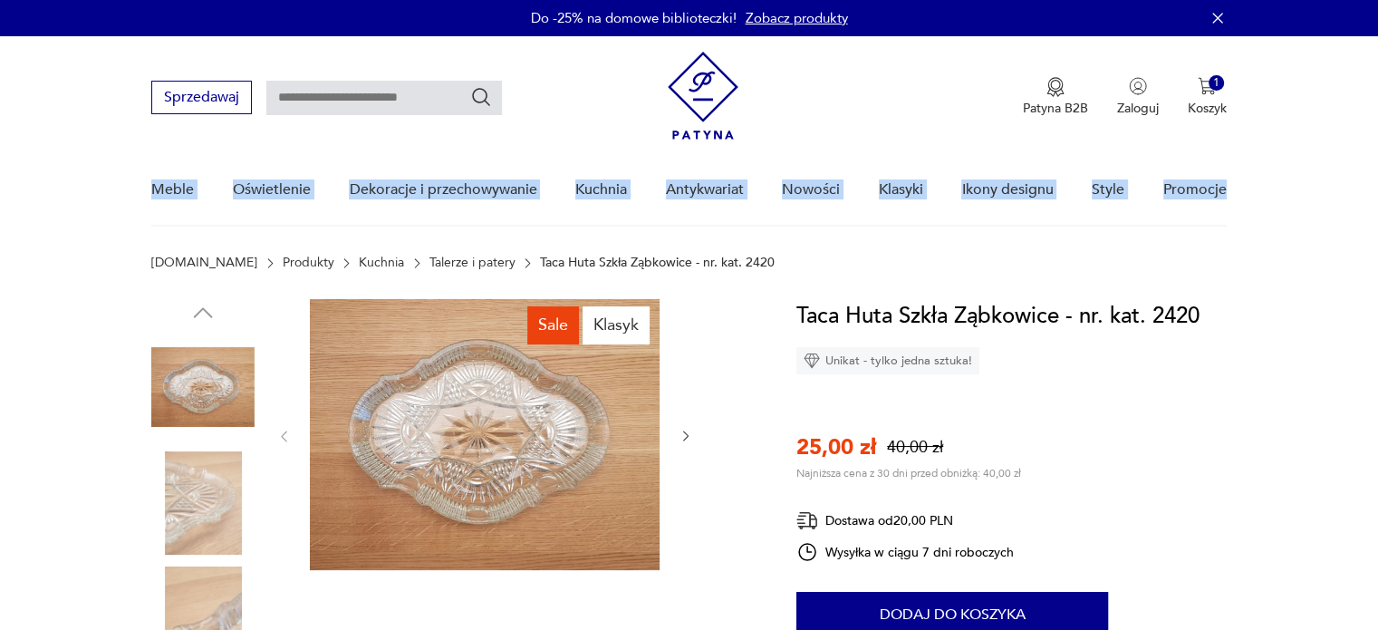
drag, startPoint x: 0, startPoint y: 0, endPoint x: 1377, endPoint y: 188, distance: 1390.0
click at [1377, 188] on nav "Sprzedawaj Patyna B2B Zaloguj 1 Koszyk Twój koszyk ( 1 ) Wazon dzban antico Zub…" at bounding box center [689, 131] width 1378 height 190
click at [204, 487] on img at bounding box center [202, 502] width 103 height 103
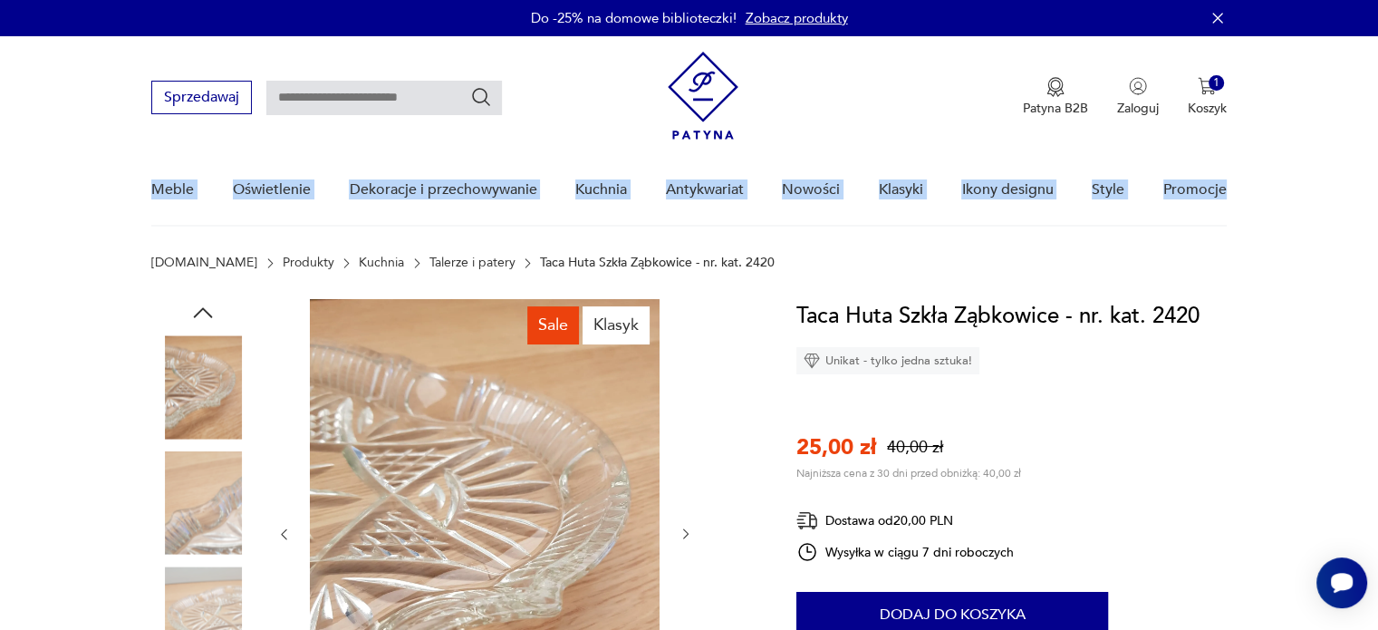
click at [195, 521] on img at bounding box center [202, 502] width 103 height 103
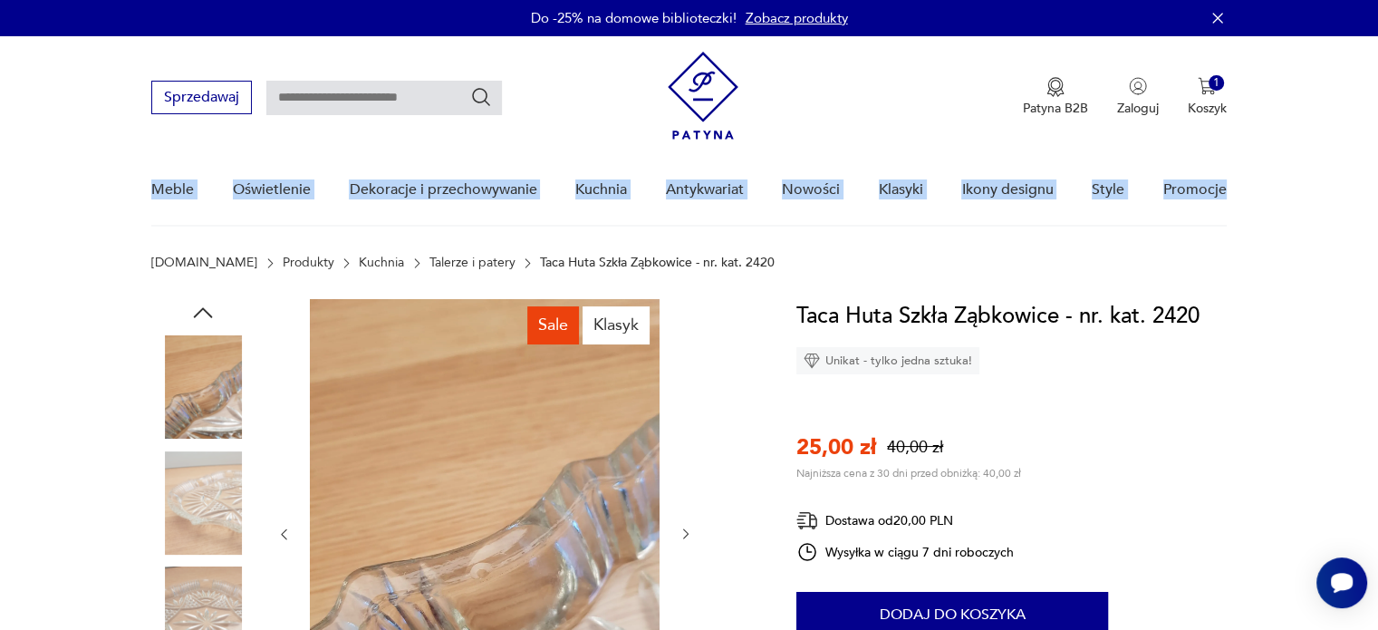
click at [204, 551] on img at bounding box center [202, 502] width 103 height 103
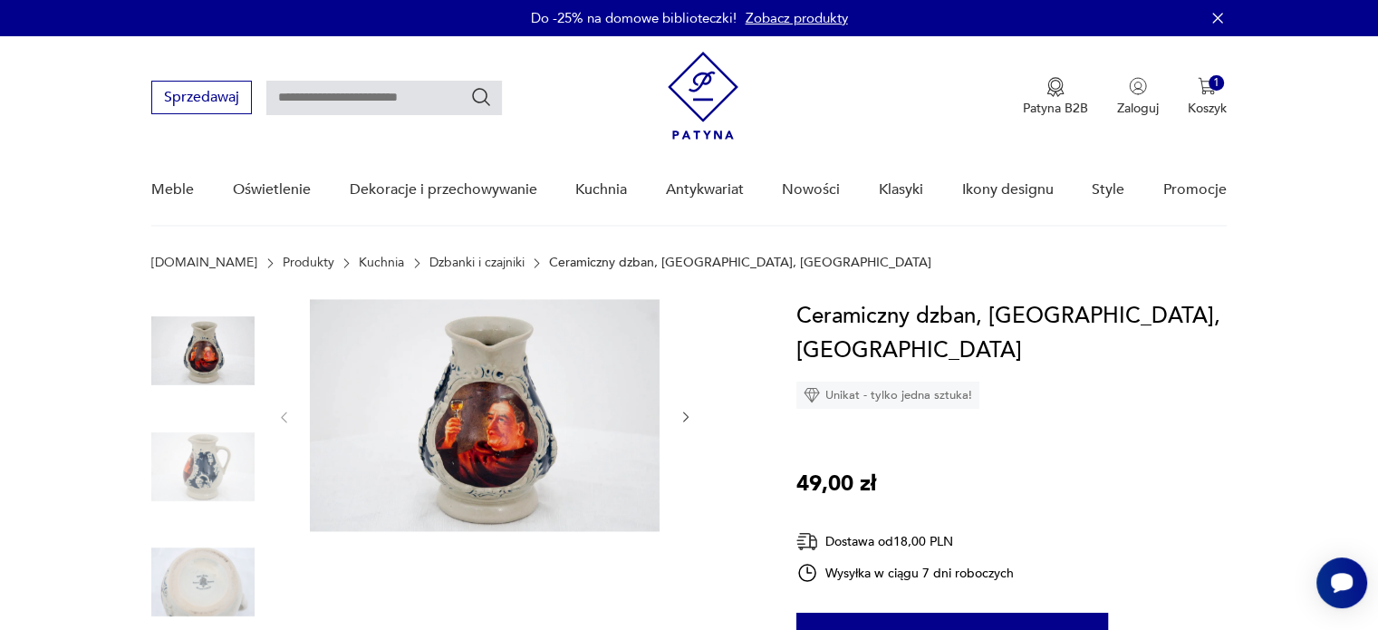
click at [230, 445] on img at bounding box center [202, 466] width 103 height 103
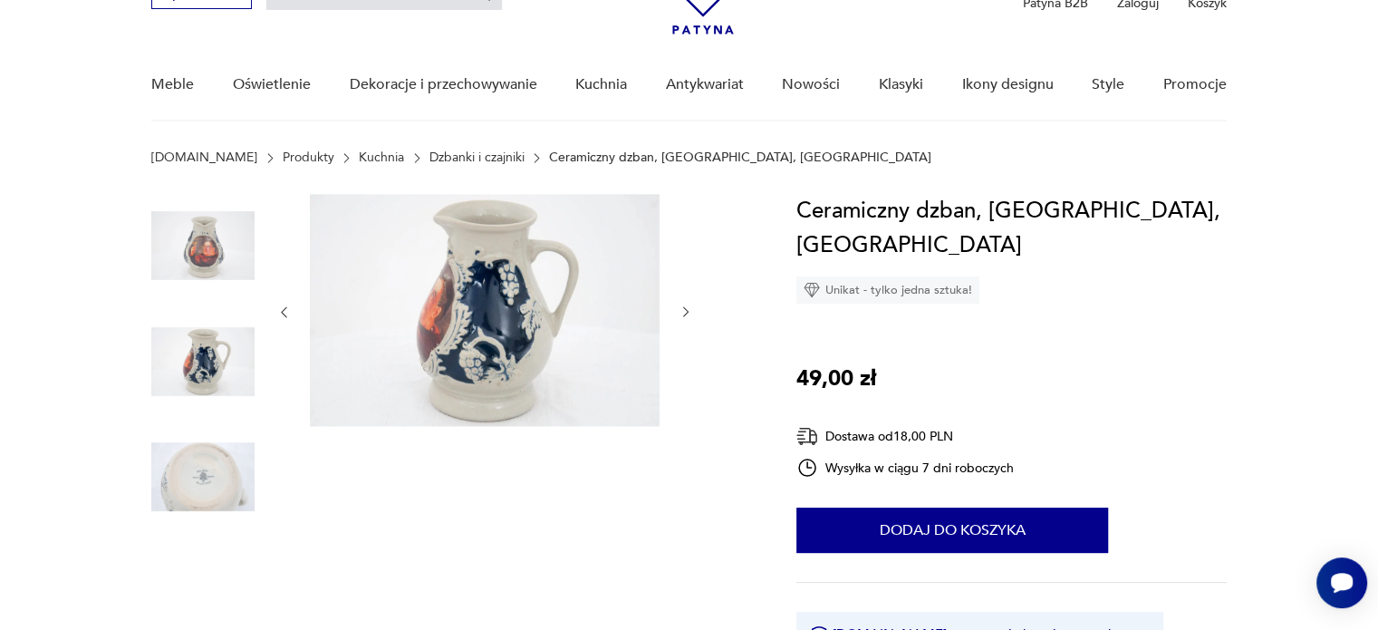
scroll to position [109, 0]
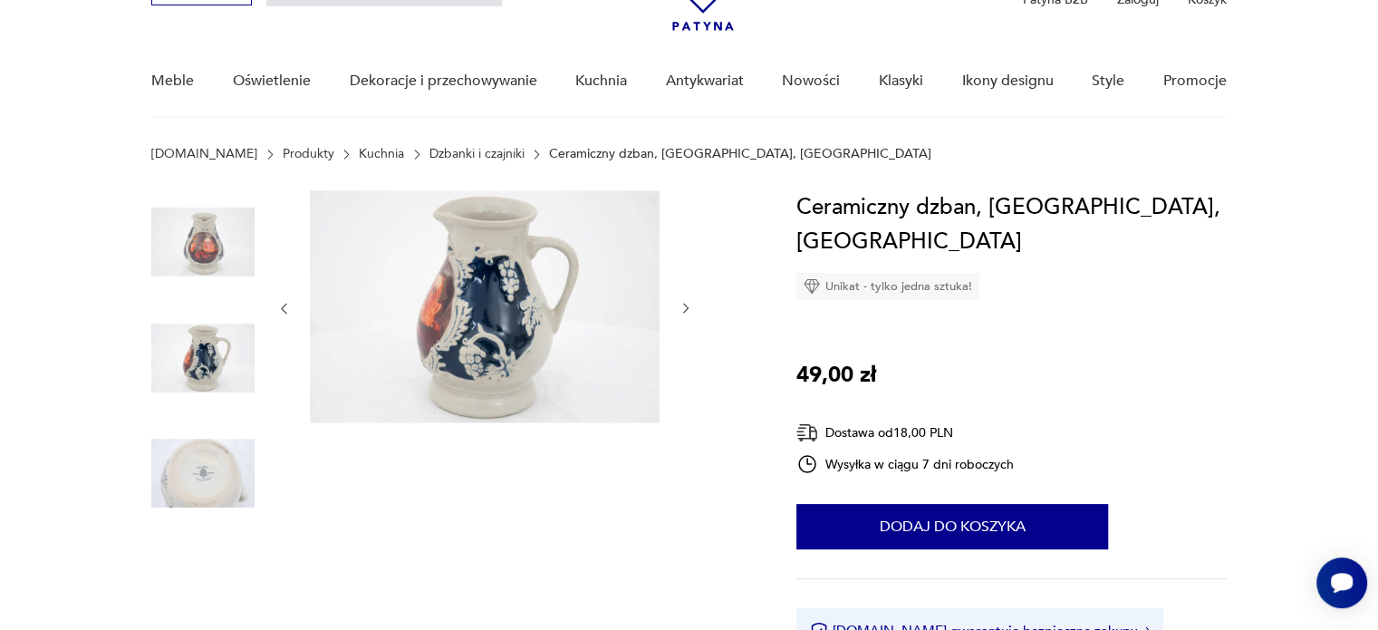
click at [211, 455] on img at bounding box center [202, 472] width 103 height 103
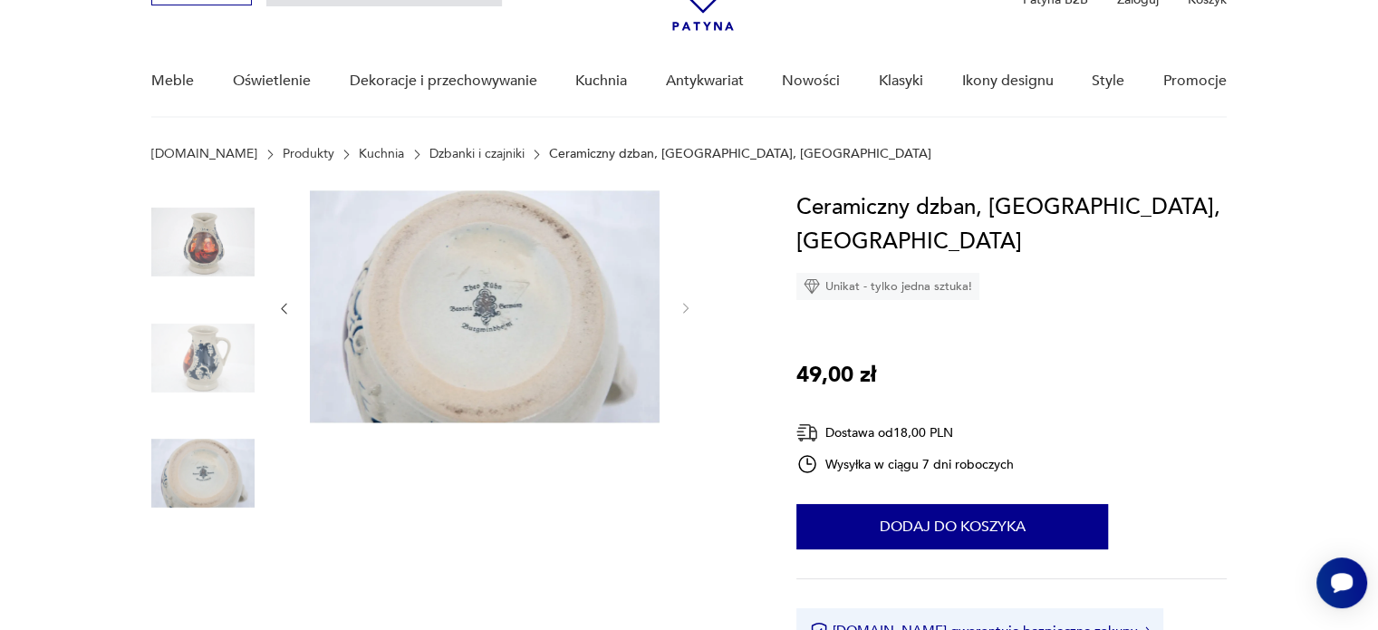
click at [221, 239] on img at bounding box center [202, 241] width 103 height 103
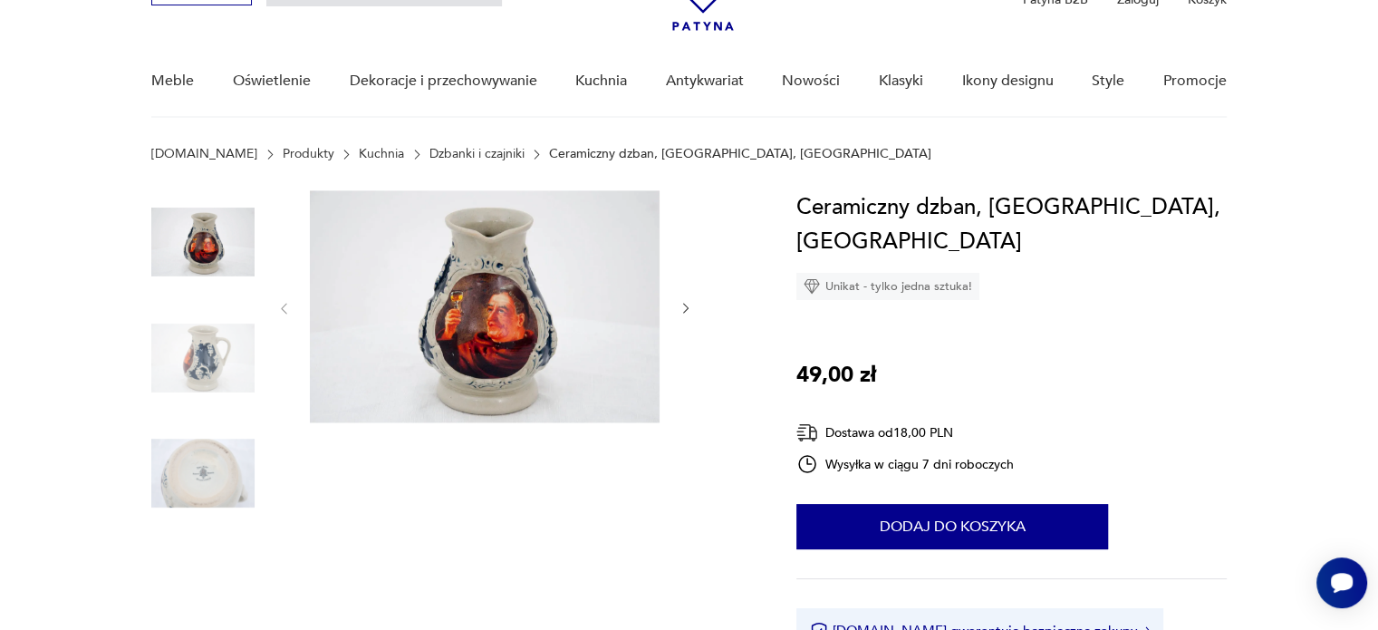
click at [540, 333] on img at bounding box center [485, 306] width 350 height 233
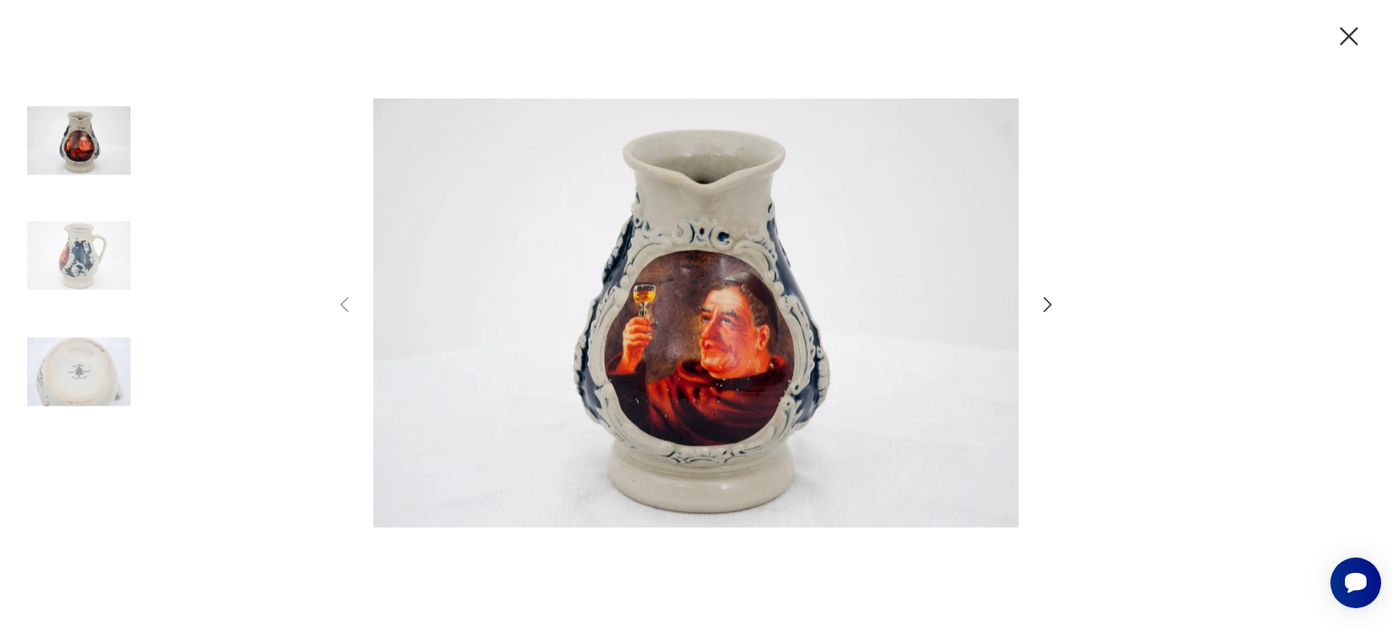
click at [1048, 309] on icon "button" at bounding box center [1048, 305] width 22 height 22
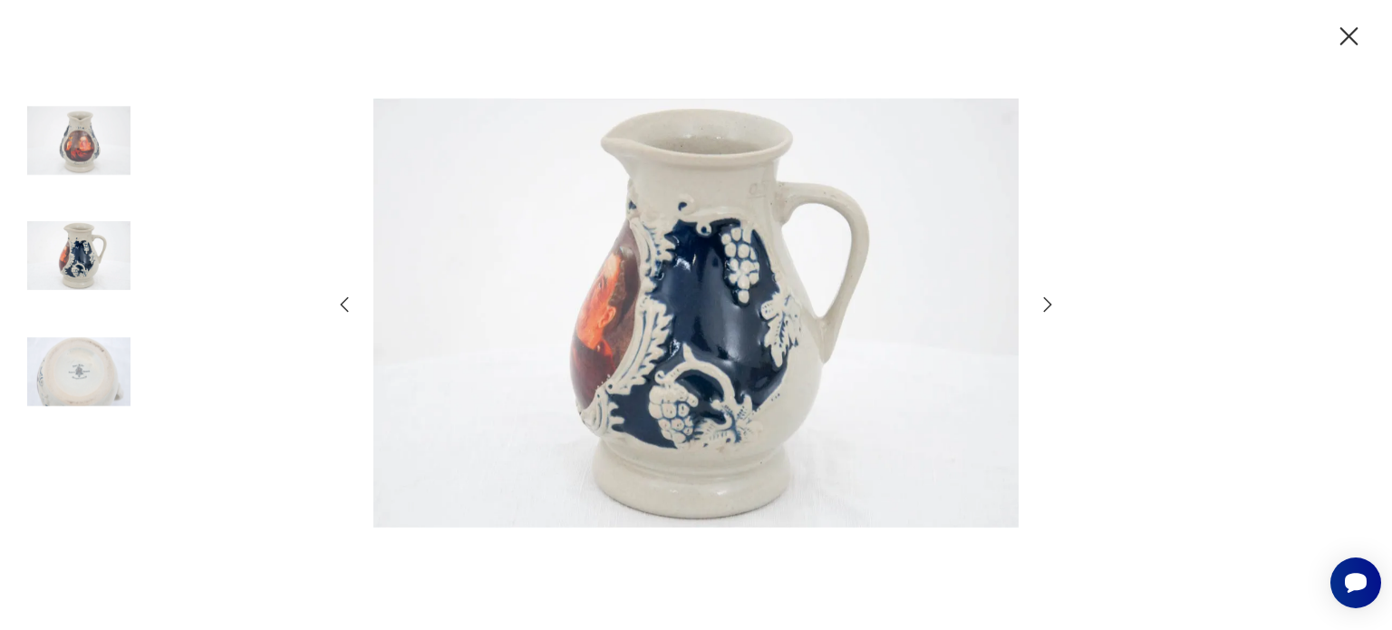
click at [1047, 300] on icon "button" at bounding box center [1048, 303] width 8 height 14
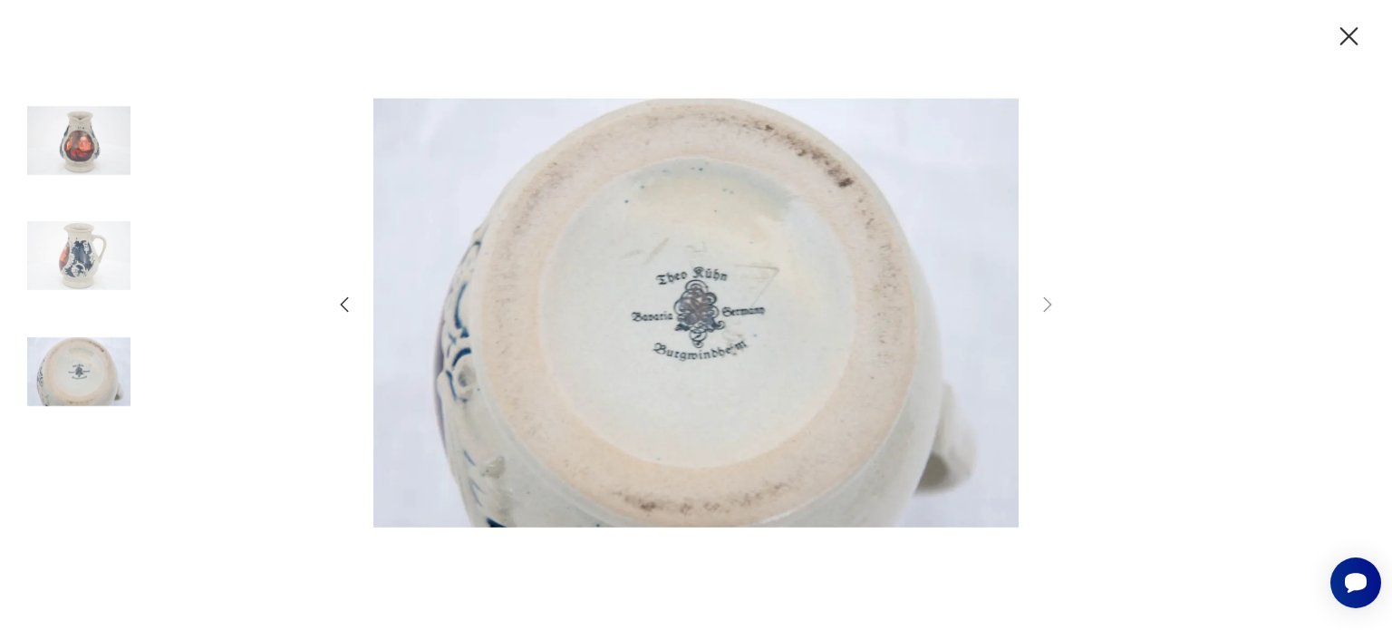
click at [98, 168] on img at bounding box center [78, 140] width 103 height 103
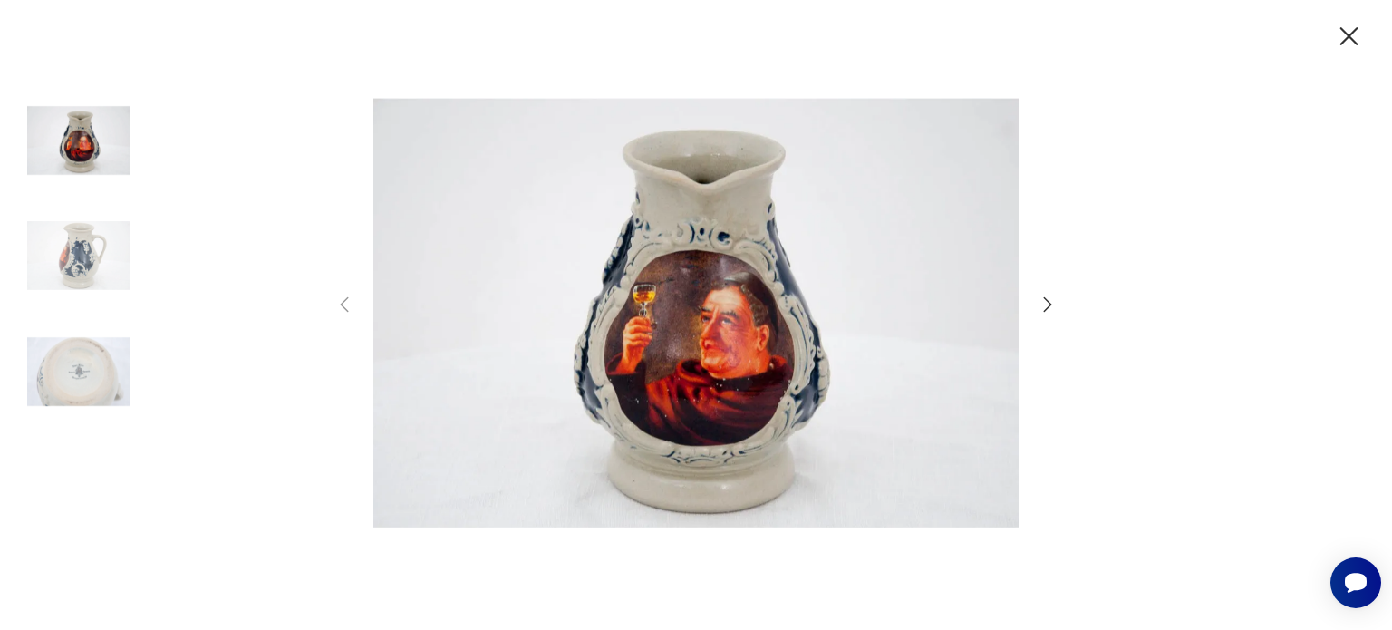
click at [1337, 44] on icon "button" at bounding box center [1349, 37] width 32 height 32
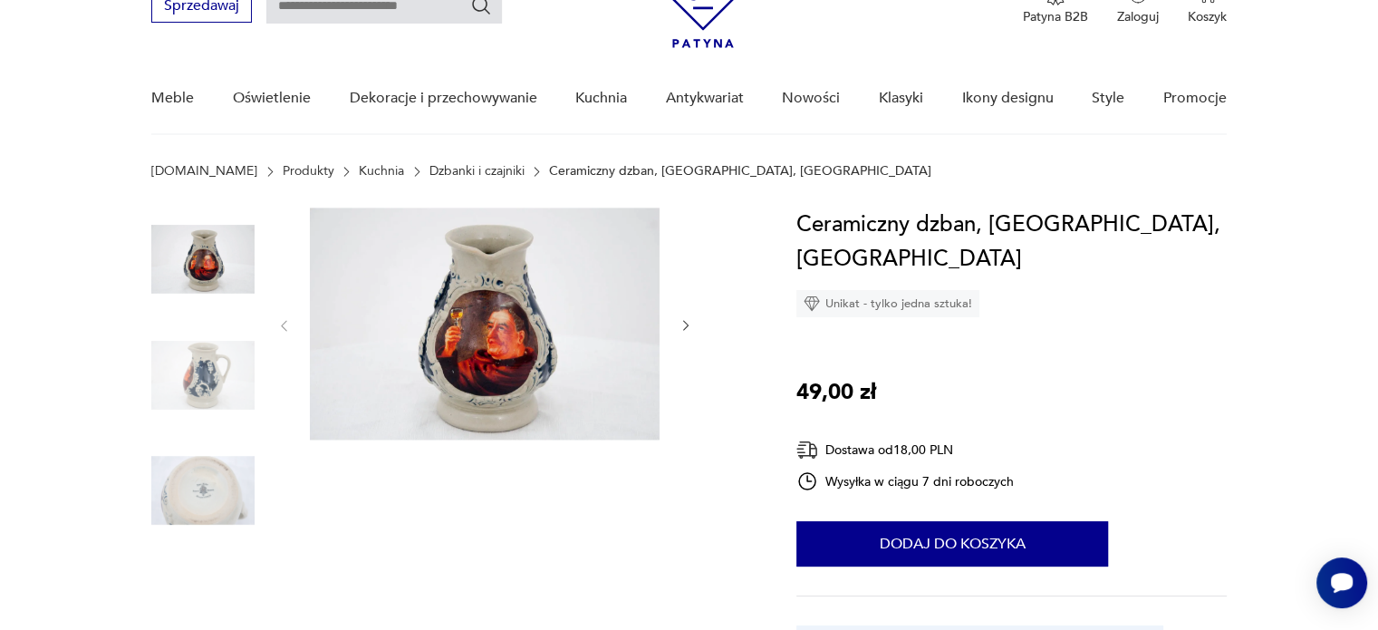
scroll to position [0, 0]
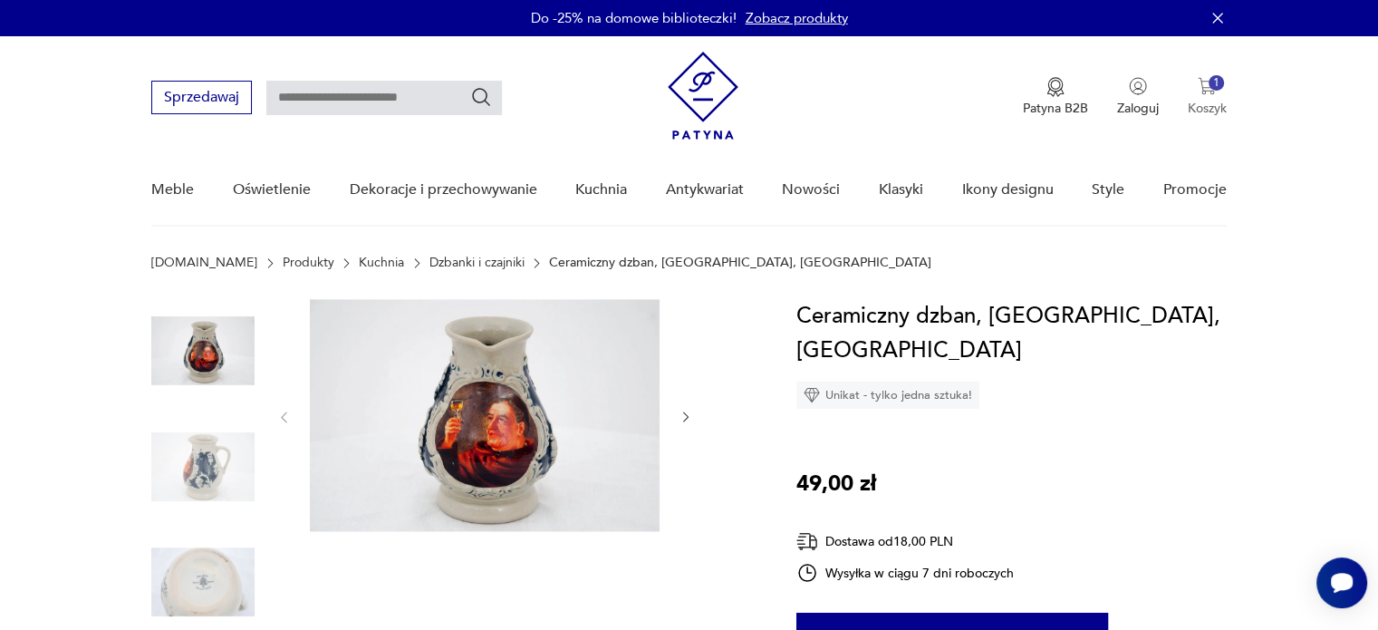
click at [1211, 100] on p "Koszyk" at bounding box center [1207, 108] width 39 height 17
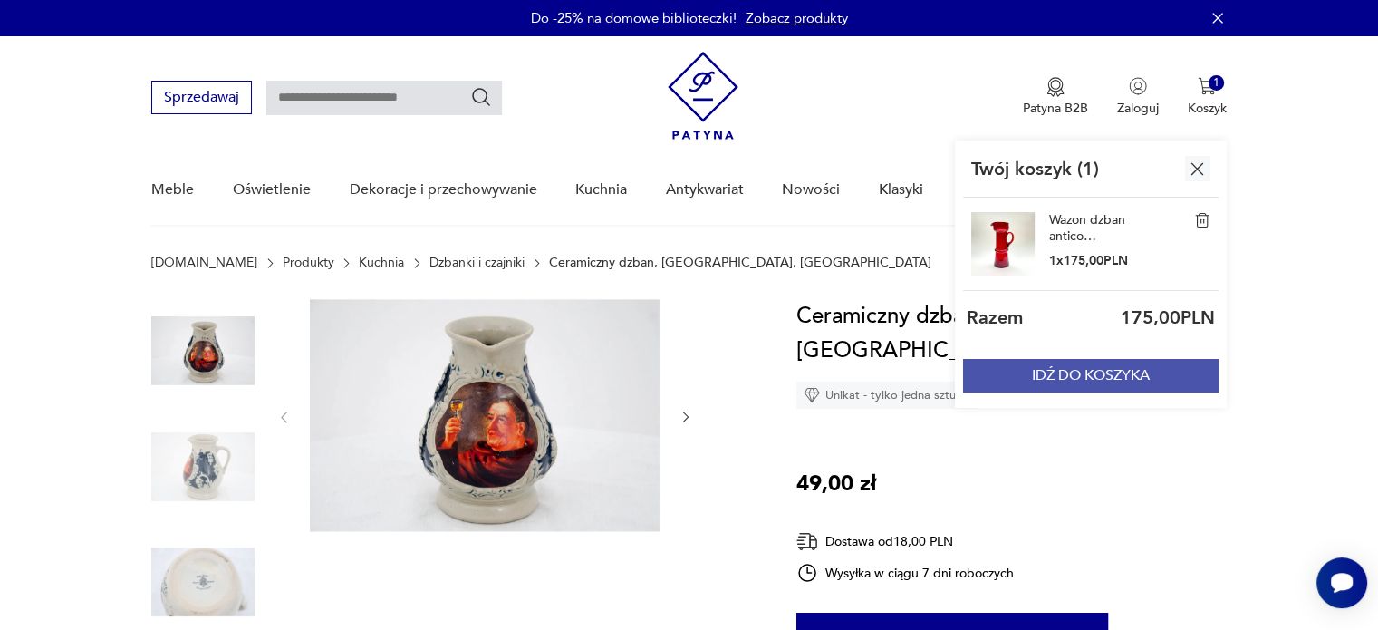
click at [1102, 383] on button "IDŹ DO KOSZYKA" at bounding box center [1091, 376] width 256 height 34
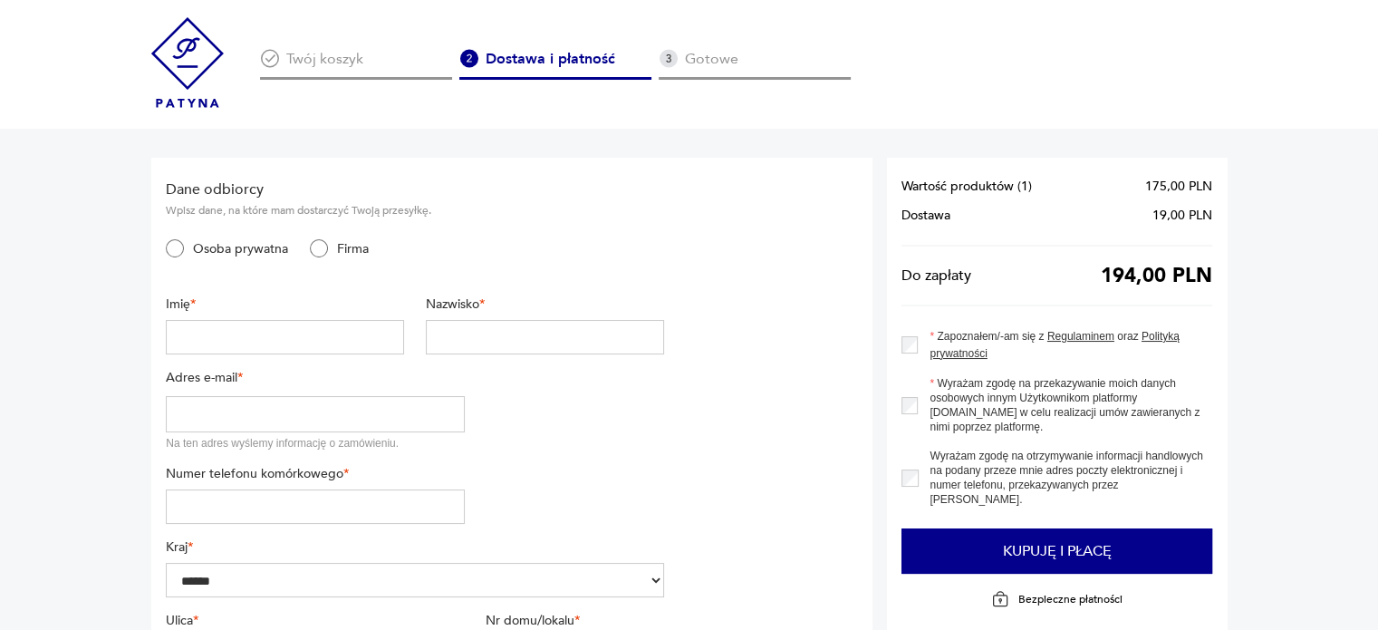
click at [198, 53] on img at bounding box center [187, 62] width 72 height 91
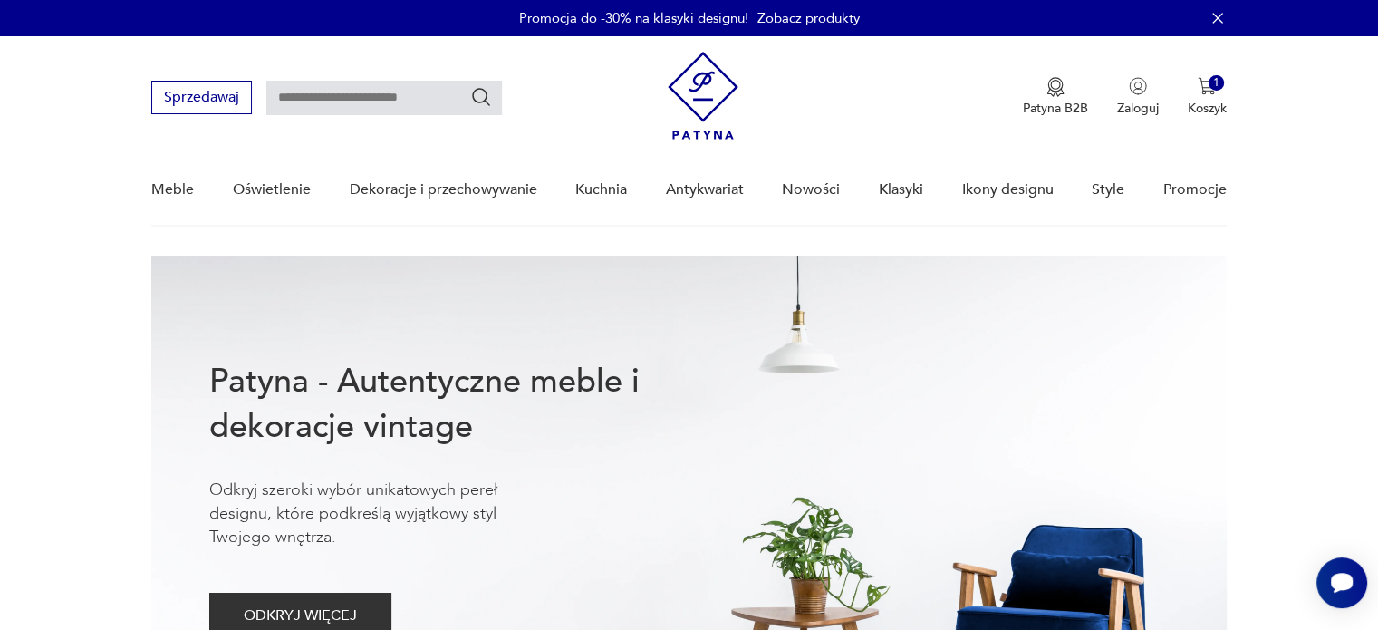
click at [362, 92] on input "text" at bounding box center [384, 98] width 236 height 34
type input "**********"
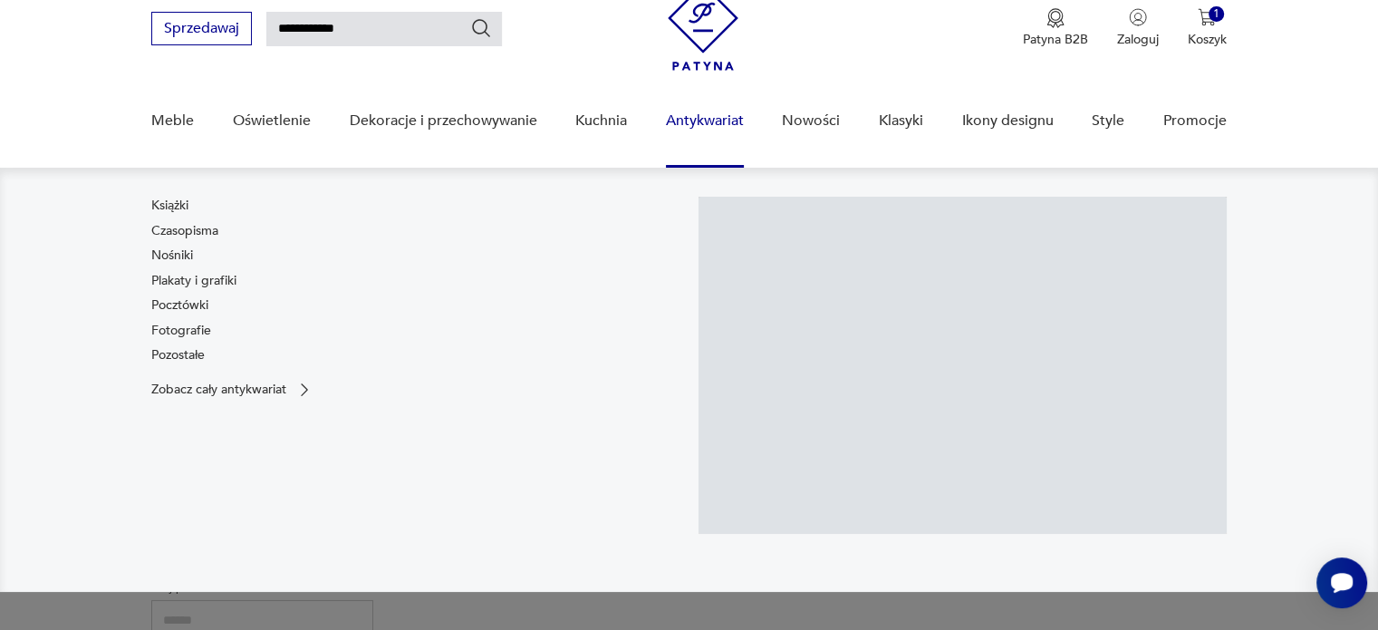
scroll to position [75, 0]
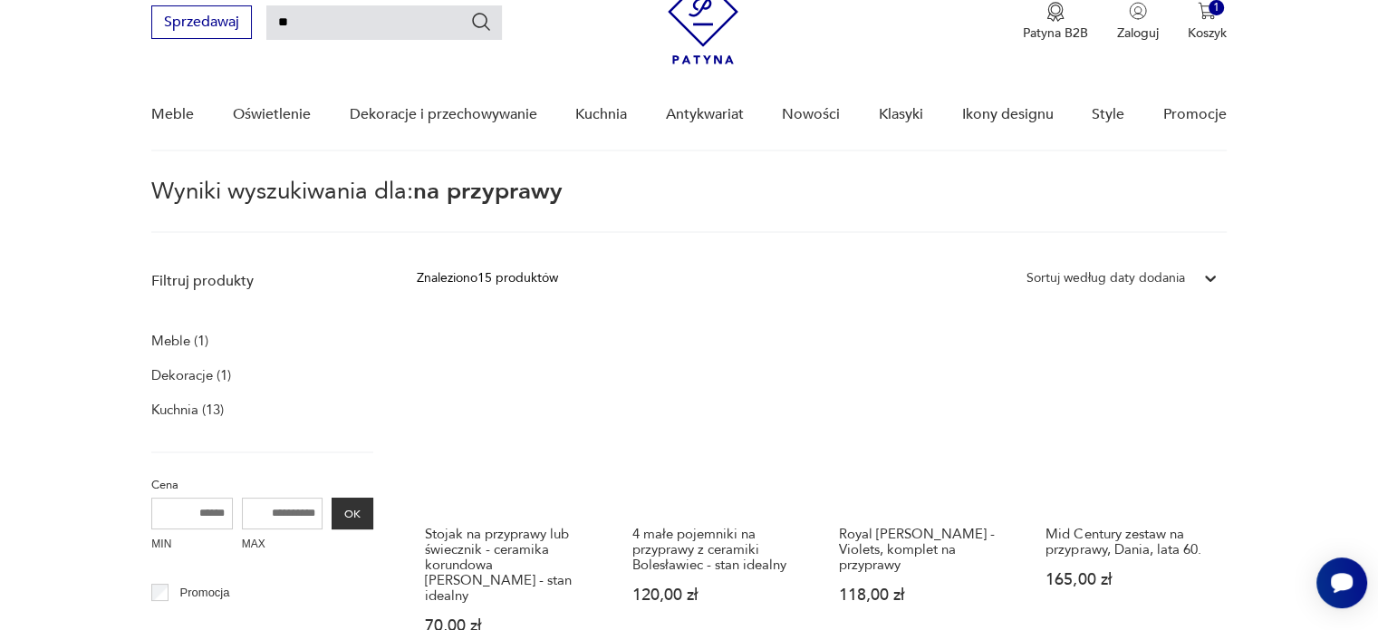
type input "*"
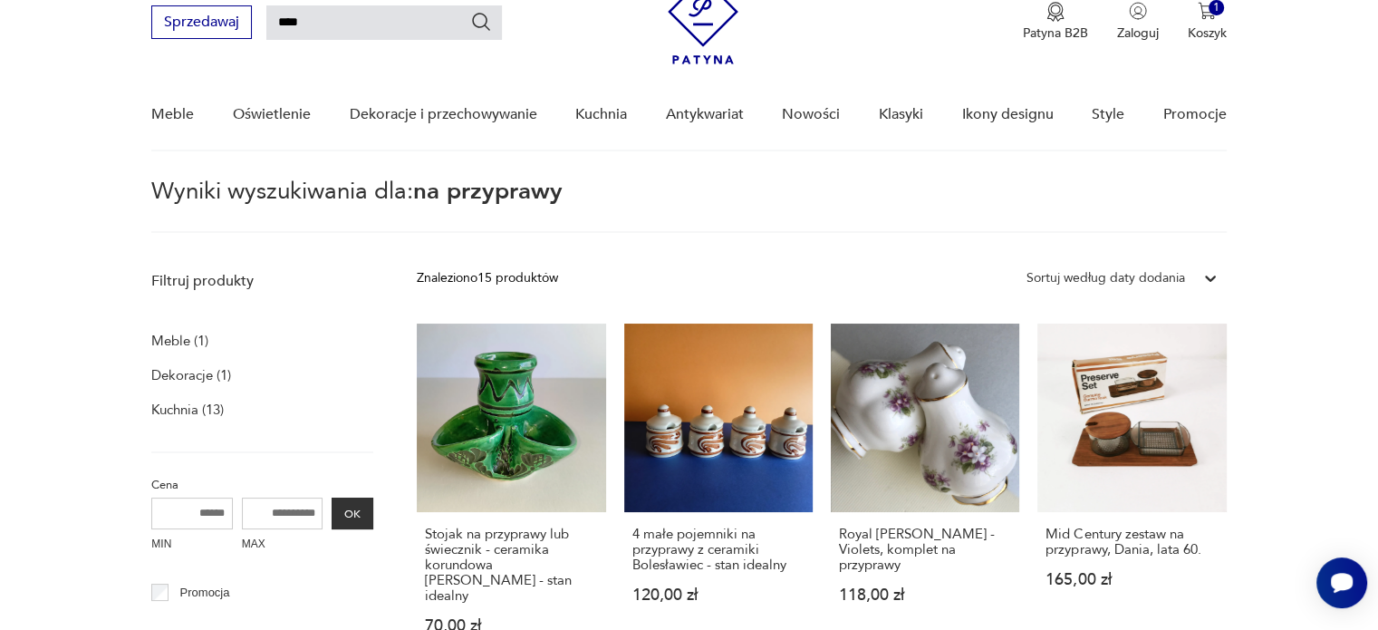
type input "****"
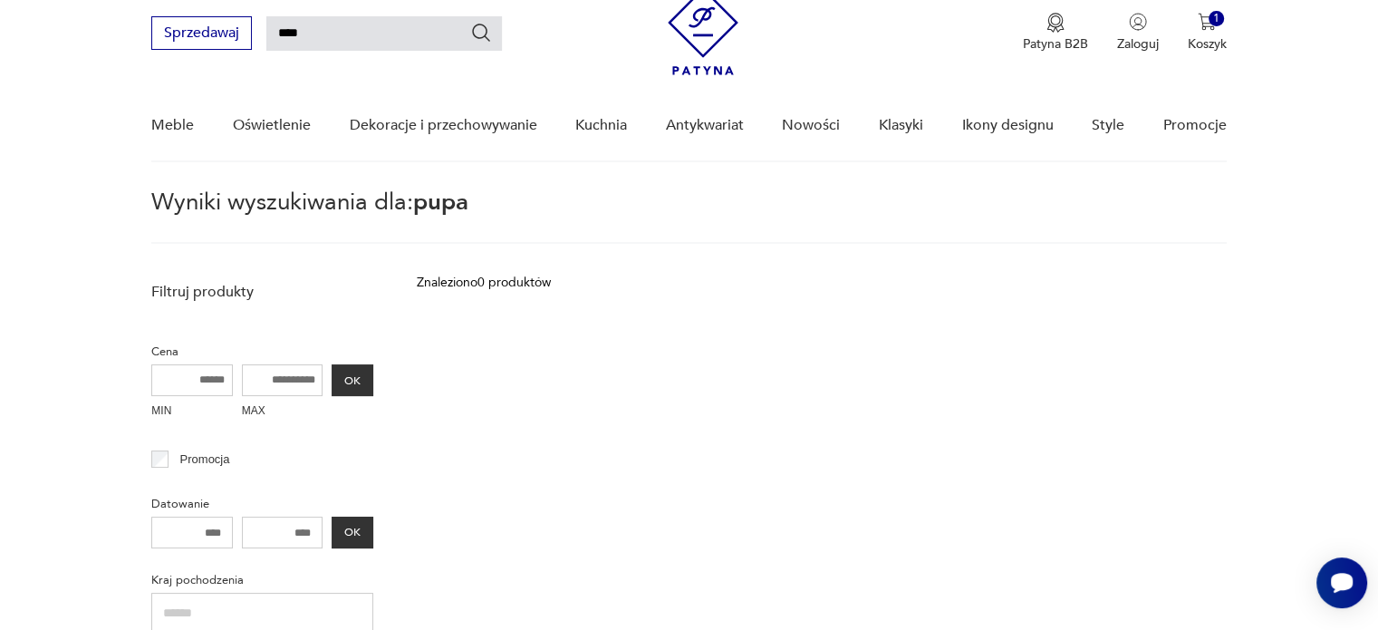
click at [391, 47] on input "****" at bounding box center [384, 33] width 236 height 34
type input "*"
type input "*****"
type input "*"
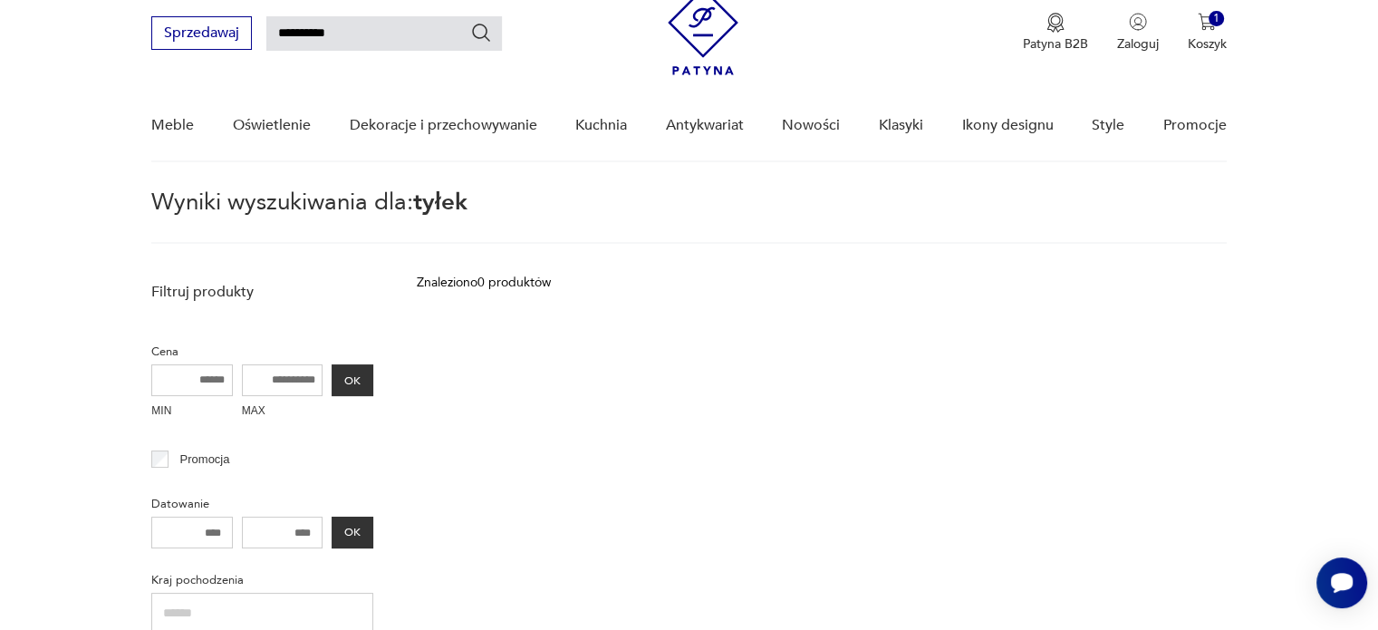
type input "**********"
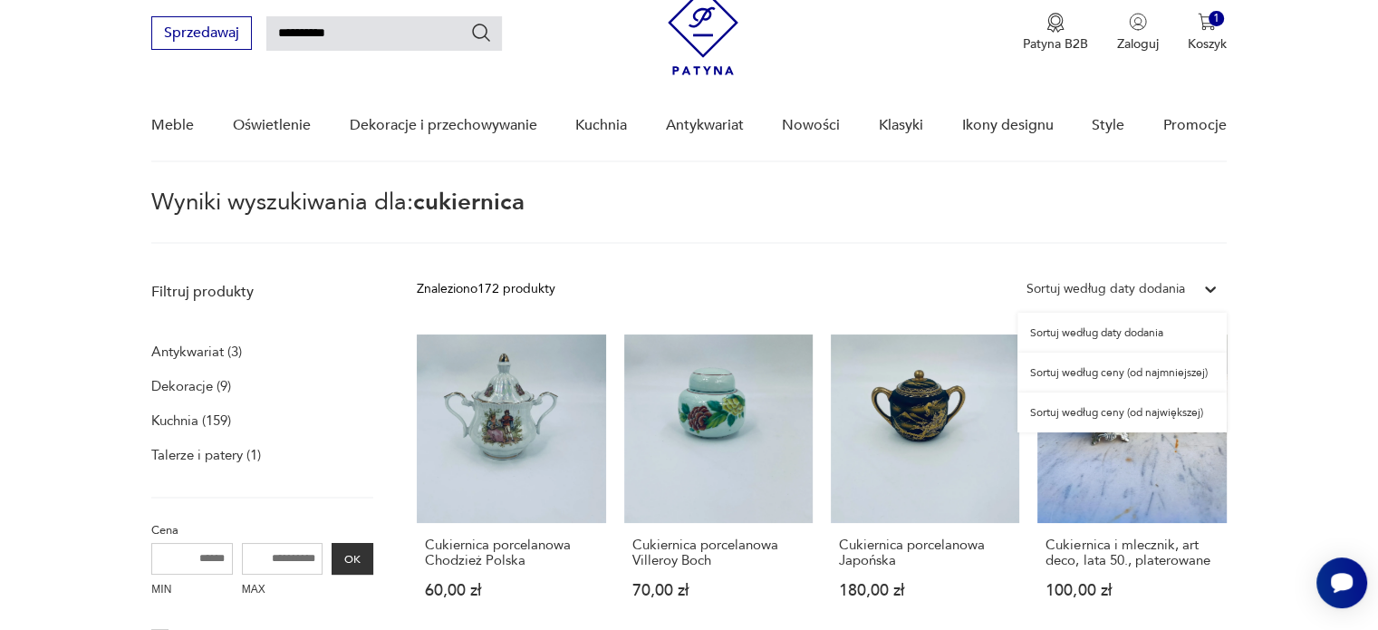
click at [1148, 288] on div "Sortuj według daty dodania" at bounding box center [1106, 289] width 159 height 20
click at [1145, 372] on div "Sortuj według ceny (od najmniejszej)" at bounding box center [1122, 372] width 209 height 40
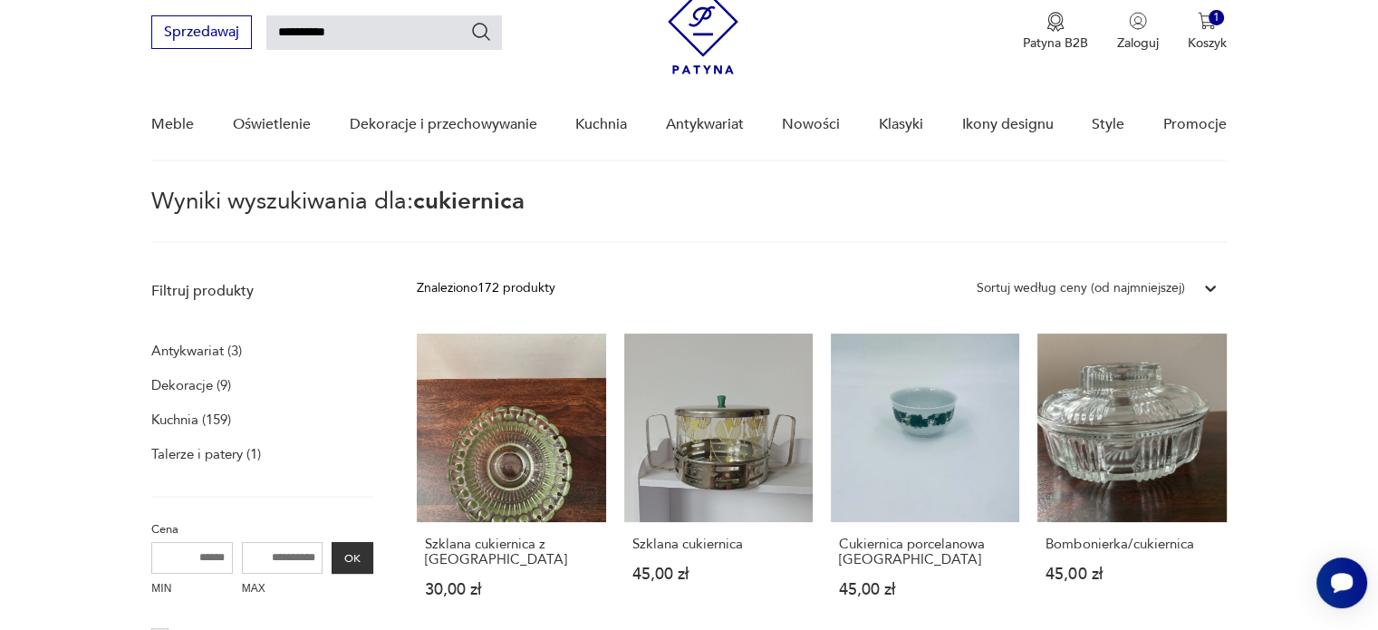
scroll to position [153, 0]
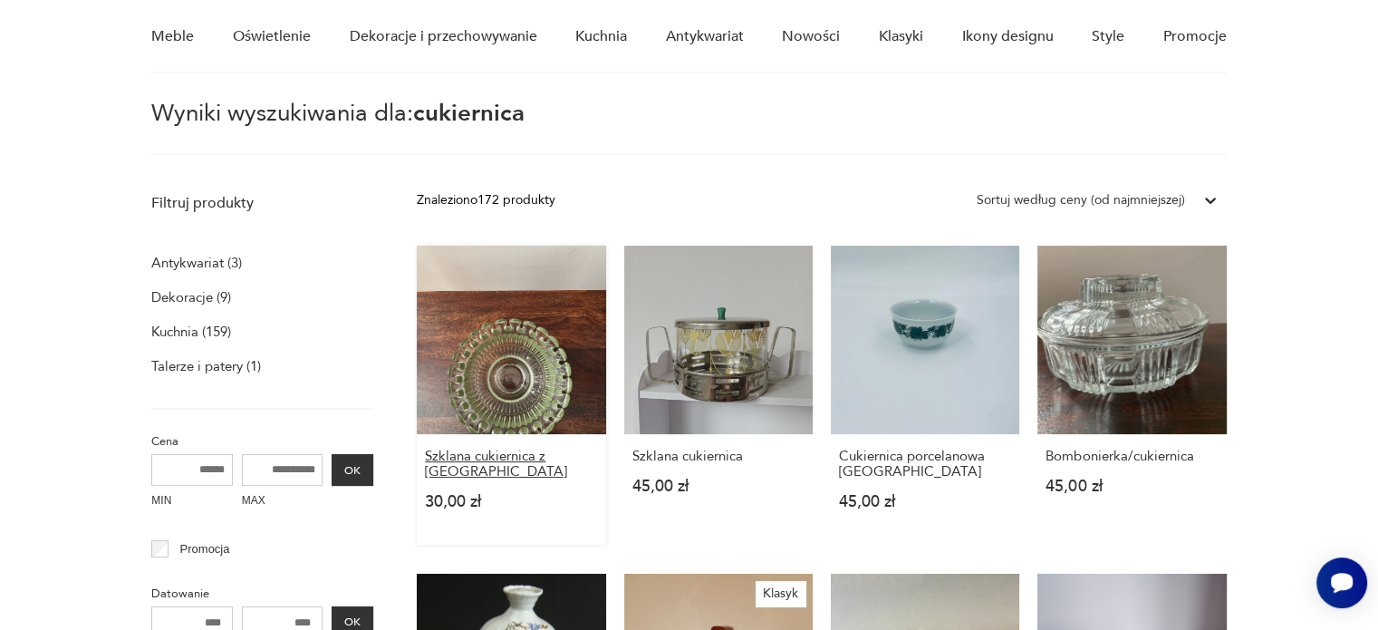
click at [510, 456] on h3 "Szklana cukiernica z ZSRR" at bounding box center [511, 464] width 172 height 31
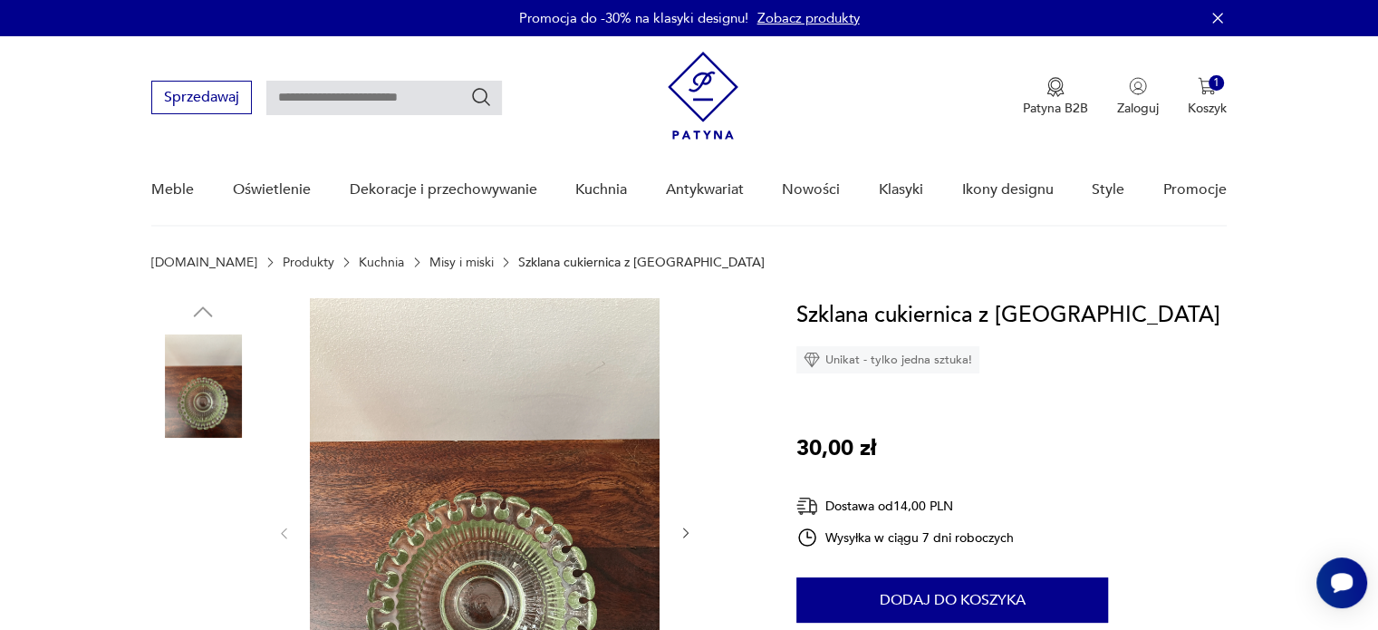
click at [227, 501] on img at bounding box center [202, 501] width 103 height 103
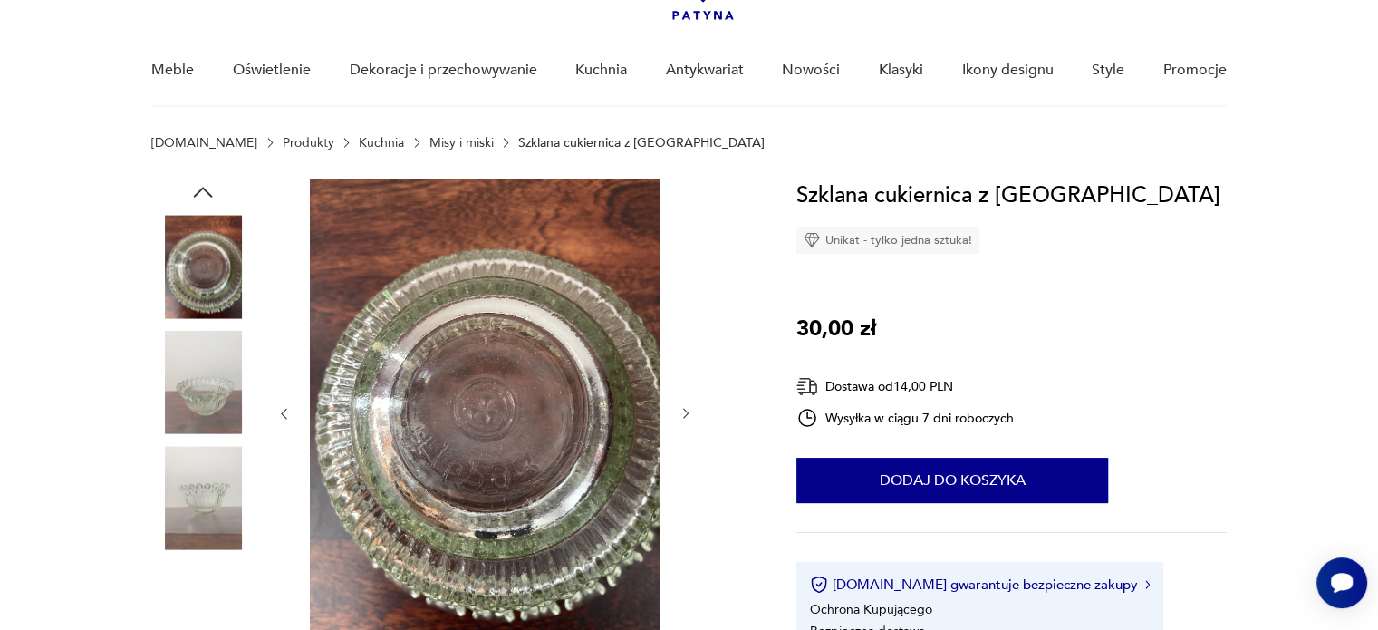
scroll to position [145, 0]
